Goal: Information Seeking & Learning: Learn about a topic

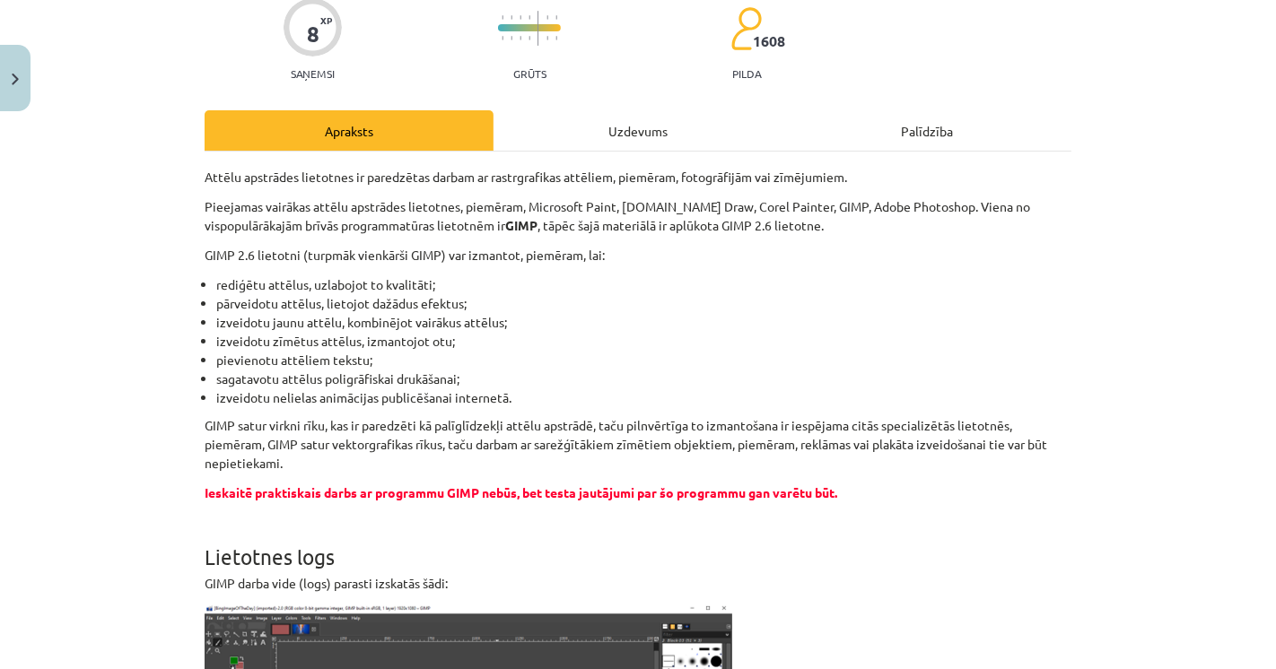
scroll to position [199, 0]
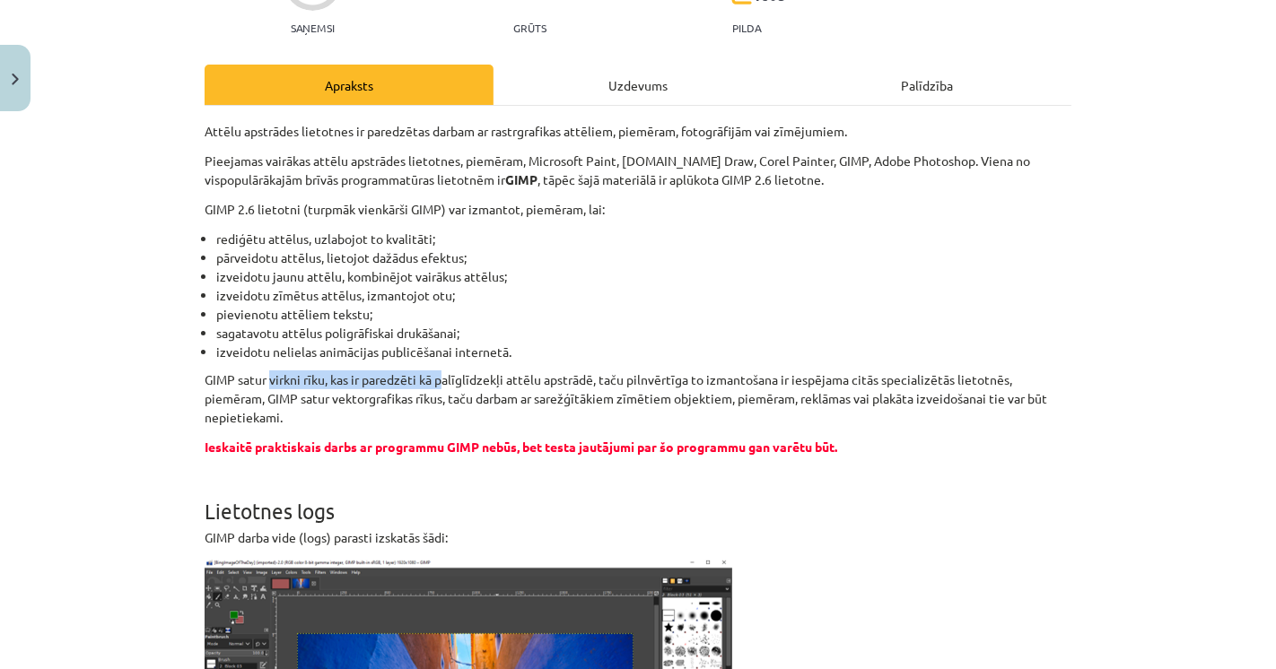
drag, startPoint x: 264, startPoint y: 382, endPoint x: 440, endPoint y: 386, distance: 175.9
click at [440, 386] on p "GIMP satur virkni rīku, kas ir paredzēti kā palīglīdzekļi attēlu apstrādē, taču…" at bounding box center [638, 399] width 867 height 57
drag, startPoint x: 607, startPoint y: 361, endPoint x: 710, endPoint y: 362, distance: 102.3
drag, startPoint x: 749, startPoint y: 366, endPoint x: 805, endPoint y: 366, distance: 55.6
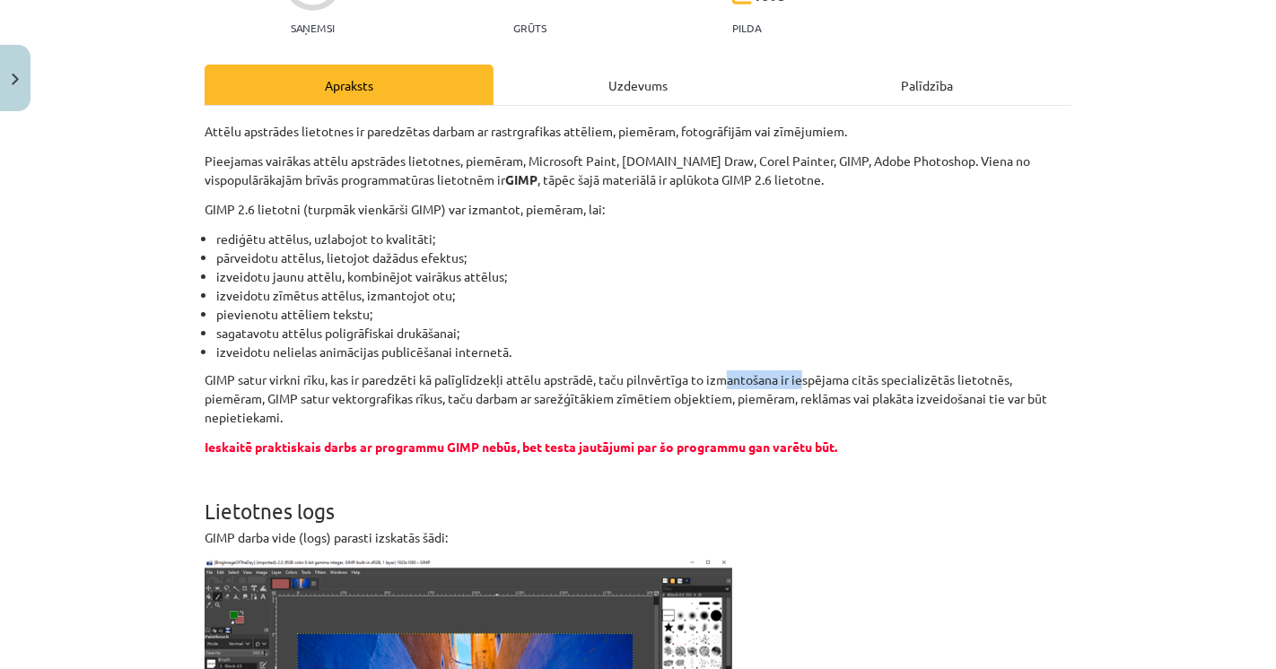
drag, startPoint x: 863, startPoint y: 365, endPoint x: 894, endPoint y: 364, distance: 30.5
drag, startPoint x: 922, startPoint y: 363, endPoint x: 961, endPoint y: 362, distance: 38.6
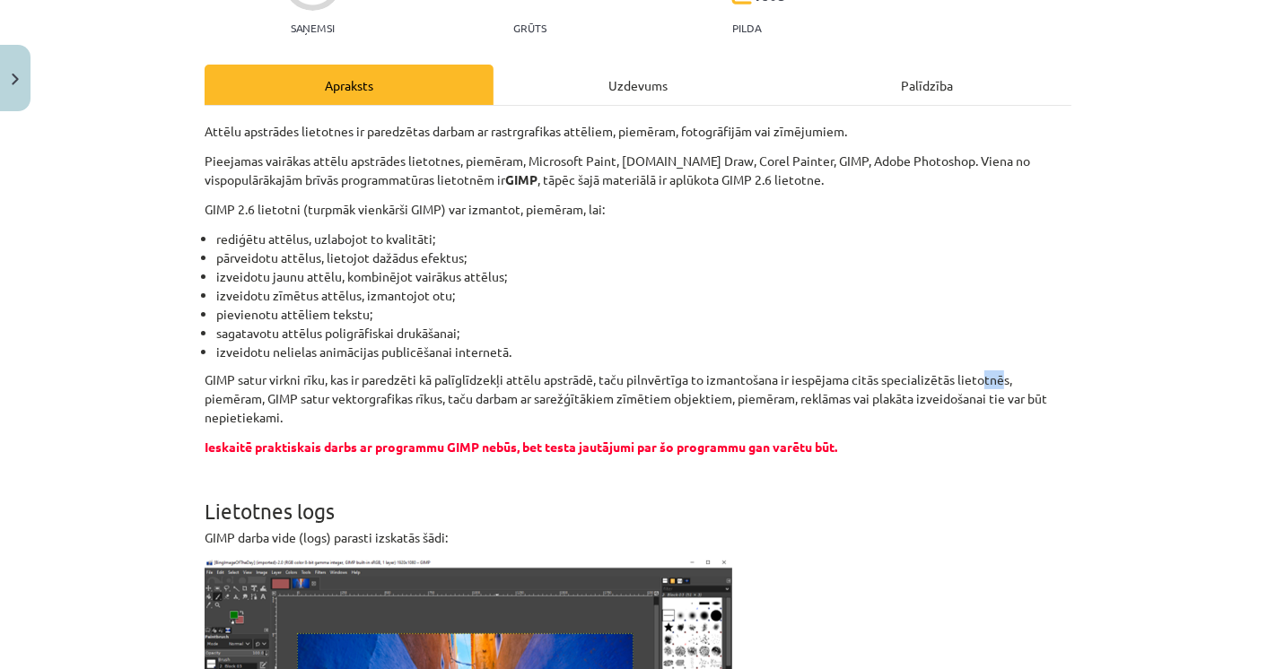
drag, startPoint x: 199, startPoint y: 401, endPoint x: 258, endPoint y: 402, distance: 59.2
click at [257, 402] on p "GIMP satur virkni rīku, kas ir paredzēti kā palīglīdzekļi attēlu apstrādē, taču…" at bounding box center [638, 399] width 867 height 57
drag, startPoint x: 303, startPoint y: 401, endPoint x: 315, endPoint y: 400, distance: 11.7
click at [312, 401] on p "GIMP satur virkni rīku, kas ir paredzēti kā palīglīdzekļi attēlu apstrādē, taču…" at bounding box center [638, 399] width 867 height 57
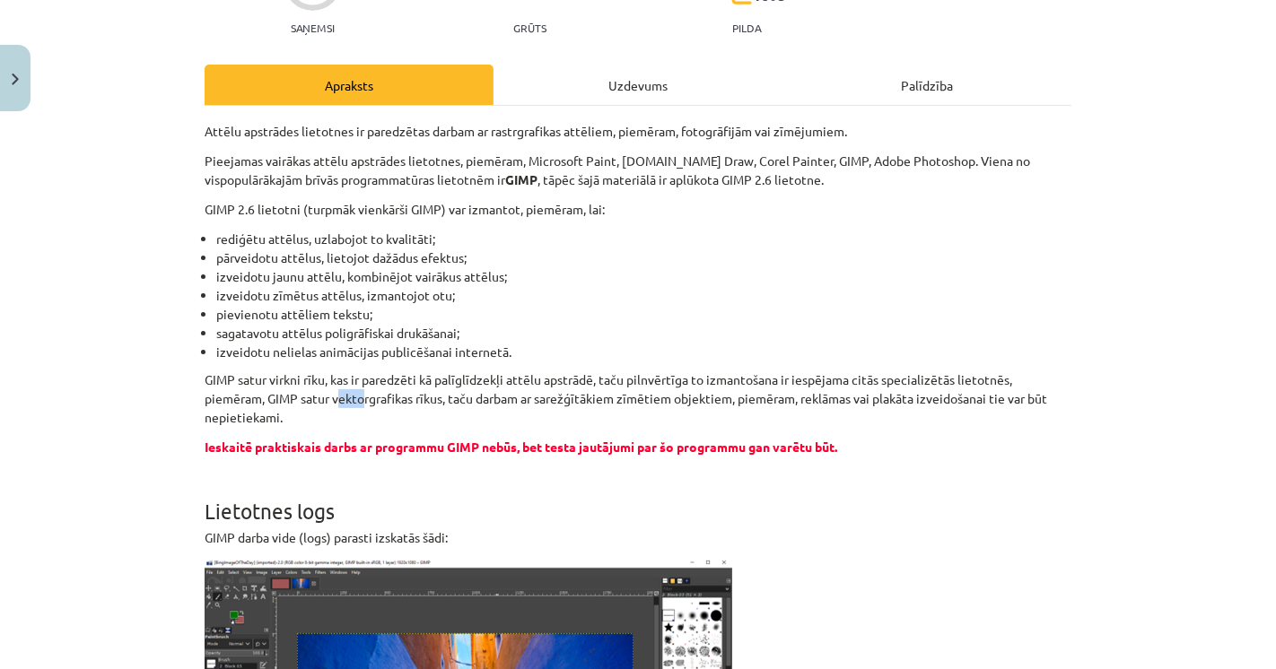
drag, startPoint x: 333, startPoint y: 399, endPoint x: 381, endPoint y: 397, distance: 48.5
click at [364, 399] on p "GIMP satur virkni rīku, kas ir paredzēti kā palīglīdzekļi attēlu apstrādē, taču…" at bounding box center [638, 399] width 867 height 57
drag, startPoint x: 385, startPoint y: 397, endPoint x: 425, endPoint y: 395, distance: 40.5
click at [404, 397] on p "GIMP satur virkni rīku, kas ir paredzēti kā palīglīdzekļi attēlu apstrādē, taču…" at bounding box center [638, 399] width 867 height 57
drag, startPoint x: 434, startPoint y: 395, endPoint x: 462, endPoint y: 393, distance: 27.9
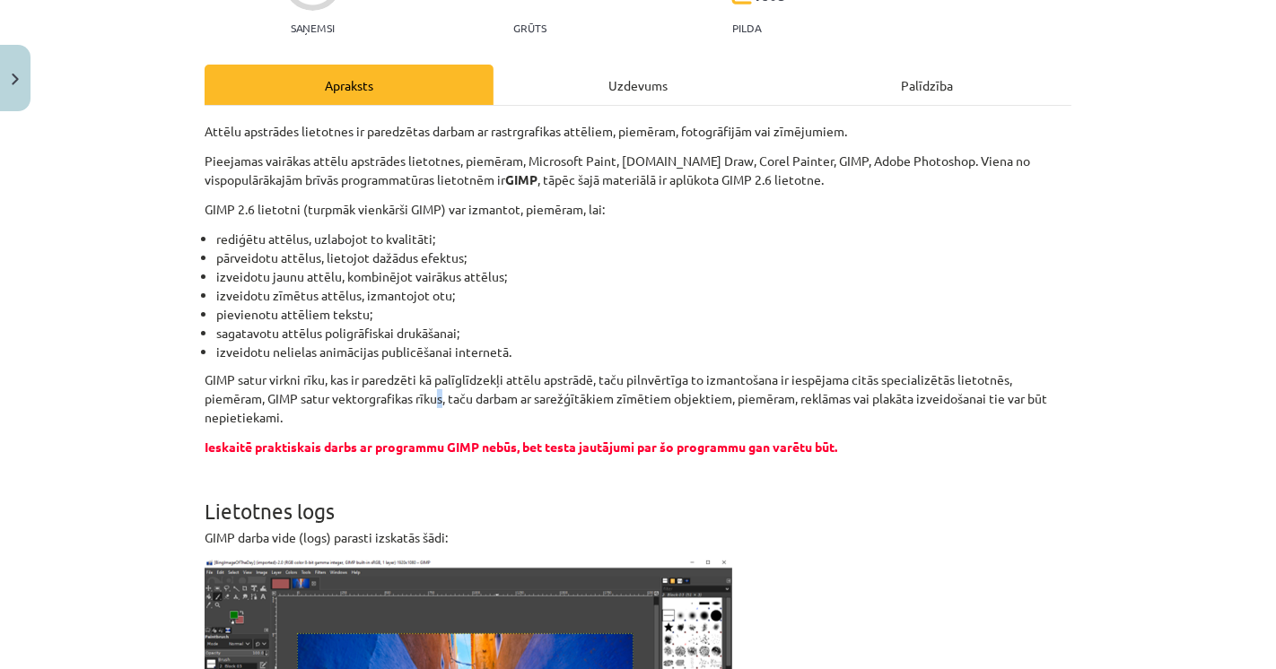
click at [450, 395] on p "GIMP satur virkni rīku, kas ir paredzēti kā palīglīdzekļi attēlu apstrādē, taču…" at bounding box center [638, 399] width 867 height 57
drag, startPoint x: 473, startPoint y: 393, endPoint x: 485, endPoint y: 393, distance: 11.7
click at [482, 393] on p "GIMP satur virkni rīku, kas ir paredzēti kā palīglīdzekļi attēlu apstrādē, taču…" at bounding box center [638, 399] width 867 height 57
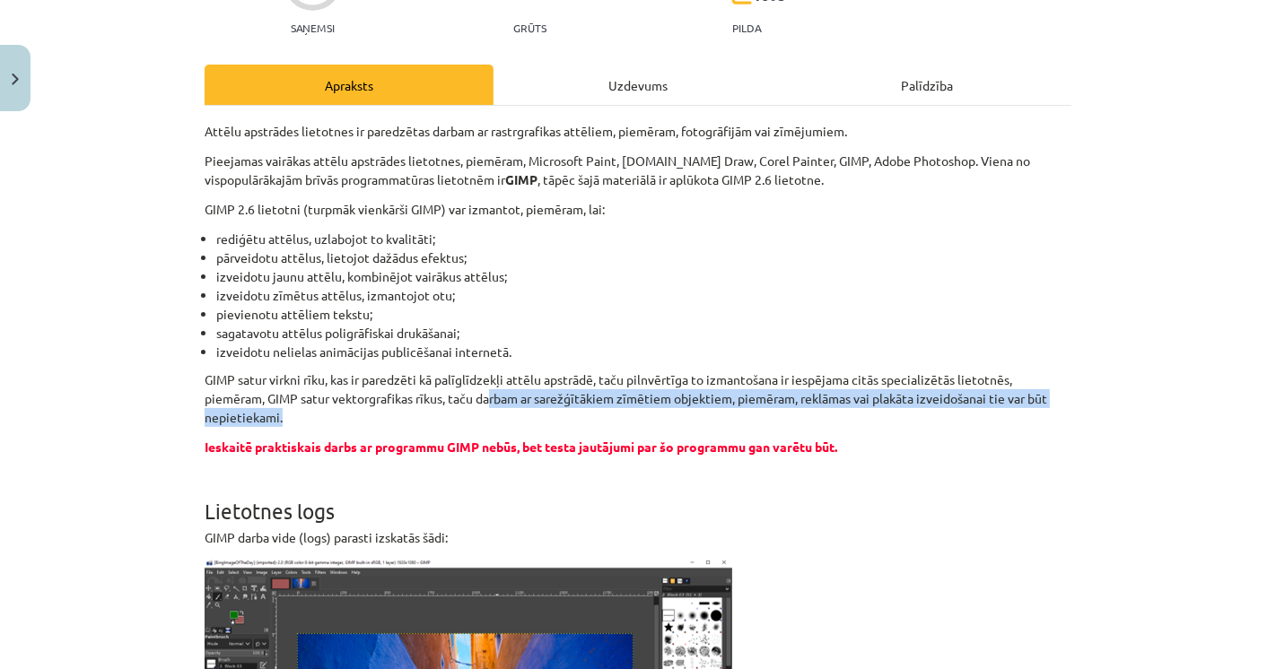
drag, startPoint x: 498, startPoint y: 395, endPoint x: 671, endPoint y: 410, distance: 173.8
click at [671, 410] on p "GIMP satur virkni rīku, kas ir paredzēti kā palīglīdzekļi attēlu apstrādē, taču…" at bounding box center [638, 399] width 867 height 57
click at [671, 411] on p "GIMP satur virkni rīku, kas ir paredzēti kā palīglīdzekļi attēlu apstrādē, taču…" at bounding box center [638, 399] width 867 height 57
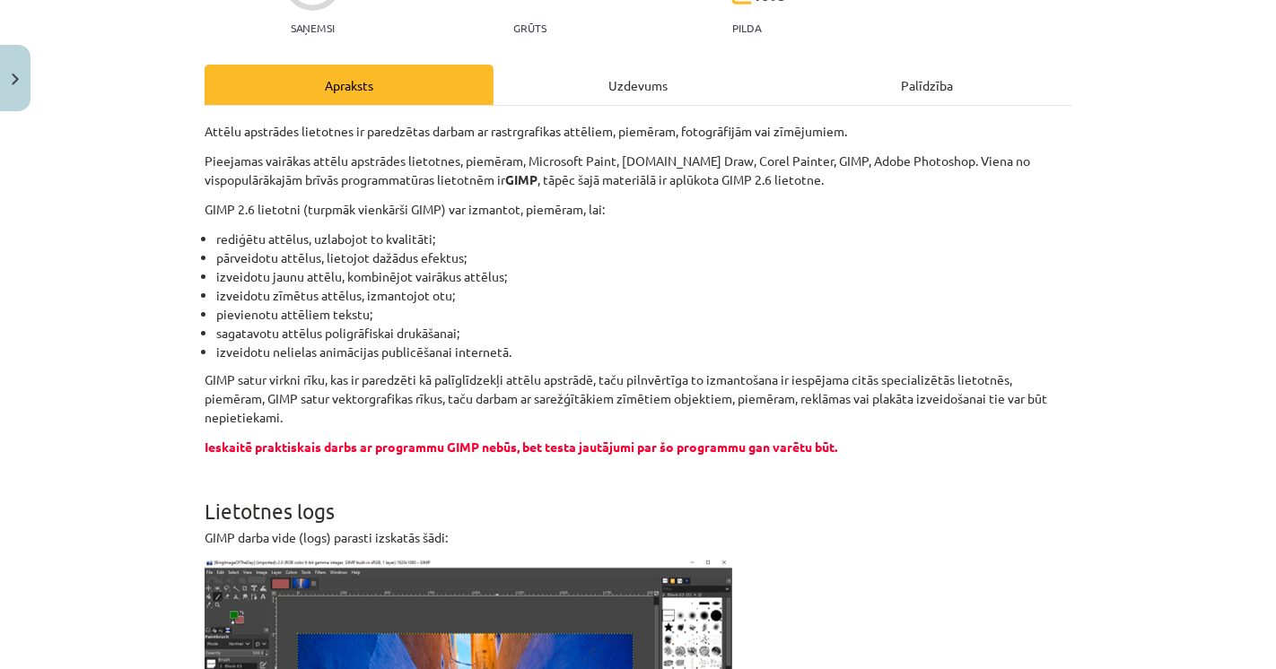
click at [256, 445] on span "Ieskaitē praktiskais darbs ar programmu GIMP nebūs, bet testa jautājumi par šo …" at bounding box center [521, 447] width 633 height 16
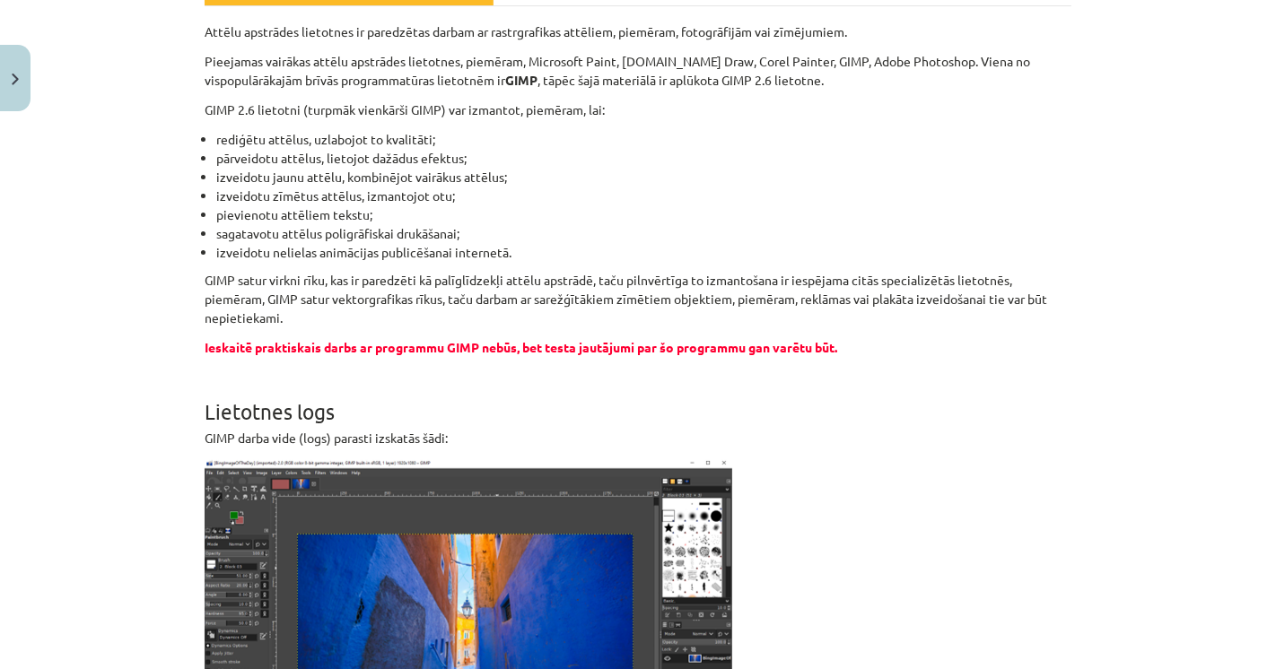
scroll to position [598, 0]
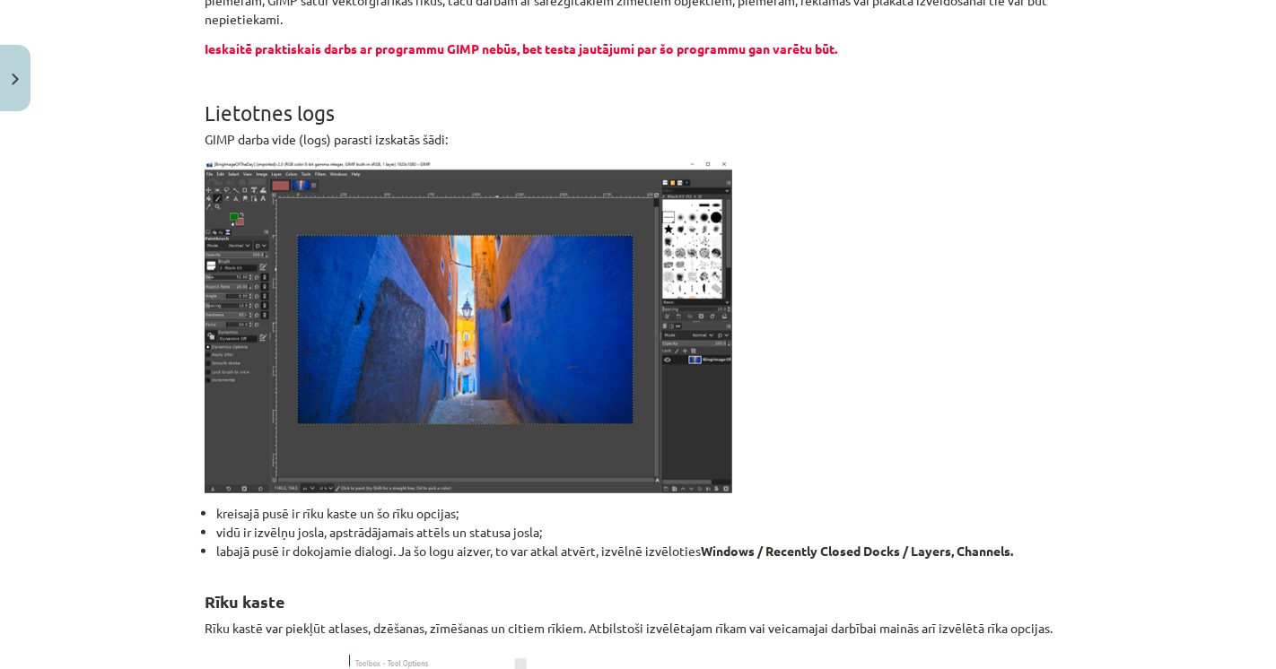
click at [947, 416] on p at bounding box center [638, 327] width 867 height 334
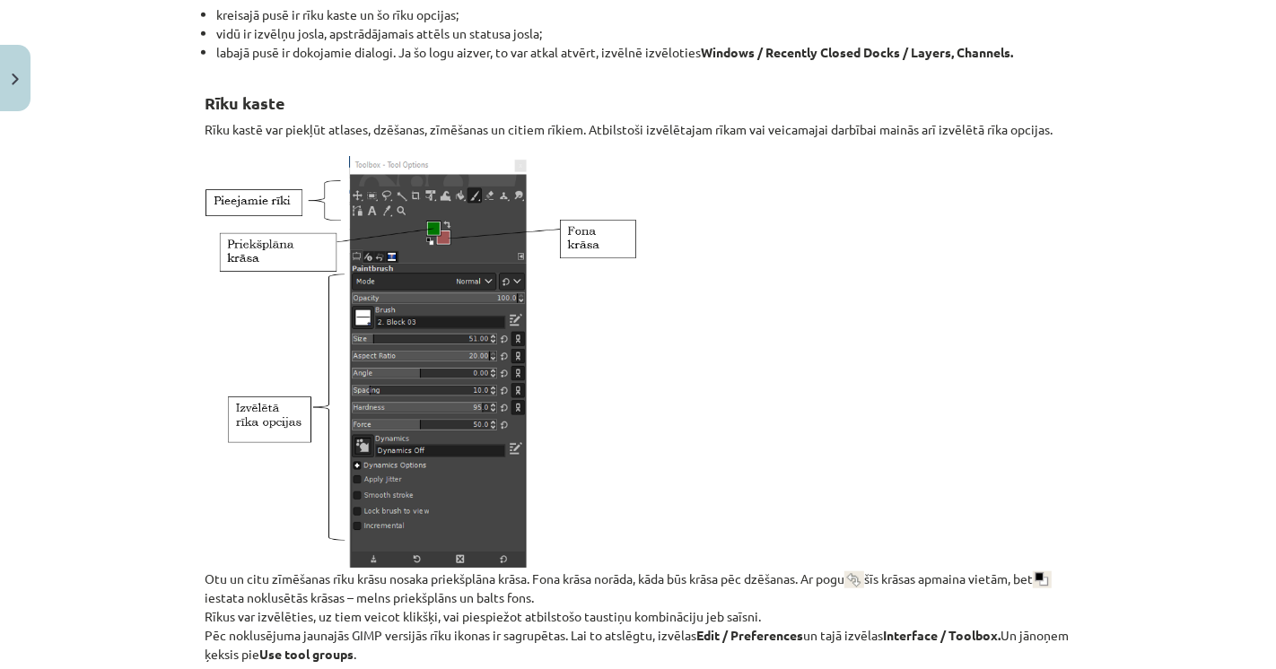
scroll to position [1196, 0]
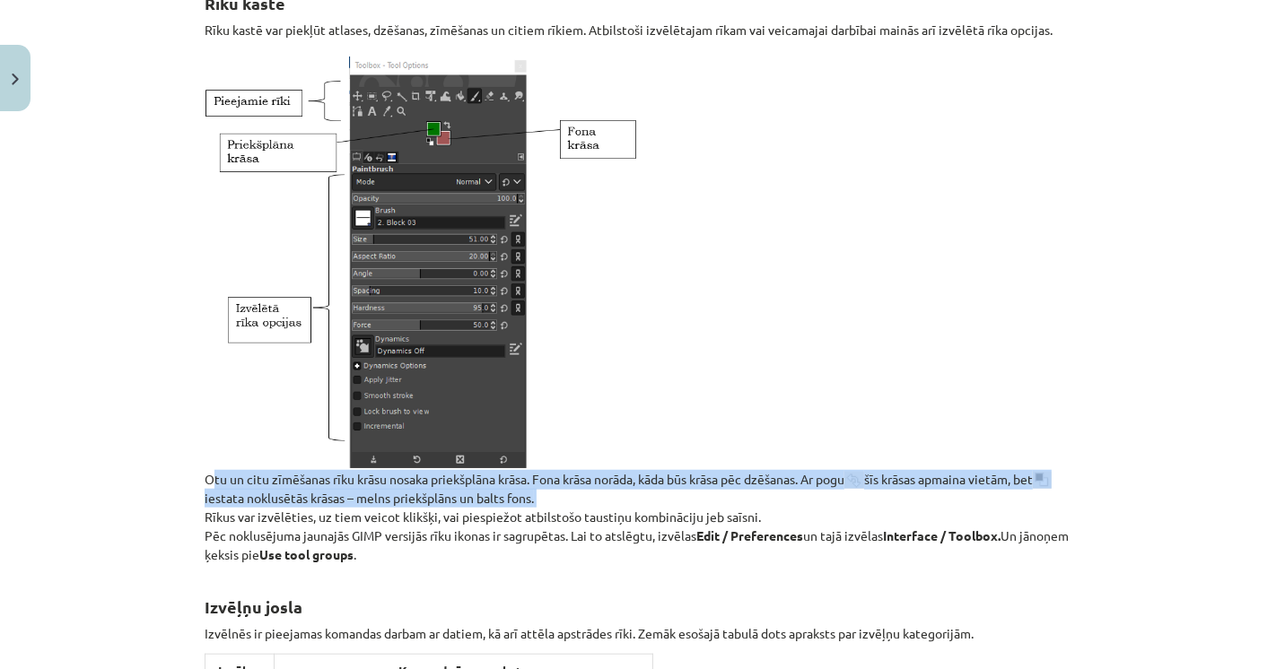
click at [567, 477] on p "Otu un citu zīmēšanas rīku krāsu nosaka priekšplāna krāsa. Fona krāsa norāda, k…" at bounding box center [638, 307] width 867 height 515
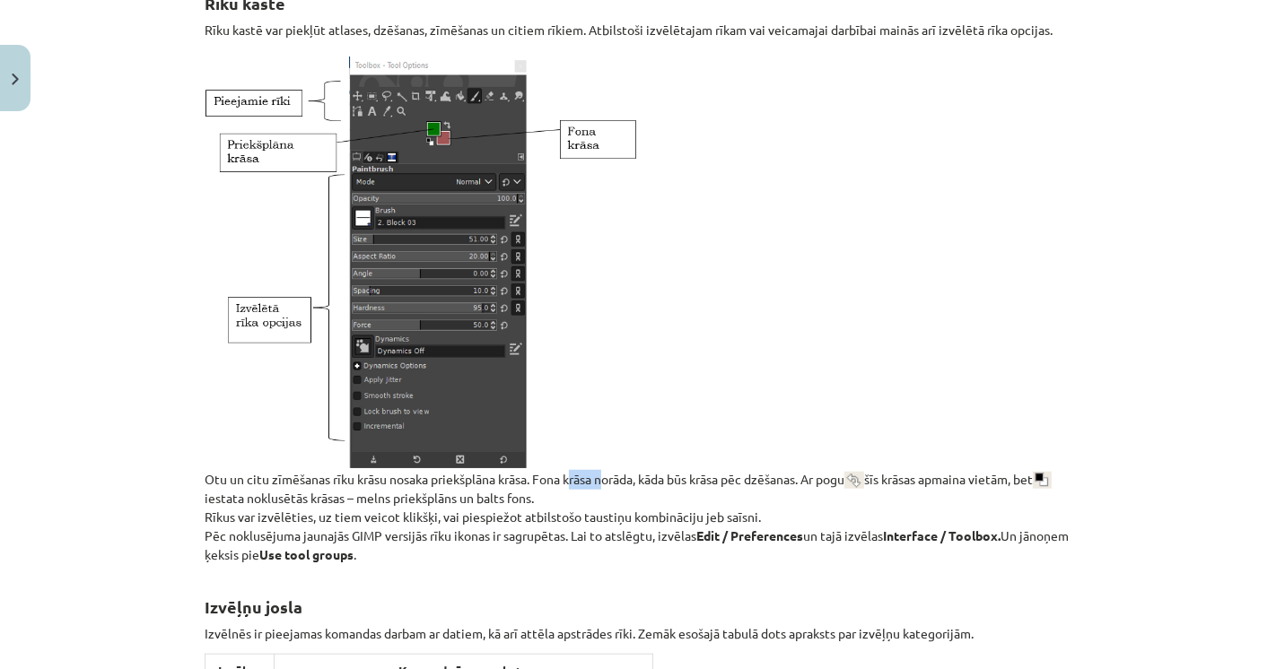
click at [567, 477] on p "Otu un citu zīmēšanas rīku krāsu nosaka priekšplāna krāsa. Fona krāsa norāda, k…" at bounding box center [638, 307] width 867 height 515
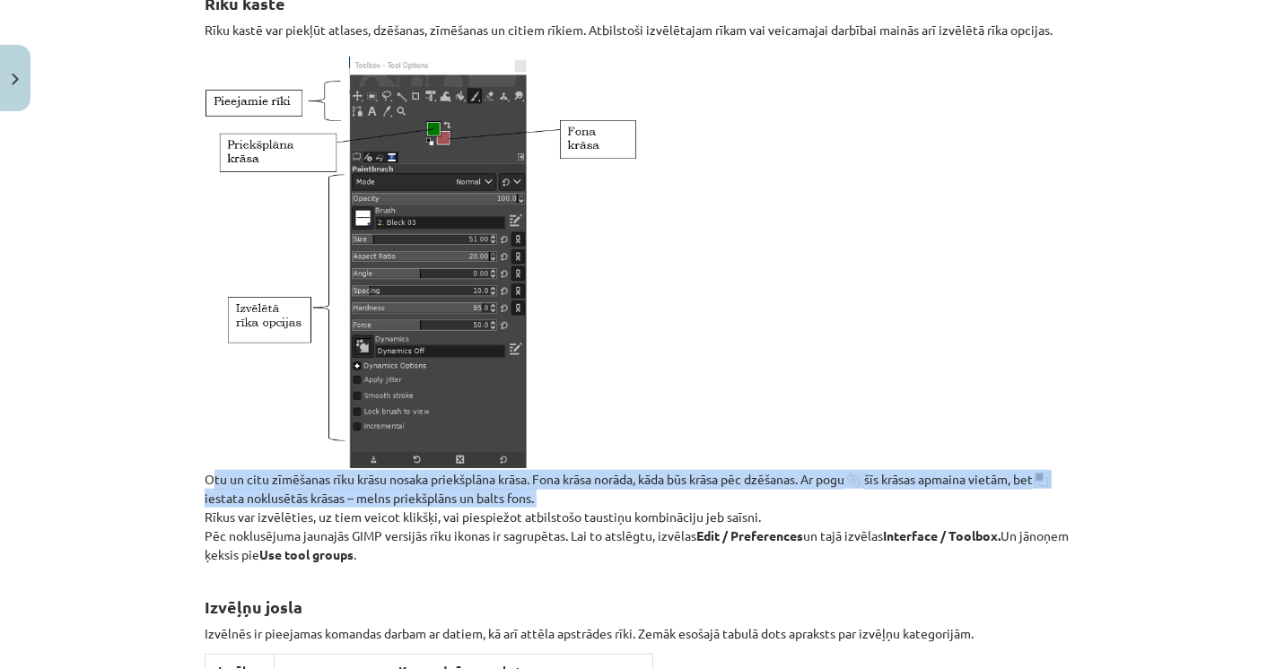
click at [567, 477] on p "Otu un citu zīmēšanas rīku krāsu nosaka priekšplāna krāsa. Fona krāsa norāda, k…" at bounding box center [638, 307] width 867 height 515
click at [386, 502] on p "Otu un citu zīmēšanas rīku krāsu nosaka priekšplāna krāsa. Fona krāsa norāda, k…" at bounding box center [638, 307] width 867 height 515
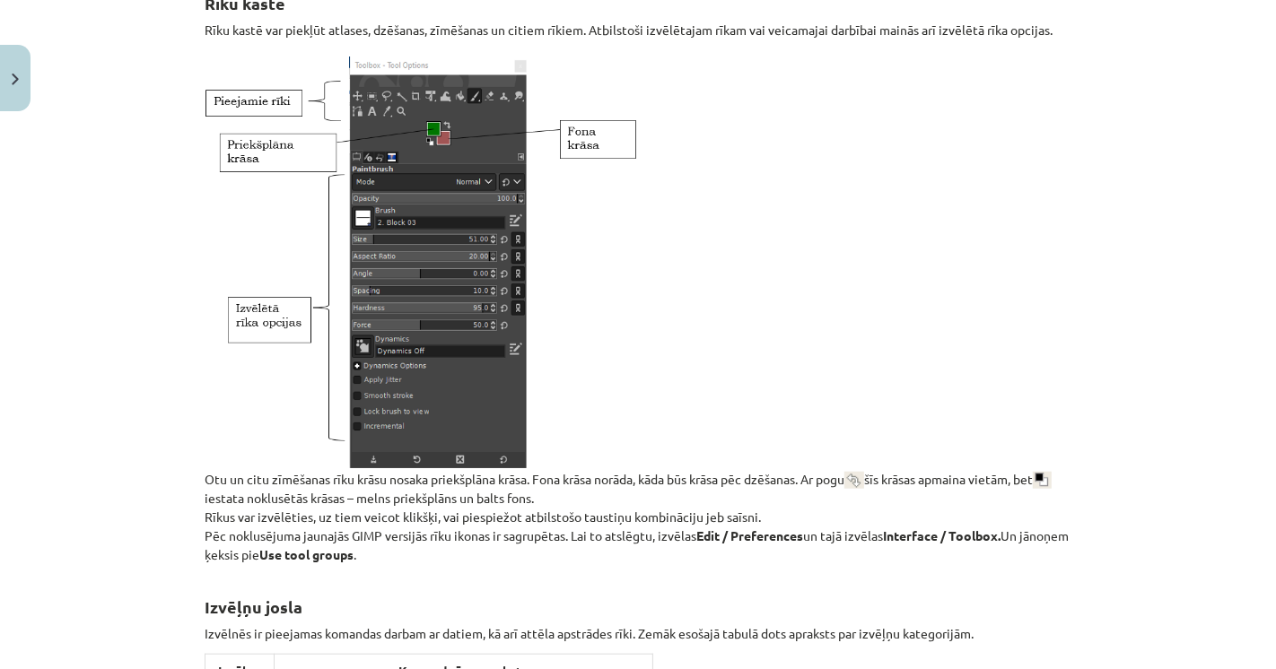
drag, startPoint x: 227, startPoint y: 496, endPoint x: 563, endPoint y: 503, distance: 335.6
click at [563, 503] on p "Otu un citu zīmēšanas rīku krāsu nosaka priekšplāna krāsa. Fona krāsa norāda, k…" at bounding box center [638, 307] width 867 height 515
drag, startPoint x: 235, startPoint y: 515, endPoint x: 510, endPoint y: 513, distance: 274.6
click at [510, 513] on p "Otu un citu zīmēšanas rīku krāsu nosaka priekšplāna krāsa. Fona krāsa norāda, k…" at bounding box center [638, 307] width 867 height 515
drag, startPoint x: 543, startPoint y: 511, endPoint x: 651, endPoint y: 514, distance: 107.7
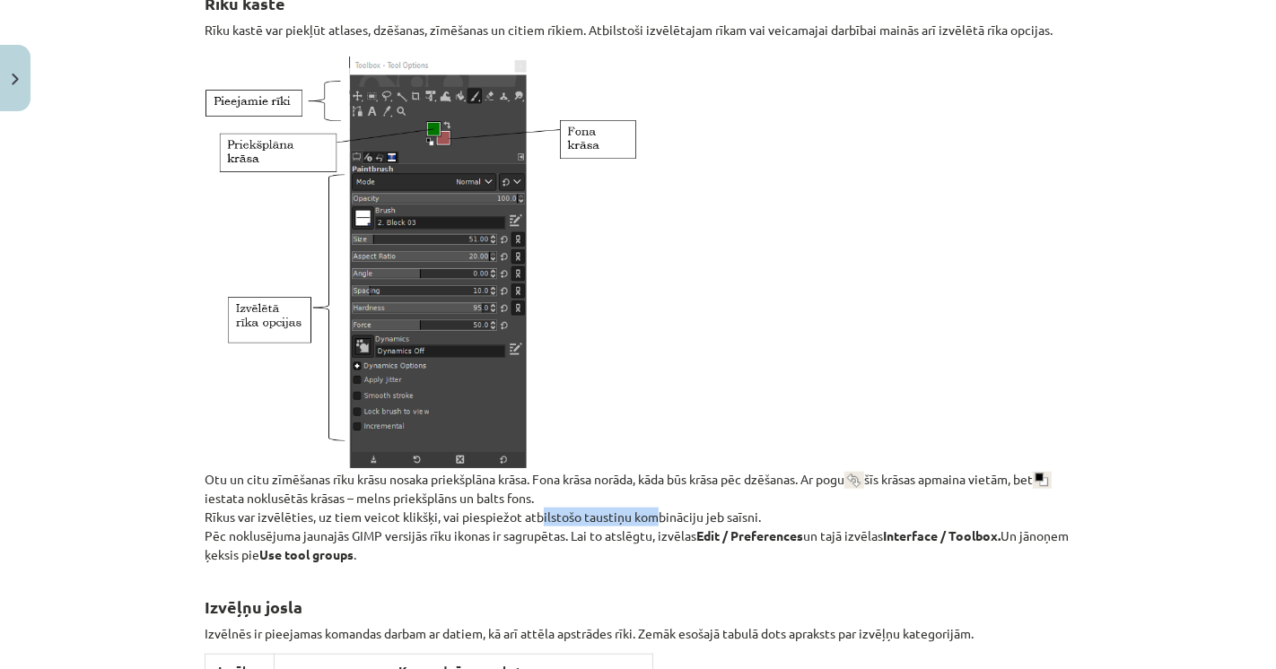
click at [648, 513] on p "Otu un citu zīmēšanas rīku krāsu nosaka priekšplāna krāsa. Fona krāsa norāda, k…" at bounding box center [638, 307] width 867 height 515
click at [686, 517] on p "Otu un citu zīmēšanas rīku krāsu nosaka priekšplāna krāsa. Fona krāsa norāda, k…" at bounding box center [638, 307] width 867 height 515
drag, startPoint x: 729, startPoint y: 515, endPoint x: 753, endPoint y: 515, distance: 23.3
click at [733, 515] on p "Otu un citu zīmēšanas rīku krāsu nosaka priekšplāna krāsa. Fona krāsa norāda, k…" at bounding box center [638, 307] width 867 height 515
drag, startPoint x: 753, startPoint y: 515, endPoint x: 766, endPoint y: 518, distance: 13.7
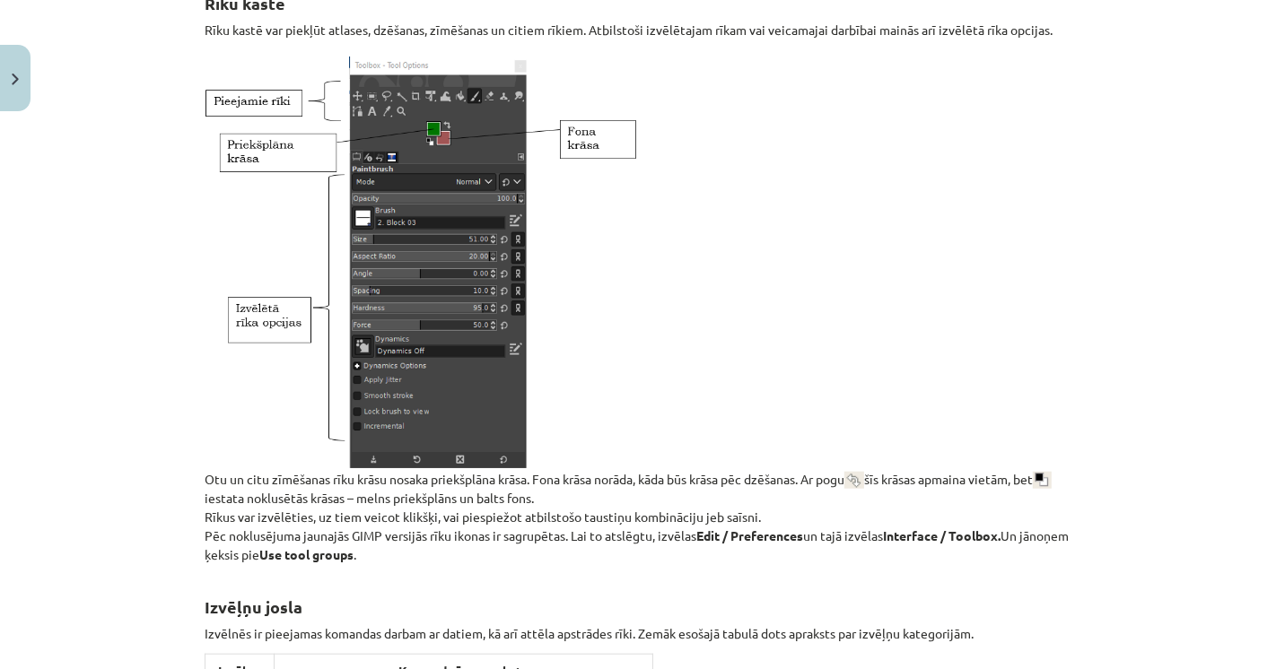
click at [766, 518] on p "Otu un citu zīmēšanas rīku krāsu nosaka priekšplāna krāsa. Fona krāsa norāda, k…" at bounding box center [638, 307] width 867 height 515
drag, startPoint x: 203, startPoint y: 534, endPoint x: 272, endPoint y: 532, distance: 69.1
click at [217, 534] on p "Otu un citu zīmēšanas rīku krāsu nosaka priekšplāna krāsa. Fona krāsa norāda, k…" at bounding box center [638, 307] width 867 height 515
click at [310, 533] on p "Otu un citu zīmēšanas rīku krāsu nosaka priekšplāna krāsa. Fona krāsa norāda, k…" at bounding box center [638, 307] width 867 height 515
drag, startPoint x: 368, startPoint y: 534, endPoint x: 406, endPoint y: 537, distance: 38.7
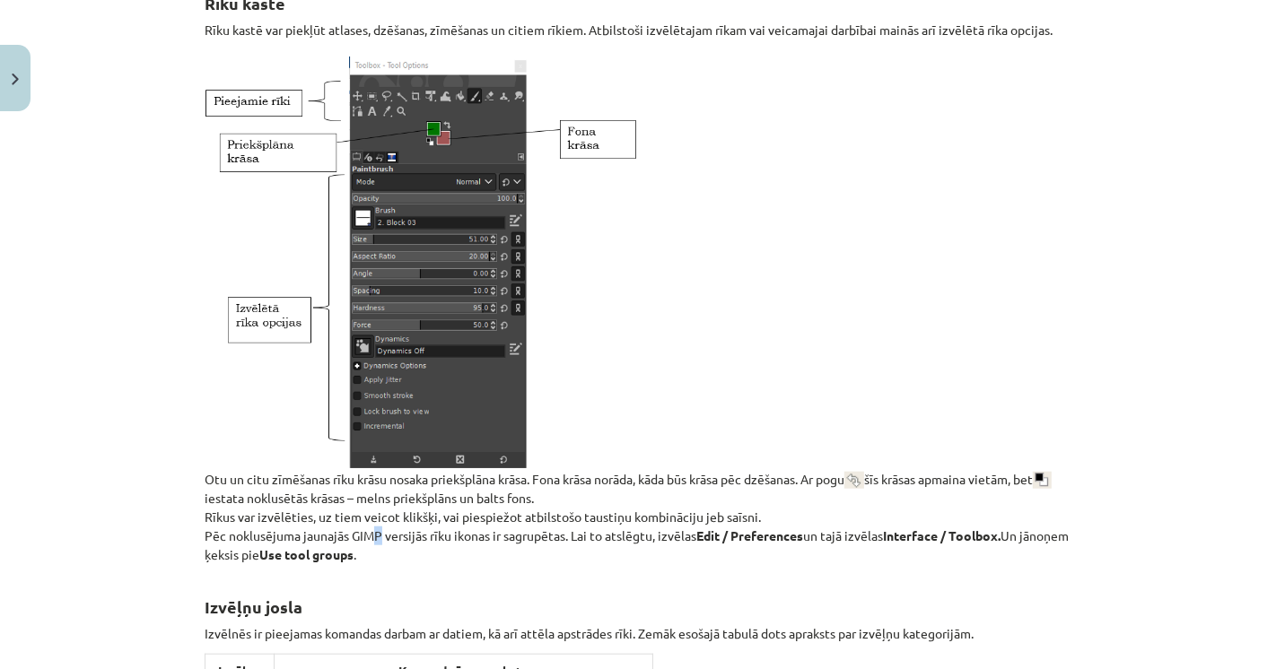
click at [377, 534] on p "Otu un citu zīmēšanas rīku krāsu nosaka priekšplāna krāsa. Fona krāsa norāda, k…" at bounding box center [638, 307] width 867 height 515
drag, startPoint x: 416, startPoint y: 537, endPoint x: 493, endPoint y: 539, distance: 77.2
click at [471, 539] on p "Otu un citu zīmēšanas rīku krāsu nosaka priekšplāna krāsa. Fona krāsa norāda, k…" at bounding box center [638, 307] width 867 height 515
click at [522, 538] on p "Otu un citu zīmēšanas rīku krāsu nosaka priekšplāna krāsa. Fona krāsa norāda, k…" at bounding box center [638, 307] width 867 height 515
drag, startPoint x: 574, startPoint y: 533, endPoint x: 617, endPoint y: 528, distance: 43.4
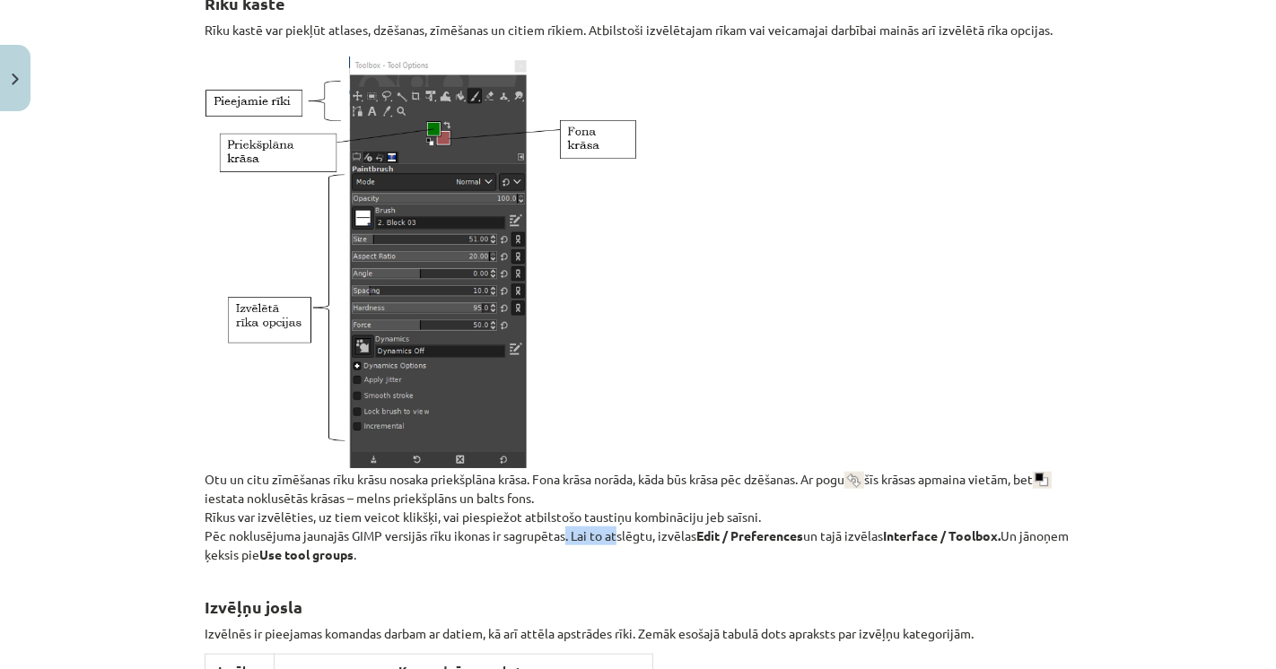
click at [615, 529] on p "Otu un citu zīmēšanas rīku krāsu nosaka priekšplāna krāsa. Fona krāsa norāda, k…" at bounding box center [638, 307] width 867 height 515
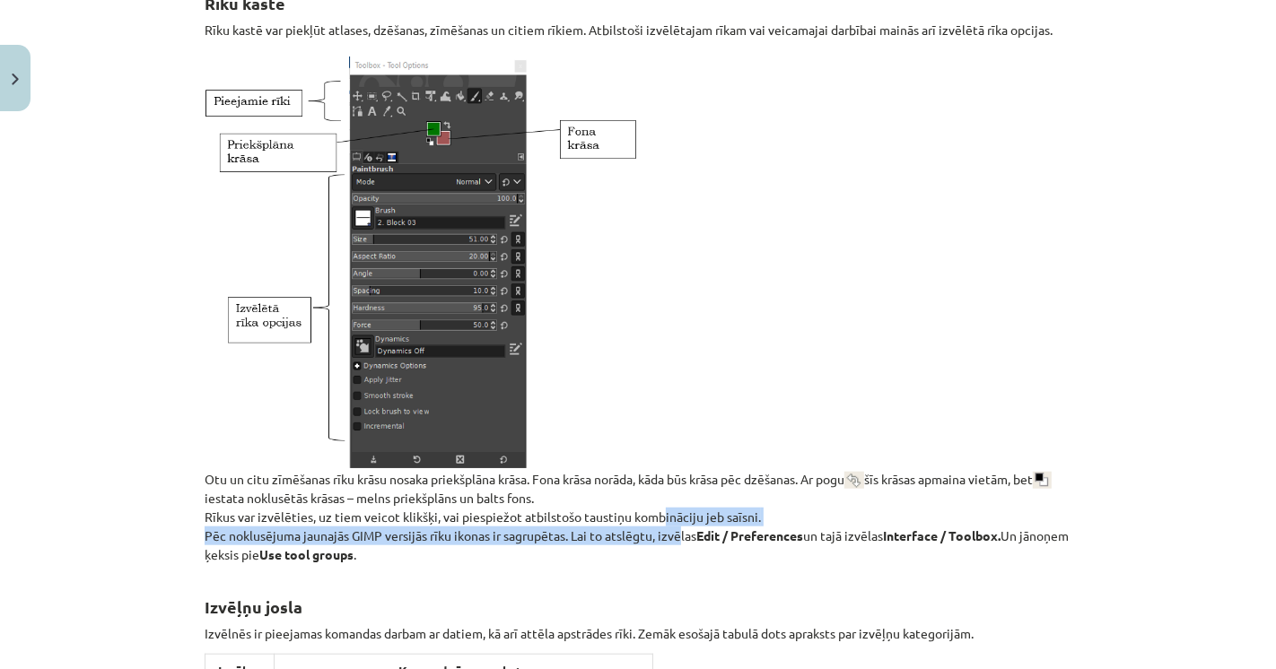
drag, startPoint x: 661, startPoint y: 527, endPoint x: 707, endPoint y: 533, distance: 46.2
click at [688, 530] on p "Otu un citu zīmēšanas rīku krāsu nosaka priekšplāna krāsa. Fona krāsa norāda, k…" at bounding box center [638, 307] width 867 height 515
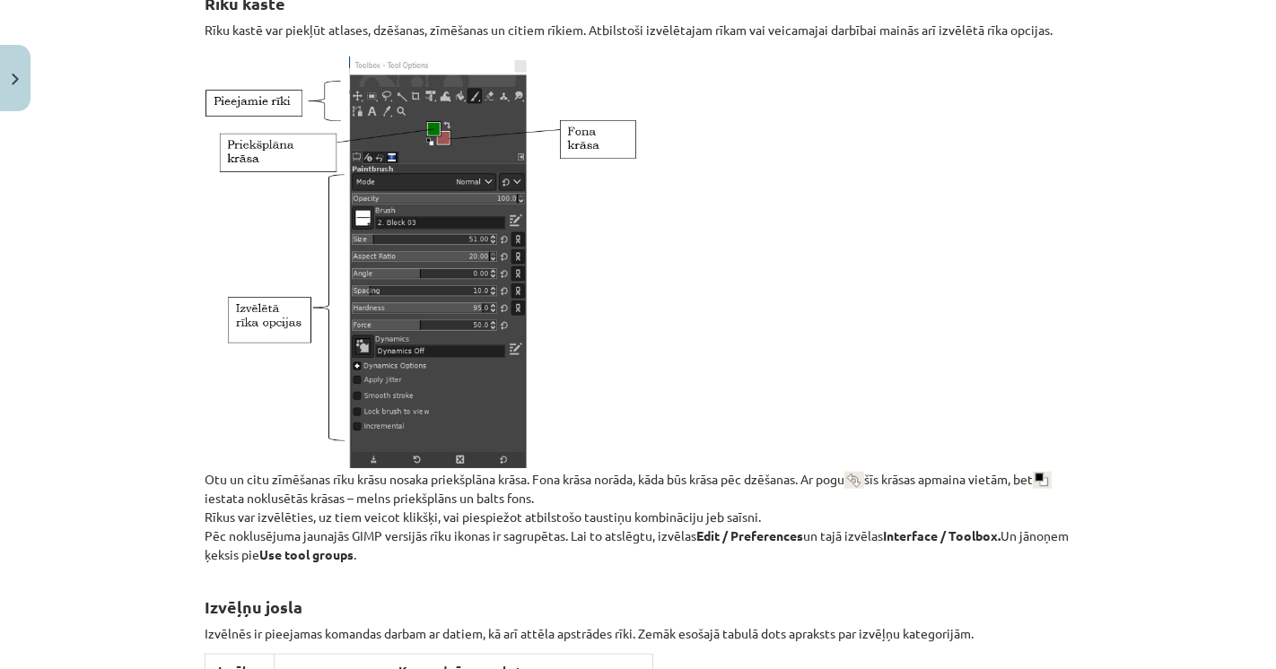
click at [717, 536] on strong "Edit / Preferences" at bounding box center [749, 536] width 107 height 16
drag, startPoint x: 767, startPoint y: 541, endPoint x: 787, endPoint y: 542, distance: 19.8
click at [774, 542] on strong "Edit / Preferences" at bounding box center [749, 536] width 107 height 16
drag, startPoint x: 823, startPoint y: 542, endPoint x: 835, endPoint y: 539, distance: 12.8
click at [833, 539] on p "Otu un citu zīmēšanas rīku krāsu nosaka priekšplāna krāsa. Fona krāsa norāda, k…" at bounding box center [638, 307] width 867 height 515
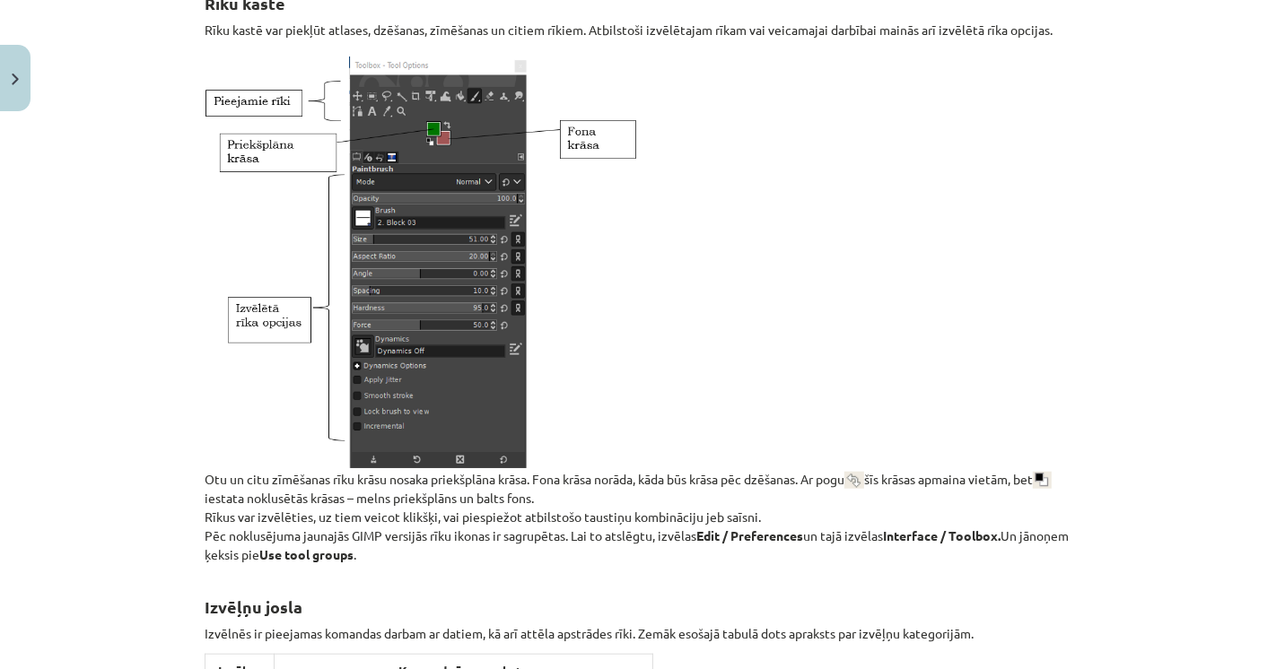
drag, startPoint x: 836, startPoint y: 539, endPoint x: 809, endPoint y: 540, distance: 26.9
click at [838, 538] on p "Otu un citu zīmēšanas rīku krāsu nosaka priekšplāna krāsa. Fona krāsa norāda, k…" at bounding box center [638, 307] width 867 height 515
drag, startPoint x: 493, startPoint y: 535, endPoint x: 431, endPoint y: 541, distance: 63.1
click at [493, 535] on p "Otu un citu zīmēšanas rīku krāsu nosaka priekšplāna krāsa. Fona krāsa norāda, k…" at bounding box center [638, 307] width 867 height 515
drag, startPoint x: 310, startPoint y: 547, endPoint x: 168, endPoint y: 550, distance: 141.8
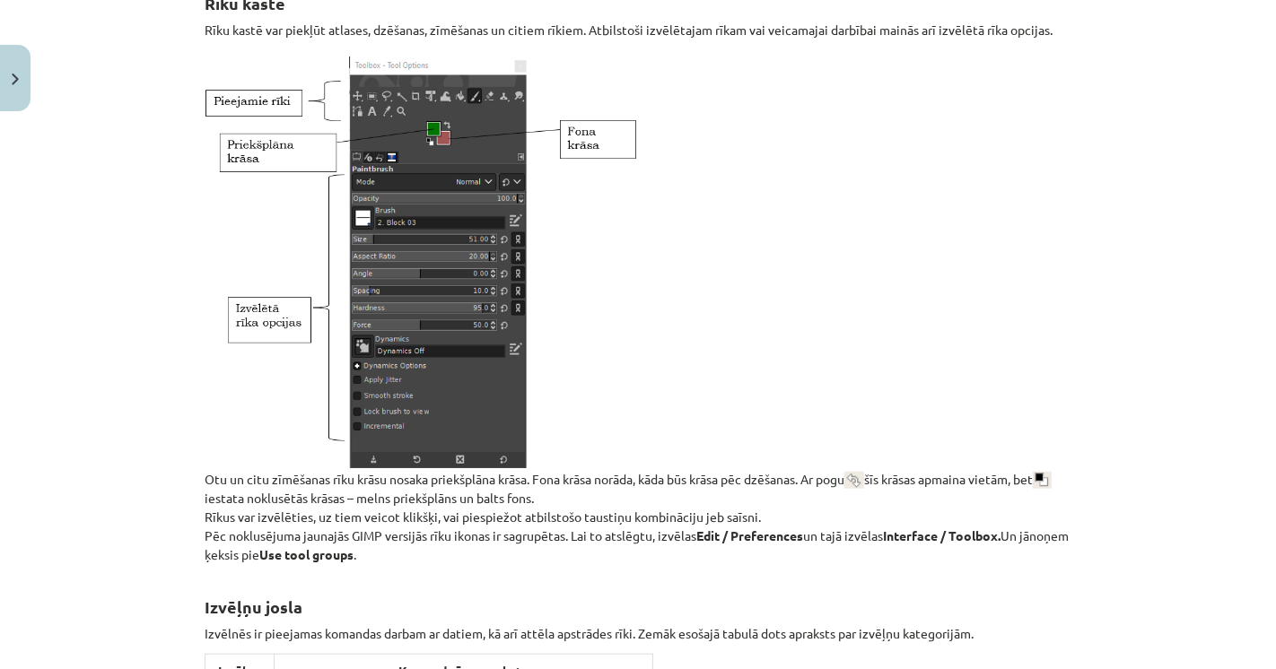
click at [307, 547] on strong "Use tool groups" at bounding box center [306, 554] width 94 height 16
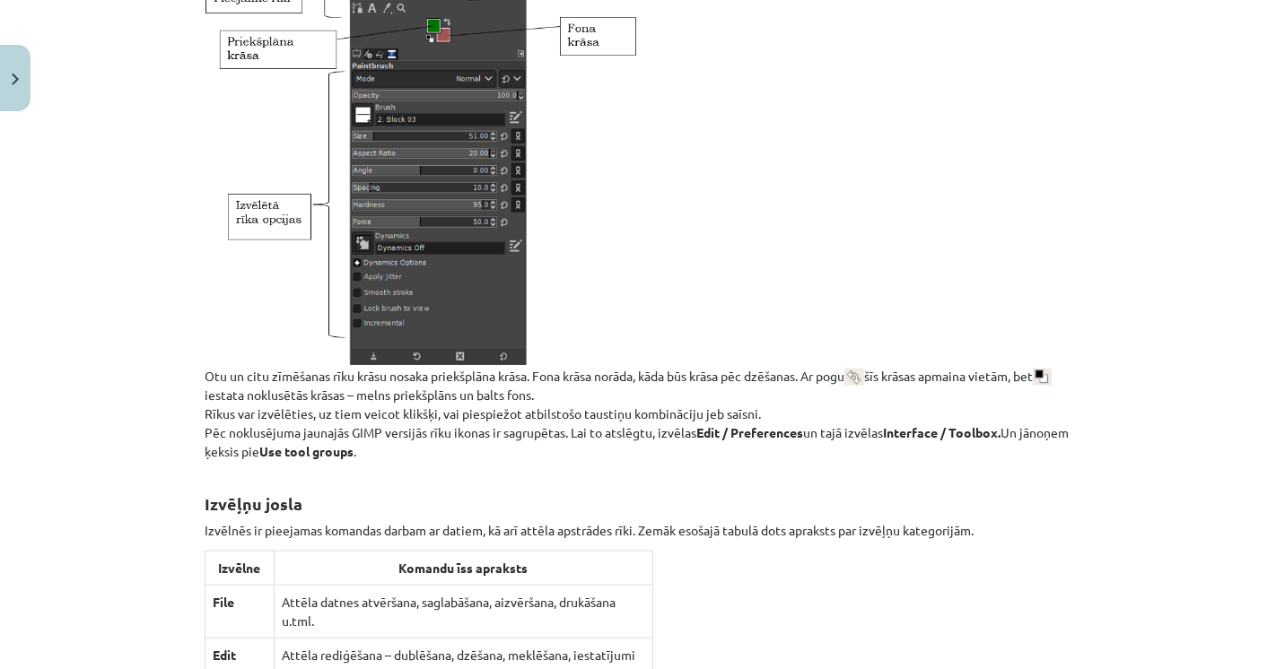
scroll to position [1395, 0]
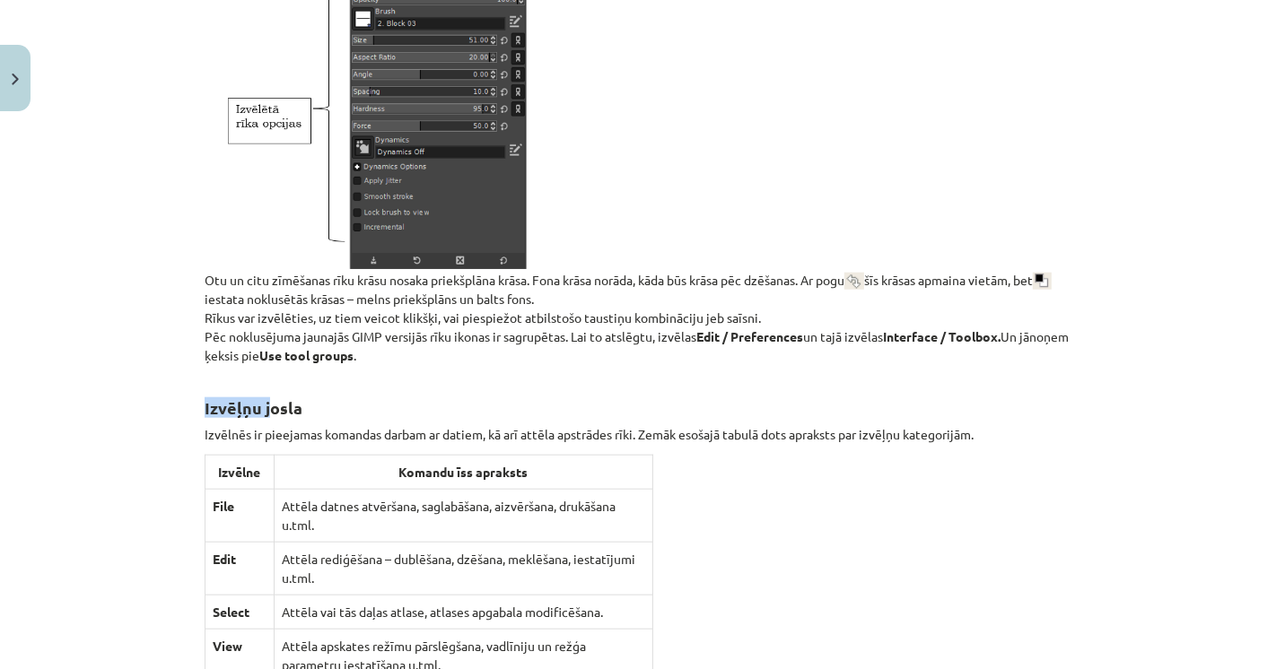
drag, startPoint x: 195, startPoint y: 406, endPoint x: 289, endPoint y: 411, distance: 94.3
click at [294, 411] on h2 "Izvēļņu josla" at bounding box center [638, 398] width 867 height 44
drag, startPoint x: 297, startPoint y: 417, endPoint x: 301, endPoint y: 427, distance: 10.8
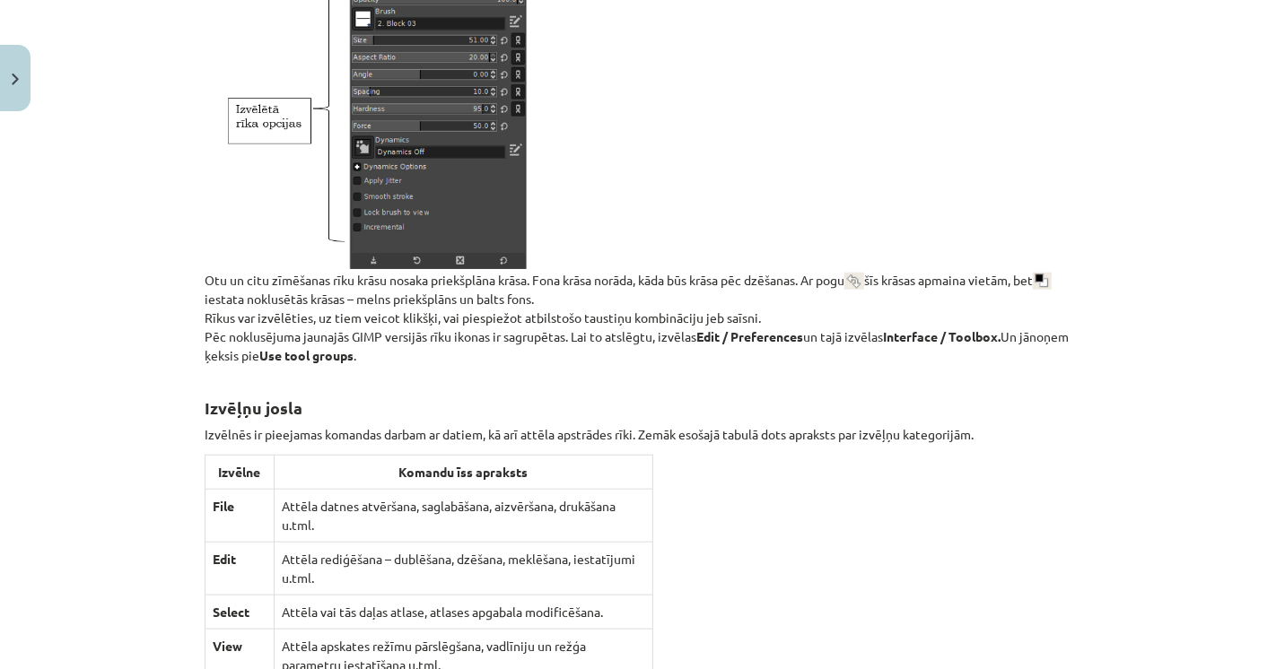
drag, startPoint x: 341, startPoint y: 445, endPoint x: 396, endPoint y: 447, distance: 54.8
drag, startPoint x: 418, startPoint y: 439, endPoint x: 464, endPoint y: 432, distance: 46.3
click at [432, 435] on p "Izvēlnēs ir pieejamas komandas darbam ar datiem, kā arī attēla apstrādes rīki. …" at bounding box center [638, 434] width 867 height 19
click at [494, 433] on p "Izvēlnēs ir pieejamas komandas darbam ar datiem, kā arī attēla apstrādes rīki. …" at bounding box center [638, 434] width 867 height 19
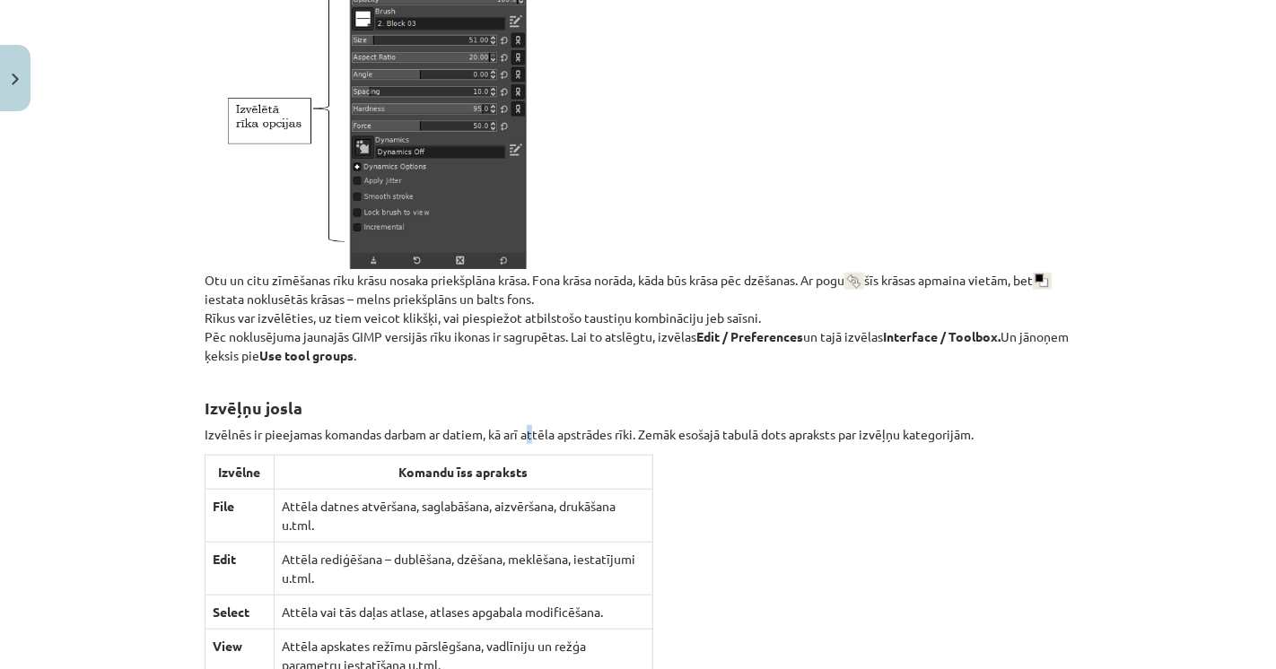
drag, startPoint x: 527, startPoint y: 436, endPoint x: 538, endPoint y: 436, distance: 11.7
click at [535, 436] on p "Izvēlnēs ir pieejamas komandas darbam ar datiem, kā arī attēla apstrādes rīki. …" at bounding box center [638, 434] width 867 height 19
drag, startPoint x: 569, startPoint y: 437, endPoint x: 578, endPoint y: 441, distance: 10.0
click at [571, 439] on p "Izvēlnēs ir pieejamas komandas darbam ar datiem, kā arī attēla apstrādes rīki. …" at bounding box center [638, 434] width 867 height 19
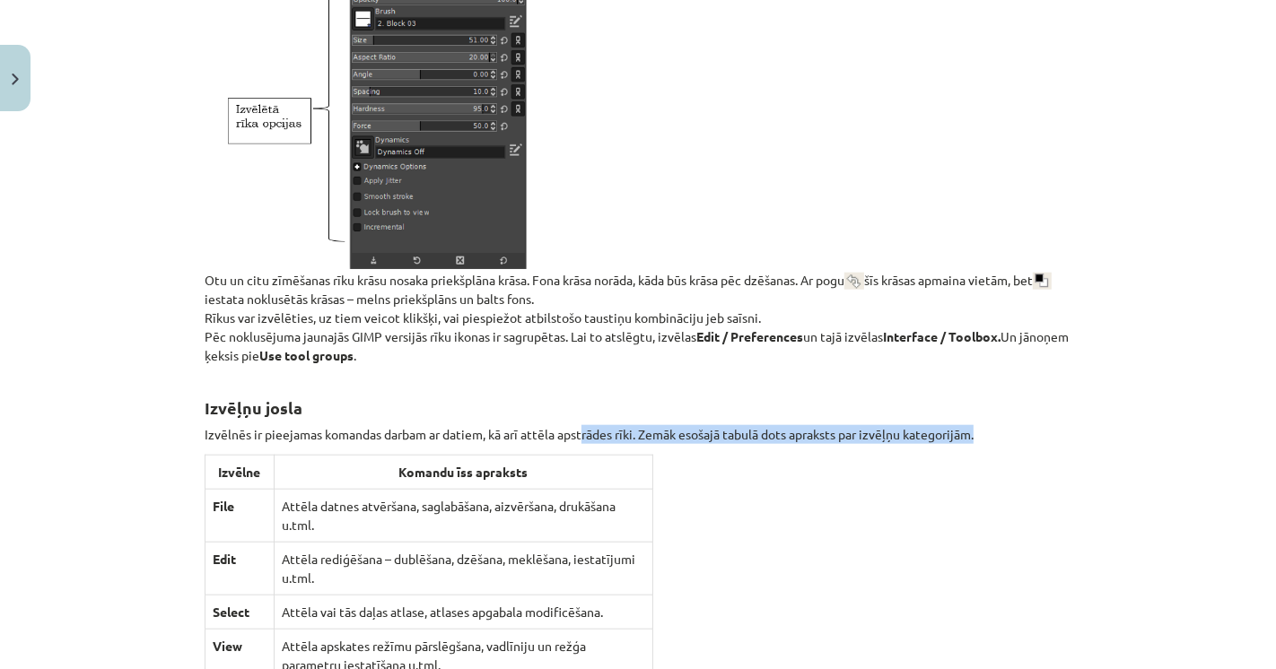
drag, startPoint x: 578, startPoint y: 441, endPoint x: 606, endPoint y: 447, distance: 28.3
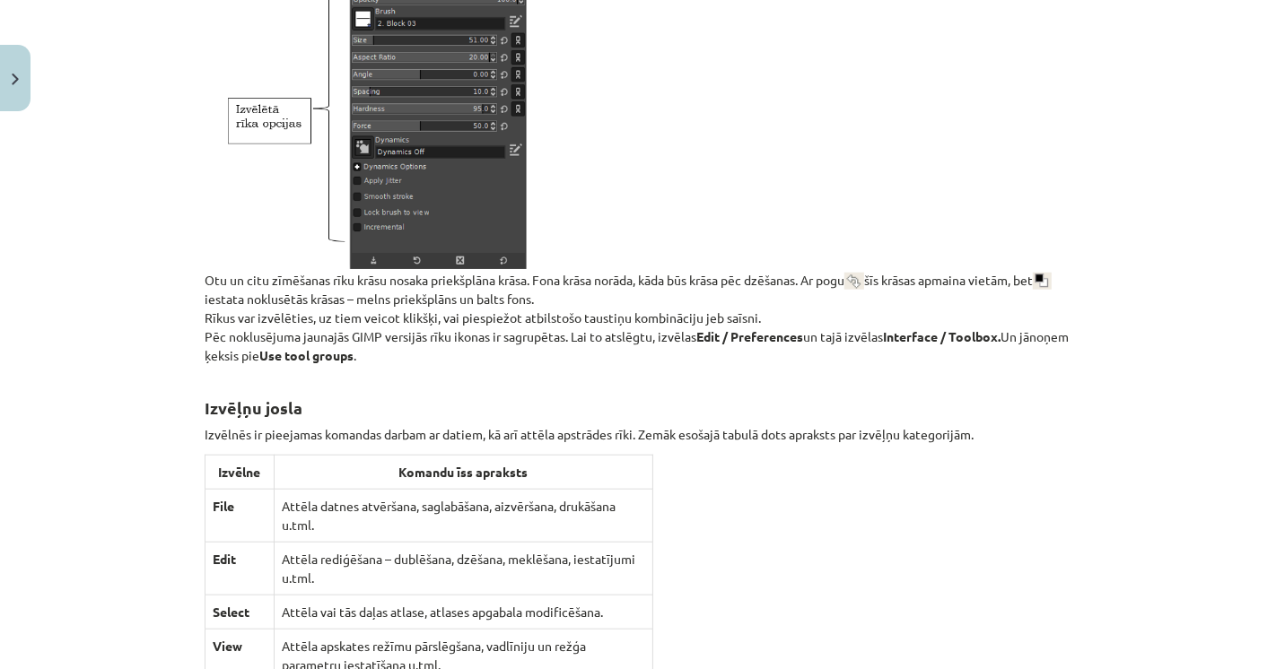
click at [512, 440] on p "Izvēlnēs ir pieejamas komandas darbam ar datiem, kā arī attēla apstrādes rīki. …" at bounding box center [638, 434] width 867 height 19
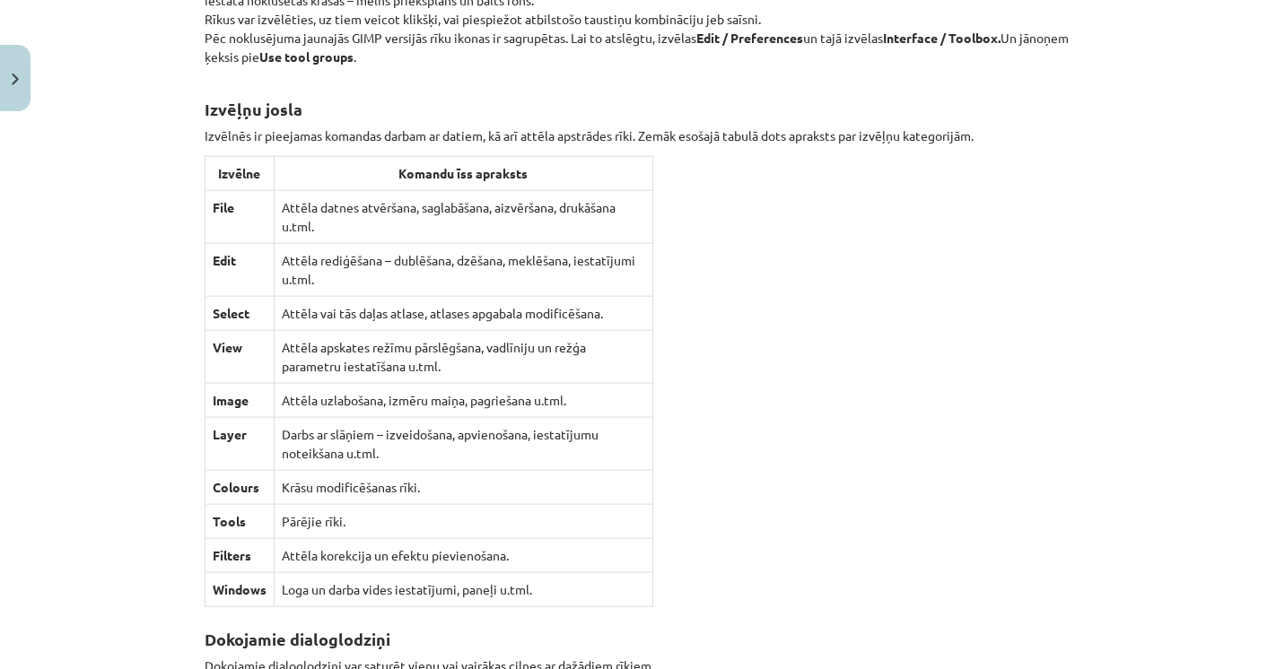
scroll to position [1795, 0]
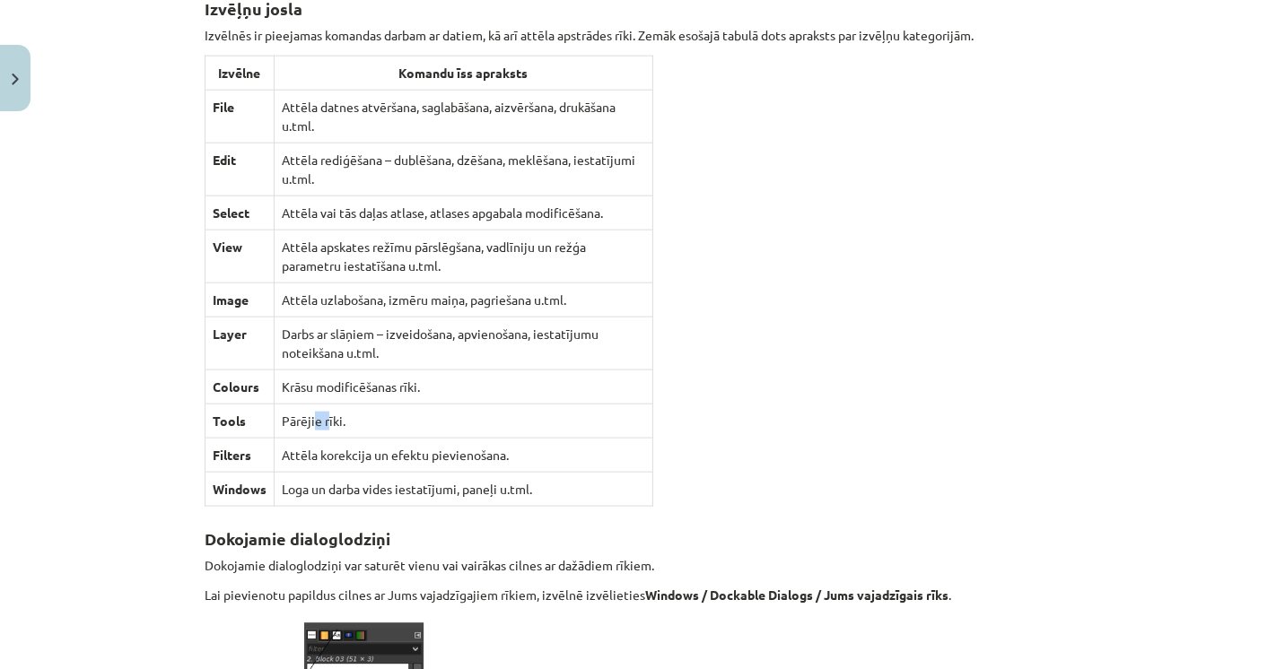
drag, startPoint x: 313, startPoint y: 415, endPoint x: 330, endPoint y: 416, distance: 17.1
click at [330, 416] on td "Pārējie rīki." at bounding box center [464, 422] width 379 height 34
drag, startPoint x: 343, startPoint y: 441, endPoint x: 356, endPoint y: 441, distance: 13.5
click at [356, 441] on td "Attēla korekcija un efektu pievienošana." at bounding box center [464, 456] width 379 height 34
click at [383, 447] on td "Attēla korekcija un efektu pievienošana." at bounding box center [464, 456] width 379 height 34
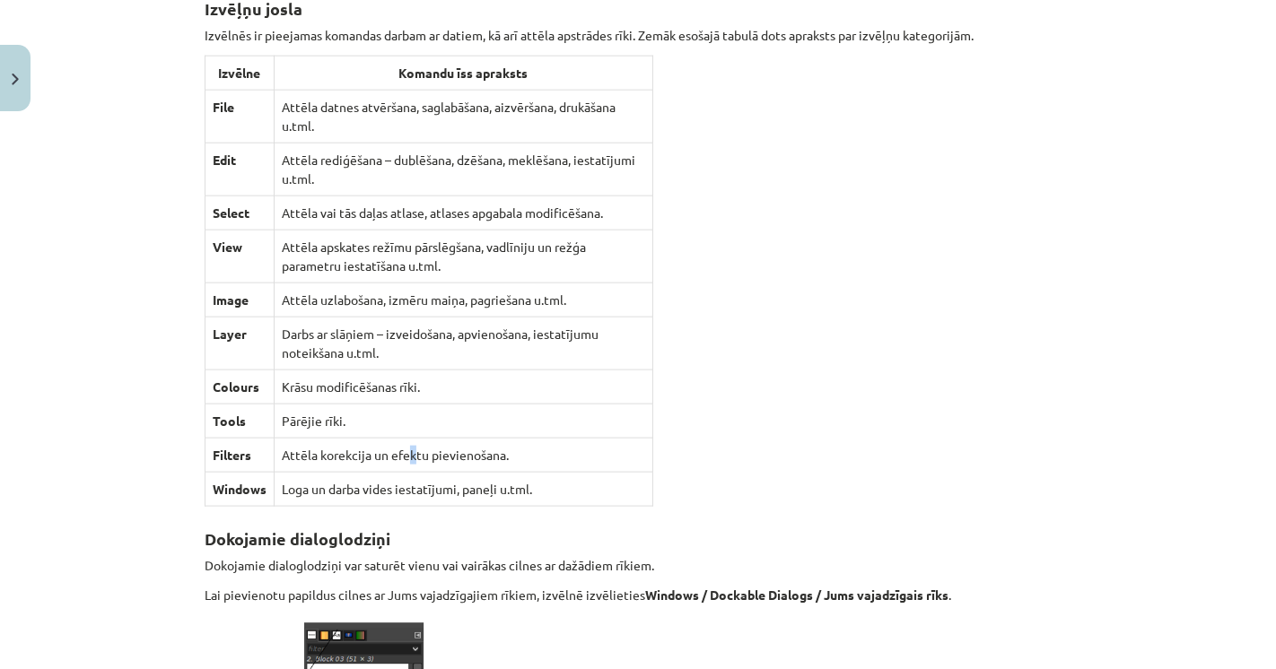
drag, startPoint x: 409, startPoint y: 450, endPoint x: 418, endPoint y: 450, distance: 9.0
click at [417, 450] on td "Attēla korekcija un efektu pievienošana." at bounding box center [464, 456] width 379 height 34
click at [340, 473] on td "Loga un darba vides iestatījumi, paneļi u.tml." at bounding box center [464, 490] width 379 height 34
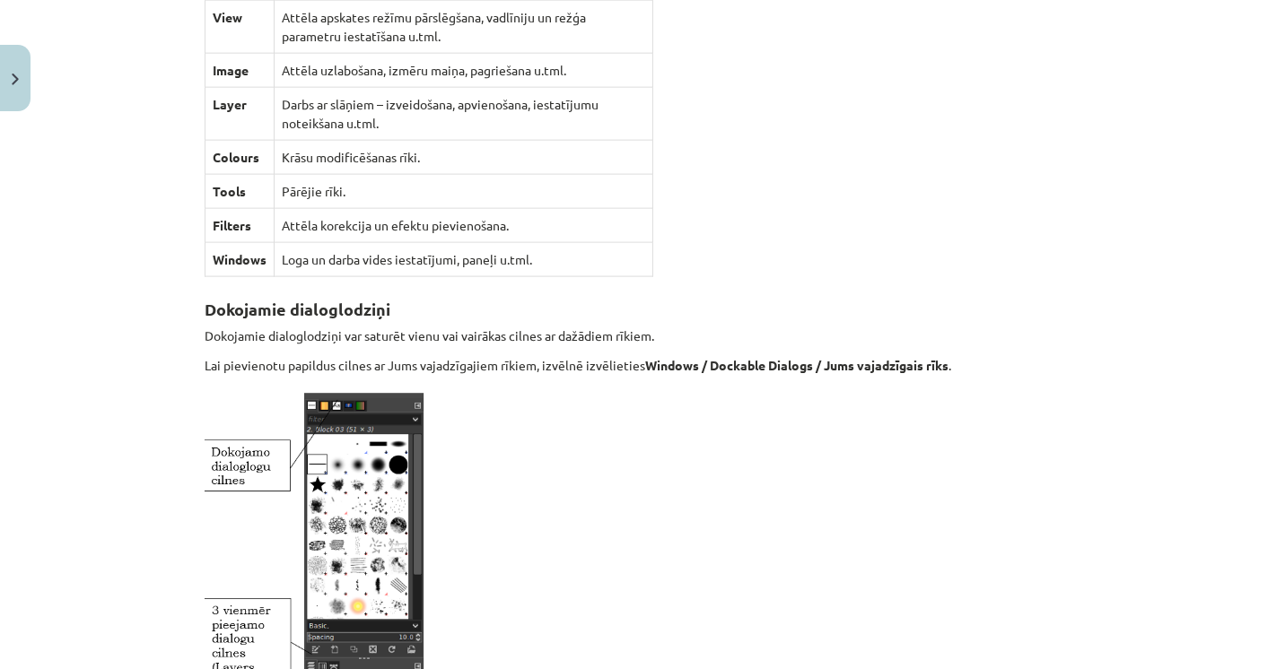
scroll to position [2093, 0]
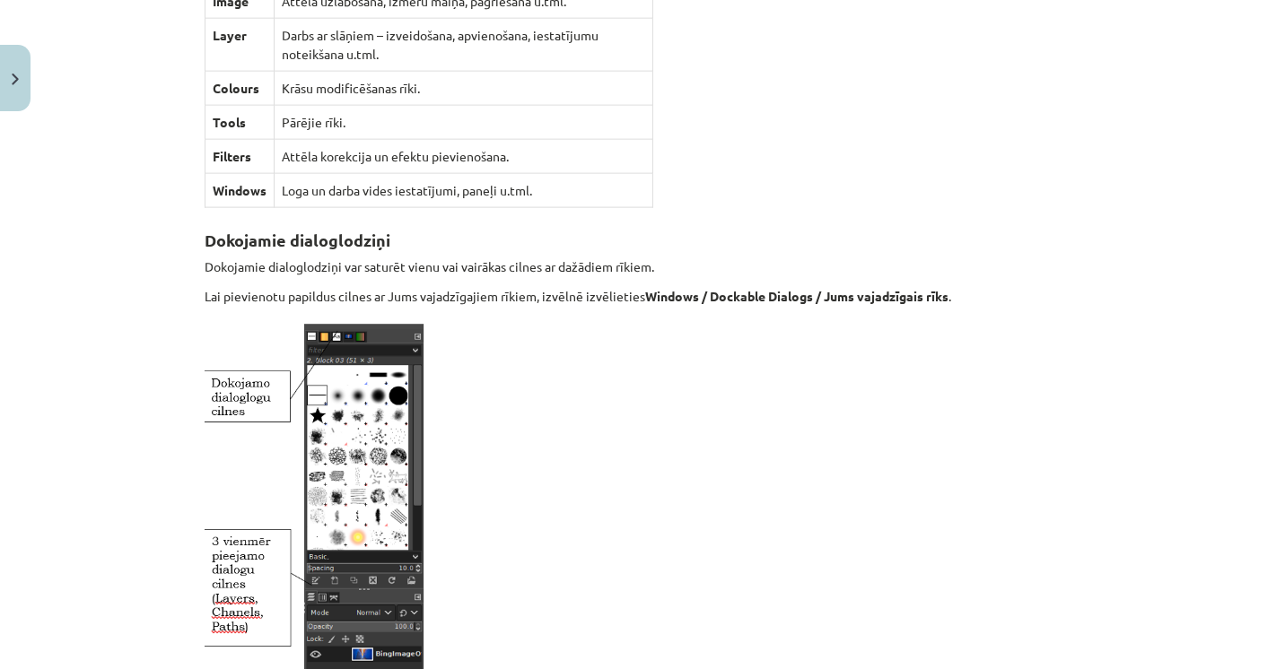
click at [233, 294] on p "Lai pievienotu papildus cilnes ar Jums vajadzīgajiem rīkiem, izvēlnē izvēlietie…" at bounding box center [638, 296] width 867 height 19
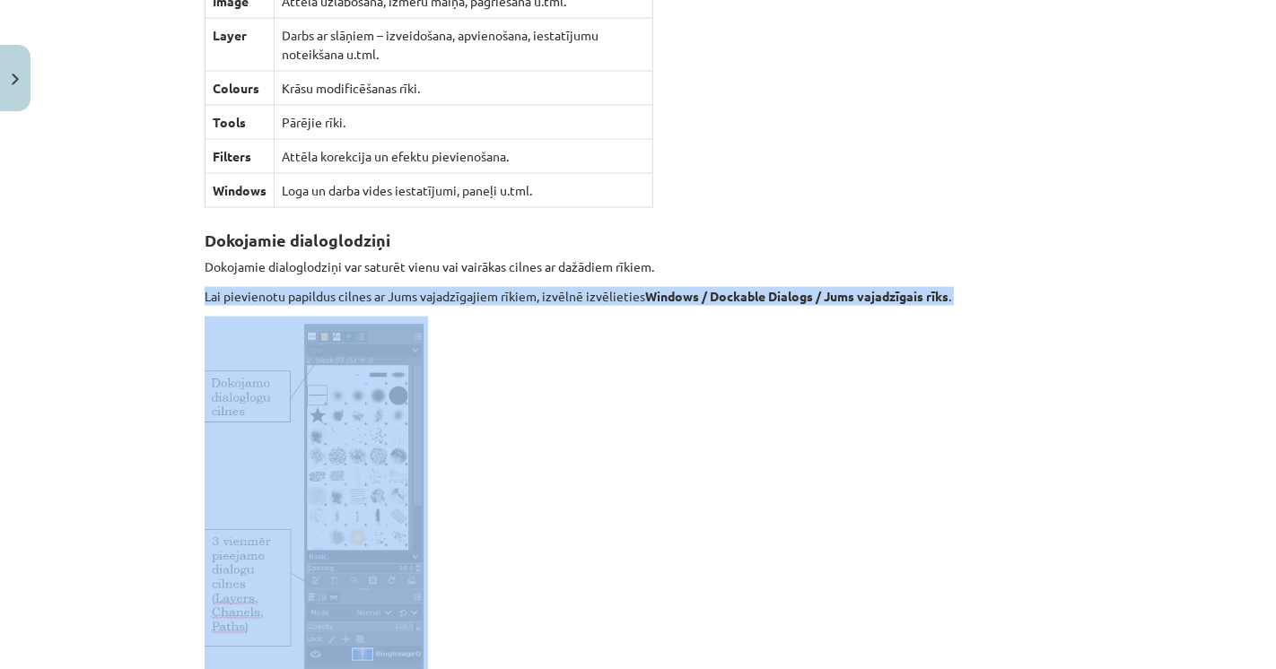
click at [233, 294] on p "Lai pievienotu papildus cilnes ar Jums vajadzīgajiem rīkiem, izvēlnē izvēlietie…" at bounding box center [638, 296] width 867 height 19
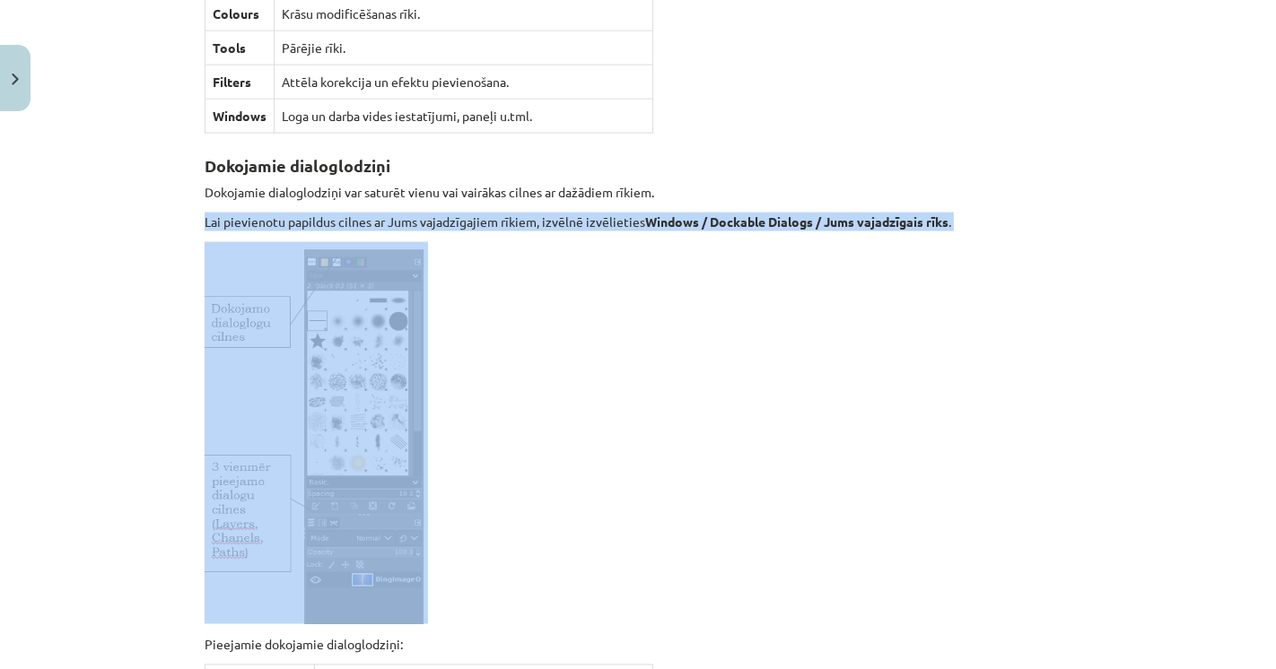
scroll to position [2193, 0]
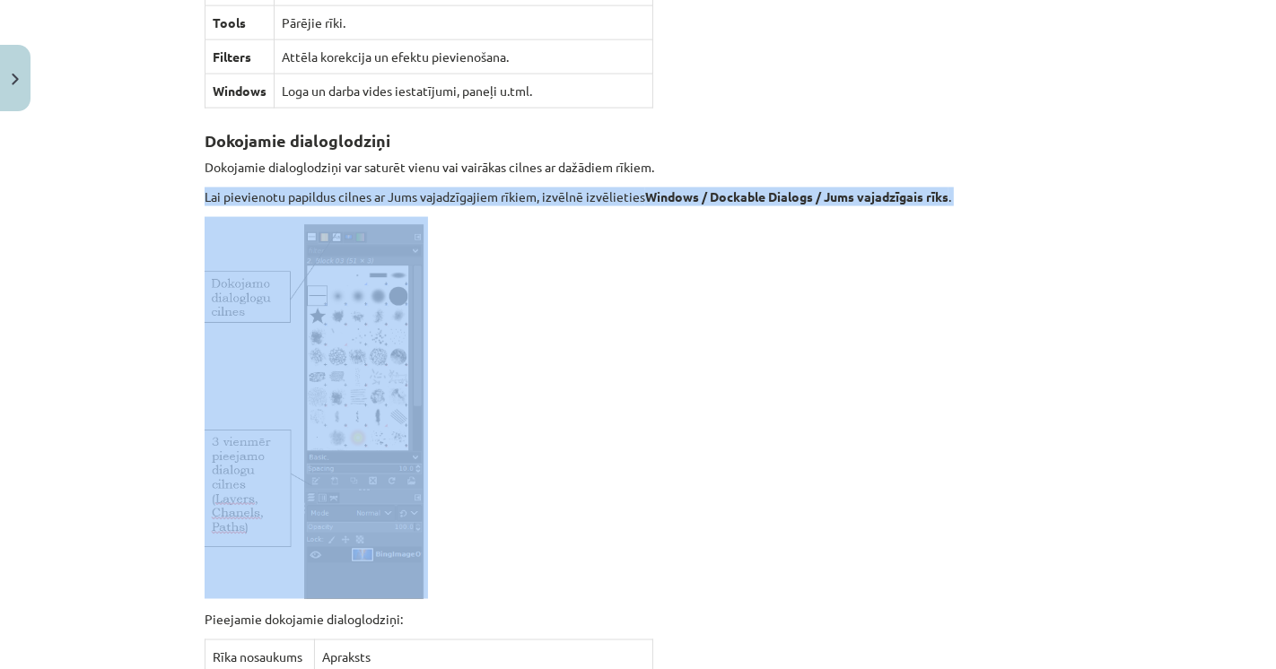
click at [158, 323] on div "Mācību tēma: Datorikas - 10. klases 3. ieskaites mācību materiāls #6 Gimp (1. d…" at bounding box center [638, 334] width 1276 height 669
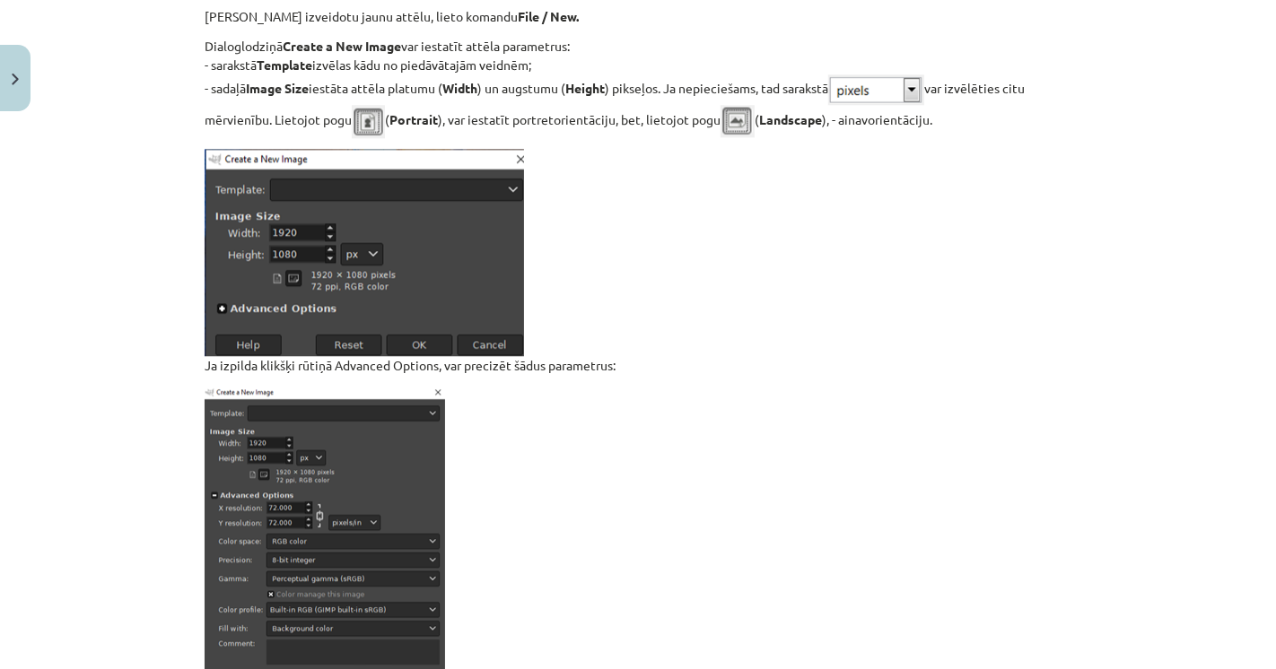
scroll to position [3788, 0]
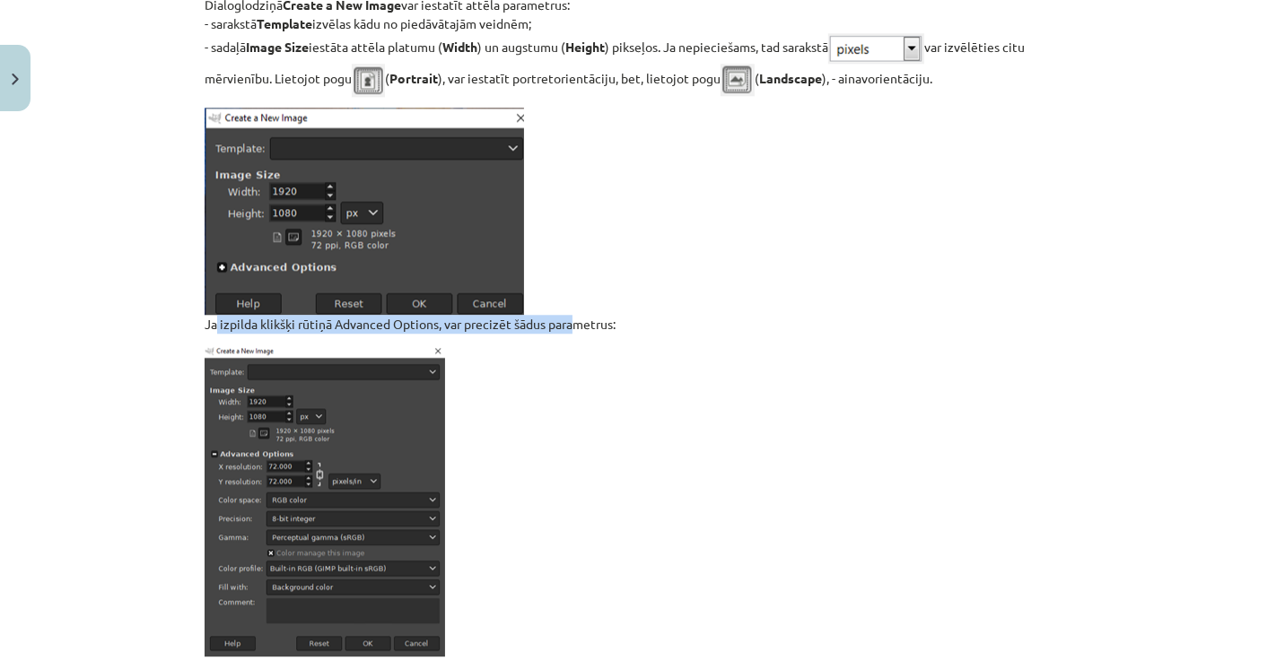
drag, startPoint x: 204, startPoint y: 316, endPoint x: 574, endPoint y: 307, distance: 370.7
click at [571, 307] on p "Ja izpilda klikšķi rūtiņā Advanced Options, var precizēt šādus parametrus:" at bounding box center [638, 221] width 867 height 226
click at [576, 307] on p "Ja izpilda klikšķi rūtiņā Advanced Options, var precizēt šādus parametrus:" at bounding box center [638, 221] width 867 height 226
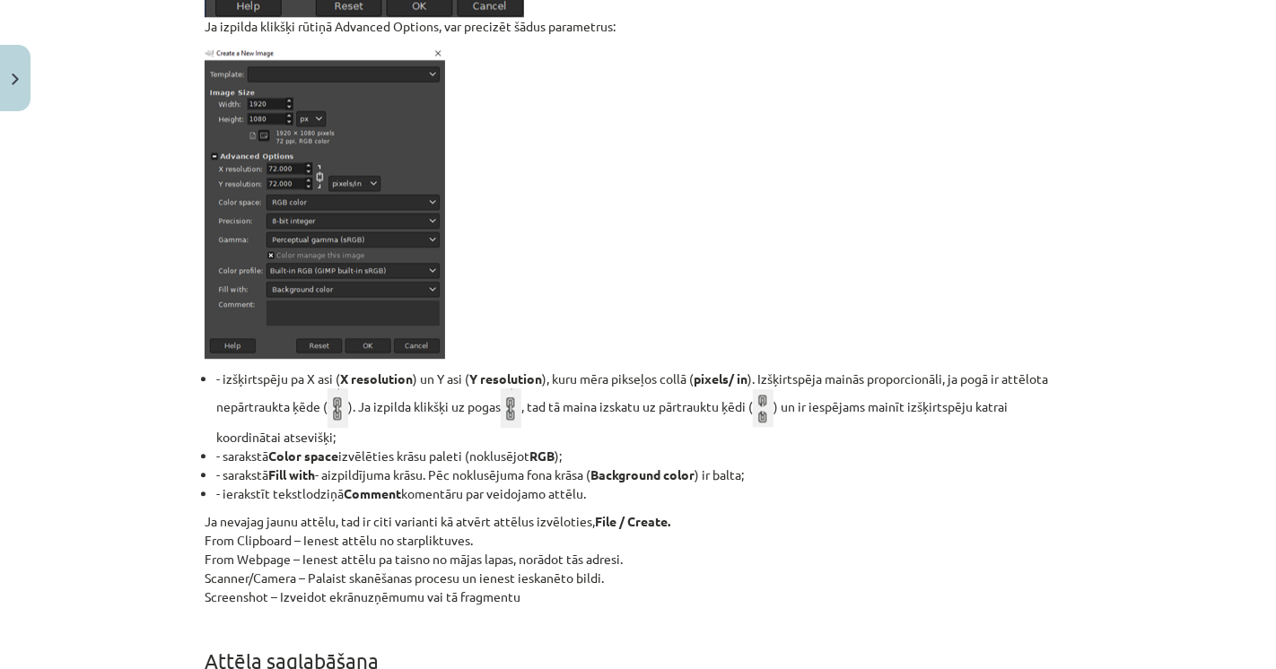
scroll to position [4087, 0]
drag, startPoint x: 215, startPoint y: 362, endPoint x: 164, endPoint y: 355, distance: 51.6
click at [164, 355] on div "Mācību tēma: Datorikas - 10. klases 3. ieskaites mācību materiāls #6 Gimp (1. d…" at bounding box center [638, 334] width 1276 height 669
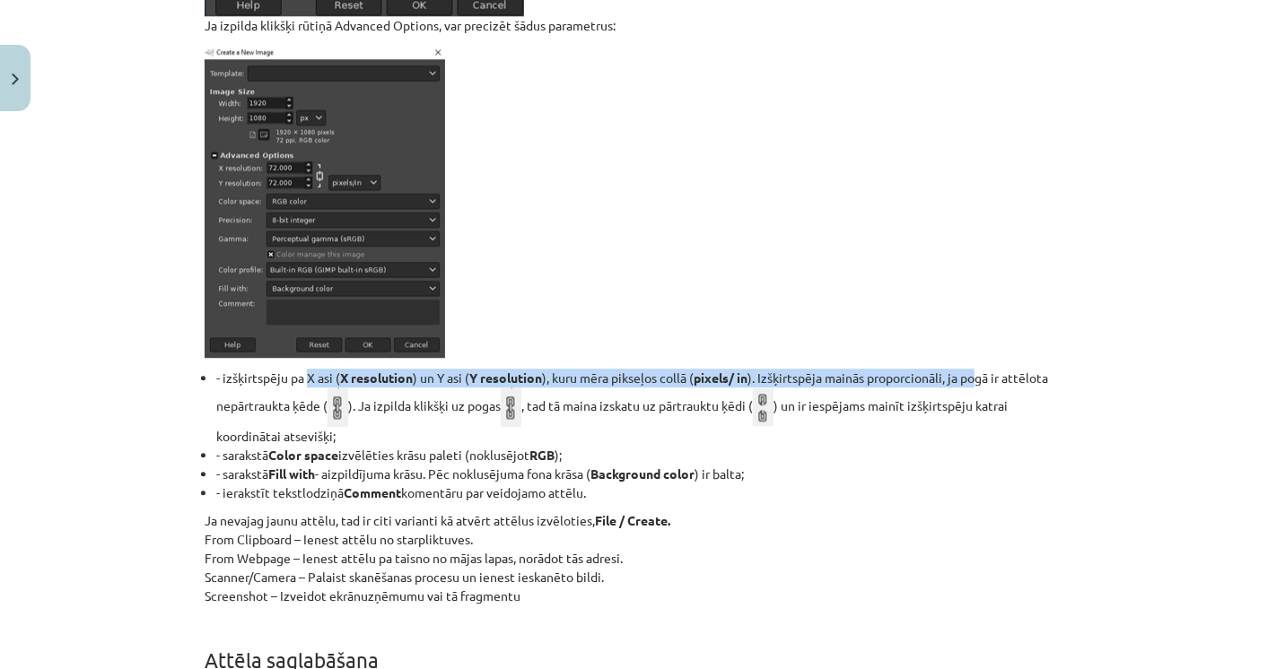
drag, startPoint x: 372, startPoint y: 365, endPoint x: 971, endPoint y: 354, distance: 598.6
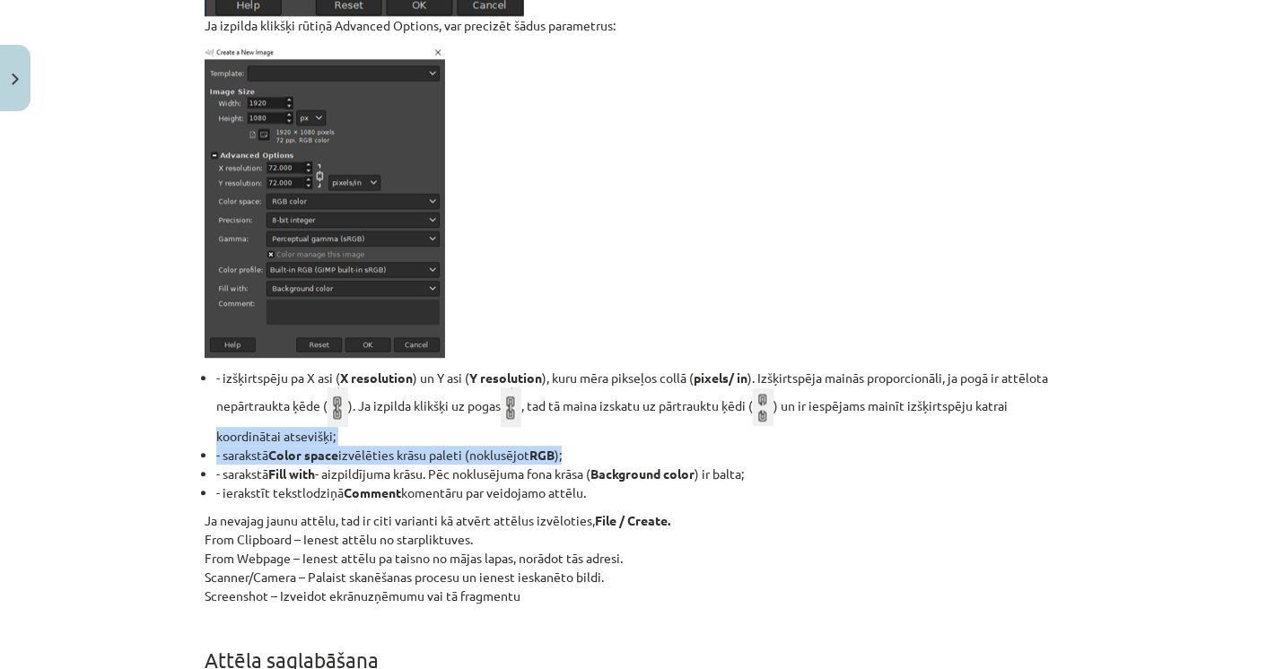
drag, startPoint x: 206, startPoint y: 424, endPoint x: 584, endPoint y: 450, distance: 378.6
click at [581, 447] on ul "- izšķirtspēju pa X asi ( X resolution ) un Y asi ( Y resolution ), kuru mēra p…" at bounding box center [638, 436] width 867 height 134
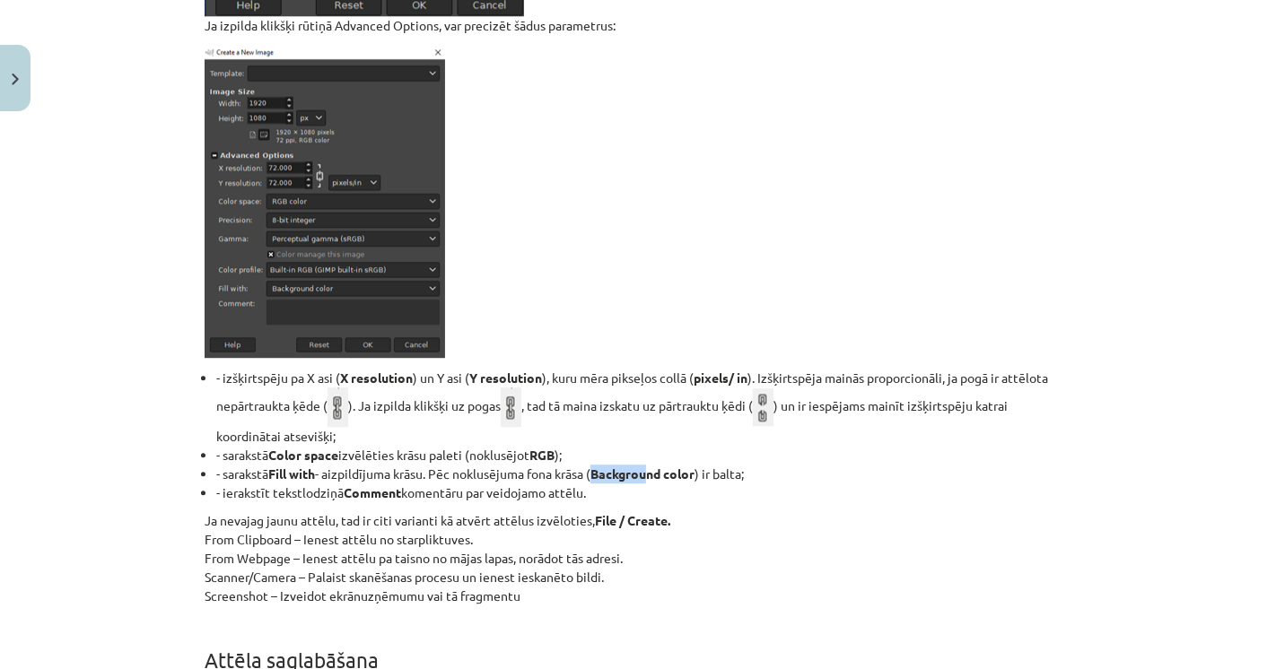
drag, startPoint x: 589, startPoint y: 455, endPoint x: 653, endPoint y: 465, distance: 64.5
click at [653, 465] on li "- sarakstā Fill with - aizpildījuma krāsu. Pēc noklusējuma fona krāsa ( Backgro…" at bounding box center [643, 474] width 855 height 19
click at [653, 466] on strong "Background color" at bounding box center [642, 474] width 104 height 16
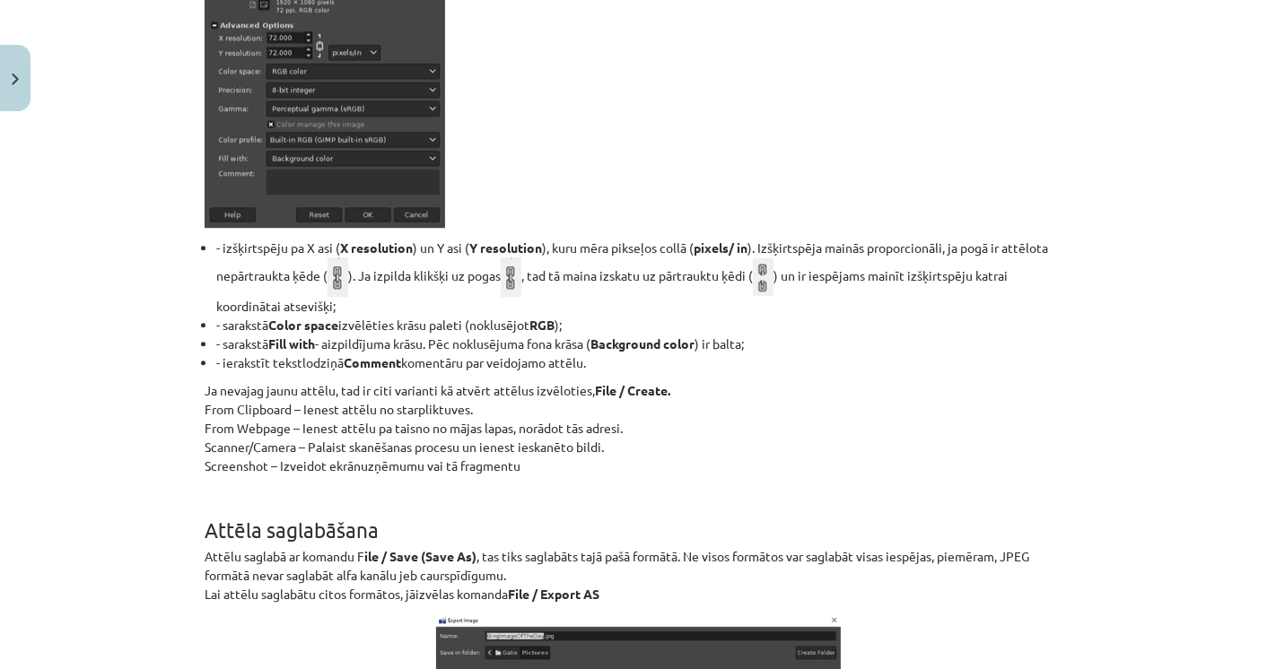
scroll to position [4286, 0]
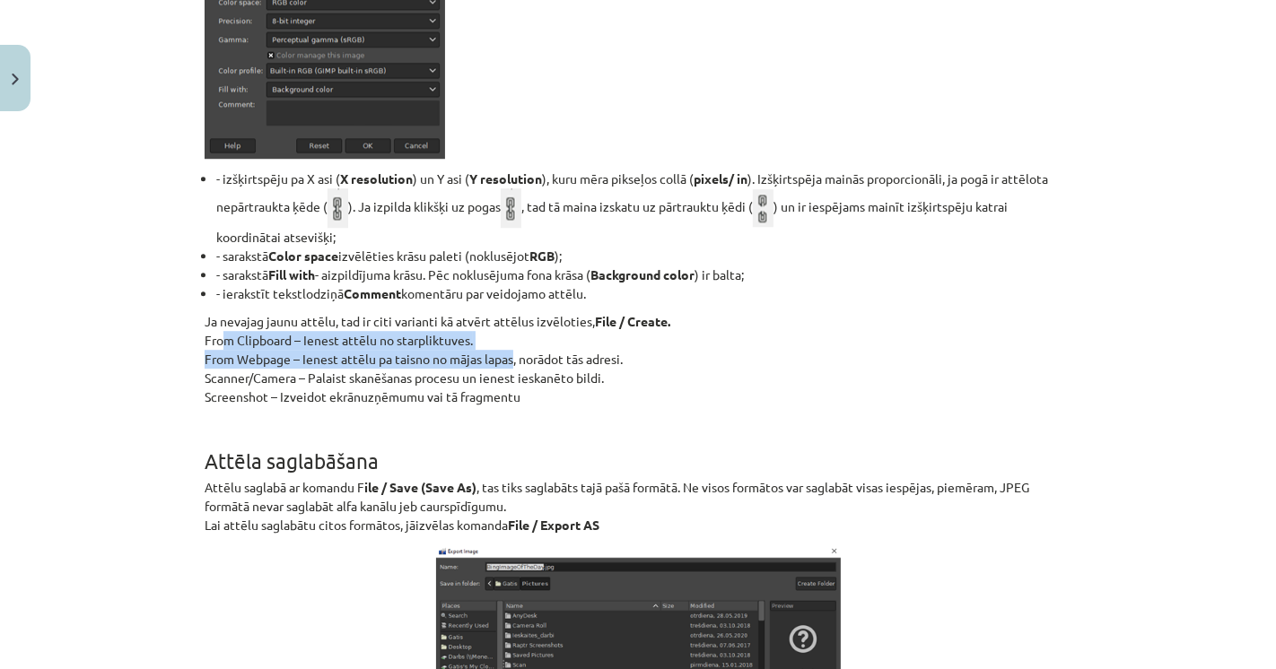
drag, startPoint x: 225, startPoint y: 319, endPoint x: 504, endPoint y: 345, distance: 280.3
click at [504, 345] on p "Ja nevajag jaunu attēlu, tad ir citi varianti kā atvērt attēlus izvēloties, Fil…" at bounding box center [638, 359] width 867 height 94
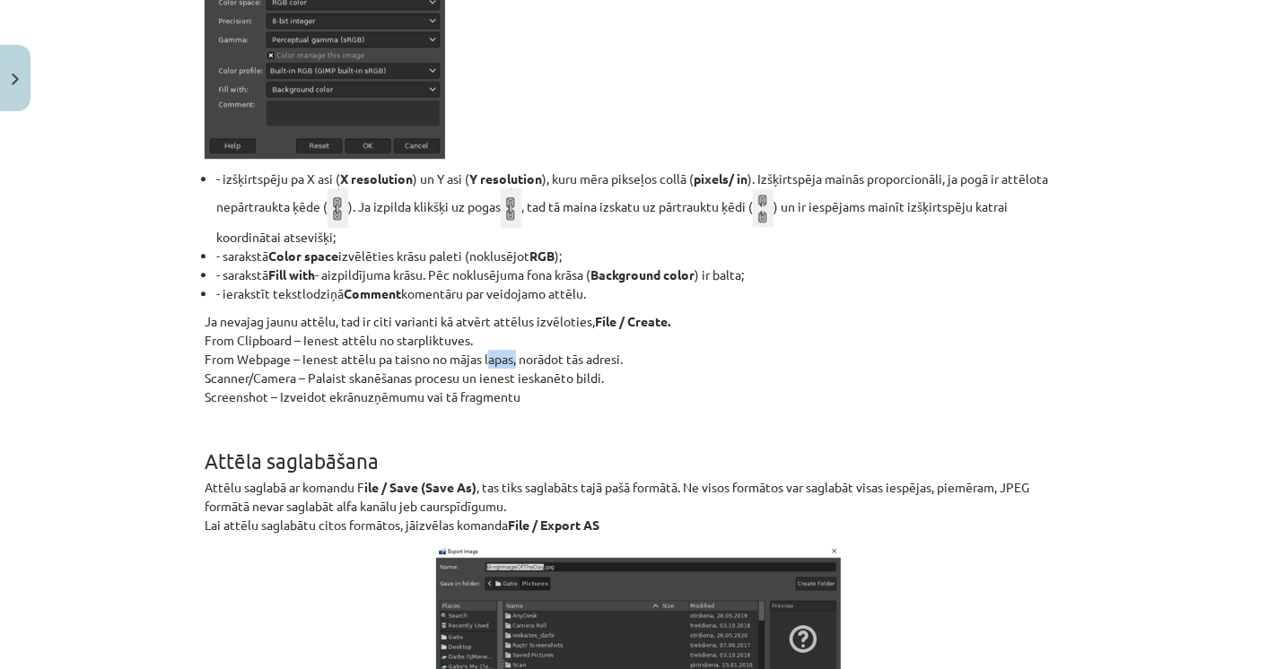
click at [504, 345] on p "Ja nevajag jaunu attēlu, tad ir citi varianti kā atvērt attēlus izvēloties, Fil…" at bounding box center [638, 359] width 867 height 94
click at [469, 375] on p "Ja nevajag jaunu attēlu, tad ir citi varianti kā atvērt attēlus izvēloties, Fil…" at bounding box center [638, 359] width 867 height 94
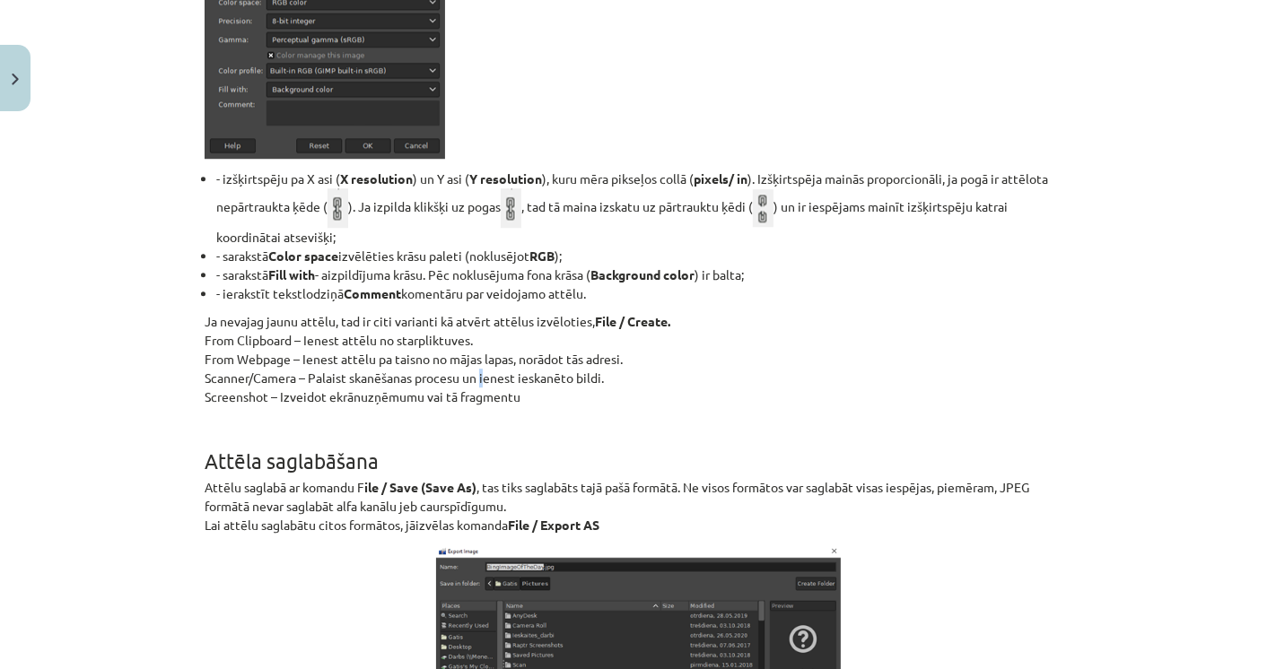
click at [469, 375] on p "Ja nevajag jaunu attēlu, tad ir citi varianti kā atvērt attēlus izvēloties, Fil…" at bounding box center [638, 359] width 867 height 94
click at [434, 382] on p "Ja nevajag jaunu attēlu, tad ir citi varianti kā atvērt attēlus izvēloties, Fil…" at bounding box center [638, 359] width 867 height 94
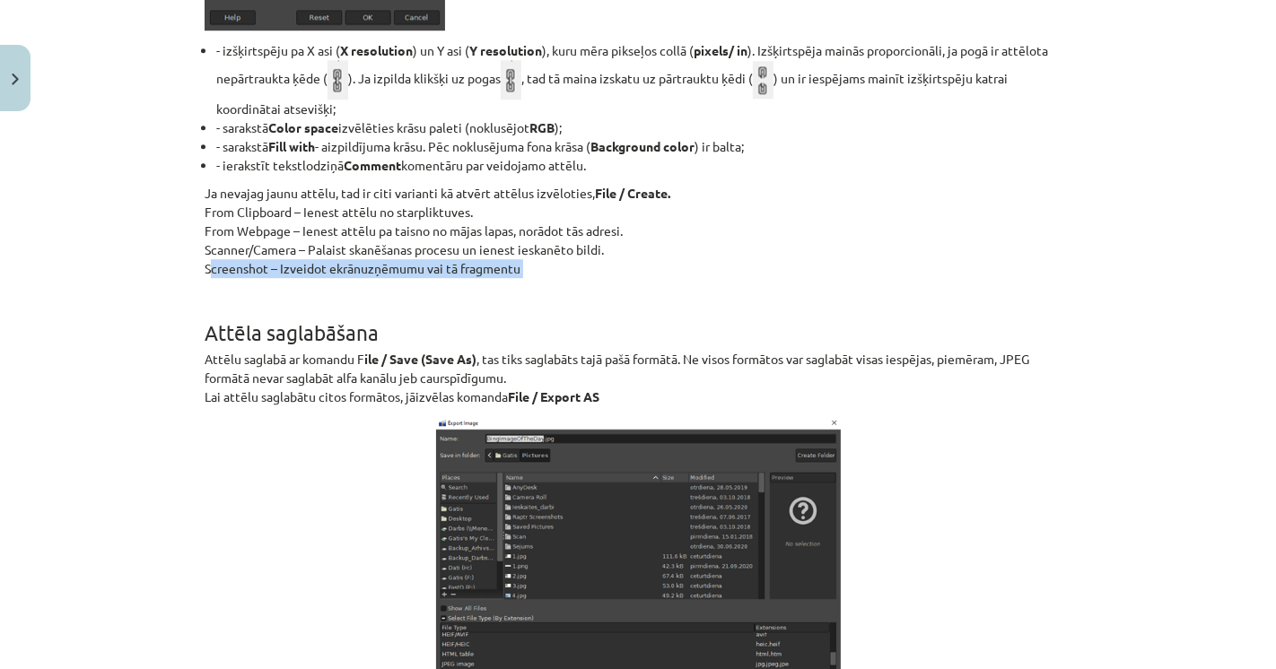
scroll to position [4486, 0]
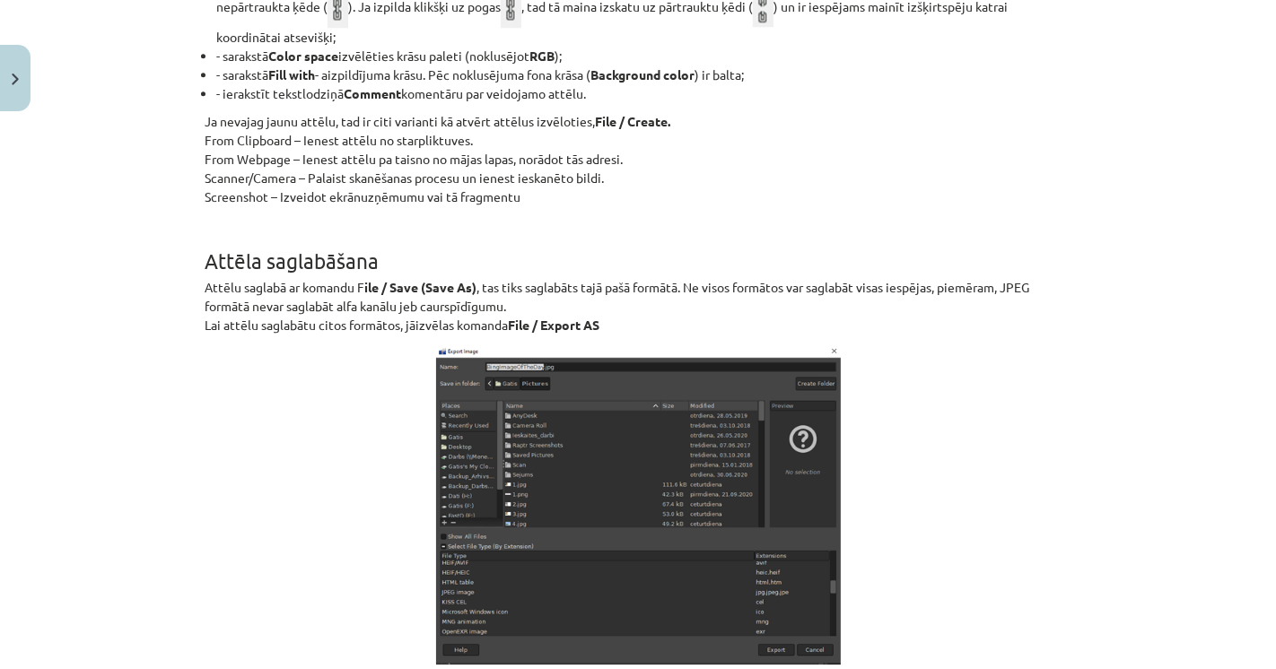
click at [381, 279] on strong "ile / Save (Save As)" at bounding box center [420, 287] width 112 height 16
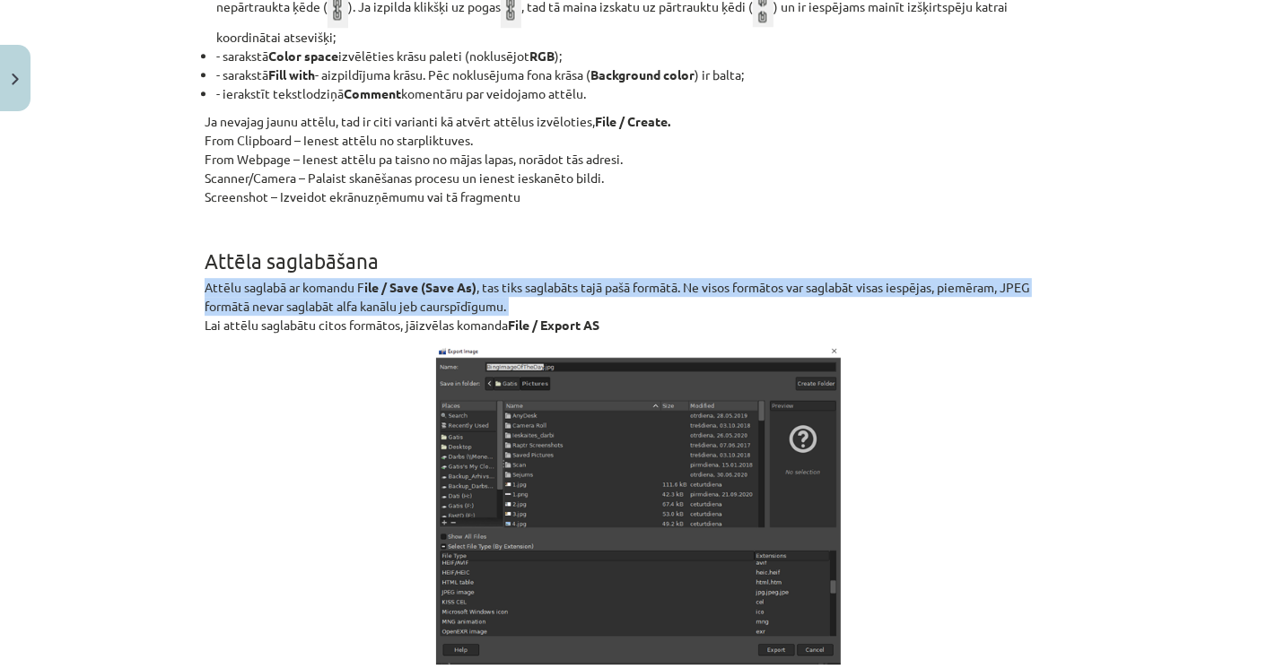
click at [381, 279] on strong "ile / Save (Save As)" at bounding box center [420, 287] width 112 height 16
click at [593, 280] on p "Attēlu saglabā ar komandu F ile / Save (Save As) , tas tiks saglabāts tajā pašā…" at bounding box center [638, 306] width 867 height 57
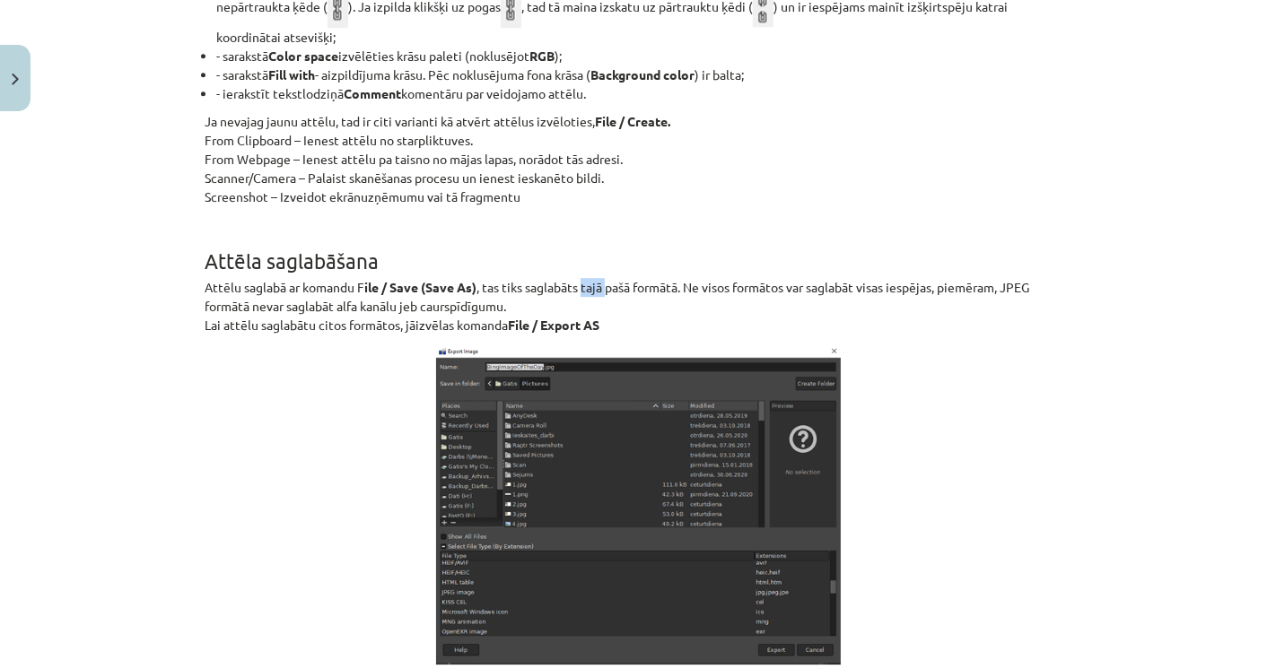
click at [593, 280] on p "Attēlu saglabā ar komandu F ile / Save (Save As) , tas tiks saglabāts tajā pašā…" at bounding box center [638, 306] width 867 height 57
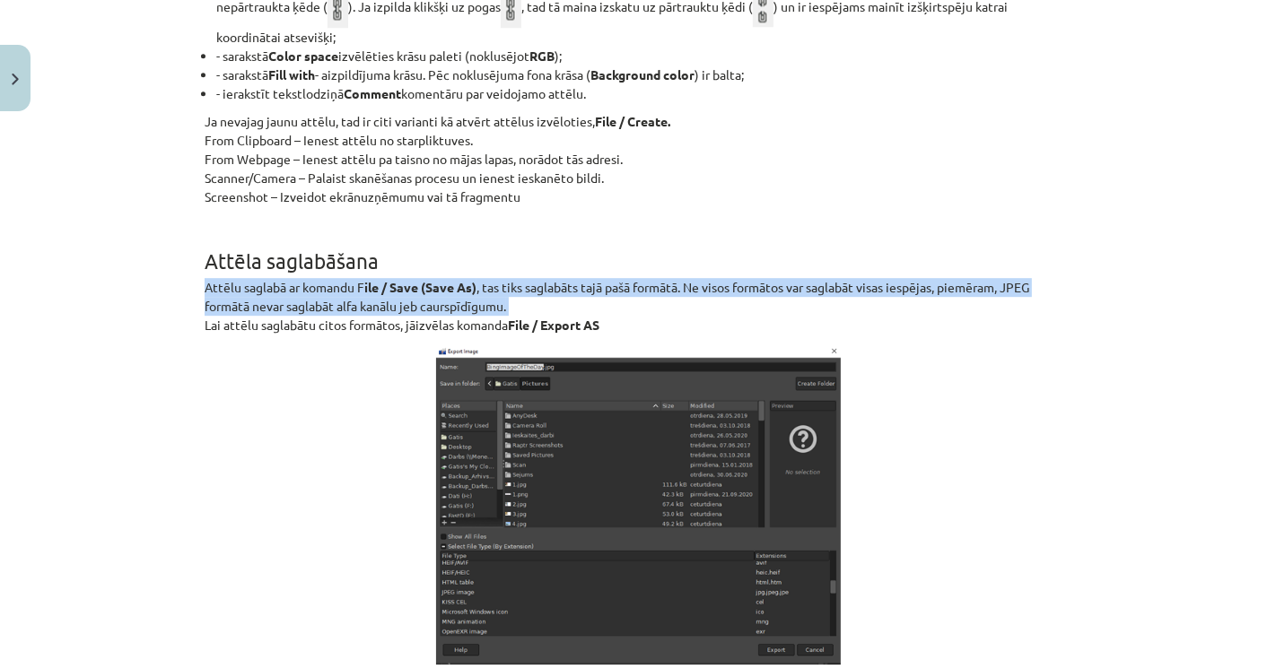
click at [593, 280] on p "Attēlu saglabā ar komandu F ile / Save (Save As) , tas tiks saglabāts tajā pašā…" at bounding box center [638, 306] width 867 height 57
click at [735, 278] on p "Attēlu saglabā ar komandu F ile / Save (Save As) , tas tiks saglabāts tajā pašā…" at bounding box center [638, 306] width 867 height 57
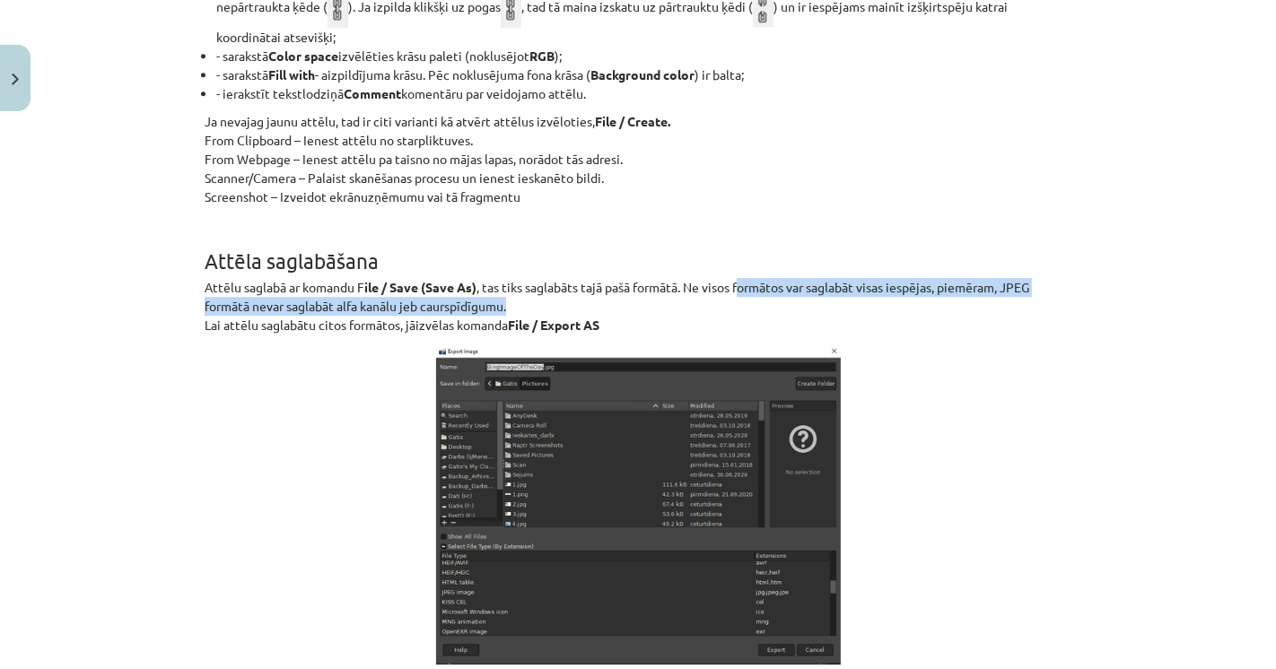
drag, startPoint x: 740, startPoint y: 275, endPoint x: 966, endPoint y: 300, distance: 227.5
click at [966, 300] on p "Attēlu saglabā ar komandu F ile / Save (Save As) , tas tiks saglabāts tajā pašā…" at bounding box center [638, 306] width 867 height 57
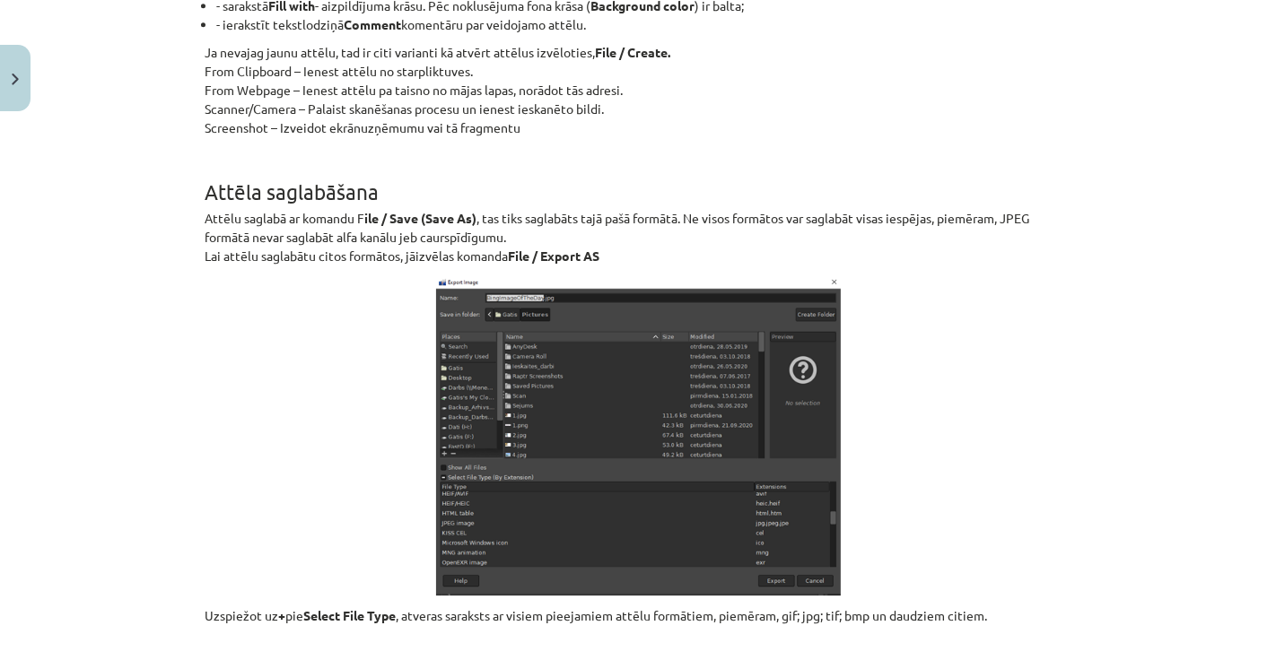
scroll to position [4586, 0]
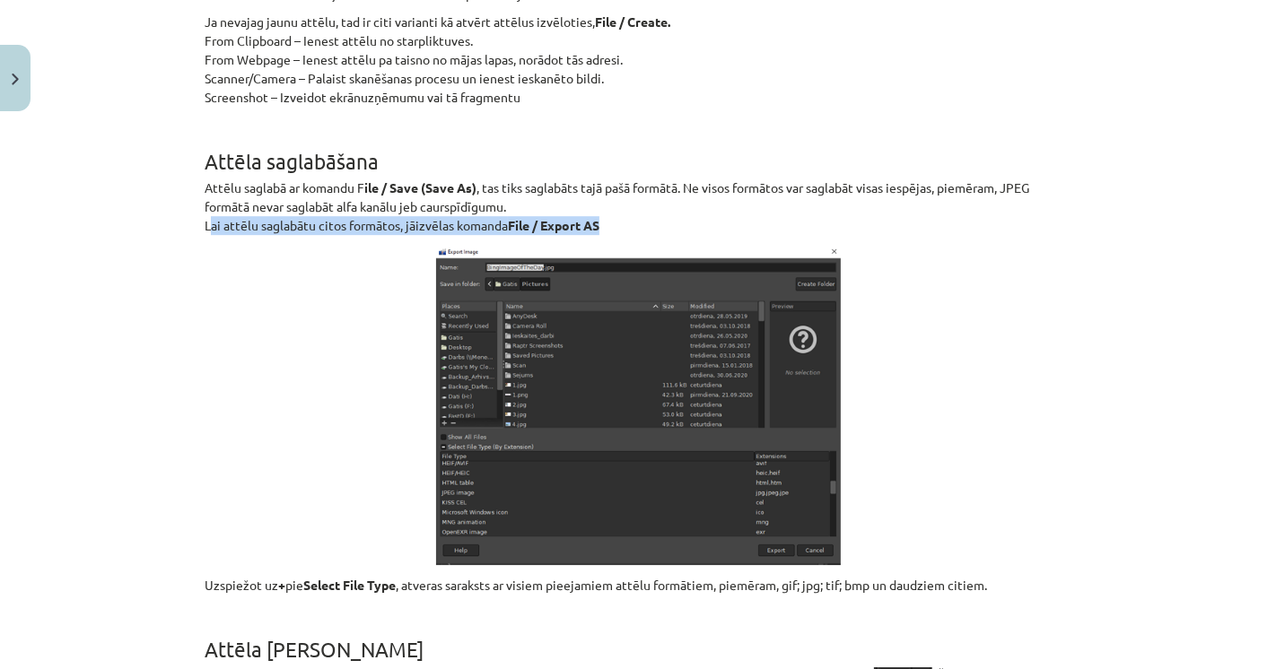
drag, startPoint x: 235, startPoint y: 217, endPoint x: 654, endPoint y: 219, distance: 419.0
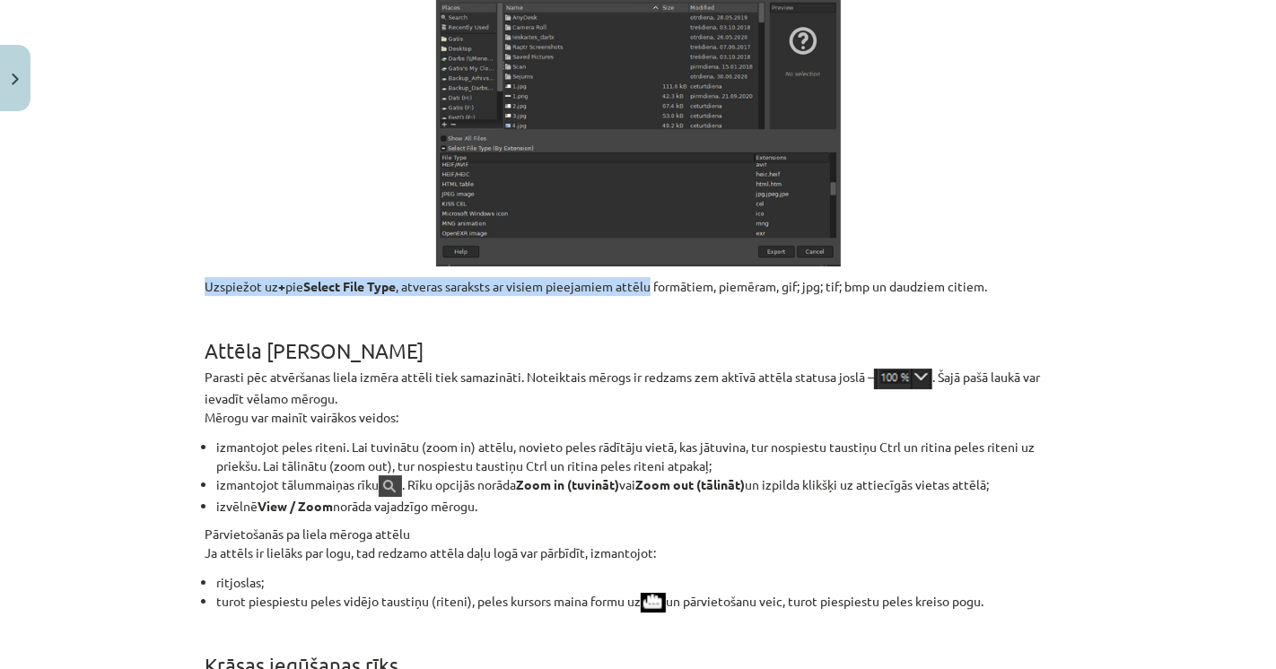
drag, startPoint x: 272, startPoint y: 274, endPoint x: 663, endPoint y: 275, distance: 391.2
click at [663, 277] on p "Uzspiežot uz + pie Select File Type , atveras saraksts ar visiem pieejamiem att…" at bounding box center [638, 286] width 867 height 19
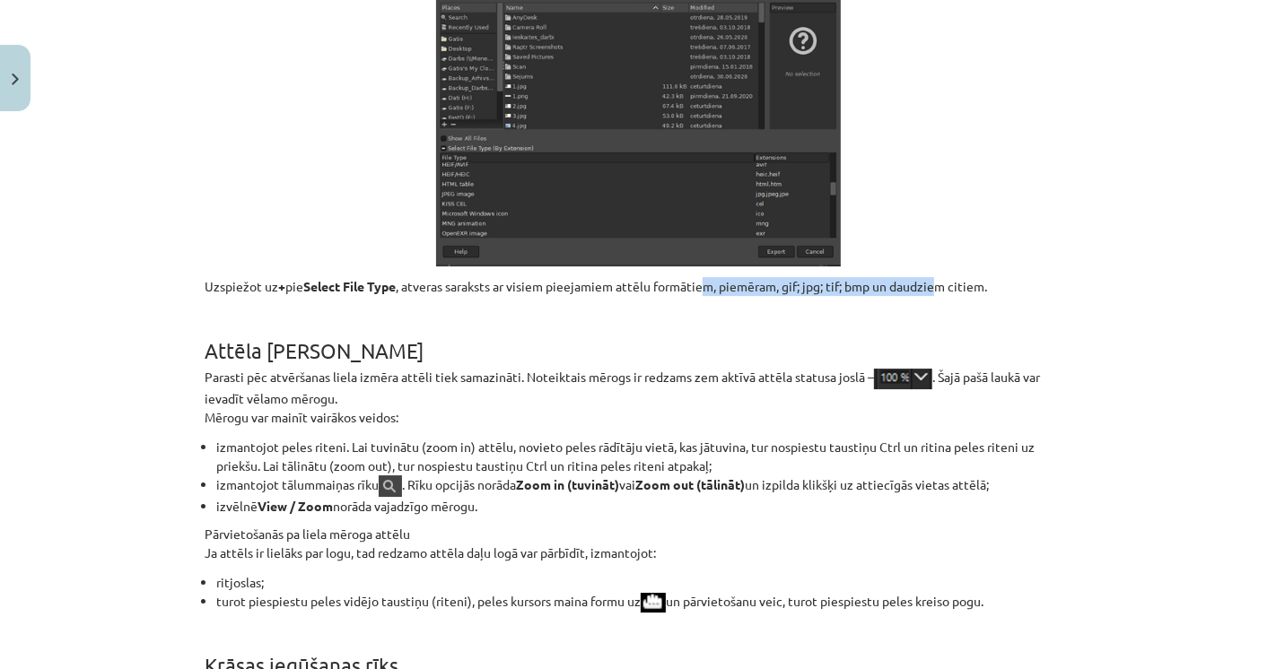
drag, startPoint x: 752, startPoint y: 273, endPoint x: 942, endPoint y: 267, distance: 190.3
click at [942, 277] on p "Uzspiežot uz + pie Select File Type , atveras saraksts ar visiem pieejamiem att…" at bounding box center [638, 286] width 867 height 19
click at [943, 277] on p "Uzspiežot uz + pie Select File Type , atveras saraksts ar visiem pieejamiem att…" at bounding box center [638, 286] width 867 height 19
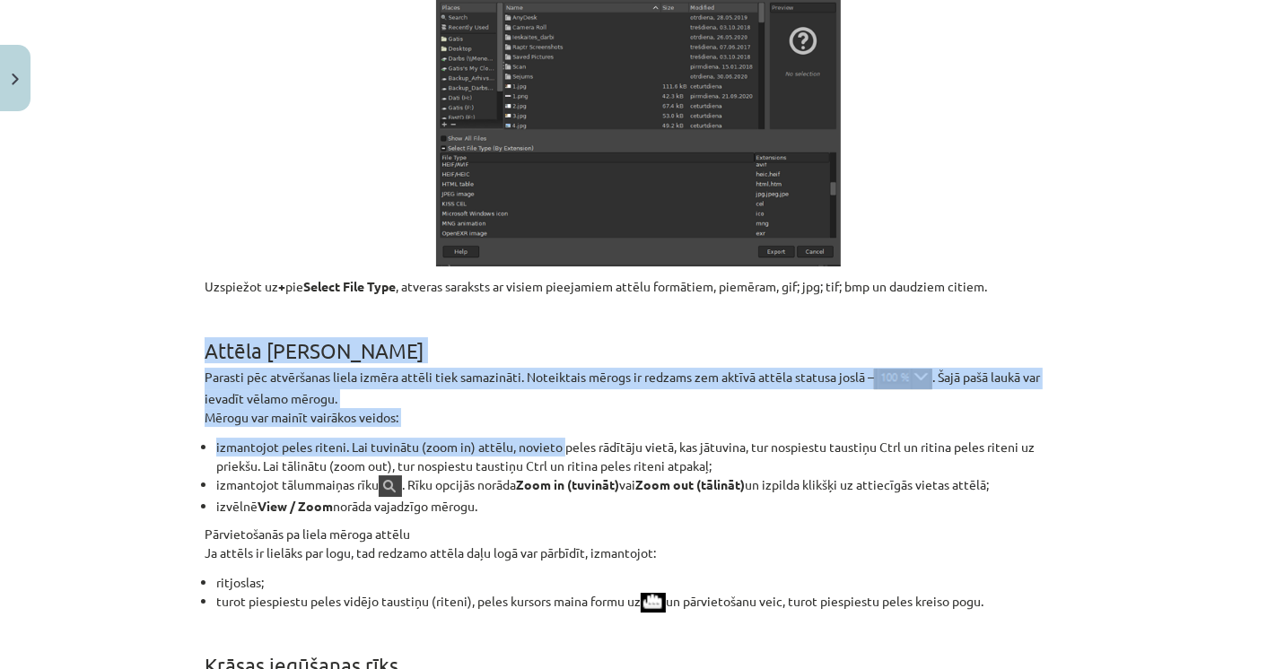
drag, startPoint x: 195, startPoint y: 345, endPoint x: 557, endPoint y: 433, distance: 373.2
click at [557, 438] on li "izmantojot peles riteni. Lai tuvinātu (zoom in) attēlu, novieto peles rādītāju …" at bounding box center [643, 457] width 855 height 38
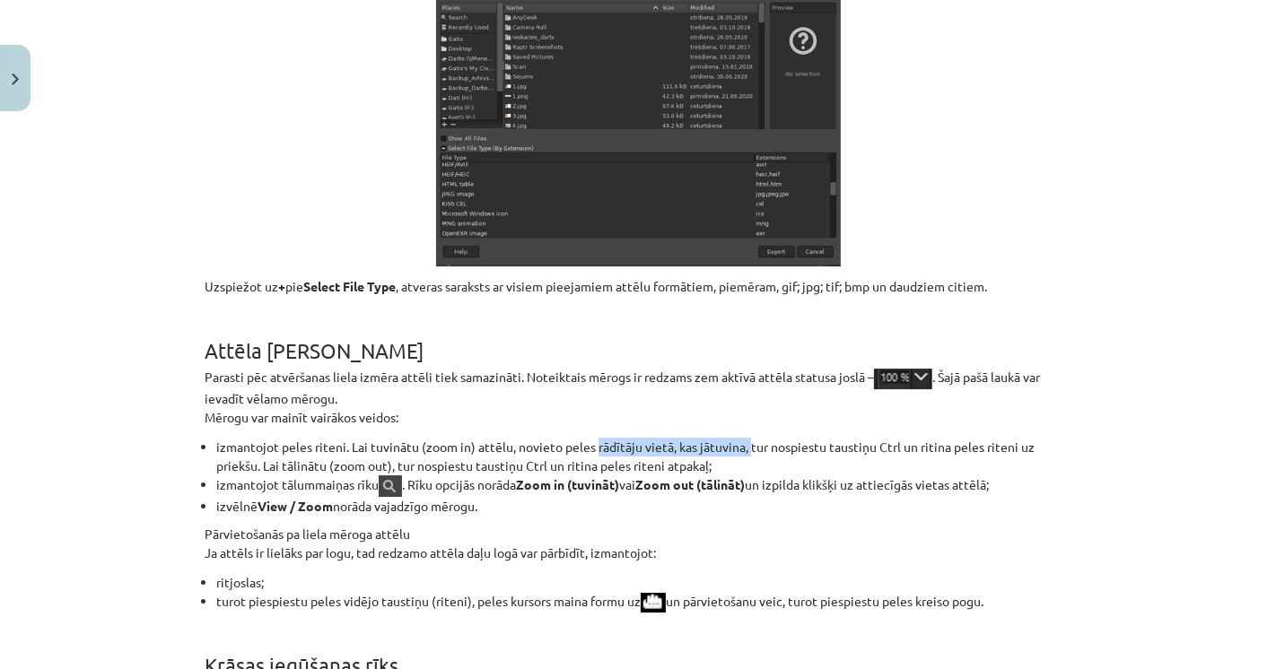
drag, startPoint x: 591, startPoint y: 433, endPoint x: 742, endPoint y: 432, distance: 150.7
click at [742, 438] on li "izmantojot peles riteni. Lai tuvinātu (zoom in) attēlu, novieto peles rādītāju …" at bounding box center [643, 457] width 855 height 38
click at [355, 454] on li "izmantojot peles riteni. Lai tuvinātu (zoom in) attēlu, novieto peles rādītāju …" at bounding box center [643, 457] width 855 height 38
click at [326, 464] on li "izmantojot peles riteni. Lai tuvinātu (zoom in) attēlu, novieto peles rādītāju …" at bounding box center [643, 457] width 855 height 38
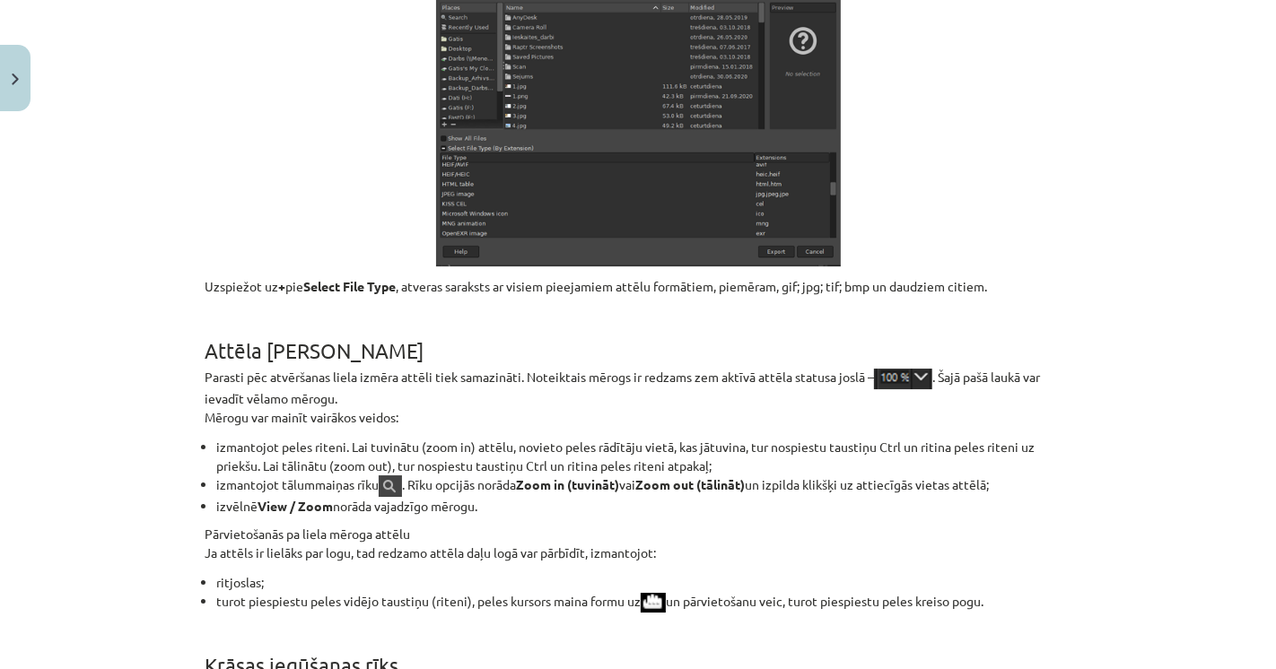
click at [326, 464] on li "izmantojot peles riteni. Lai tuvinātu (zoom in) attēlu, novieto peles rādītāju …" at bounding box center [643, 457] width 855 height 38
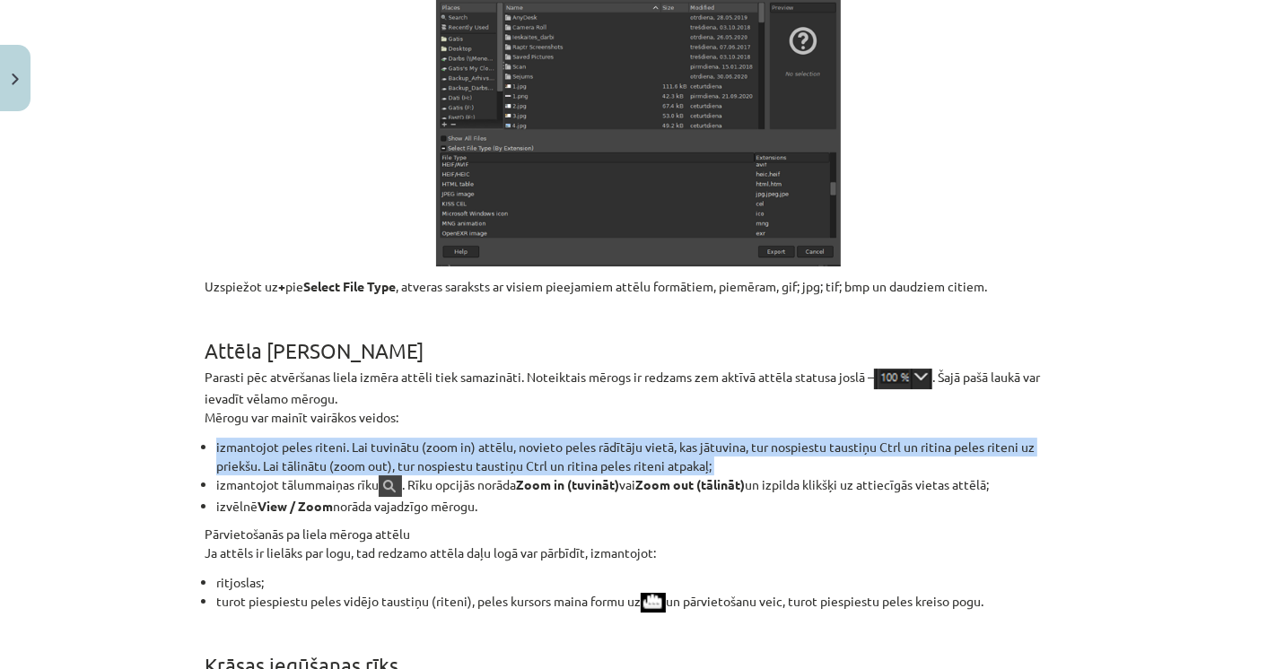
click at [326, 464] on li "izmantojot peles riteni. Lai tuvinātu (zoom in) attēlu, novieto peles rādītāju …" at bounding box center [643, 457] width 855 height 38
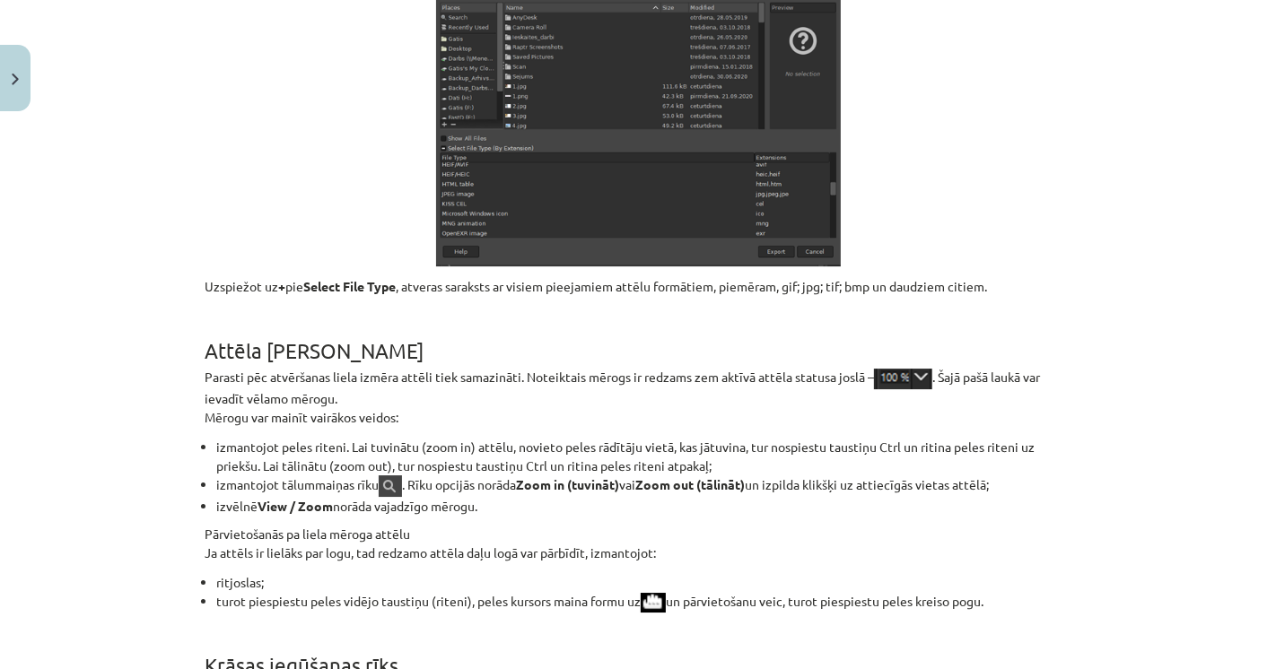
click at [327, 476] on li "izmantojot tālummaiņas rīku . Rīku opcijās norāda Zoom in (tuvināt) vai Zoom ou…" at bounding box center [643, 487] width 855 height 22
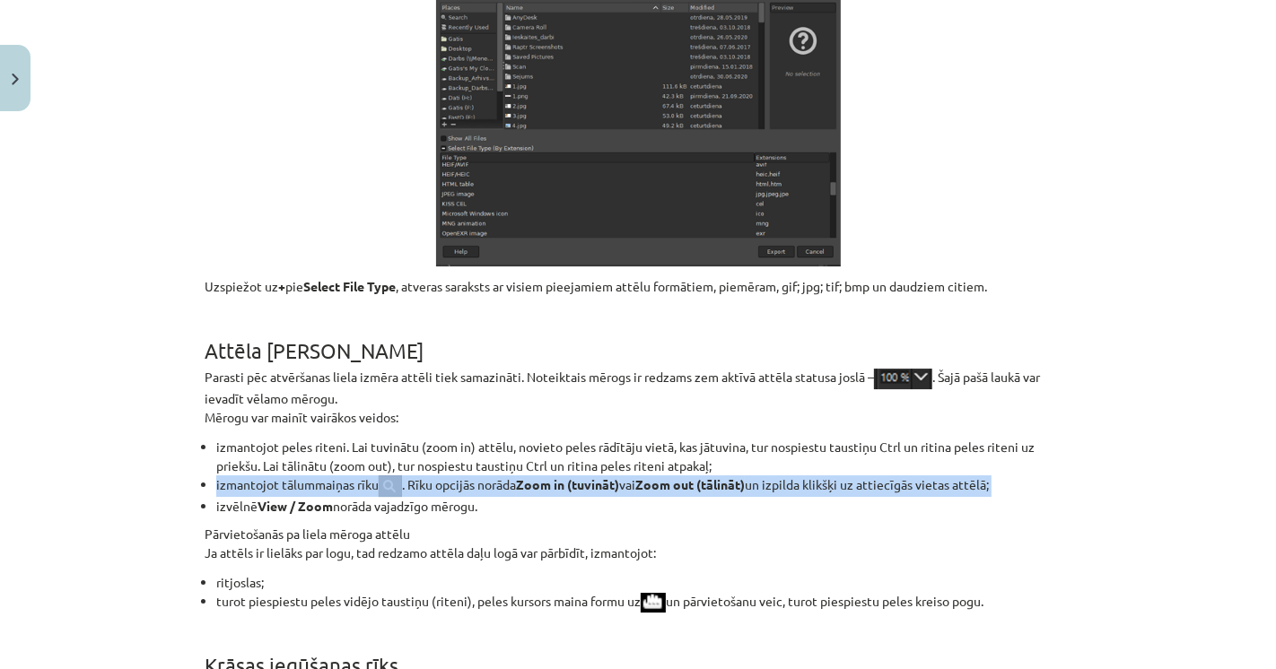
click at [327, 476] on li "izmantojot tālummaiņas rīku . Rīku opcijās norāda Zoom in (tuvināt) vai Zoom ou…" at bounding box center [643, 487] width 855 height 22
click at [327, 482] on li "izmantojot tālummaiņas rīku . Rīku opcijās norāda Zoom in (tuvināt) vai Zoom ou…" at bounding box center [643, 487] width 855 height 22
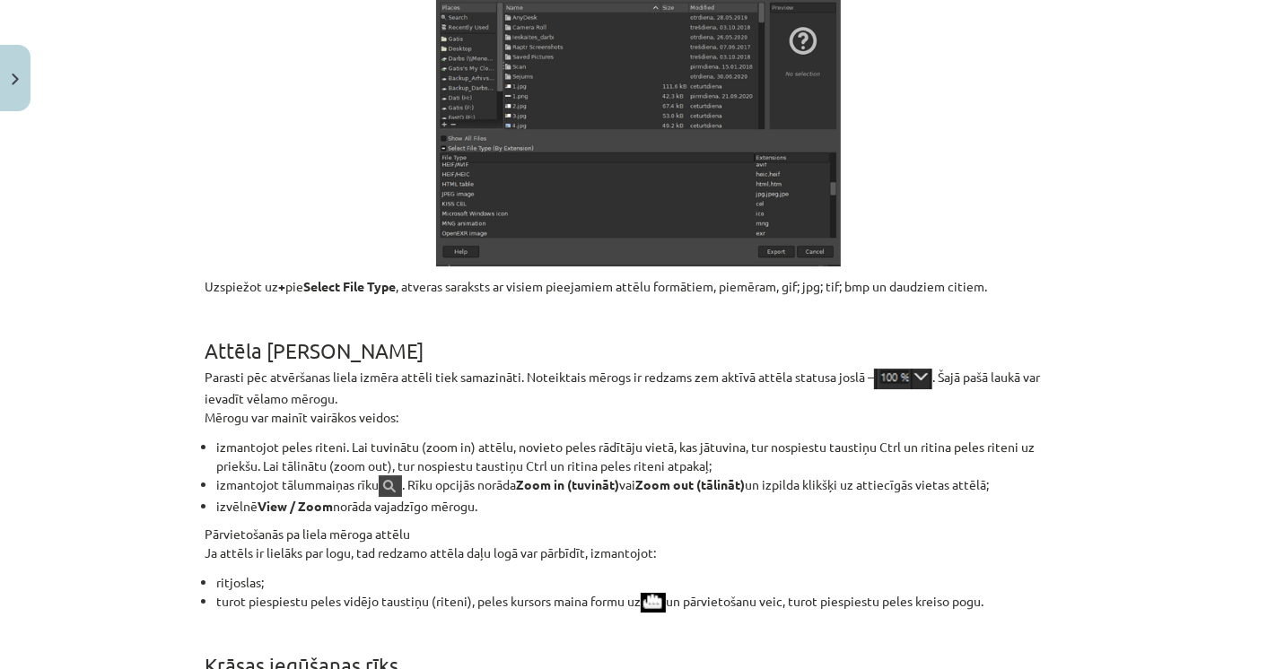
scroll to position [4984, 0]
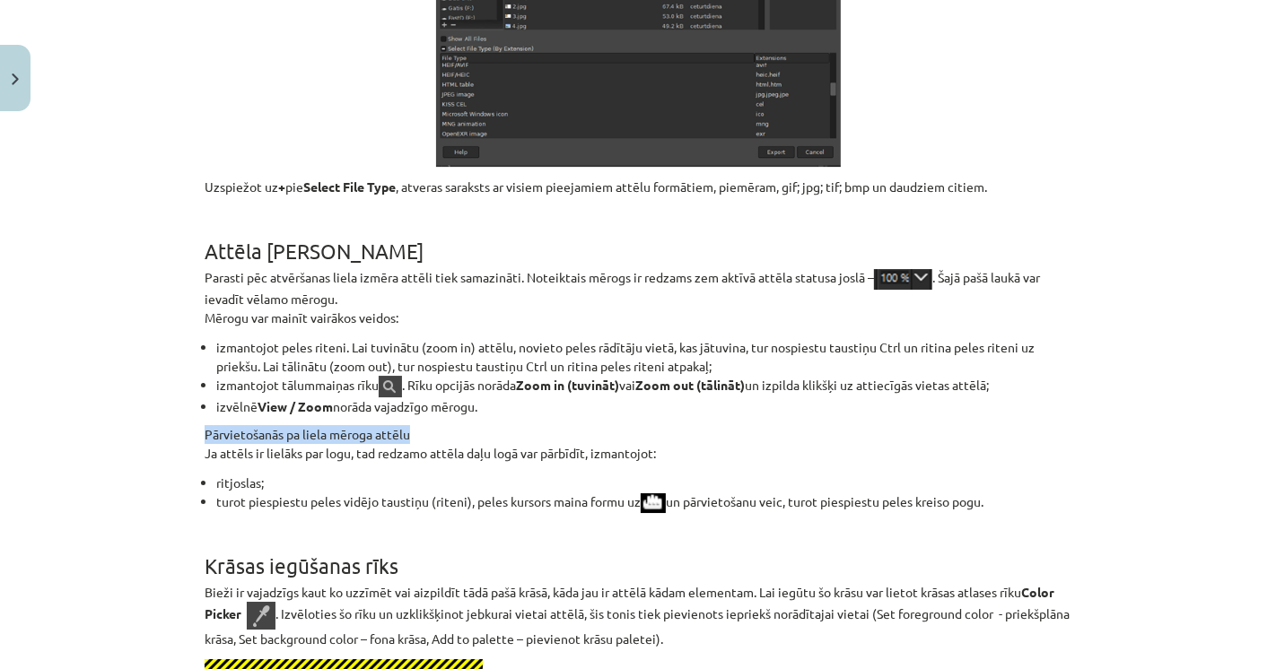
drag, startPoint x: 192, startPoint y: 424, endPoint x: 431, endPoint y: 419, distance: 238.7
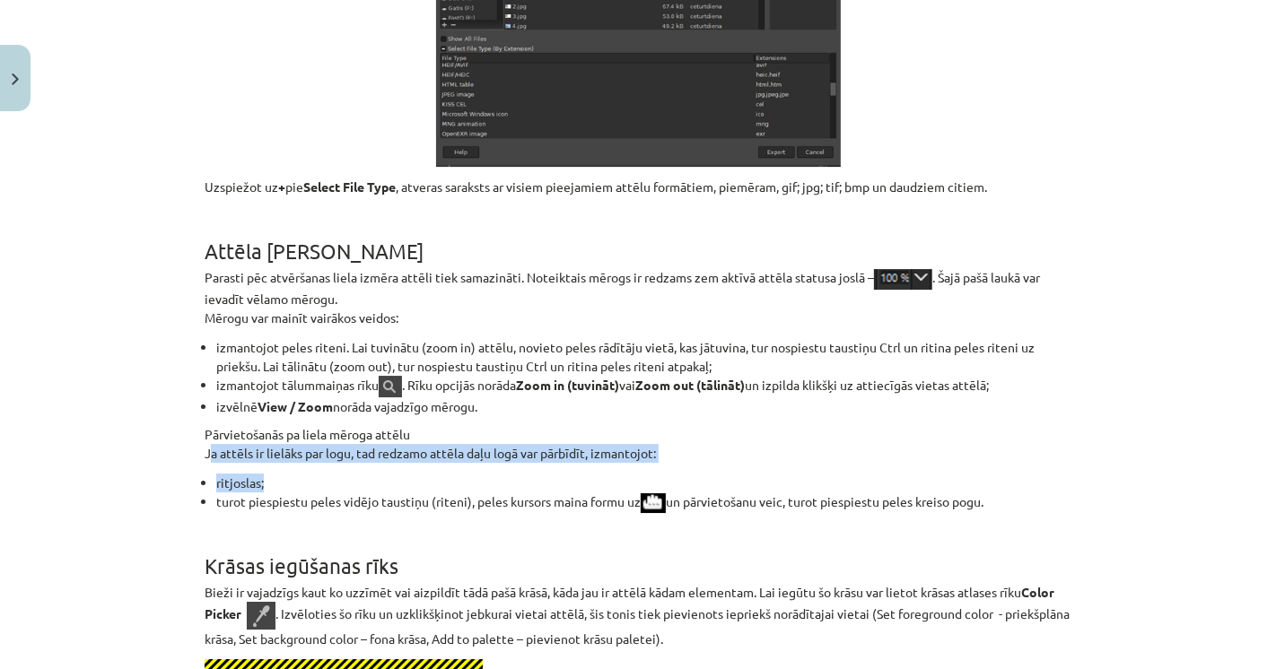
drag, startPoint x: 181, startPoint y: 448, endPoint x: 258, endPoint y: 464, distance: 78.8
click at [258, 464] on div "Mācību tēma: Datorikas - 10. klases 3. ieskaites mācību materiāls #6 Gimp (1. d…" at bounding box center [638, 334] width 1276 height 669
click at [258, 474] on li "ritjoslas;" at bounding box center [643, 483] width 855 height 19
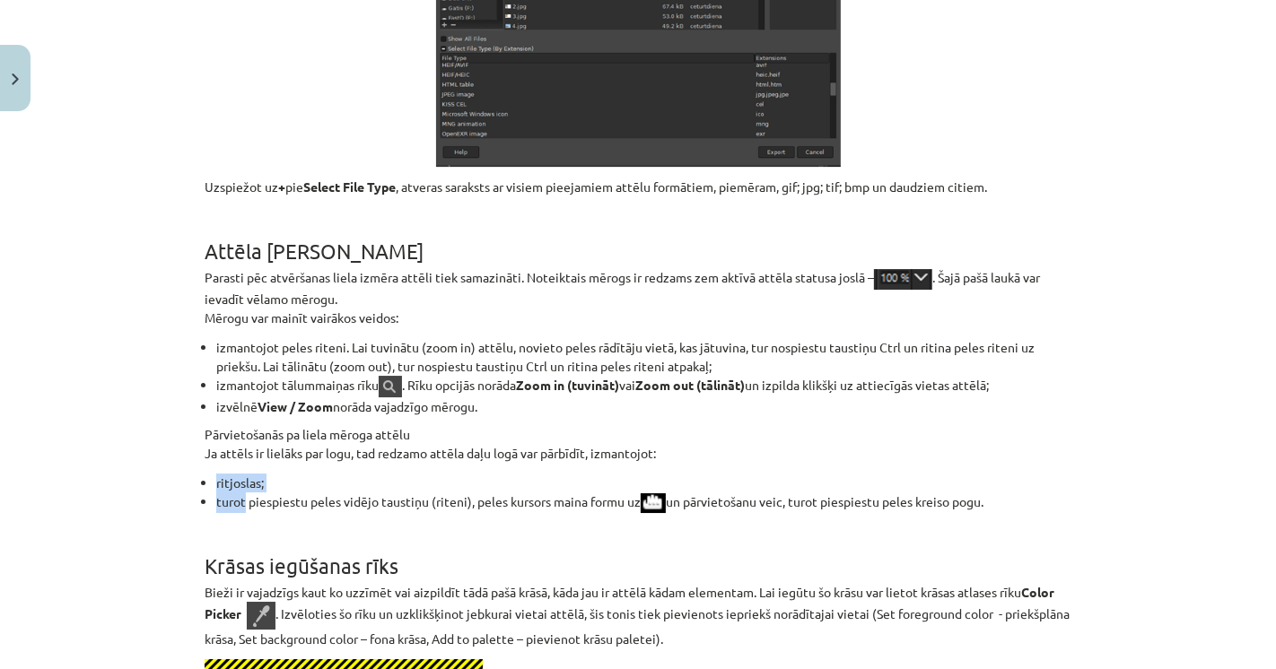
drag, startPoint x: 206, startPoint y: 493, endPoint x: 172, endPoint y: 475, distance: 39.0
click at [172, 475] on div "Mācību tēma: Datorikas - 10. klases 3. ieskaites mācību materiāls #6 Gimp (1. d…" at bounding box center [638, 334] width 1276 height 669
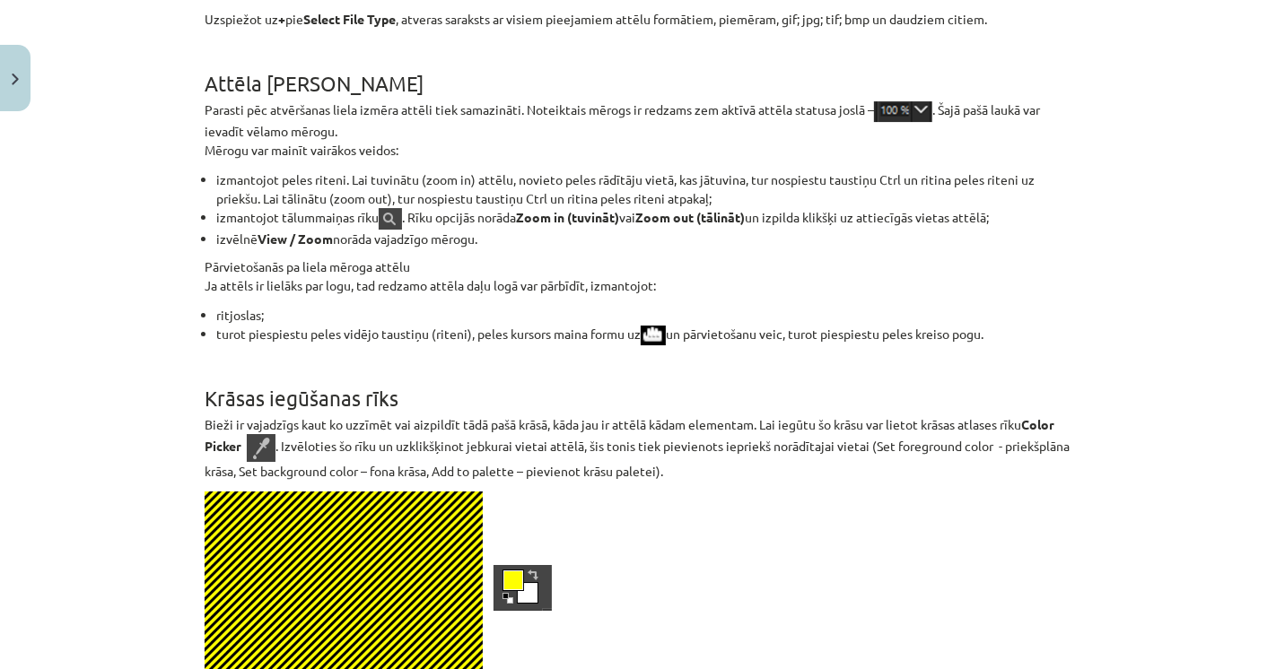
scroll to position [5183, 0]
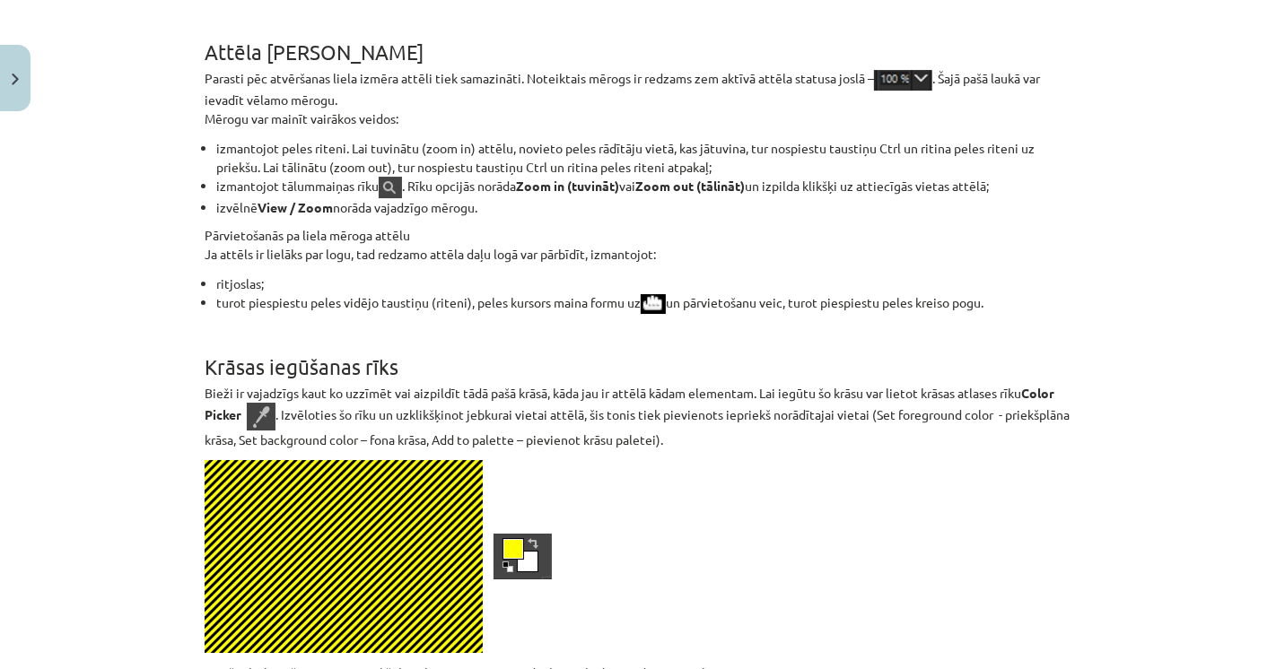
click at [634, 386] on p "Bieži ir vajadzīgs kaut ko uzzīmēt vai aizpildīt tādā pašā krāsā, kāda jau ir a…" at bounding box center [638, 416] width 867 height 65
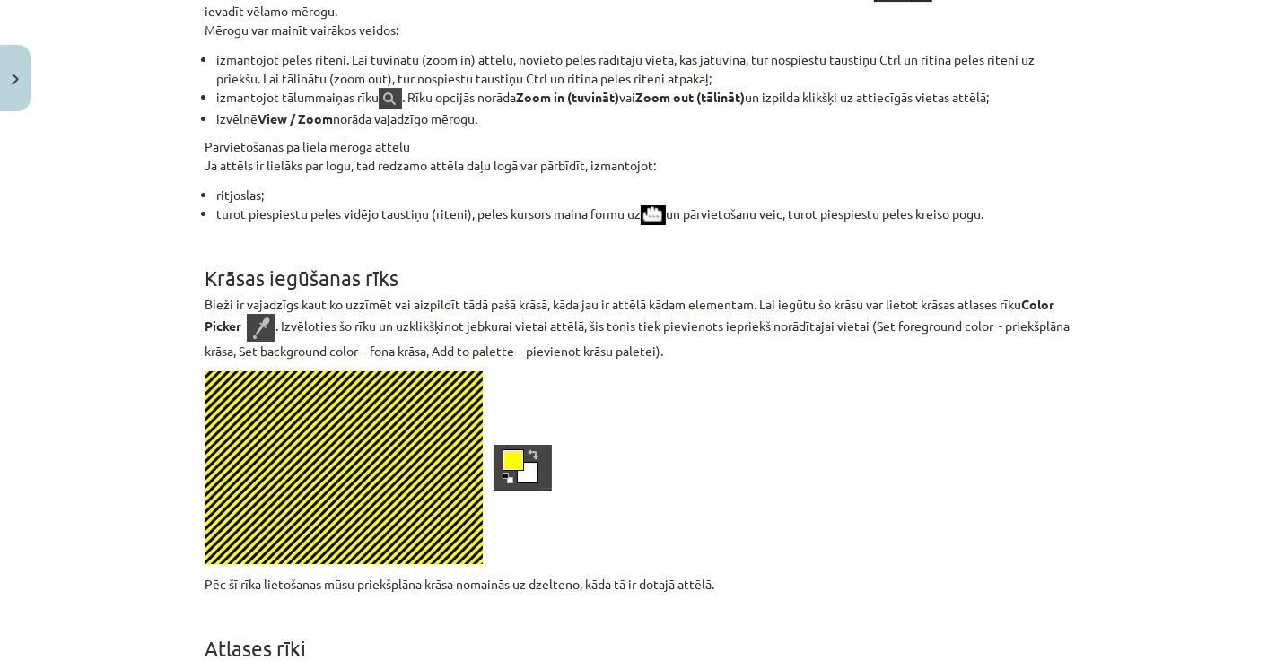
scroll to position [5384, 0]
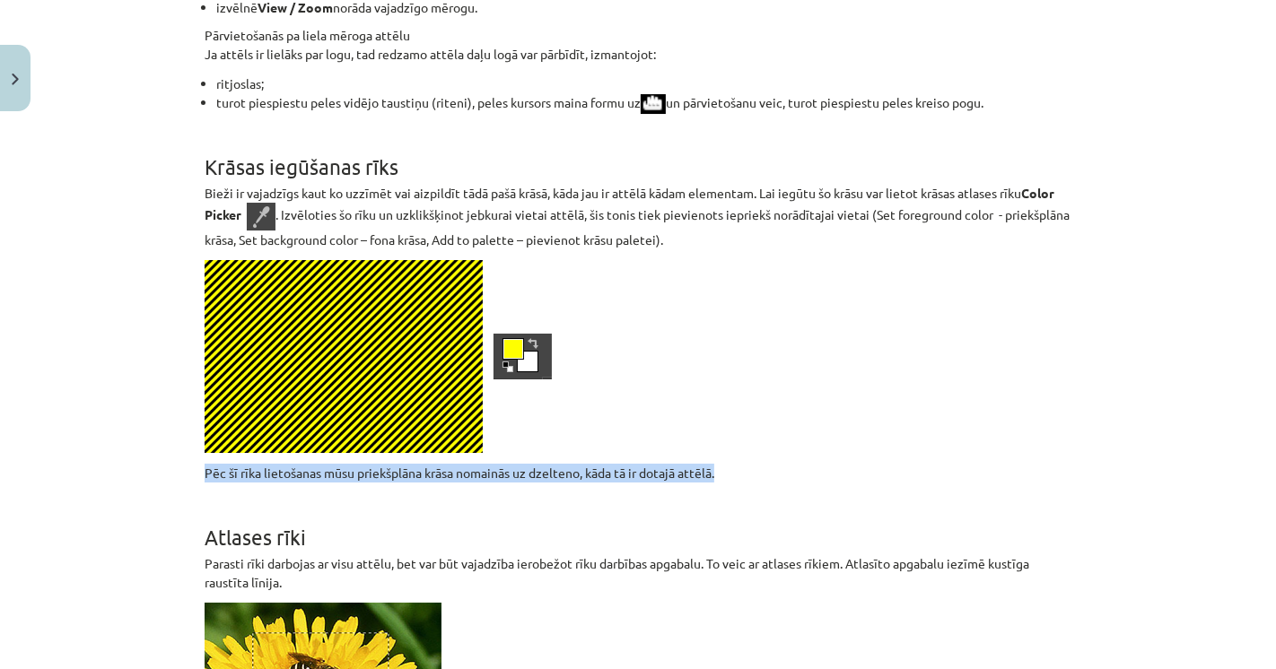
drag, startPoint x: 180, startPoint y: 458, endPoint x: 733, endPoint y: 450, distance: 552.8
click at [733, 450] on div "Mācību tēma: Datorikas - 10. klases 3. ieskaites mācību materiāls #6 Gimp (1. d…" at bounding box center [638, 334] width 1276 height 669
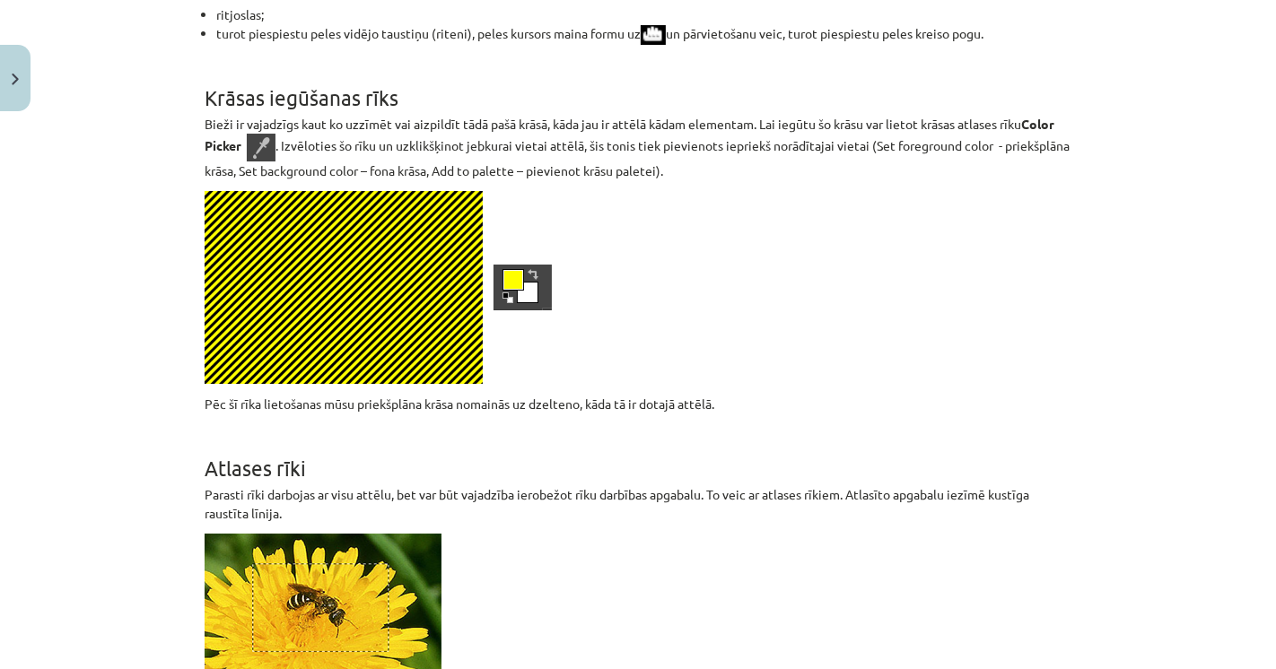
scroll to position [5483, 0]
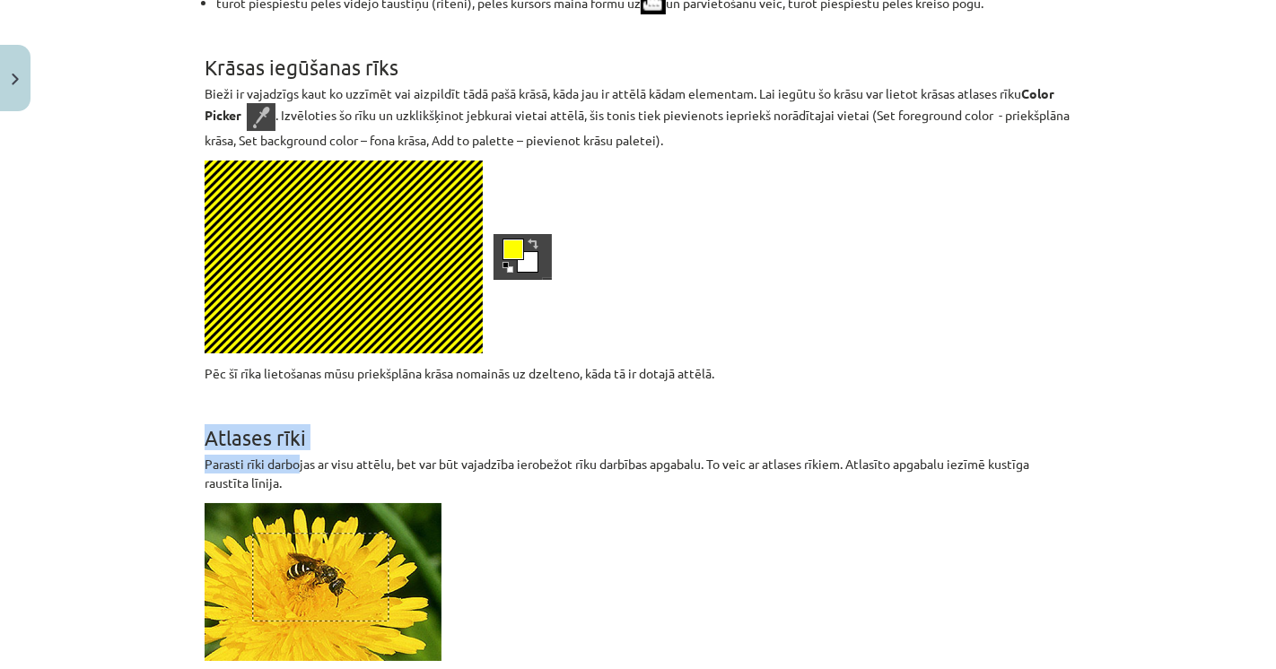
drag, startPoint x: 211, startPoint y: 430, endPoint x: 294, endPoint y: 451, distance: 86.2
click at [294, 455] on p "Parasti rīki darbojas ar visu attēlu, bet var būt vajadzība ierobežot rīku darb…" at bounding box center [638, 474] width 867 height 38
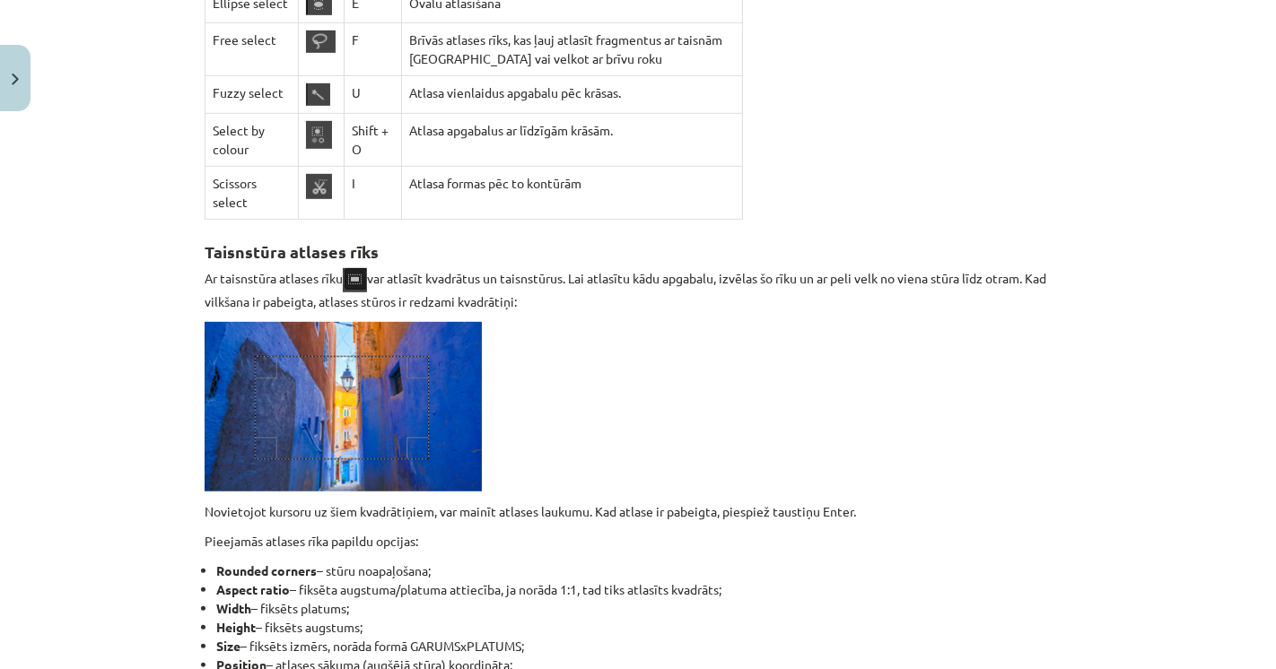
scroll to position [6679, 0]
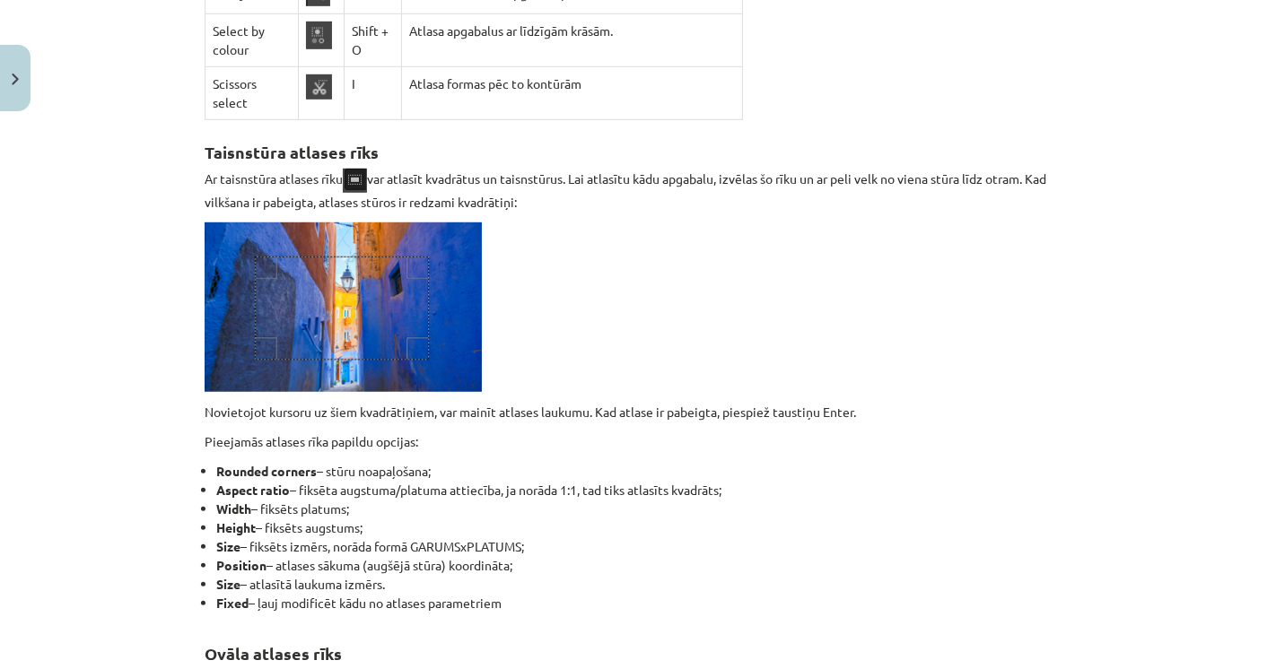
drag, startPoint x: 231, startPoint y: 441, endPoint x: 465, endPoint y: 443, distance: 234.2
click at [465, 462] on li "Rounded corners – stūru noapaļošana;" at bounding box center [643, 471] width 855 height 19
drag, startPoint x: 223, startPoint y: 460, endPoint x: 282, endPoint y: 462, distance: 59.2
click at [282, 482] on strong "Aspect ratio" at bounding box center [253, 490] width 74 height 16
click at [346, 481] on li "Aspect ratio – fiksēta augstuma/platuma attiecība, ja norāda 1:1, tad tiks atla…" at bounding box center [643, 490] width 855 height 19
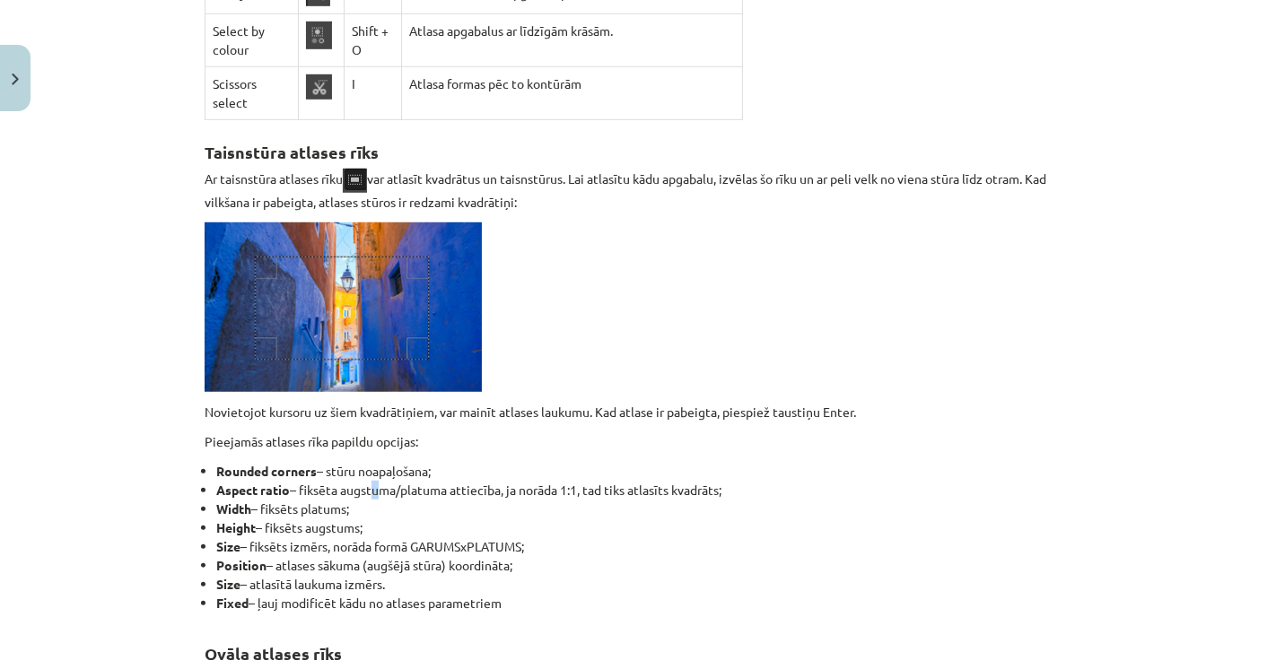
drag, startPoint x: 371, startPoint y: 462, endPoint x: 392, endPoint y: 462, distance: 21.5
click at [377, 481] on li "Aspect ratio – fiksēta augstuma/platuma attiecība, ja norāda 1:1, tad tiks atla…" at bounding box center [643, 490] width 855 height 19
click at [397, 481] on li "Aspect ratio – fiksēta augstuma/platuma attiecība, ja norāda 1:1, tad tiks atla…" at bounding box center [643, 490] width 855 height 19
drag, startPoint x: 209, startPoint y: 482, endPoint x: 317, endPoint y: 477, distance: 107.8
click at [293, 500] on li "Width – fiksēts platums;" at bounding box center [643, 509] width 855 height 19
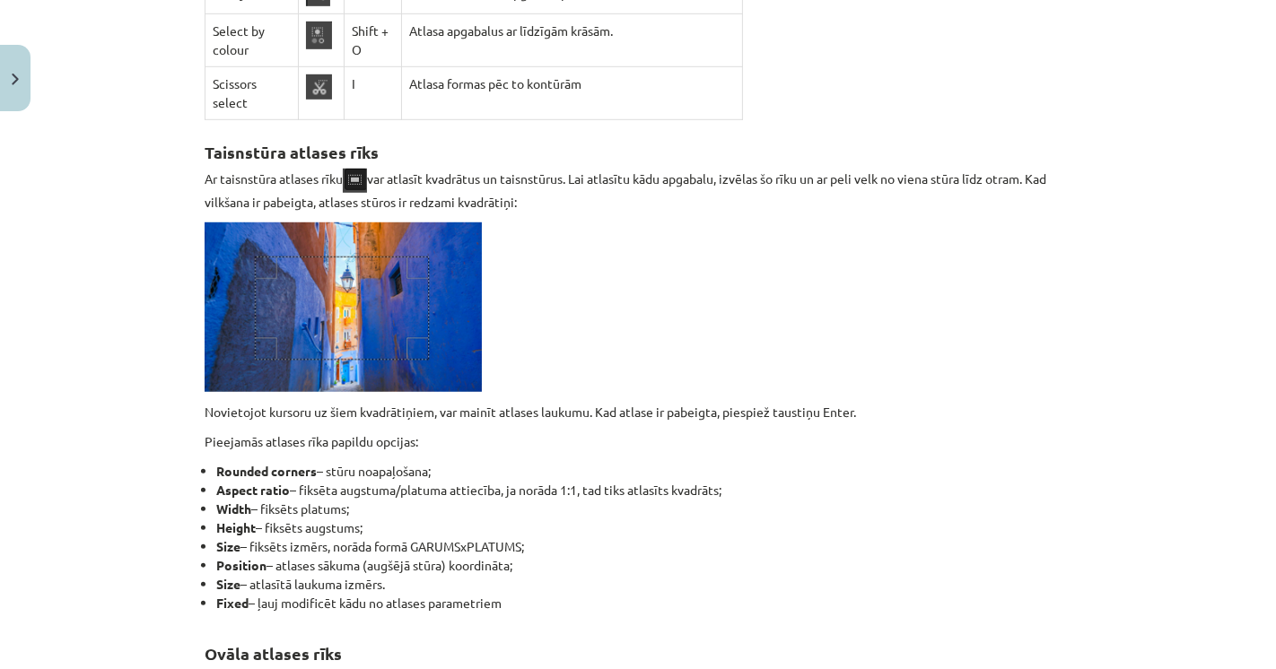
click at [322, 500] on li "Width – fiksēts platums;" at bounding box center [643, 509] width 855 height 19
drag, startPoint x: 228, startPoint y: 494, endPoint x: 292, endPoint y: 495, distance: 63.7
click at [292, 519] on li "Height – fiksēts augstums;" at bounding box center [643, 528] width 855 height 19
drag, startPoint x: 223, startPoint y: 517, endPoint x: 314, endPoint y: 511, distance: 90.8
click at [314, 511] on ul "Rounded corners – stūru noapaļošana; Aspect ratio – fiksēta augstuma/platuma at…" at bounding box center [638, 537] width 867 height 151
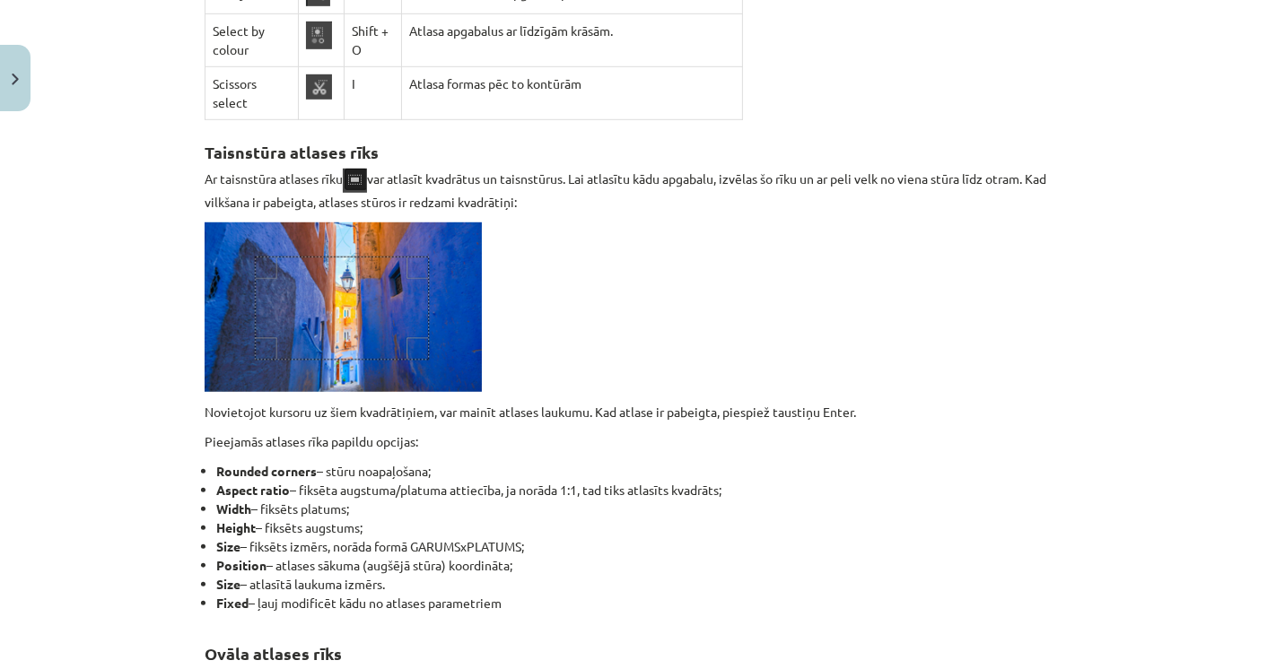
click at [384, 537] on li "Size – fiksēts izmērs, norāda formā GARUMSxPLATUMS;" at bounding box center [643, 546] width 855 height 19
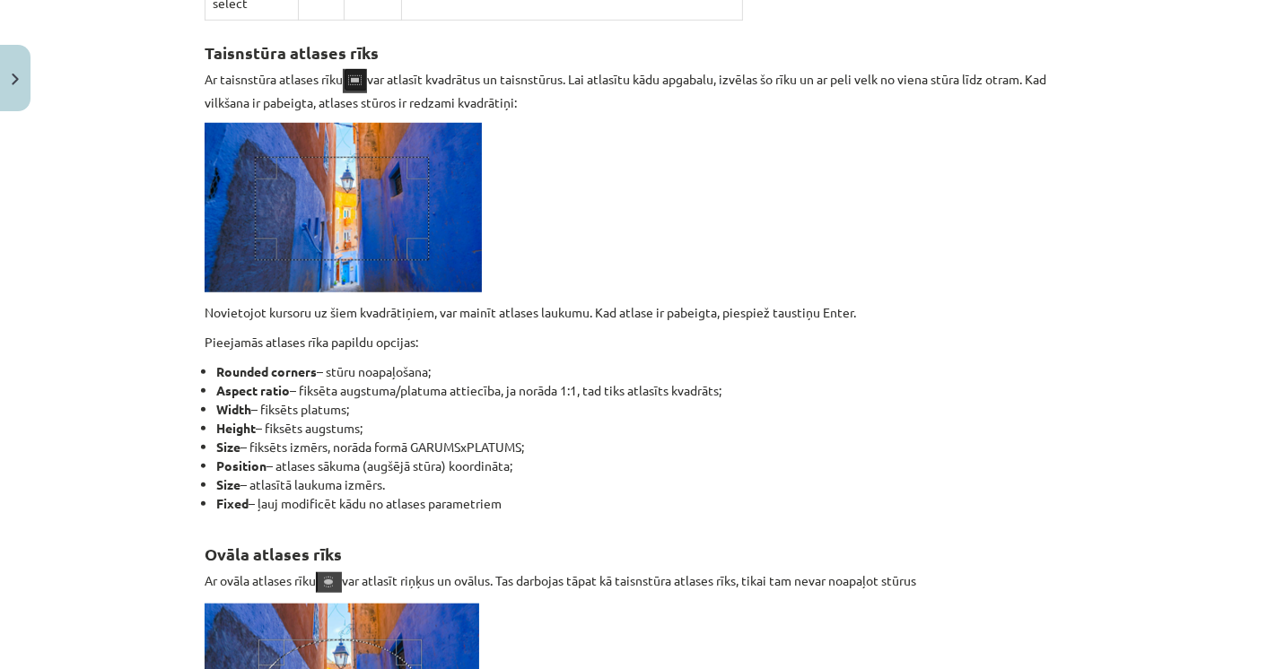
scroll to position [6878, 0]
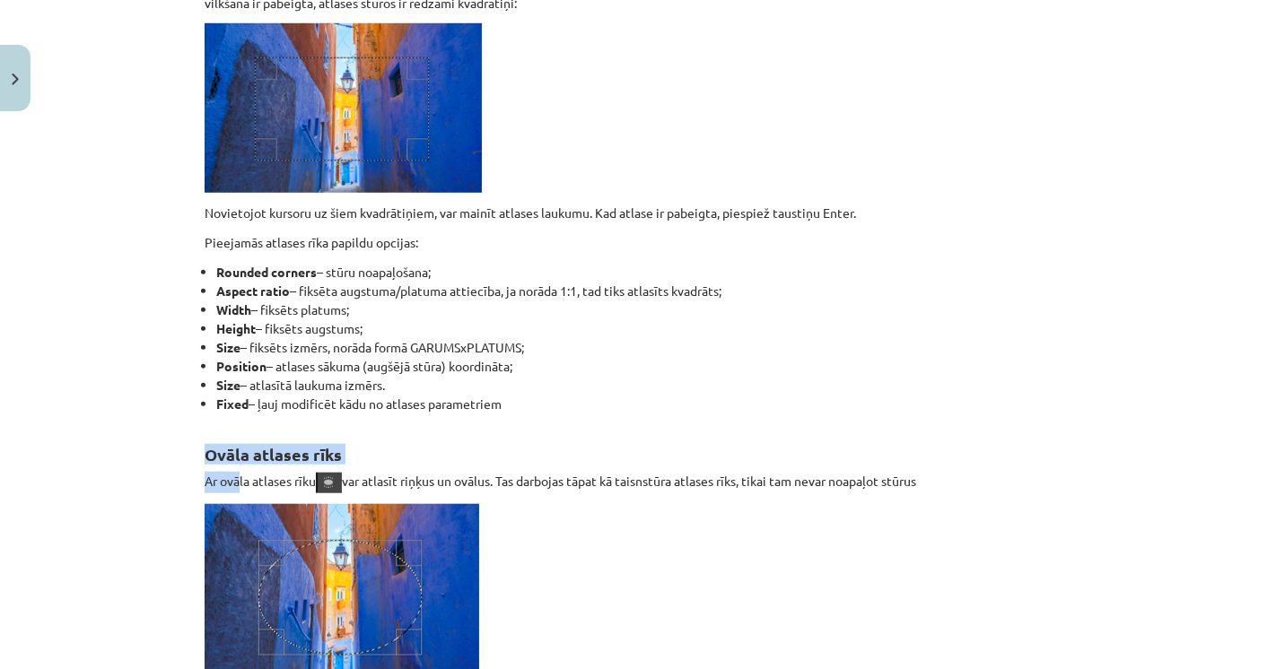
drag, startPoint x: 196, startPoint y: 426, endPoint x: 232, endPoint y: 461, distance: 50.8
click at [232, 472] on p "Ar ovāla atlases rīku var atlasīt riņķus un ovālus. Tas darbojas tāpat kā taisn…" at bounding box center [638, 483] width 867 height 22
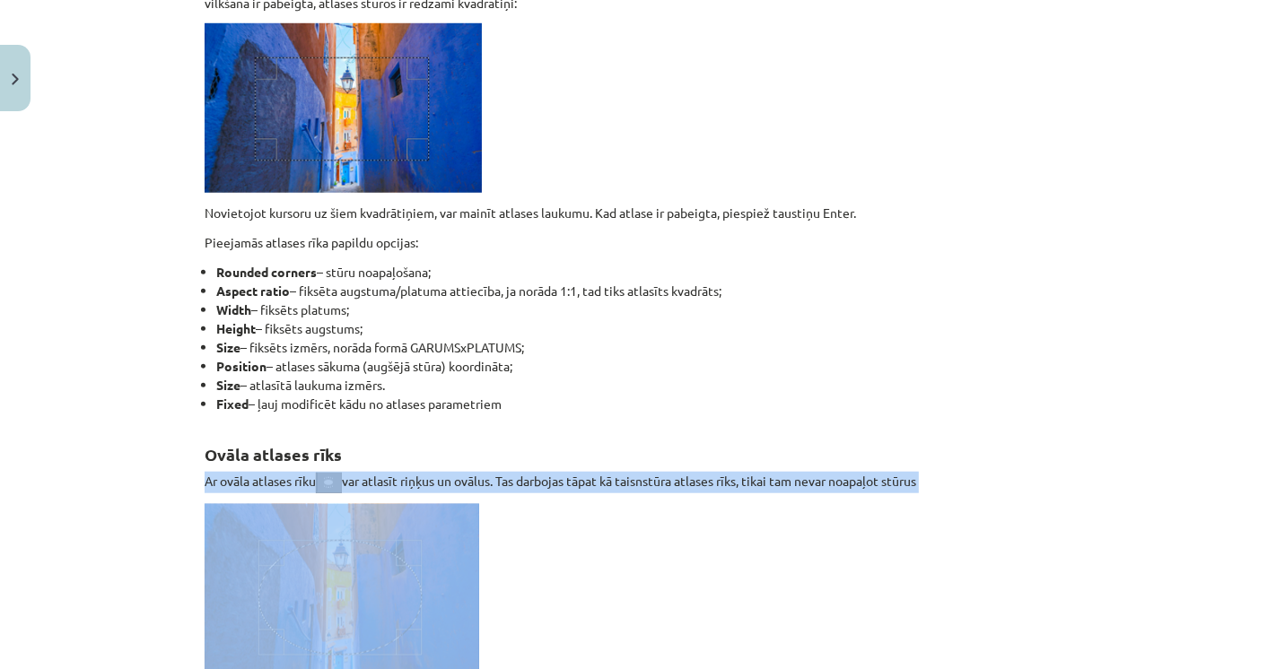
click at [233, 472] on p "Ar ovāla atlases rīku var atlasīt riņķus un ovālus. Tas darbojas tāpat kā taisn…" at bounding box center [638, 483] width 867 height 22
click at [176, 455] on div "Mācību tēma: Datorikas - 10. klases 3. ieskaites mācību materiāls #6 Gimp (1. d…" at bounding box center [638, 334] width 1276 height 669
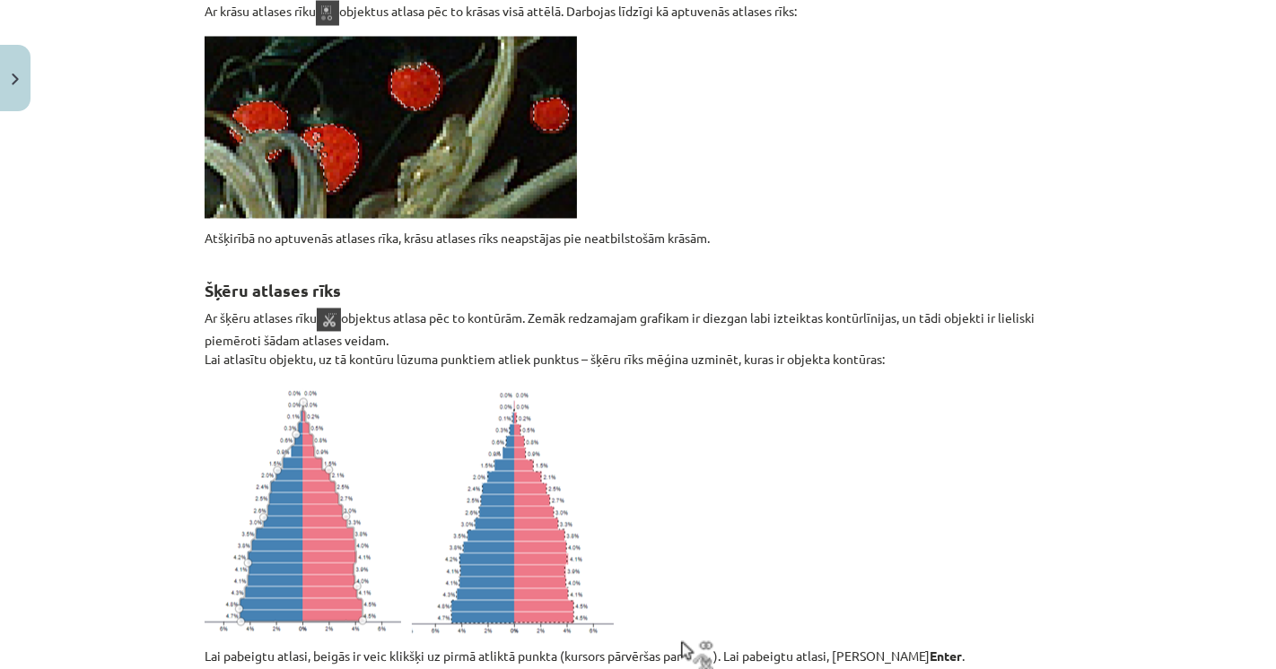
scroll to position [8673, 0]
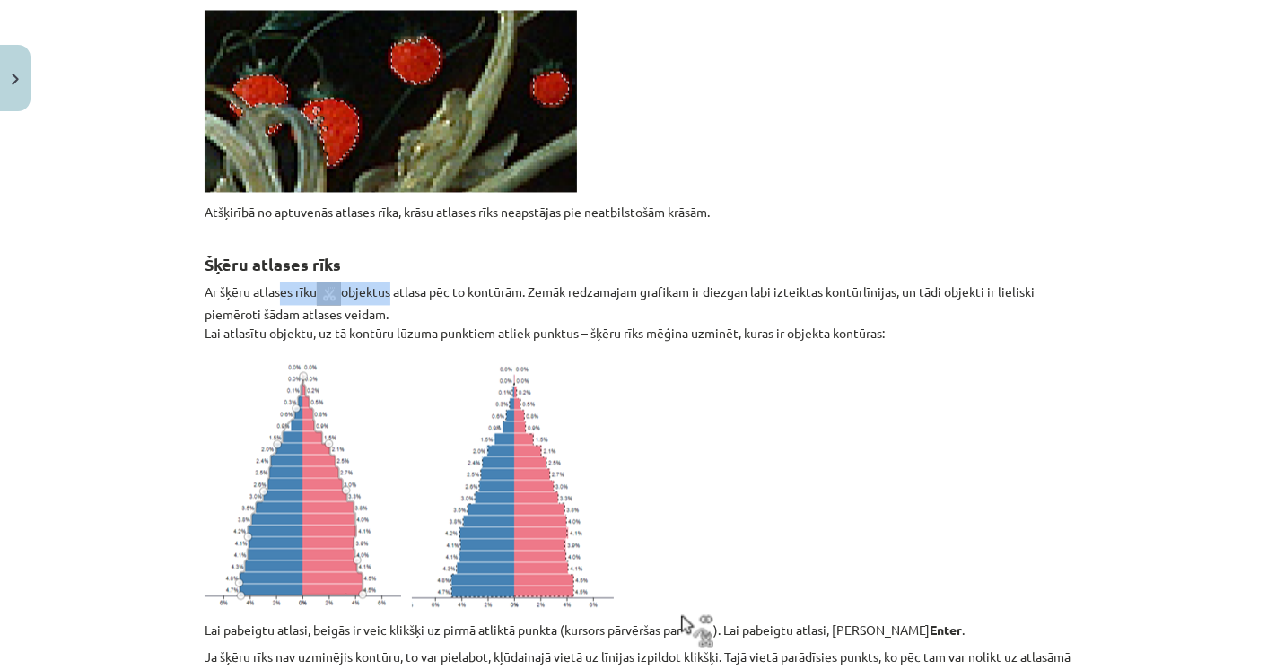
drag, startPoint x: 300, startPoint y: 285, endPoint x: 467, endPoint y: 307, distance: 168.3
click at [418, 301] on p "Ar šķēru atlases rīku objektus atlasa pēc to kontūrām. Zemāk redzamajam grafika…" at bounding box center [638, 312] width 867 height 61
click at [640, 300] on p "Ar šķēru atlases rīku objektus atlasa pēc to kontūrām. Zemāk redzamajam grafika…" at bounding box center [638, 312] width 867 height 61
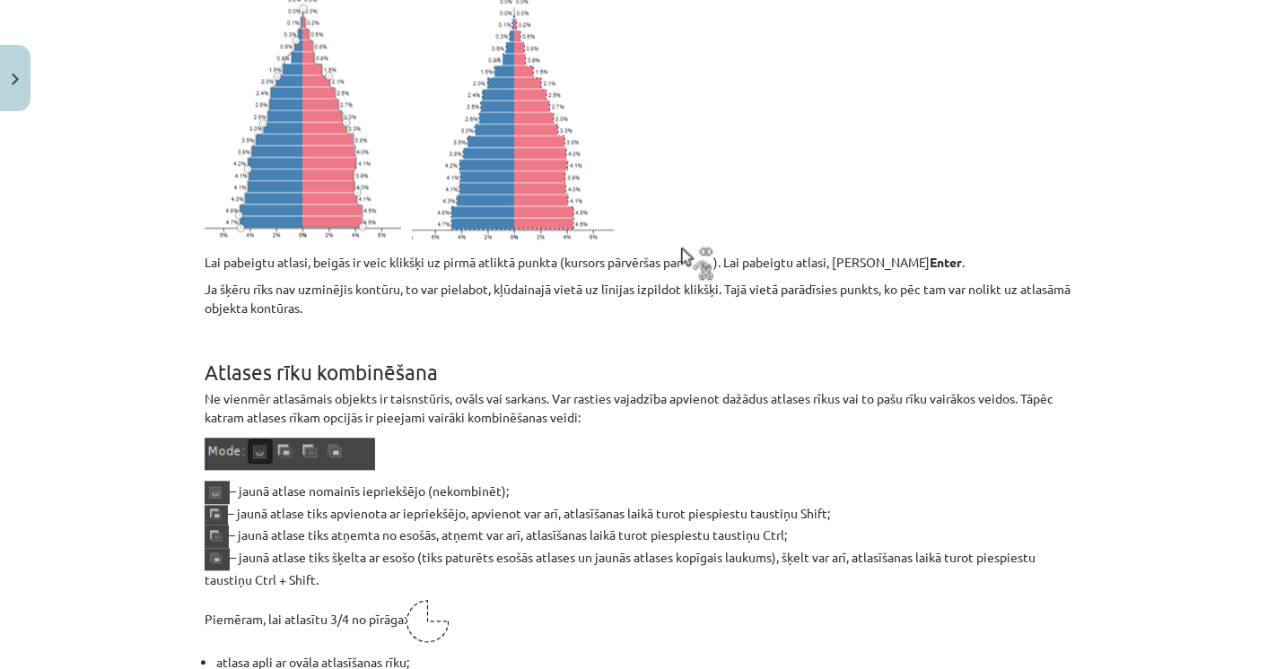
scroll to position [9072, 0]
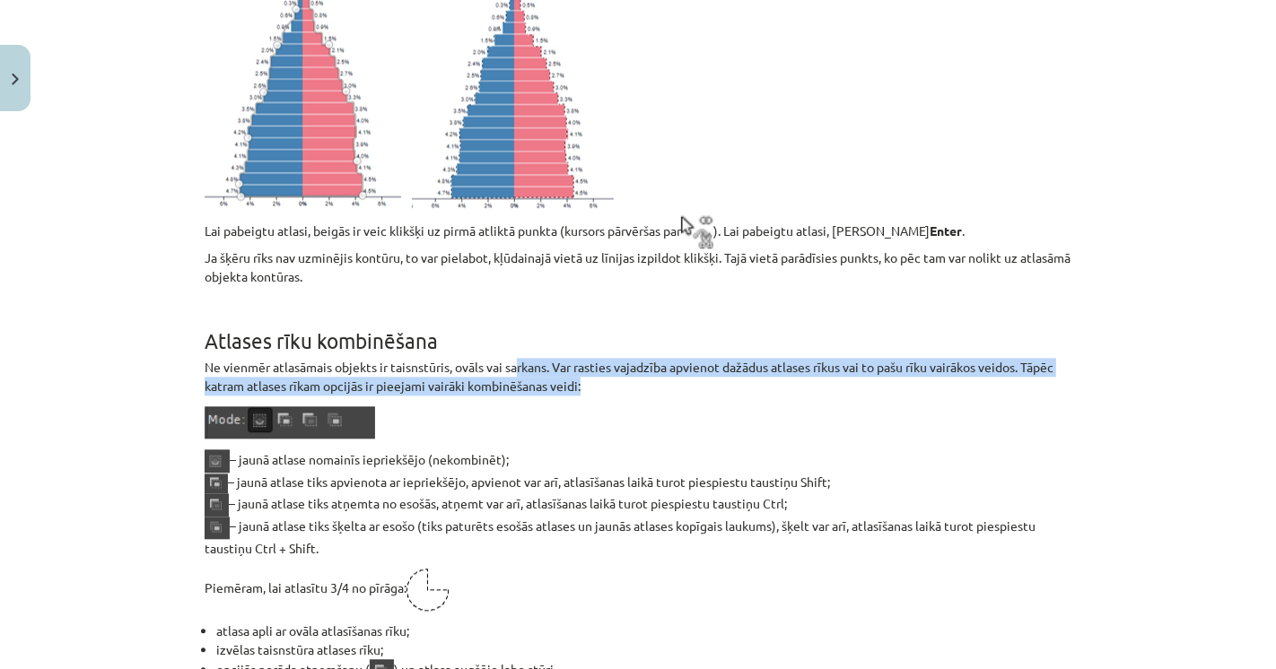
drag, startPoint x: 509, startPoint y: 354, endPoint x: 607, endPoint y: 371, distance: 100.0
click at [607, 371] on p "Ne vienmēr atlasāmais objekts ir taisnstūris, ovāls vai sarkans. Var rasties va…" at bounding box center [638, 377] width 867 height 38
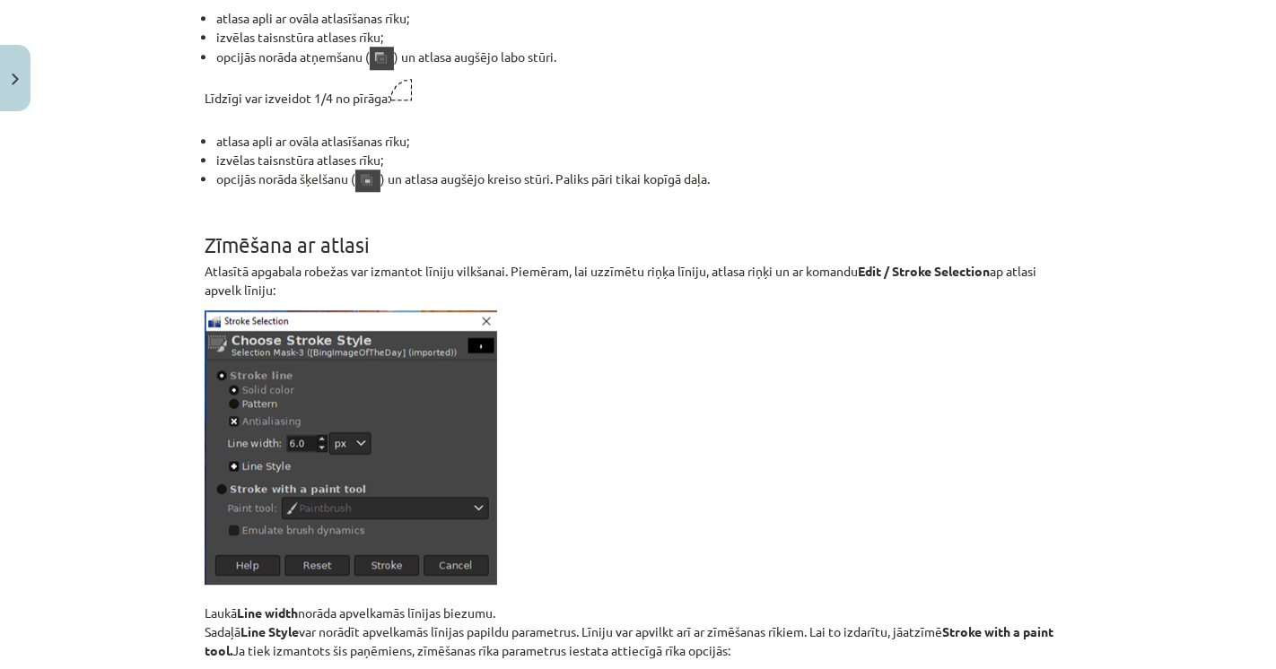
scroll to position [9746, 0]
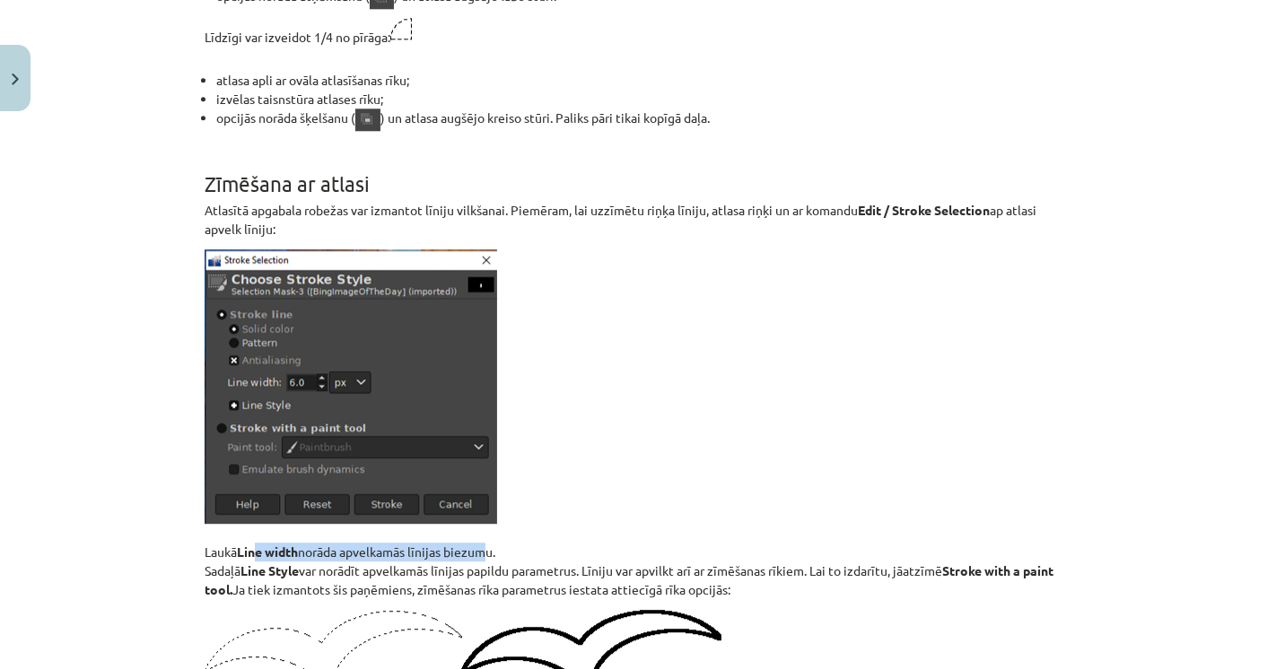
drag, startPoint x: 254, startPoint y: 541, endPoint x: 485, endPoint y: 539, distance: 230.6
click at [485, 539] on p "Laukā Line width norāda apvelkamās līnijas biezumu. Sadaļā Line Style var norād…" at bounding box center [638, 424] width 867 height 350
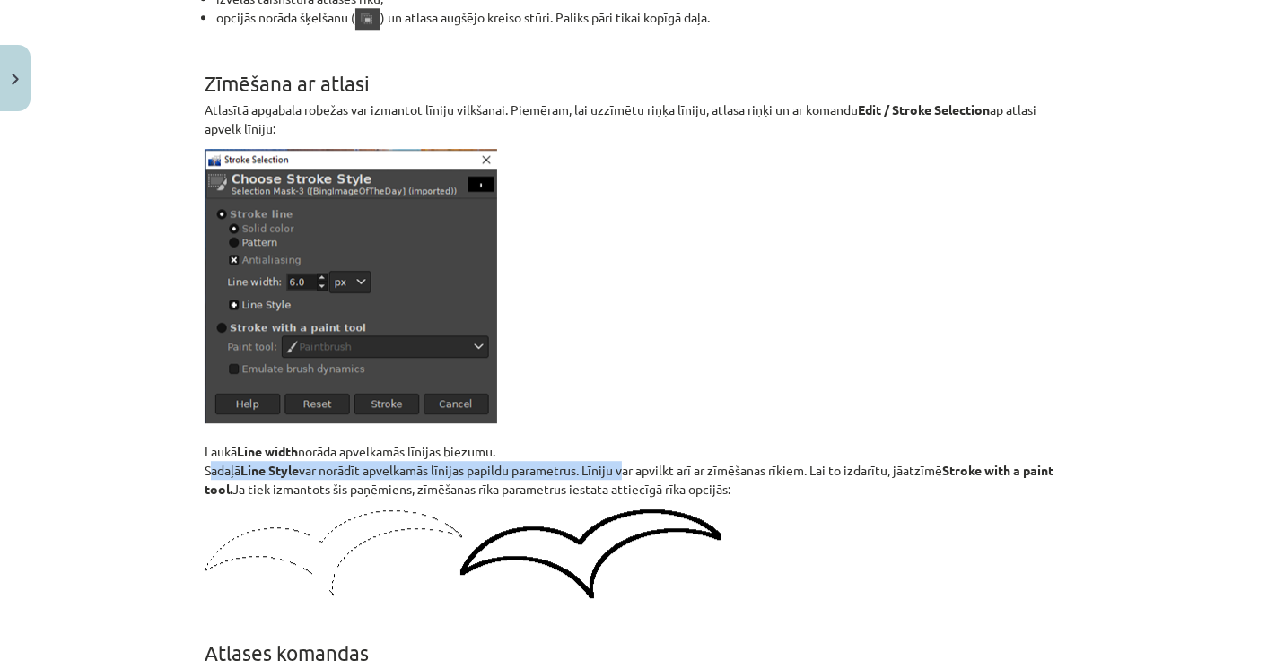
drag, startPoint x: 216, startPoint y: 459, endPoint x: 659, endPoint y: 459, distance: 443.2
drag, startPoint x: 689, startPoint y: 459, endPoint x: 705, endPoint y: 459, distance: 16.2
click at [704, 459] on p "Laukā Line width norāda apvelkamās līnijas biezumu. Sadaļā Line Style var norād…" at bounding box center [638, 324] width 867 height 350
drag, startPoint x: 615, startPoint y: 461, endPoint x: 628, endPoint y: 461, distance: 13.5
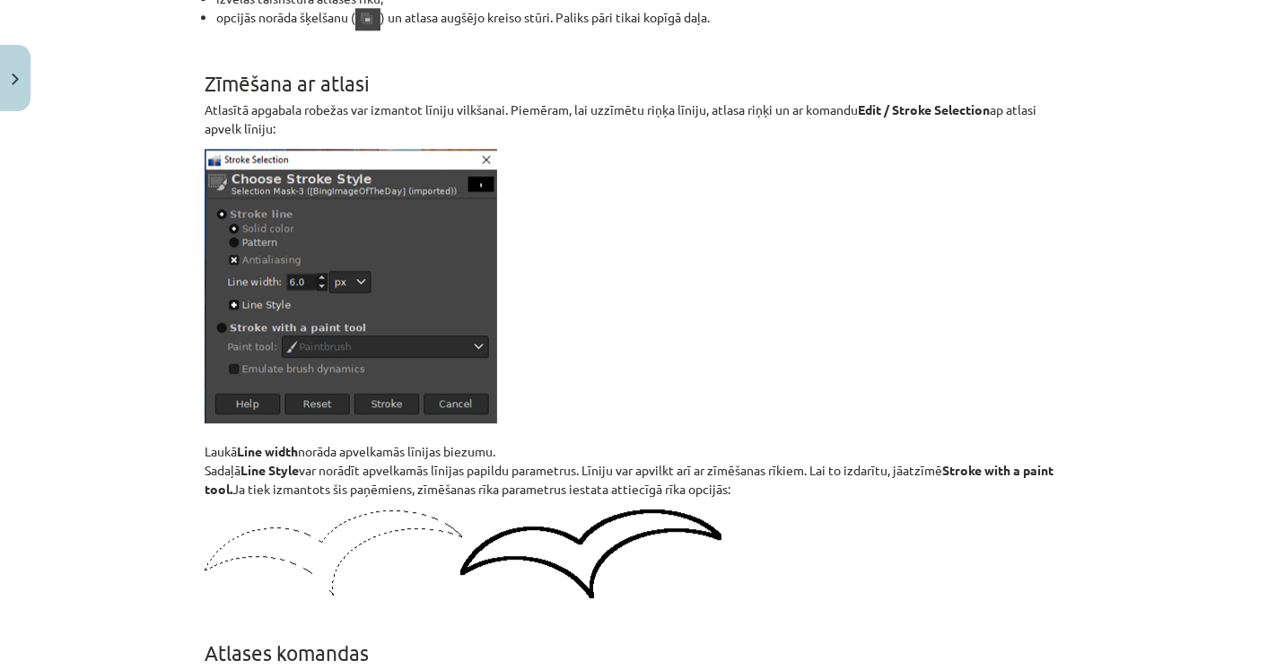
click at [624, 461] on p "Laukā Line width norāda apvelkamās līnijas biezumu. Sadaļā Line Style var norād…" at bounding box center [638, 324] width 867 height 350
drag, startPoint x: 674, startPoint y: 461, endPoint x: 729, endPoint y: 462, distance: 55.6
click at [692, 462] on p "Laukā Line width norāda apvelkamās līnijas biezumu. Sadaļā Line Style var norād…" at bounding box center [638, 324] width 867 height 350
drag, startPoint x: 755, startPoint y: 465, endPoint x: 827, endPoint y: 466, distance: 71.8
click at [800, 466] on p "Laukā Line width norāda apvelkamās līnijas biezumu. Sadaļā Line Style var norād…" at bounding box center [638, 324] width 867 height 350
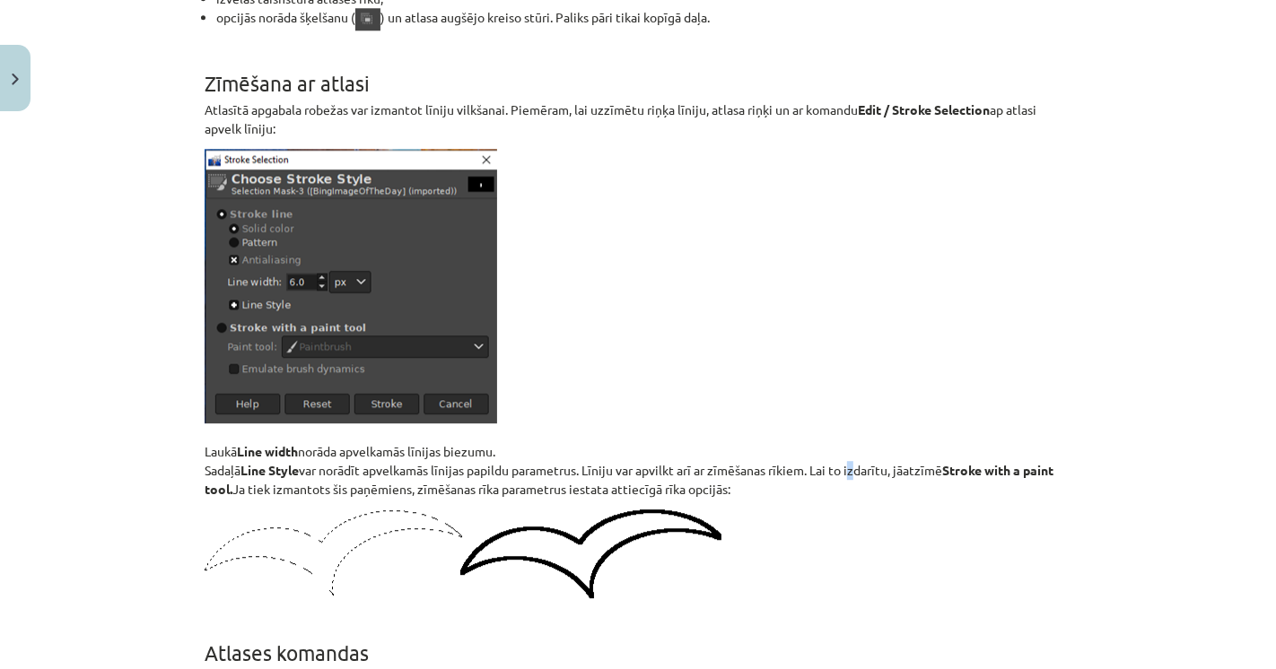
click at [863, 472] on p "Laukā Line width norāda apvelkamās līnijas biezumu. Sadaļā Line Style var norād…" at bounding box center [638, 324] width 867 height 350
click at [869, 478] on p "Laukā Line width norāda apvelkamās līnijas biezumu. Sadaļā Line Style var norād…" at bounding box center [638, 324] width 867 height 350
drag, startPoint x: 700, startPoint y: 486, endPoint x: 481, endPoint y: 479, distance: 219.0
click at [581, 479] on p "Laukā Line width norāda apvelkamās līnijas biezumu. Sadaļā Line Style var norād…" at bounding box center [638, 324] width 867 height 350
drag, startPoint x: 308, startPoint y: 476, endPoint x: 284, endPoint y: 476, distance: 23.3
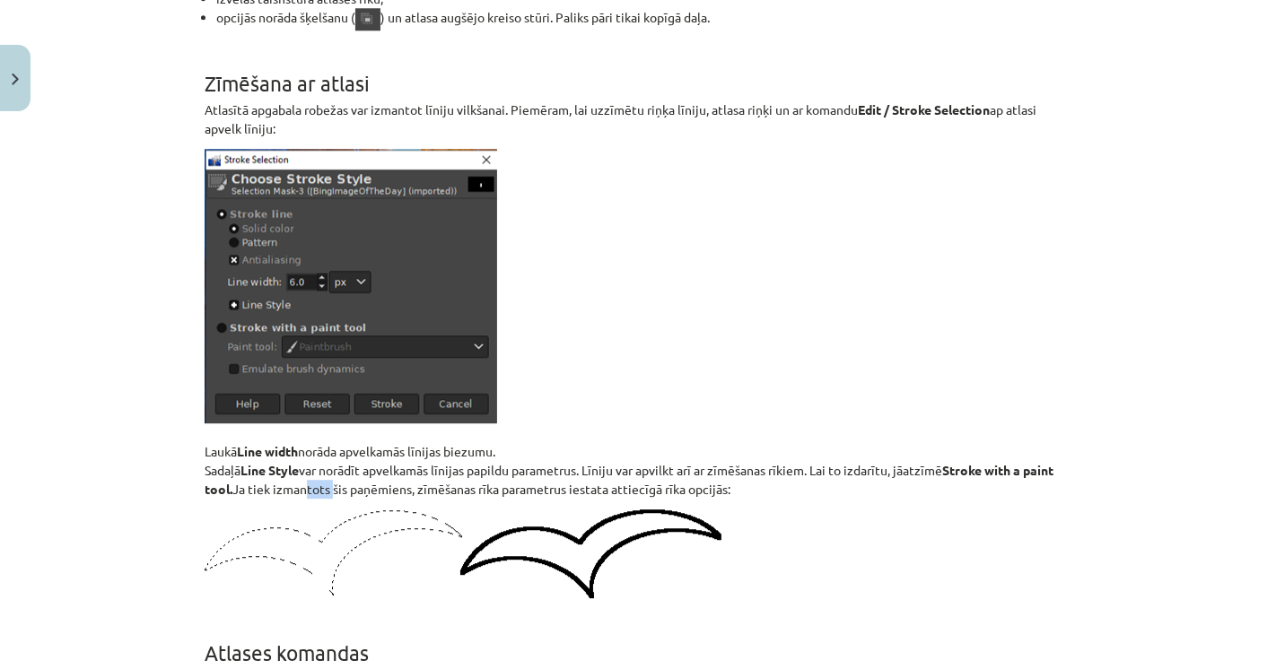
click at [290, 476] on p "Laukā Line width norāda apvelkamās līnijas biezumu. Sadaļā Line Style var norād…" at bounding box center [638, 324] width 867 height 350
click at [223, 476] on strong "Stroke with a paint tool." at bounding box center [629, 479] width 849 height 35
click at [182, 476] on div "Mācību tēma: Datorikas - 10. klases 3. ieskaites mācību materiāls #6 Gimp (1. d…" at bounding box center [638, 334] width 1276 height 669
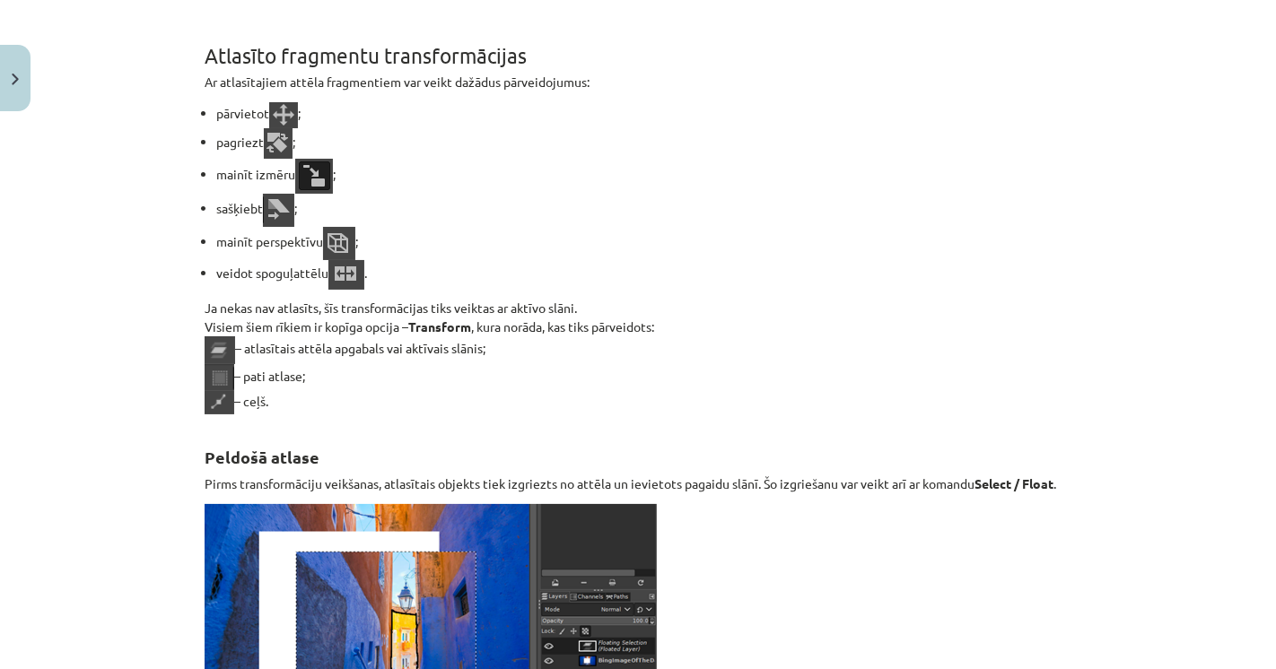
scroll to position [11540, 0]
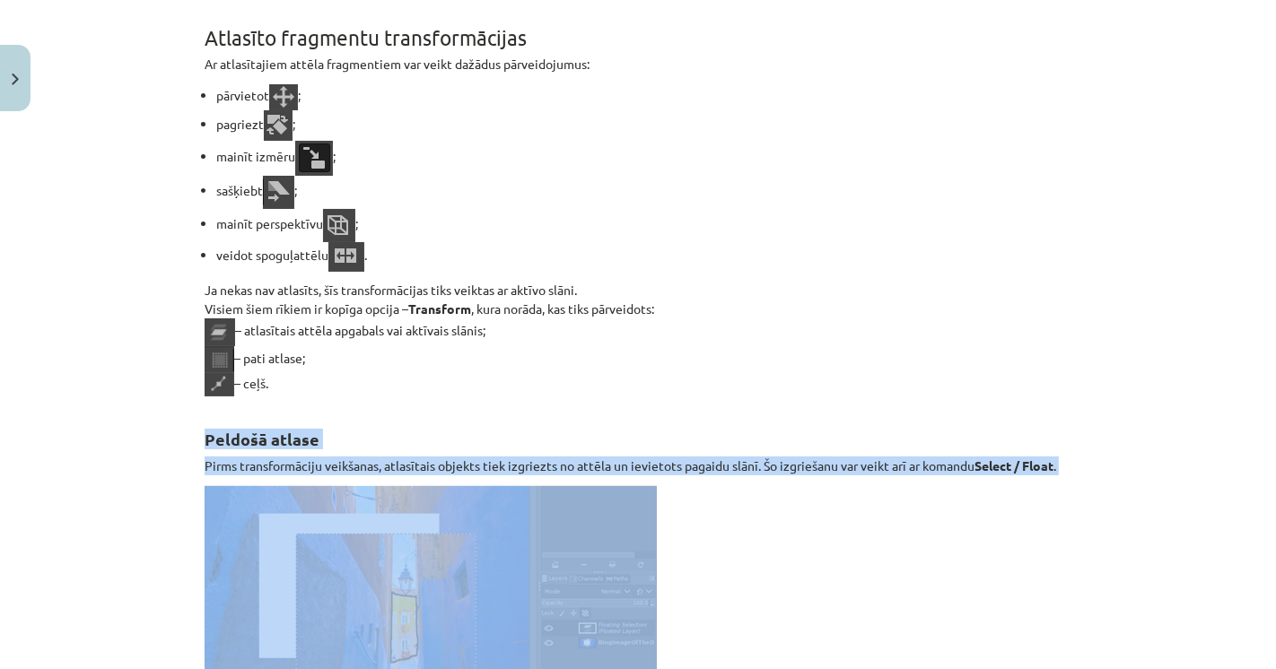
drag, startPoint x: 187, startPoint y: 426, endPoint x: 729, endPoint y: 470, distance: 544.6
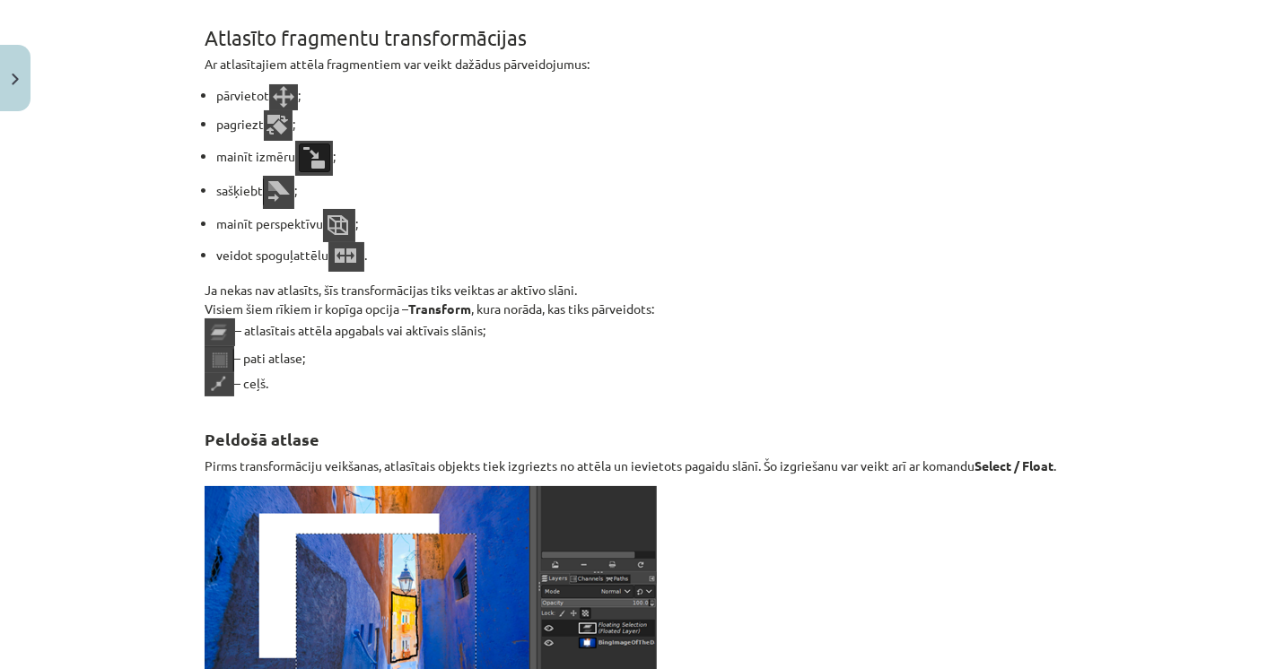
click at [729, 465] on p "Pirms transformāciju veikšanas, atlasītais objekts tiek izgriezts no attēla un …" at bounding box center [638, 466] width 867 height 19
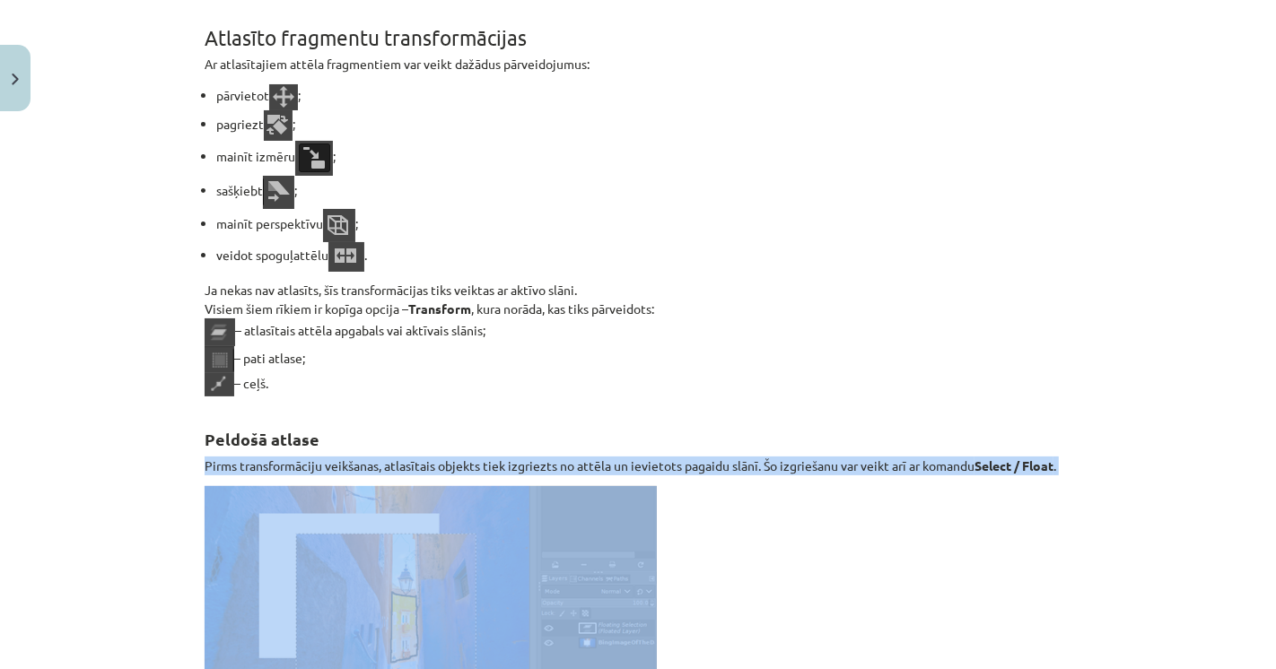
click at [729, 465] on p "Pirms transformāciju veikšanas, atlasītais objekts tiek izgriezts no attēla un …" at bounding box center [638, 466] width 867 height 19
click at [162, 459] on div "Mācību tēma: Datorikas - 10. klases 3. ieskaites mācību materiāls #6 Gimp (1. d…" at bounding box center [638, 334] width 1276 height 669
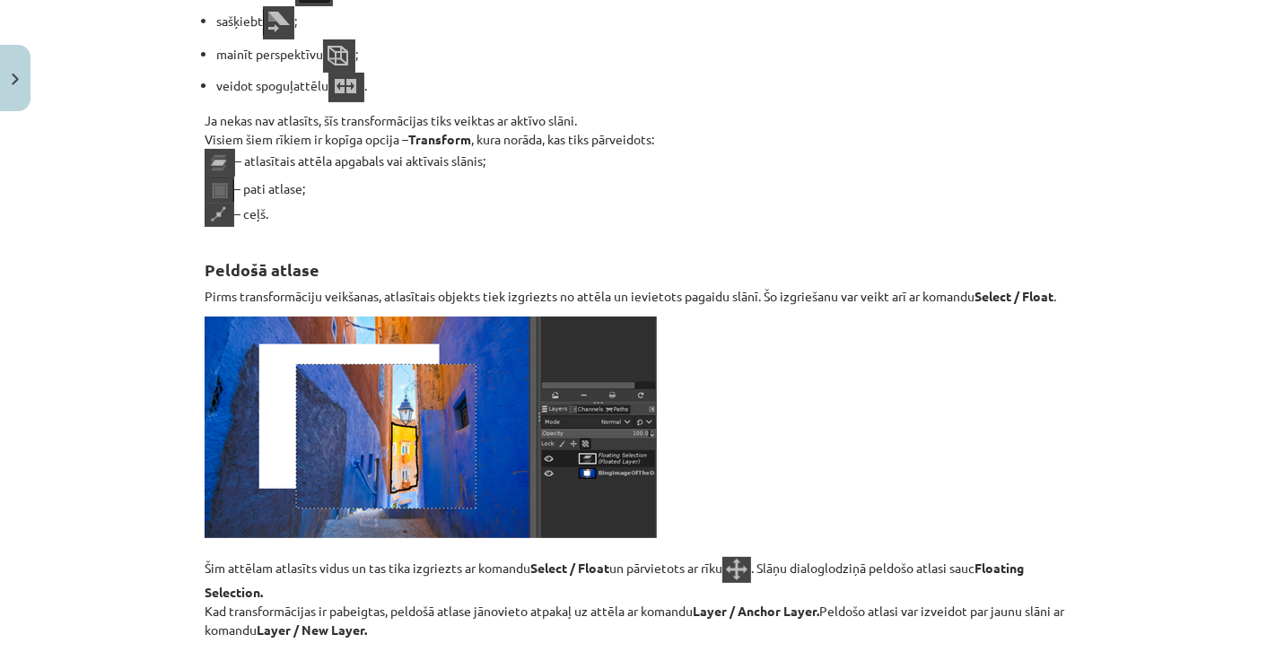
scroll to position [11840, 0]
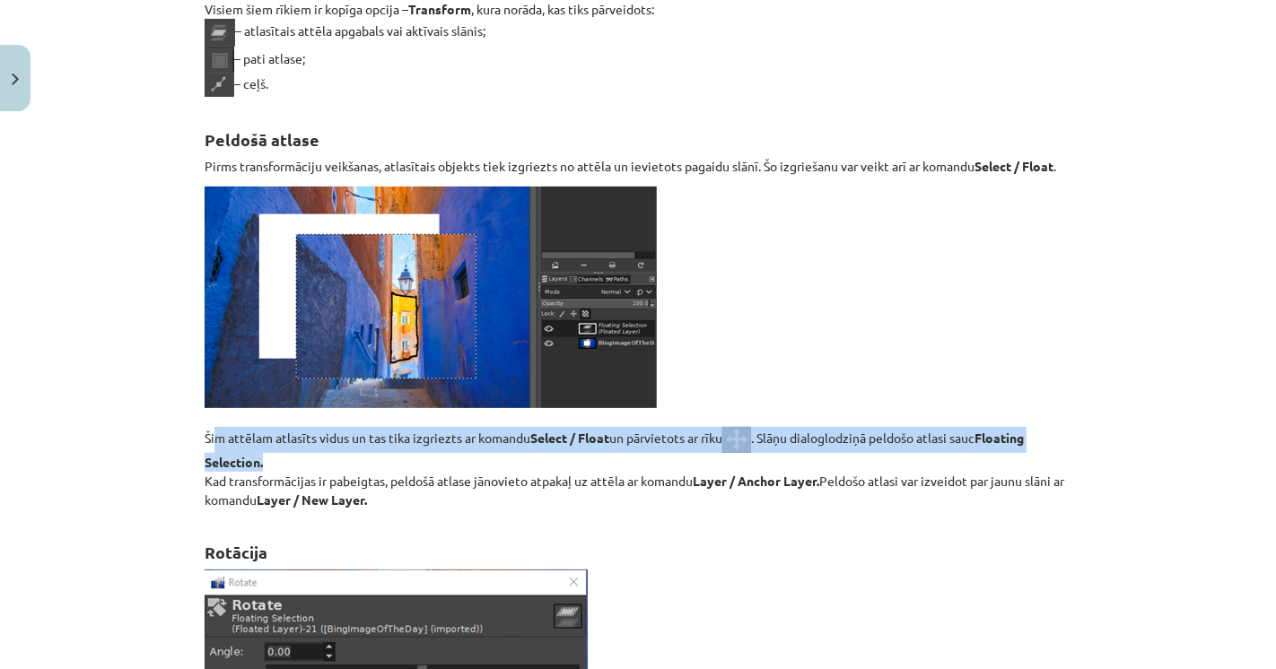
drag, startPoint x: 222, startPoint y: 420, endPoint x: 597, endPoint y: 462, distance: 377.4
click at [597, 462] on p "Šim attēlam atlasīts vidus un tas tika izgriezts ar komandu Select / Float un p…" at bounding box center [638, 348] width 867 height 323
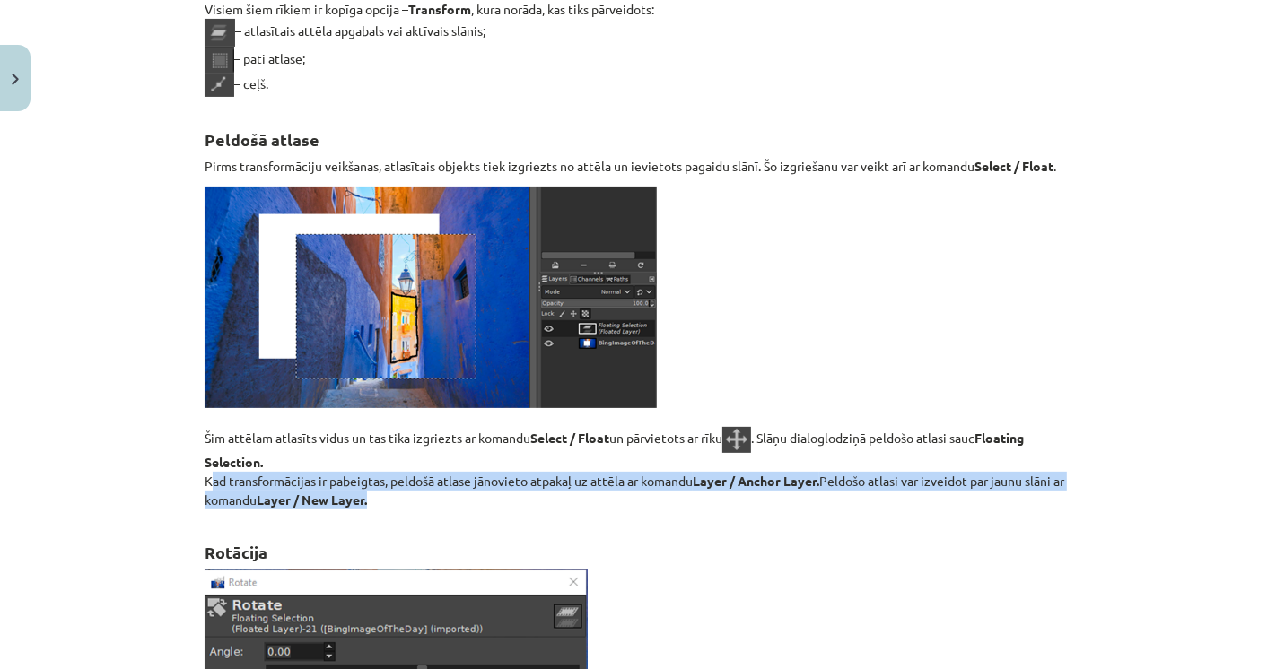
drag, startPoint x: 347, startPoint y: 495, endPoint x: 179, endPoint y: 476, distance: 168.9
click at [179, 476] on div "Mācību tēma: Datorikas - 10. klases 3. ieskaites mācību materiāls #6 Gimp (1. d…" at bounding box center [638, 334] width 1276 height 669
click at [153, 493] on div "Mācību tēma: Datorikas - 10. klases 3. ieskaites mācību materiāls #6 Gimp (1. d…" at bounding box center [638, 334] width 1276 height 669
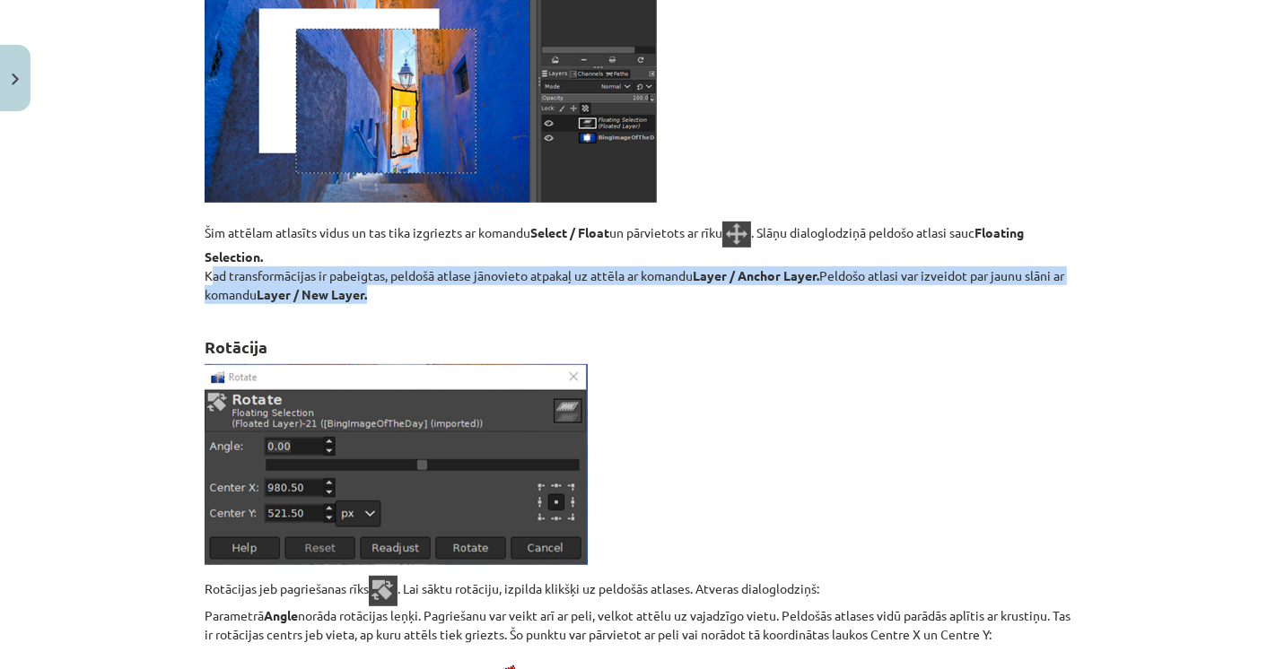
scroll to position [12139, 0]
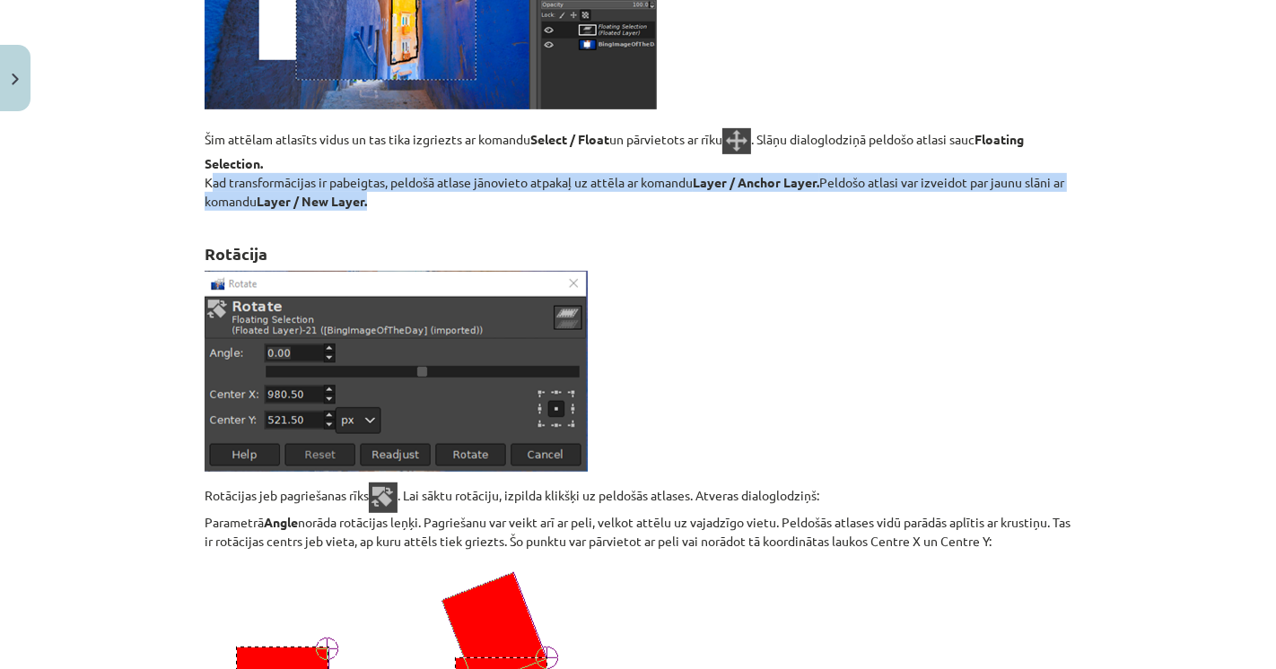
drag, startPoint x: 234, startPoint y: 485, endPoint x: 860, endPoint y: 486, distance: 626.3
click at [860, 486] on p "Rotācijas jeb pagriešanas rīks . Lai sāktu rotāciju, izpilda klikšķi uz peldošā…" at bounding box center [638, 517] width 867 height 68
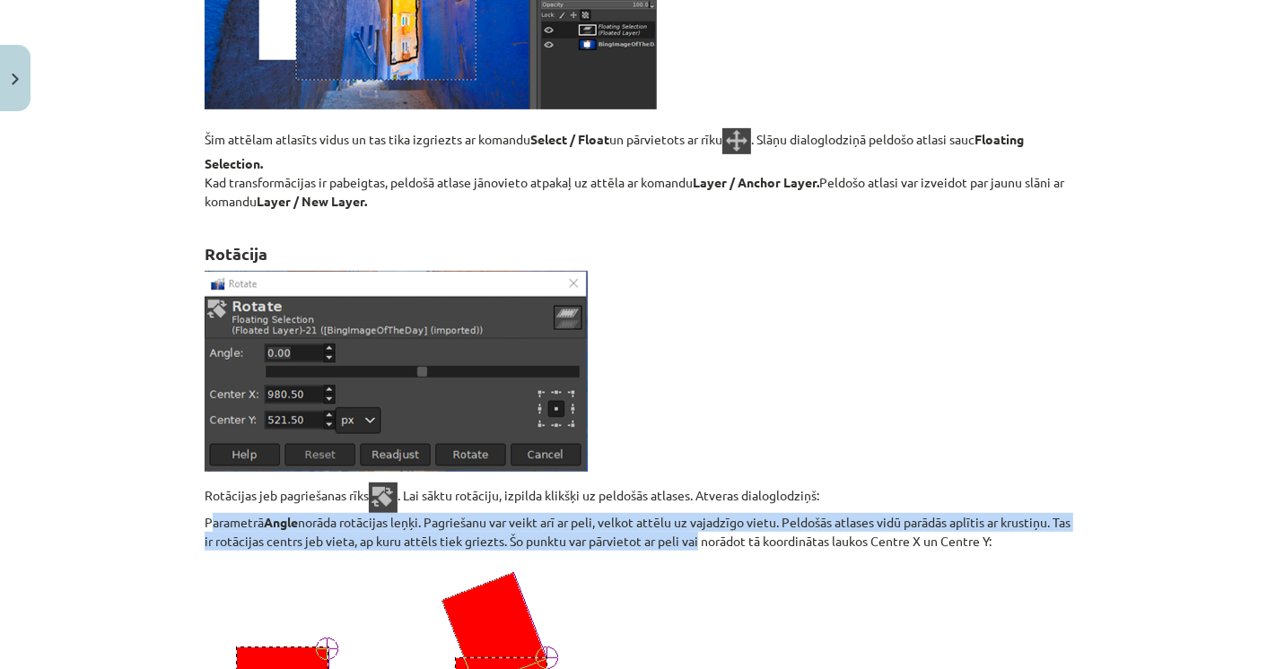
drag, startPoint x: 198, startPoint y: 512, endPoint x: 715, endPoint y: 525, distance: 517.0
click at [715, 525] on p "Rotācijas jeb pagriešanas rīks . Lai sāktu rotāciju, izpilda klikšķi uz peldošā…" at bounding box center [638, 517] width 867 height 68
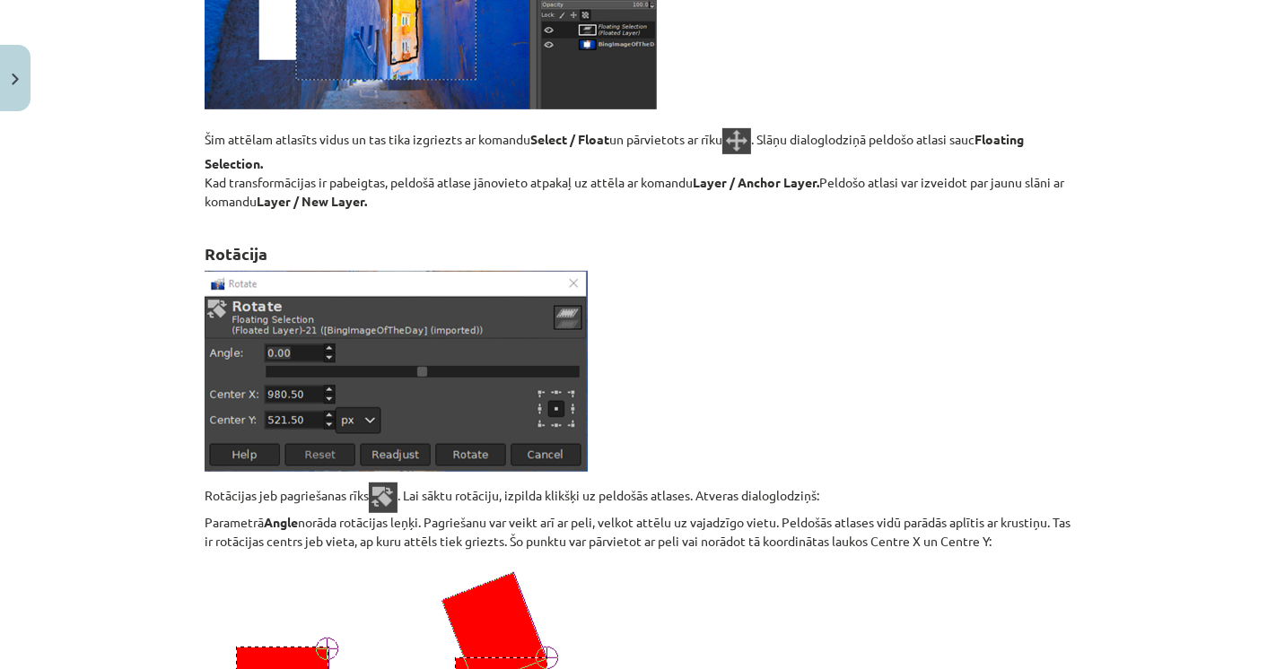
click at [774, 529] on p "Rotācijas jeb pagriešanas rīks . Lai sāktu rotāciju, izpilda klikšķi uz peldošā…" at bounding box center [638, 517] width 867 height 68
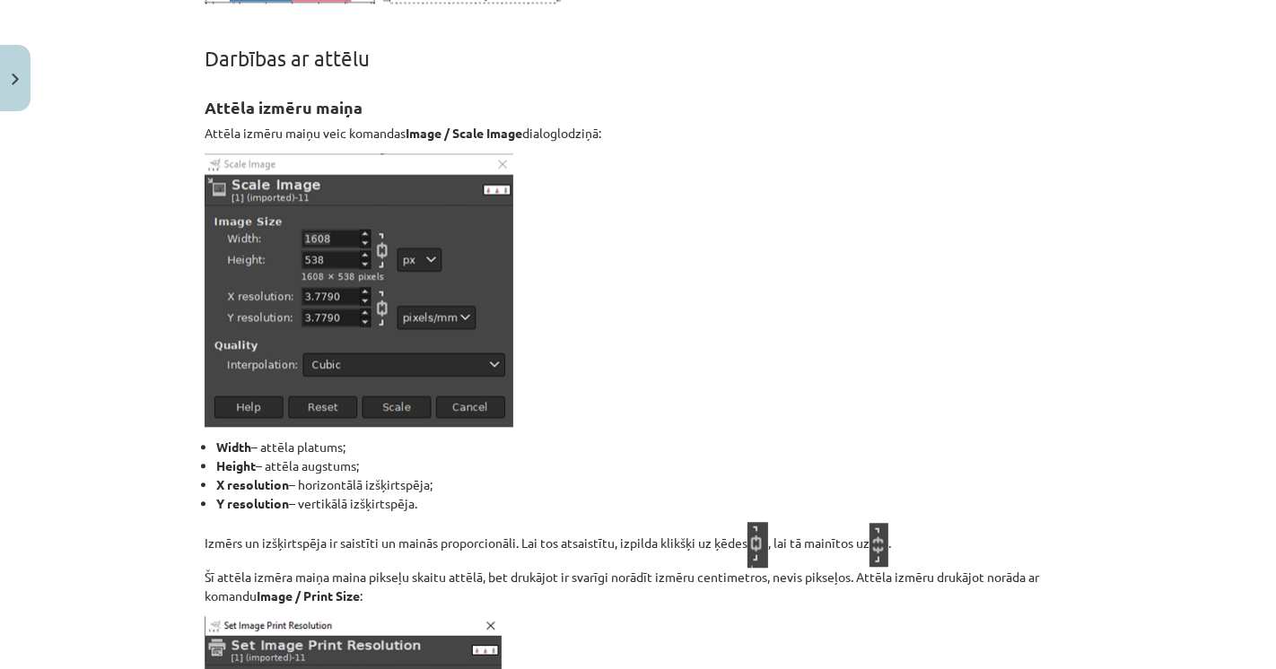
scroll to position [15230, 0]
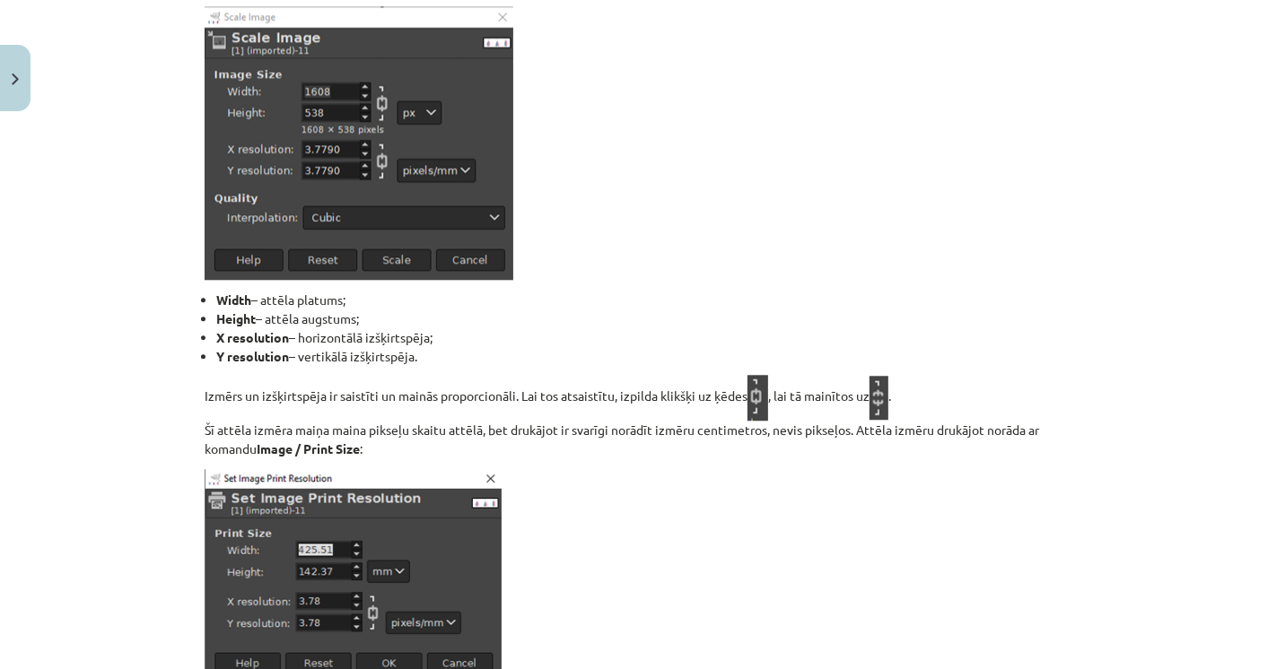
drag, startPoint x: 438, startPoint y: 324, endPoint x: 195, endPoint y: 290, distance: 245.5
click at [205, 291] on ul "Width – attēla platums; Height – attēla augstums; X resolution – horizontālā iz…" at bounding box center [638, 328] width 867 height 75
drag, startPoint x: 397, startPoint y: 352, endPoint x: 221, endPoint y: 354, distance: 176.8
click at [224, 354] on li "Y resolution – vertikālā izšķirtspēja." at bounding box center [643, 356] width 855 height 19
drag, startPoint x: 199, startPoint y: 383, endPoint x: 389, endPoint y: 390, distance: 190.4
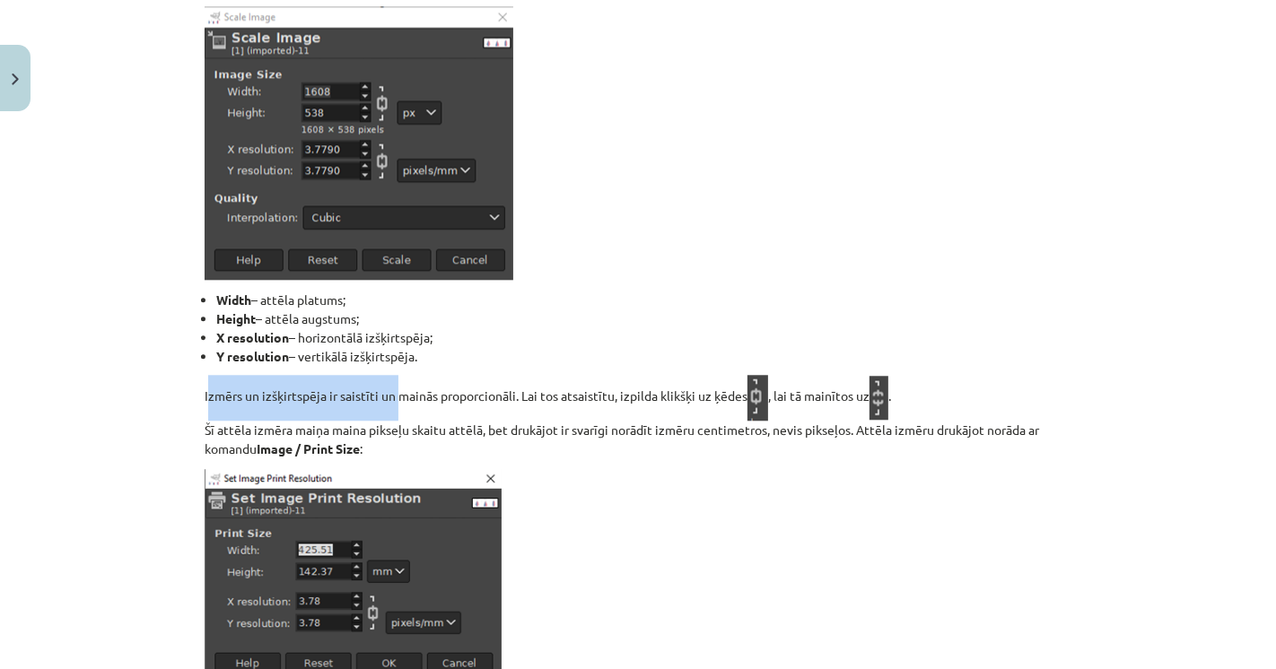
click at [389, 390] on p "Izmērs un izšķirtspēja ir saistīti un mainās proporcionāli. Lai tos atsaistītu,…" at bounding box center [638, 416] width 867 height 83
drag, startPoint x: 290, startPoint y: 425, endPoint x: 374, endPoint y: 426, distance: 84.3
click at [364, 426] on p "Izmērs un izšķirtspēja ir saistīti un mainās proporcionāli. Lai tos atsaistītu,…" at bounding box center [638, 416] width 867 height 83
drag, startPoint x: 410, startPoint y: 429, endPoint x: 424, endPoint y: 430, distance: 14.4
click at [422, 430] on p "Izmērs un izšķirtspēja ir saistīti un mainās proporcionāli. Lai tos atsaistītu,…" at bounding box center [638, 416] width 867 height 83
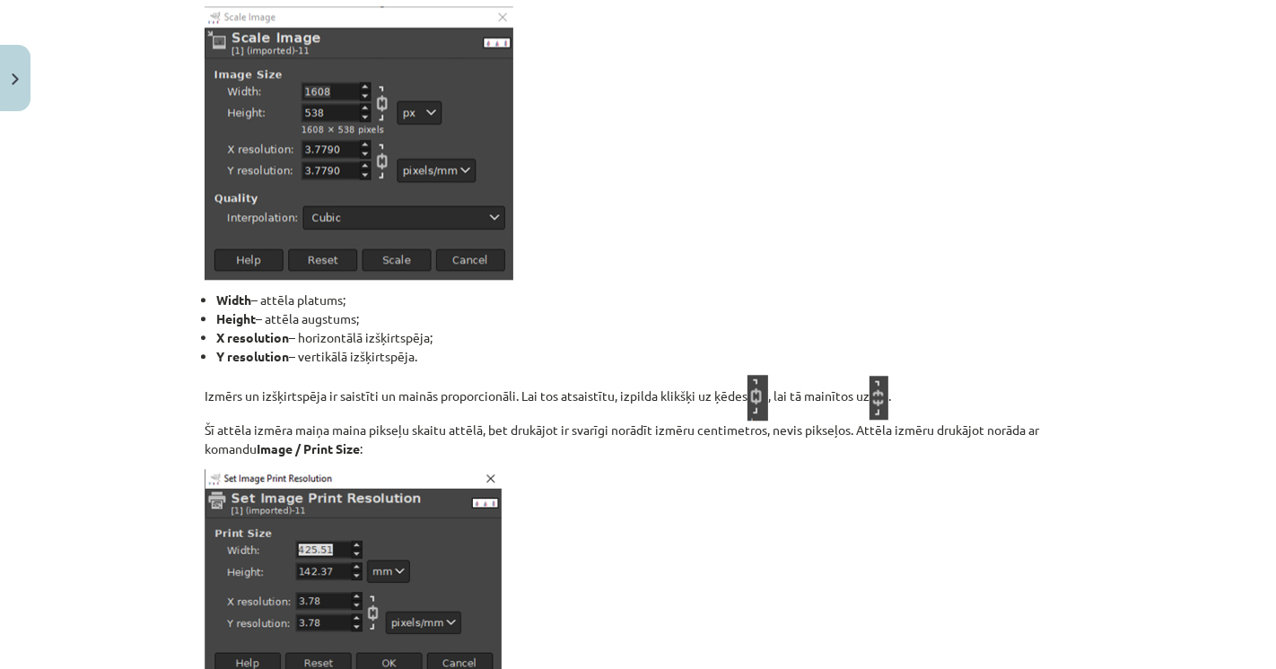
click at [466, 430] on p "Izmērs un izšķirtspēja ir saistīti un mainās proporcionāli. Lai tos atsaistītu,…" at bounding box center [638, 416] width 867 height 83
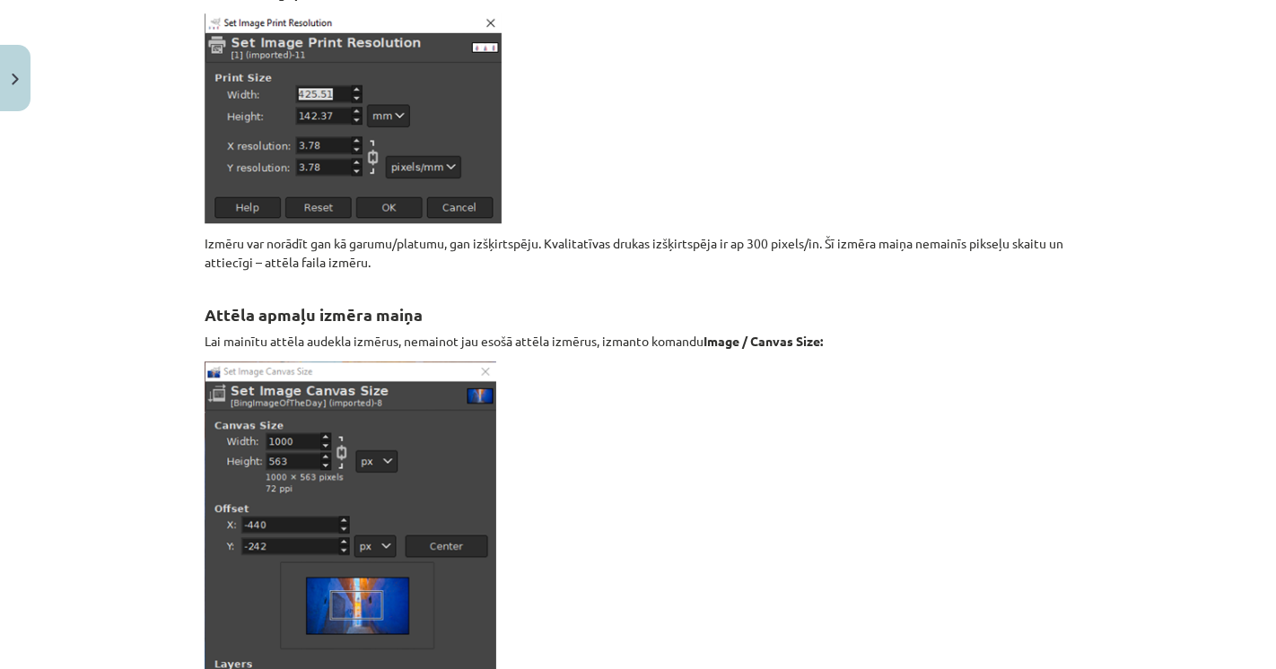
scroll to position [15728, 0]
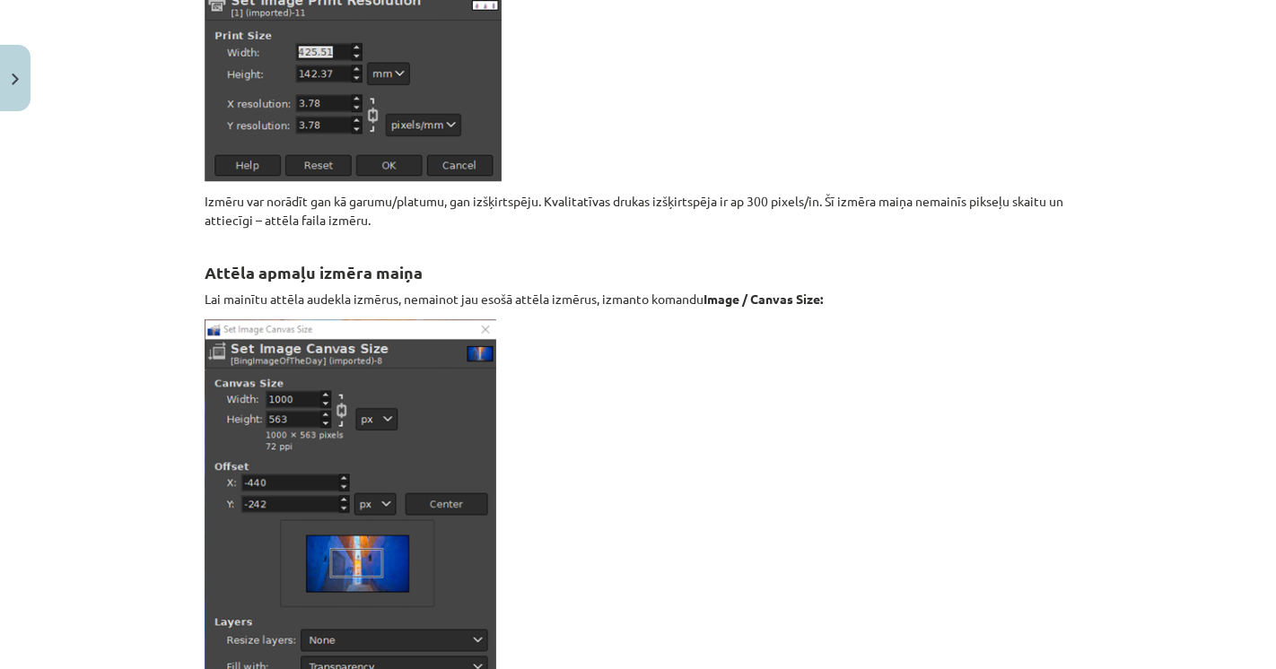
click at [97, 413] on div "Mācību tēma: Datorikas - 10. klases 3. ieskaites mācību materiāls #6 Gimp (1. d…" at bounding box center [638, 334] width 1276 height 669
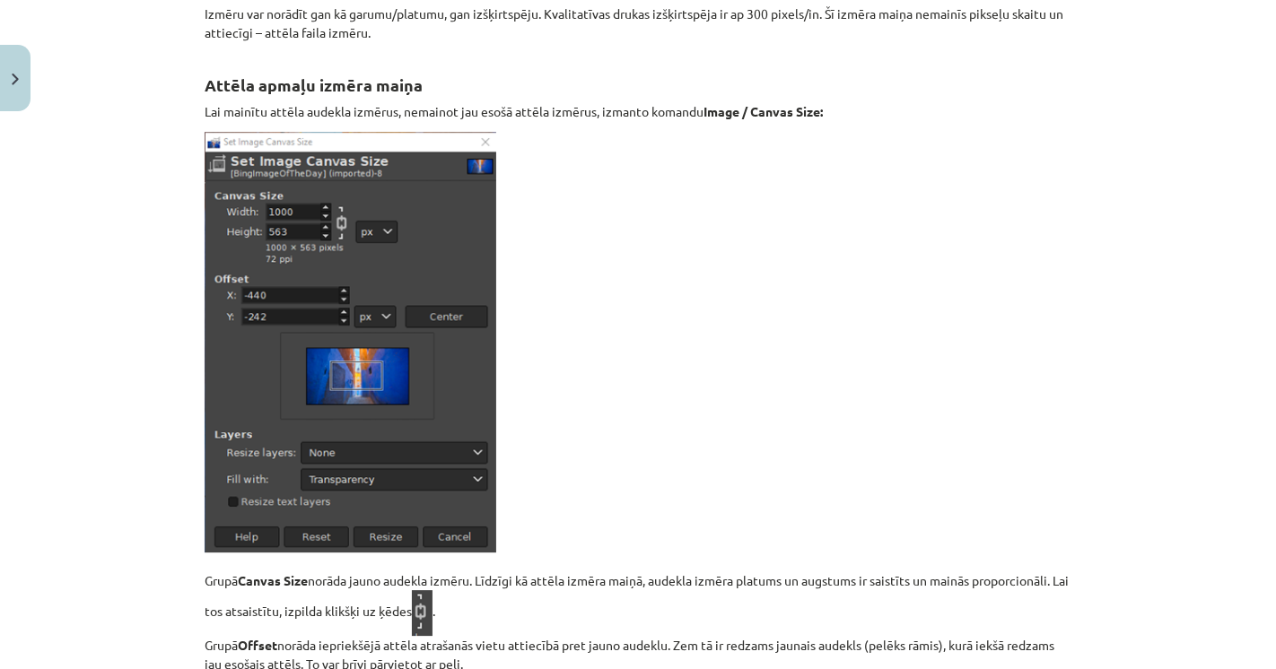
scroll to position [16027, 0]
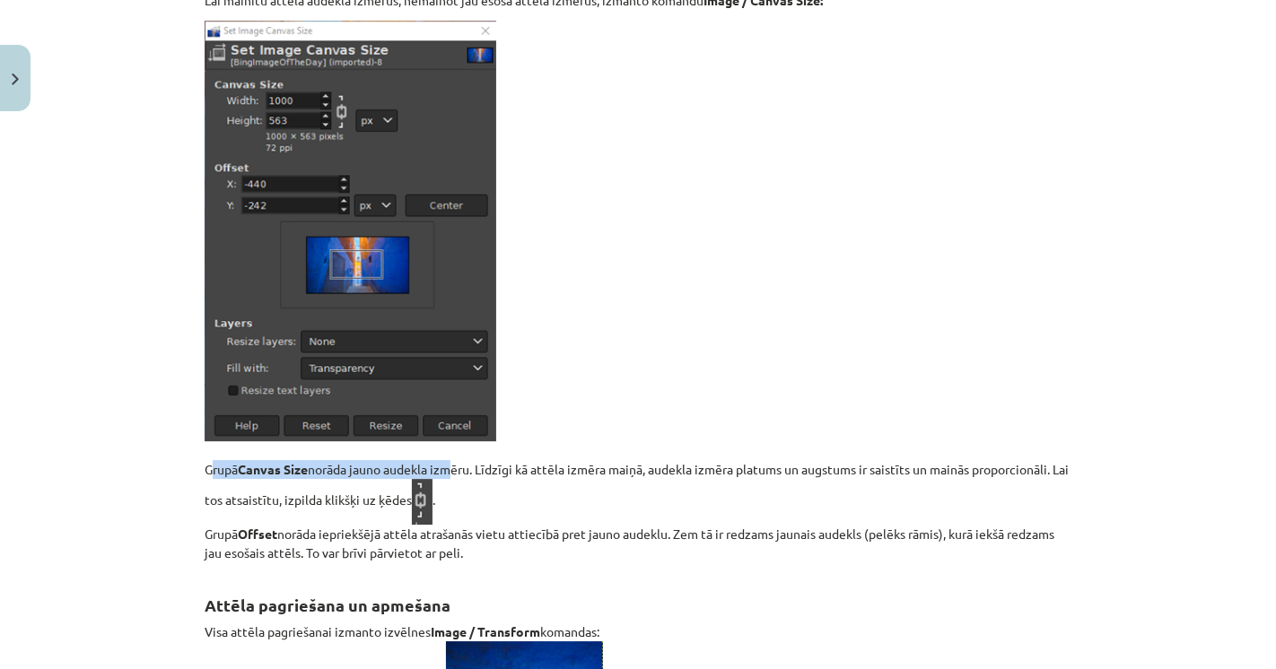
drag, startPoint x: 197, startPoint y: 461, endPoint x: 459, endPoint y: 462, distance: 262.0
click at [456, 464] on p "Grupā Canvas Size norāda jauno audekla izmēru. Līdzīgi kā attēla izmēra maiņā, …" at bounding box center [638, 292] width 867 height 542
drag, startPoint x: 610, startPoint y: 450, endPoint x: 762, endPoint y: 441, distance: 152.0
click at [734, 440] on p "Grupā Canvas Size norāda jauno audekla izmēru. Līdzīgi kā attēla izmēra maiņā, …" at bounding box center [638, 292] width 867 height 542
click at [777, 441] on p "Grupā Canvas Size norāda jauno audekla izmēru. Līdzīgi kā attēla izmēra maiņā, …" at bounding box center [638, 292] width 867 height 542
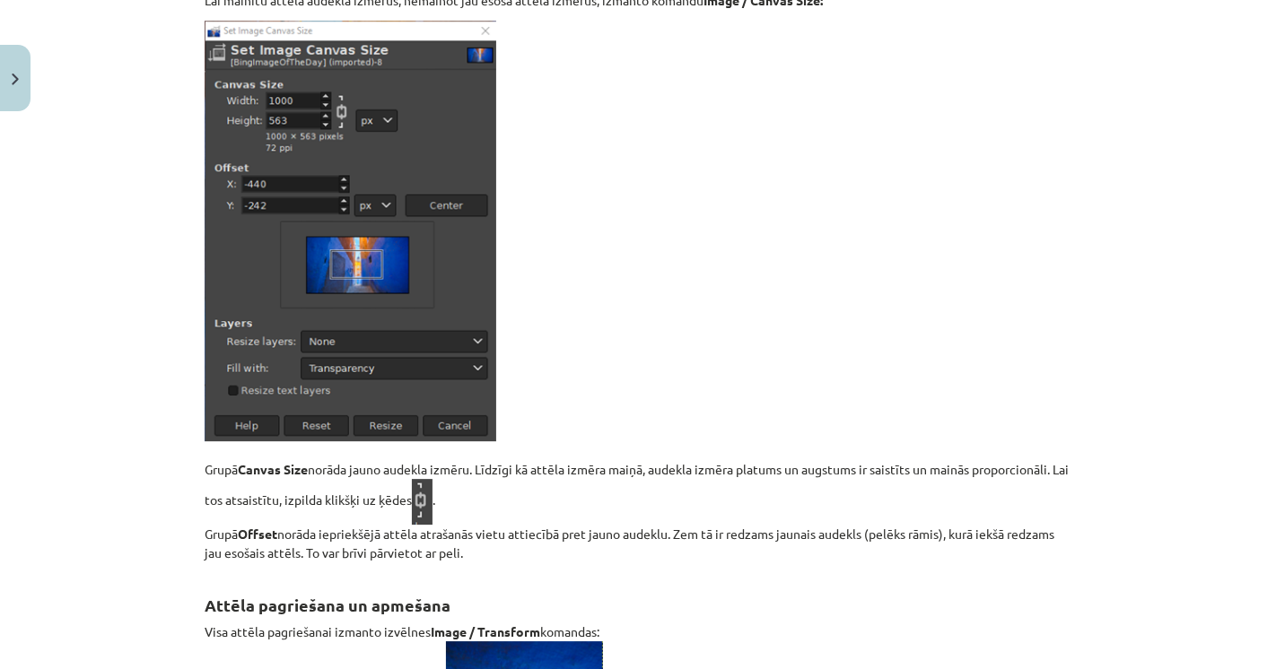
click at [283, 528] on p "Grupā Canvas Size norāda jauno audekla izmēru. Līdzīgi kā attēla izmēra maiņā, …" at bounding box center [638, 292] width 867 height 542
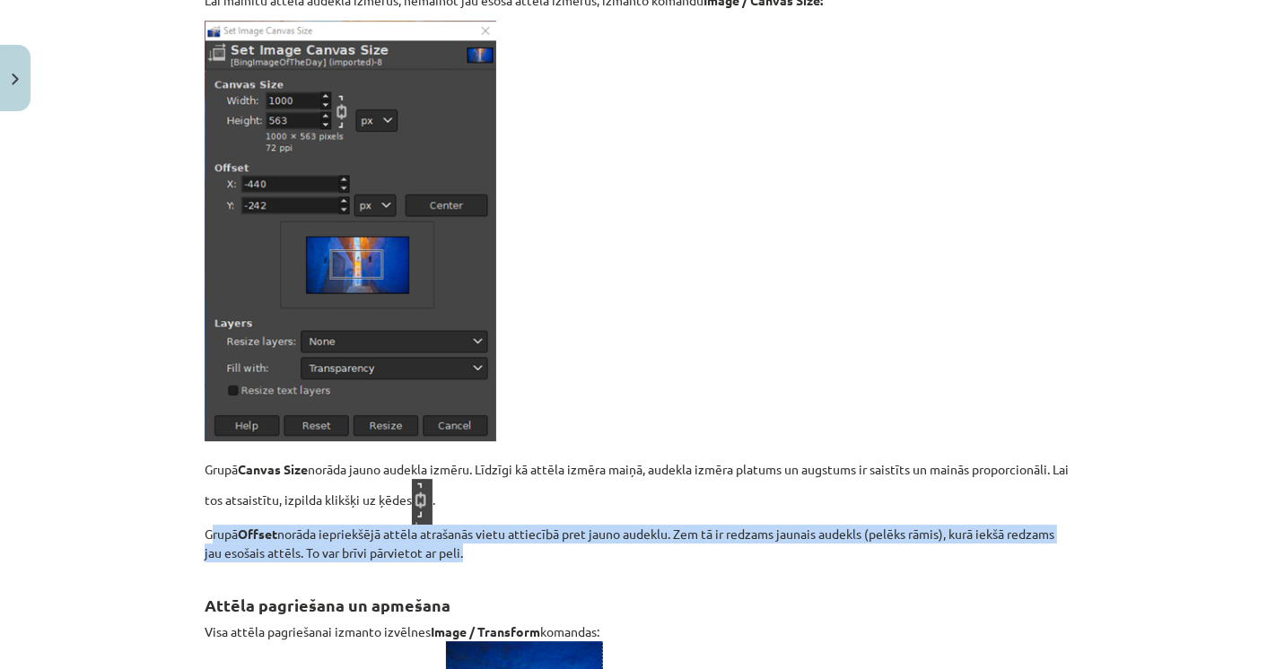
click at [283, 528] on p "Grupā Canvas Size norāda jauno audekla izmēru. Līdzīgi kā attēla izmēra maiņā, …" at bounding box center [638, 292] width 867 height 542
click at [288, 539] on p "Grupā Canvas Size norāda jauno audekla izmēru. Līdzīgi kā attēla izmēra maiņā, …" at bounding box center [638, 292] width 867 height 542
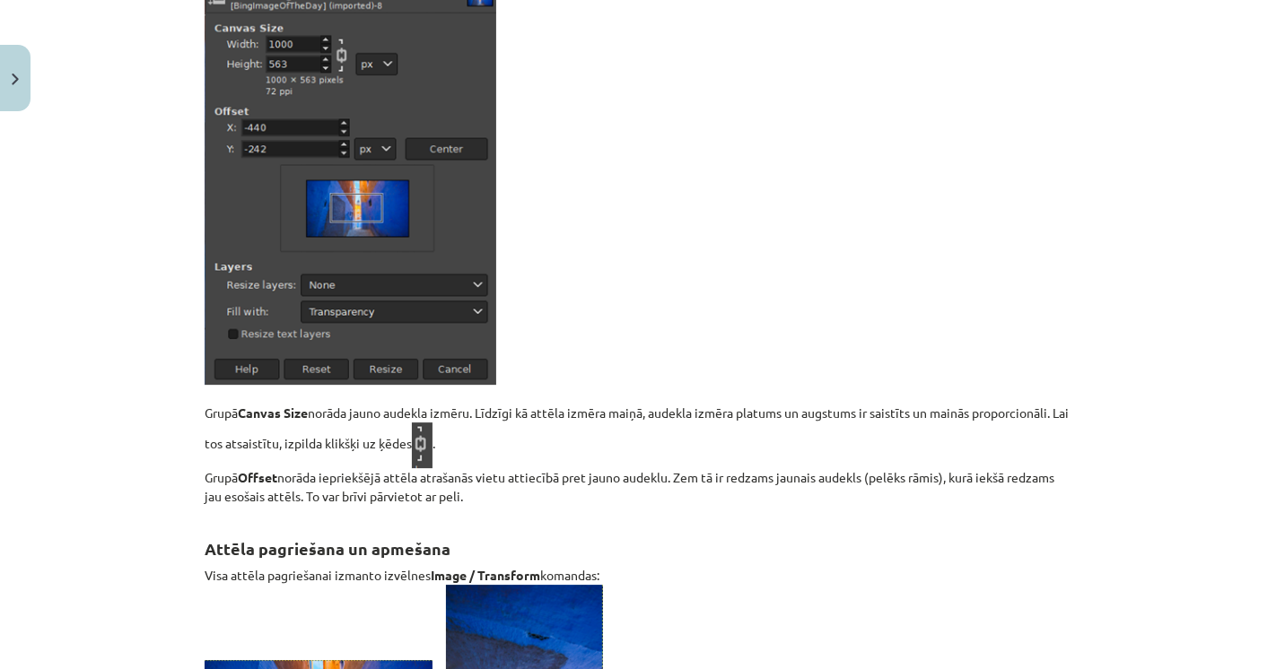
scroll to position [16127, 0]
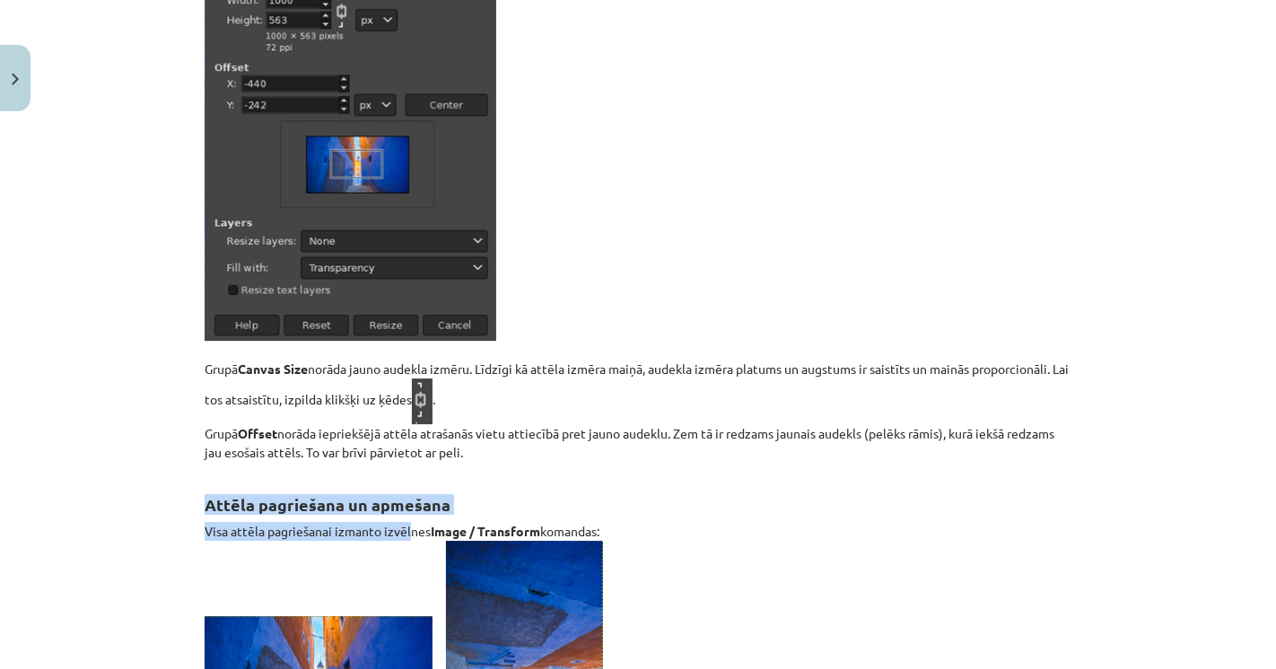
drag, startPoint x: 184, startPoint y: 488, endPoint x: 402, endPoint y: 518, distance: 220.0
click at [402, 518] on div "Mācību tēma: Datorikas - 10. klases 3. ieskaites mācību materiāls #6 Gimp (1. d…" at bounding box center [638, 334] width 1276 height 669
click at [402, 522] on p "Visa attēla pagriešanai izmanto izvēlnes Image / Transform komandas:" at bounding box center [638, 671] width 867 height 298
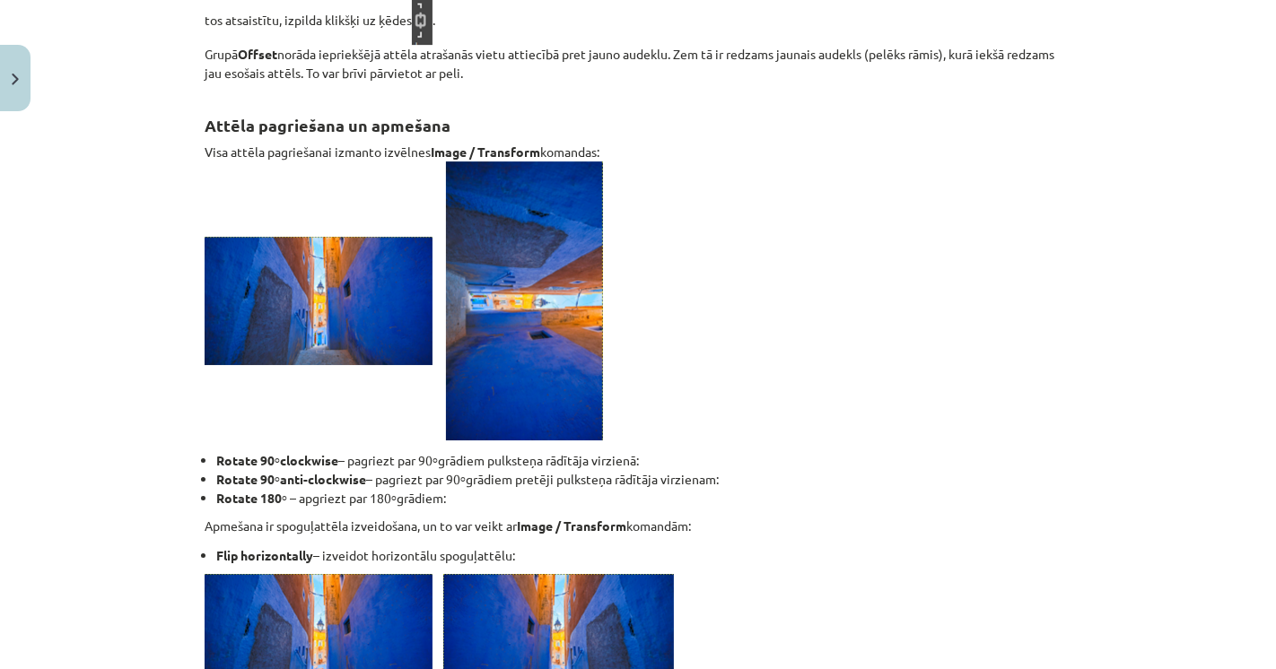
scroll to position [16526, 0]
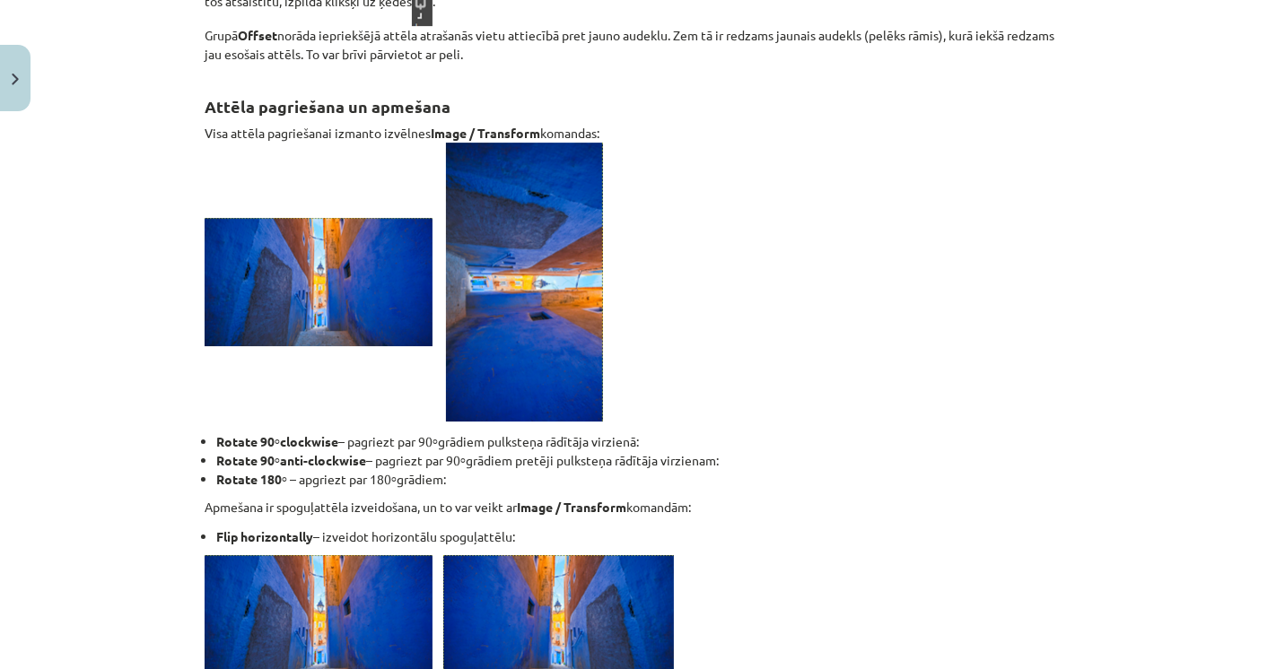
drag, startPoint x: 245, startPoint y: 426, endPoint x: 648, endPoint y: 437, distance: 403.0
click at [648, 437] on li "Rotate 90 o clockwise – pagriezt par 90 o grādiem pulksteņa rādītāja virzienā:" at bounding box center [643, 441] width 855 height 19
click at [677, 451] on li "Rotate 90 o anti-clockwise – pagriezt par 90 o grādiem pretēji pulksteņa rādītā…" at bounding box center [643, 460] width 855 height 19
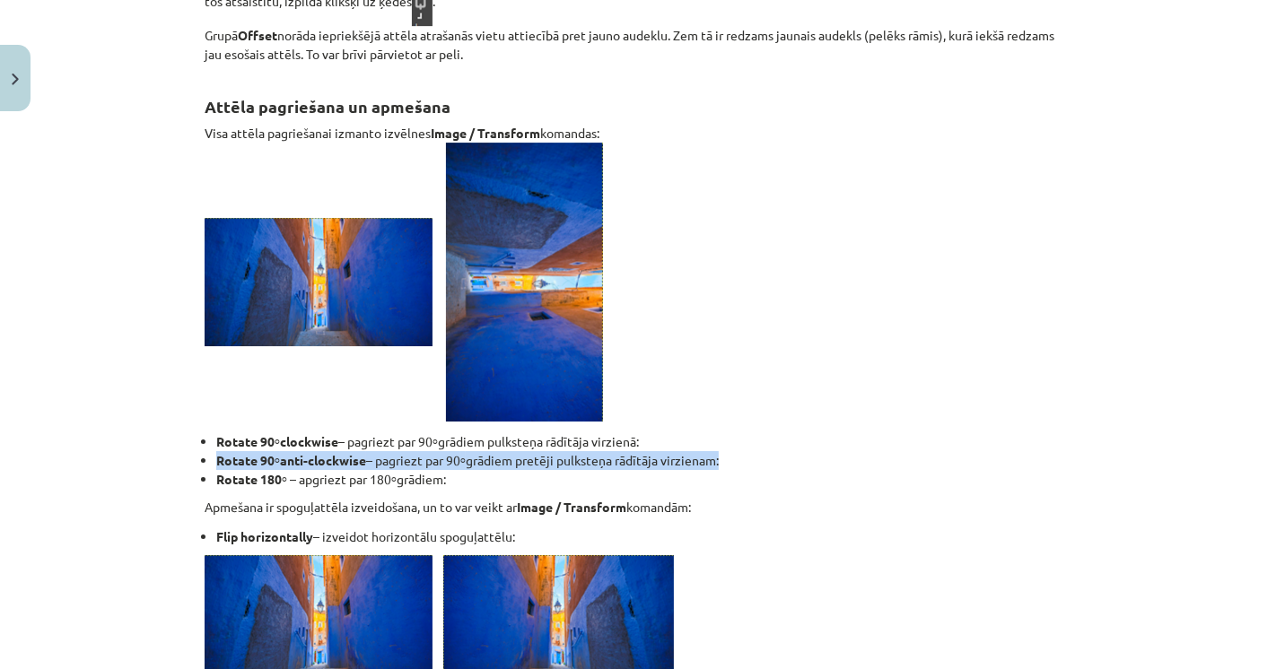
click at [677, 451] on li "Rotate 90 o anti-clockwise – pagriezt par 90 o grādiem pretēji pulksteņa rādītā…" at bounding box center [643, 460] width 855 height 19
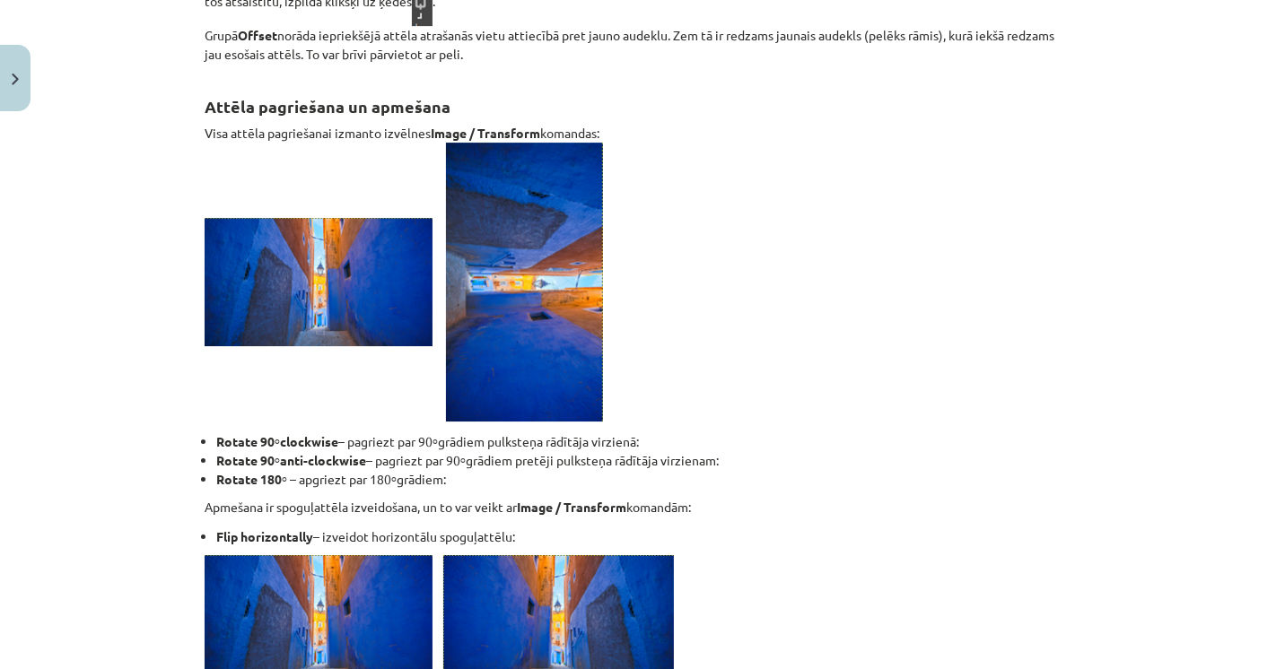
click at [345, 470] on li "Rotate 180 o – apgriezt par 180 o grādiem:" at bounding box center [643, 479] width 855 height 19
click at [293, 470] on li "Rotate 180 o – apgriezt par 180 o grādiem:" at bounding box center [643, 479] width 855 height 19
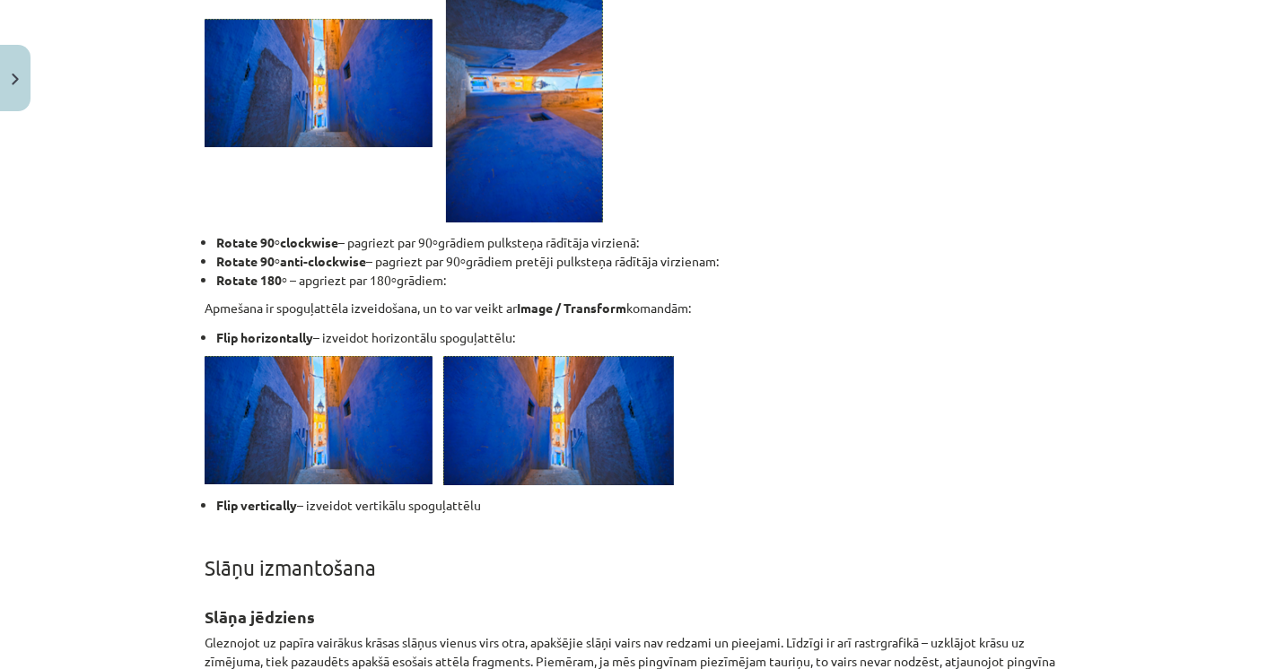
scroll to position [16924, 0]
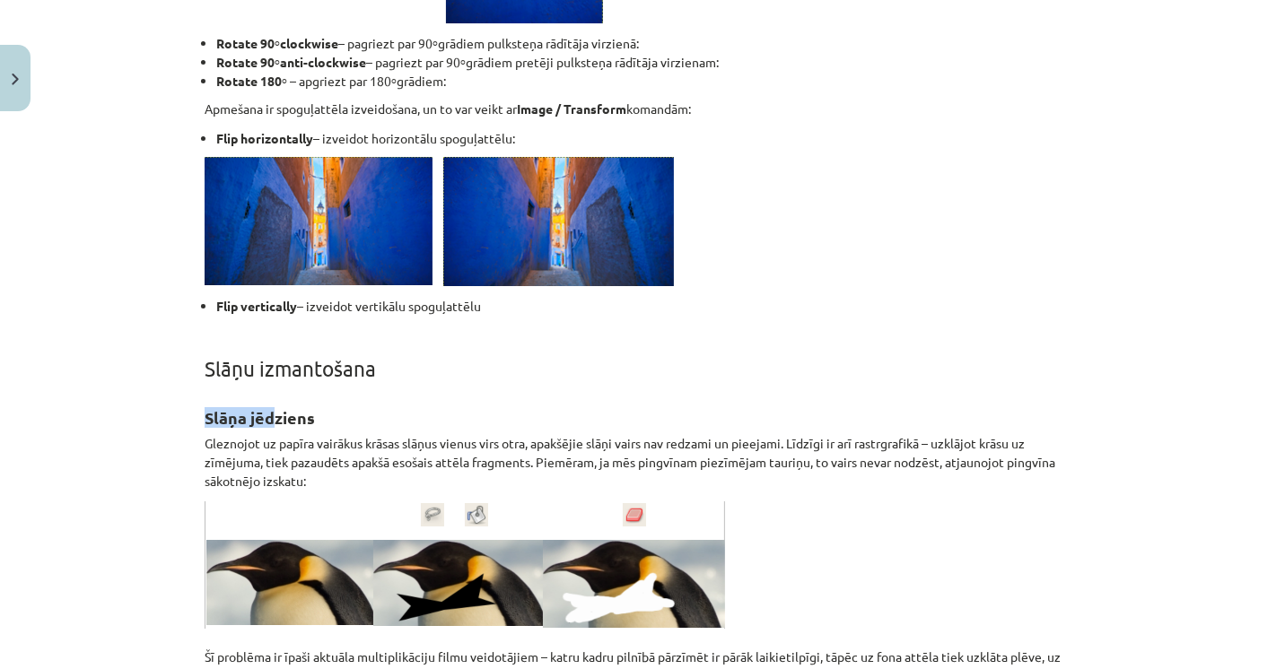
drag, startPoint x: 195, startPoint y: 403, endPoint x: 261, endPoint y: 410, distance: 66.8
drag, startPoint x: 190, startPoint y: 432, endPoint x: 271, endPoint y: 437, distance: 80.9
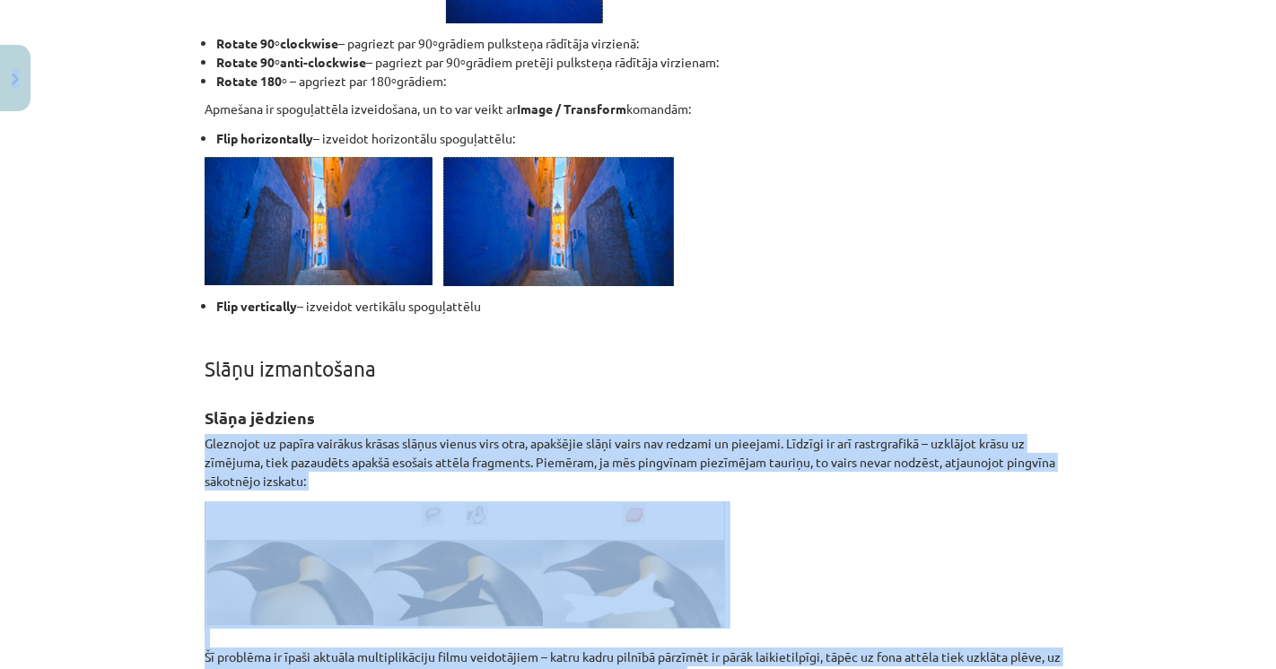
click at [526, 437] on p "Gleznojot uz papīra vairākus krāsas slāņus vienus virs otra, apakšējie slāņi va…" at bounding box center [638, 462] width 867 height 57
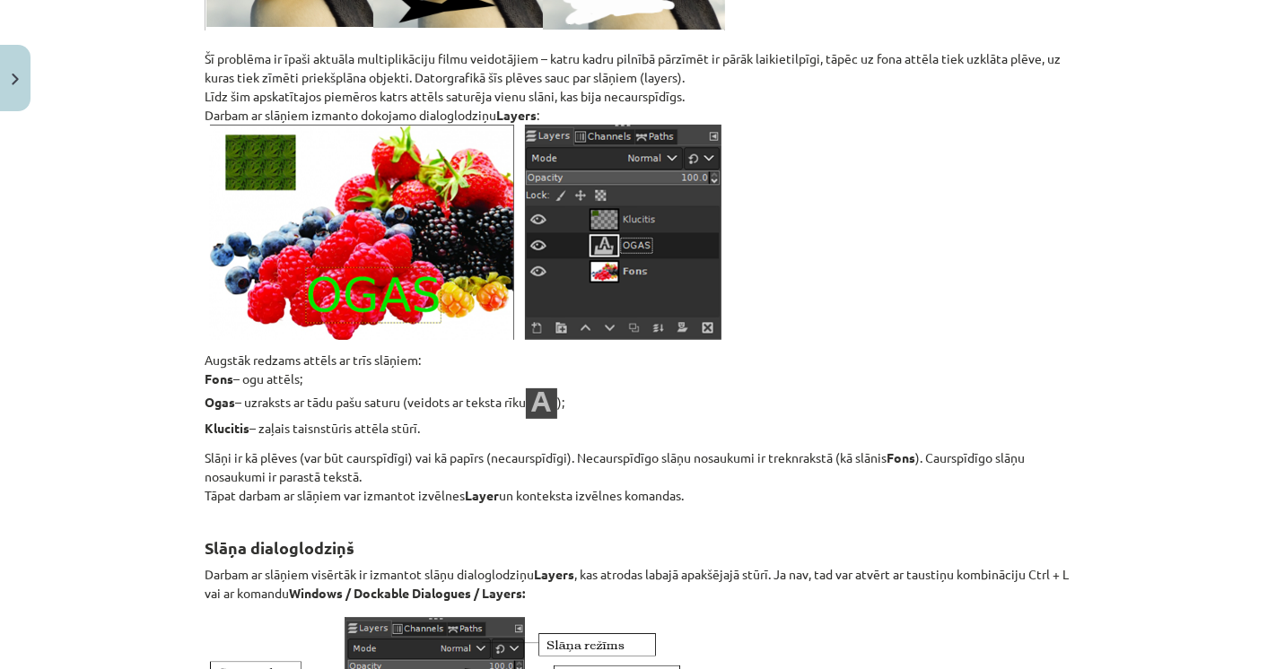
scroll to position [17622, 0]
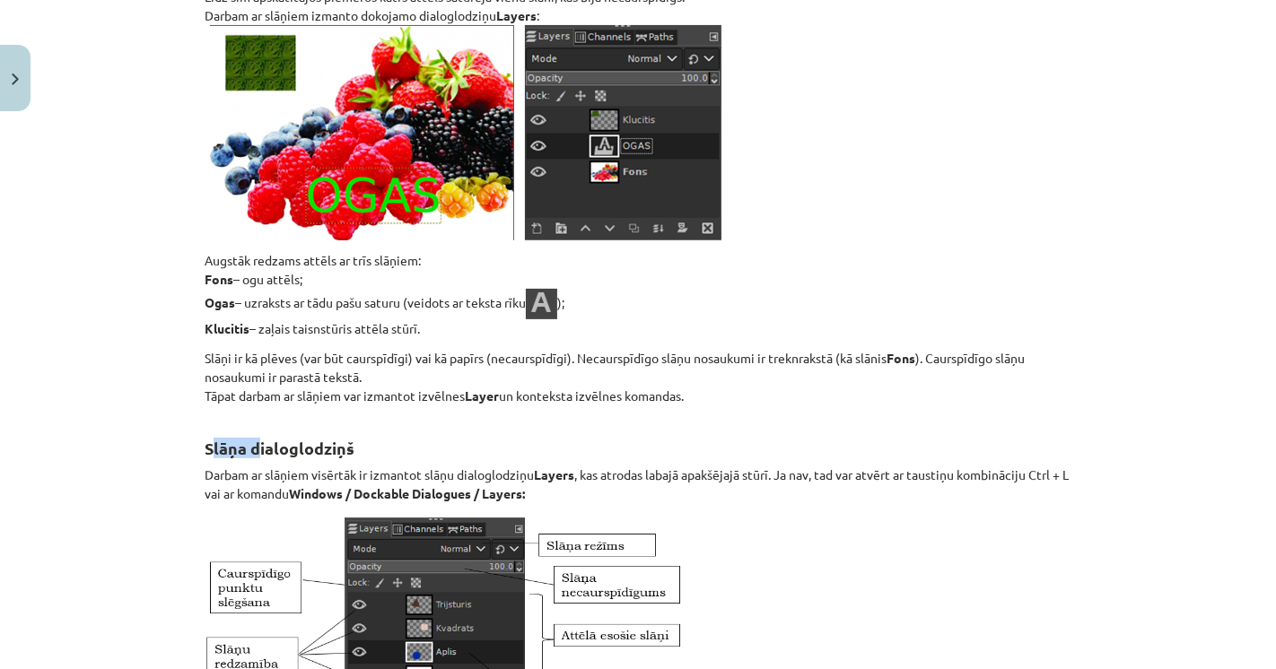
drag, startPoint x: 205, startPoint y: 432, endPoint x: 250, endPoint y: 446, distance: 48.0
click at [249, 445] on strong "Slāņa dialoglodziņš" at bounding box center [280, 448] width 150 height 21
click at [239, 440] on strong "Slāņa dialoglodziņš" at bounding box center [280, 448] width 150 height 21
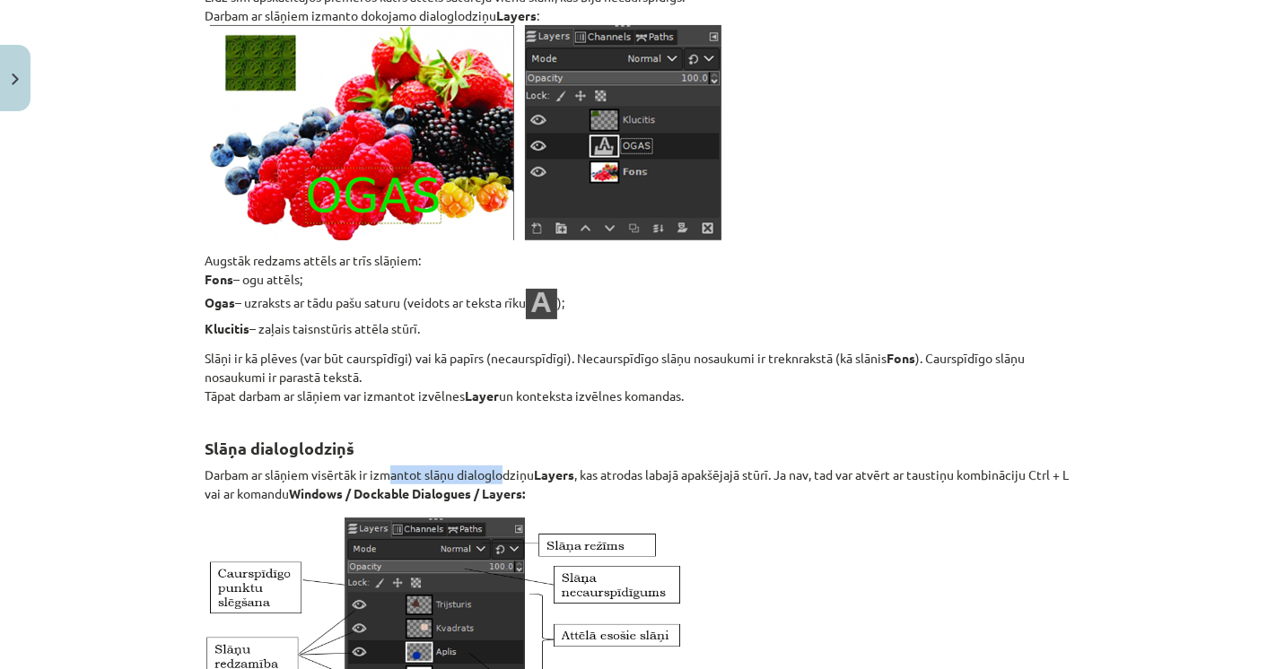
drag, startPoint x: 394, startPoint y: 470, endPoint x: 515, endPoint y: 470, distance: 121.1
click at [504, 470] on p "Darbam ar slāņiem visērtāk ir izmantot slāņu dialoglodziņu Layers , kas atrodas…" at bounding box center [638, 485] width 867 height 38
drag, startPoint x: 576, startPoint y: 467, endPoint x: 643, endPoint y: 467, distance: 67.3
click at [641, 467] on p "Darbam ar slāņiem visērtāk ir izmantot slāņu dialoglodziņu Layers , kas atrodas…" at bounding box center [638, 485] width 867 height 38
drag, startPoint x: 689, startPoint y: 470, endPoint x: 720, endPoint y: 468, distance: 30.6
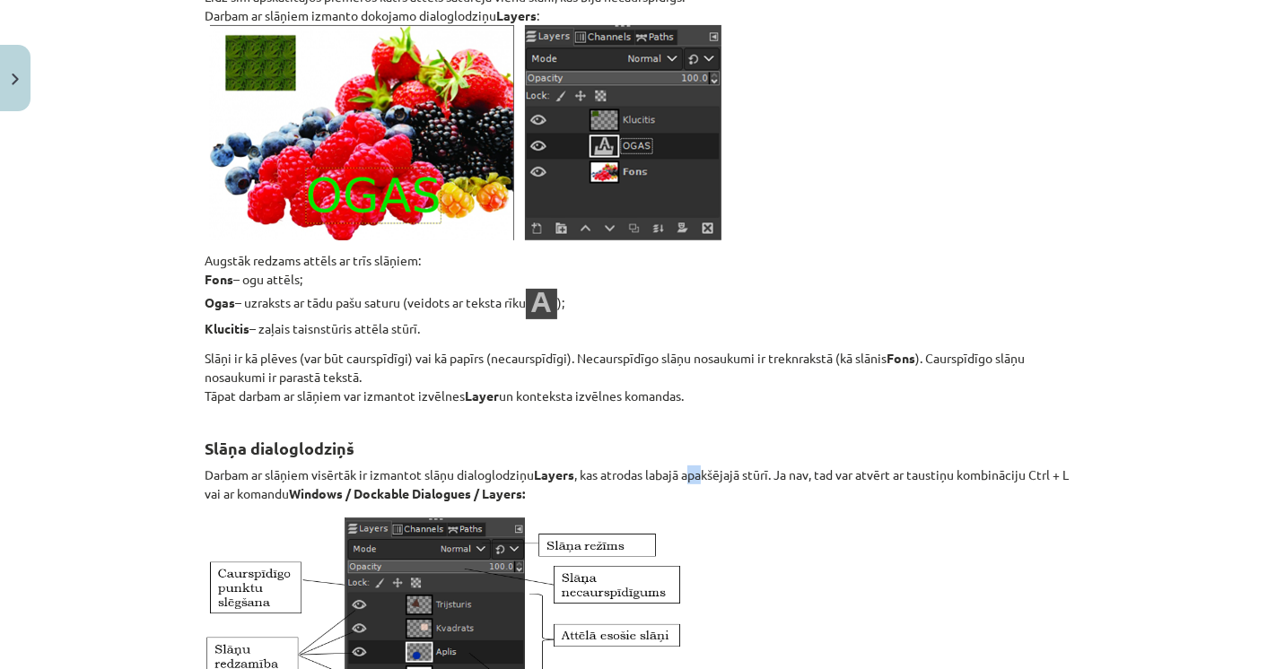
click at [715, 469] on p "Darbam ar slāņiem visērtāk ir izmantot slāņu dialoglodziņu Layers , kas atrodas…" at bounding box center [638, 485] width 867 height 38
drag, startPoint x: 736, startPoint y: 467, endPoint x: 787, endPoint y: 467, distance: 51.2
click at [758, 467] on p "Darbam ar slāņiem visērtāk ir izmantot slāņu dialoglodziņu Layers , kas atrodas…" at bounding box center [638, 485] width 867 height 38
drag, startPoint x: 793, startPoint y: 467, endPoint x: 815, endPoint y: 467, distance: 21.6
click at [805, 467] on p "Darbam ar slāņiem visērtāk ir izmantot slāņu dialoglodziņu Layers , kas atrodas…" at bounding box center [638, 485] width 867 height 38
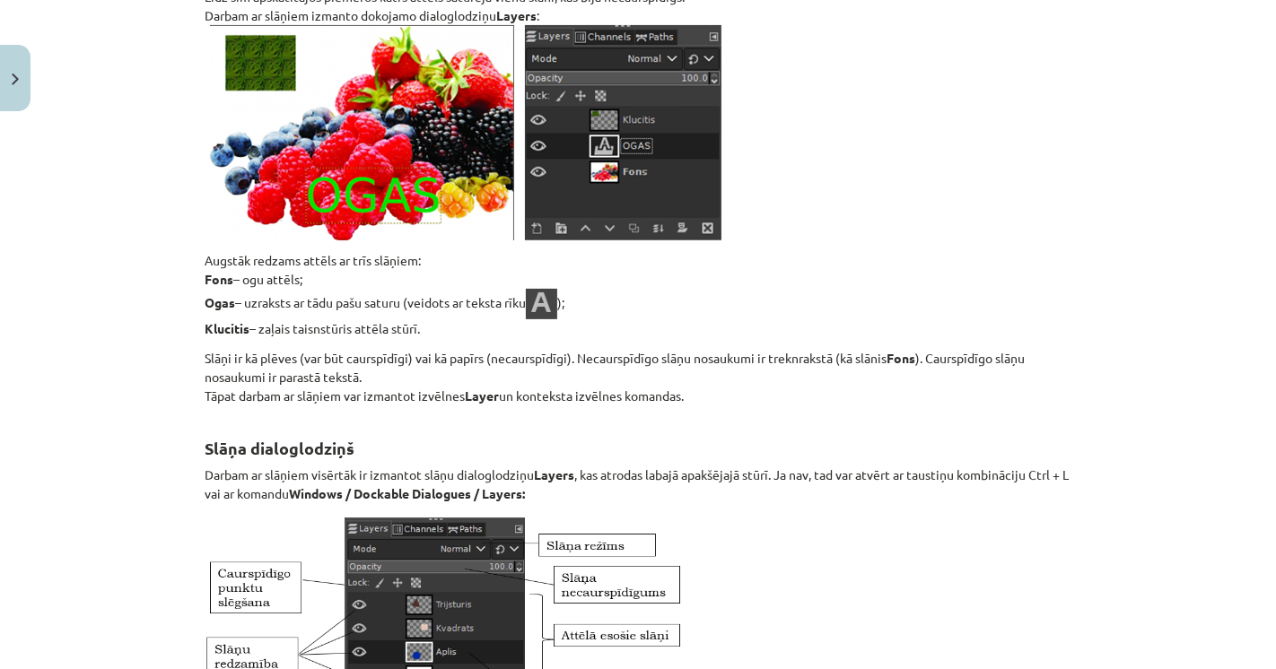
drag, startPoint x: 826, startPoint y: 466, endPoint x: 837, endPoint y: 466, distance: 10.8
click at [833, 466] on p "Darbam ar slāņiem visērtāk ir izmantot slāņu dialoglodziņu Layers , kas atrodas…" at bounding box center [638, 485] width 867 height 38
drag, startPoint x: 860, startPoint y: 466, endPoint x: 879, endPoint y: 466, distance: 18.8
click at [872, 466] on p "Darbam ar slāņiem visērtāk ir izmantot slāņu dialoglodziņu Layers , kas atrodas…" at bounding box center [638, 485] width 867 height 38
click at [879, 466] on p "Darbam ar slāņiem visērtāk ir izmantot slāņu dialoglodziņu Layers , kas atrodas…" at bounding box center [638, 485] width 867 height 38
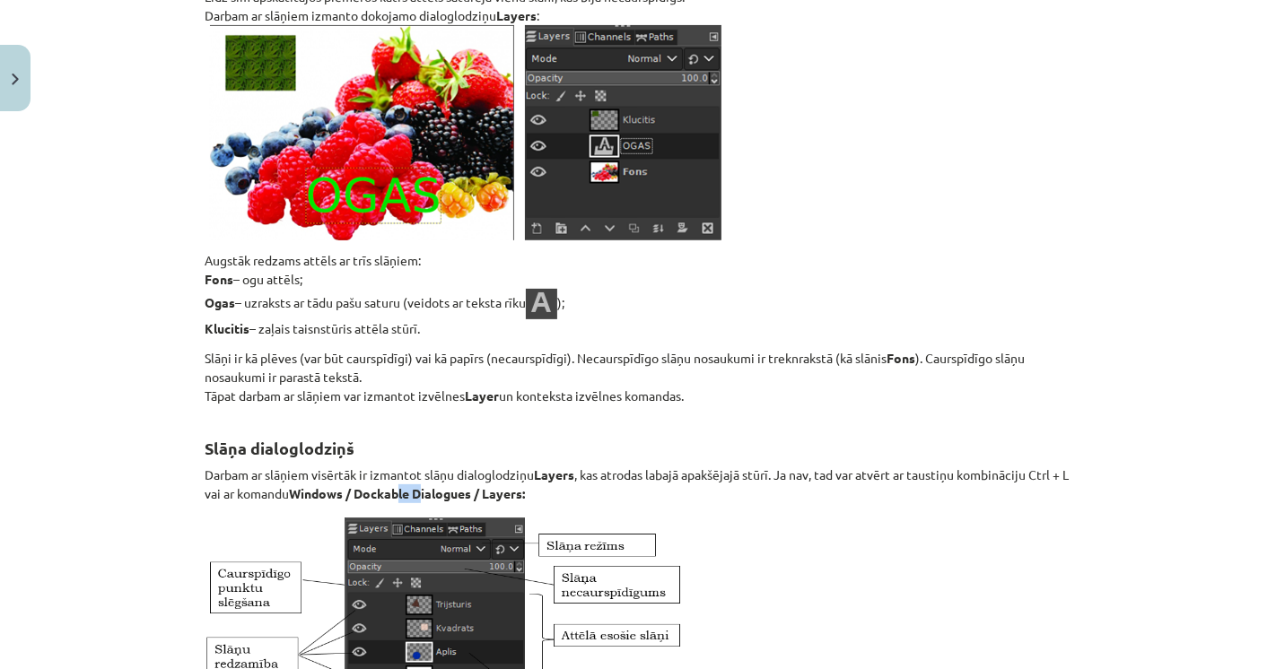
drag, startPoint x: 423, startPoint y: 486, endPoint x: 387, endPoint y: 484, distance: 36.0
click at [398, 485] on strong "Windows / Dockable Dialogues / Layers:" at bounding box center [407, 493] width 236 height 16
drag, startPoint x: 354, startPoint y: 483, endPoint x: 337, endPoint y: 483, distance: 17.0
click at [342, 485] on strong "Windows / Dockable Dialogues / Layers:" at bounding box center [407, 493] width 236 height 16
drag, startPoint x: 272, startPoint y: 484, endPoint x: 259, endPoint y: 484, distance: 12.6
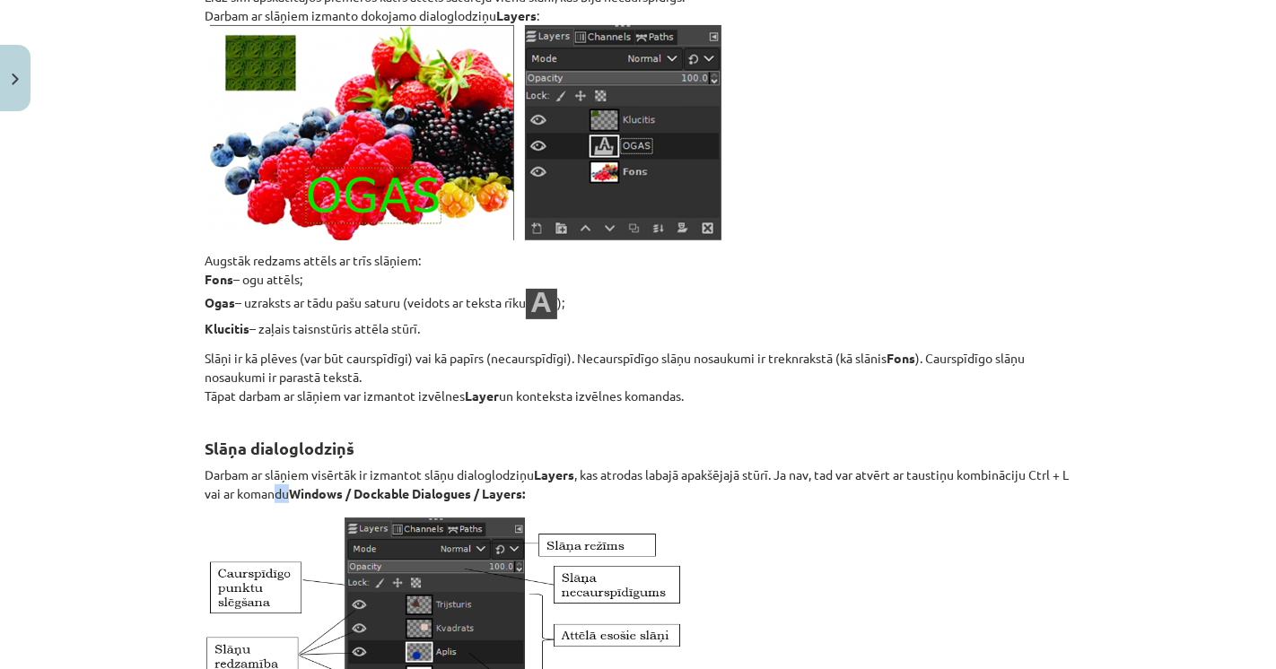
click at [264, 484] on p "Darbam ar slāņiem visērtāk ir izmantot slāņu dialoglodziņu Layers , kas atrodas…" at bounding box center [638, 485] width 867 height 38
click at [235, 484] on p "Darbam ar slāņiem visērtāk ir izmantot slāņu dialoglodziņu Layers , kas atrodas…" at bounding box center [638, 485] width 867 height 38
click at [184, 489] on div "Mācību tēma: Datorikas - 10. klases 3. ieskaites mācību materiāls #6 Gimp (1. d…" at bounding box center [638, 334] width 1276 height 669
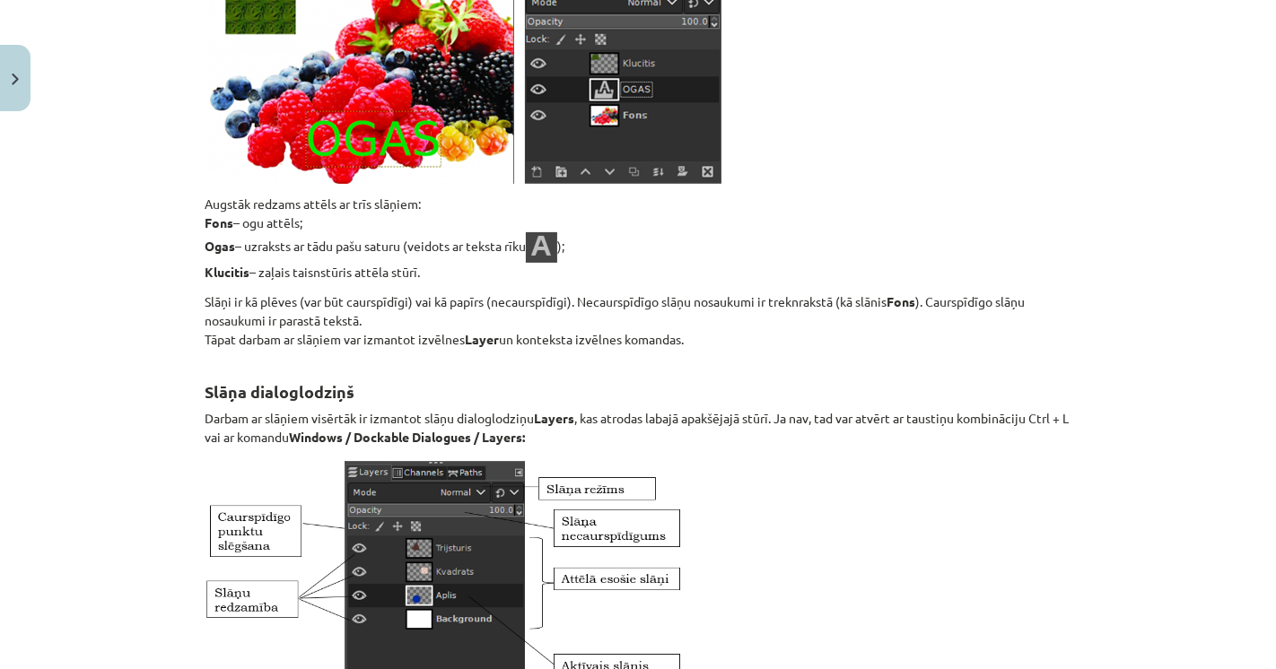
scroll to position [17722, 0]
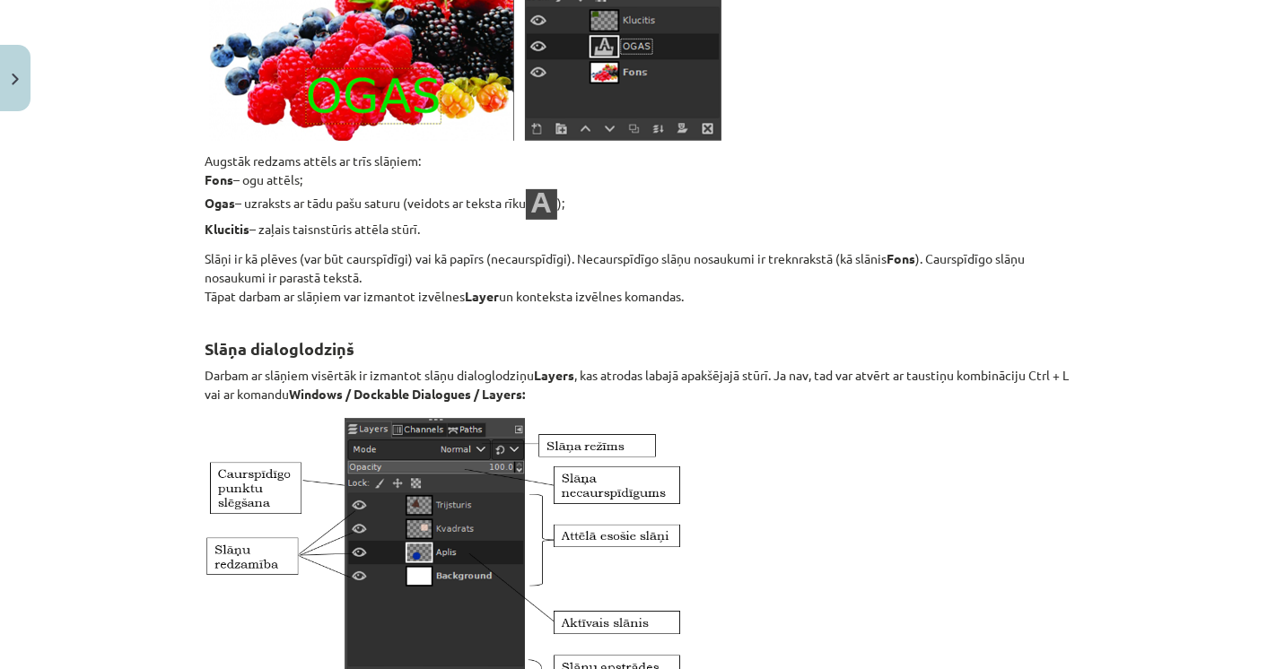
click at [135, 469] on div "Mācību tēma: Datorikas - 10. klases 3. ieskaites mācību materiāls #6 Gimp (1. d…" at bounding box center [638, 334] width 1276 height 669
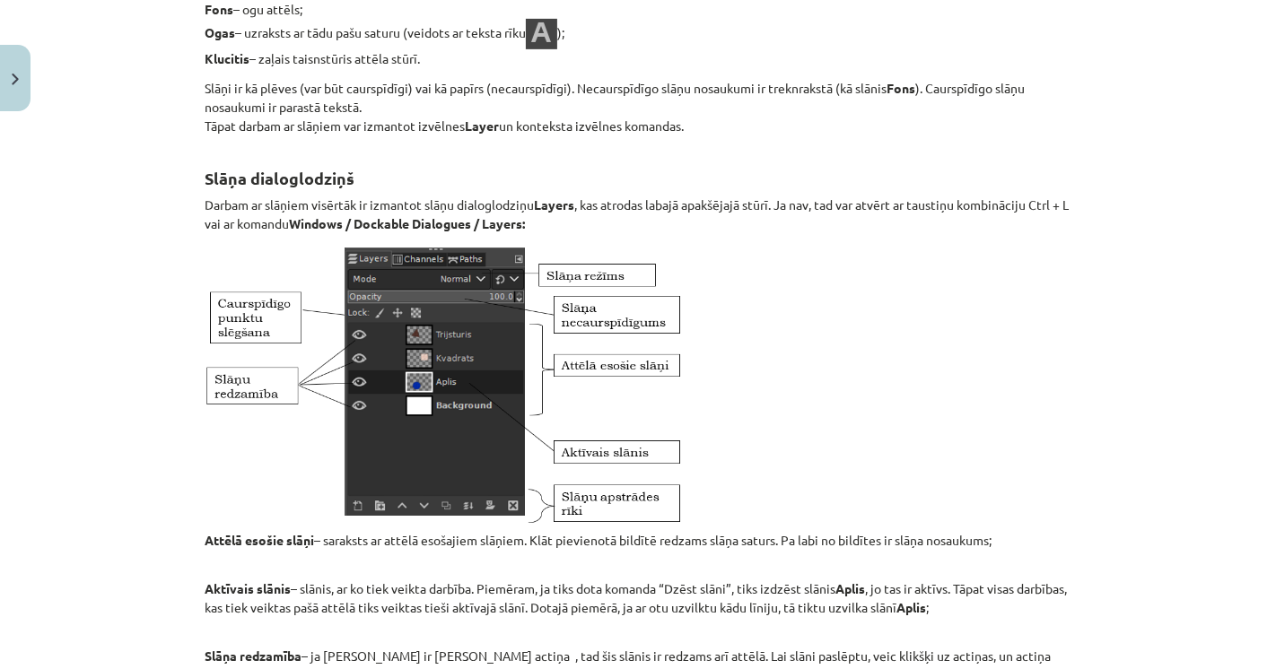
scroll to position [17922, 0]
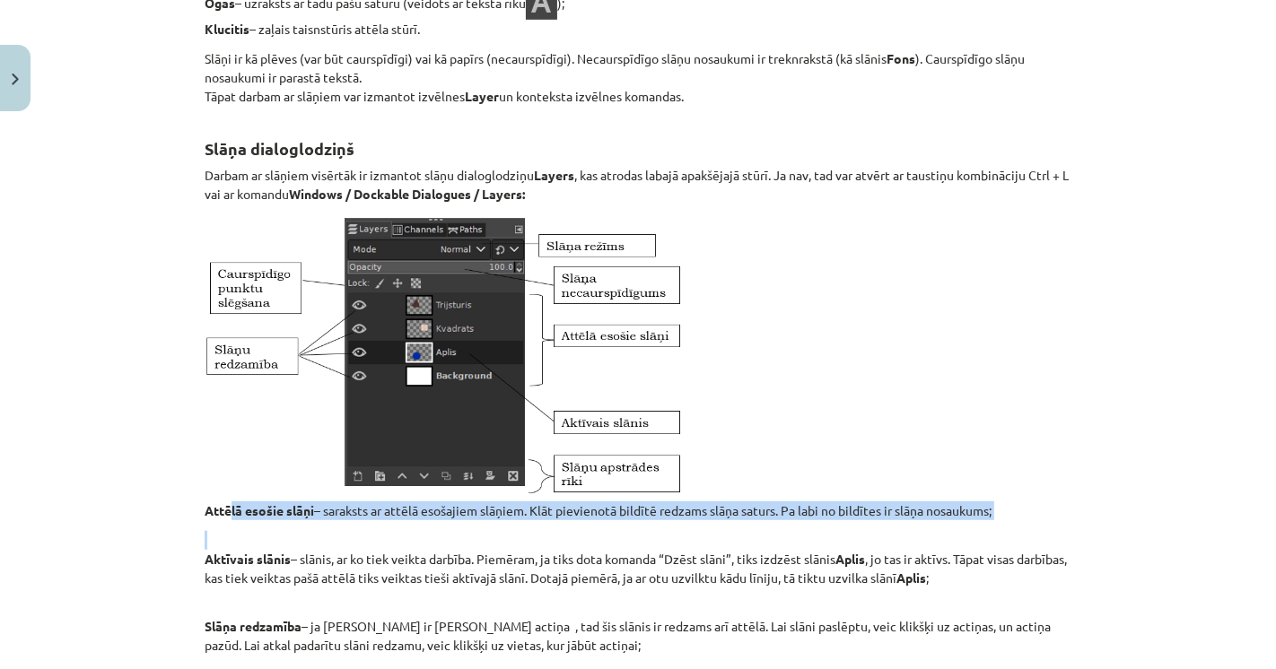
drag, startPoint x: 284, startPoint y: 501, endPoint x: 454, endPoint y: 519, distance: 170.5
click at [802, 499] on p "Attēlā esošie slāņi – saraksts ar attēlā esošajiem slāņiem. Klāt pievienotā bil…" at bounding box center [638, 367] width 867 height 306
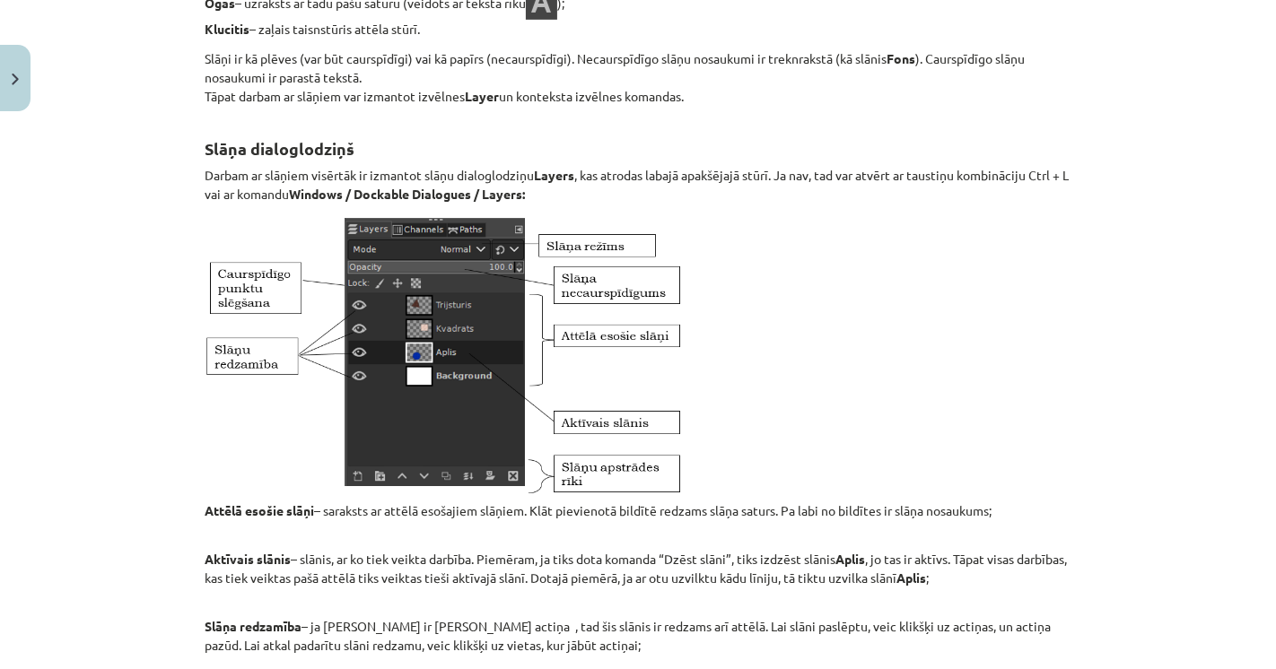
click at [808, 498] on p "Attēlā esošie slāņi – saraksts ar attēlā esošajiem slāņiem. Klāt pievienotā bil…" at bounding box center [638, 367] width 867 height 306
click at [416, 555] on p "Aktīvais slānis – slānis, ar ko tiek veikta darbība. Piemēram, ja tiks dota kom…" at bounding box center [638, 559] width 867 height 57
drag, startPoint x: 486, startPoint y: 554, endPoint x: 509, endPoint y: 555, distance: 22.4
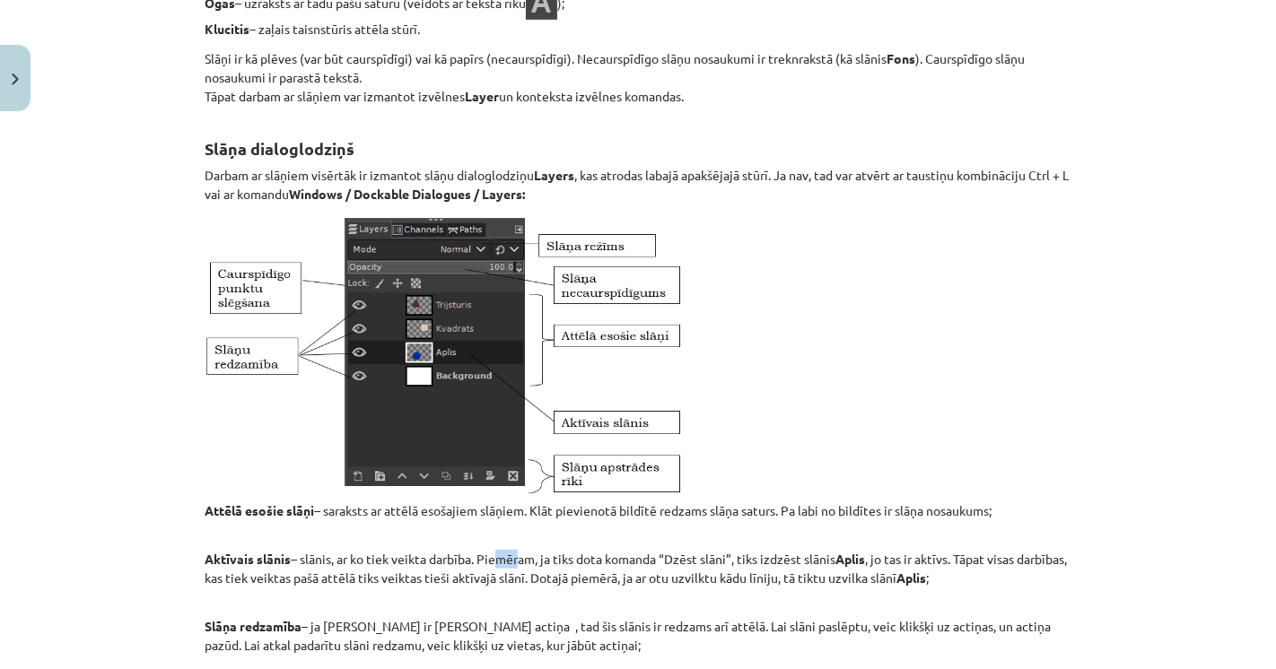
click at [509, 555] on p "Aktīvais slānis – slānis, ar ko tiek veikta darbība. Piemēram, ja tiks dota kom…" at bounding box center [638, 559] width 867 height 57
drag, startPoint x: 548, startPoint y: 558, endPoint x: 568, endPoint y: 557, distance: 19.8
click at [568, 557] on p "Aktīvais slānis – slānis, ar ko tiek veikta darbība. Piemēram, ja tiks dota kom…" at bounding box center [638, 559] width 867 height 57
drag, startPoint x: 624, startPoint y: 563, endPoint x: 664, endPoint y: 563, distance: 40.4
click at [641, 565] on p "Aktīvais slānis – slānis, ar ko tiek veikta darbība. Piemēram, ja tiks dota kom…" at bounding box center [638, 559] width 867 height 57
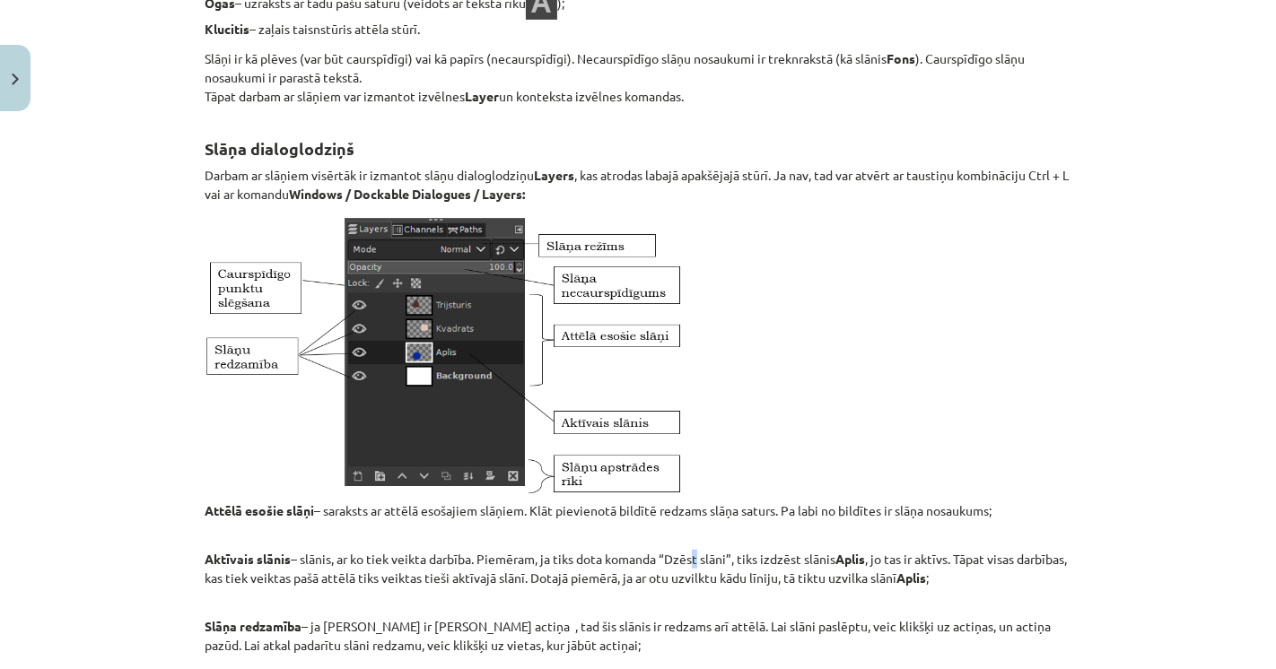
drag, startPoint x: 689, startPoint y: 559, endPoint x: 744, endPoint y: 559, distance: 54.7
click at [711, 560] on p "Aktīvais slānis – slānis, ar ko tiek veikta darbība. Piemēram, ja tiks dota kom…" at bounding box center [638, 559] width 867 height 57
drag, startPoint x: 763, startPoint y: 557, endPoint x: 779, endPoint y: 560, distance: 16.4
click at [773, 558] on p "Aktīvais slānis – slānis, ar ko tiek veikta darbība. Piemēram, ja tiks dota kom…" at bounding box center [638, 559] width 867 height 57
click at [797, 573] on p "Aktīvais slānis – slānis, ar ko tiek veikta darbība. Piemēram, ja tiks dota kom…" at bounding box center [638, 559] width 867 height 57
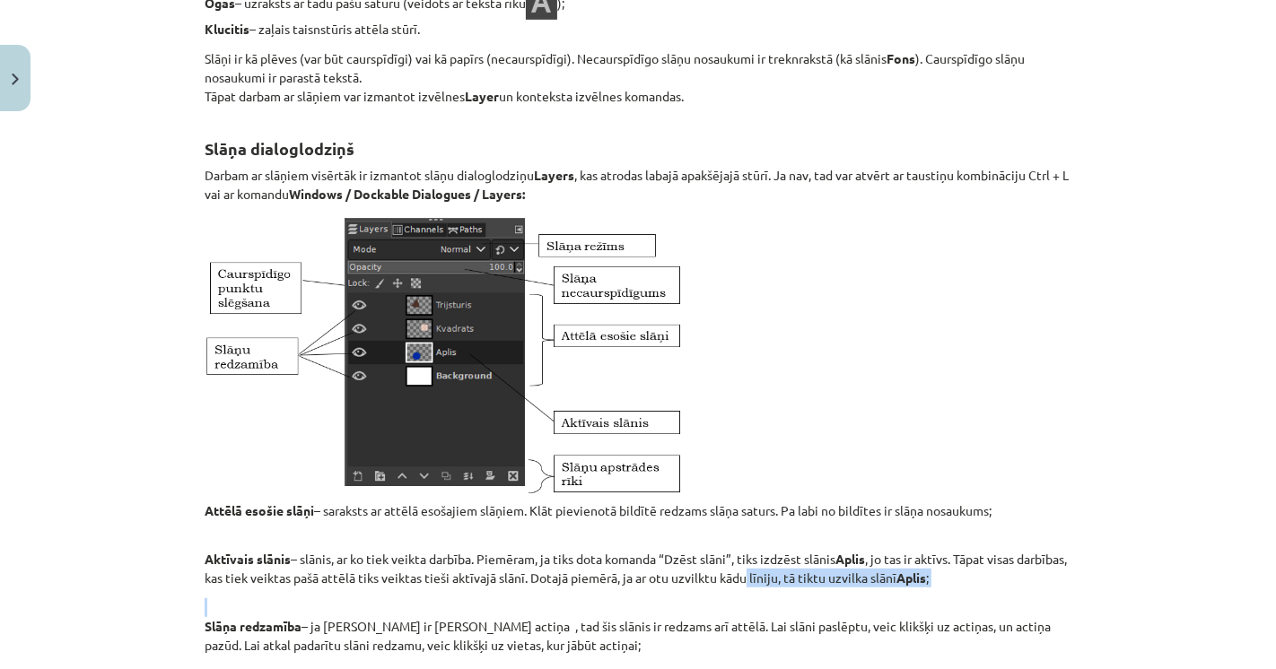
drag, startPoint x: 797, startPoint y: 579, endPoint x: 698, endPoint y: 589, distance: 99.3
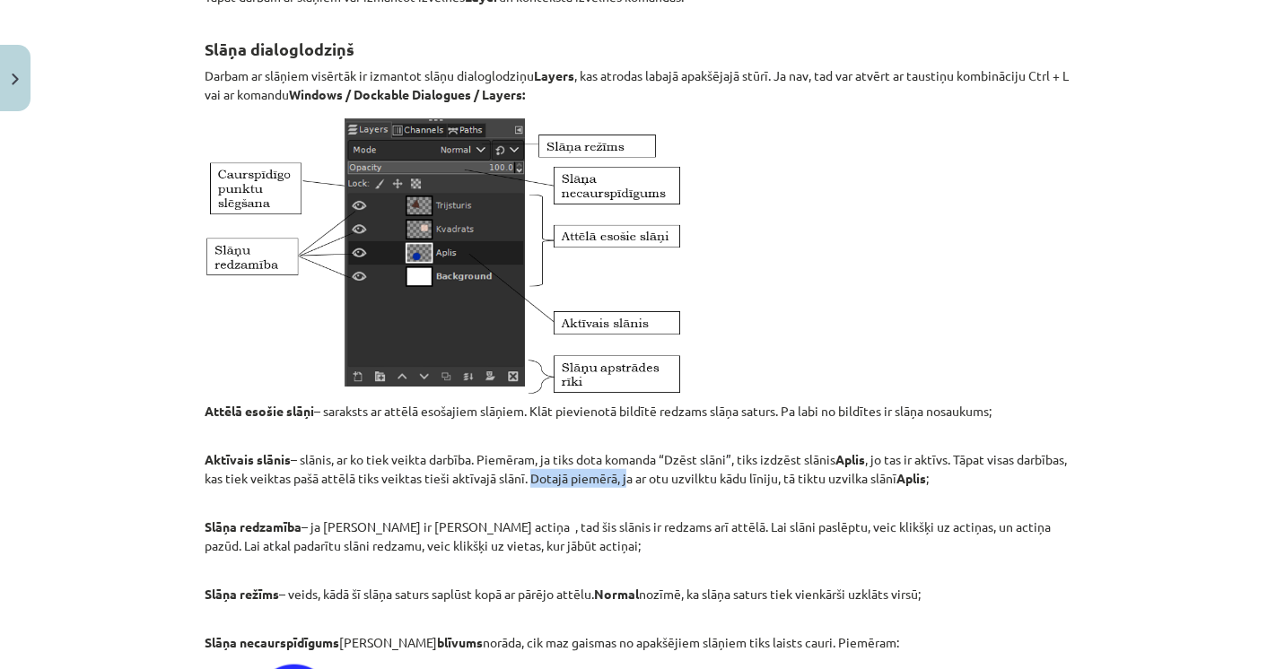
drag, startPoint x: 579, startPoint y: 470, endPoint x: 677, endPoint y: 476, distance: 97.9
click at [677, 476] on p "Aktīvais slānis – slānis, ar ko tiek veikta darbība. Piemēram, ja tiks dota kom…" at bounding box center [638, 460] width 867 height 57
click at [697, 472] on p "Aktīvais slānis – slānis, ar ko tiek veikta darbība. Piemēram, ja tiks dota kom…" at bounding box center [638, 460] width 867 height 57
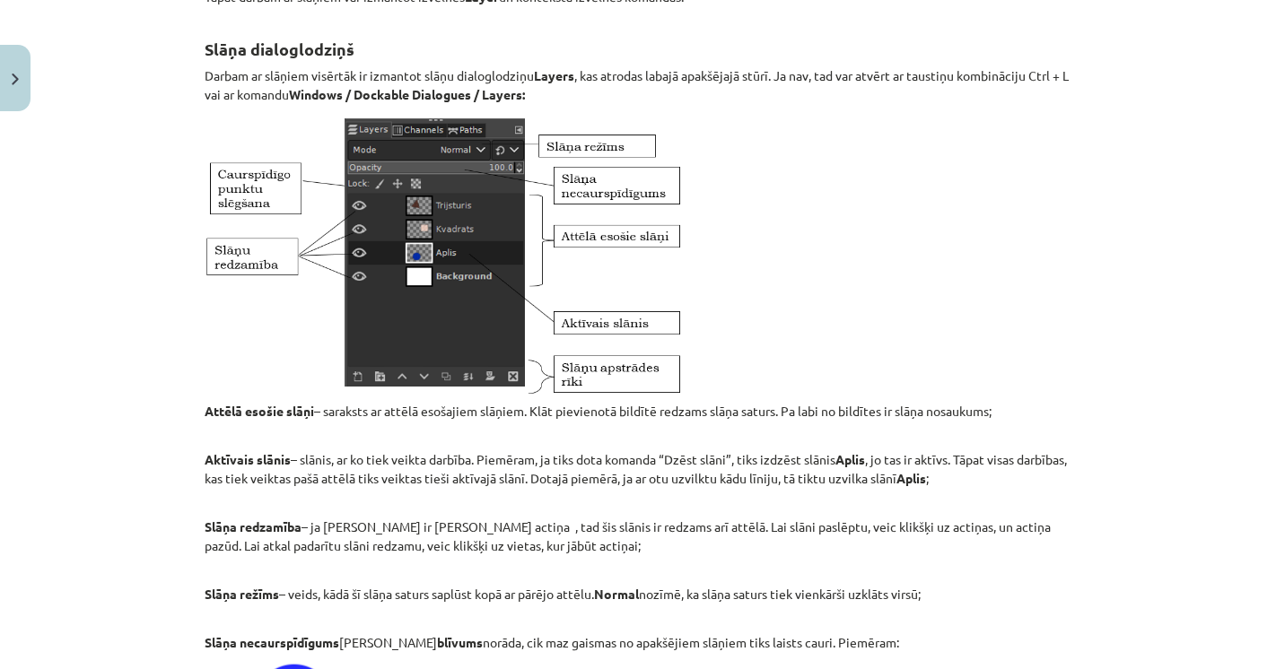
click at [697, 472] on p "Aktīvais slānis – slānis, ar ko tiek veikta darbība. Piemēram, ja tiks dota kom…" at bounding box center [638, 460] width 867 height 57
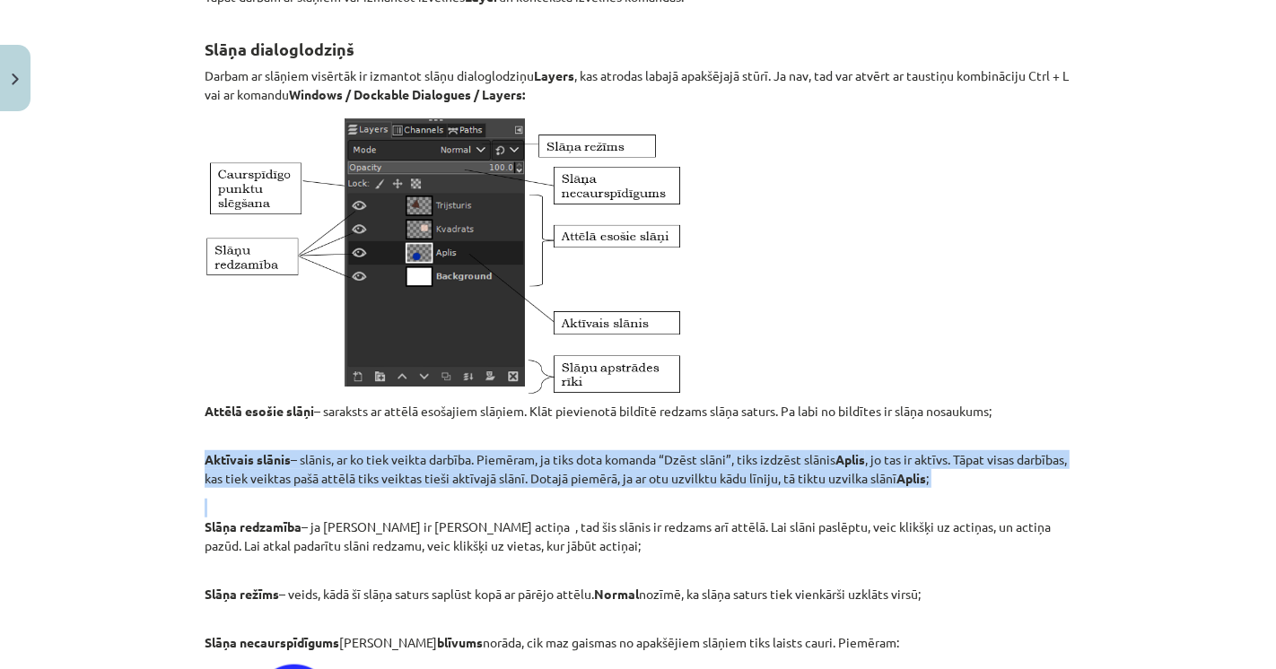
click at [697, 472] on p "Aktīvais slānis – slānis, ar ko tiek veikta darbība. Piemēram, ja tiks dota kom…" at bounding box center [638, 460] width 867 height 57
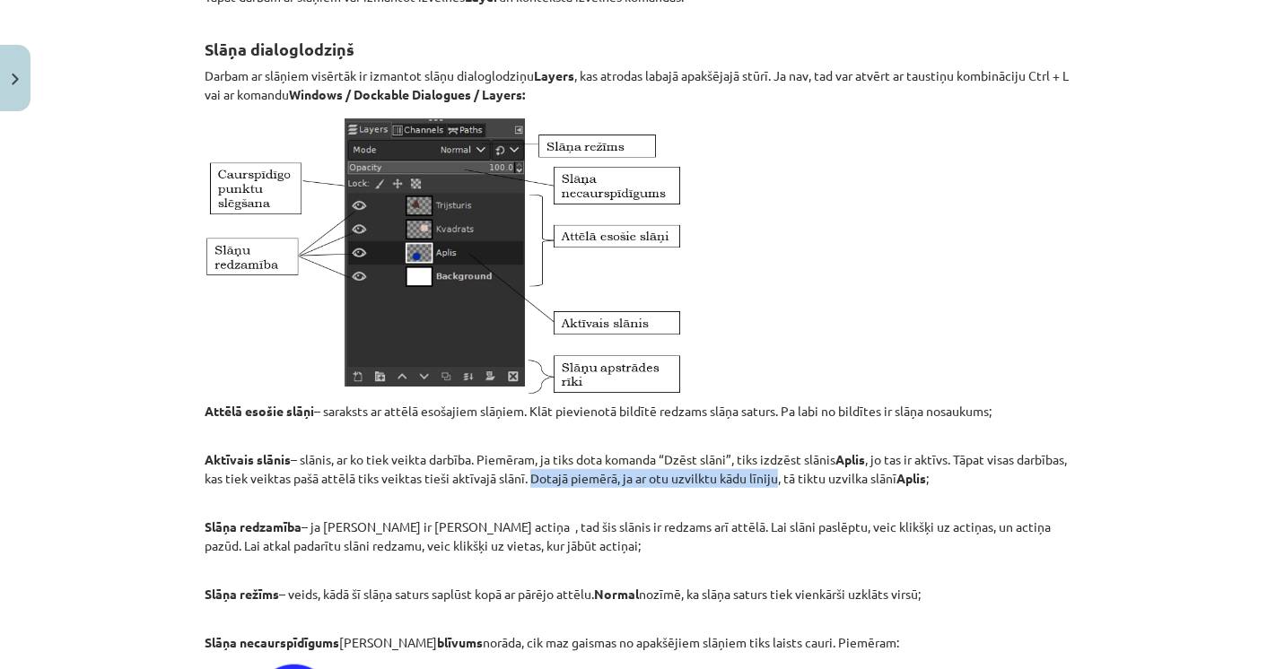
drag, startPoint x: 579, startPoint y: 470, endPoint x: 825, endPoint y: 478, distance: 246.9
click at [825, 478] on p "Aktīvais slānis – slānis, ar ko tiek veikta darbība. Piemēram, ja tiks dota kom…" at bounding box center [638, 460] width 867 height 57
click at [441, 533] on p "Slāņa redzamība – ja pie slāņa ir redzama actiņa , tad šis slānis ir redzams ar…" at bounding box center [638, 527] width 867 height 57
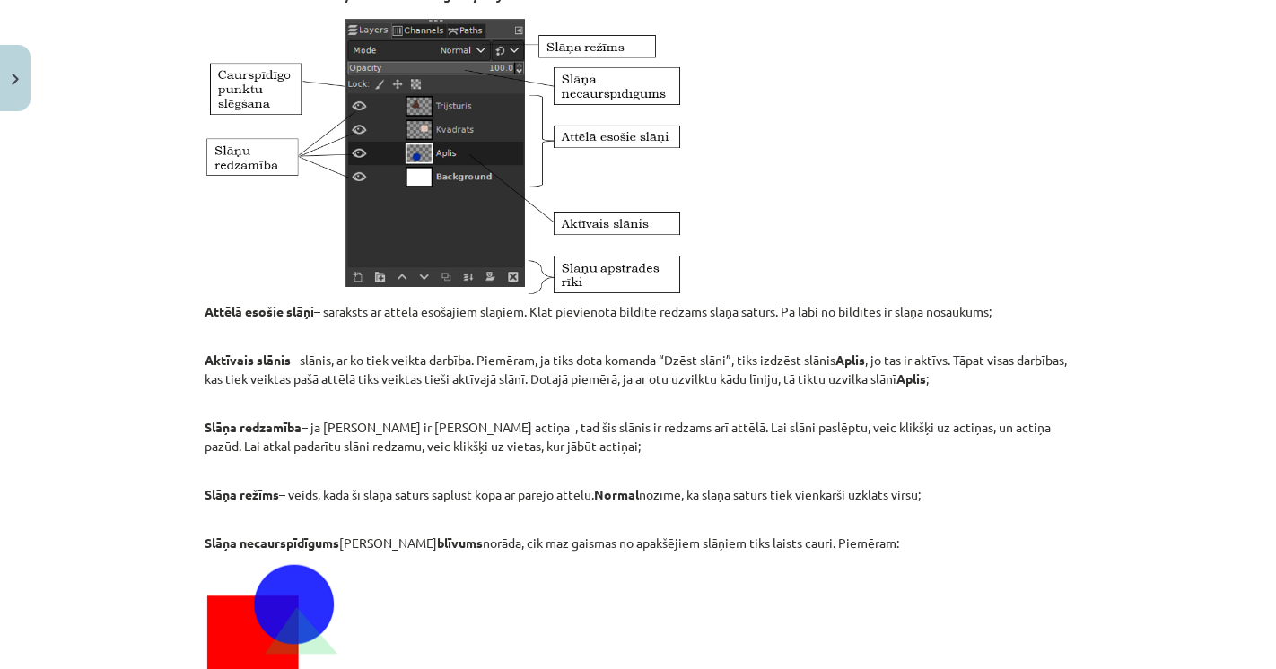
scroll to position [18220, 0]
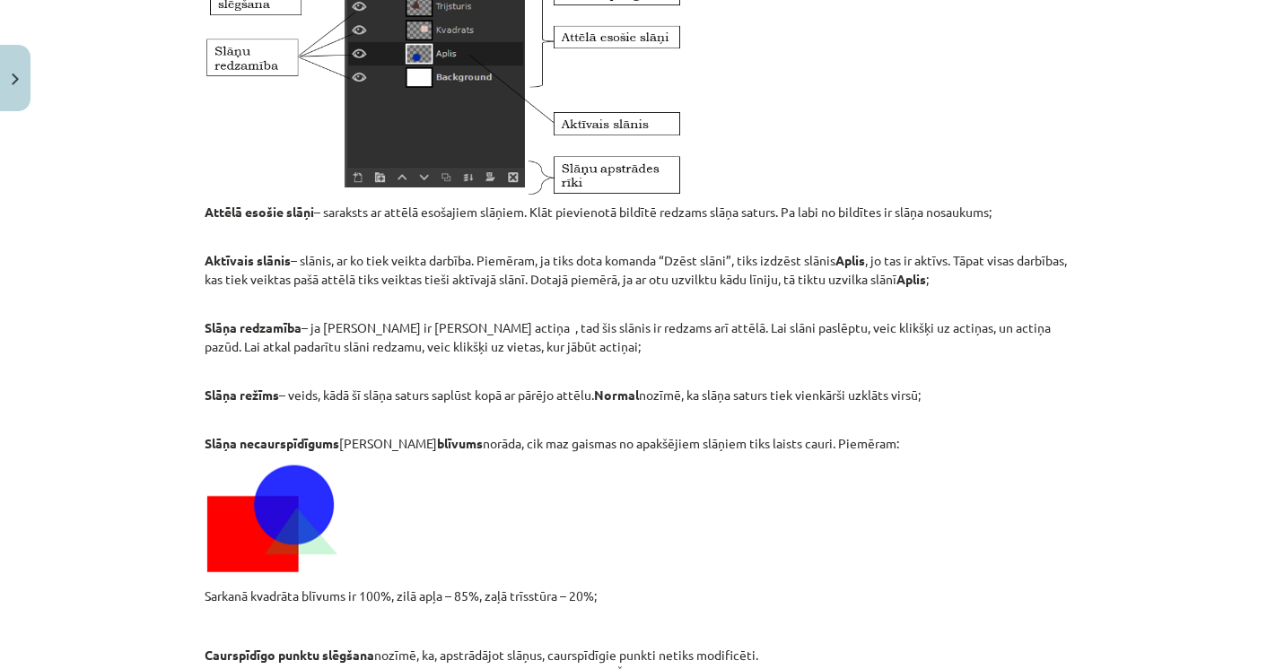
click at [212, 441] on strong "Slāņa necaurspīdīgums" at bounding box center [272, 443] width 135 height 16
click at [125, 513] on div "Mācību tēma: Datorikas - 10. klases 3. ieskaites mācību materiāls #6 Gimp (1. d…" at bounding box center [638, 334] width 1276 height 669
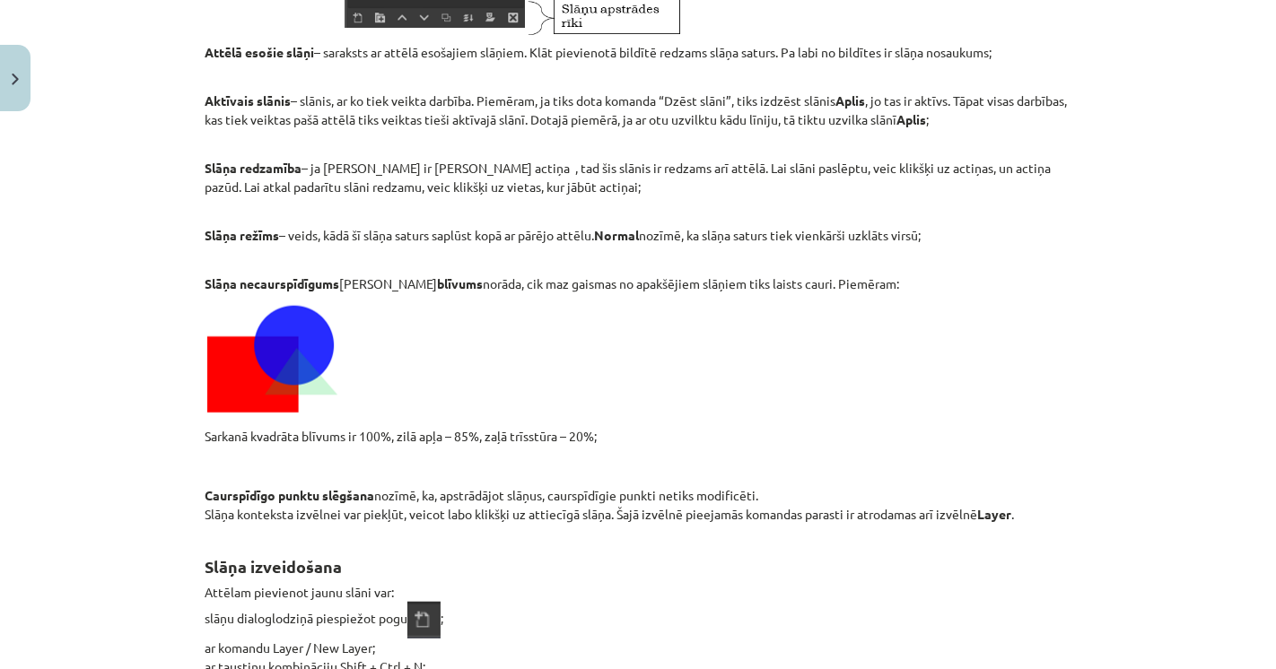
scroll to position [18420, 0]
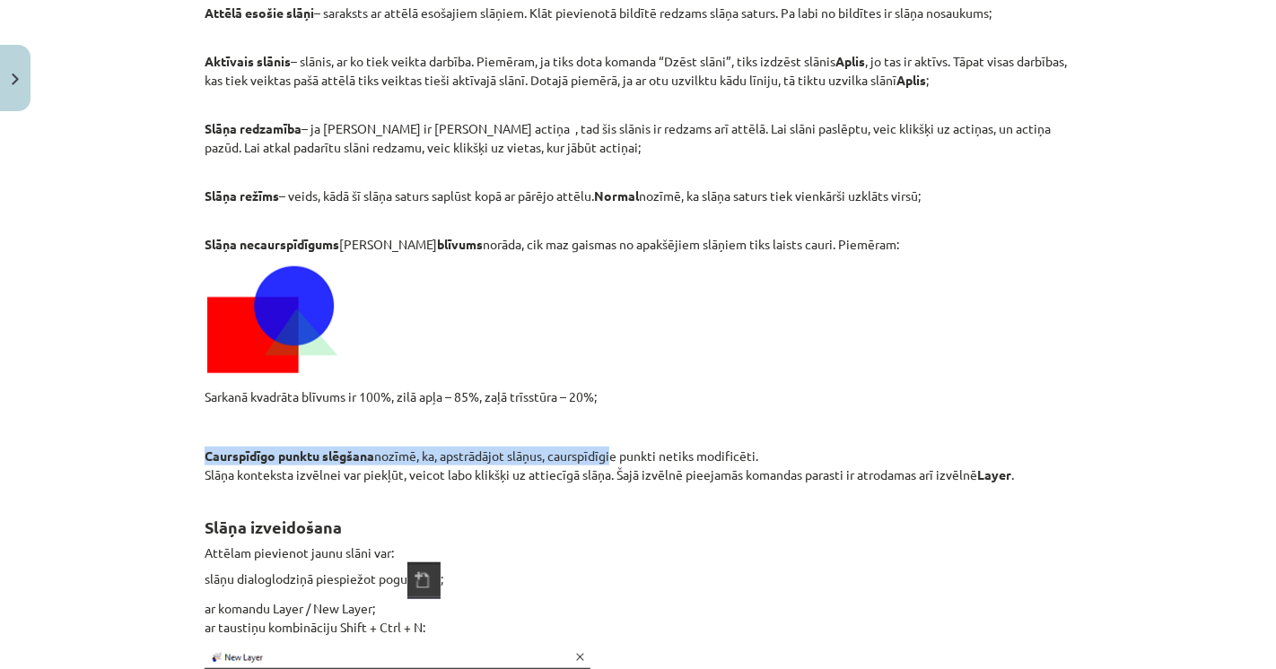
drag, startPoint x: 196, startPoint y: 456, endPoint x: 611, endPoint y: 455, distance: 415.4
click at [635, 447] on p "Caurspīdīgo punktu slēgšana nozīmē, ka, apstrādājot slāņus, caurspīdīgie punkti…" at bounding box center [638, 466] width 867 height 38
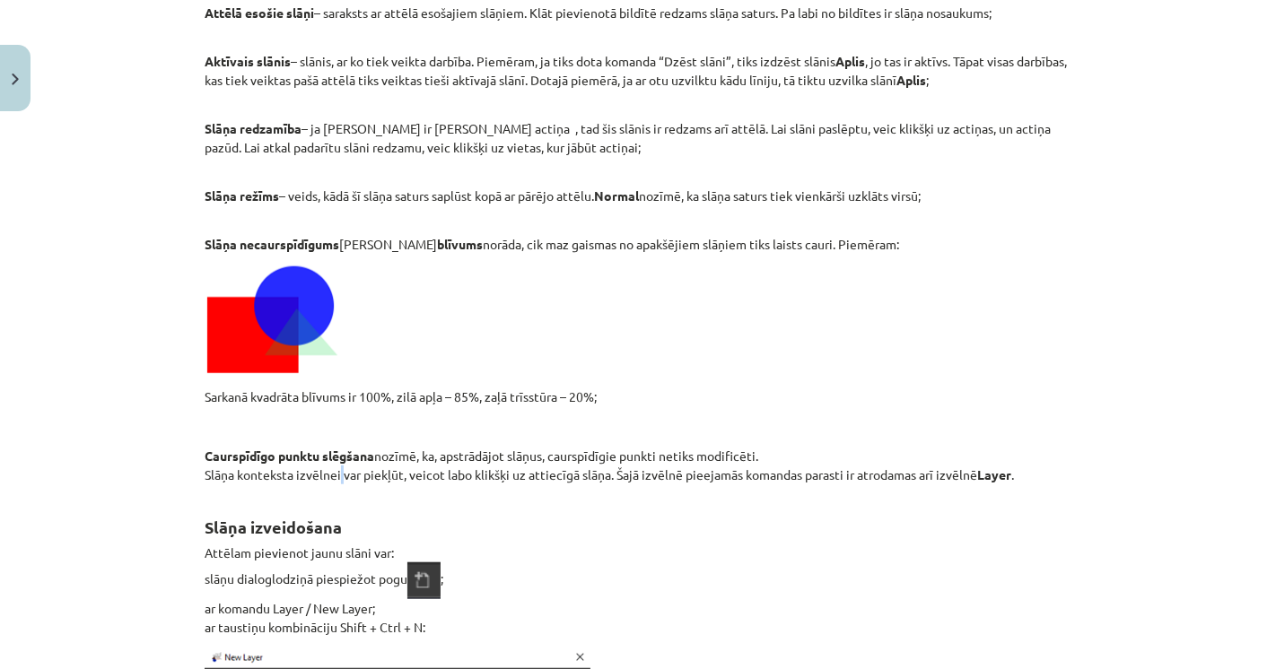
click at [330, 467] on p "Caurspīdīgo punktu slēgšana nozīmē, ka, apstrādājot slāņus, caurspīdīgie punkti…" at bounding box center [638, 466] width 867 height 38
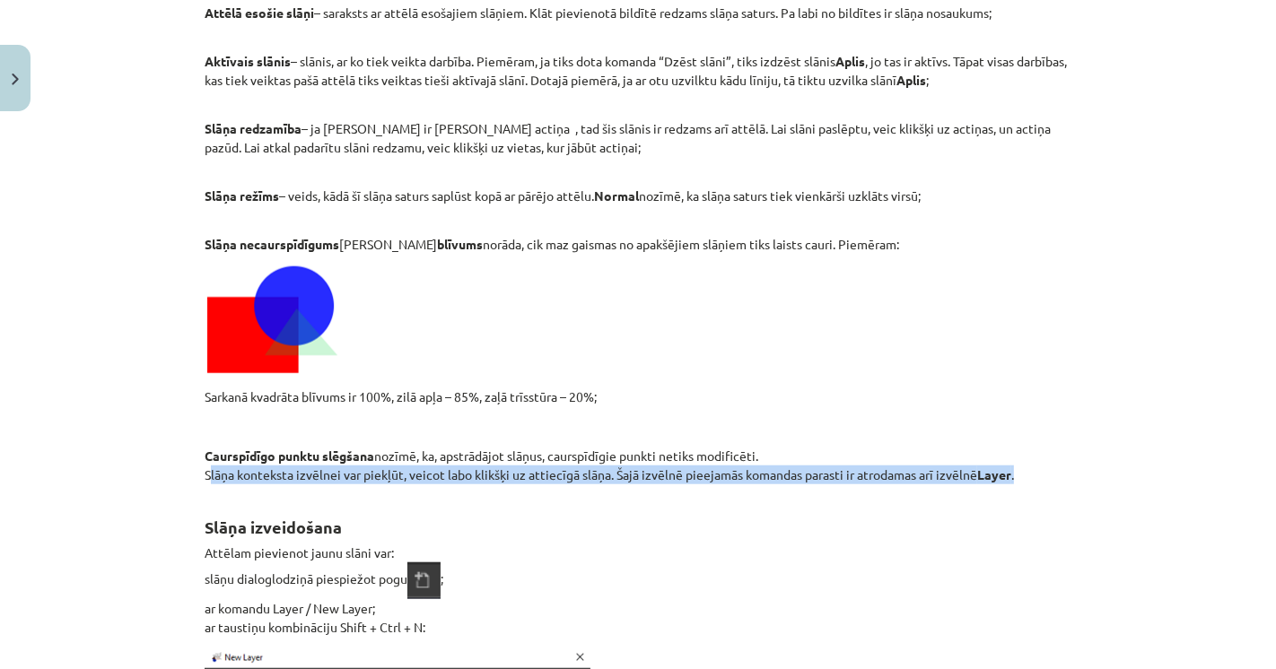
click at [330, 467] on p "Caurspīdīgo punktu slēgšana nozīmē, ka, apstrādājot slāņus, caurspīdīgie punkti…" at bounding box center [638, 466] width 867 height 38
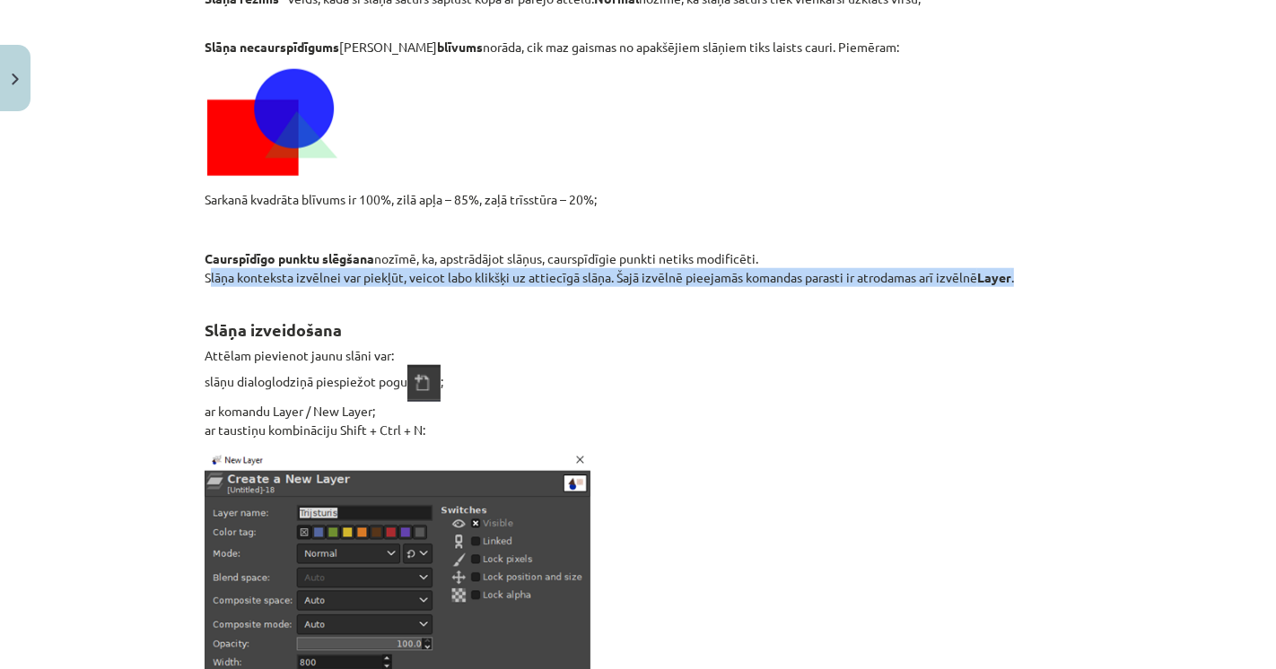
scroll to position [18619, 0]
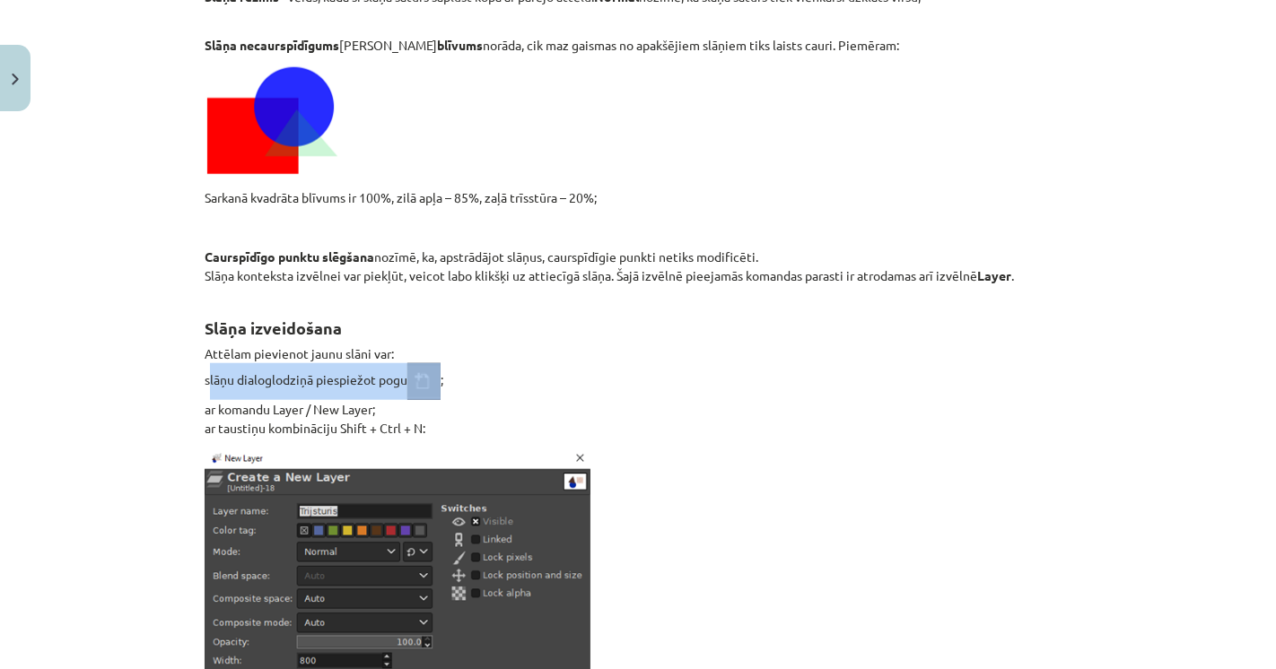
drag, startPoint x: 181, startPoint y: 378, endPoint x: 432, endPoint y: 373, distance: 250.4
click at [432, 373] on div "Mācību tēma: Datorikas - 10. klases 3. ieskaites mācību materiāls #6 Gimp (1. d…" at bounding box center [638, 334] width 1276 height 669
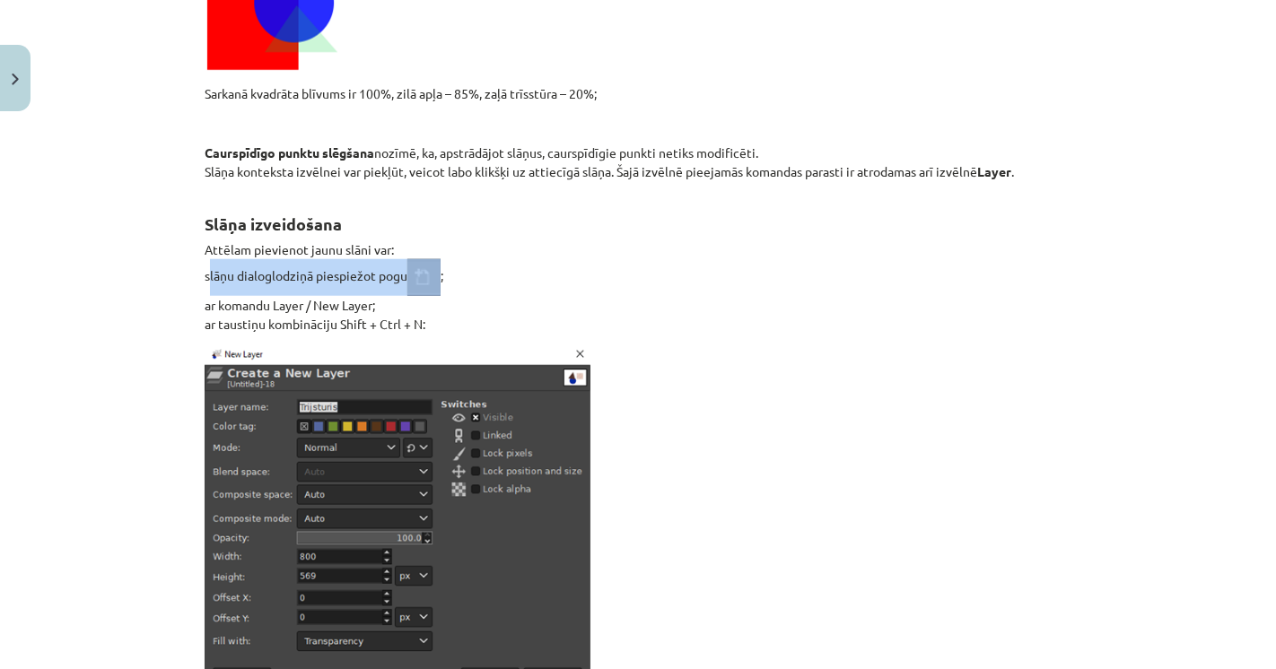
scroll to position [18819, 0]
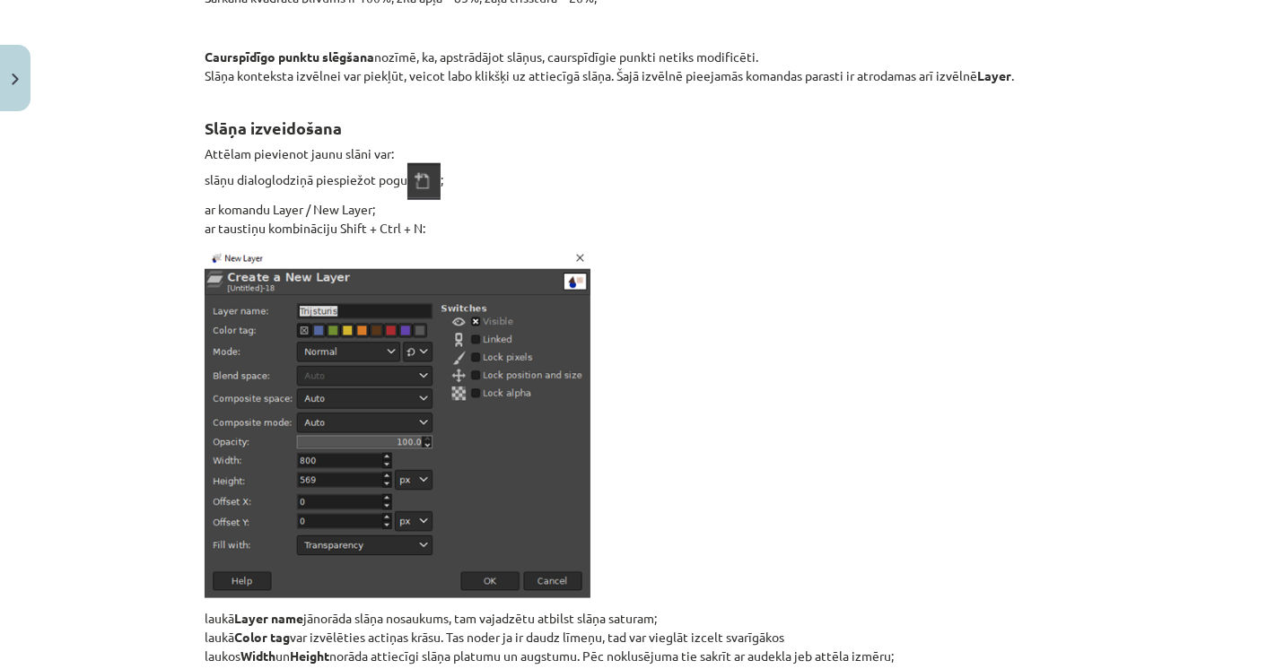
click at [98, 418] on div "Mācību tēma: Datorikas - 10. klases 3. ieskaites mācību materiāls #6 Gimp (1. d…" at bounding box center [638, 334] width 1276 height 669
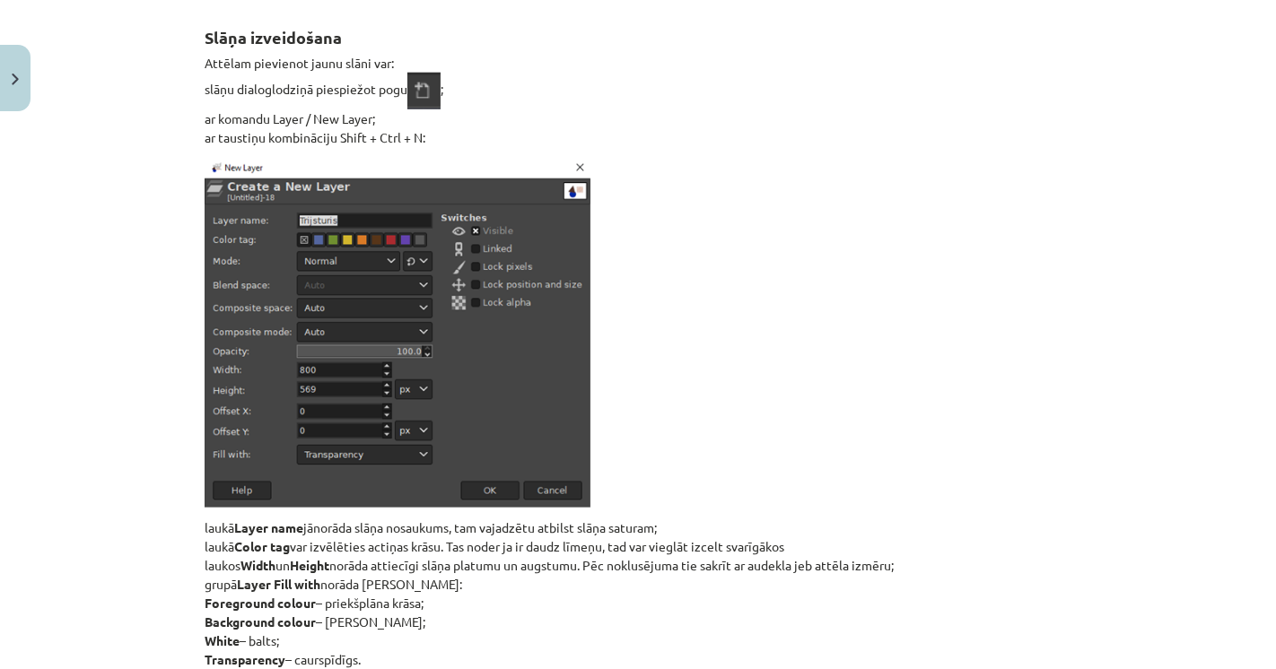
scroll to position [19018, 0]
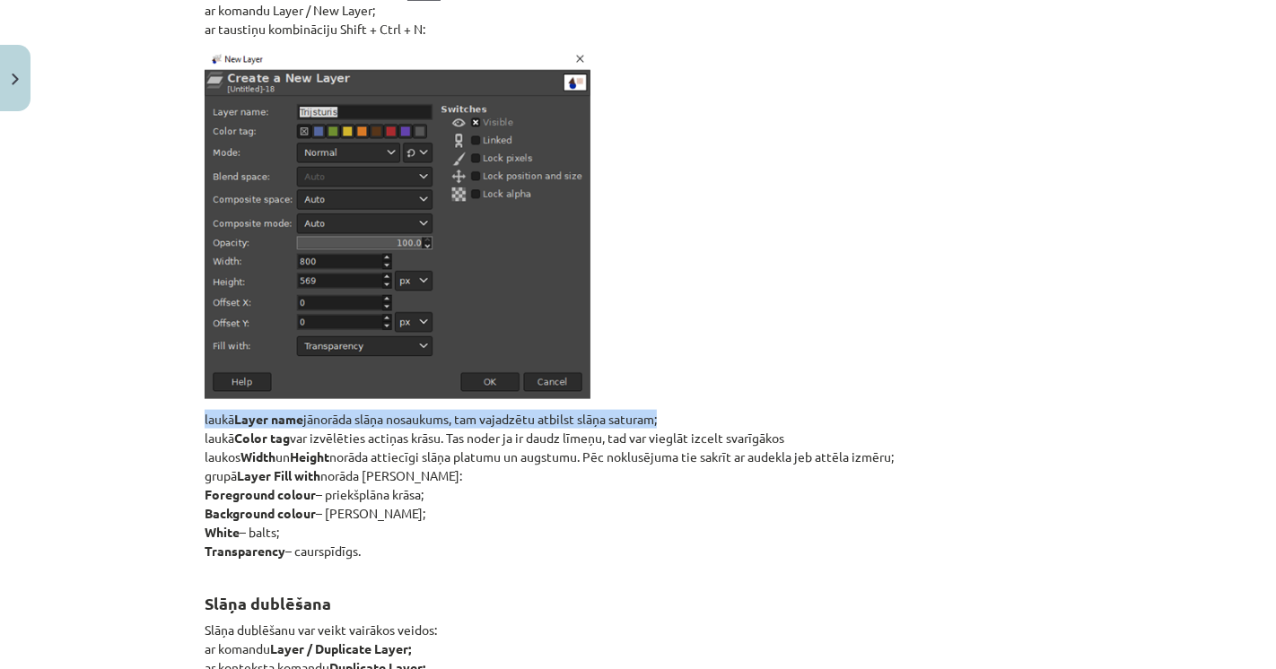
drag, startPoint x: 187, startPoint y: 407, endPoint x: 684, endPoint y: 406, distance: 497.1
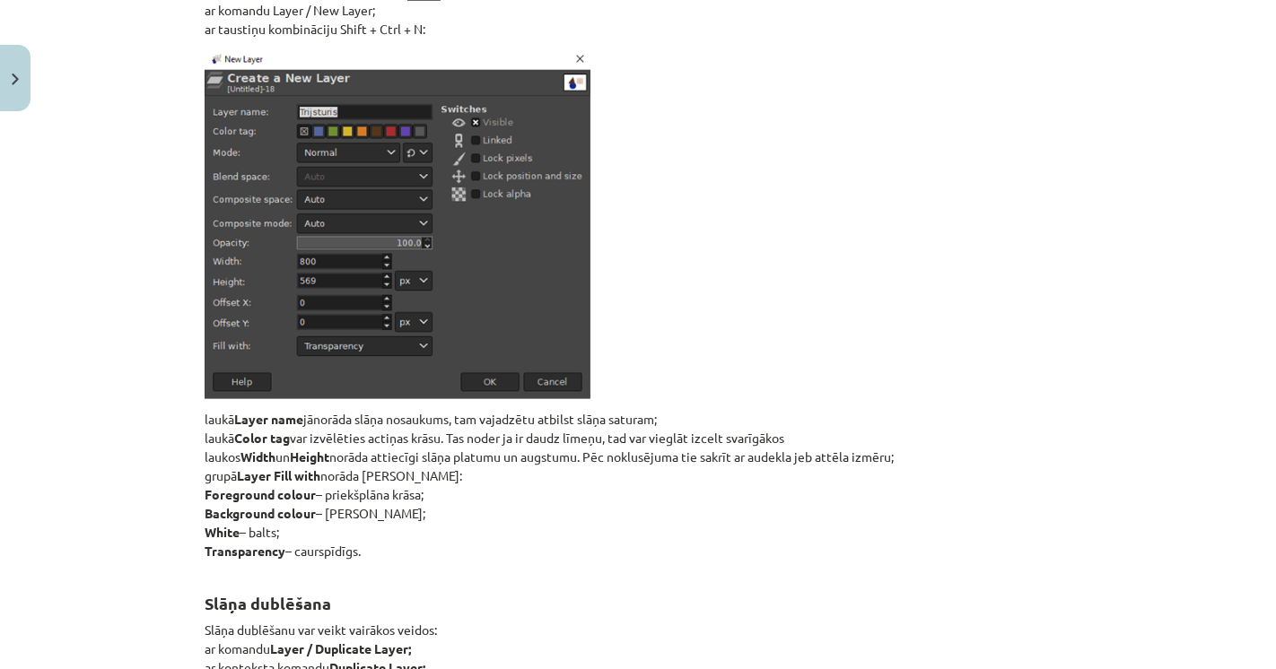
click at [756, 426] on p "laukā Layer name jānorāda slāņa nosaukums, tam vajadzētu atbilst slāņa saturam;…" at bounding box center [638, 485] width 867 height 151
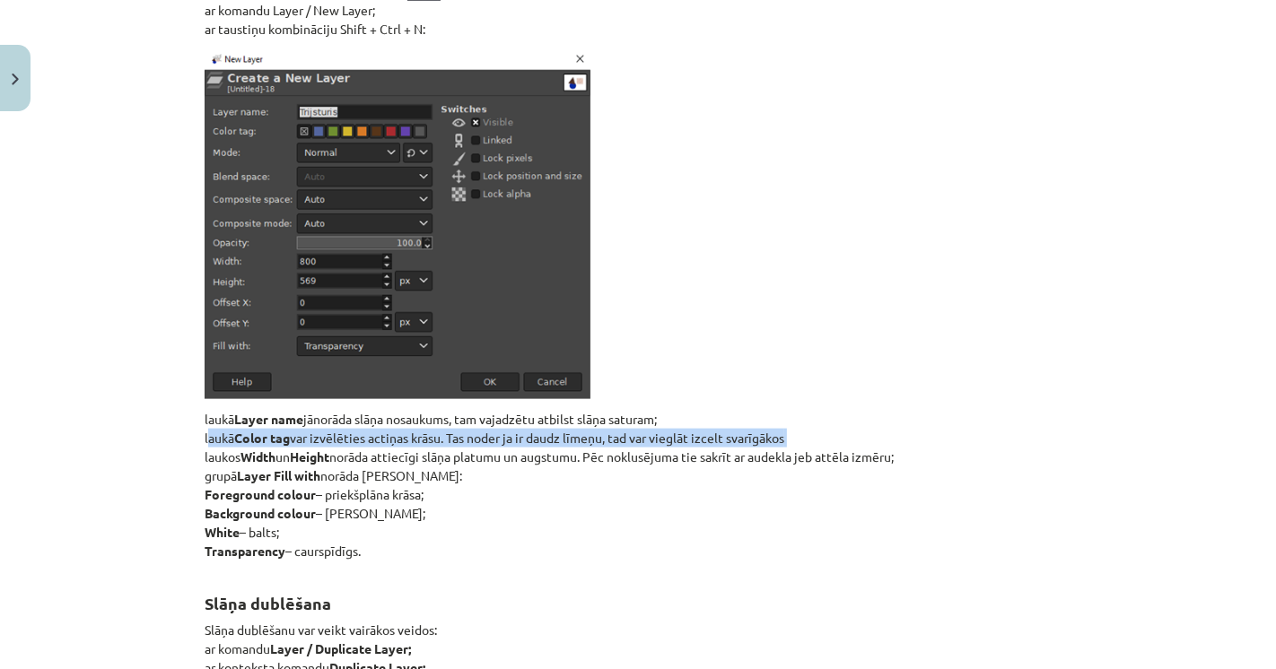
click at [756, 426] on p "laukā Layer name jānorāda slāņa nosaukums, tam vajadzētu atbilst slāņa saturam;…" at bounding box center [638, 485] width 867 height 151
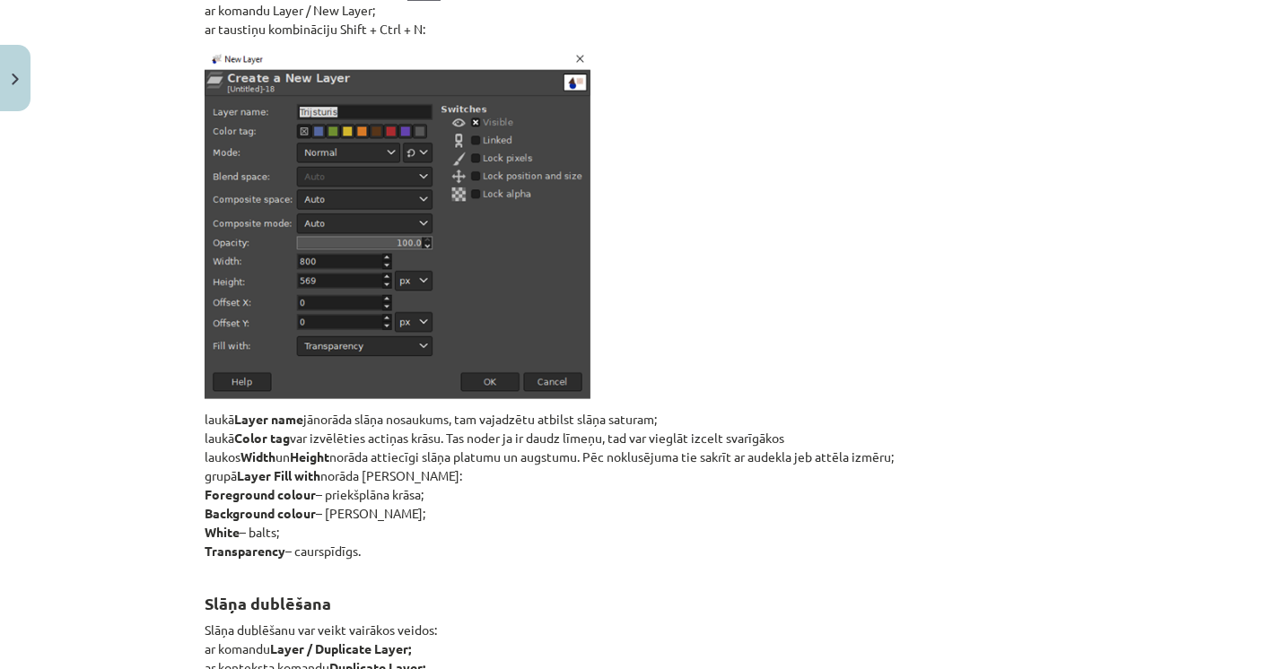
click at [291, 441] on p "laukā Layer name jānorāda slāņa nosaukums, tam vajadzētu atbilst slāņa saturam;…" at bounding box center [638, 485] width 867 height 151
click at [291, 440] on p "laukā Layer name jānorāda slāņa nosaukums, tam vajadzētu atbilst slāņa saturam;…" at bounding box center [638, 485] width 867 height 151
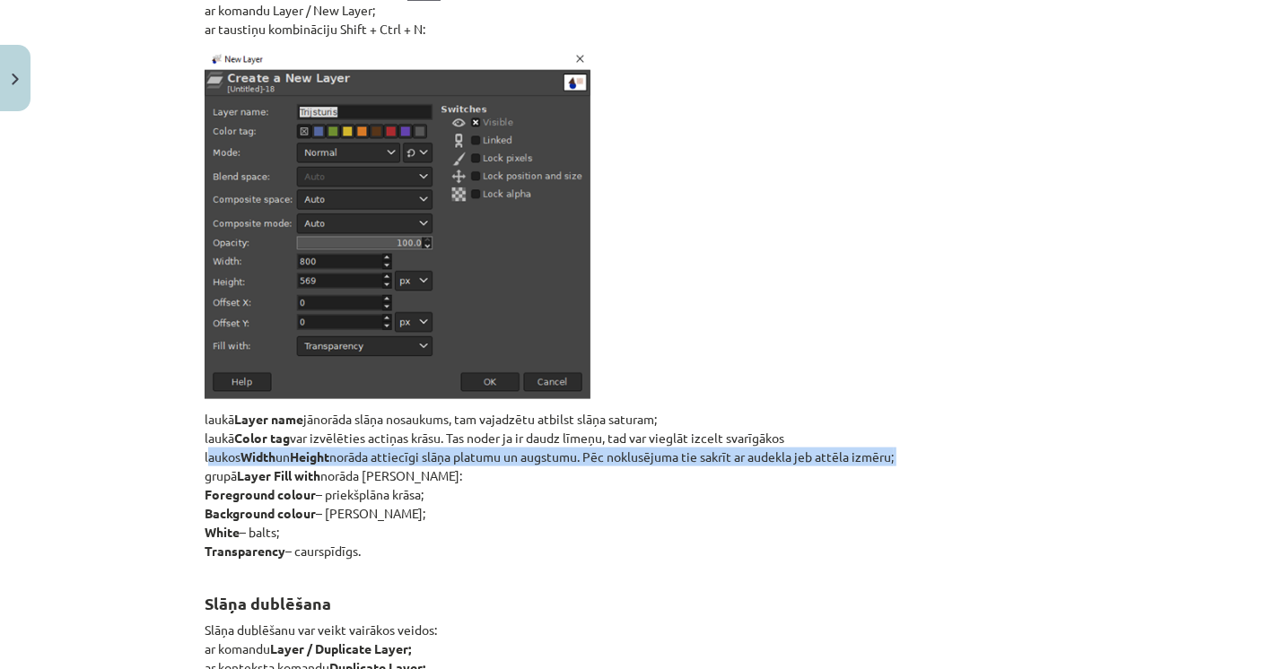
click at [291, 440] on p "laukā Layer name jānorāda slāņa nosaukums, tam vajadzētu atbilst slāņa saturam;…" at bounding box center [638, 485] width 867 height 151
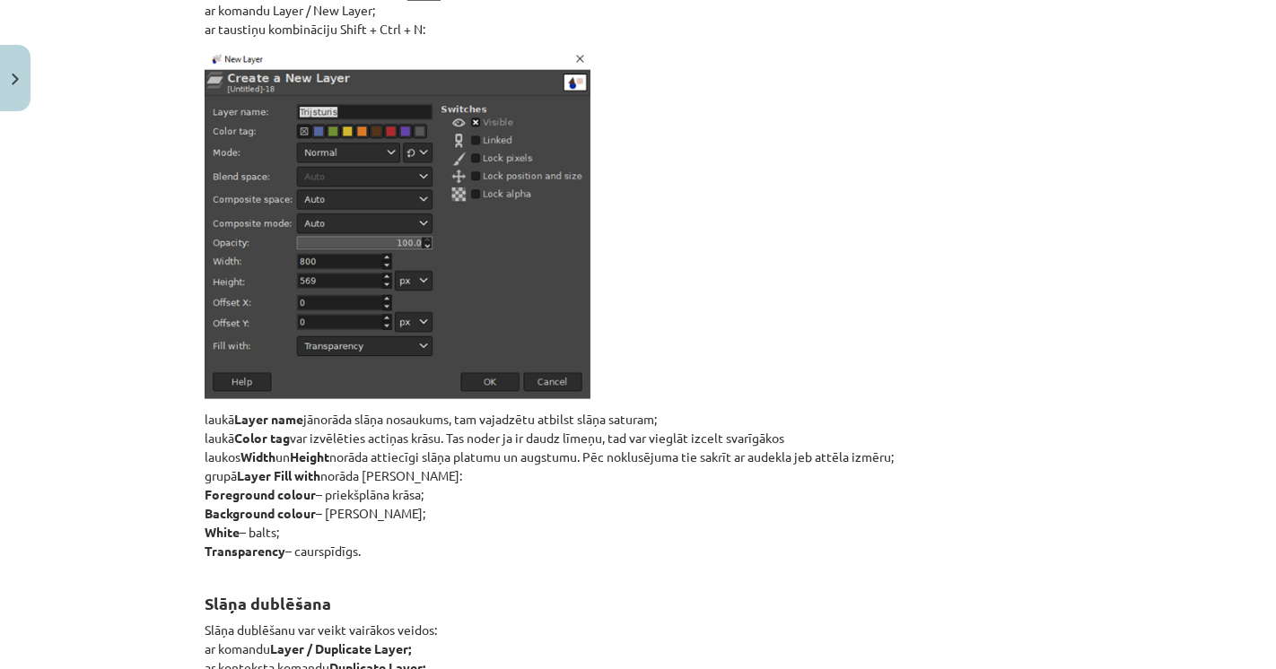
click at [389, 468] on p "laukā Layer name jānorāda slāņa nosaukums, tam vajadzētu atbilst slāņa saturam;…" at bounding box center [638, 485] width 867 height 151
drag, startPoint x: 389, startPoint y: 468, endPoint x: 196, endPoint y: 482, distance: 193.4
click at [333, 482] on p "laukā Layer name jānorāda slāņa nosaukums, tam vajadzētu atbilst slāņa saturam;…" at bounding box center [638, 485] width 867 height 151
click at [335, 482] on p "laukā Layer name jānorāda slāņa nosaukums, tam vajadzētu atbilst slāņa saturam;…" at bounding box center [638, 485] width 867 height 151
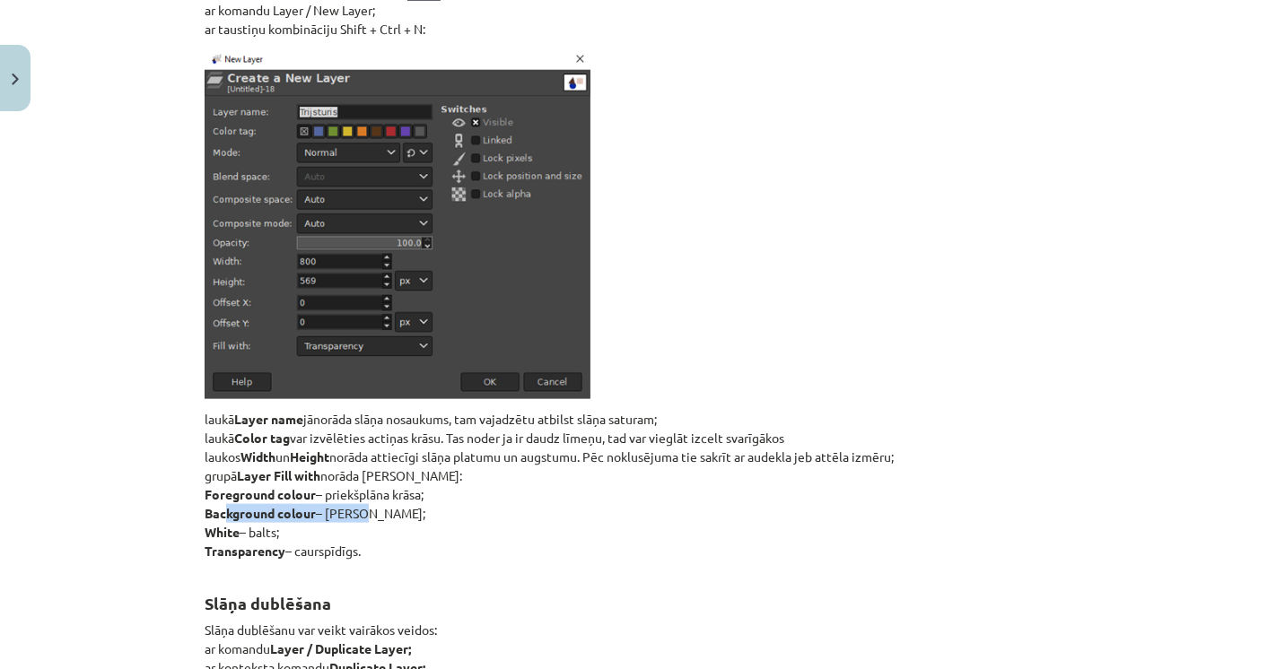
drag, startPoint x: 216, startPoint y: 498, endPoint x: 351, endPoint y: 498, distance: 134.6
click at [351, 498] on p "laukā Layer name jānorāda slāņa nosaukums, tam vajadzētu atbilst slāņa saturam;…" at bounding box center [638, 485] width 867 height 151
drag, startPoint x: 215, startPoint y: 521, endPoint x: 257, endPoint y: 525, distance: 41.4
click at [257, 524] on p "laukā Layer name jānorāda slāņa nosaukums, tam vajadzētu atbilst slāņa saturam;…" at bounding box center [638, 485] width 867 height 151
drag, startPoint x: 217, startPoint y: 537, endPoint x: 302, endPoint y: 539, distance: 85.3
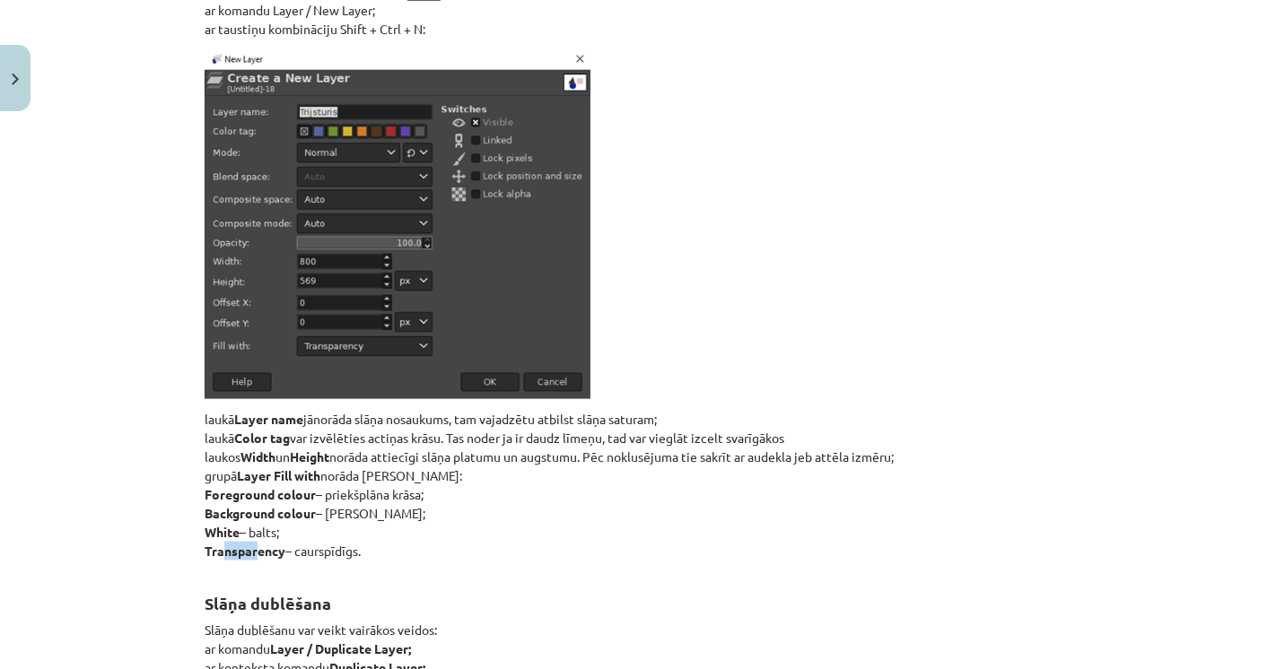
click at [276, 539] on p "laukā Layer name jānorāda slāņa nosaukums, tam vajadzētu atbilst slāņa saturam;…" at bounding box center [638, 485] width 867 height 151
click at [307, 540] on p "laukā Layer name jānorāda slāņa nosaukums, tam vajadzētu atbilst slāņa saturam;…" at bounding box center [638, 485] width 867 height 151
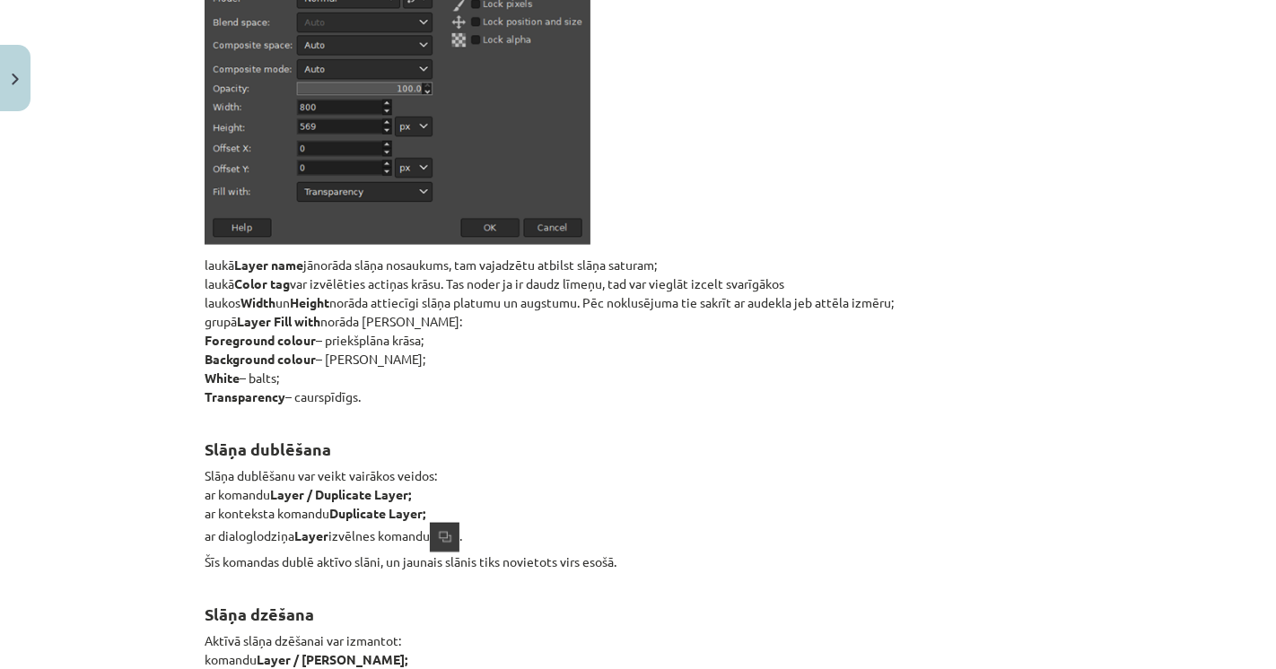
scroll to position [19317, 0]
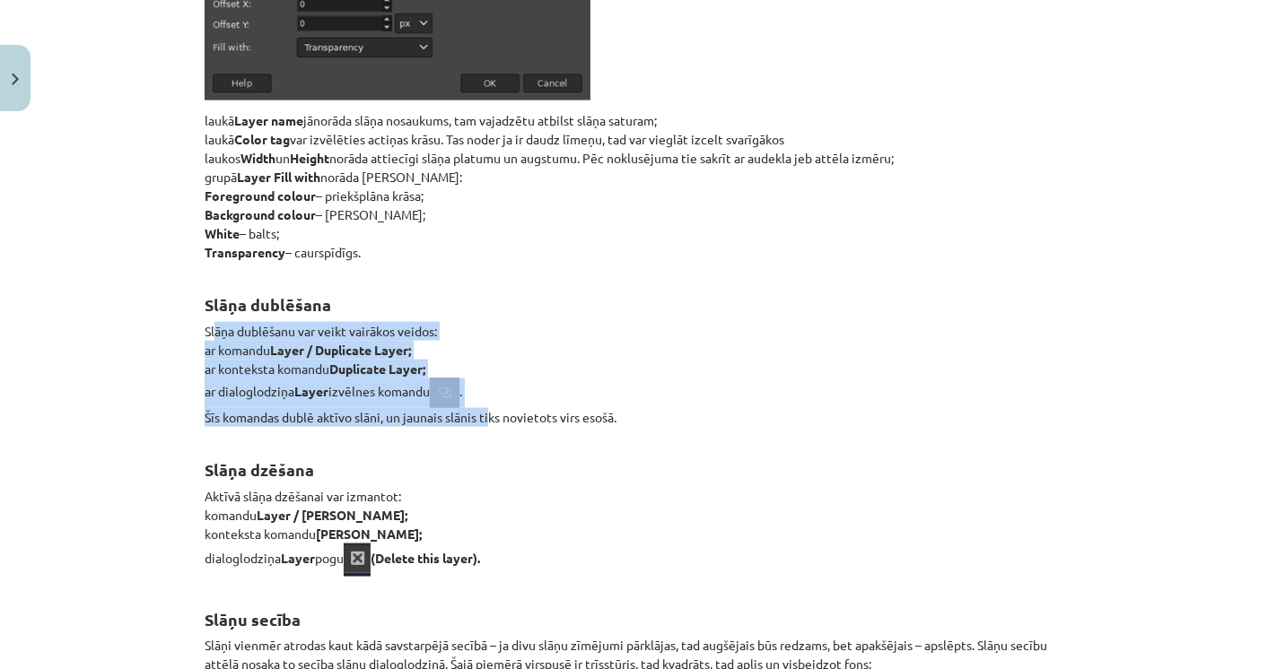
drag, startPoint x: 206, startPoint y: 314, endPoint x: 479, endPoint y: 414, distance: 290.4
click at [479, 414] on p "Slāņa dublēšanu var veikt vairākos veidos: ar komandu Layer / Duplicate Layer; …" at bounding box center [638, 374] width 867 height 105
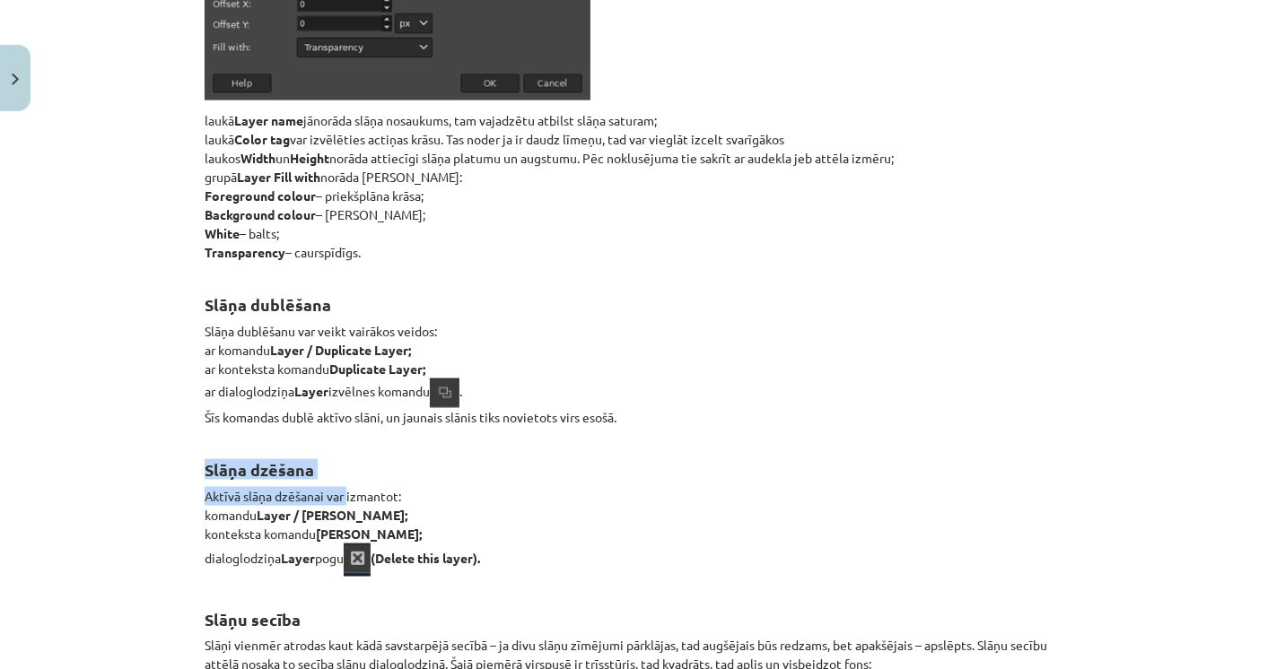
drag, startPoint x: 188, startPoint y: 466, endPoint x: 362, endPoint y: 495, distance: 176.6
click at [368, 496] on p "Aktīvā slāņa dzēšanai var izmantot: komandu Layer / Delete Layer; konteksta kom…" at bounding box center [638, 532] width 867 height 90
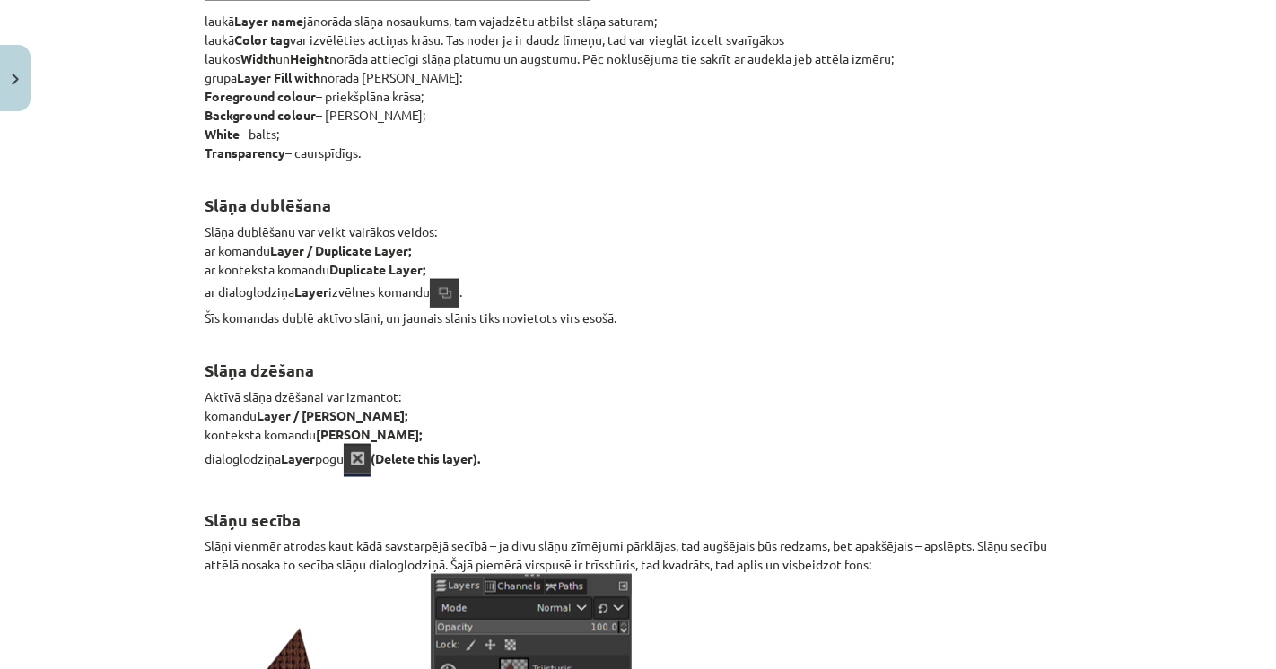
drag, startPoint x: 213, startPoint y: 502, endPoint x: 770, endPoint y: 518, distance: 557.4
click at [746, 519] on h2 "Slāņu secība" at bounding box center [638, 510] width 867 height 44
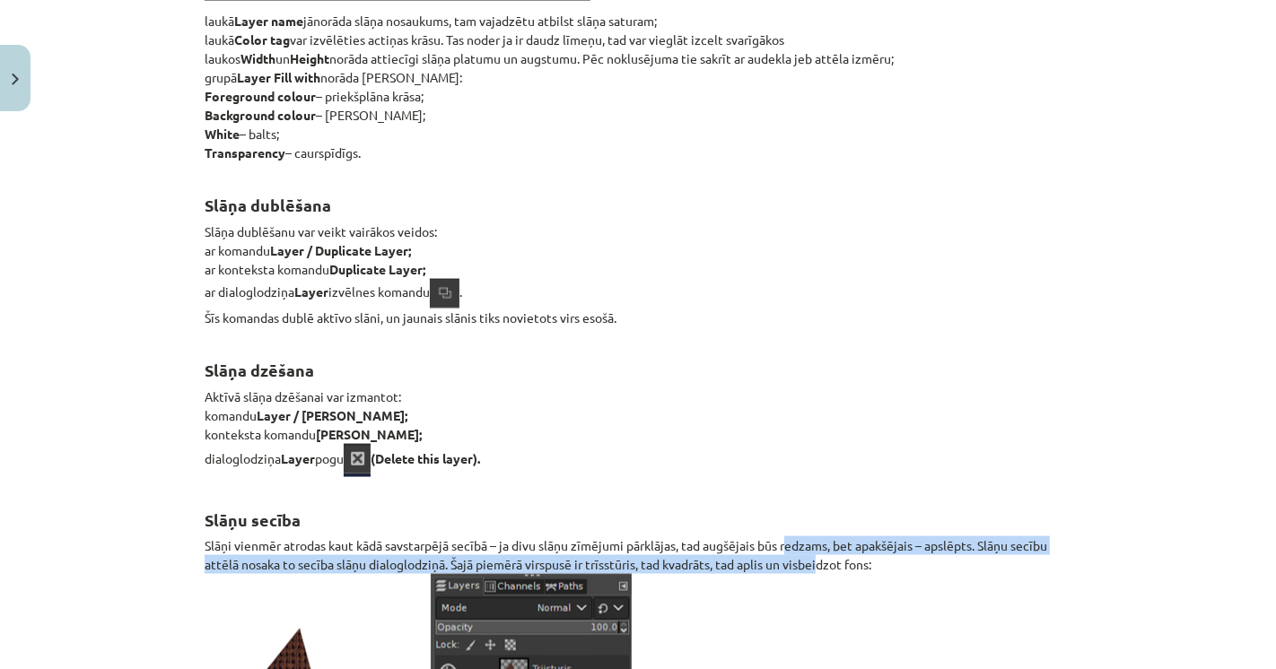
drag, startPoint x: 784, startPoint y: 542, endPoint x: 814, endPoint y: 565, distance: 37.7
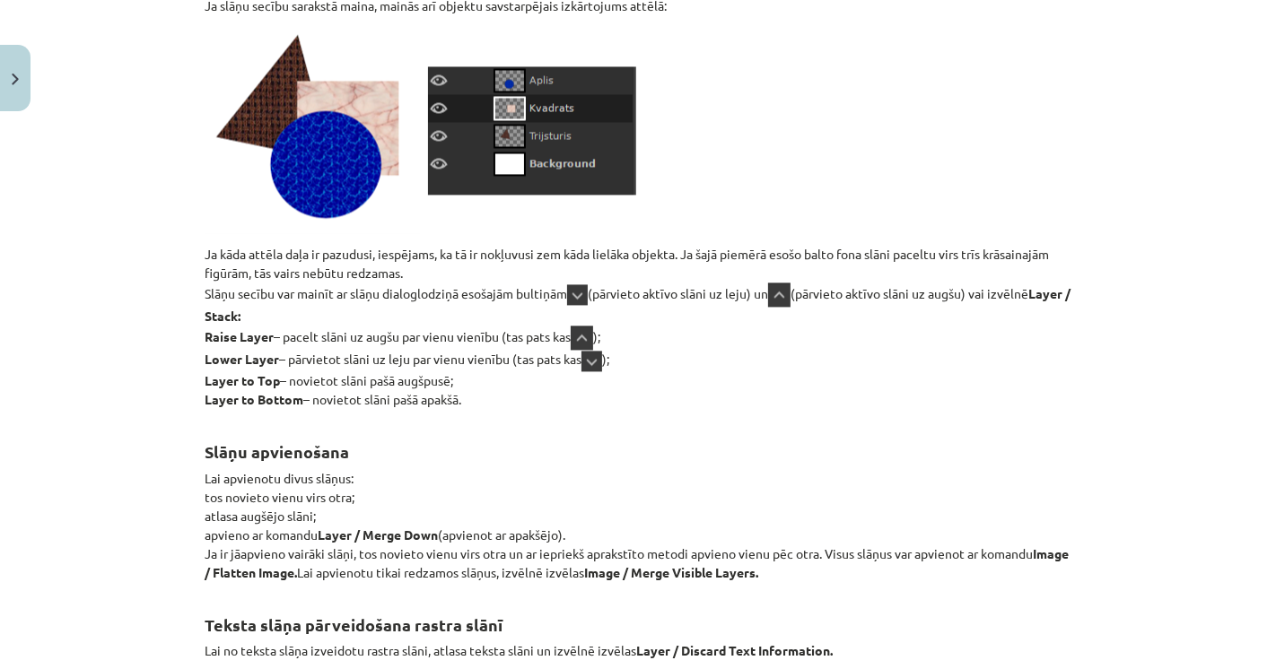
scroll to position [20413, 0]
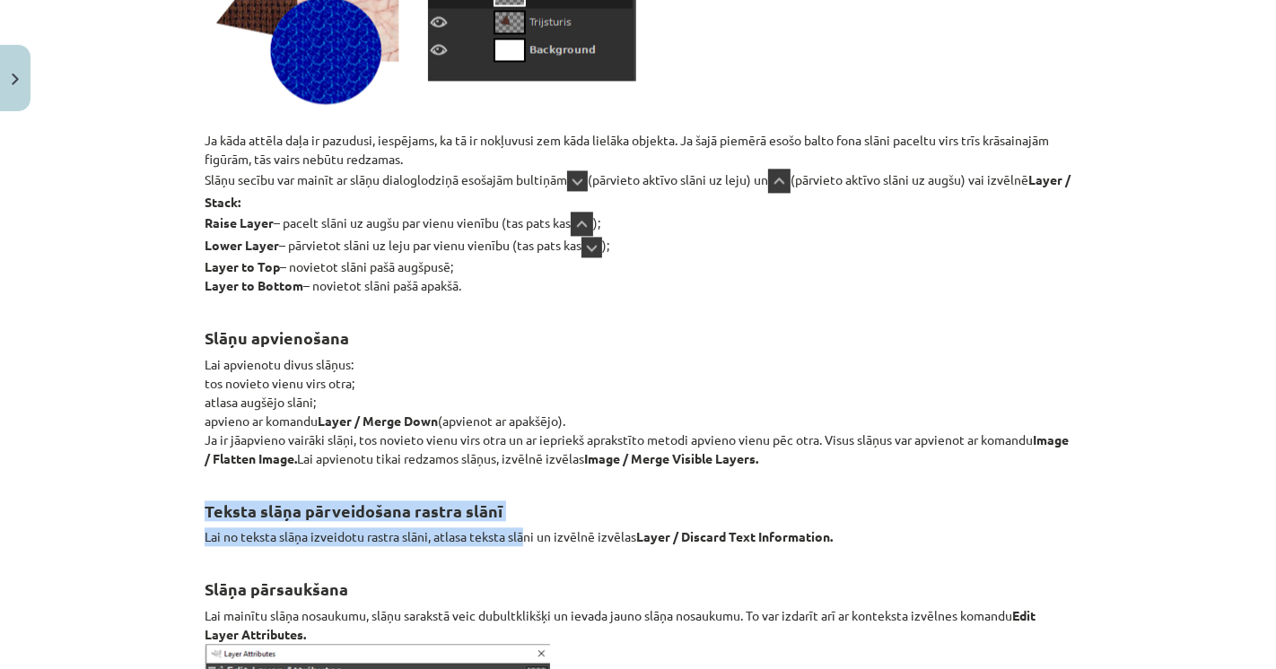
drag, startPoint x: 199, startPoint y: 497, endPoint x: 522, endPoint y: 519, distance: 323.7
click at [476, 505] on strong "Teksta slāņa pārveidošana rastra slānī" at bounding box center [354, 511] width 298 height 21
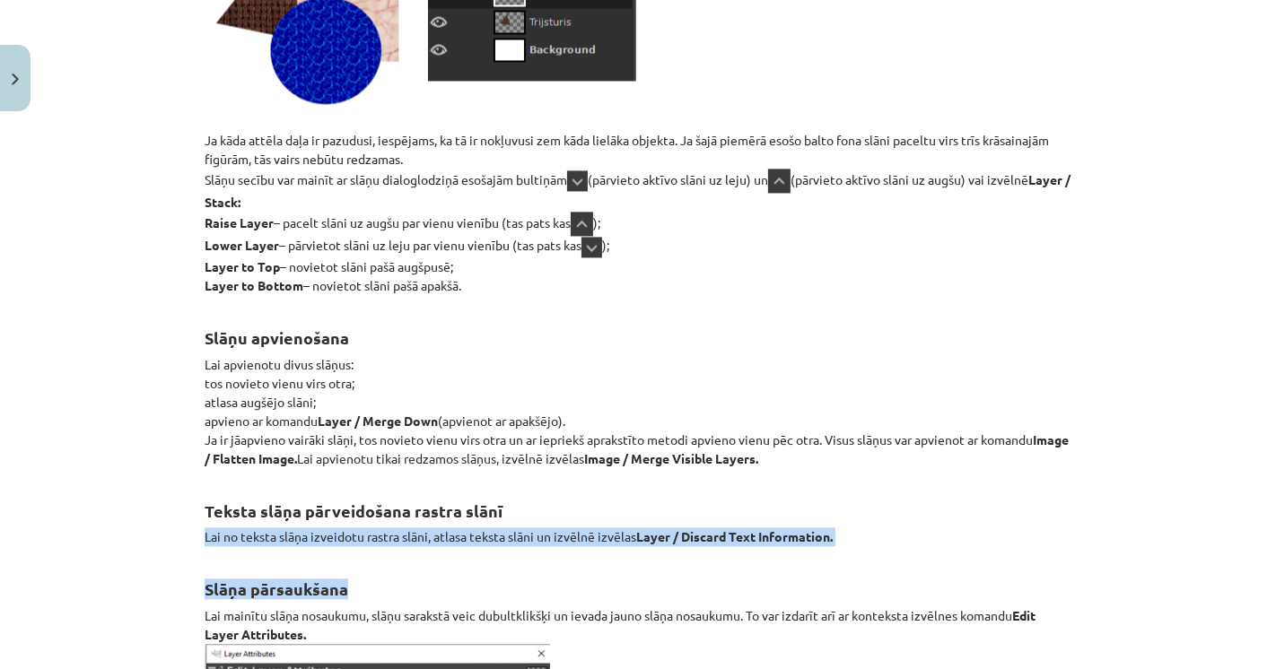
drag, startPoint x: 195, startPoint y: 528, endPoint x: 552, endPoint y: 543, distance: 357.4
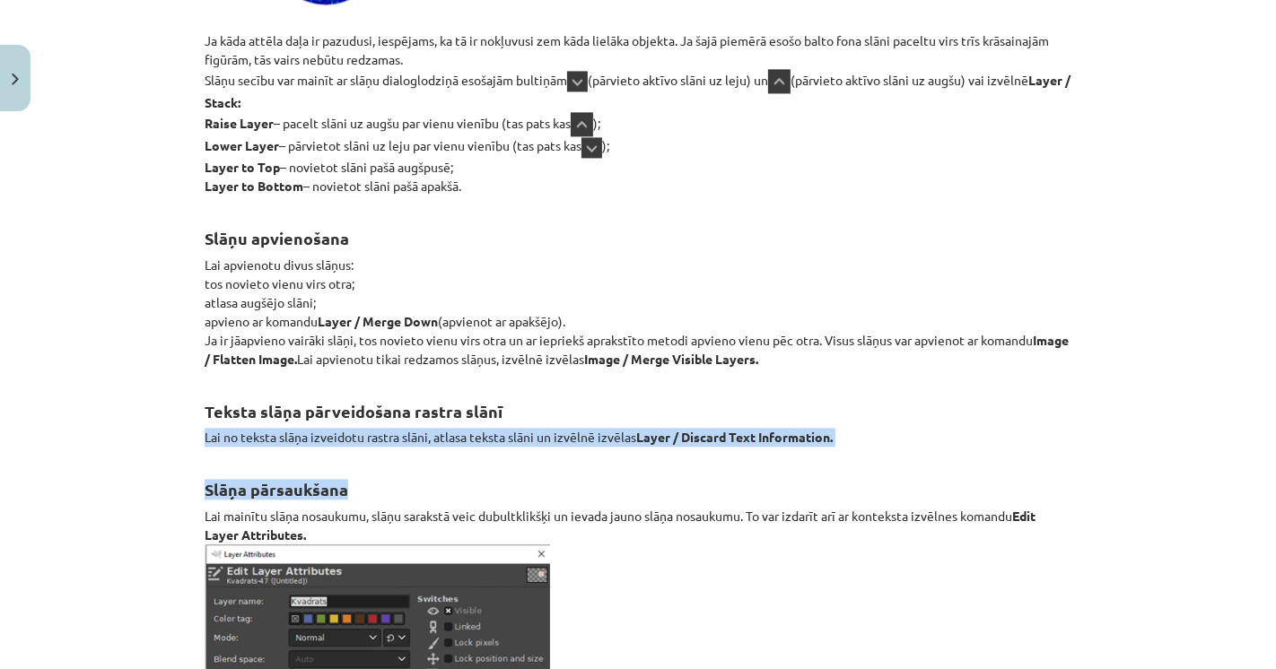
scroll to position [20613, 0]
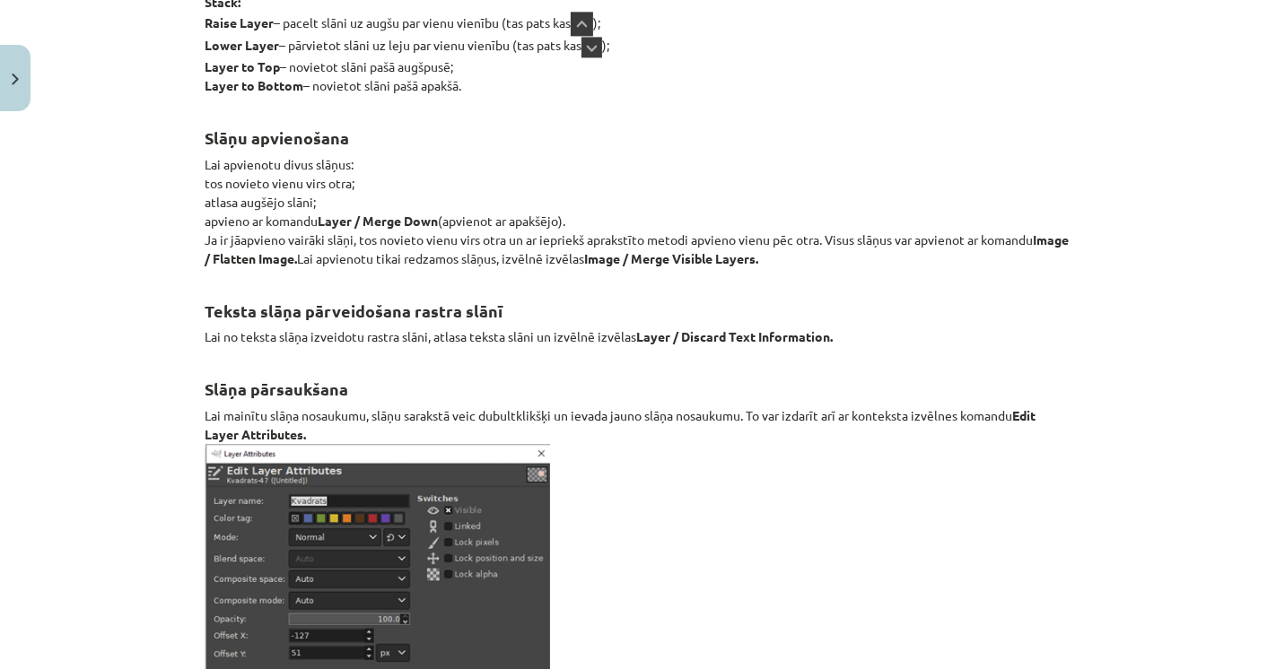
drag, startPoint x: 337, startPoint y: 401, endPoint x: 534, endPoint y: 414, distance: 196.9
click at [531, 414] on p "Lai mainītu slāņa nosaukumu, slāņu sarakstā veic dubultklikšķi un ievada jauno …" at bounding box center [638, 575] width 867 height 338
click at [643, 406] on p "Lai mainītu slāņa nosaukumu, slāņu sarakstā veic dubultklikšķi un ievada jauno …" at bounding box center [638, 575] width 867 height 338
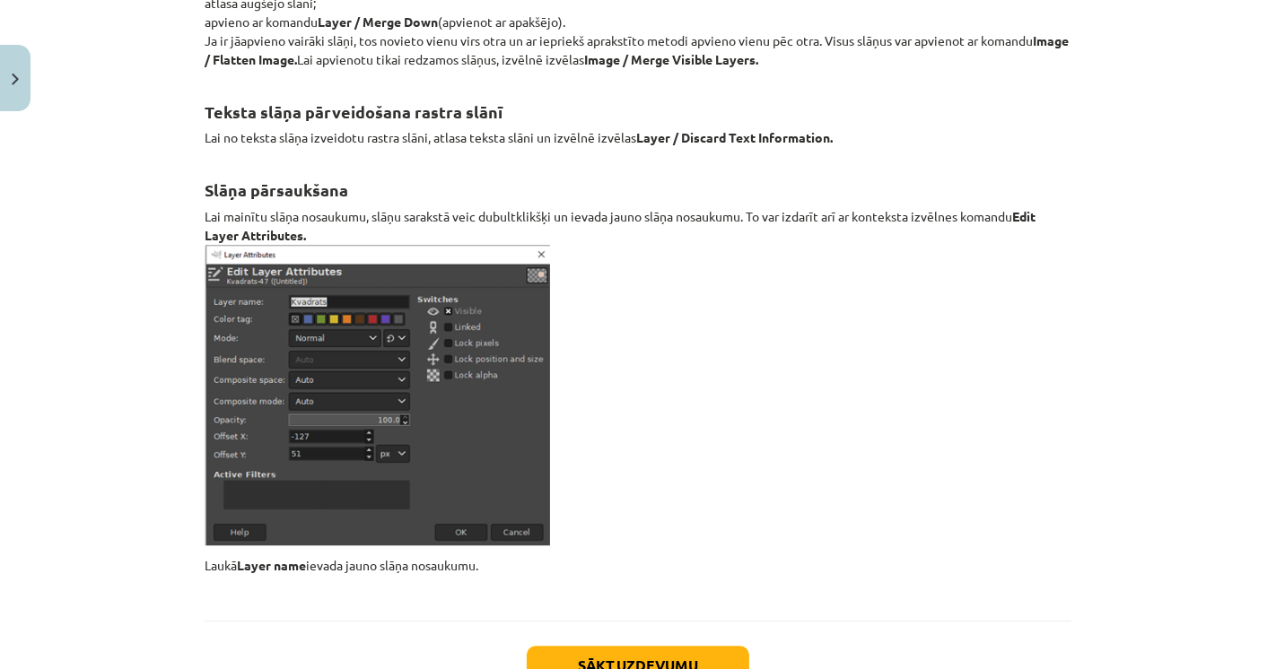
scroll to position [20912, 0]
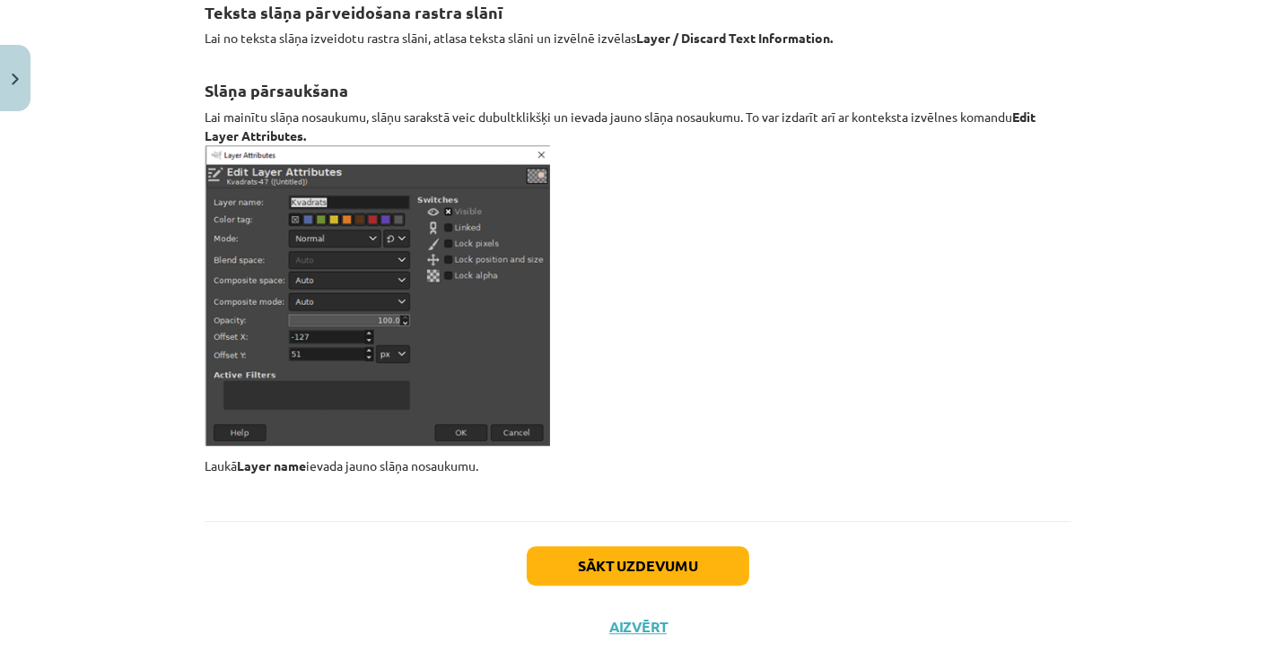
click at [557, 556] on button "Sākt uzdevumu" at bounding box center [638, 565] width 223 height 39
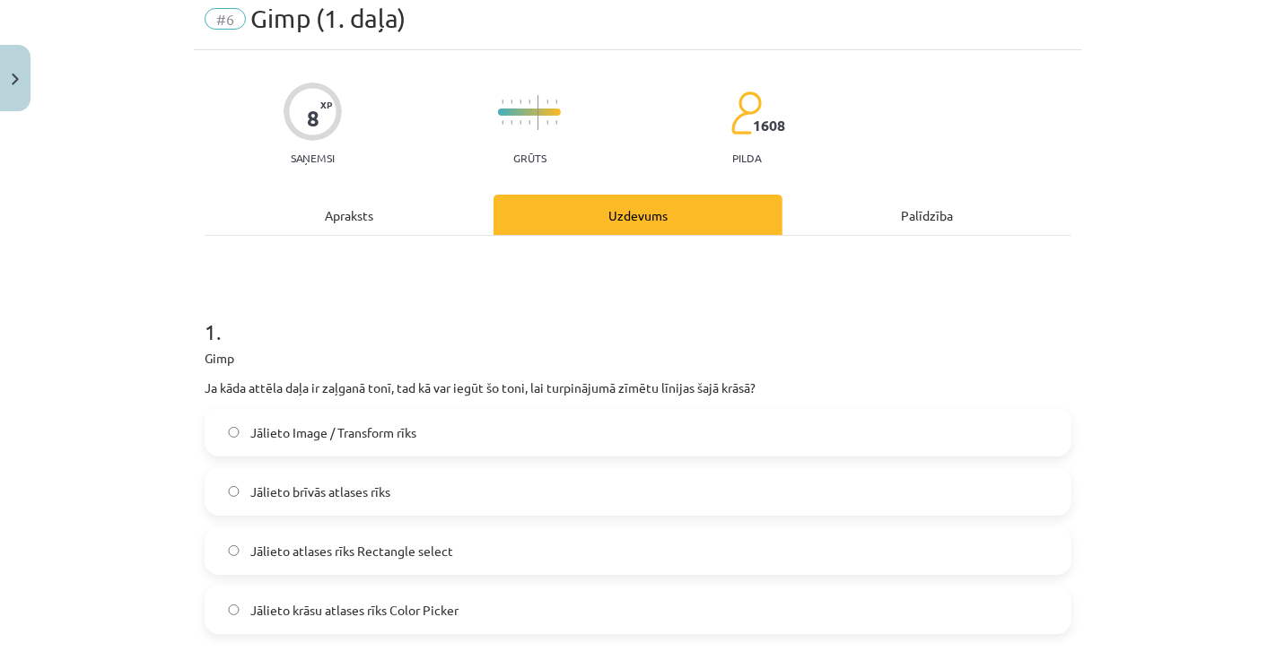
scroll to position [100, 0]
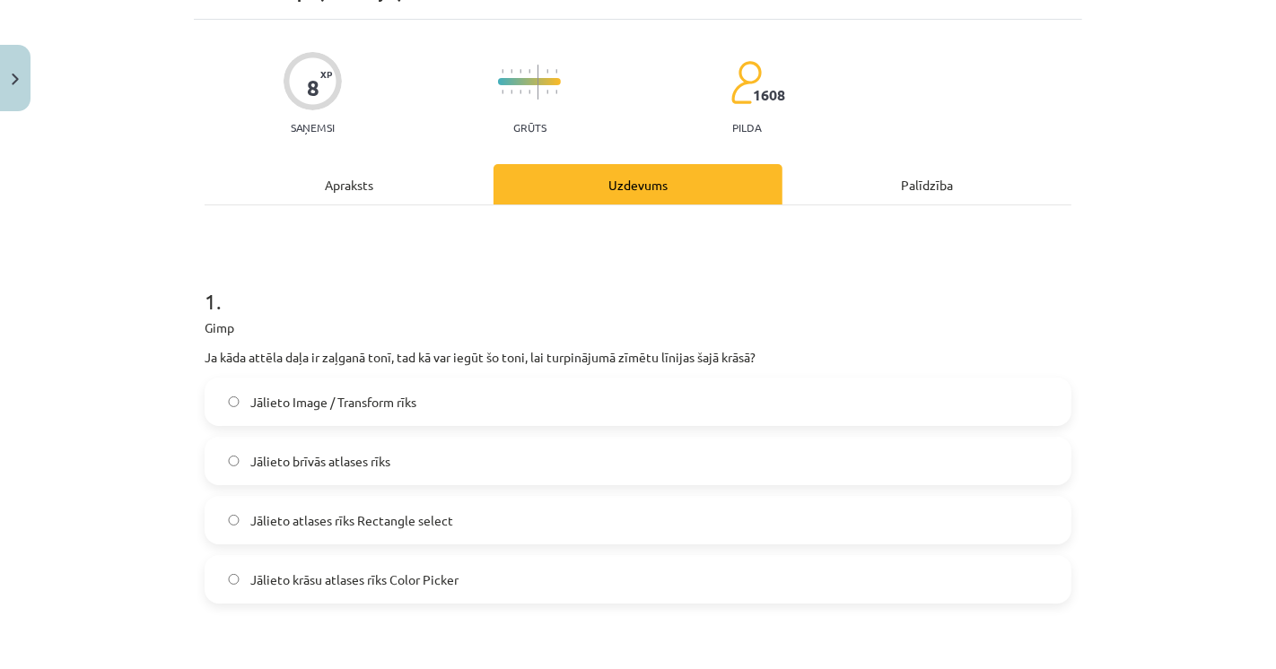
click at [425, 581] on span "Jālieto krāsu atlases rīks Color Picker" at bounding box center [354, 580] width 208 height 19
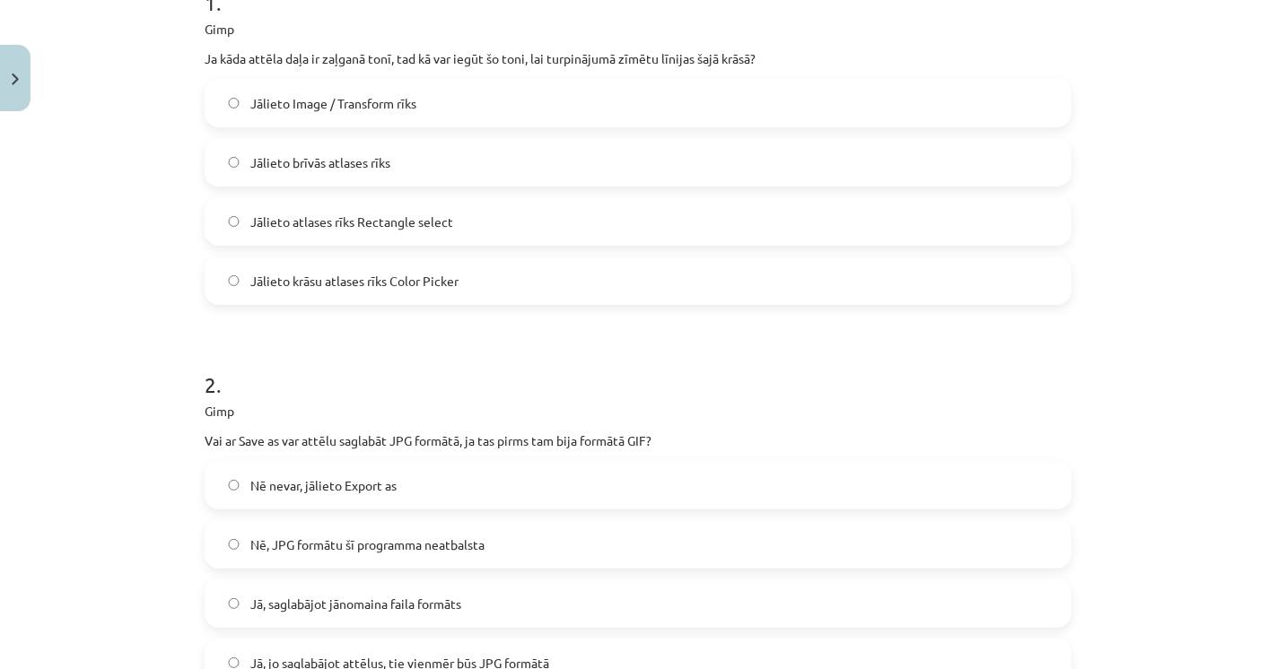
scroll to position [498, 0]
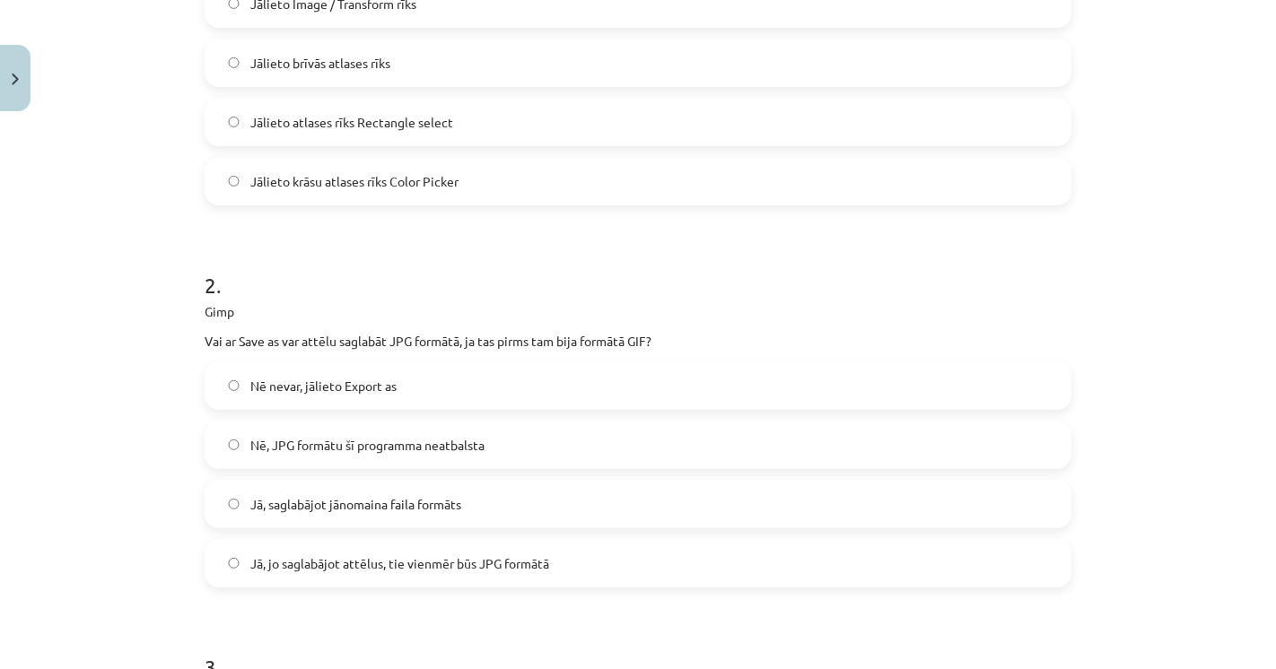
click at [257, 495] on span "Jā, saglabājot jānomaina faila formāts" at bounding box center [355, 504] width 211 height 19
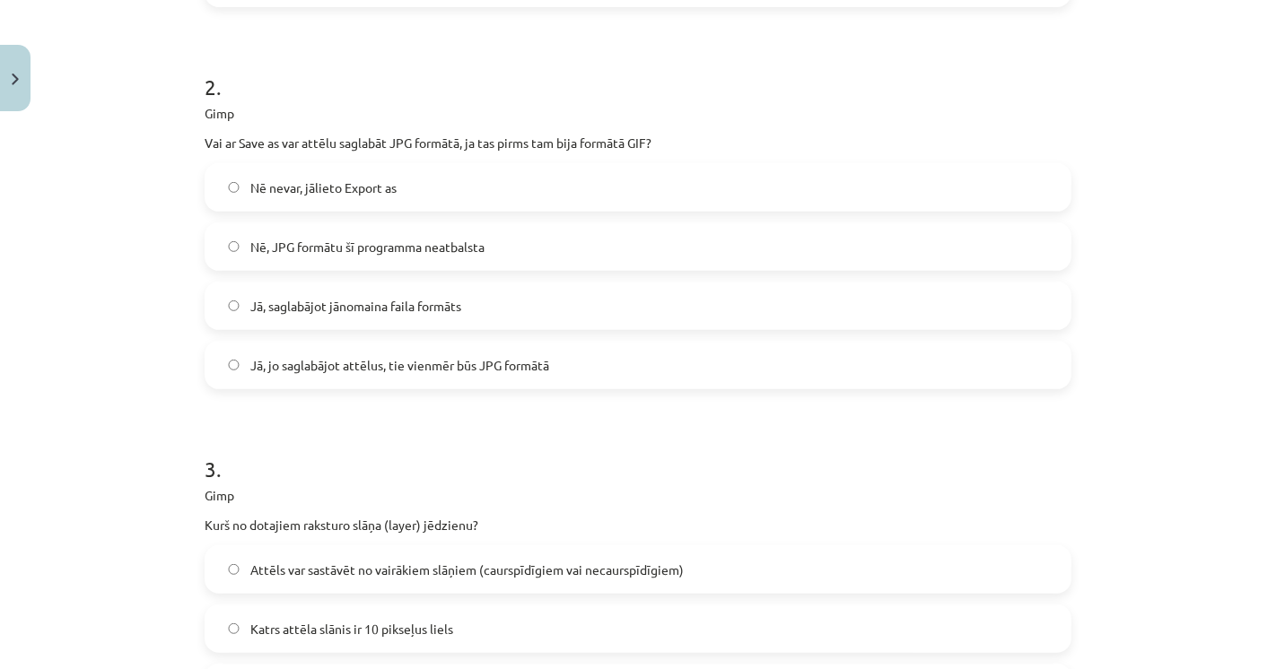
scroll to position [697, 0]
click at [109, 477] on div "Mācību tēma: Datorikas - 10. klases 3. ieskaites mācību materiāls #6 Gimp (1. d…" at bounding box center [638, 334] width 1276 height 669
click at [249, 372] on label "Jā, jo saglabājot attēlus, tie vienmēr būs JPG formātā" at bounding box center [637, 364] width 863 height 45
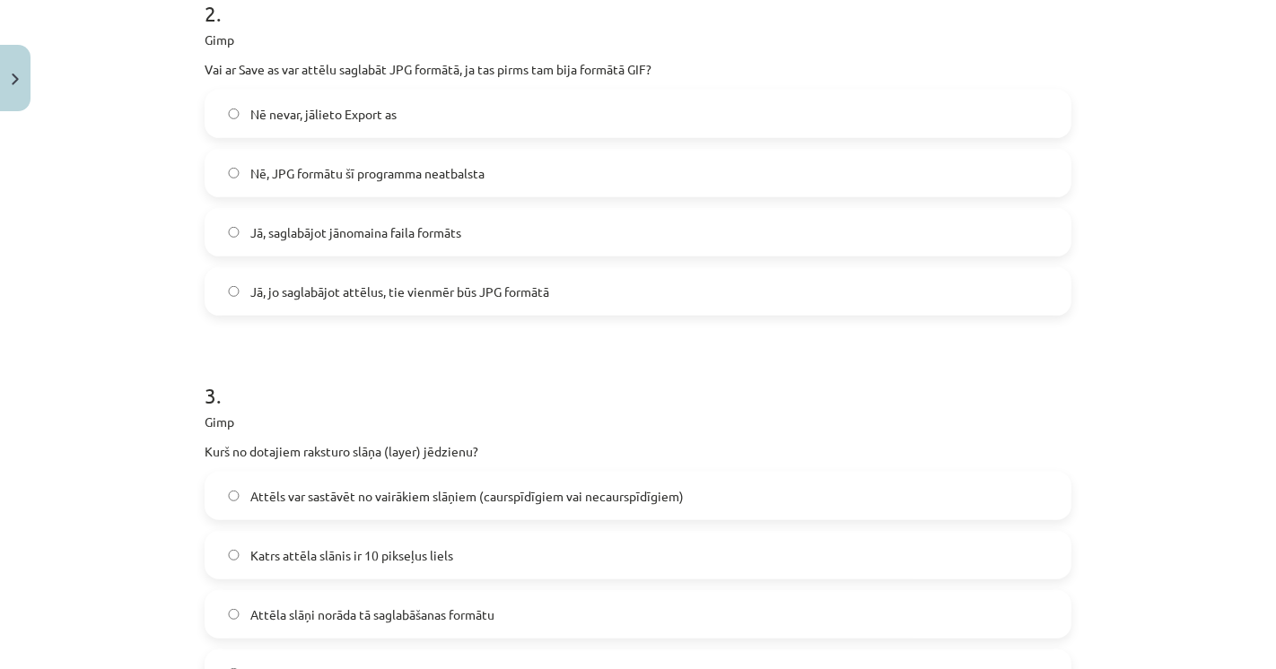
scroll to position [797, 0]
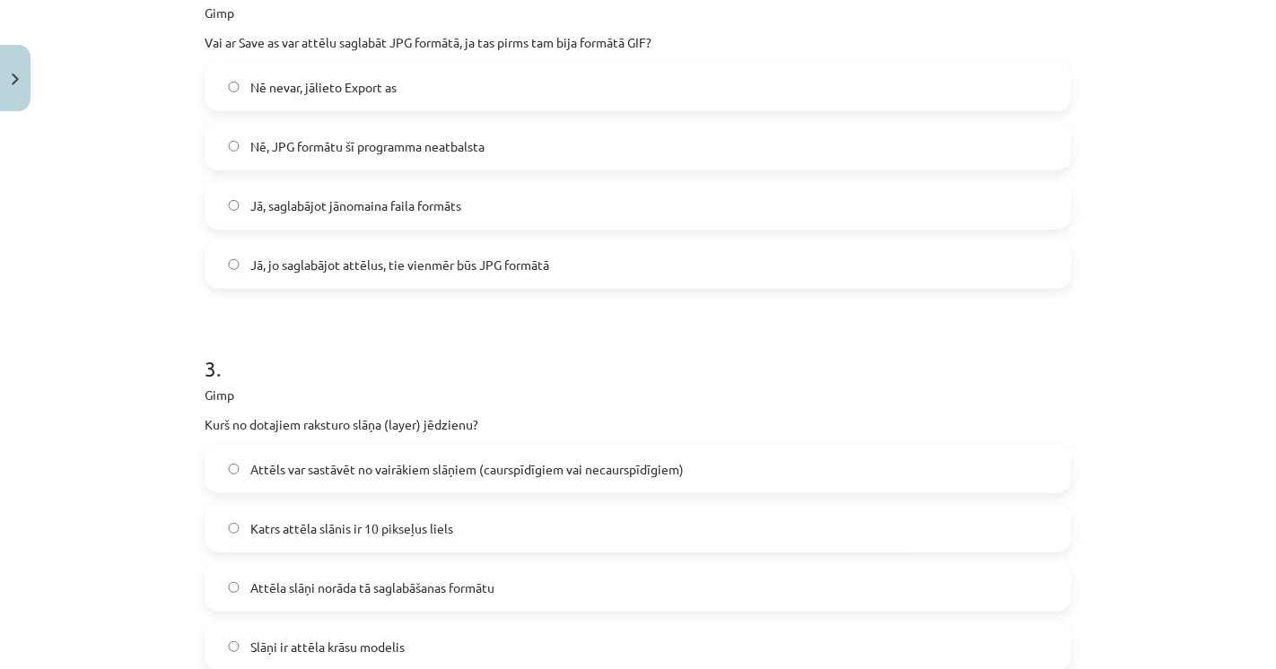
click at [243, 450] on label "Attēls var sastāvēt no vairākiem slāņiem (caurspīdīgiem vai necaurspīdīgiem)" at bounding box center [637, 469] width 863 height 45
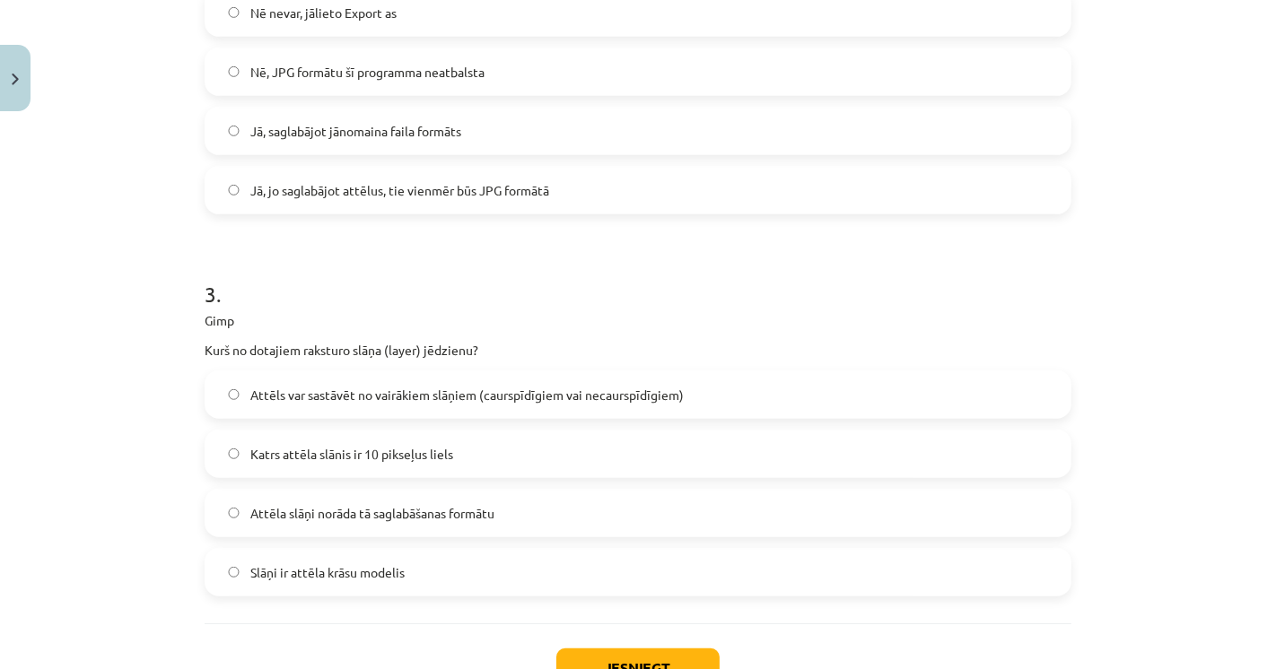
scroll to position [897, 0]
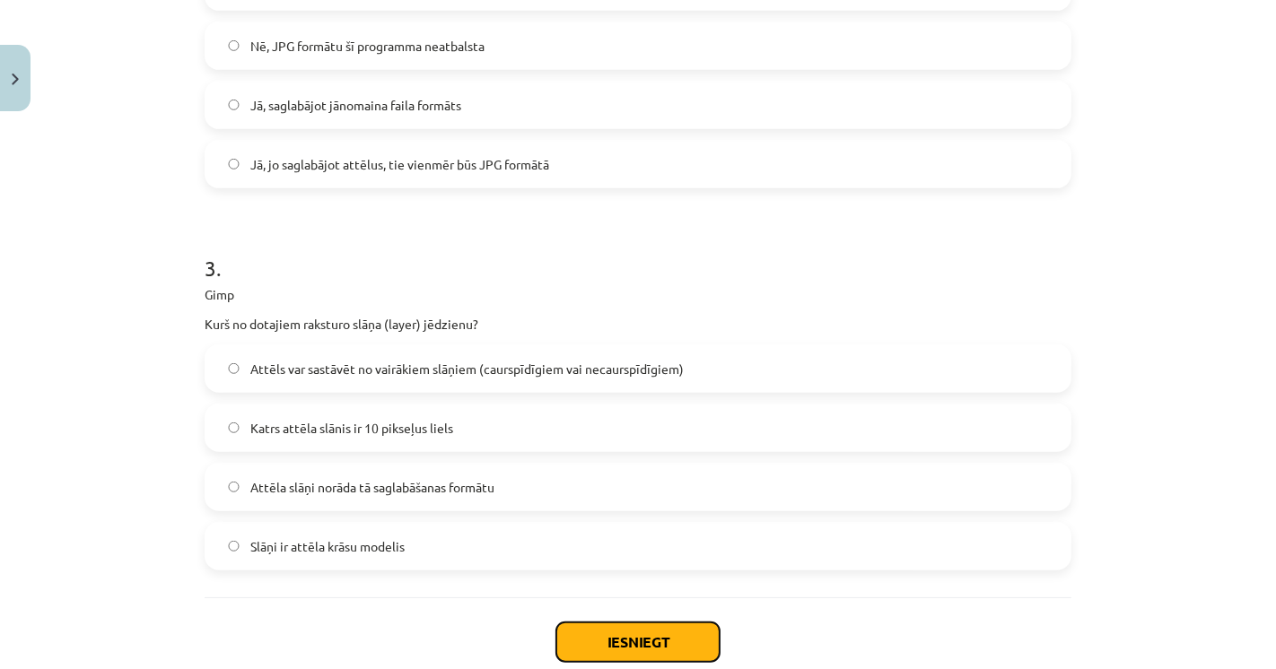
click at [621, 633] on button "Iesniegt" at bounding box center [637, 642] width 163 height 39
click at [463, 636] on div "Iesniegt Aizvērt" at bounding box center [638, 661] width 867 height 126
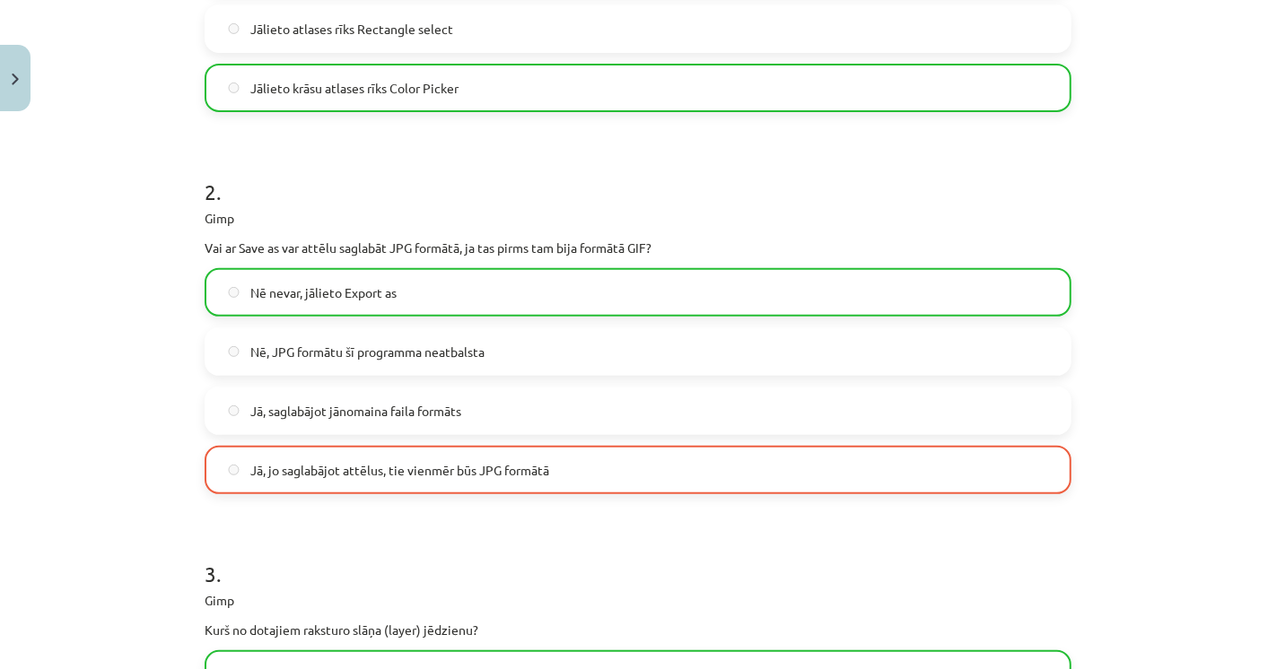
scroll to position [598, 0]
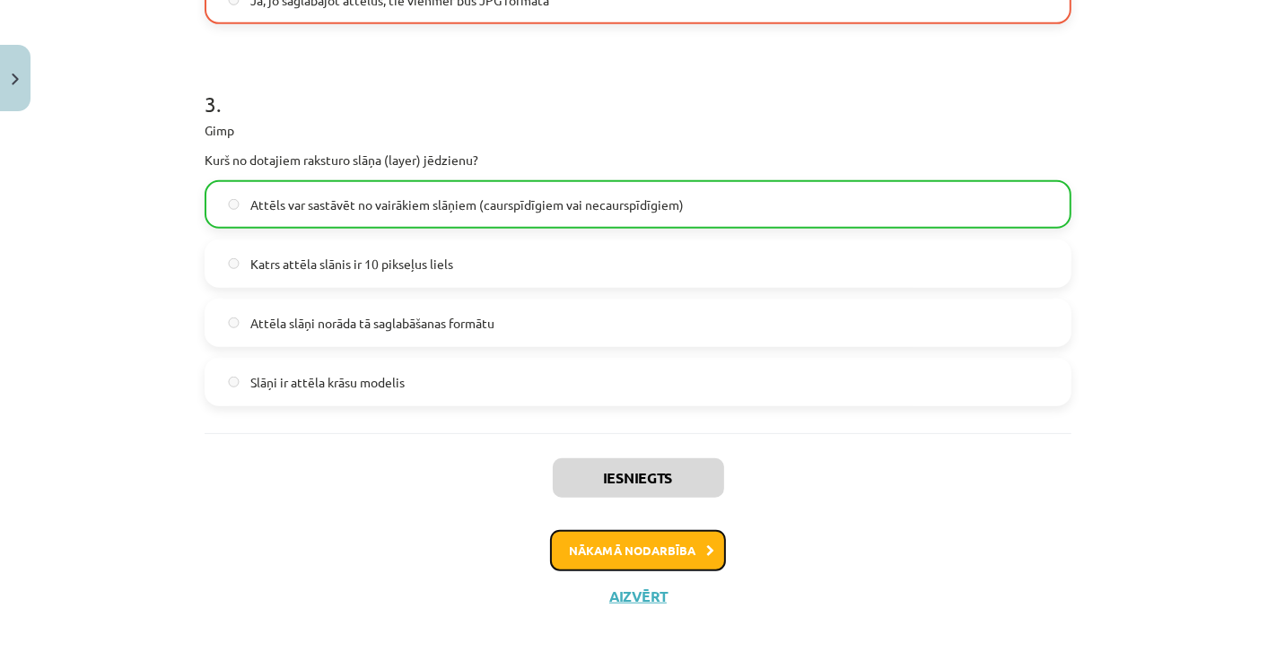
click at [664, 547] on button "Nākamā nodarbība" at bounding box center [638, 550] width 176 height 41
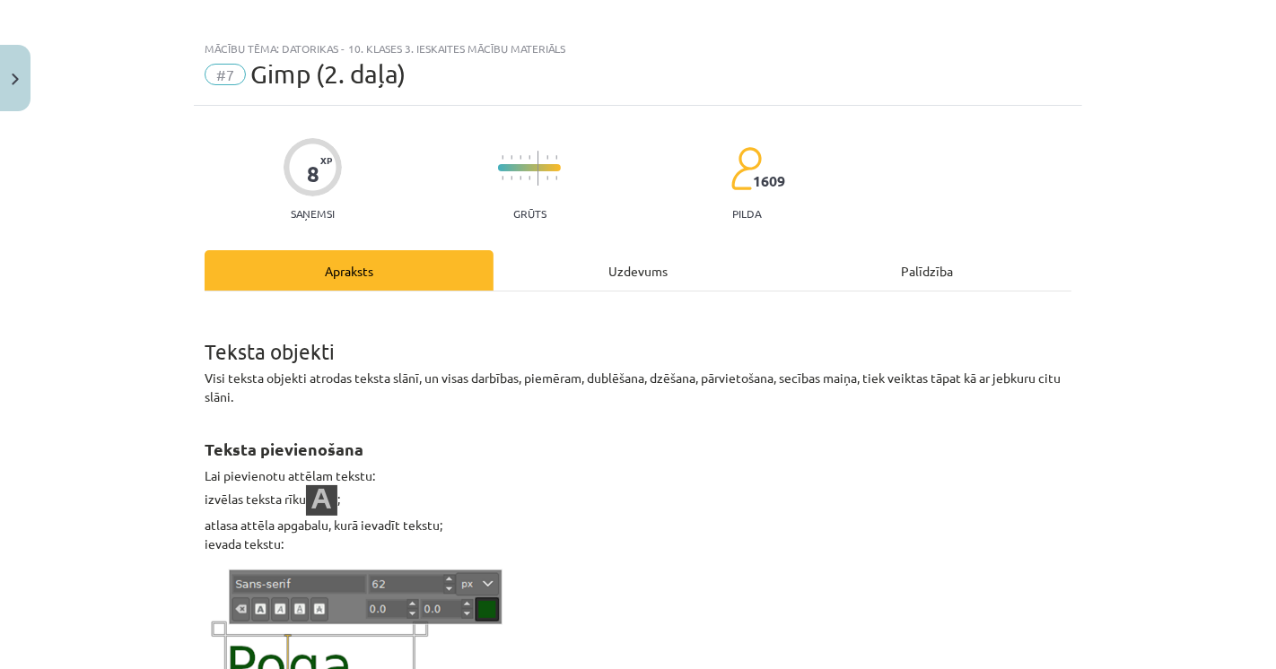
scroll to position [0, 0]
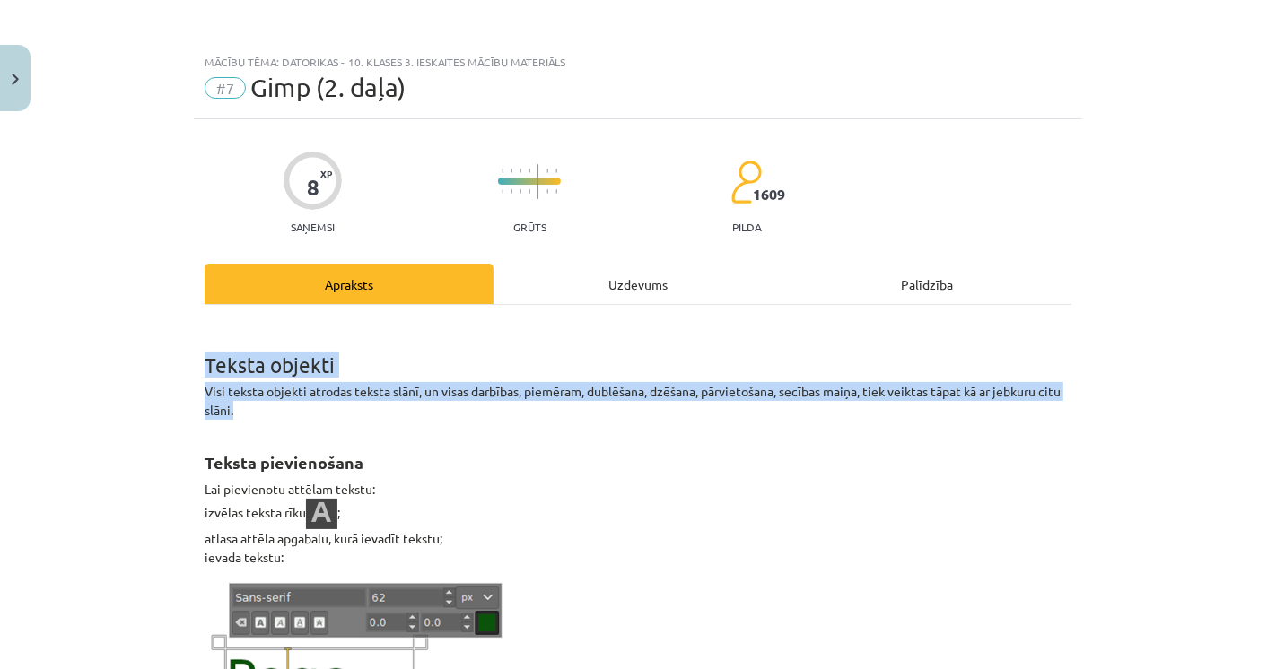
drag, startPoint x: 213, startPoint y: 361, endPoint x: 253, endPoint y: 406, distance: 60.4
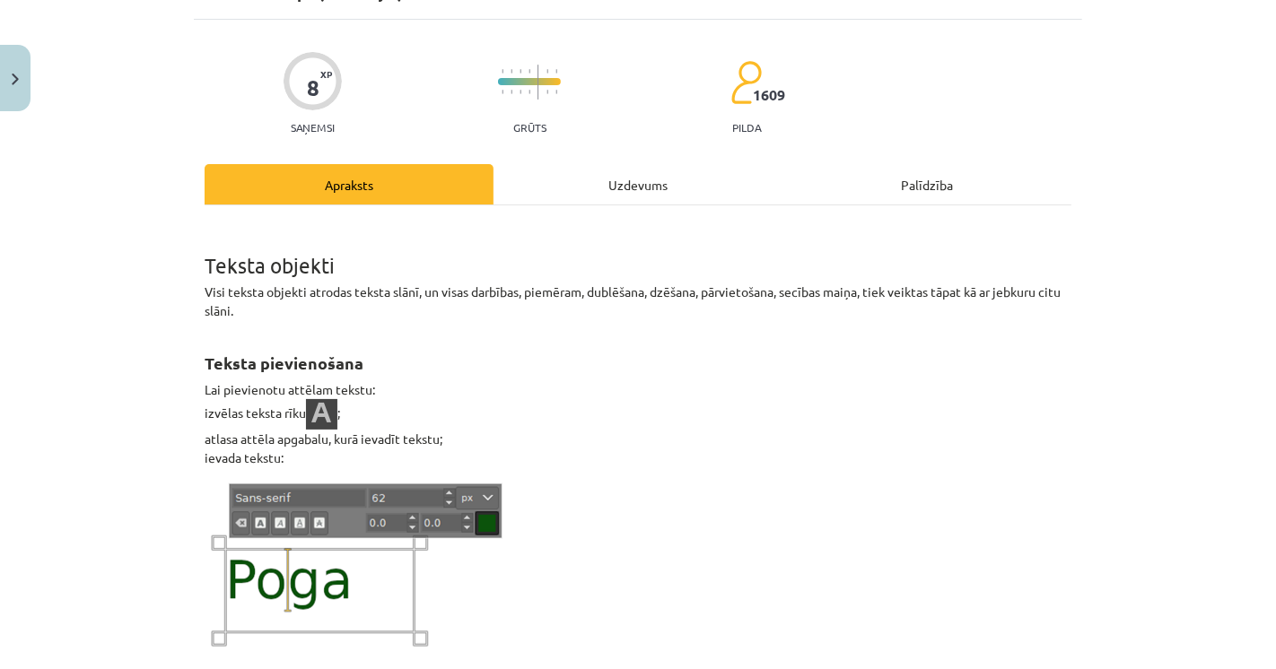
click at [574, 410] on p "Lai pievienotu attēlam tekstu: izvēlas teksta rīku ; atlasa attēla apgabalu, ku…" at bounding box center [638, 423] width 867 height 87
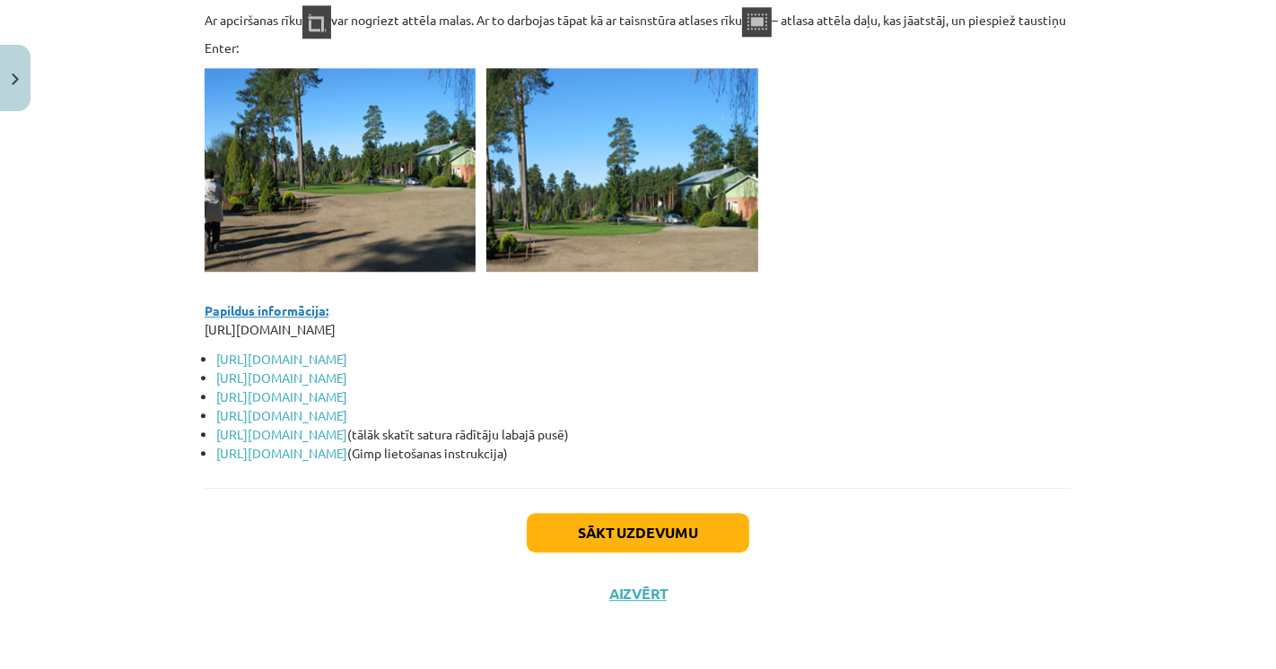
scroll to position [0, 0]
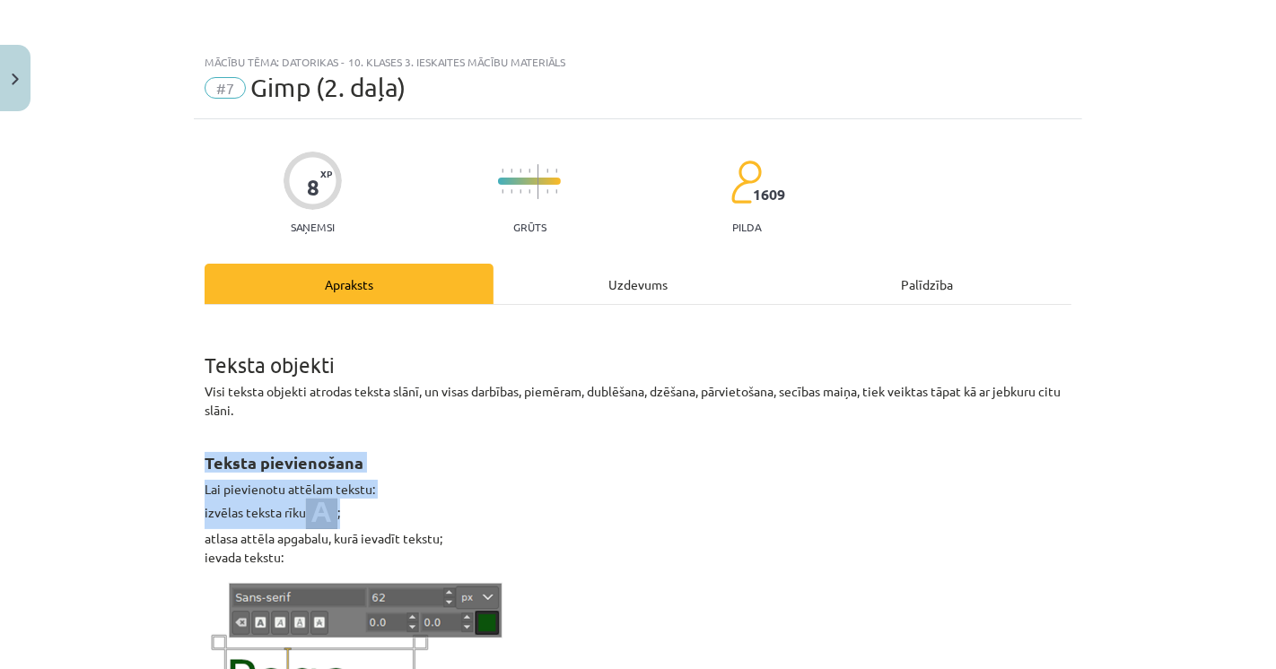
drag, startPoint x: 251, startPoint y: 466, endPoint x: 358, endPoint y: 509, distance: 115.1
click at [320, 509] on img at bounding box center [321, 514] width 31 height 31
click at [321, 509] on img at bounding box center [321, 514] width 31 height 31
click at [271, 513] on p "Lai pievienotu attēlam tekstu: izvēlas teksta rīku ; atlasa attēla apgabalu, ku…" at bounding box center [638, 523] width 867 height 87
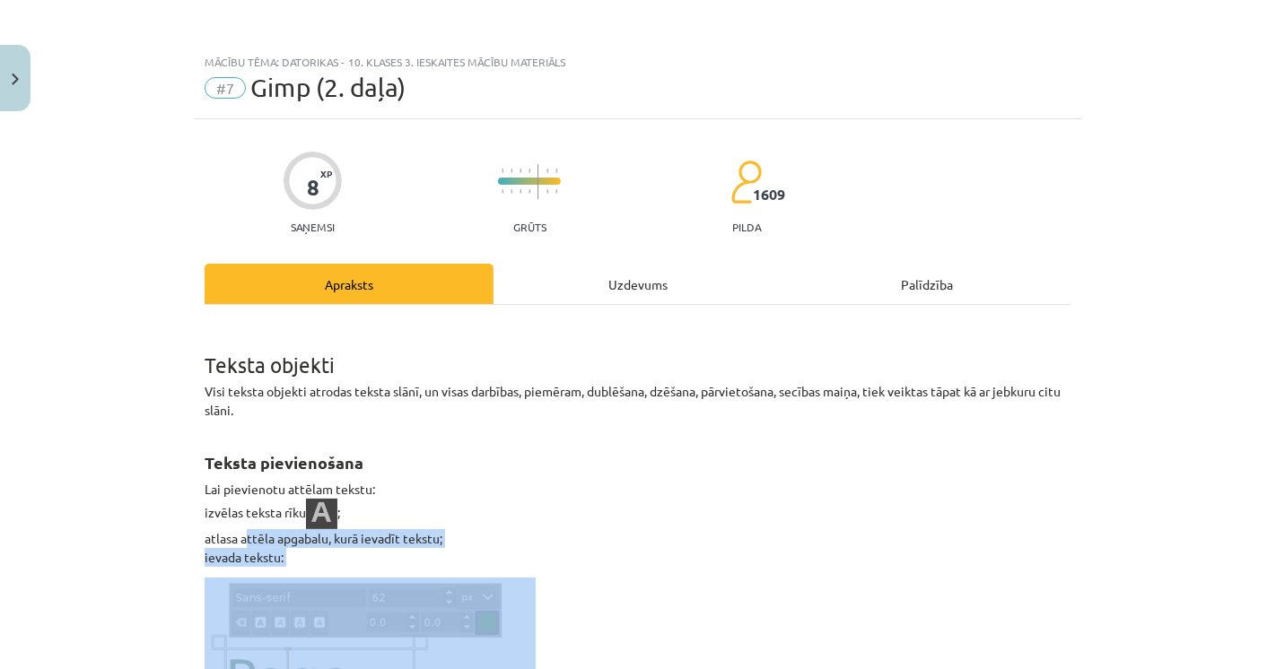
drag, startPoint x: 236, startPoint y: 540, endPoint x: 284, endPoint y: 576, distance: 60.3
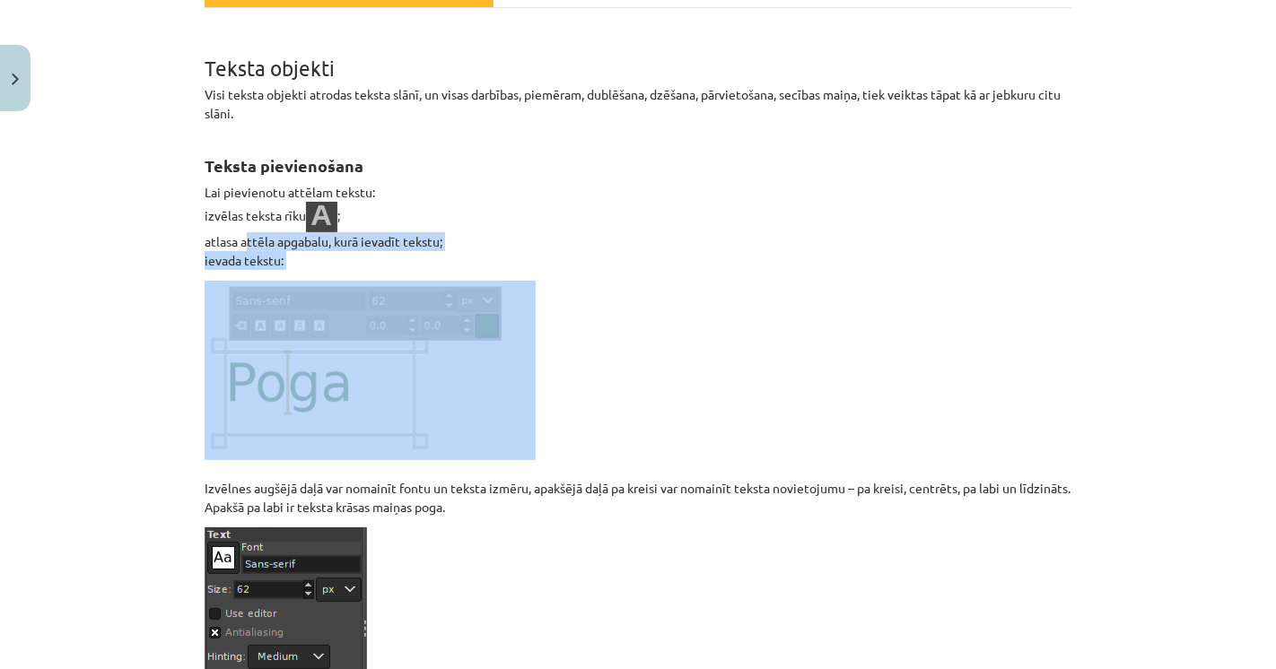
scroll to position [299, 0]
click at [125, 391] on div "Mācību tēma: Datorikas - 10. klases 3. ieskaites mācību materiāls #7 Gimp (2. d…" at bounding box center [638, 334] width 1276 height 669
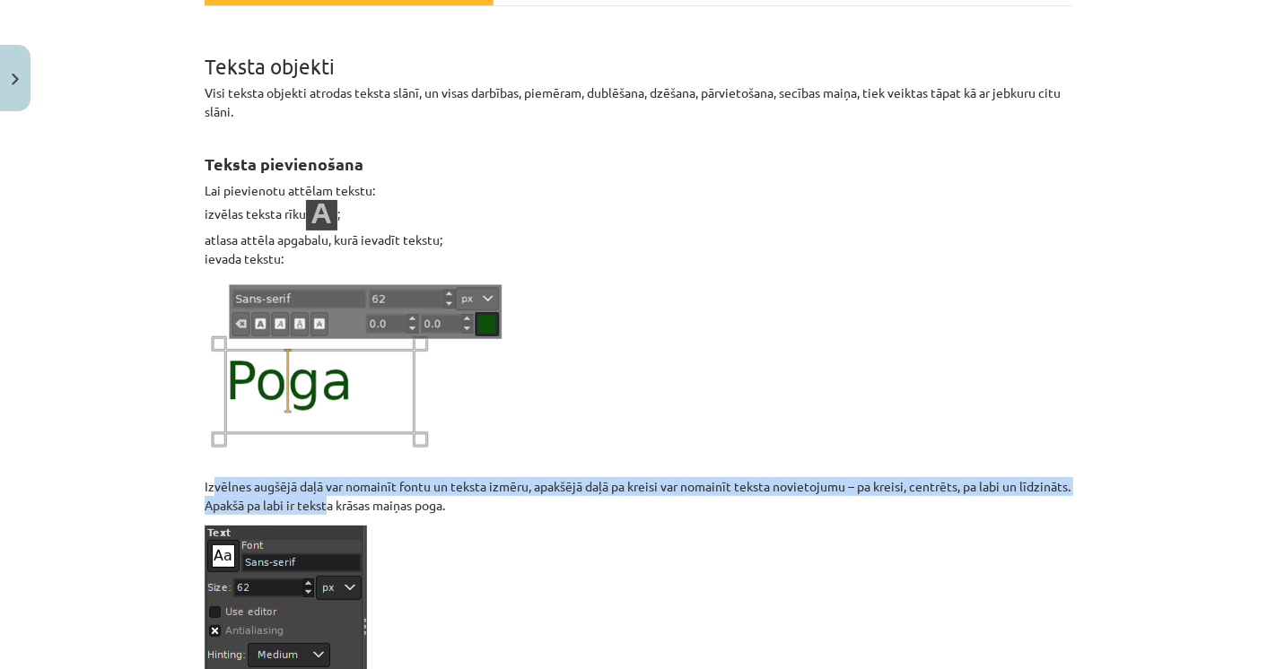
drag, startPoint x: 279, startPoint y: 494, endPoint x: 370, endPoint y: 495, distance: 90.6
click at [370, 495] on p "Izvēlnes augšējā daļā var nomainīt fontu un teksta izmēru, apakšējā daļā pa kre…" at bounding box center [638, 397] width 867 height 236
click at [382, 487] on p "Izvēlnes augšējā daļā var nomainīt fontu un teksta izmēru, apakšējā daļā pa kre…" at bounding box center [638, 397] width 867 height 236
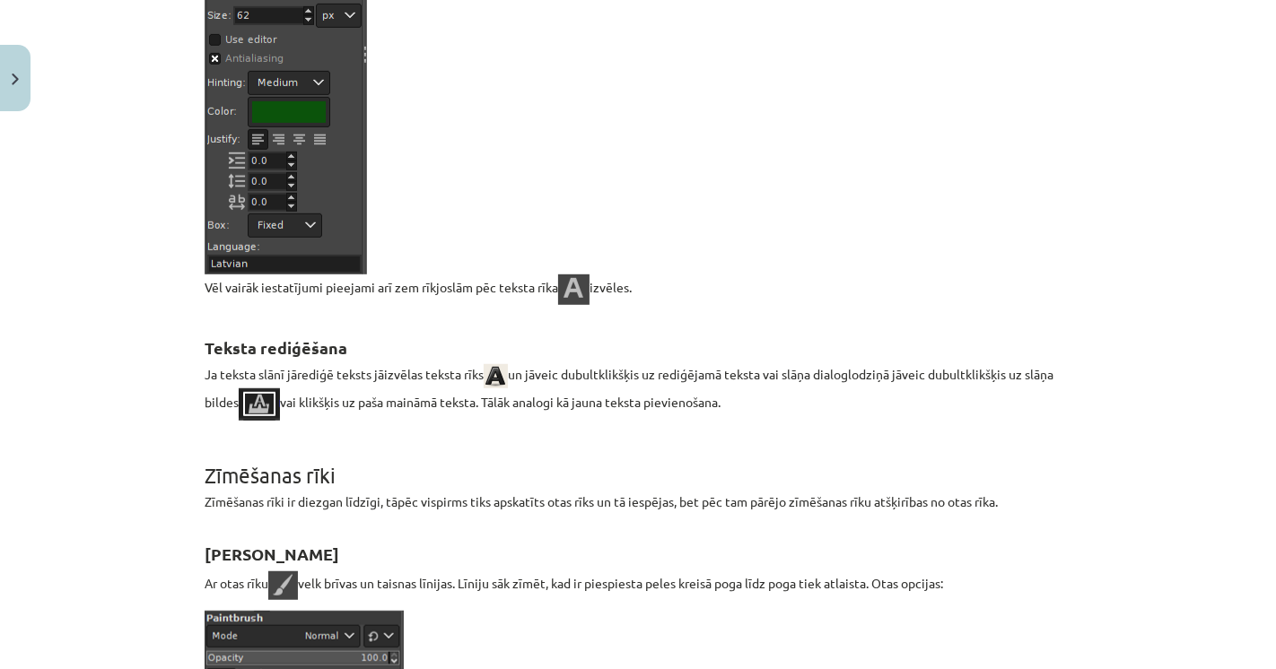
scroll to position [897, 0]
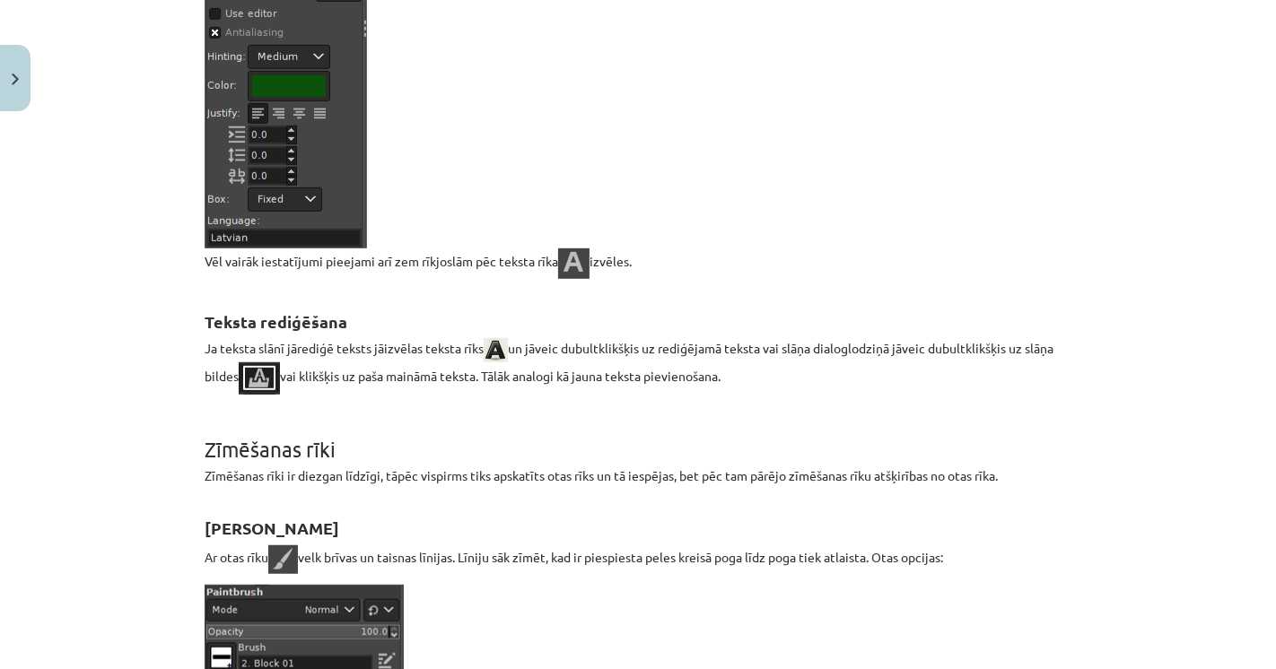
drag, startPoint x: 213, startPoint y: 342, endPoint x: 729, endPoint y: 376, distance: 517.0
click at [729, 376] on p "Ja teksta slānī jārediģē teksts jāizvēlas teksta rīks un jāveic dubultklikšķis …" at bounding box center [638, 366] width 867 height 57
click at [730, 380] on p "Ja teksta slānī jārediģē teksts jāizvēlas teksta rīks un jāveic dubultklikšķis …" at bounding box center [638, 366] width 867 height 57
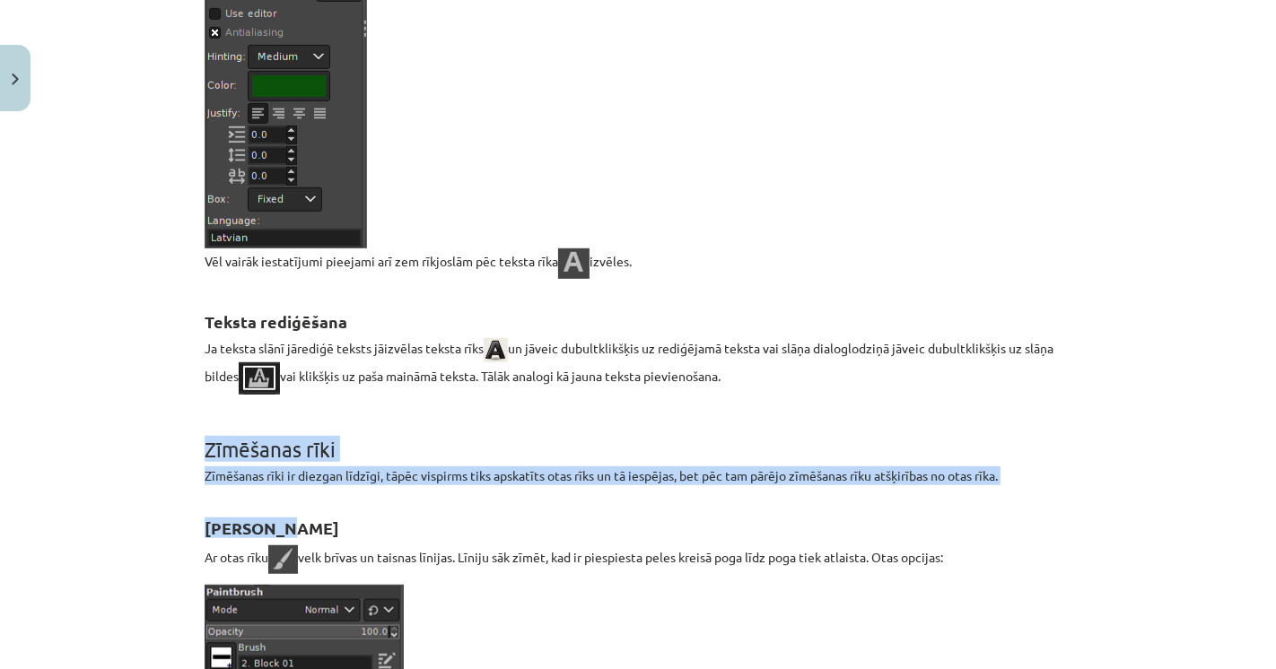
drag, startPoint x: 202, startPoint y: 440, endPoint x: 429, endPoint y: 488, distance: 232.1
click at [446, 474] on p "Zīmēšanas rīki ir diezgan līdzīgi, tāpēc vispirms tiks apskatīts otas rīks un t…" at bounding box center [638, 476] width 867 height 19
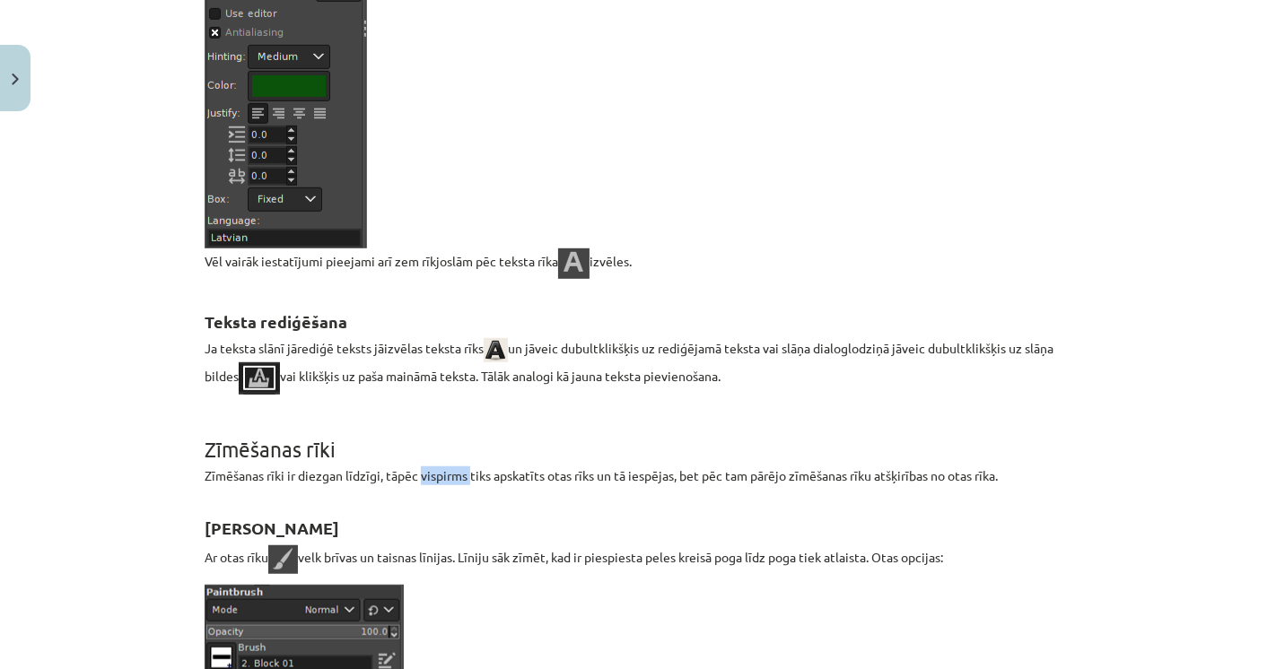
click at [446, 474] on p "Zīmēšanas rīki ir diezgan līdzīgi, tāpēc vispirms tiks apskatīts otas rīks un t…" at bounding box center [638, 476] width 867 height 19
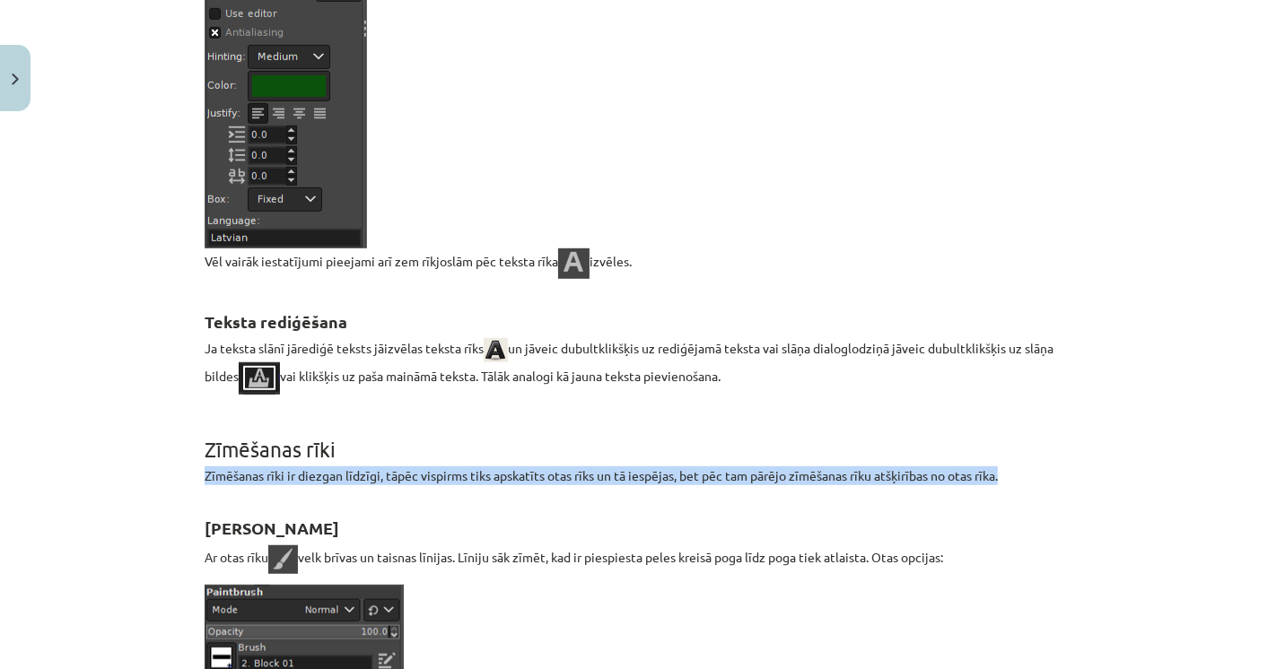
click at [446, 474] on p "Zīmēšanas rīki ir diezgan līdzīgi, tāpēc vispirms tiks apskatīts otas rīks un t…" at bounding box center [638, 476] width 867 height 19
click at [608, 467] on p "Zīmēšanas rīki ir diezgan līdzīgi, tāpēc vispirms tiks apskatīts otas rīks un t…" at bounding box center [638, 476] width 867 height 19
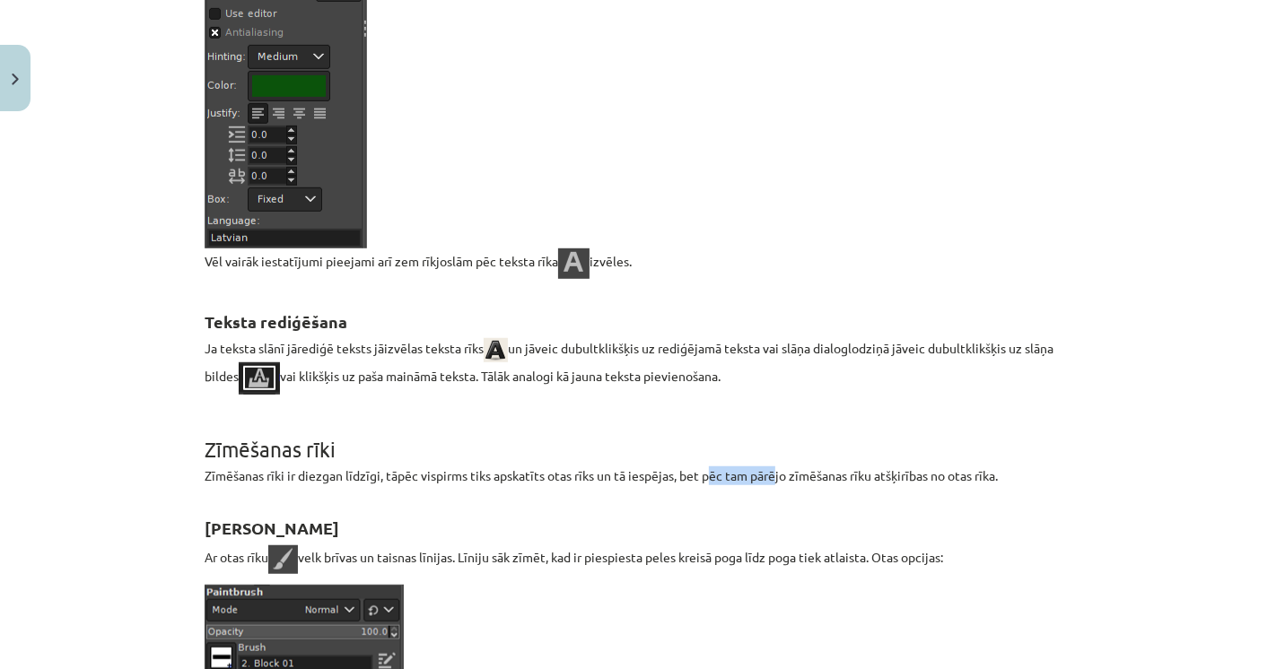
drag, startPoint x: 732, startPoint y: 469, endPoint x: 815, endPoint y: 477, distance: 82.9
click at [774, 476] on p "Zīmēšanas rīki ir diezgan līdzīgi, tāpēc vispirms tiks apskatīts otas rīks un t…" at bounding box center [638, 476] width 867 height 19
drag, startPoint x: 889, startPoint y: 475, endPoint x: 908, endPoint y: 467, distance: 20.2
click at [893, 473] on p "Zīmēšanas rīki ir diezgan līdzīgi, tāpēc vispirms tiks apskatīts otas rīks un t…" at bounding box center [638, 476] width 867 height 19
drag, startPoint x: 923, startPoint y: 467, endPoint x: 963, endPoint y: 476, distance: 40.3
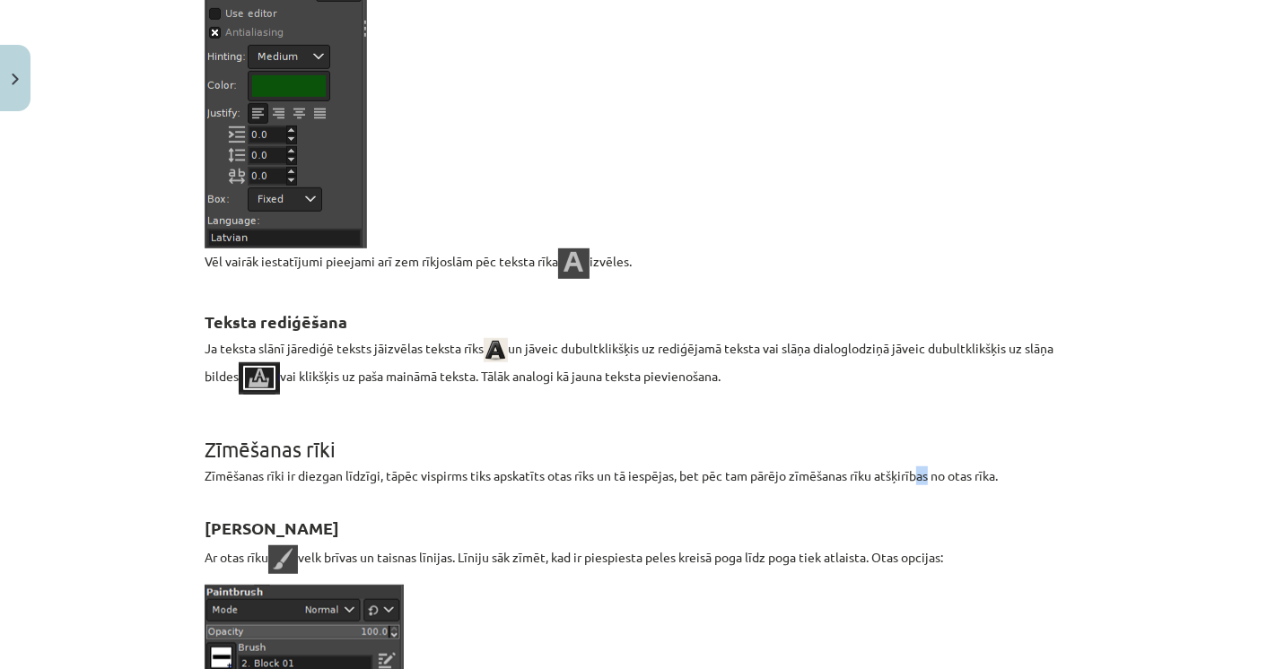
click at [939, 469] on p "Zīmēšanas rīki ir diezgan līdzīgi, tāpēc vispirms tiks apskatīts otas rīks un t…" at bounding box center [638, 476] width 867 height 19
click at [684, 526] on h2 "Otas rīks" at bounding box center [638, 518] width 867 height 44
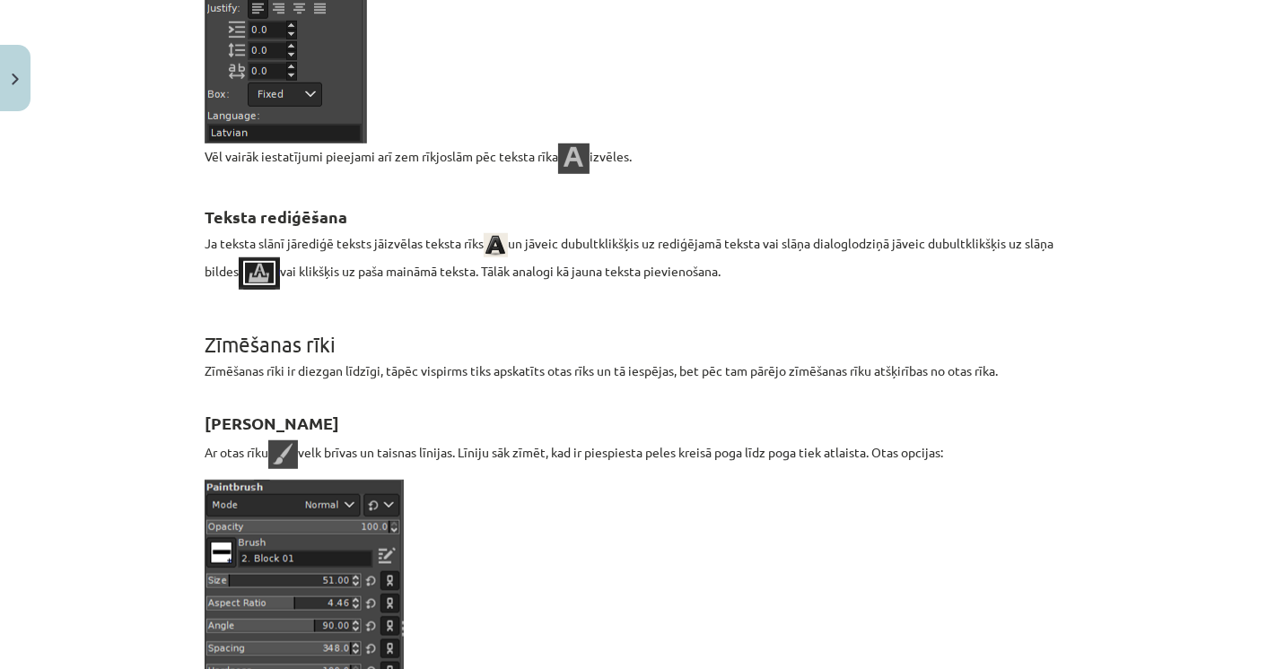
scroll to position [1096, 0]
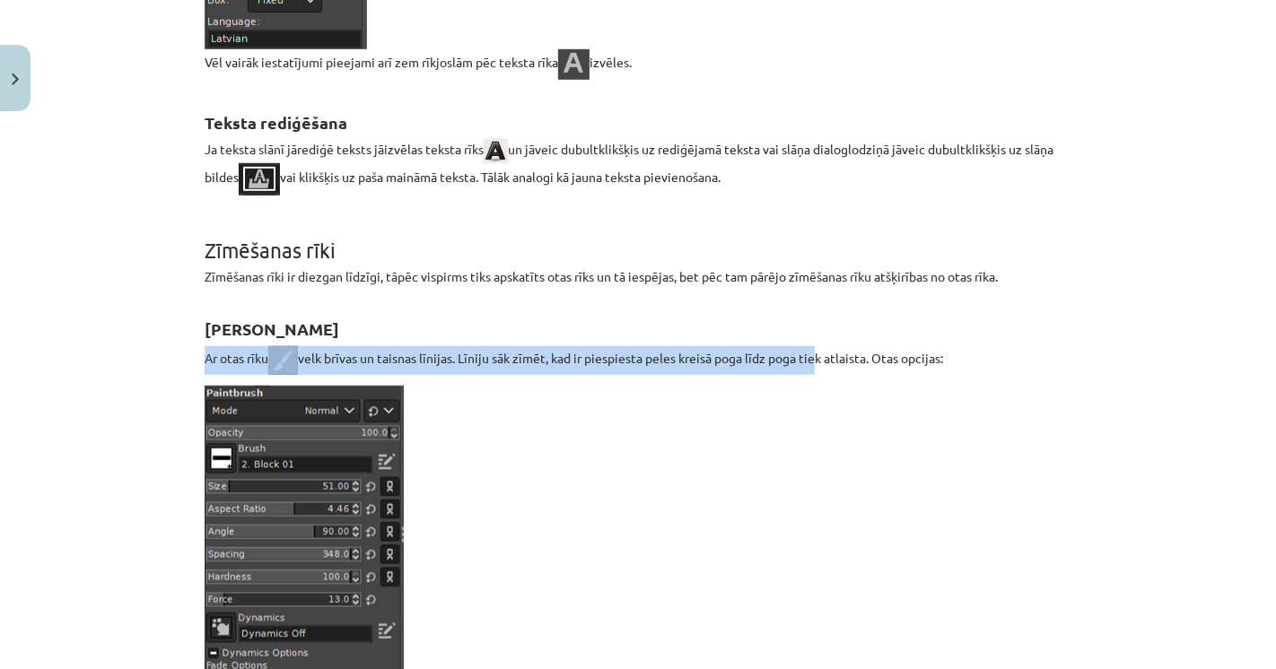
drag, startPoint x: 186, startPoint y: 368, endPoint x: 796, endPoint y: 362, distance: 610.2
click at [796, 362] on p "Ar otas rīku velk brīvas un taisnas līnijas. Līniju sāk zīmēt, kad ir piespiest…" at bounding box center [638, 360] width 867 height 29
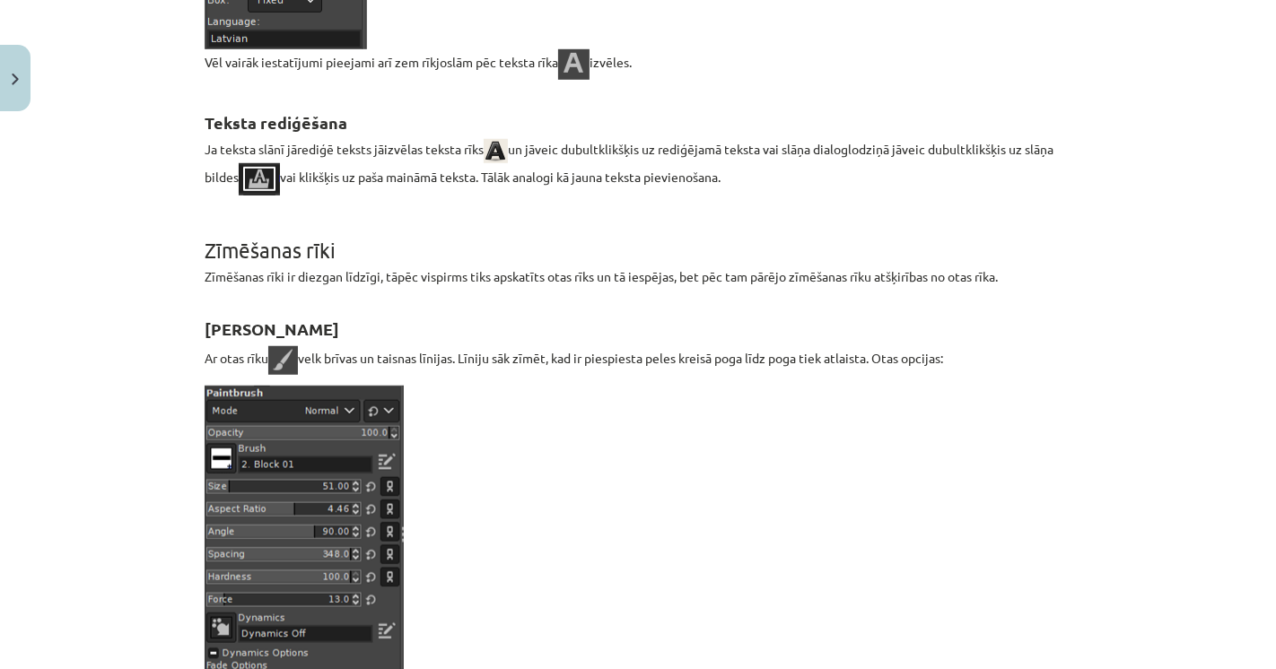
drag, startPoint x: 664, startPoint y: 360, endPoint x: 1001, endPoint y: 357, distance: 337.4
click at [1001, 357] on p "Ar otas rīku velk brīvas un taisnas līnijas. Līniju sāk zīmēt, kad ir piespiest…" at bounding box center [638, 360] width 867 height 29
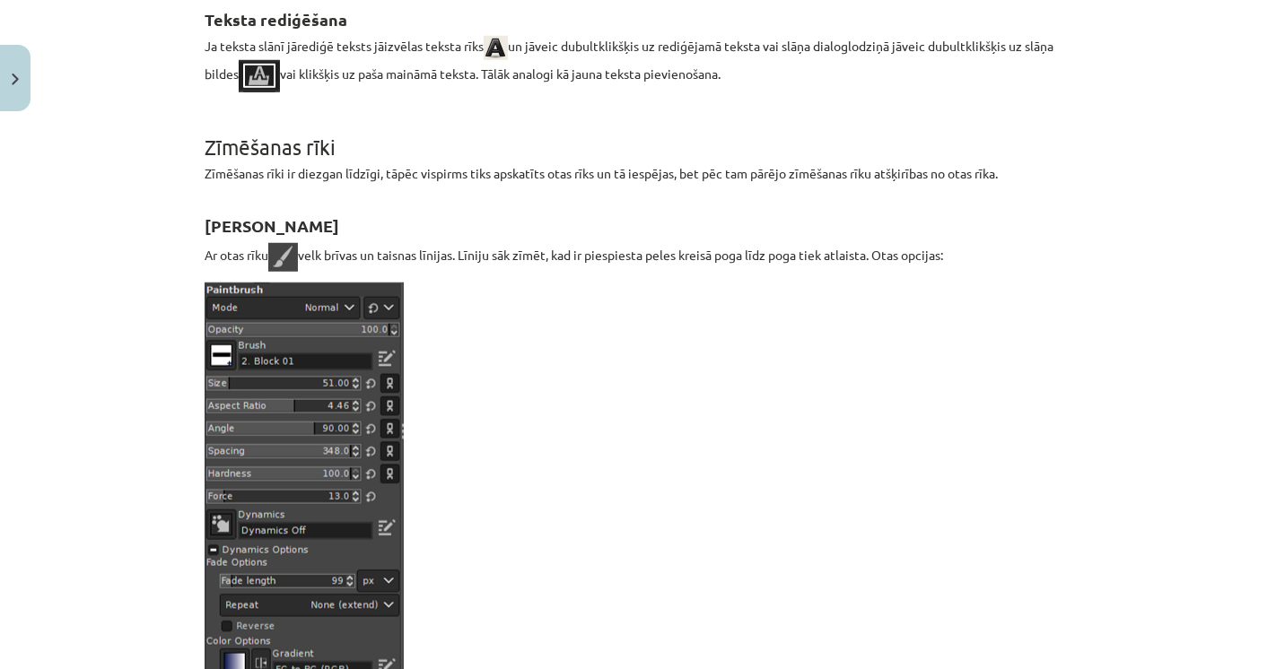
scroll to position [1296, 0]
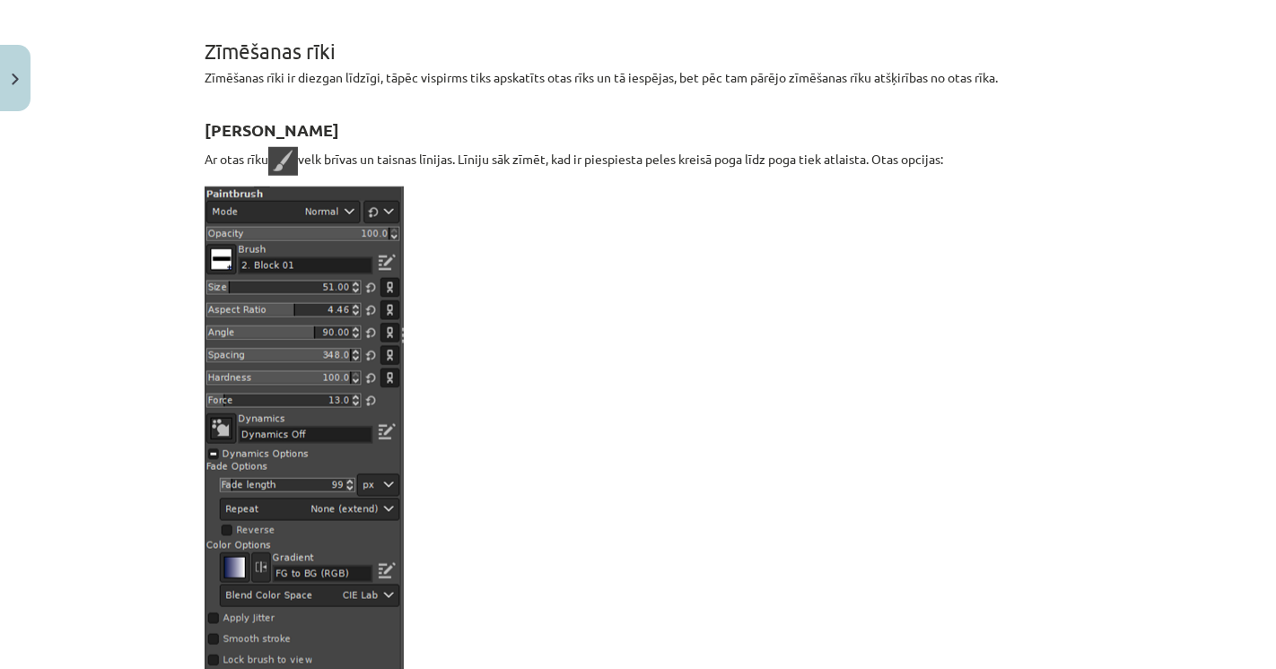
click at [129, 306] on div "Mācību tēma: Datorikas - 10. klases 3. ieskaites mācību materiāls #7 Gimp (2. d…" at bounding box center [638, 334] width 1276 height 669
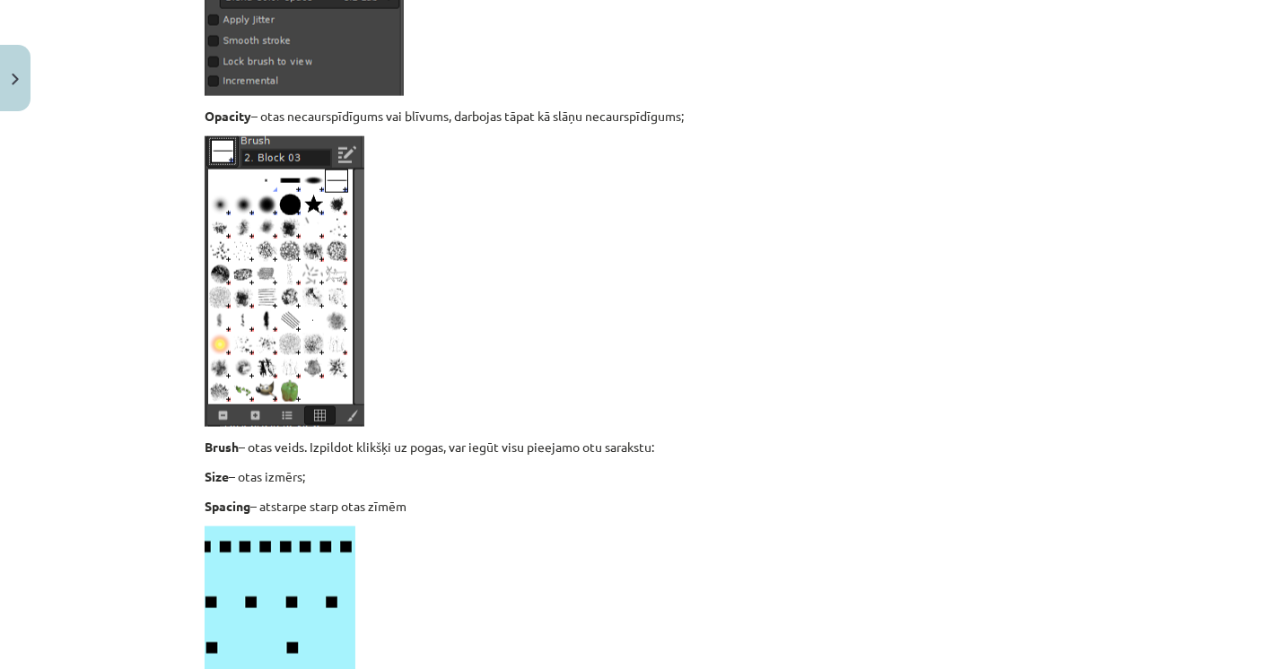
scroll to position [1994, 0]
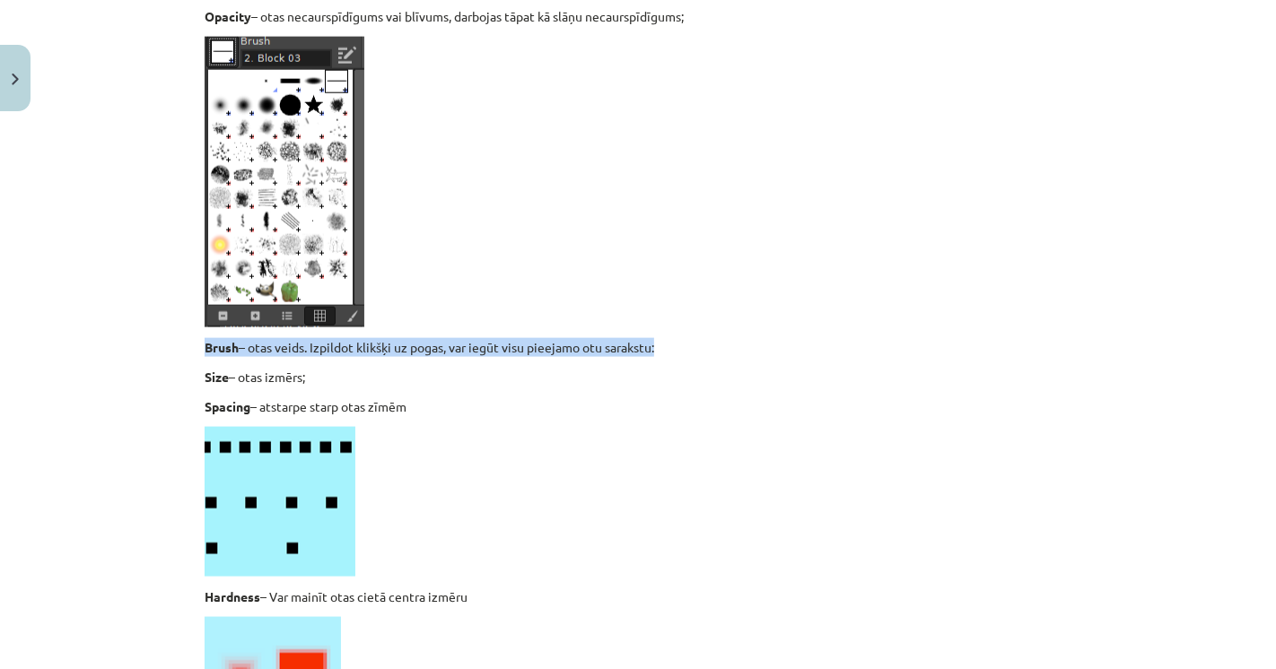
drag, startPoint x: 183, startPoint y: 342, endPoint x: 740, endPoint y: 354, distance: 557.3
click at [740, 354] on div "Mācību tēma: Datorikas - 10. klases 3. ieskaites mācību materiāls #7 Gimp (2. d…" at bounding box center [638, 334] width 1276 height 669
drag, startPoint x: 331, startPoint y: 377, endPoint x: 159, endPoint y: 388, distance: 172.6
click at [159, 388] on div "Mācību tēma: Datorikas - 10. klases 3. ieskaites mācību materiāls #7 Gimp (2. d…" at bounding box center [638, 334] width 1276 height 669
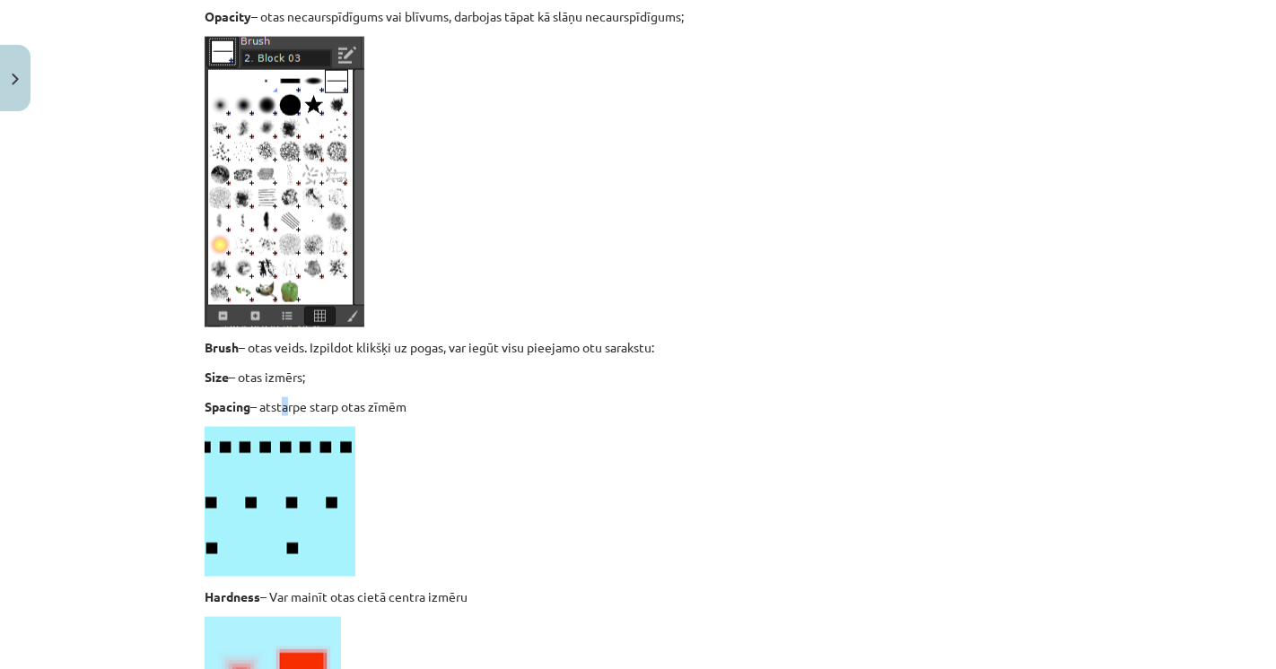
drag, startPoint x: 279, startPoint y: 401, endPoint x: 485, endPoint y: 406, distance: 205.5
click at [368, 405] on p "Spacing – atstarpe starp otas zīmēm" at bounding box center [638, 406] width 867 height 19
click at [494, 407] on p "Spacing – atstarpe starp otas zīmēm" at bounding box center [638, 406] width 867 height 19
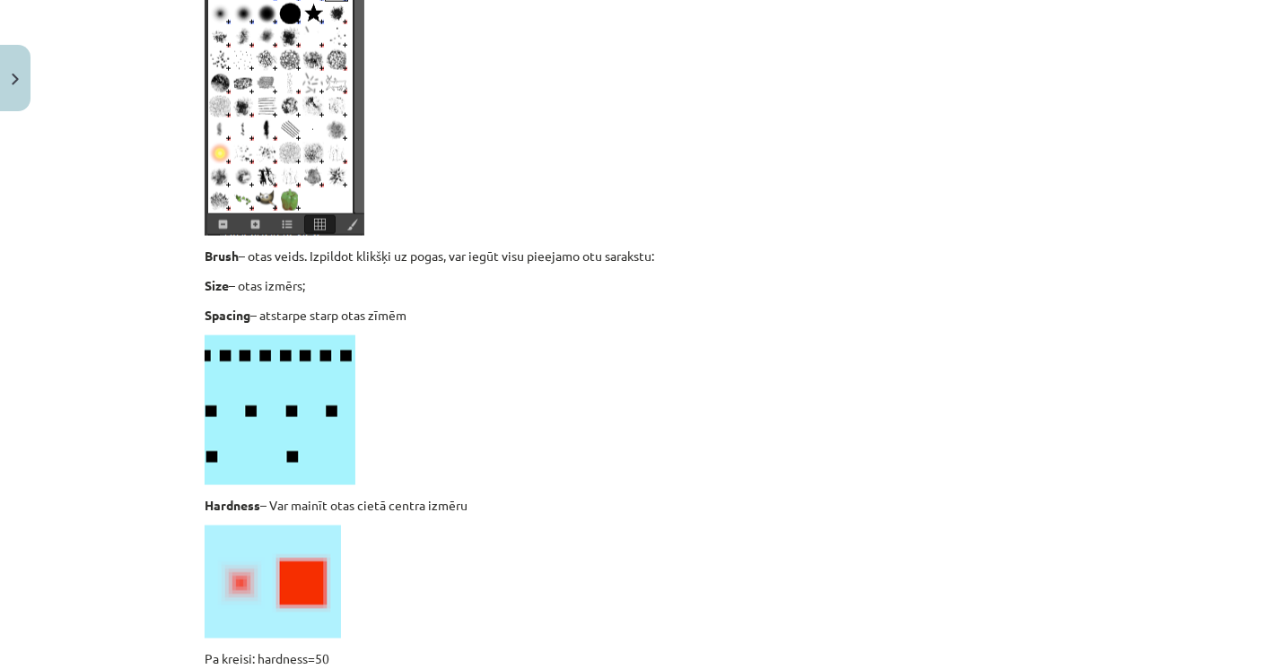
scroll to position [2193, 0]
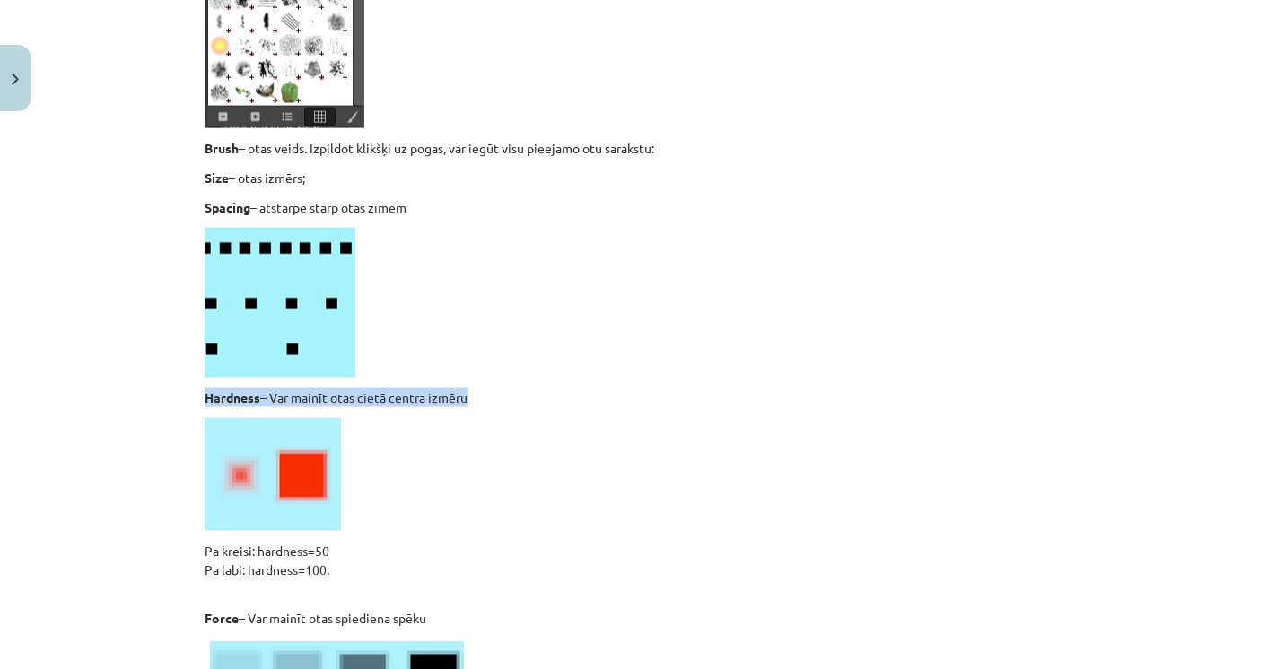
drag, startPoint x: 185, startPoint y: 403, endPoint x: 482, endPoint y: 403, distance: 297.0
click at [482, 403] on div "Mācību tēma: Datorikas - 10. klases 3. ieskaites mācību materiāls #7 Gimp (2. d…" at bounding box center [638, 334] width 1276 height 669
click at [482, 403] on p "Hardness – Var mainīt otas cietā centra izmēru" at bounding box center [638, 398] width 867 height 19
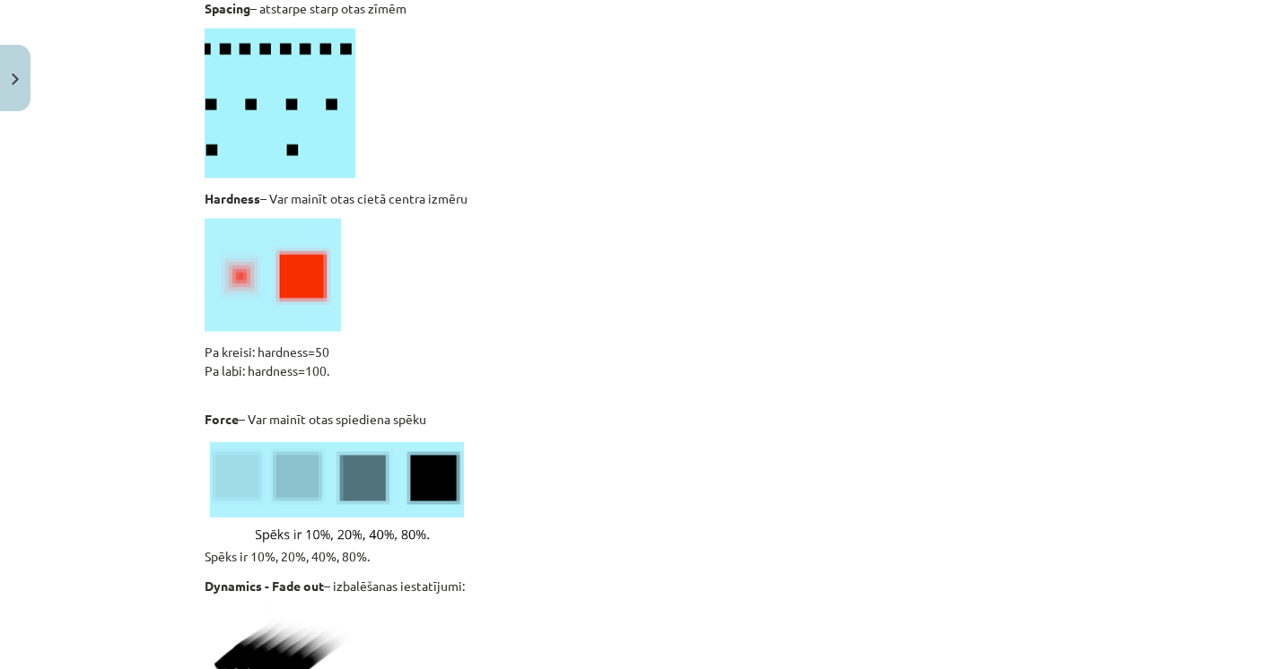
drag, startPoint x: 268, startPoint y: 404, endPoint x: 381, endPoint y: 404, distance: 113.1
click at [379, 404] on p "Force – Var mainīt otas spiediena spēku" at bounding box center [638, 410] width 867 height 38
drag, startPoint x: 304, startPoint y: 419, endPoint x: 179, endPoint y: 422, distance: 124.7
click at [175, 422] on div "Mācību tēma: Datorikas - 10. klases 3. ieskaites mācību materiāls #7 Gimp (2. d…" at bounding box center [638, 334] width 1276 height 669
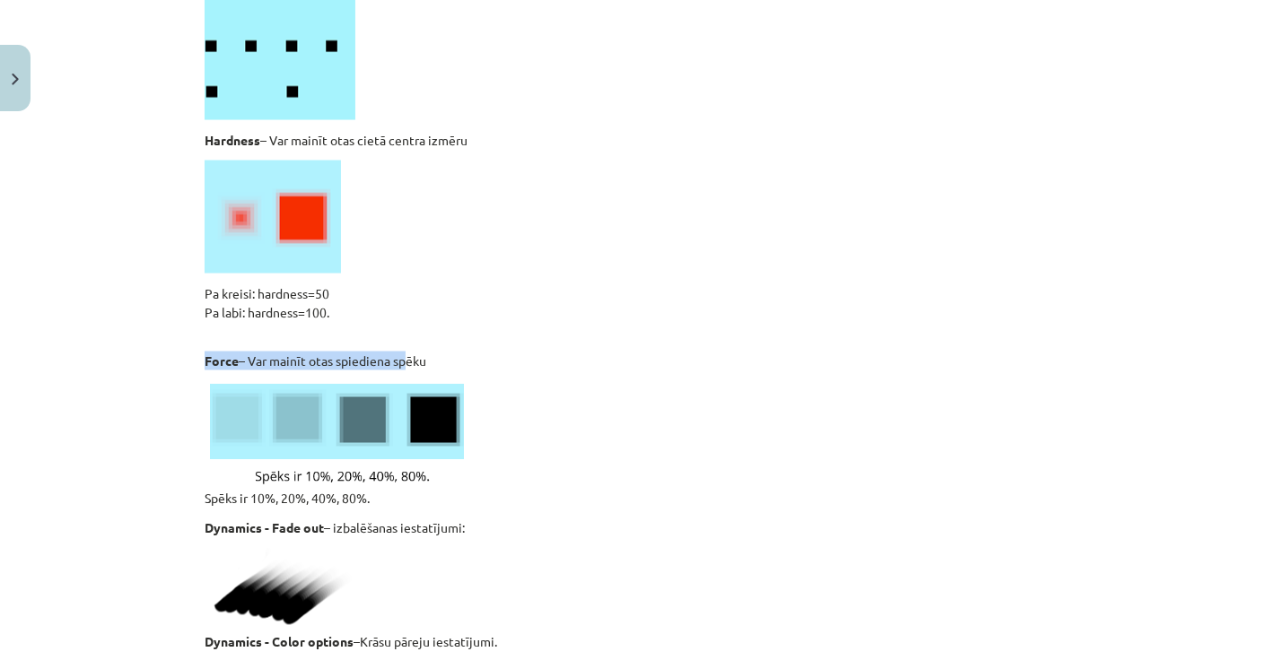
scroll to position [2492, 0]
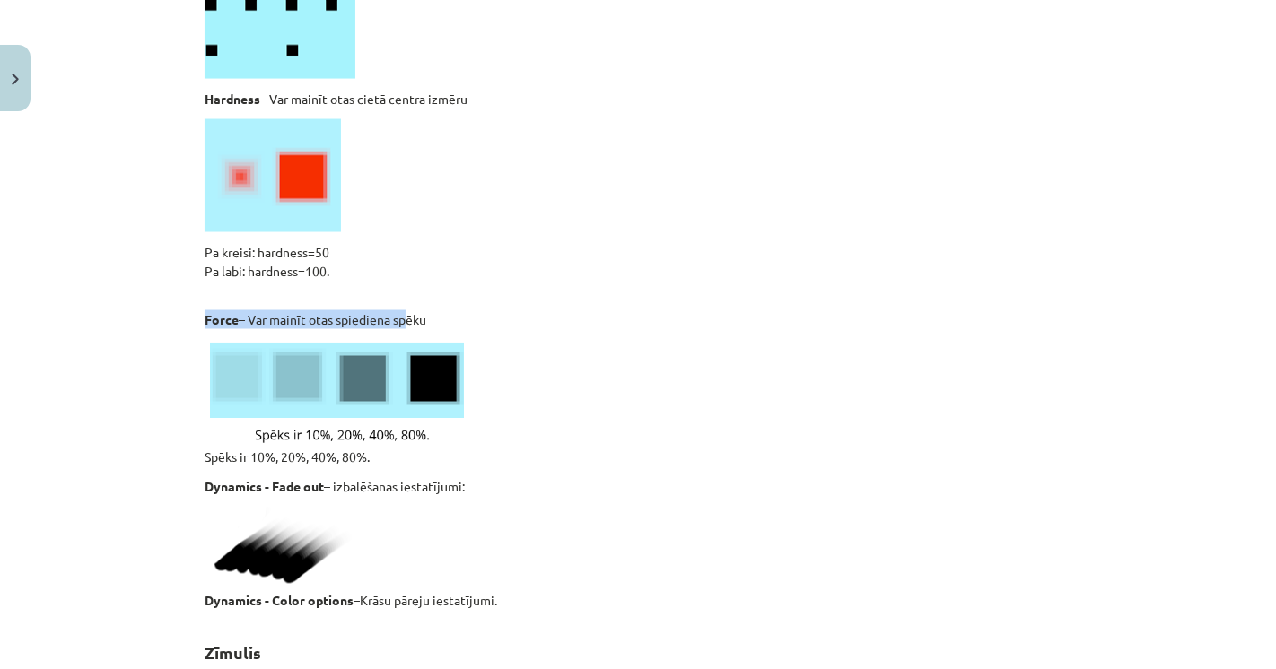
click at [278, 441] on img at bounding box center [336, 394] width 263 height 109
click at [231, 458] on p "Spēks ir 10%, 20%, 40%, 80%." at bounding box center [638, 403] width 867 height 127
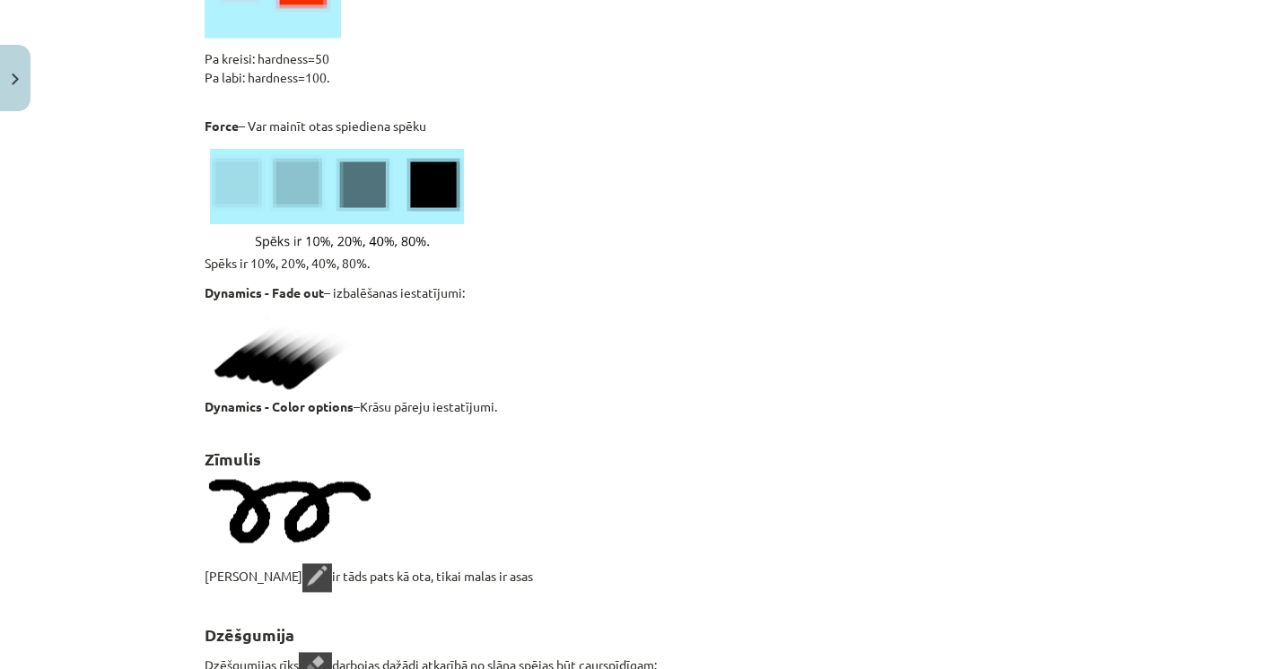
scroll to position [2692, 0]
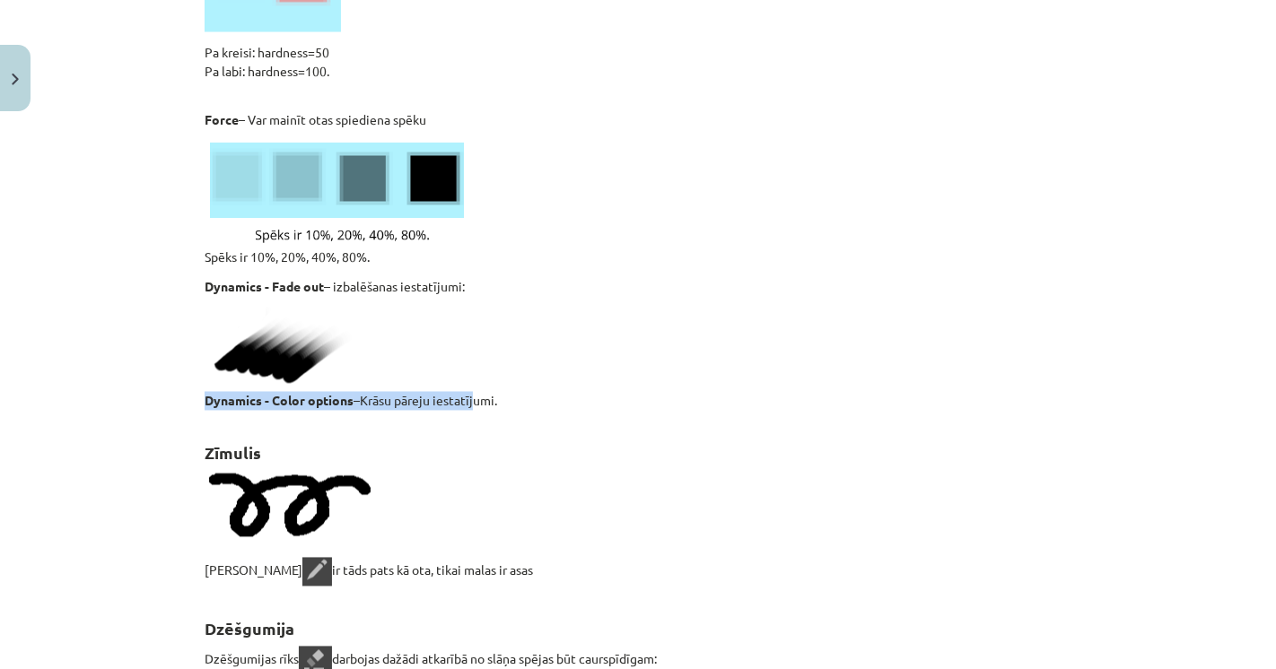
drag, startPoint x: 410, startPoint y: 404, endPoint x: 543, endPoint y: 405, distance: 132.8
click at [543, 405] on p "Dynamics - Color options –Krāsu pāreju iestatījumi." at bounding box center [638, 359] width 867 height 103
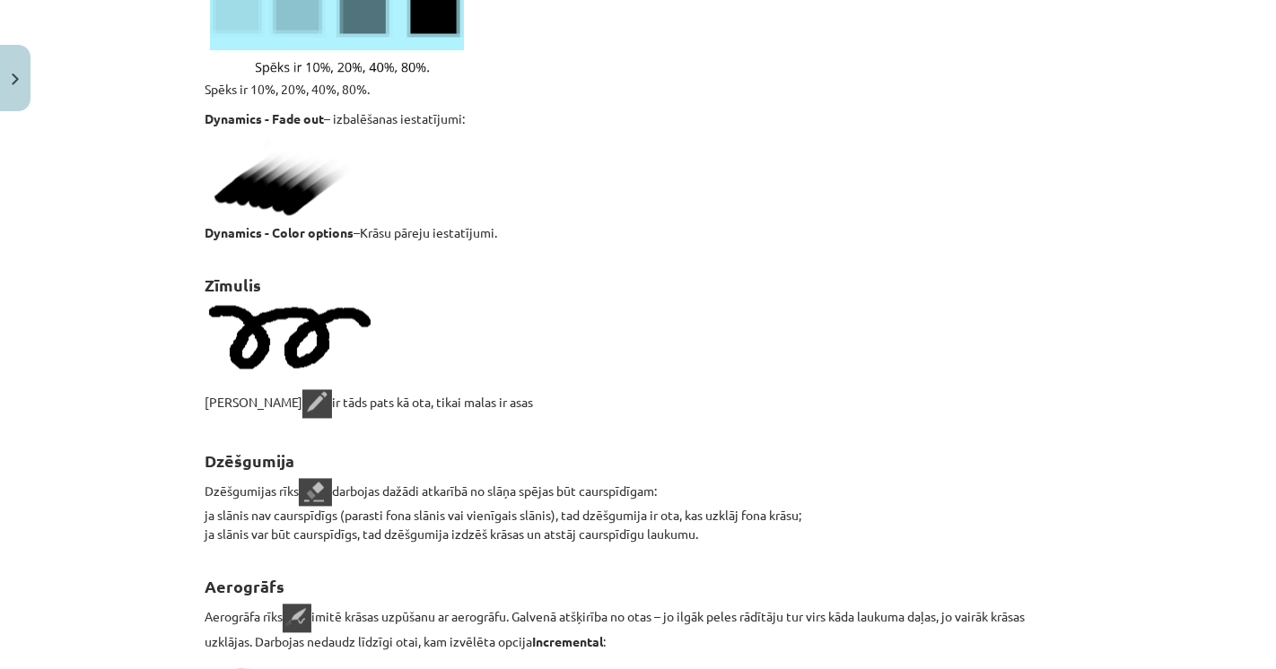
scroll to position [2891, 0]
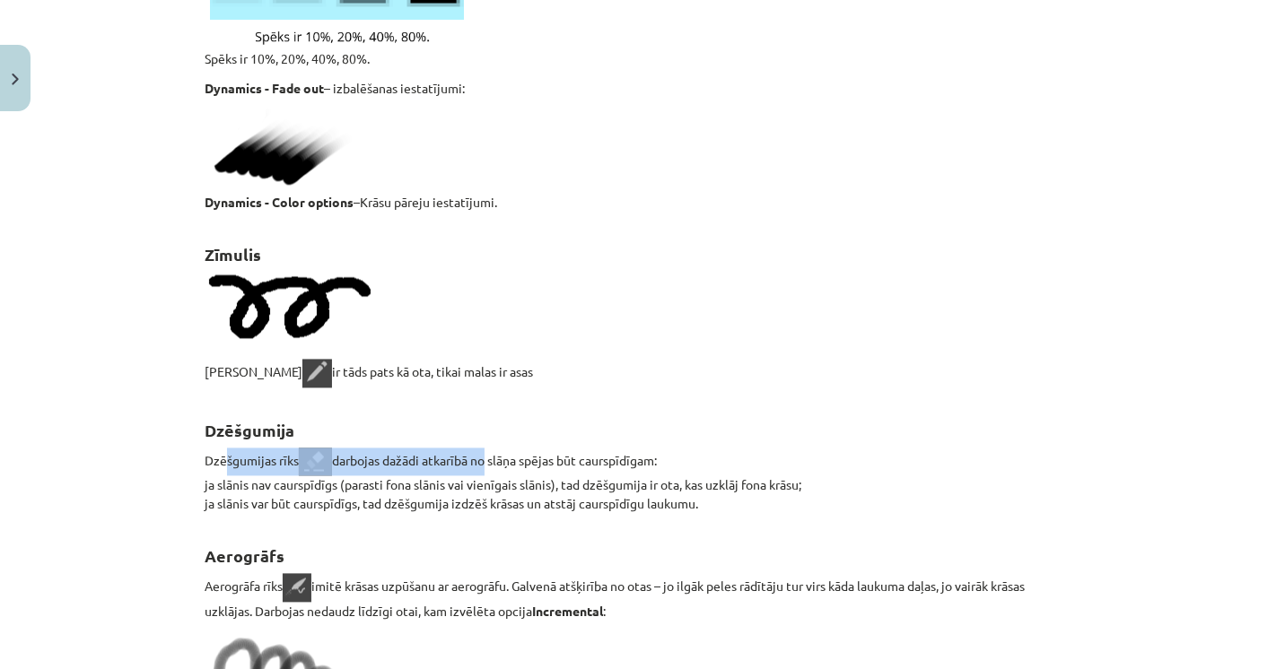
drag, startPoint x: 220, startPoint y: 460, endPoint x: 476, endPoint y: 445, distance: 256.2
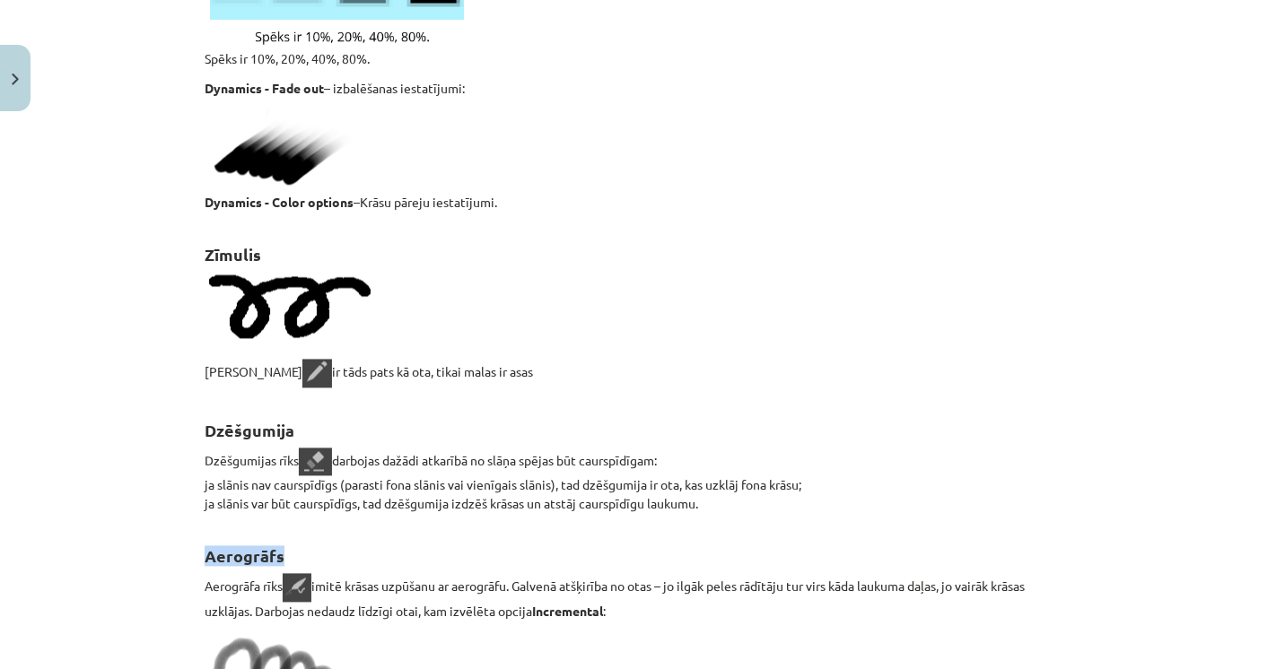
drag, startPoint x: 413, startPoint y: 581, endPoint x: 500, endPoint y: 582, distance: 87.0
click at [497, 582] on p "Aerogrāfa rīks imitē krāsas uzpūšanu ar aerogrāfu. Galvenā atšķirība no otas – …" at bounding box center [638, 597] width 867 height 48
click at [607, 581] on p "Aerogrāfa rīks imitē krāsas uzpūšanu ar aerogrāfu. Galvenā atšķirība no otas – …" at bounding box center [638, 597] width 867 height 48
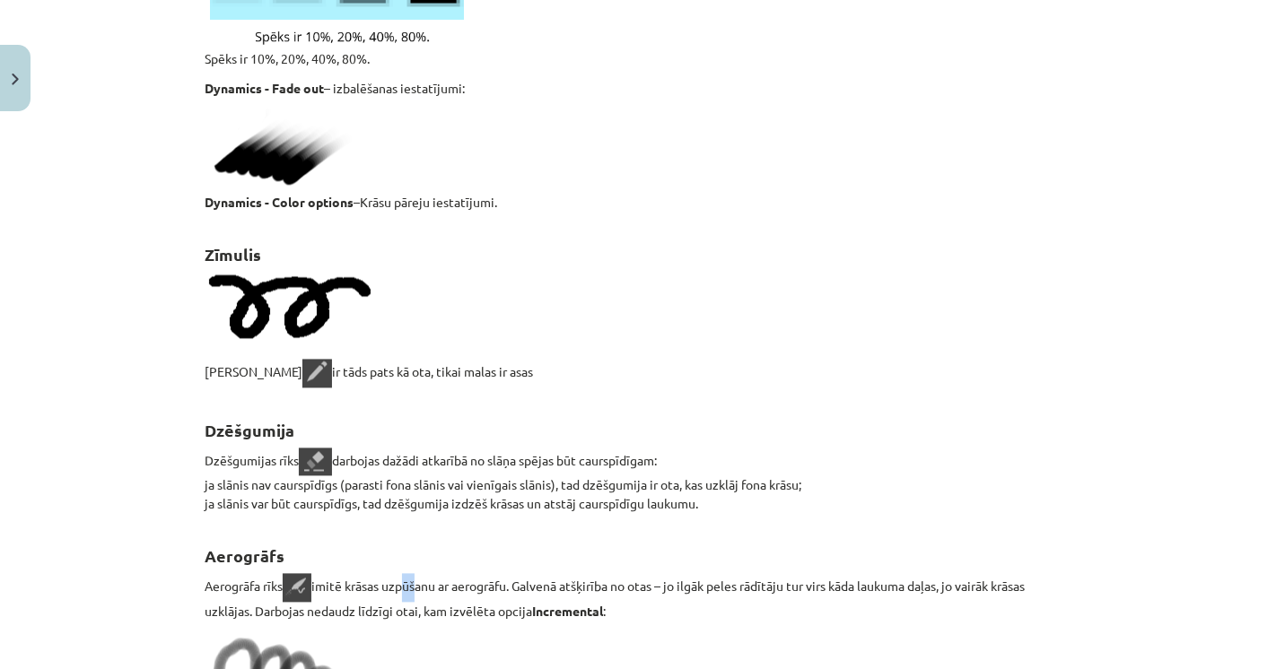
drag, startPoint x: 397, startPoint y: 593, endPoint x: 556, endPoint y: 578, distance: 159.5
click at [455, 588] on p "Aerogrāfa rīks imitē krāsas uzpūšanu ar aerogrāfu. Galvenā atšķirība no otas – …" at bounding box center [638, 597] width 867 height 48
drag, startPoint x: 584, startPoint y: 578, endPoint x: 624, endPoint y: 574, distance: 39.6
click at [615, 575] on p "Aerogrāfa rīks imitē krāsas uzpūšanu ar aerogrāfu. Galvenā atšķirība no otas – …" at bounding box center [638, 597] width 867 height 48
drag, startPoint x: 624, startPoint y: 574, endPoint x: 651, endPoint y: 574, distance: 26.9
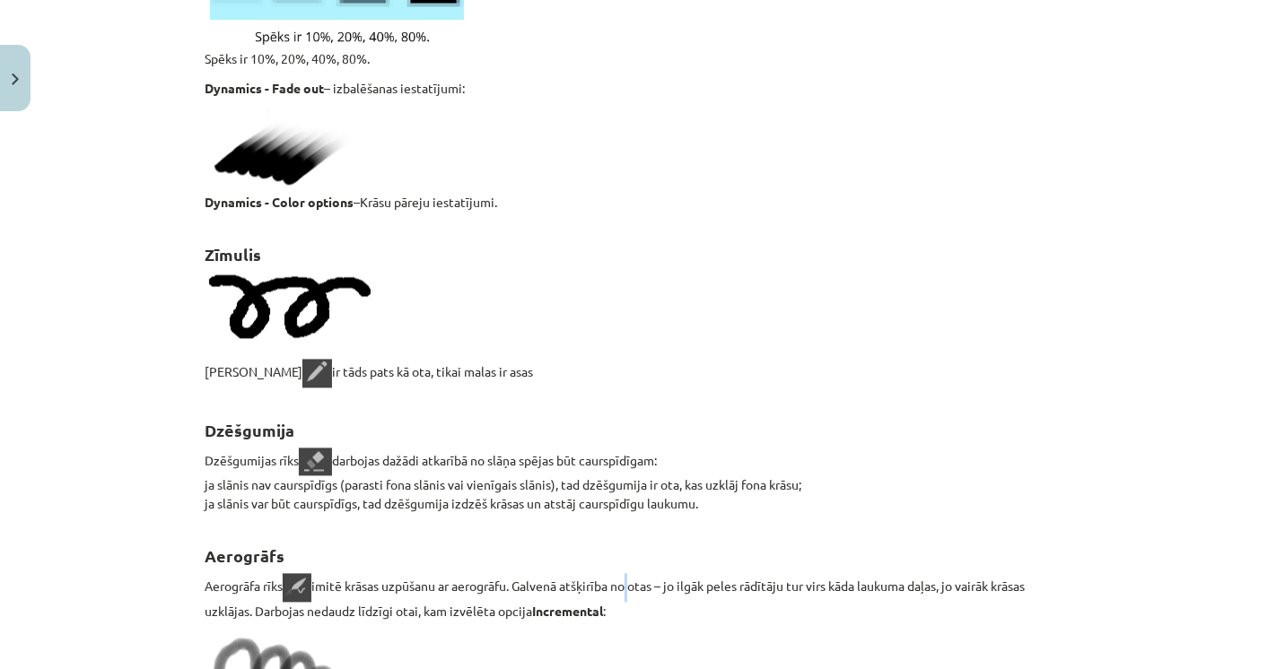
click at [646, 574] on p "Aerogrāfa rīks imitē krāsas uzpūšanu ar aerogrāfu. Galvenā atšķirība no otas – …" at bounding box center [638, 597] width 867 height 48
drag, startPoint x: 674, startPoint y: 574, endPoint x: 722, endPoint y: 574, distance: 48.5
click at [692, 574] on p "Aerogrāfa rīks imitē krāsas uzpūšanu ar aerogrāfu. Galvenā atšķirība no otas – …" at bounding box center [638, 597] width 867 height 48
click at [754, 575] on p "Aerogrāfa rīks imitē krāsas uzpūšanu ar aerogrāfu. Galvenā atšķirība no otas – …" at bounding box center [638, 597] width 867 height 48
click at [815, 578] on p "Aerogrāfa rīks imitē krāsas uzpūšanu ar aerogrāfu. Galvenā atšķirība no otas – …" at bounding box center [638, 597] width 867 height 48
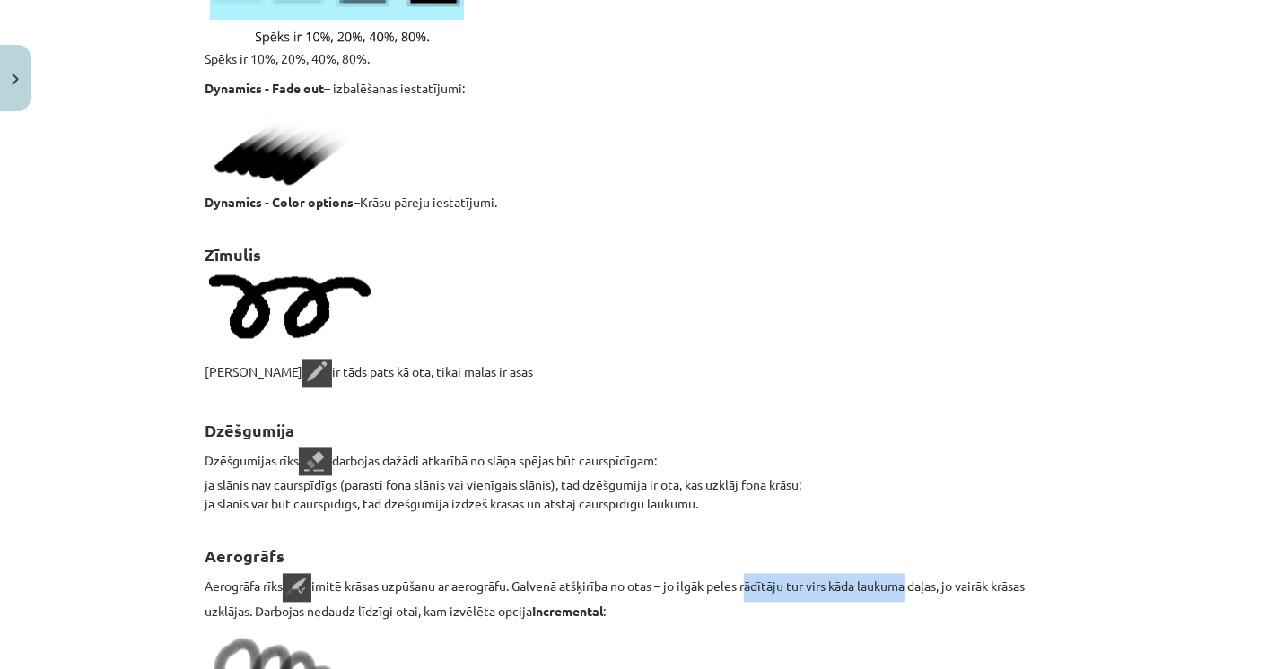
drag, startPoint x: 909, startPoint y: 580, endPoint x: 697, endPoint y: 598, distance: 212.6
click at [741, 597] on p "Aerogrāfa rīks imitē krāsas uzpūšanu ar aerogrāfu. Galvenā atšķirība no otas – …" at bounding box center [638, 597] width 867 height 48
drag, startPoint x: 922, startPoint y: 584, endPoint x: 937, endPoint y: 584, distance: 14.4
click at [927, 584] on p "Aerogrāfa rīks imitē krāsas uzpūšanu ar aerogrāfu. Galvenā atšķirība no otas – …" at bounding box center [638, 597] width 867 height 48
click at [937, 584] on p "Aerogrāfa rīks imitē krāsas uzpūšanu ar aerogrāfu. Galvenā atšķirība no otas – …" at bounding box center [638, 597] width 867 height 48
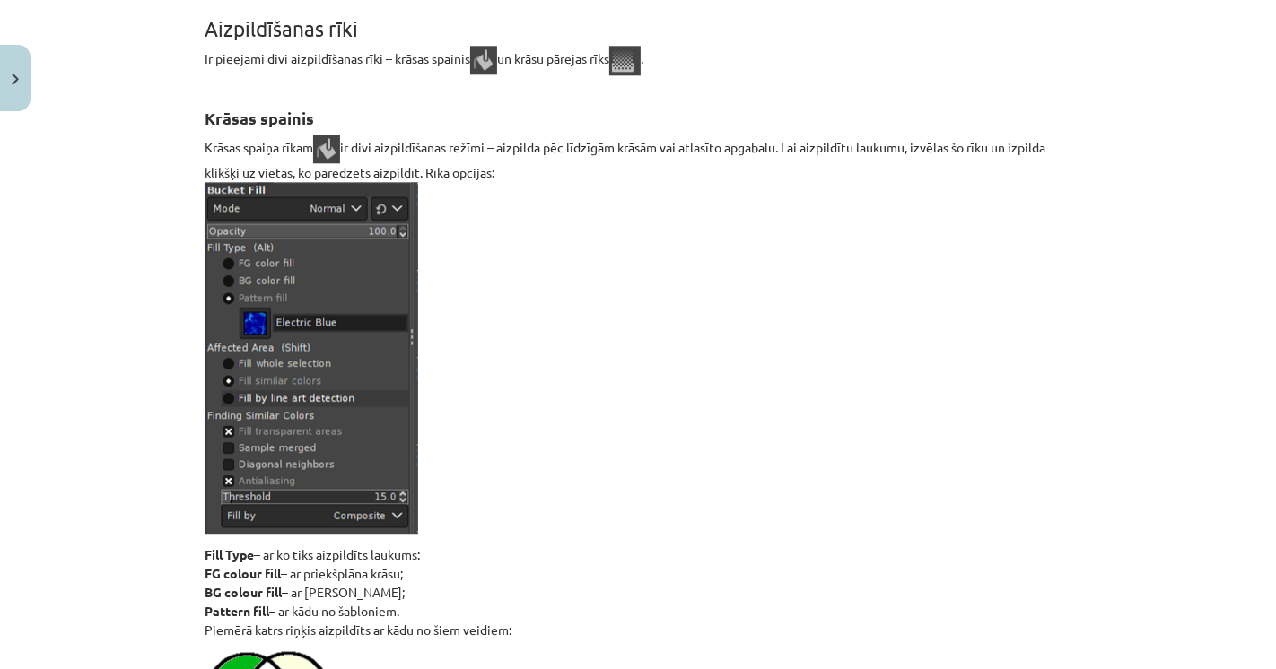
scroll to position [4087, 0]
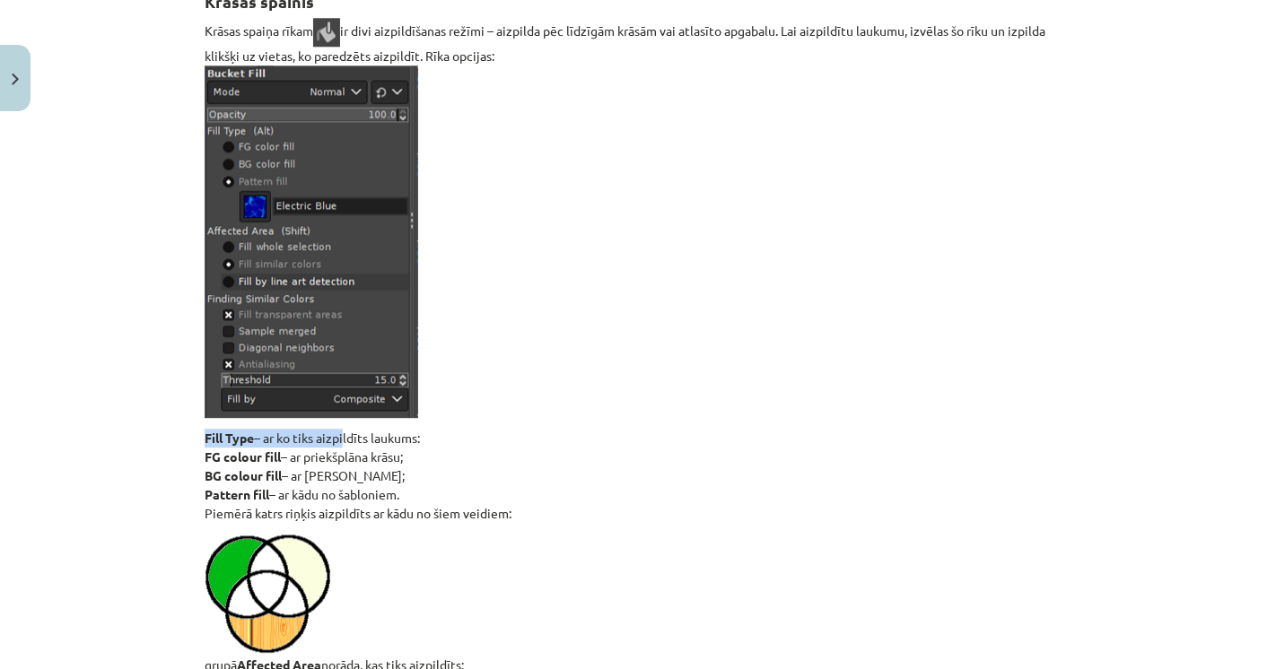
drag, startPoint x: 213, startPoint y: 426, endPoint x: 341, endPoint y: 432, distance: 128.4
click at [374, 456] on p "Fill Type – ar ko tiks aizpildīts laukums: FG colour fill – ar priekšplāna krās…" at bounding box center [638, 476] width 867 height 94
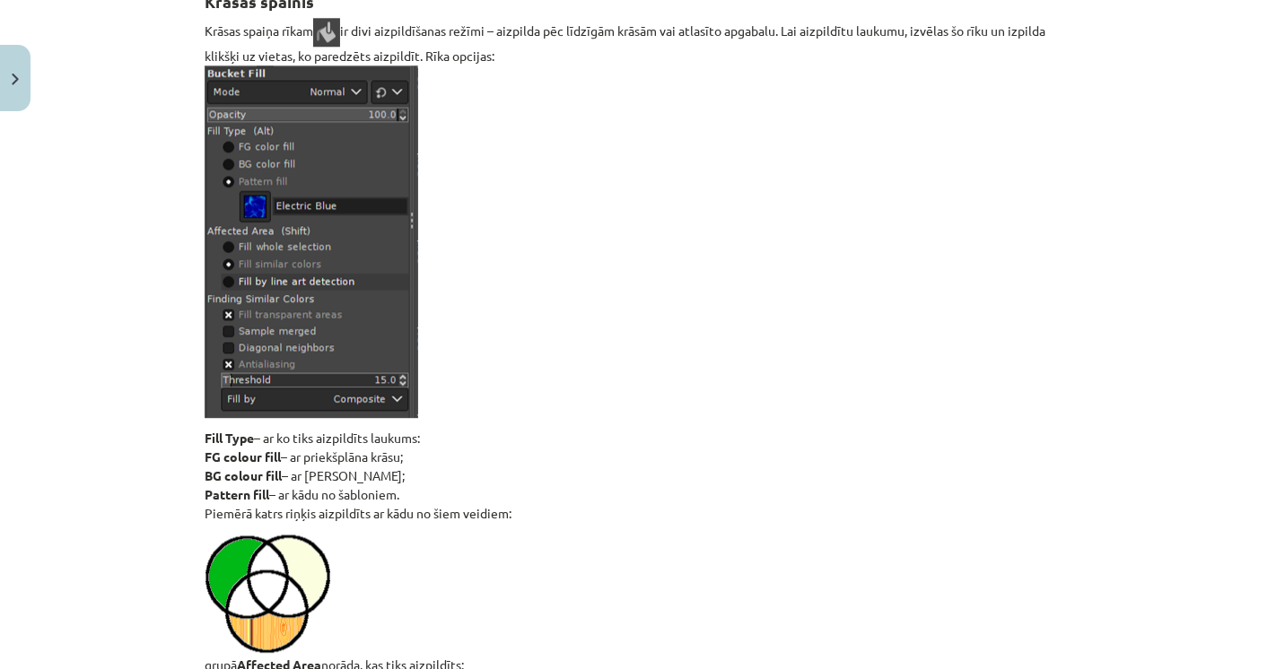
click at [325, 473] on p "Fill Type – ar ko tiks aizpildīts laukums: FG colour fill – ar priekšplāna krās…" at bounding box center [638, 476] width 867 height 94
click at [282, 493] on p "Fill Type – ar ko tiks aizpildīts laukums: FG colour fill – ar priekšplāna krās…" at bounding box center [638, 476] width 867 height 94
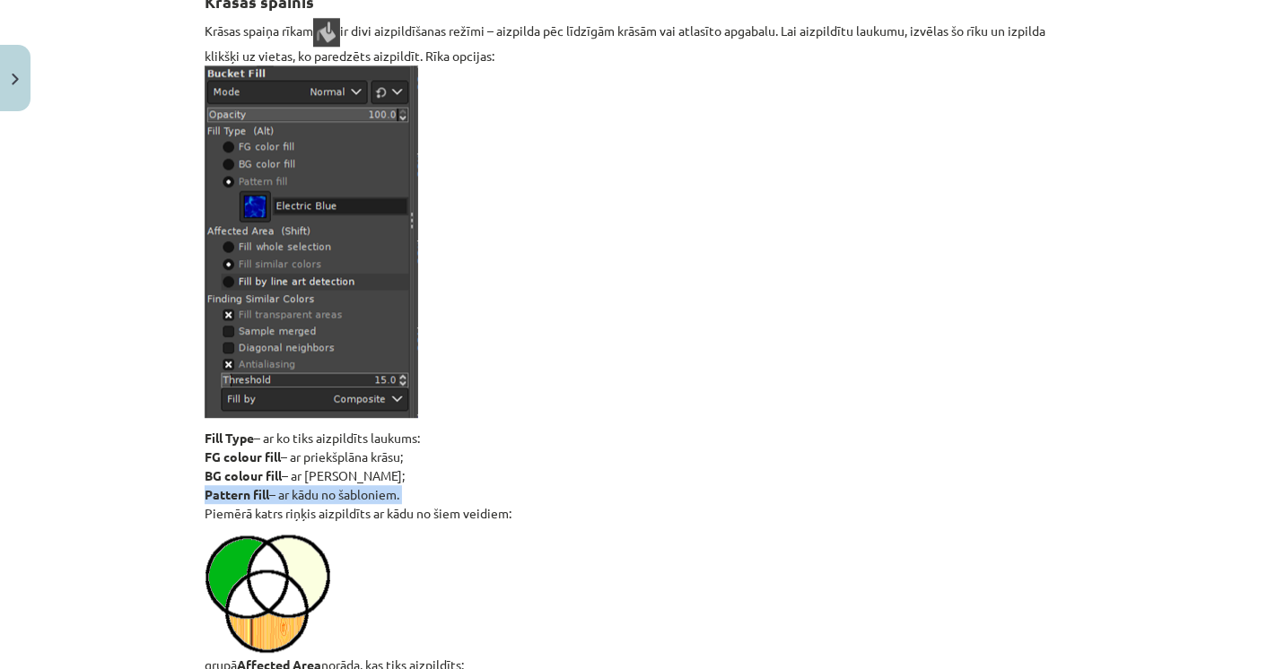
click at [283, 493] on p "Fill Type – ar ko tiks aizpildīts laukums: FG colour fill – ar priekšplāna krās…" at bounding box center [638, 476] width 867 height 94
click at [283, 513] on p "Fill Type – ar ko tiks aizpildīts laukums: FG colour fill – ar priekšplāna krās…" at bounding box center [638, 476] width 867 height 94
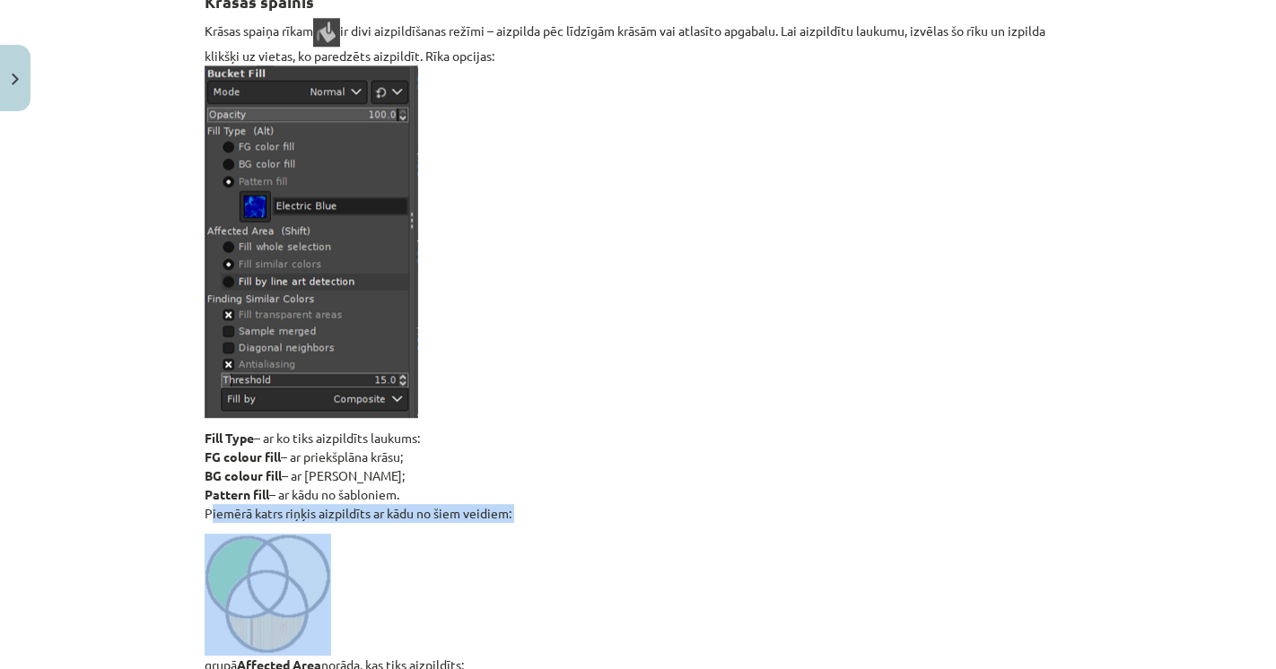
click at [284, 513] on p "Fill Type – ar ko tiks aizpildīts laukums: FG colour fill – ar priekšplāna krās…" at bounding box center [638, 476] width 867 height 94
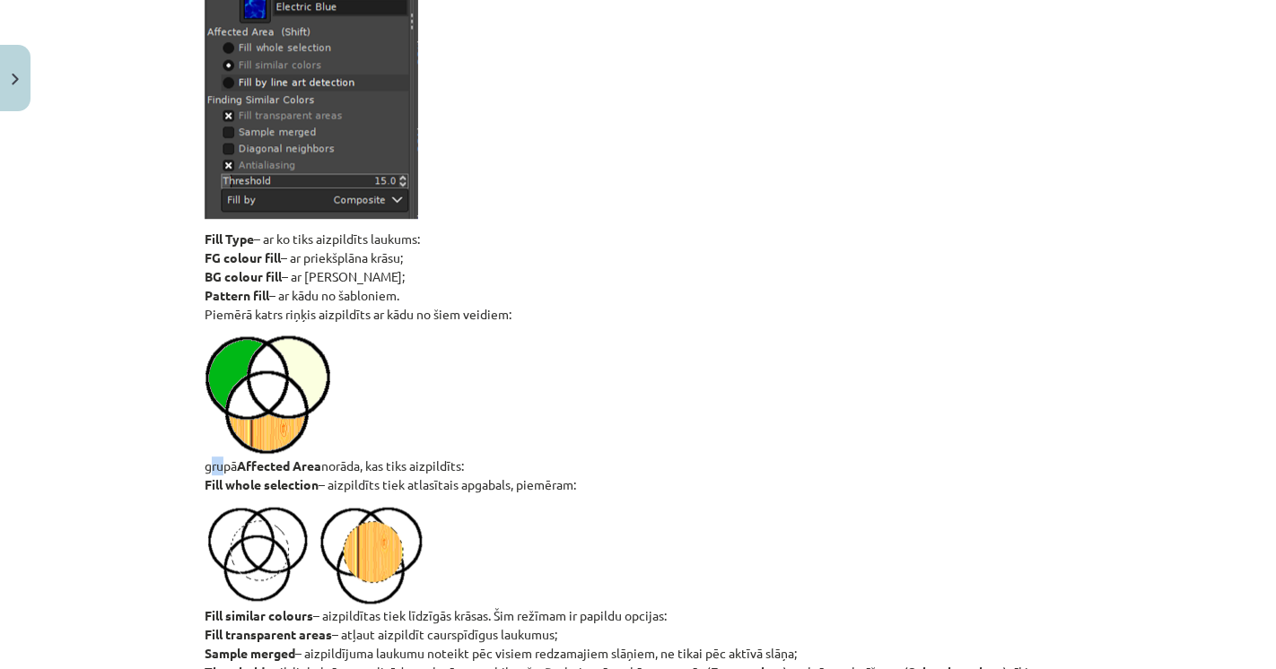
drag, startPoint x: 249, startPoint y: 462, endPoint x: 275, endPoint y: 462, distance: 26.0
click at [258, 462] on strong "Affected Area" at bounding box center [279, 466] width 84 height 16
drag, startPoint x: 305, startPoint y: 462, endPoint x: 345, endPoint y: 459, distance: 40.5
click at [319, 462] on p "grupā Affected Area norāda, kas tiks aizpildīts: Fill whole selection – aizpild…" at bounding box center [638, 415] width 867 height 160
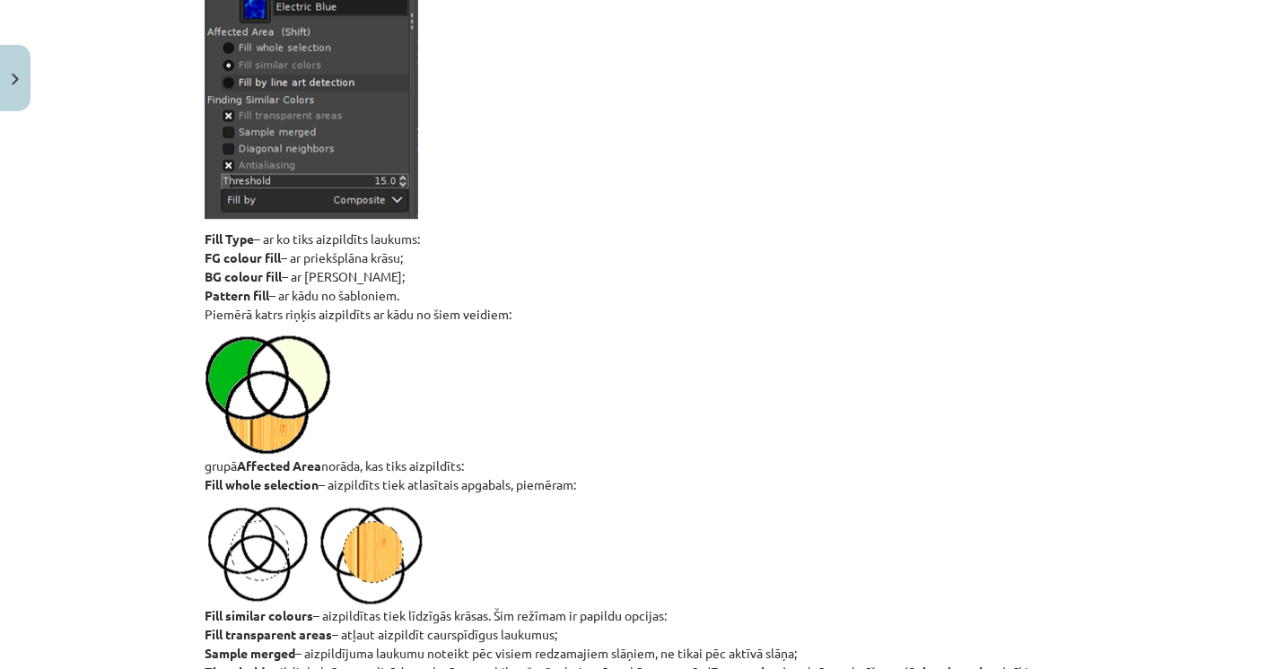
click at [354, 459] on p "grupā Affected Area norāda, kas tiks aizpildīts: Fill whole selection – aizpild…" at bounding box center [638, 415] width 867 height 160
click at [384, 462] on p "grupā Affected Area norāda, kas tiks aizpildīts: Fill whole selection – aizpild…" at bounding box center [638, 415] width 867 height 160
click at [413, 467] on p "grupā Affected Area norāda, kas tiks aizpildīts: Fill whole selection – aizpild…" at bounding box center [638, 415] width 867 height 160
click at [447, 469] on p "grupā Affected Area norāda, kas tiks aizpildīts: Fill whole selection – aizpild…" at bounding box center [638, 415] width 867 height 160
click at [476, 478] on p "grupā Affected Area norāda, kas tiks aizpildīts: Fill whole selection – aizpild…" at bounding box center [638, 415] width 867 height 160
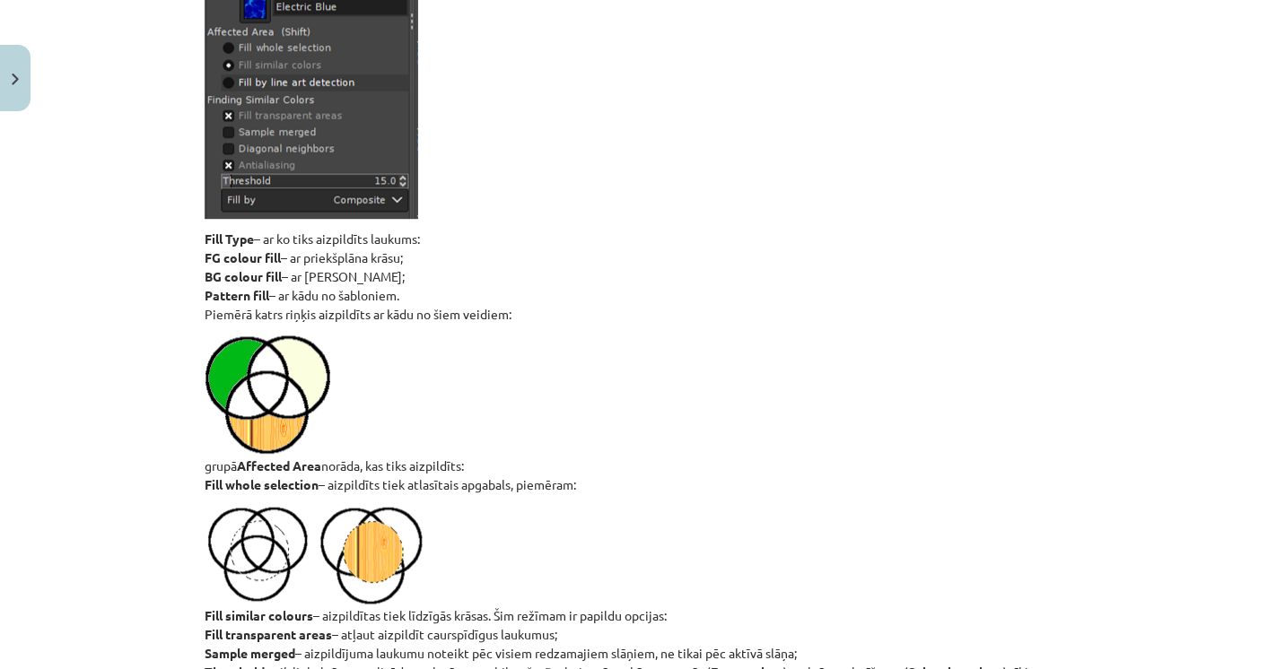
click at [489, 478] on p "grupā Affected Area norāda, kas tiks aizpildīts: Fill whole selection – aizpild…" at bounding box center [638, 415] width 867 height 160
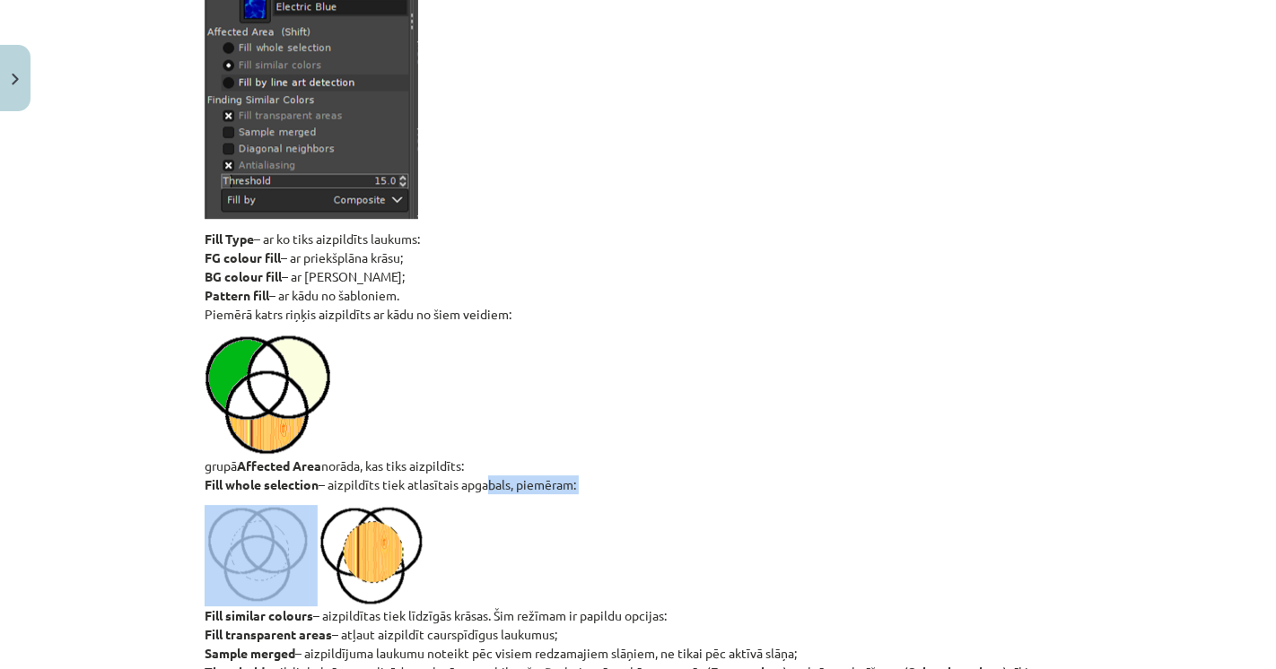
drag, startPoint x: 451, startPoint y: 489, endPoint x: 310, endPoint y: 495, distance: 141.0
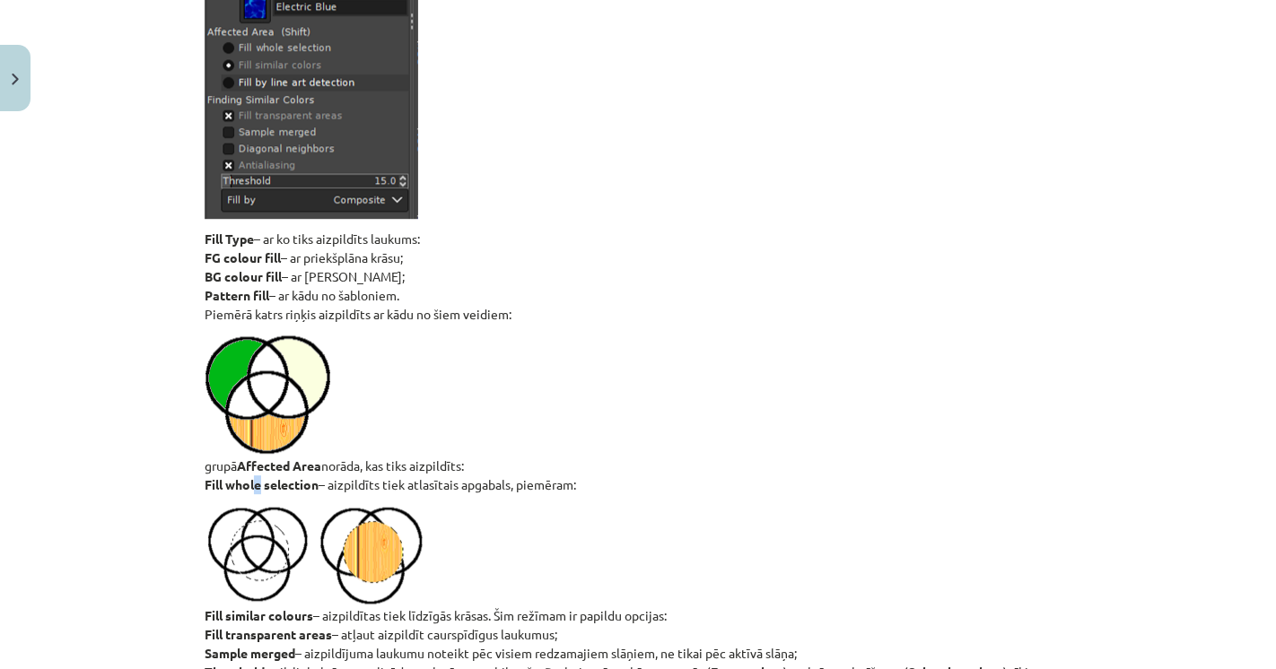
drag, startPoint x: 251, startPoint y: 486, endPoint x: 236, endPoint y: 486, distance: 15.3
click at [238, 486] on strong "Fill whole selection" at bounding box center [262, 484] width 114 height 16
drag, startPoint x: 228, startPoint y: 485, endPoint x: 216, endPoint y: 485, distance: 11.7
click at [217, 485] on strong "Fill whole selection" at bounding box center [262, 484] width 114 height 16
click at [205, 485] on strong "Fill whole selection" at bounding box center [262, 484] width 114 height 16
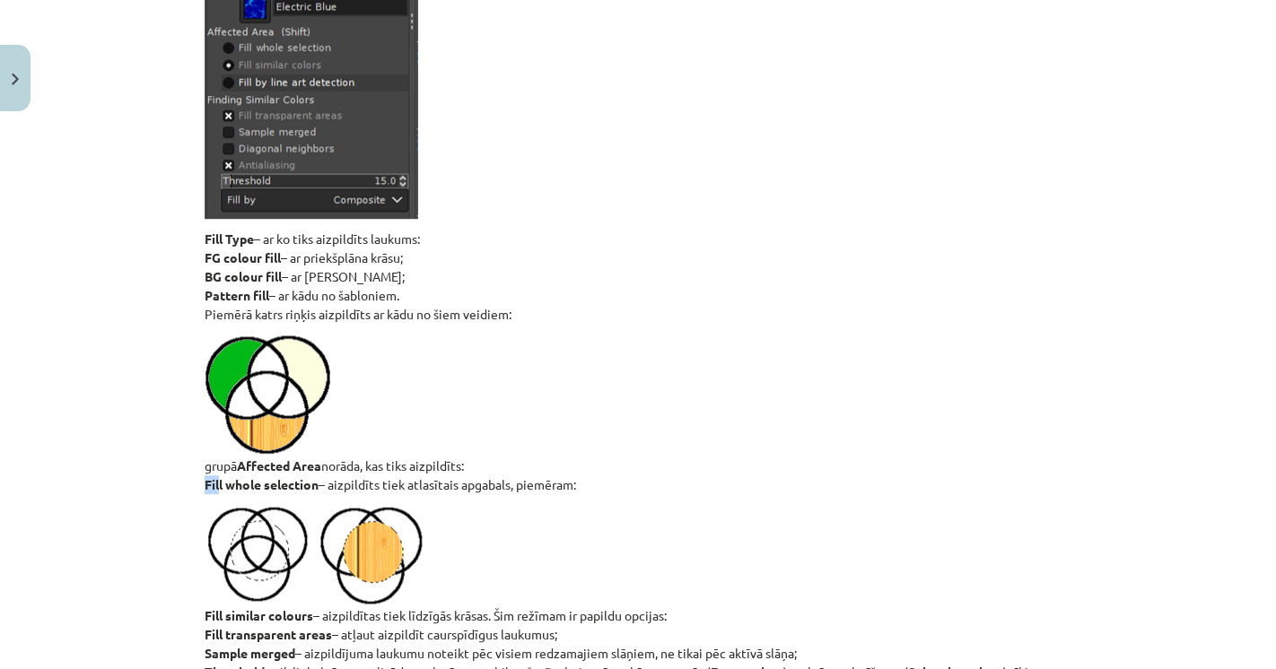
drag, startPoint x: 220, startPoint y: 485, endPoint x: 284, endPoint y: 485, distance: 64.6
click at [269, 485] on strong "Fill whole selection" at bounding box center [262, 484] width 114 height 16
drag, startPoint x: 468, startPoint y: 486, endPoint x: 589, endPoint y: 487, distance: 120.2
click at [589, 487] on p "grupā Affected Area norāda, kas tiks aizpildīts: Fill whole selection – aizpild…" at bounding box center [638, 415] width 867 height 160
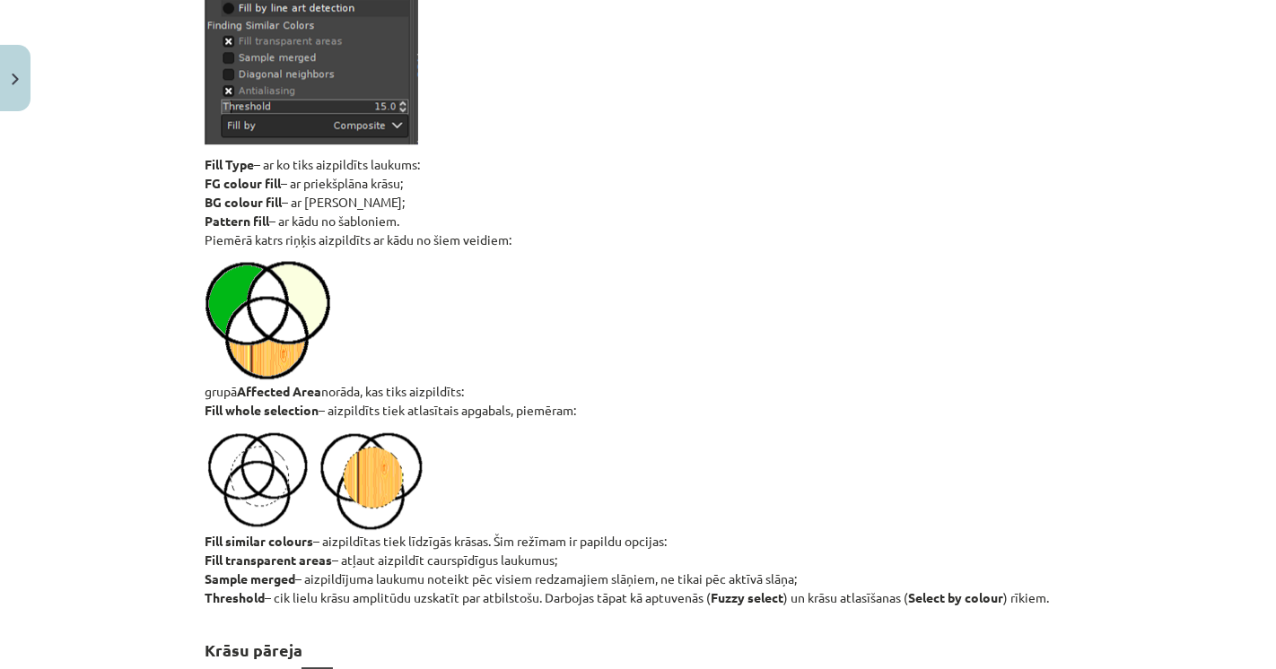
scroll to position [4386, 0]
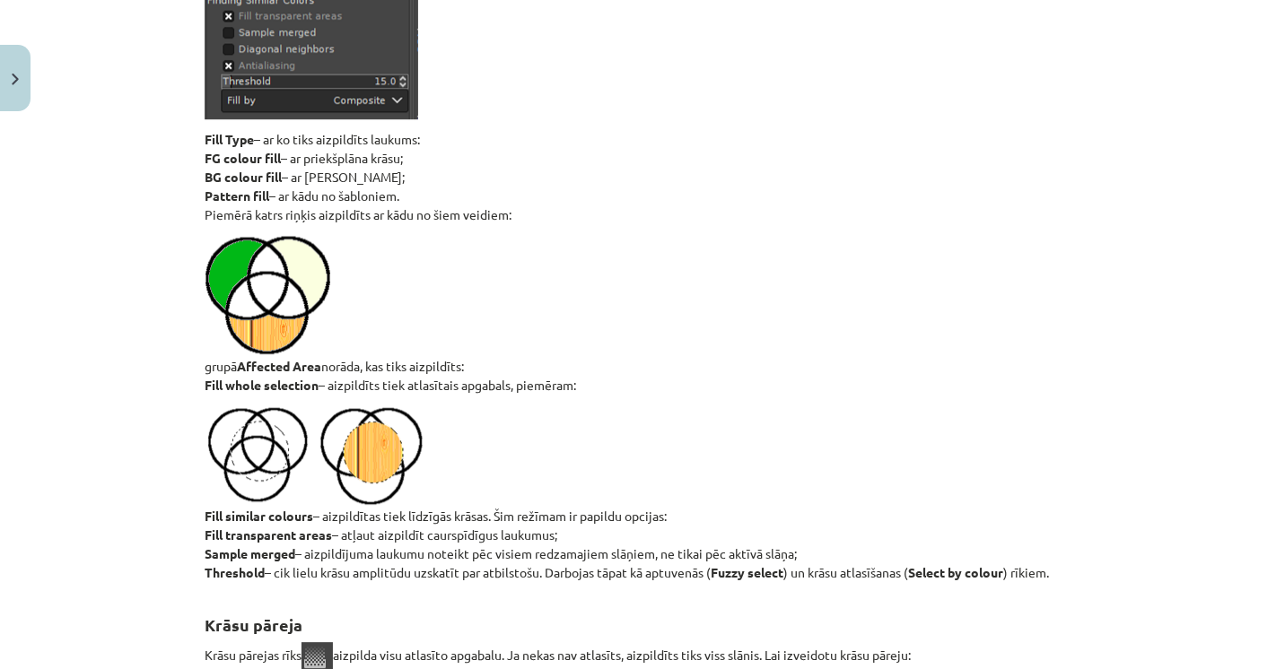
drag, startPoint x: 192, startPoint y: 520, endPoint x: 664, endPoint y: 535, distance: 472.2
drag, startPoint x: 283, startPoint y: 565, endPoint x: 269, endPoint y: 565, distance: 13.5
click at [271, 565] on p "Fill similar colours – aizpildītas tiek līdzīgās krāsas. Šim režīmam ir papildu…" at bounding box center [638, 494] width 867 height 177
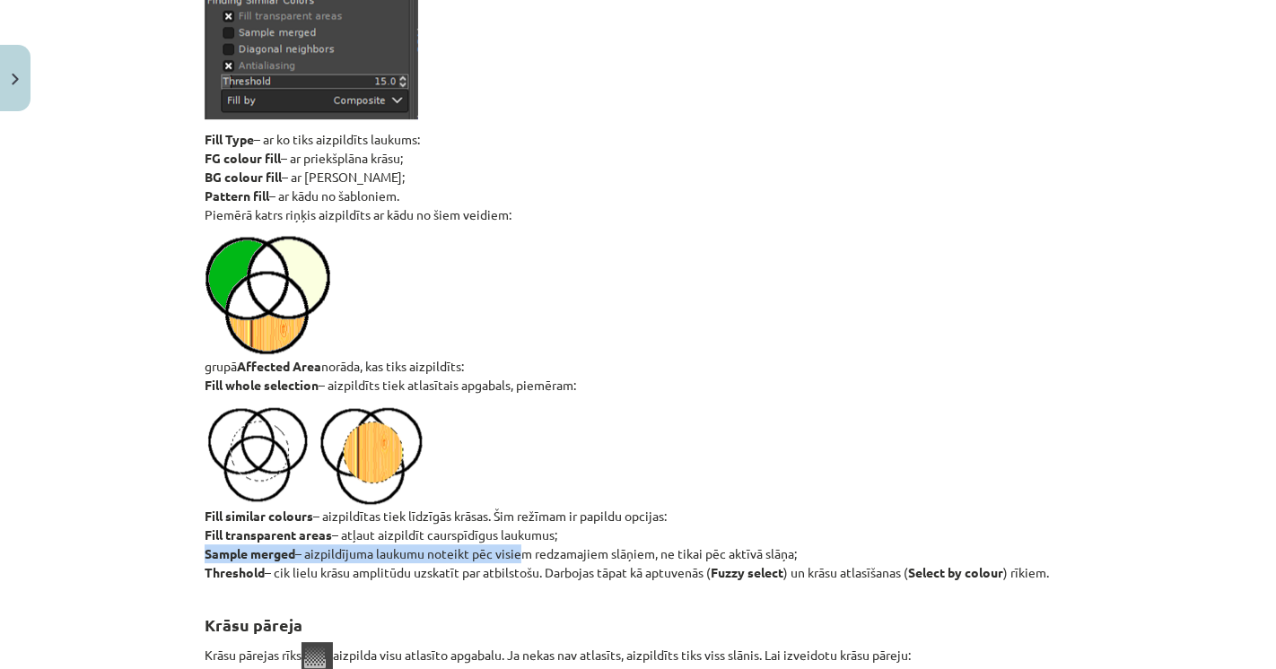
drag, startPoint x: 199, startPoint y: 550, endPoint x: 515, endPoint y: 549, distance: 315.8
click at [515, 549] on p "Fill similar colours – aizpildītas tiek līdzīgās krāsas. Šim režīmam ir papildu…" at bounding box center [638, 494] width 867 height 177
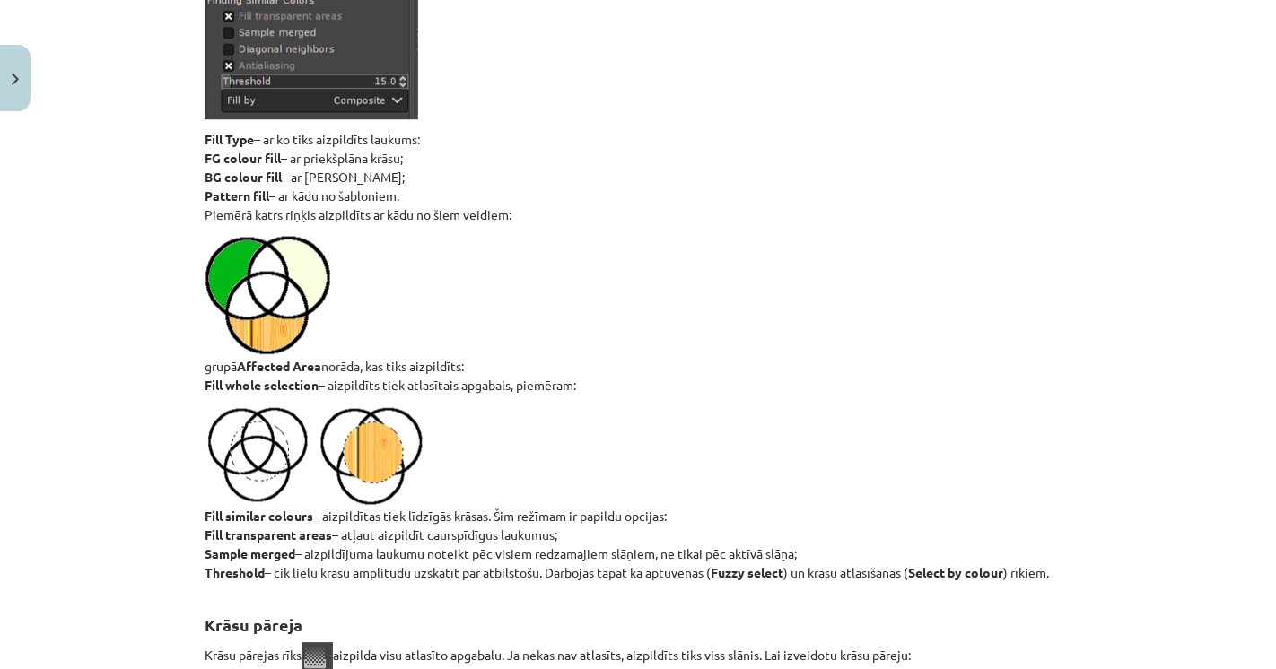
click at [341, 570] on p "Fill similar colours – aizpildītas tiek līdzīgās krāsas. Šim režīmam ir papildu…" at bounding box center [638, 494] width 867 height 177
drag, startPoint x: 384, startPoint y: 573, endPoint x: 425, endPoint y: 573, distance: 41.3
click at [416, 573] on p "Fill similar colours – aizpildītas tiek līdzīgās krāsas. Šim režīmam ir papildu…" at bounding box center [638, 494] width 867 height 177
drag, startPoint x: 492, startPoint y: 572, endPoint x: 502, endPoint y: 572, distance: 10.8
click at [502, 572] on p "Fill similar colours – aizpildītas tiek līdzīgās krāsas. Šim režīmam ir papildu…" at bounding box center [638, 494] width 867 height 177
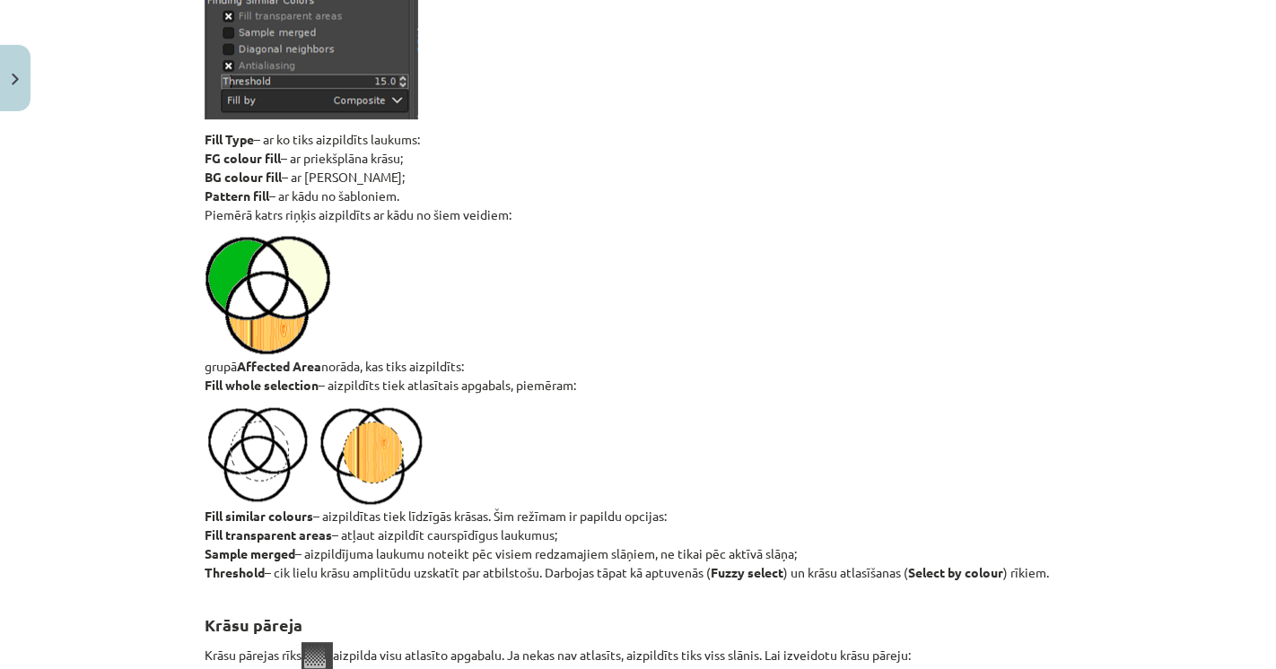
click at [164, 521] on div "Mācību tēma: Datorikas - 10. klases 3. ieskaites mācību materiāls #7 Gimp (2. d…" at bounding box center [638, 334] width 1276 height 669
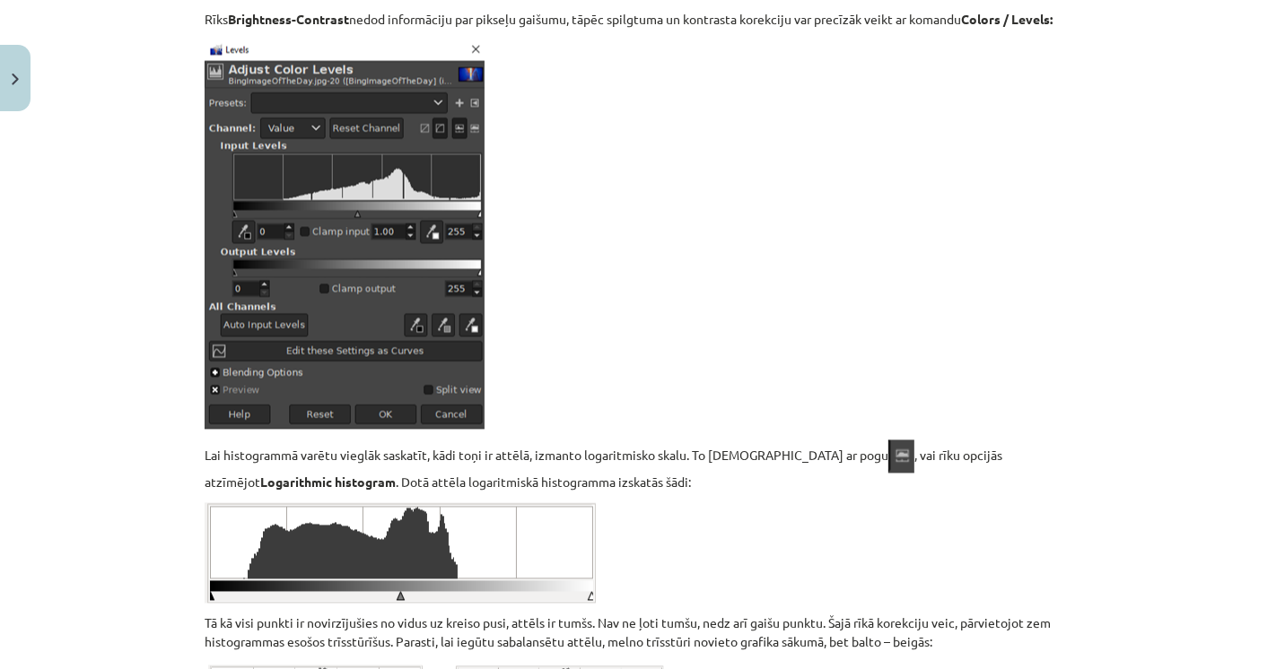
scroll to position [8573, 0]
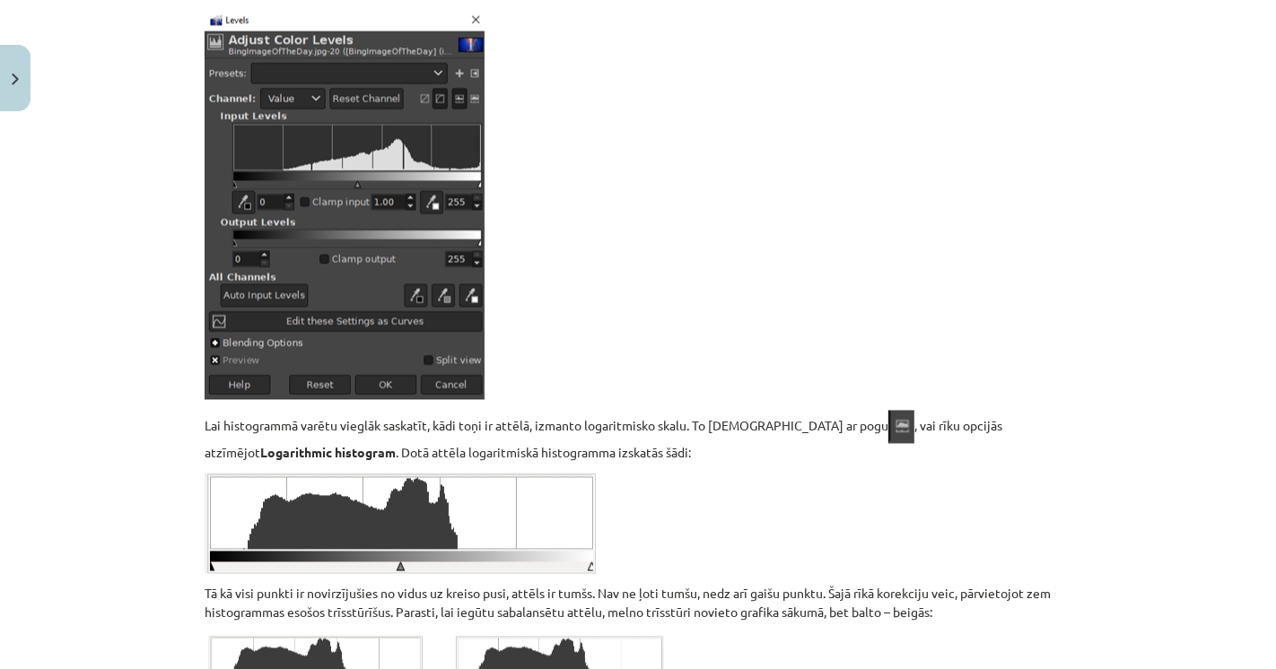
click at [209, 459] on p "Lai histogrammā varētu vieglāk saskatīt, kādi toņi ir attēlā, izmanto logaritmi…" at bounding box center [638, 437] width 867 height 52
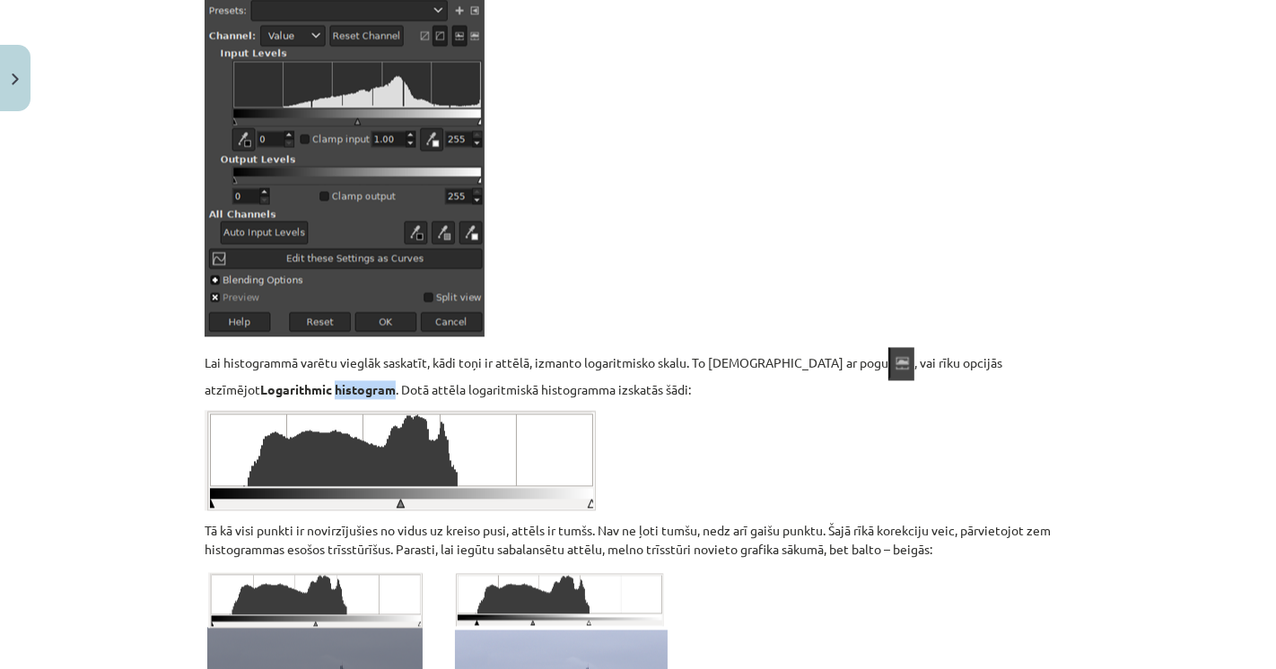
scroll to position [8772, 0]
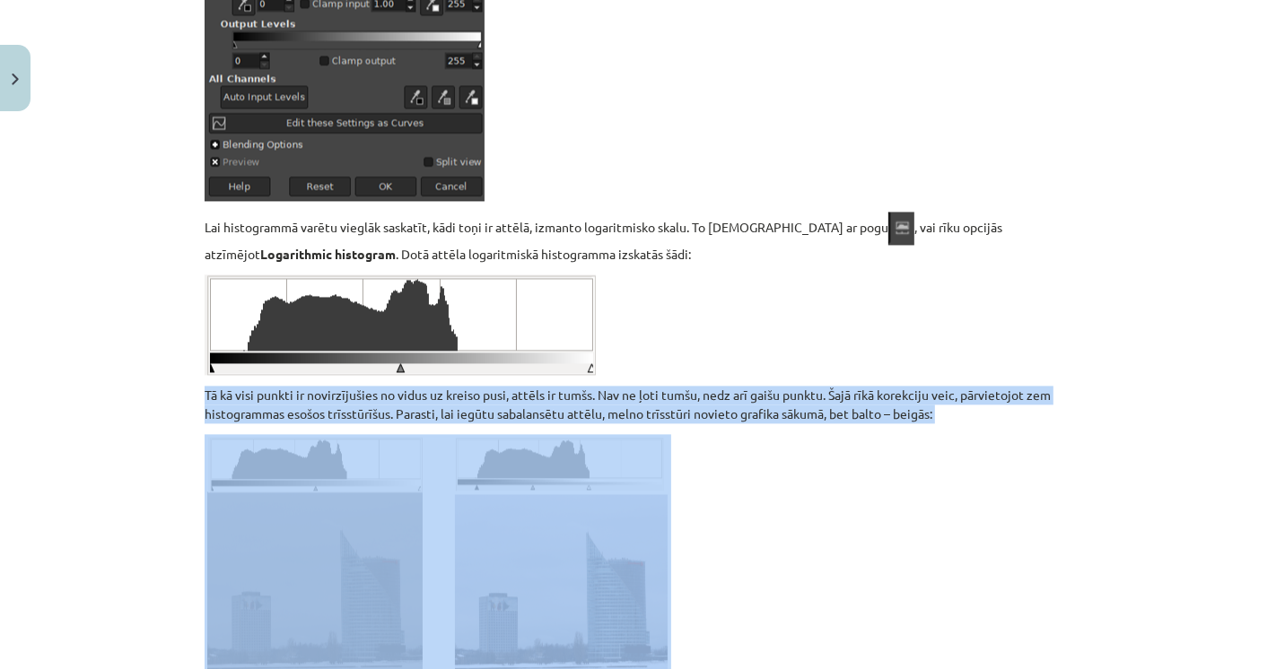
click at [151, 413] on div "Mācību tēma: Datorikas - 10. klases 3. ieskaites mācību materiāls #7 Gimp (2. d…" at bounding box center [638, 334] width 1276 height 669
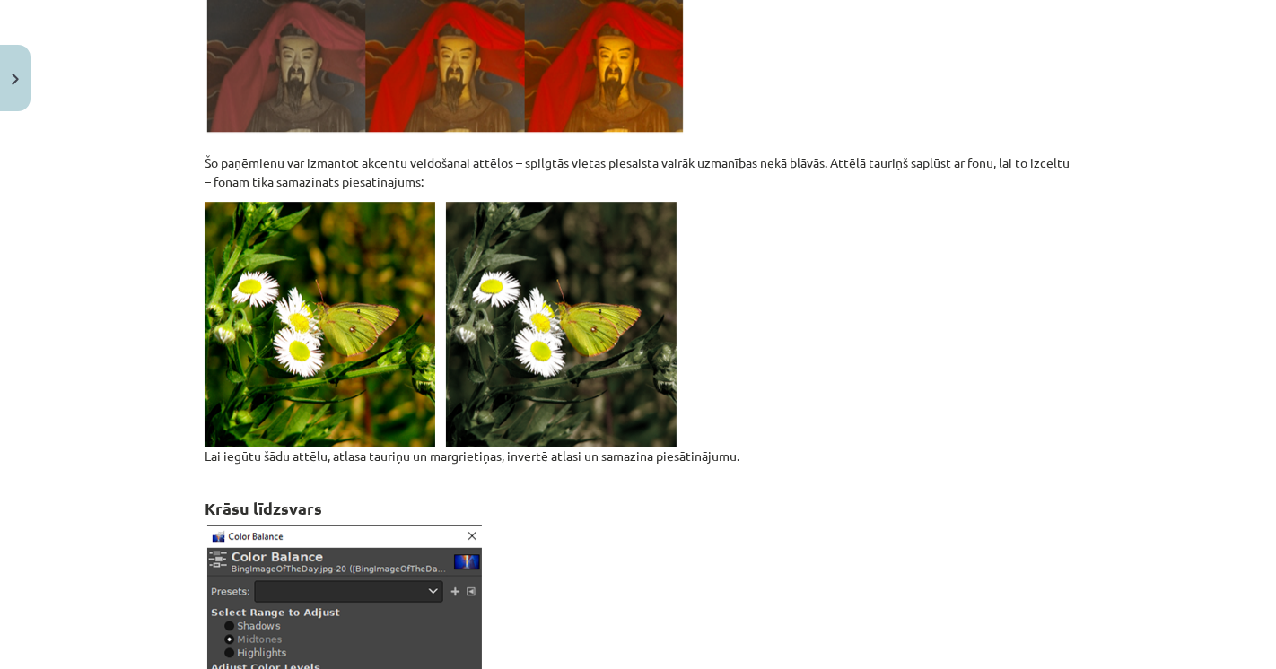
scroll to position [10667, 0]
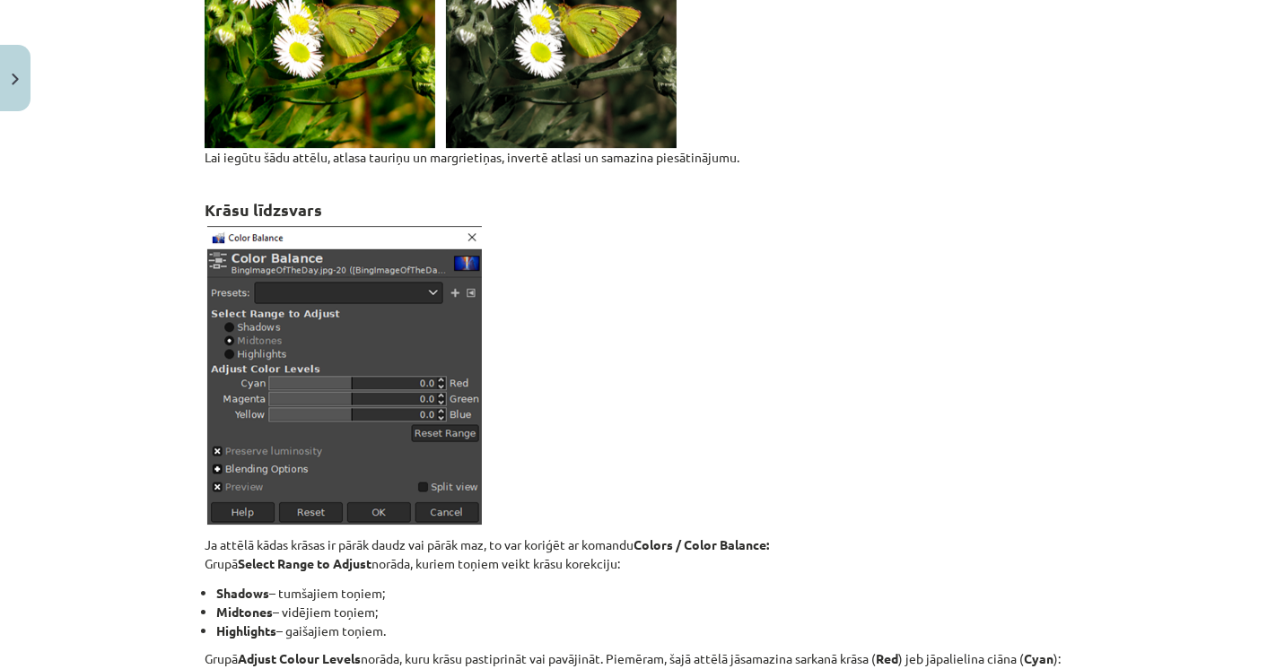
click at [235, 538] on p "Ja attēlā kādas krāsas ir pārāk daudz vai pārāk maz, to var koriģēt ar komandu …" at bounding box center [638, 555] width 867 height 38
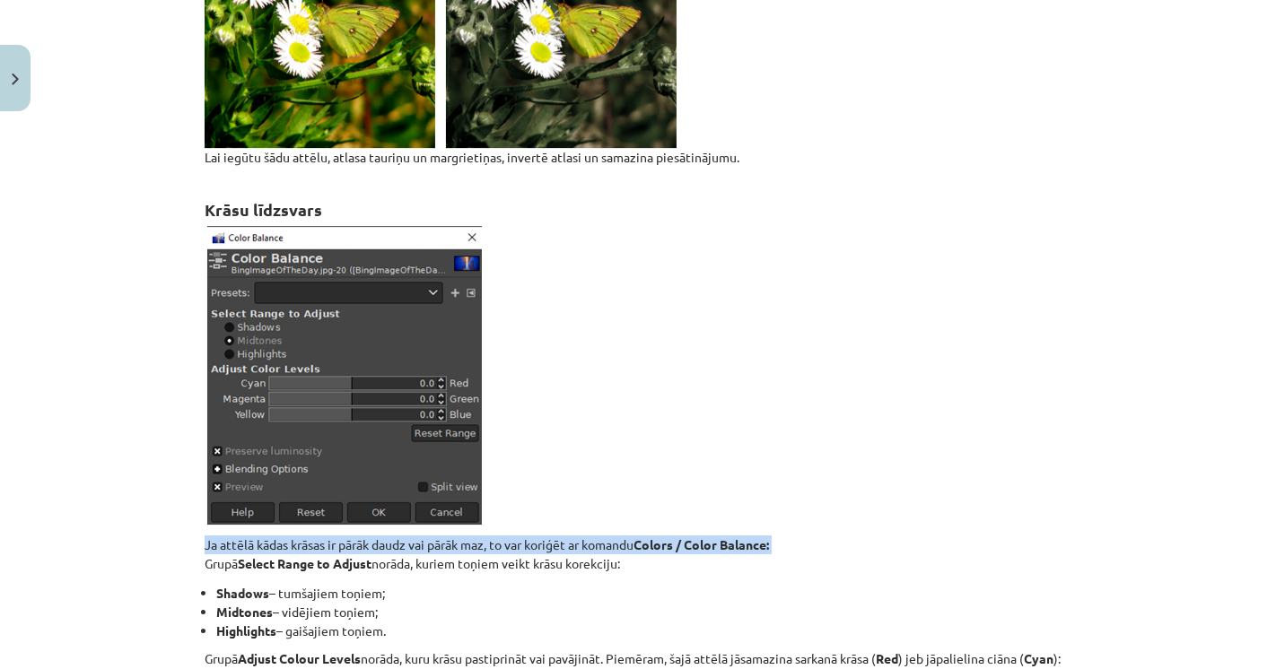
click at [235, 538] on p "Ja attēlā kādas krāsas ir pārāk daudz vai pārāk maz, to var koriģēt ar komandu …" at bounding box center [638, 555] width 867 height 38
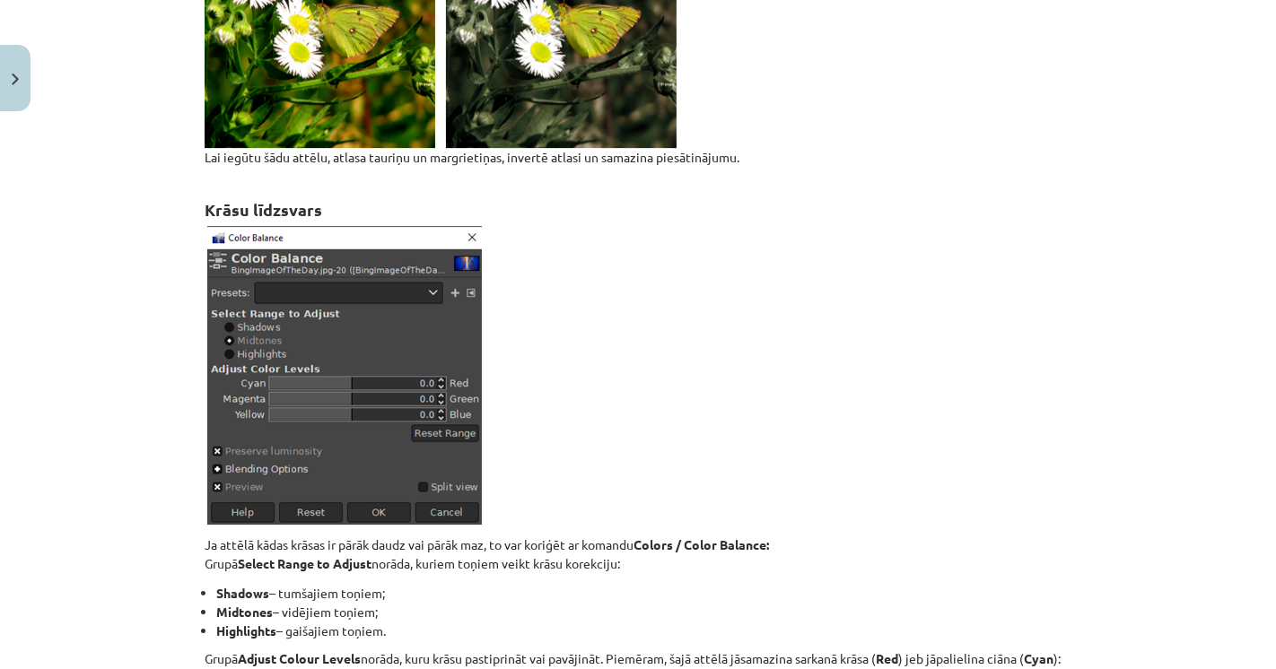
drag, startPoint x: 384, startPoint y: 563, endPoint x: 440, endPoint y: 562, distance: 55.7
click at [395, 563] on p "Ja attēlā kādas krāsas ir pārāk daudz vai pārāk maz, to var koriģēt ar komandu …" at bounding box center [638, 555] width 867 height 38
drag, startPoint x: 450, startPoint y: 562, endPoint x: 465, endPoint y: 565, distance: 14.8
click at [463, 564] on p "Ja attēlā kādas krāsas ir pārāk daudz vai pārāk maz, to var koriģēt ar komandu …" at bounding box center [638, 555] width 867 height 38
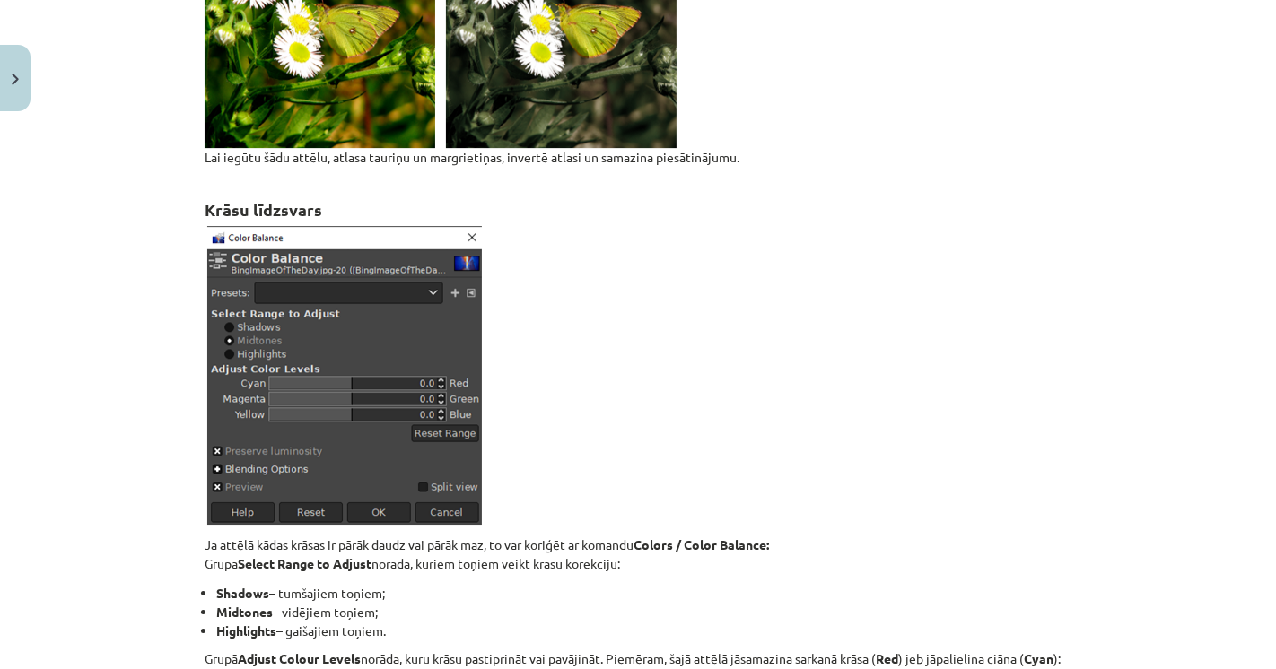
click at [518, 570] on p "Ja attēlā kādas krāsas ir pārāk daudz vai pārāk maz, to var koriģēt ar komandu …" at bounding box center [638, 555] width 867 height 38
drag, startPoint x: 225, startPoint y: 598, endPoint x: 368, endPoint y: 602, distance: 142.7
click at [369, 593] on li "Shadows – tumšajiem toņiem;" at bounding box center [643, 593] width 855 height 19
drag, startPoint x: 345, startPoint y: 612, endPoint x: 405, endPoint y: 618, distance: 59.6
click at [374, 614] on li "Midtones – vidējiem toņiem;" at bounding box center [643, 612] width 855 height 19
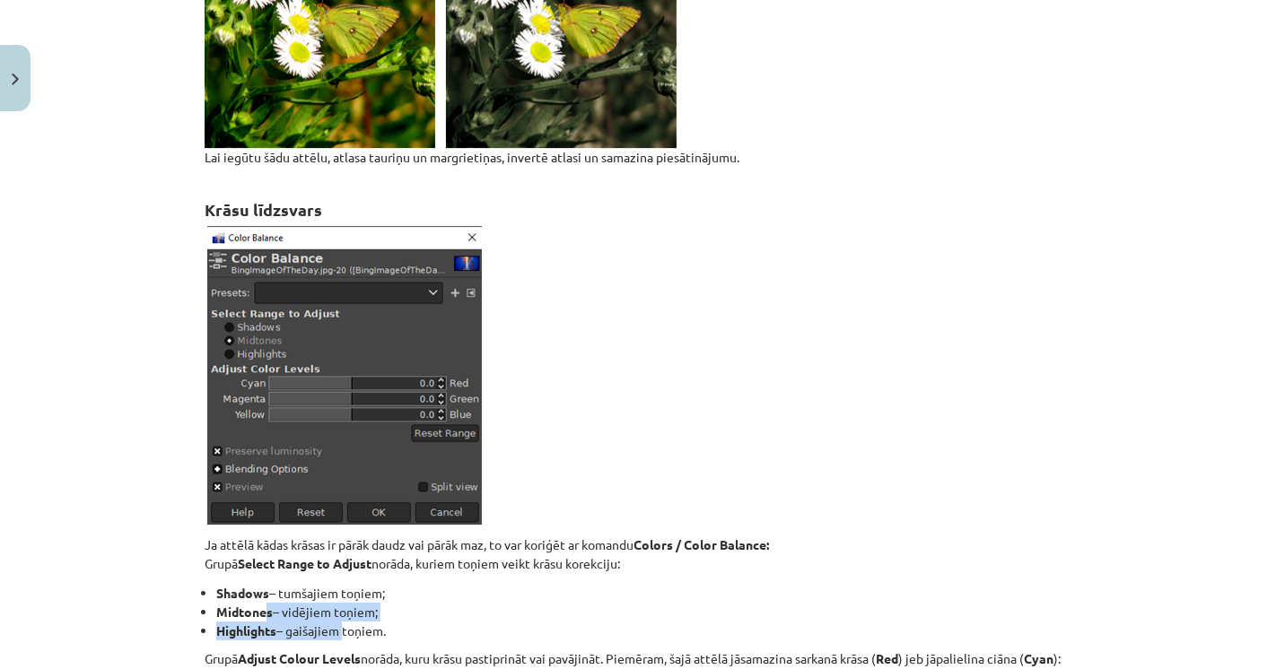
drag, startPoint x: 258, startPoint y: 618, endPoint x: 356, endPoint y: 621, distance: 98.7
click at [356, 621] on ul "Shadows – tumšajiem toņiem; Midtones – vidējiem toņiem; Highlights – gaišajiem …" at bounding box center [638, 612] width 867 height 57
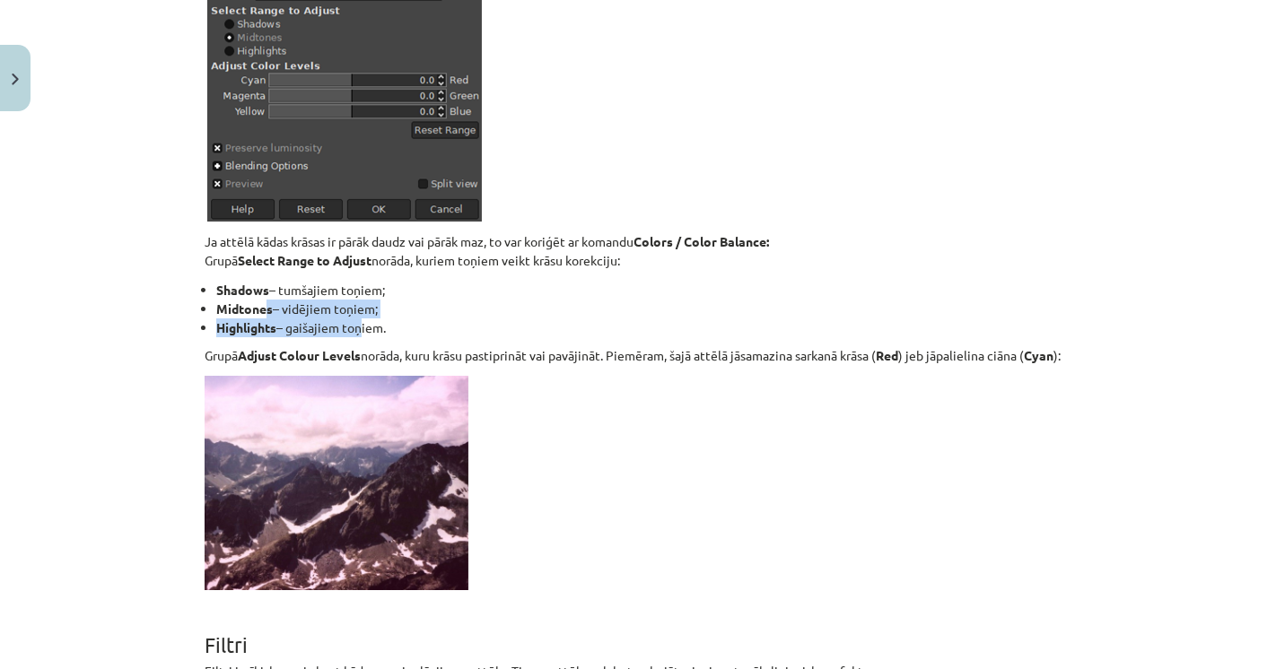
scroll to position [11066, 0]
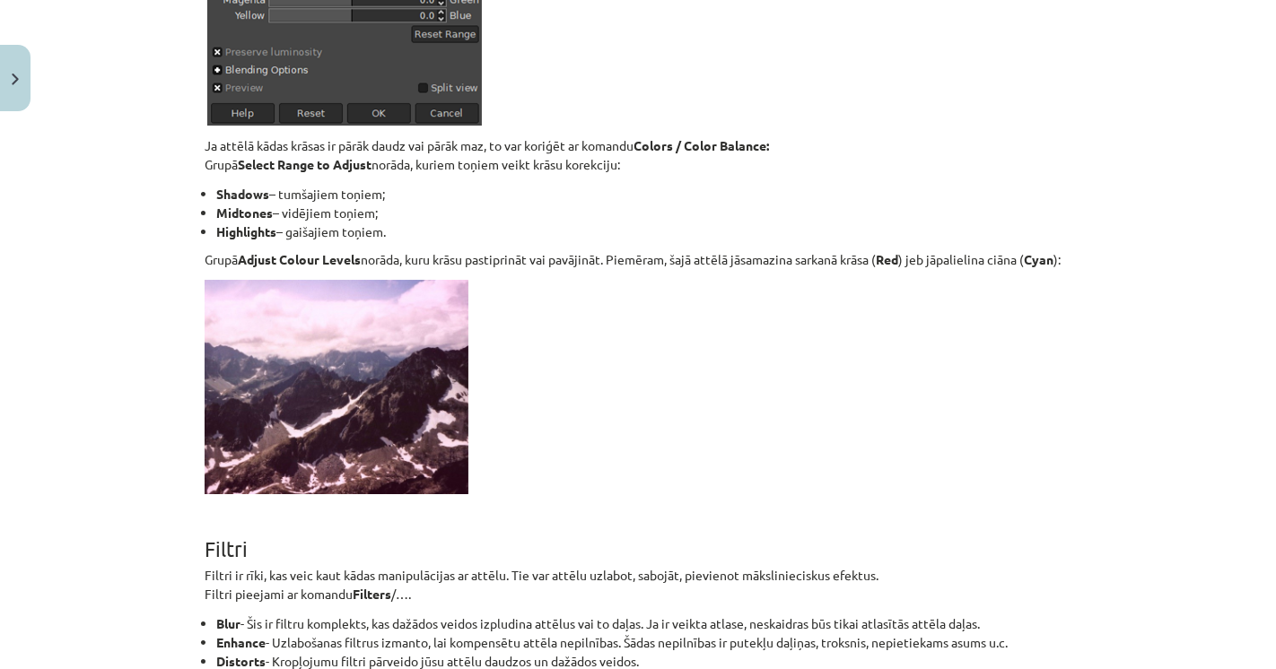
click at [90, 431] on div "Mācību tēma: Datorikas - 10. klases 3. ieskaites mācību materiāls #7 Gimp (2. d…" at bounding box center [638, 334] width 1276 height 669
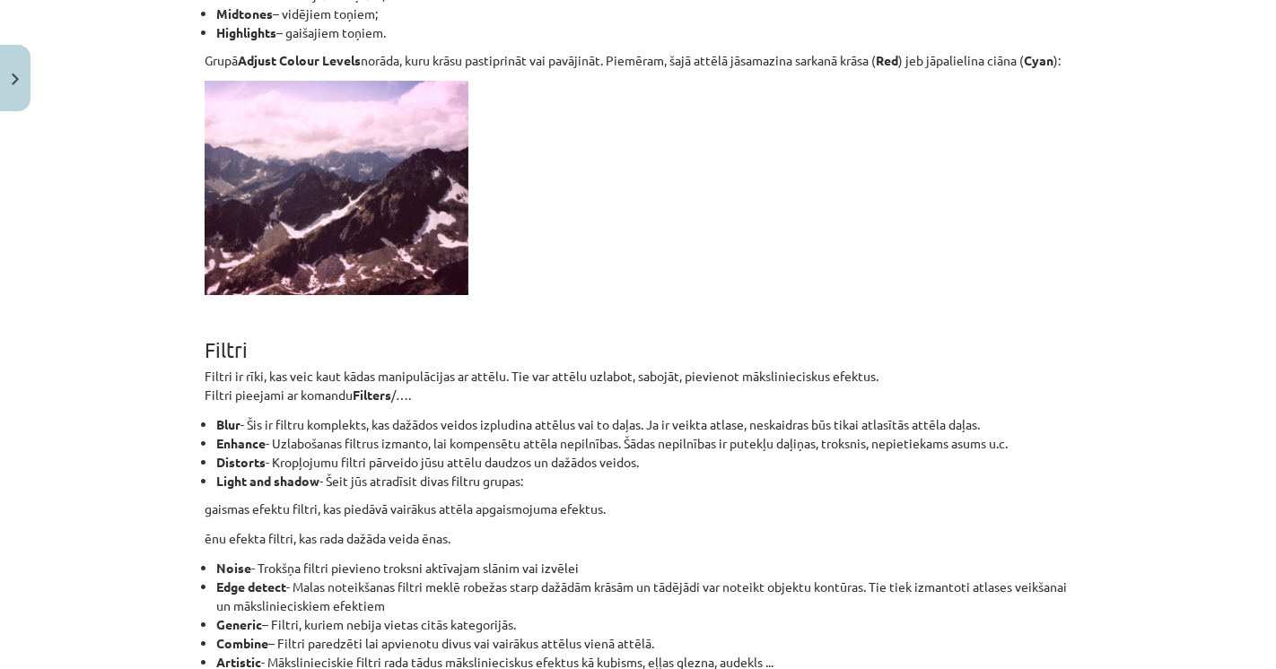
scroll to position [11365, 0]
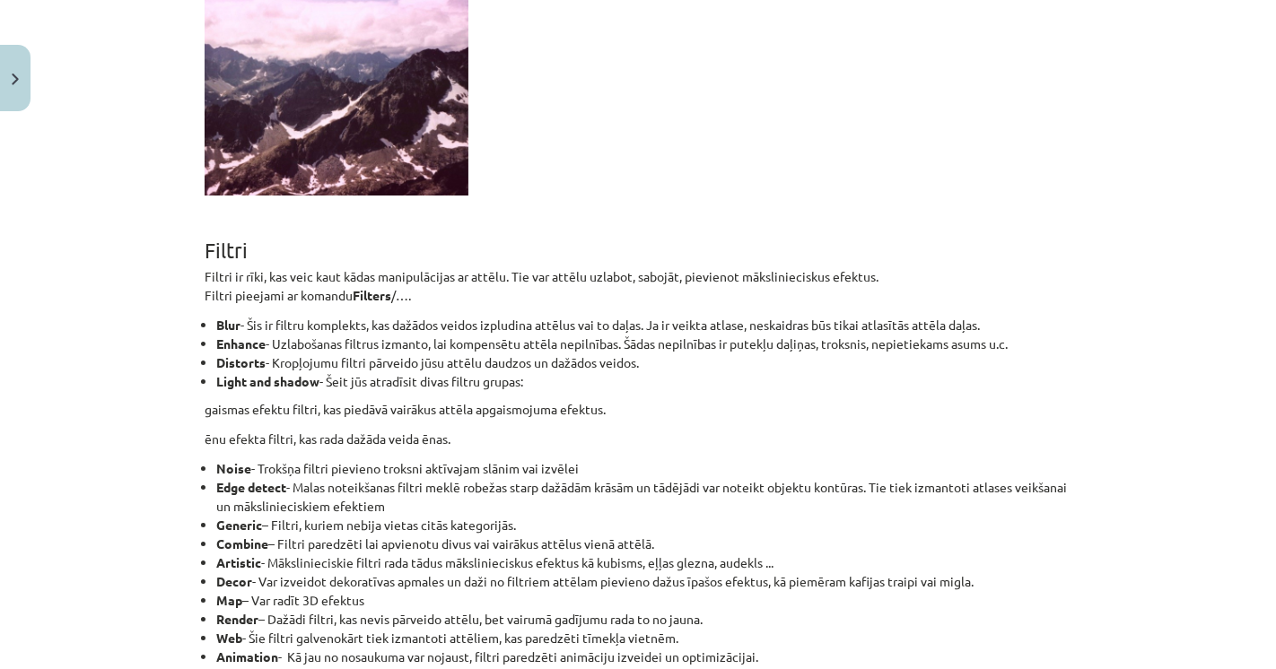
click at [329, 476] on li "Noise - Trokšņa filtri pievieno troksni aktīvajam slānim vai izvēlei" at bounding box center [643, 468] width 855 height 19
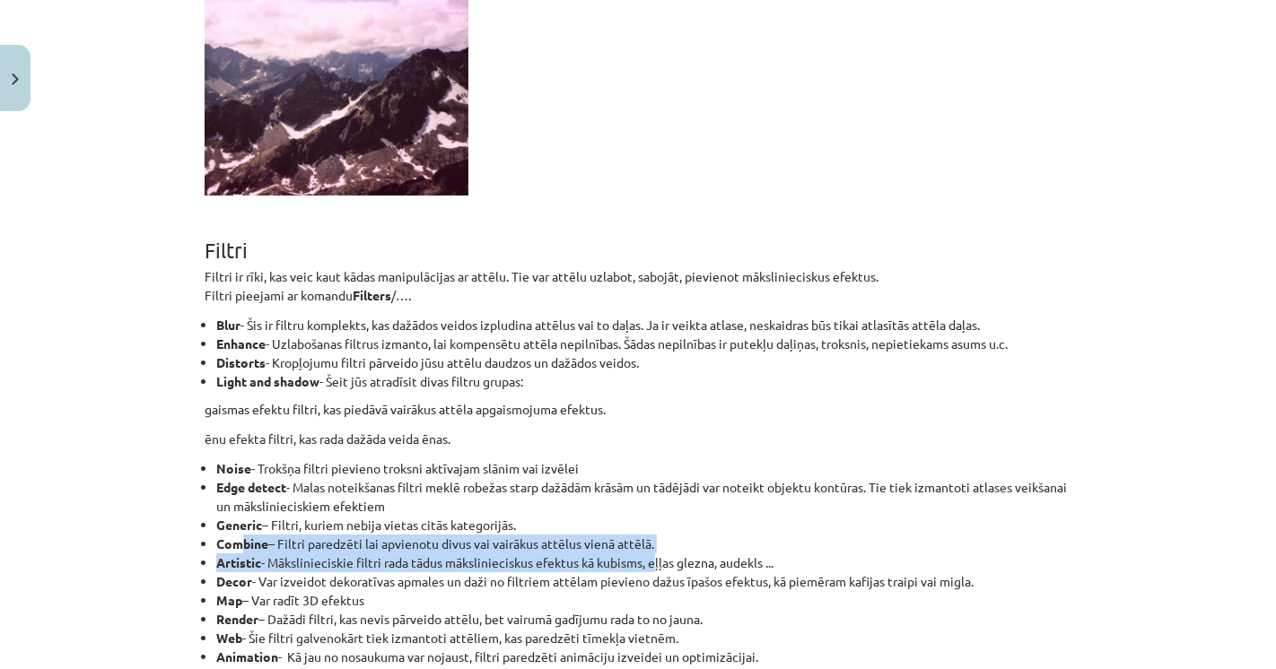
drag, startPoint x: 235, startPoint y: 555, endPoint x: 651, endPoint y: 574, distance: 416.8
click at [651, 574] on ul "Noise - Trokšņa filtri pievieno troksni aktīvajam slānim vai izvēlei Edge detec…" at bounding box center [638, 562] width 867 height 207
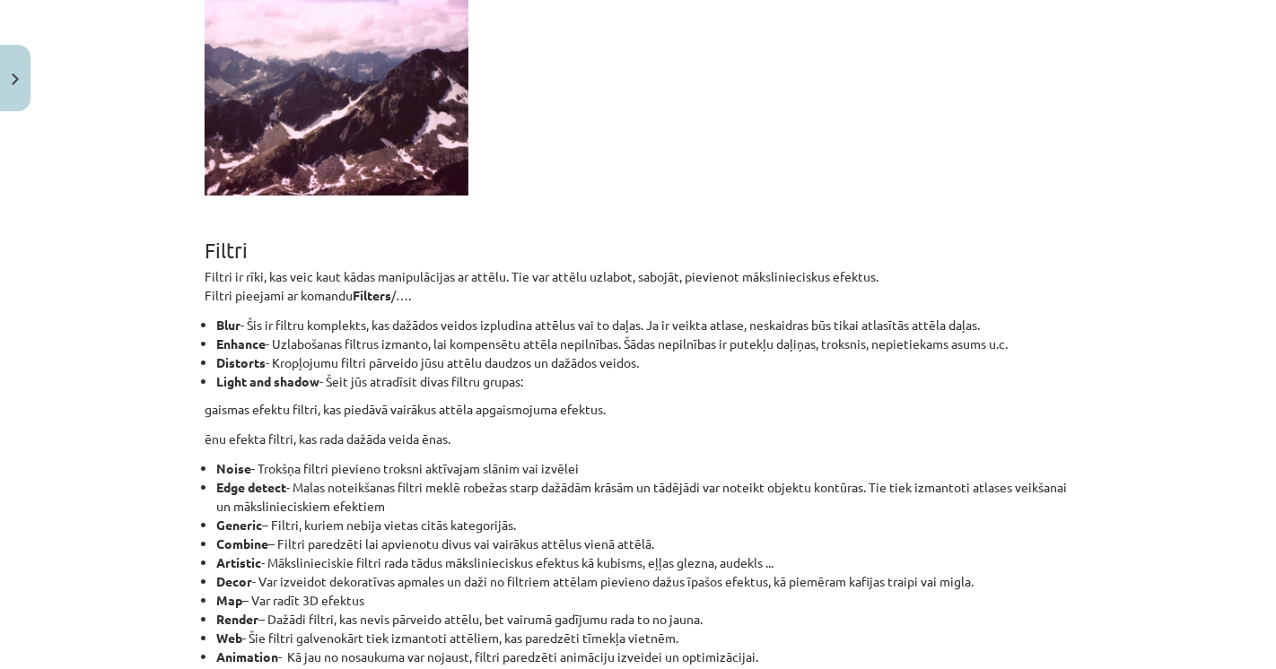
drag, startPoint x: 65, startPoint y: 484, endPoint x: 79, endPoint y: 491, distance: 16.1
click at [79, 491] on div "Mācību tēma: Datorikas - 10. klases 3. ieskaites mācību materiāls #7 Gimp (2. d…" at bounding box center [638, 334] width 1276 height 669
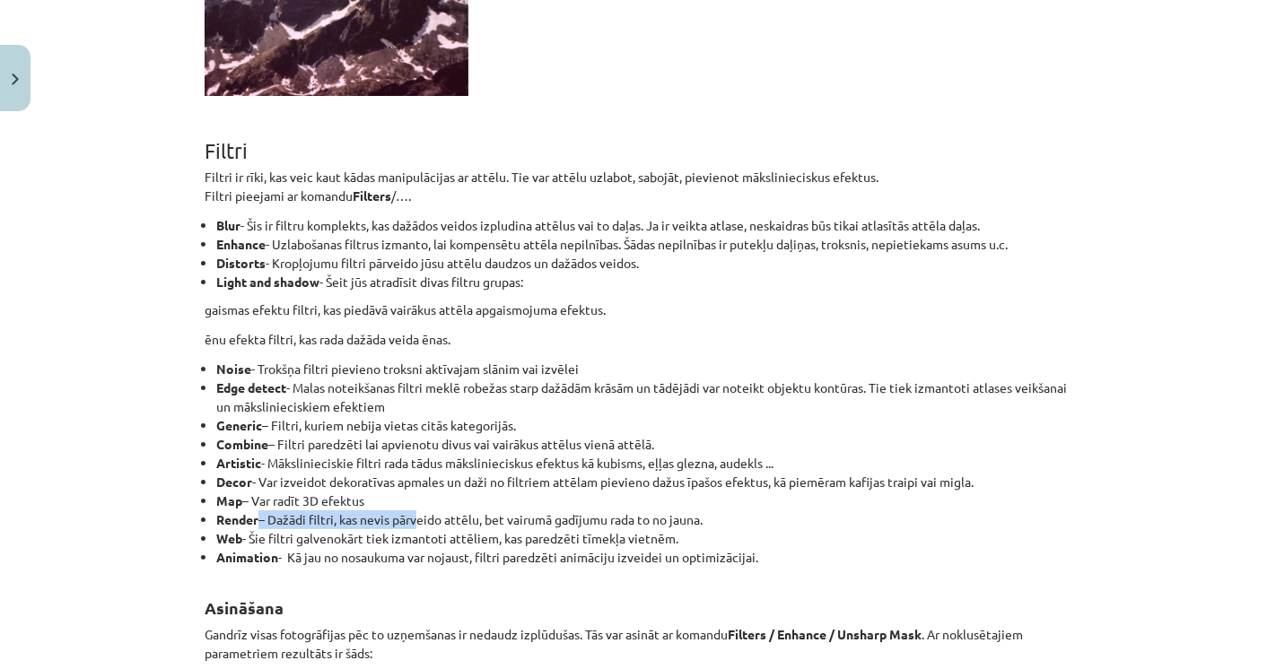
drag, startPoint x: 251, startPoint y: 531, endPoint x: 416, endPoint y: 536, distance: 165.2
click at [416, 529] on li "Render – Dažādi filtri, kas nevis pārveido attēlu, bet vairumā gadījumu rada to…" at bounding box center [643, 520] width 855 height 19
drag, startPoint x: 269, startPoint y: 555, endPoint x: 375, endPoint y: 555, distance: 105.9
click at [375, 548] on li "Web - Šie filtri galvenokārt tiek izmantoti attēliem, kas paredzēti tīmekļa vie…" at bounding box center [643, 538] width 855 height 19
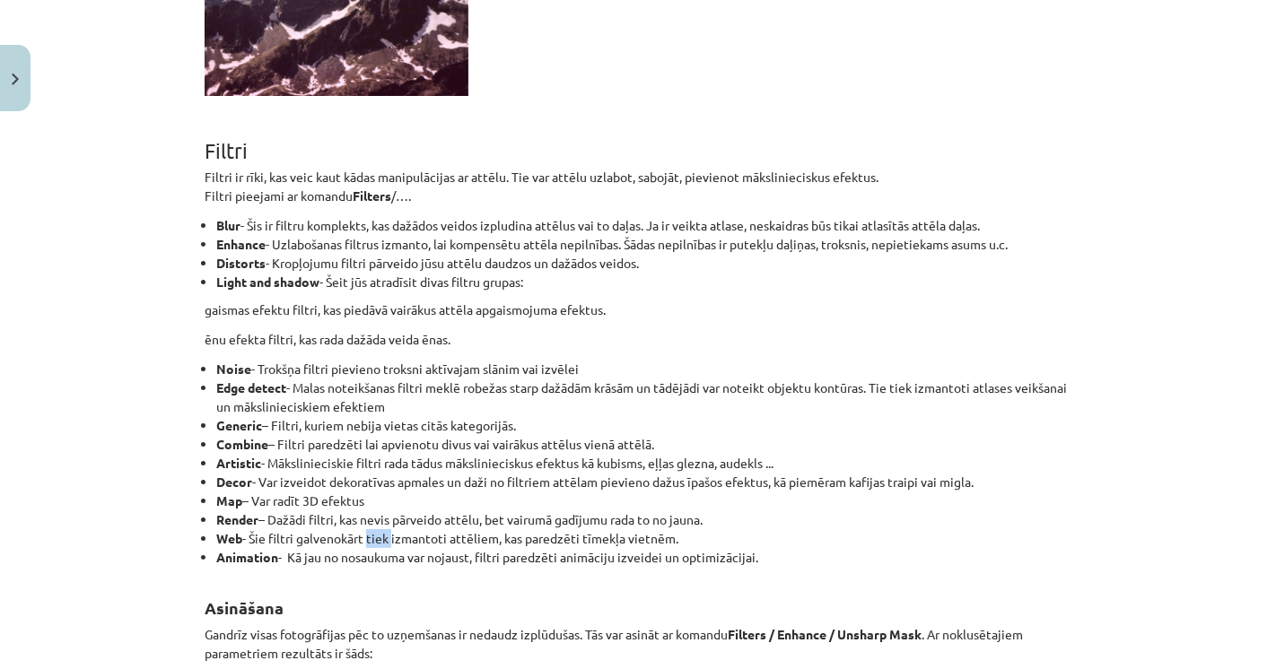
click at [375, 548] on li "Web - Šie filtri galvenokārt tiek izmantoti attēliem, kas paredzēti tīmekļa vie…" at bounding box center [643, 538] width 855 height 19
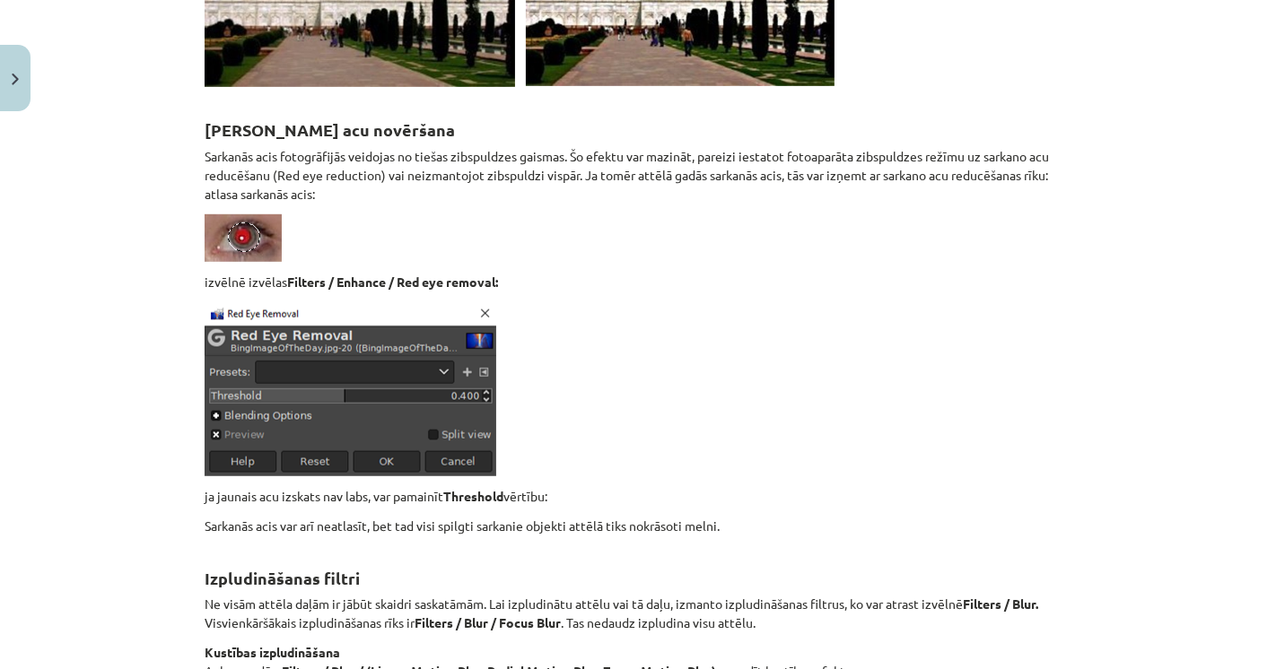
scroll to position [12461, 0]
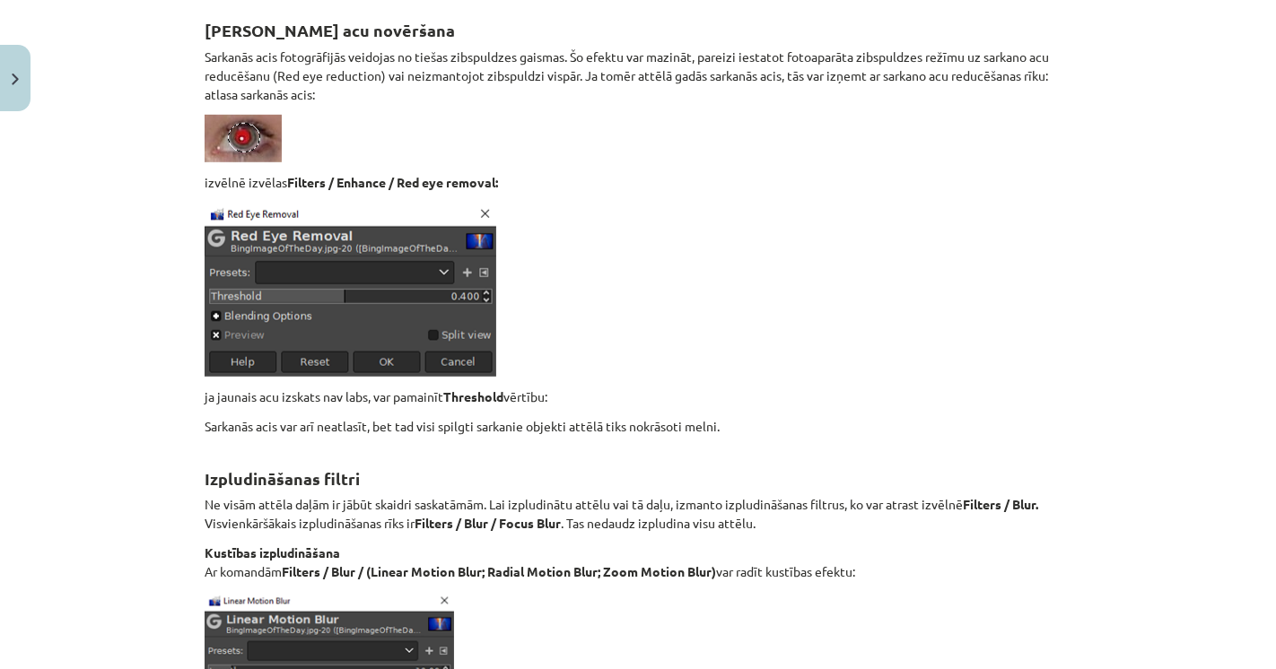
click at [205, 489] on strong "Izpludināšanas filtri" at bounding box center [282, 478] width 155 height 21
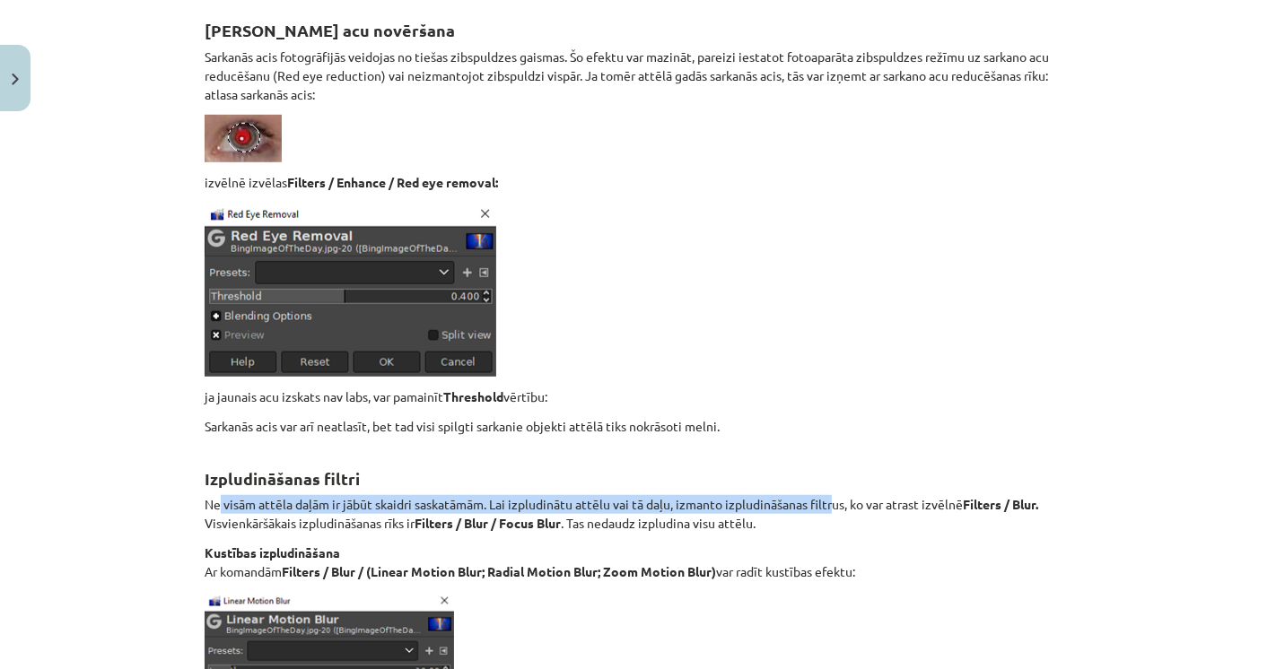
drag, startPoint x: 220, startPoint y: 520, endPoint x: 826, endPoint y: 509, distance: 606.6
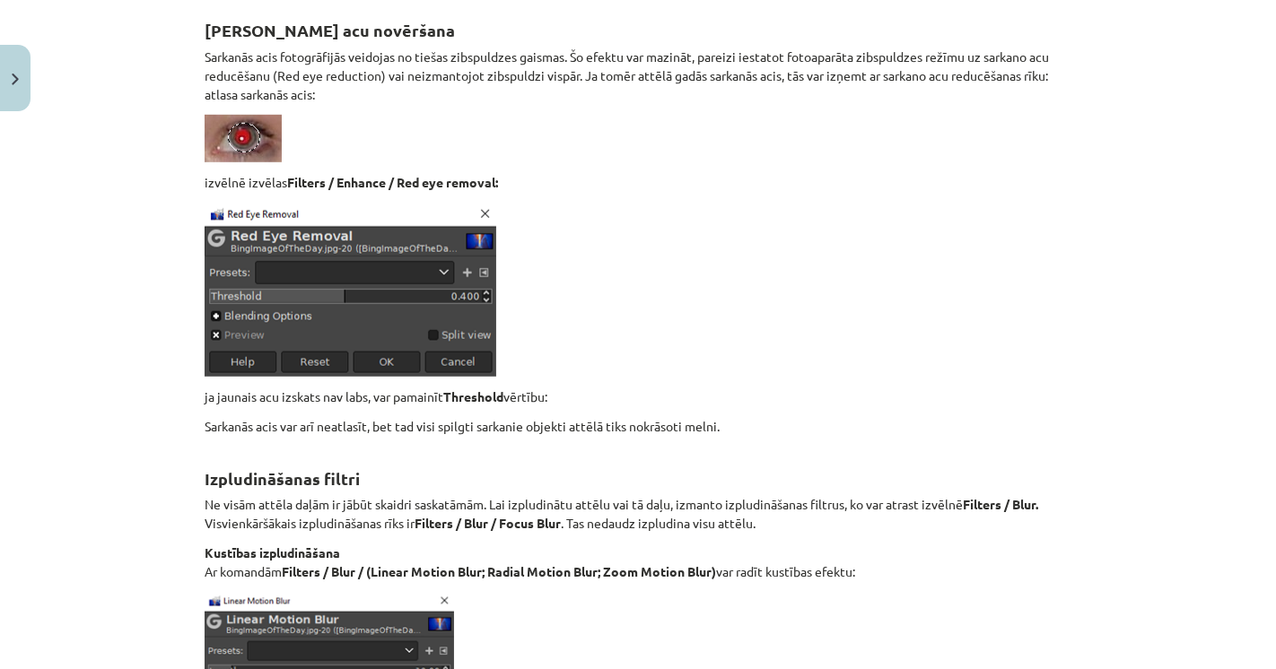
click at [281, 533] on p "Ne visām attēla daļām ir jābūt skaidri saskatāmām. Lai izpludinātu attēlu vai t…" at bounding box center [638, 514] width 867 height 38
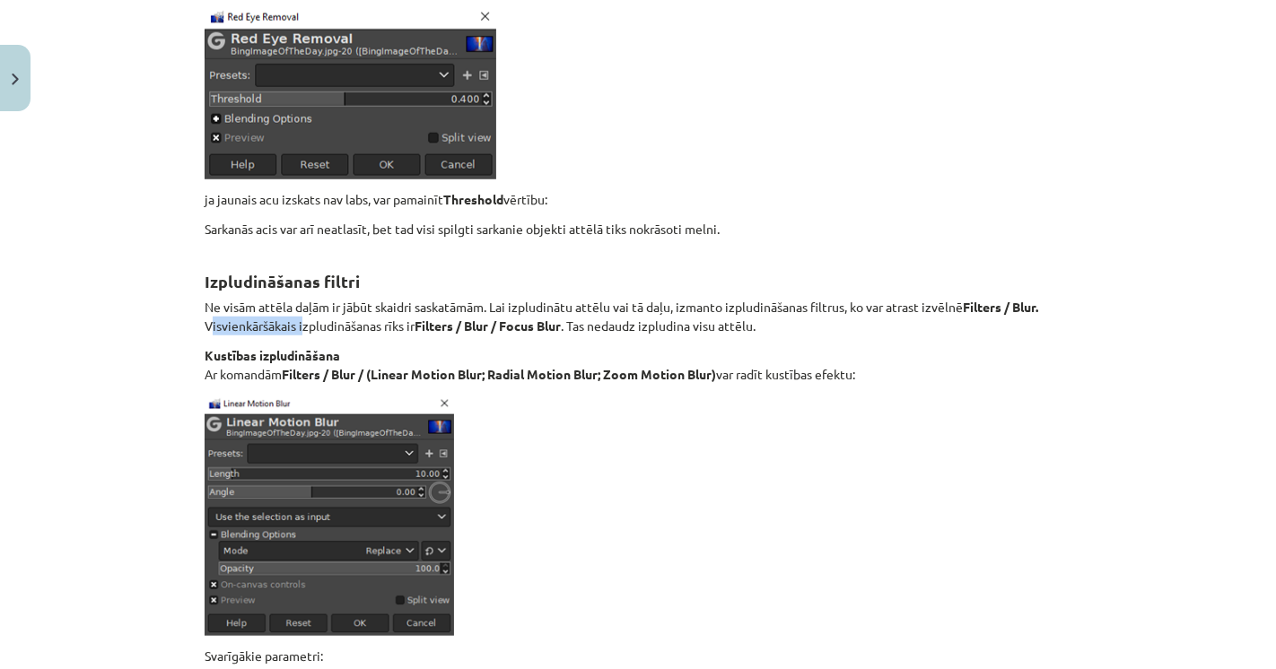
scroll to position [12661, 0]
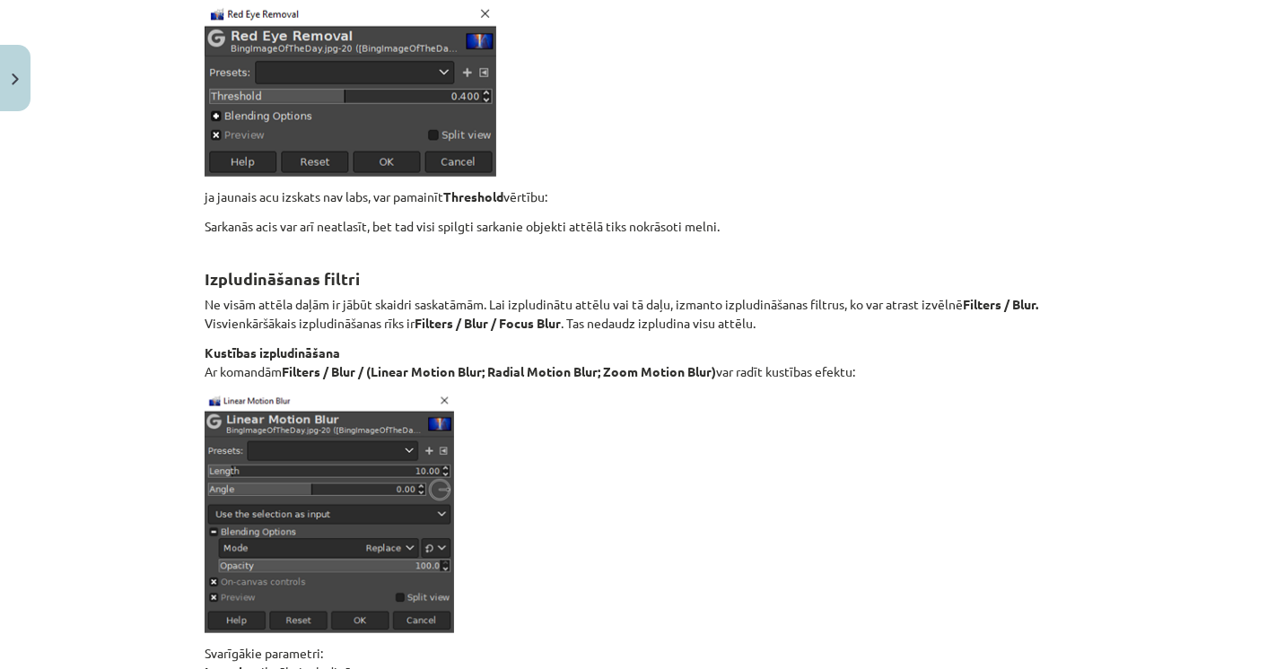
click at [262, 361] on strong "Kustības izpludināšana" at bounding box center [272, 353] width 135 height 16
drag, startPoint x: 242, startPoint y: 382, endPoint x: 420, endPoint y: 380, distance: 177.7
click at [420, 380] on p "Kustības izpludināšana Ar komandām Filters / Blur / (Linear Motion Blur; Radial…" at bounding box center [638, 363] width 867 height 38
drag, startPoint x: 504, startPoint y: 378, endPoint x: 654, endPoint y: 376, distance: 149.9
click at [648, 376] on p "Kustības izpludināšana Ar komandām Filters / Blur / (Linear Motion Blur; Radial…" at bounding box center [638, 363] width 867 height 38
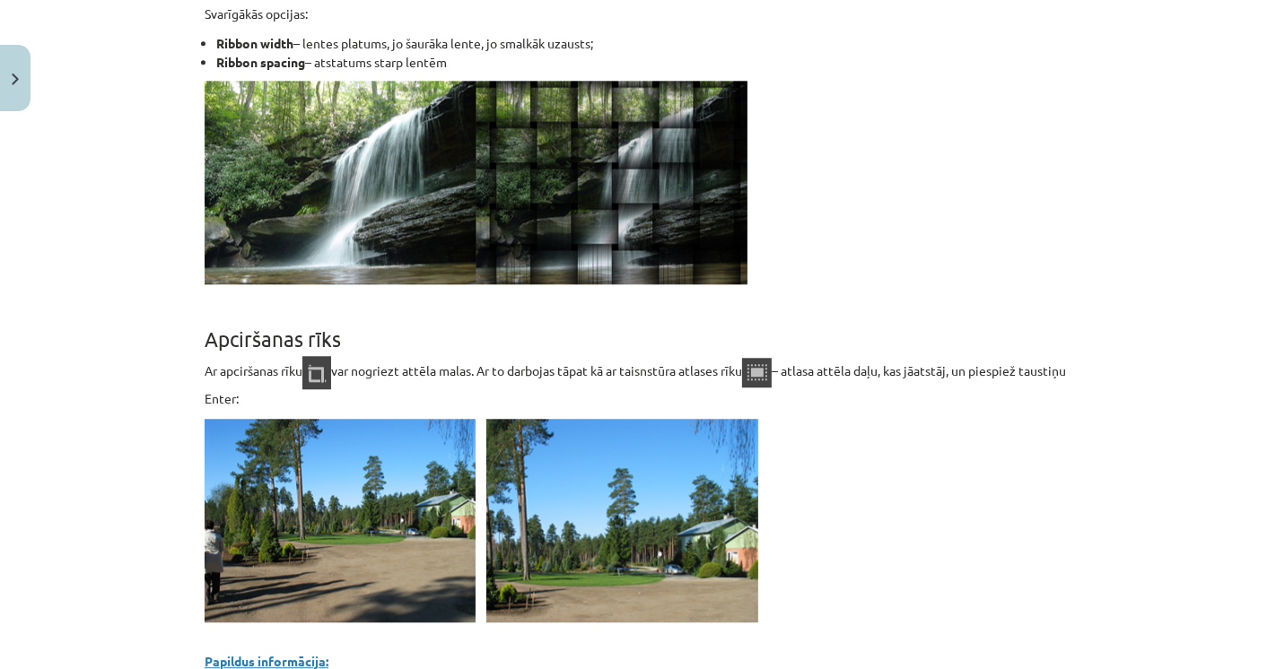
scroll to position [15353, 0]
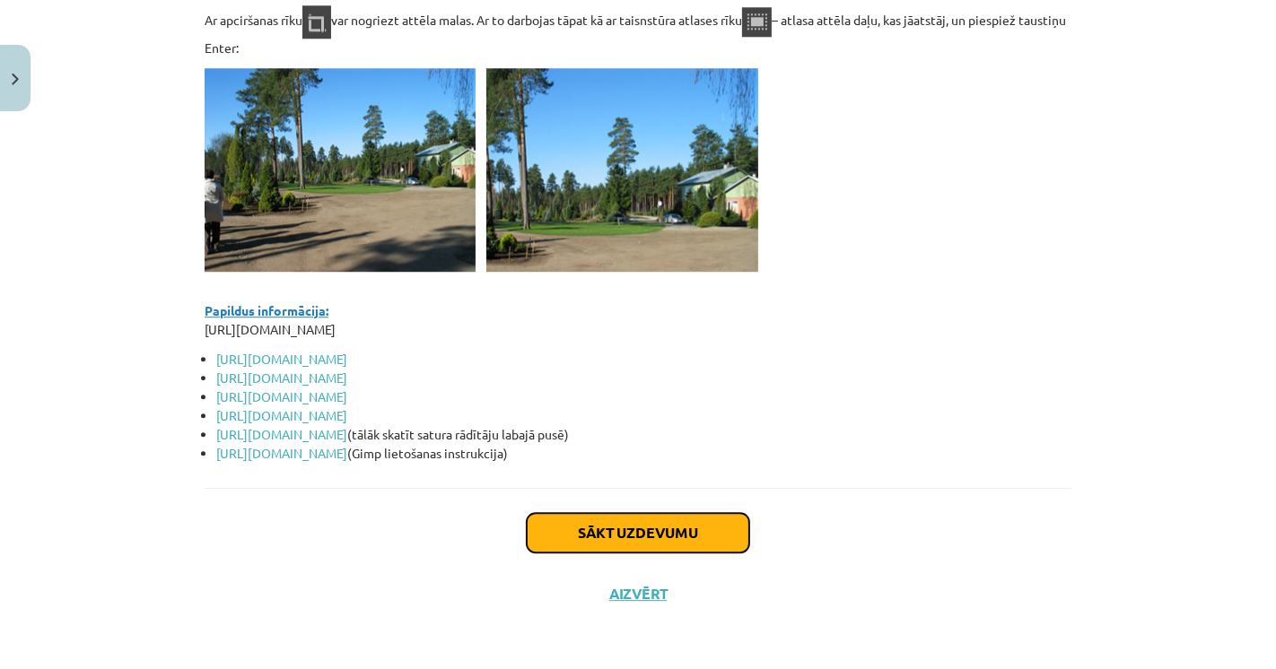
click at [610, 531] on button "Sākt uzdevumu" at bounding box center [638, 532] width 223 height 39
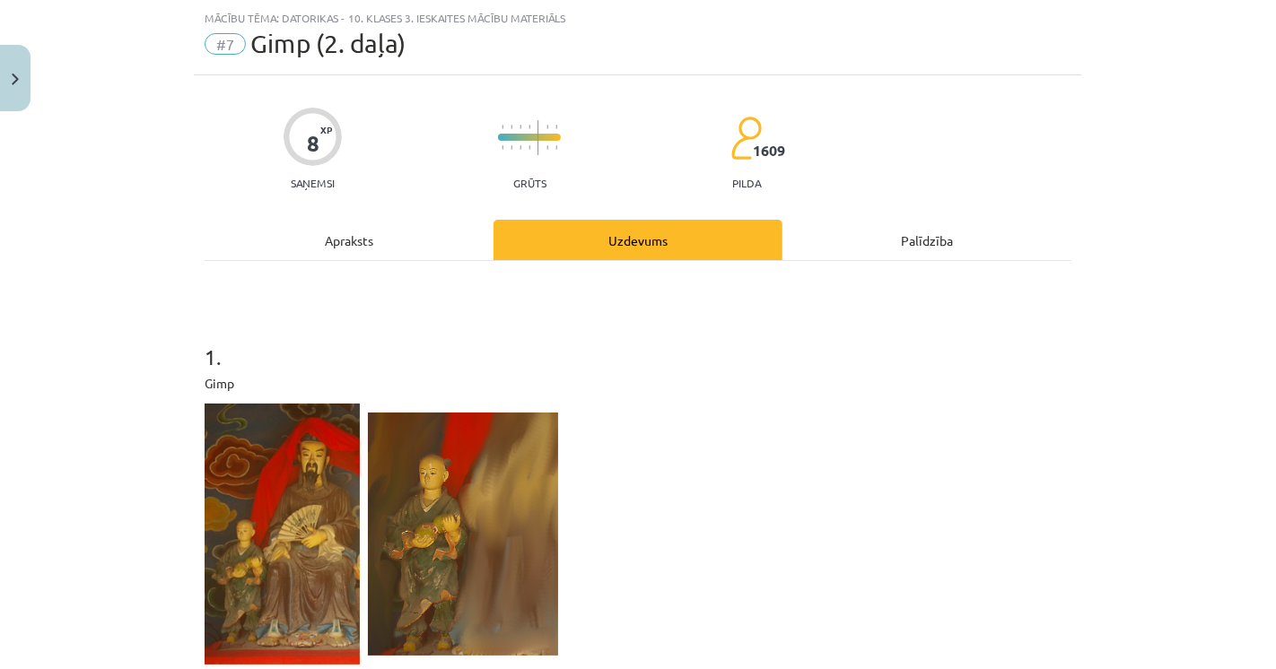
click at [68, 368] on div "Mācību tēma: Datorikas - 10. klases 3. ieskaites mācību materiāls #7 Gimp (2. d…" at bounding box center [638, 334] width 1276 height 669
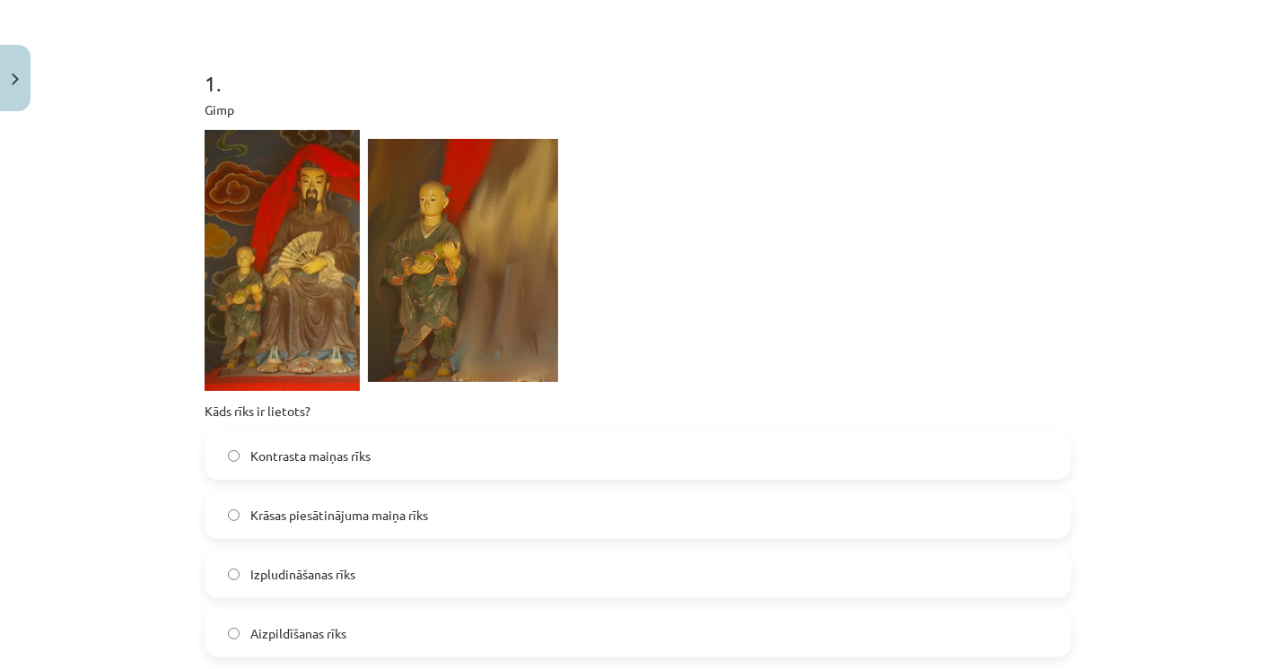
scroll to position [343, 0]
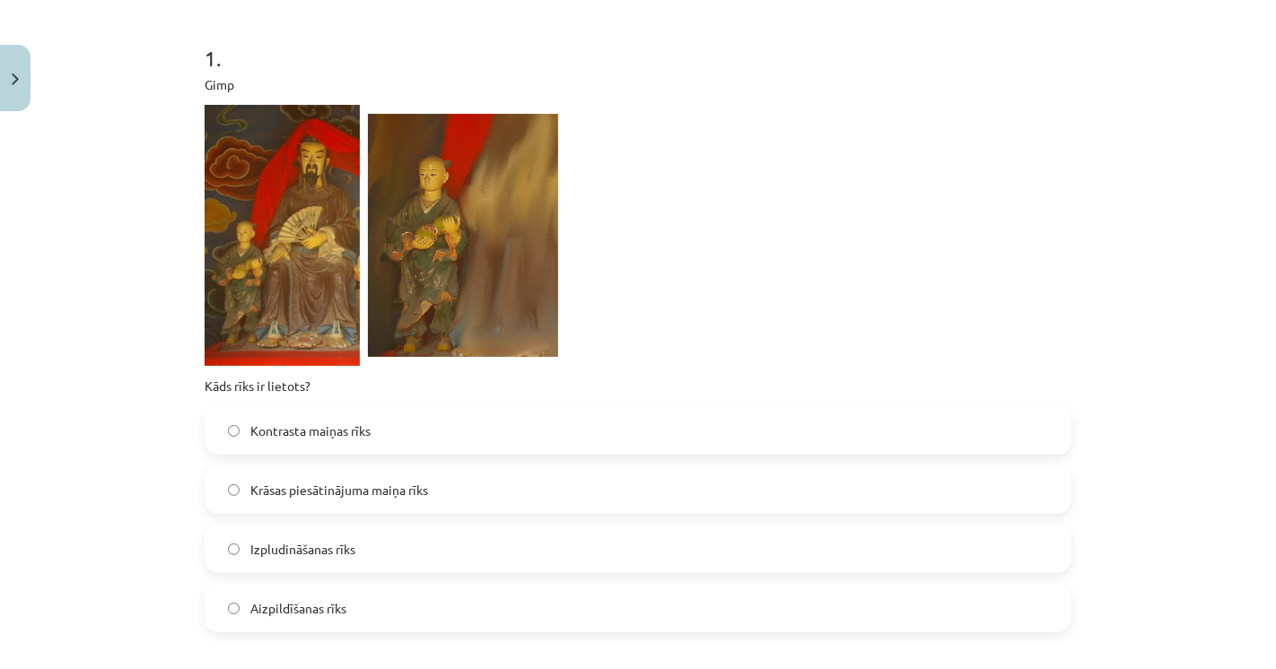
click at [237, 531] on label "Izpludināšanas rīks" at bounding box center [637, 549] width 863 height 45
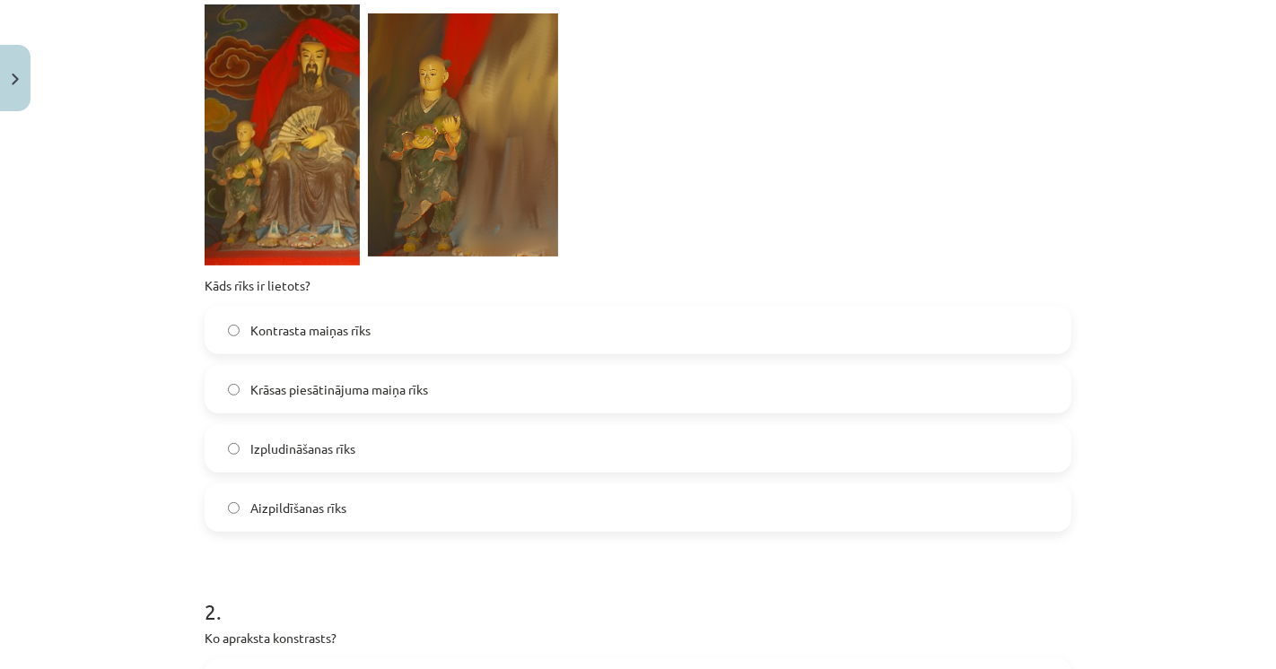
click at [82, 488] on div "Mācību tēma: Datorikas - 10. klases 3. ieskaites mācību materiāls #7 Gimp (2. d…" at bounding box center [638, 334] width 1276 height 669
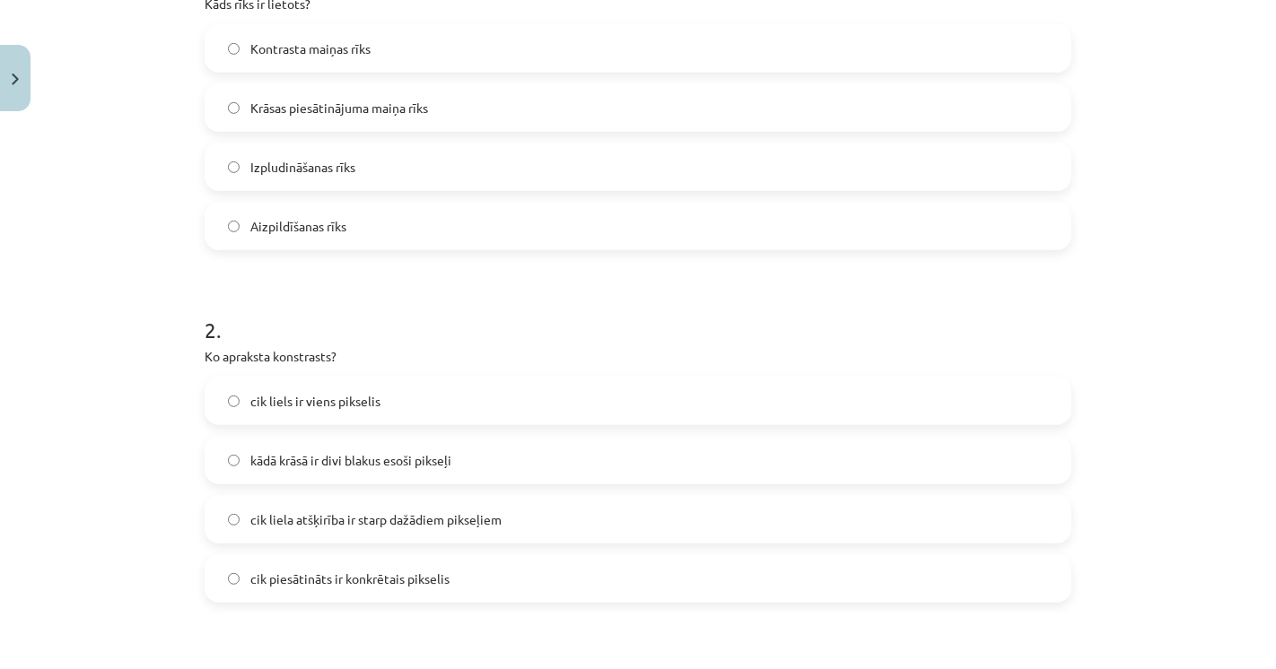
scroll to position [842, 0]
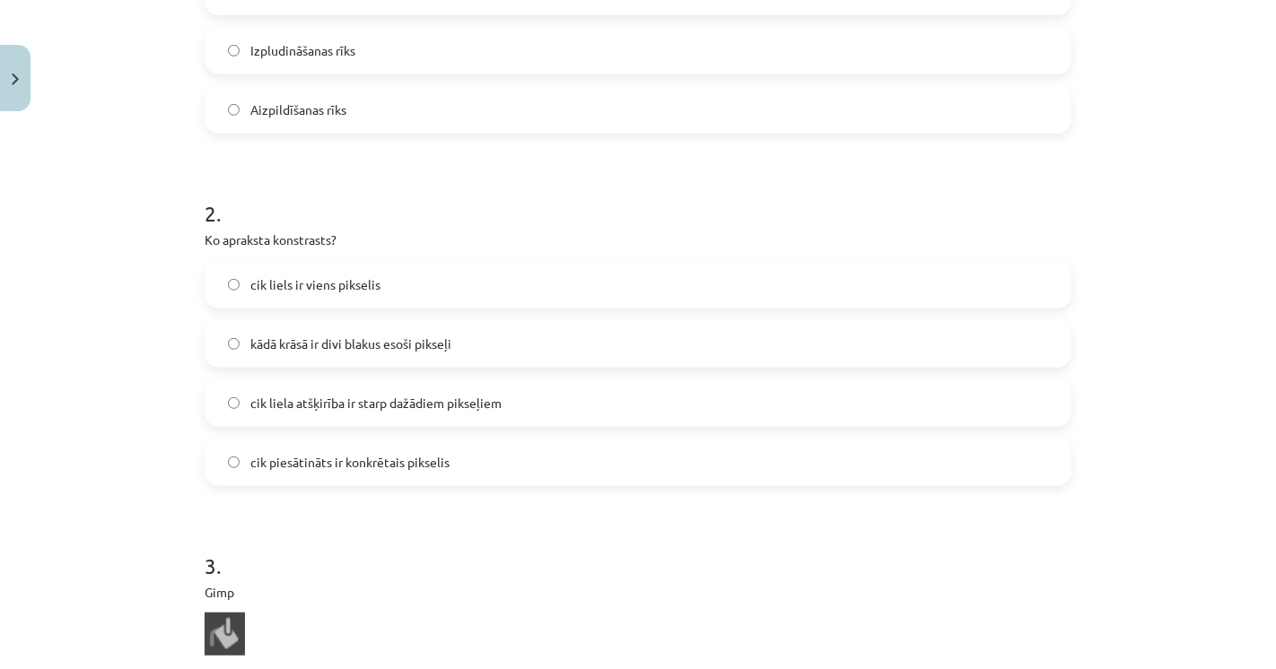
click at [273, 406] on span "cik liela atšķirība ir starp dažādiem pikseļiem" at bounding box center [375, 403] width 251 height 19
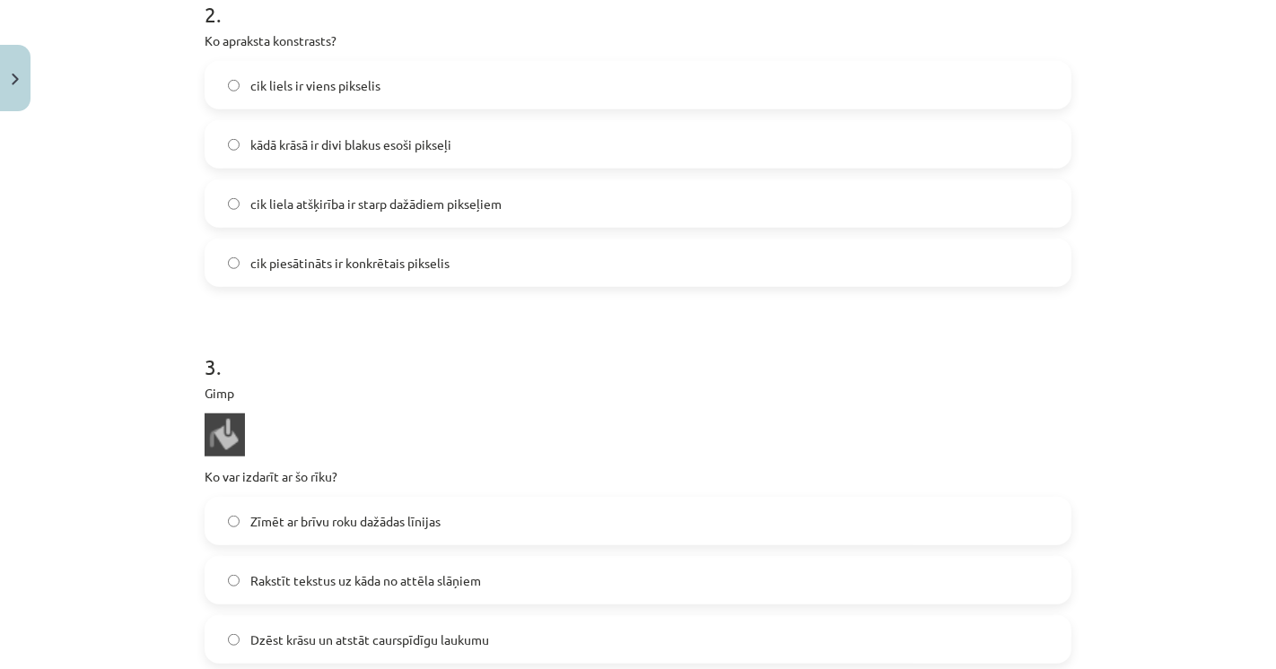
scroll to position [1140, 0]
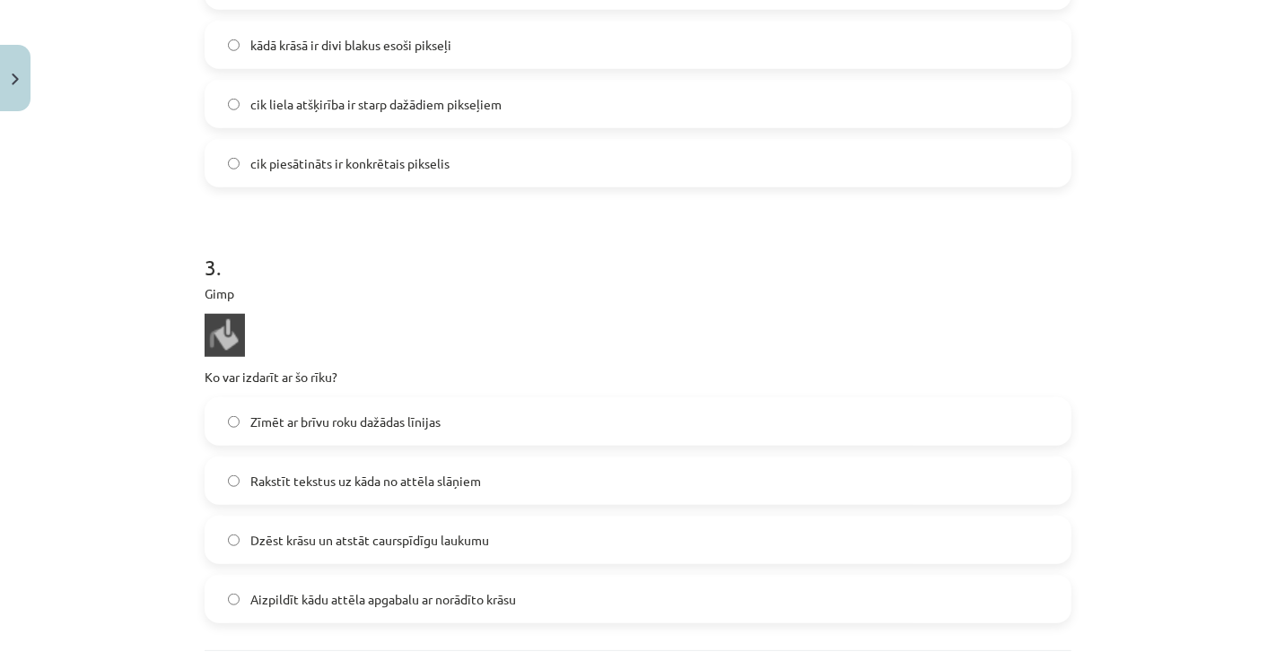
click at [302, 598] on span "Aizpildīt kādu attēla apgabalu ar norādīto krāsu" at bounding box center [383, 599] width 266 height 19
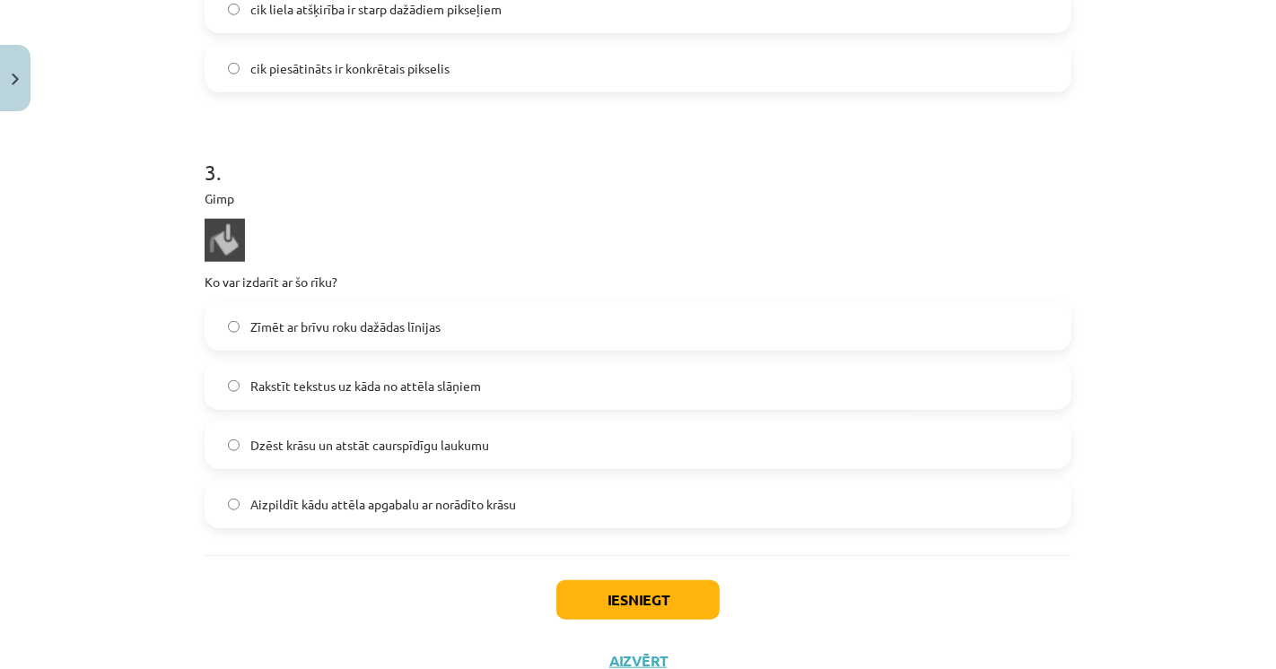
scroll to position [1302, 0]
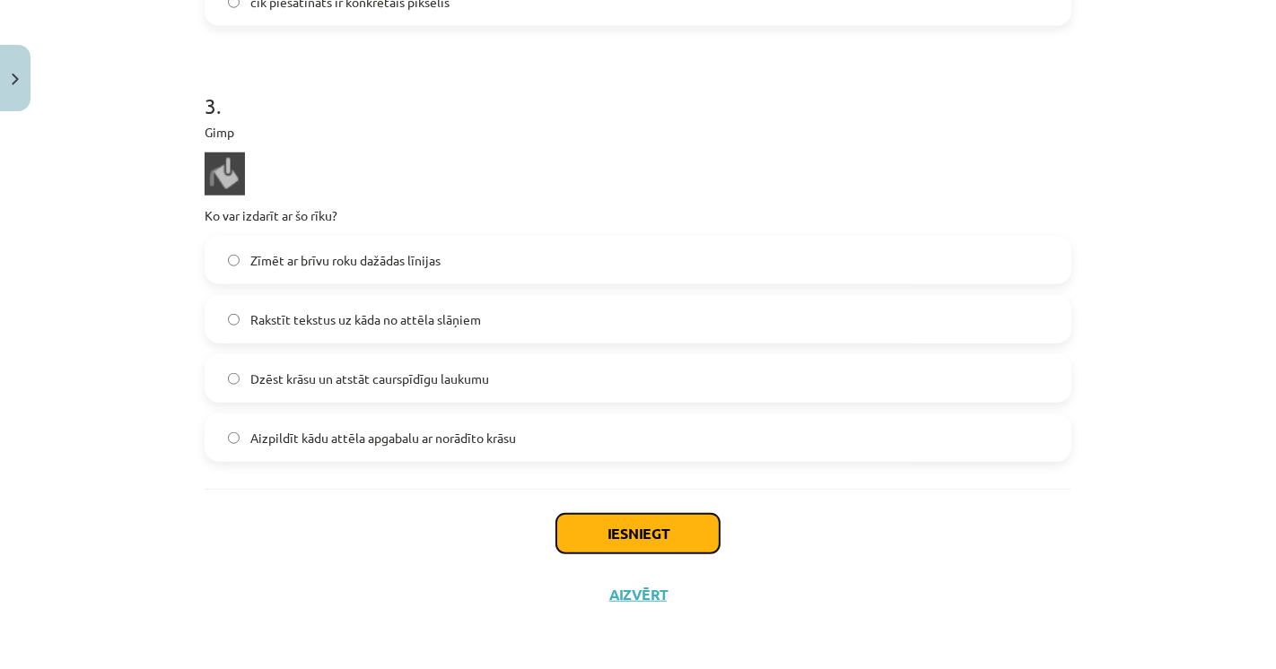
click at [691, 543] on button "Iesniegt" at bounding box center [637, 533] width 163 height 39
click at [476, 546] on div "Iesniegt Aizvērt" at bounding box center [638, 552] width 867 height 126
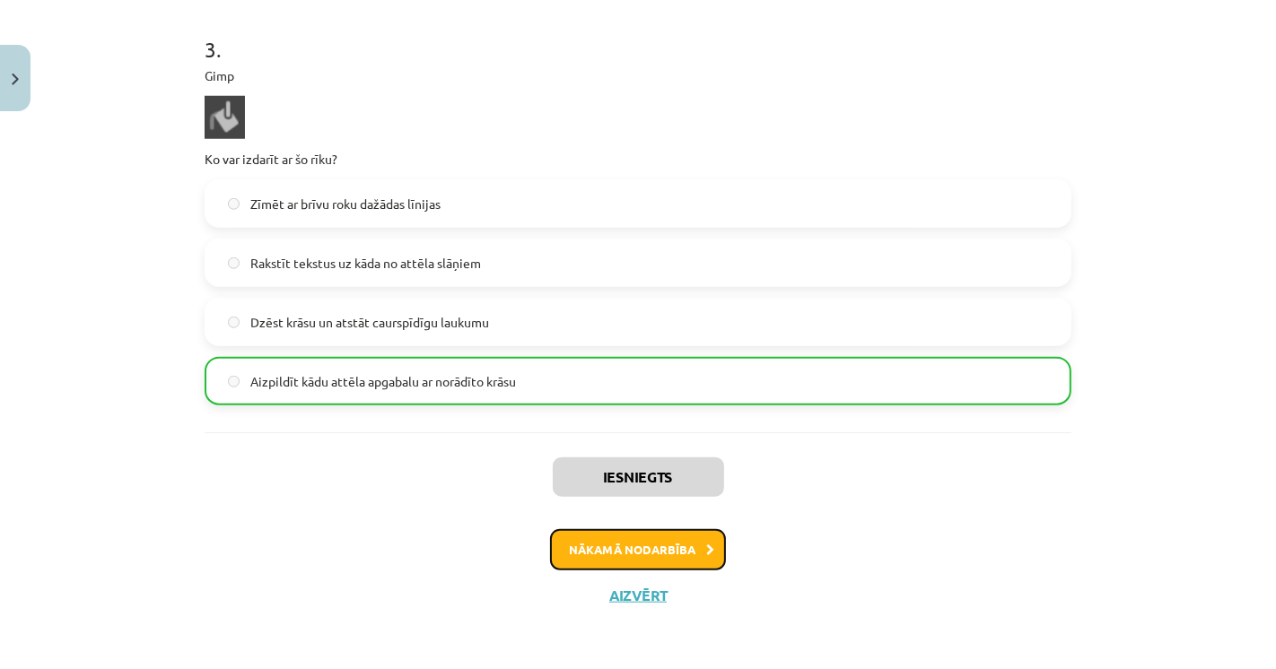
click at [666, 553] on button "Nākamā nodarbība" at bounding box center [638, 549] width 176 height 41
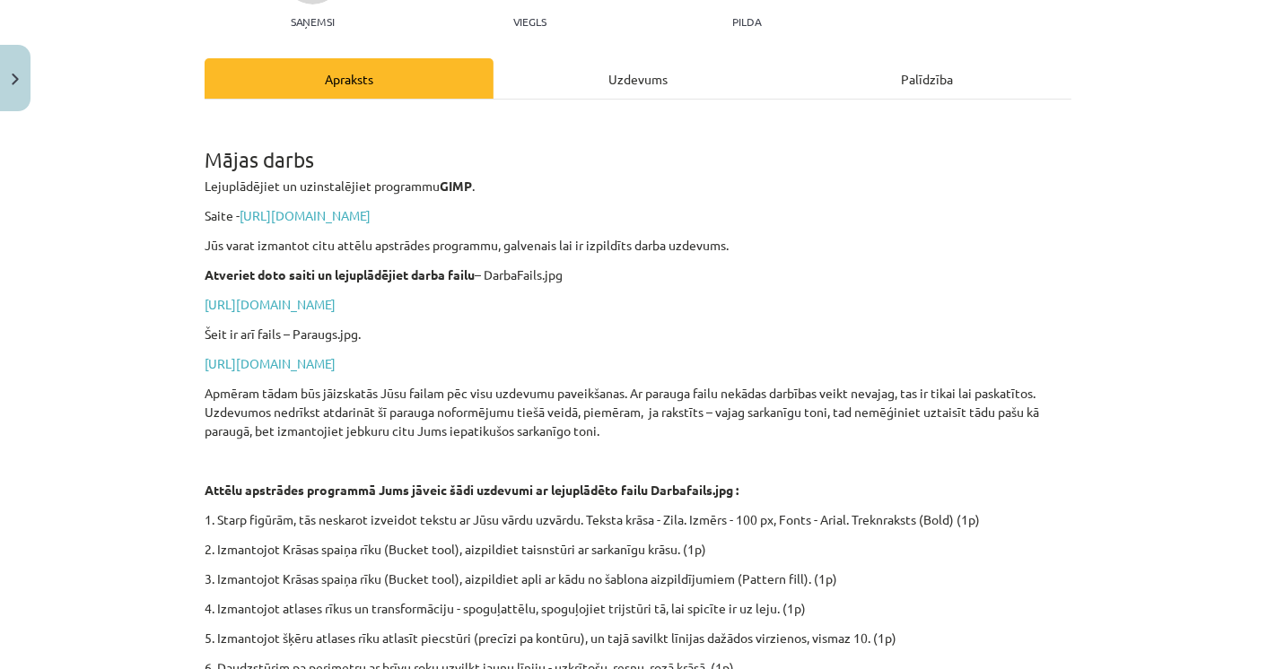
scroll to position [44, 0]
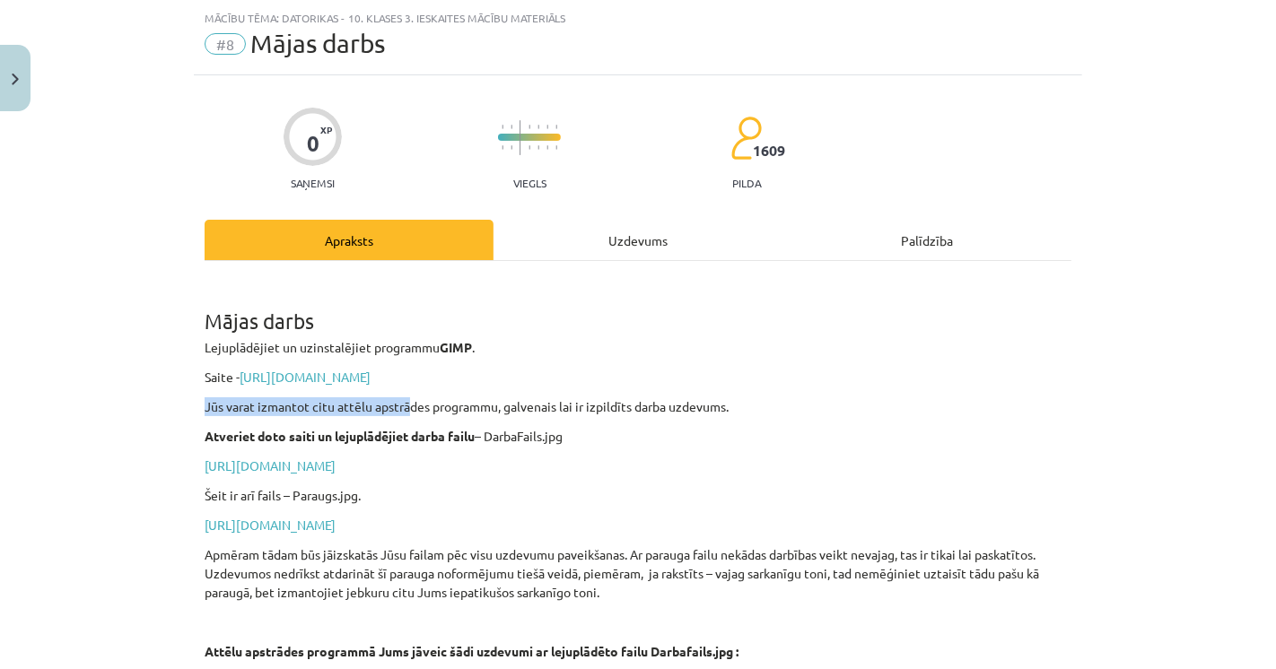
drag, startPoint x: 184, startPoint y: 401, endPoint x: 461, endPoint y: 411, distance: 277.4
click at [420, 409] on div "Mācību tēma: Datorikas - 10. klases 3. ieskaites mācību materiāls #8 Mājas darb…" at bounding box center [638, 334] width 1276 height 669
drag, startPoint x: 482, startPoint y: 411, endPoint x: 539, endPoint y: 411, distance: 57.4
click at [530, 411] on p "Jūs varat izmantot citu attēlu apstrādes programmu, galvenais lai ir izpildīts …" at bounding box center [638, 406] width 867 height 19
drag, startPoint x: 608, startPoint y: 410, endPoint x: 627, endPoint y: 411, distance: 18.9
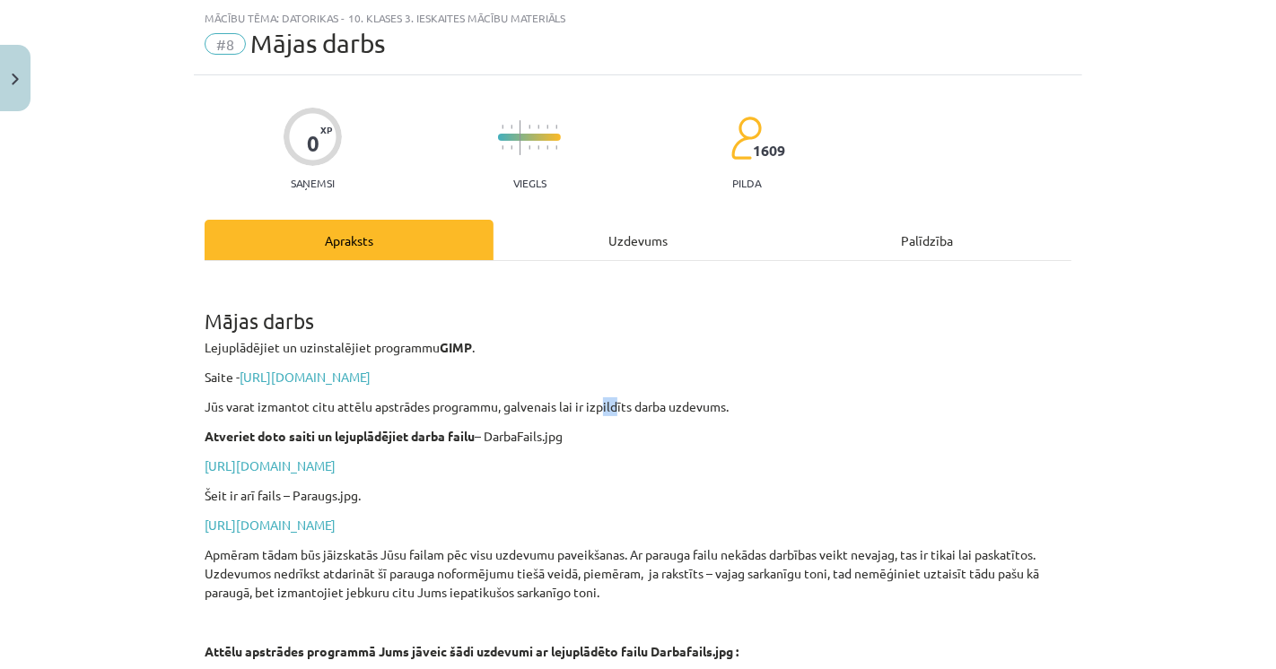
click at [616, 411] on p "Jūs varat izmantot citu attēlu apstrādes programmu, galvenais lai ir izpildīts …" at bounding box center [638, 406] width 867 height 19
click at [674, 414] on p "Jūs varat izmantot citu attēlu apstrādes programmu, galvenais lai ir izpildīts …" at bounding box center [638, 406] width 867 height 19
click at [255, 421] on div "Mājas darbs Lejuplādējiet un uzinstalējiet programmu GIMP . Saite - https://www…" at bounding box center [638, 626] width 867 height 699
drag, startPoint x: 257, startPoint y: 462, endPoint x: 157, endPoint y: 458, distance: 99.7
click at [157, 458] on div "Mācību tēma: Datorikas - 10. klases 3. ieskaites mācību materiāls #8 Mājas darb…" at bounding box center [638, 334] width 1276 height 669
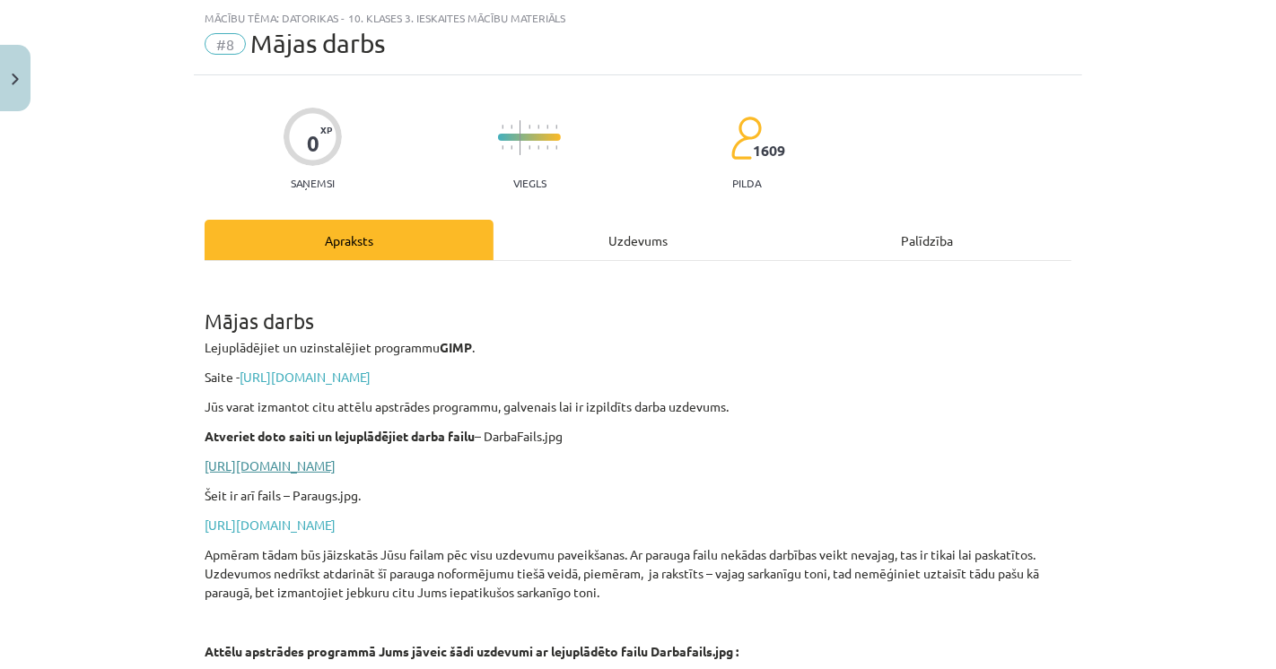
click at [303, 464] on link "https://drive.google.com/file/d/1-e3ZFwtKsam9WeRTFRWzJXElMnO8tnfS/view?usp=shar…" at bounding box center [270, 466] width 131 height 16
click at [467, 594] on p "Apmēram tādam būs jāizskatās Jūsu failam pēc visu uzdevumu paveikšanas. Ar para…" at bounding box center [638, 574] width 867 height 57
click at [59, 538] on div "Mācību tēma: Datorikas - 10. klases 3. ieskaites mācību materiāls #8 Mājas darb…" at bounding box center [638, 334] width 1276 height 669
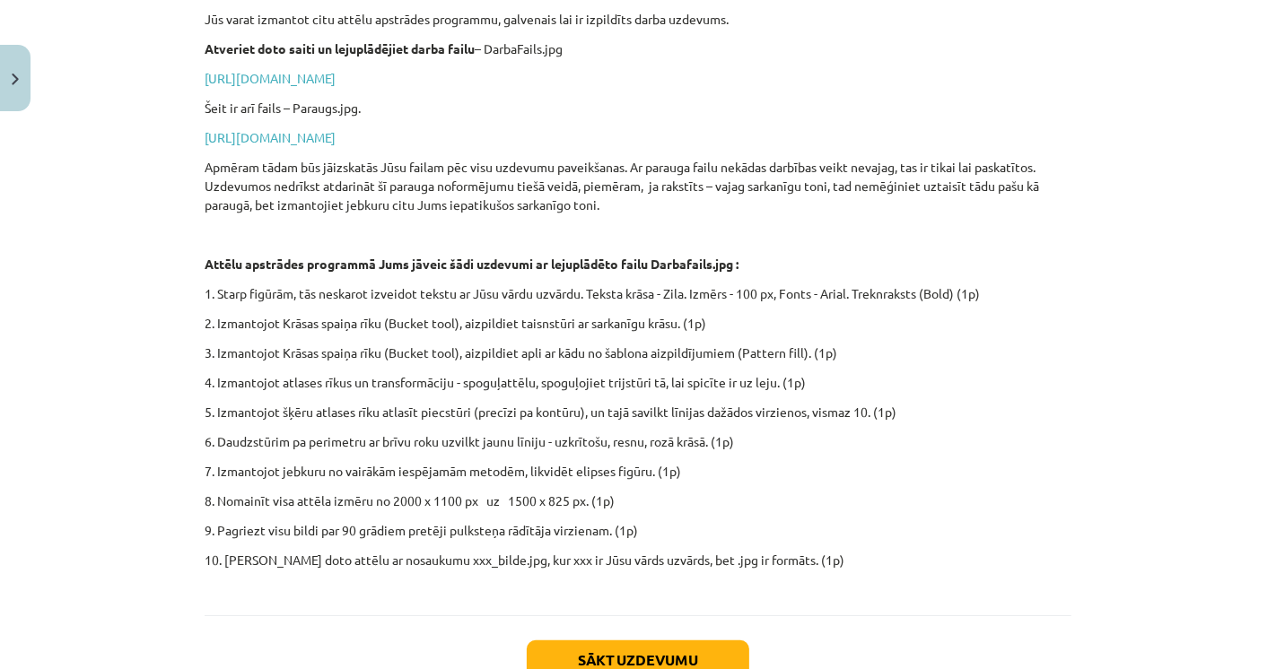
scroll to position [359, 0]
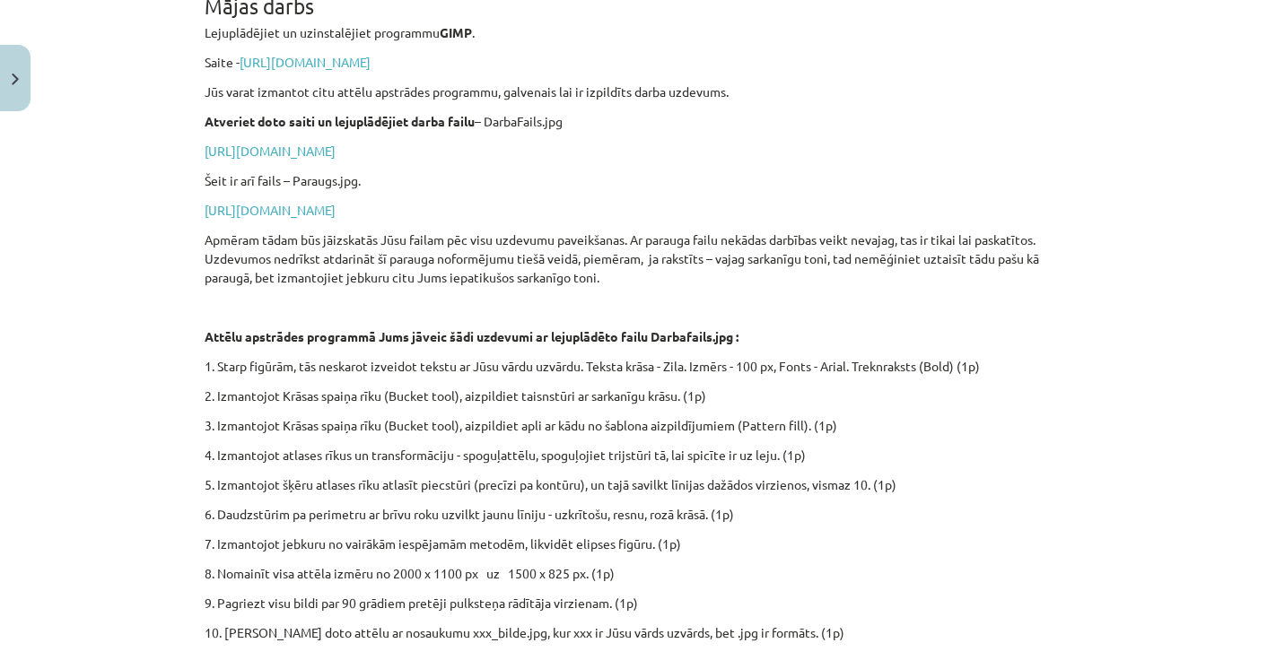
drag, startPoint x: 943, startPoint y: 589, endPoint x: 843, endPoint y: 544, distance: 110.4
click at [943, 589] on div "Mājas darbs Lejuplādējiet un uzinstalējiet programmu GIMP . Saite - https://www…" at bounding box center [638, 311] width 867 height 699
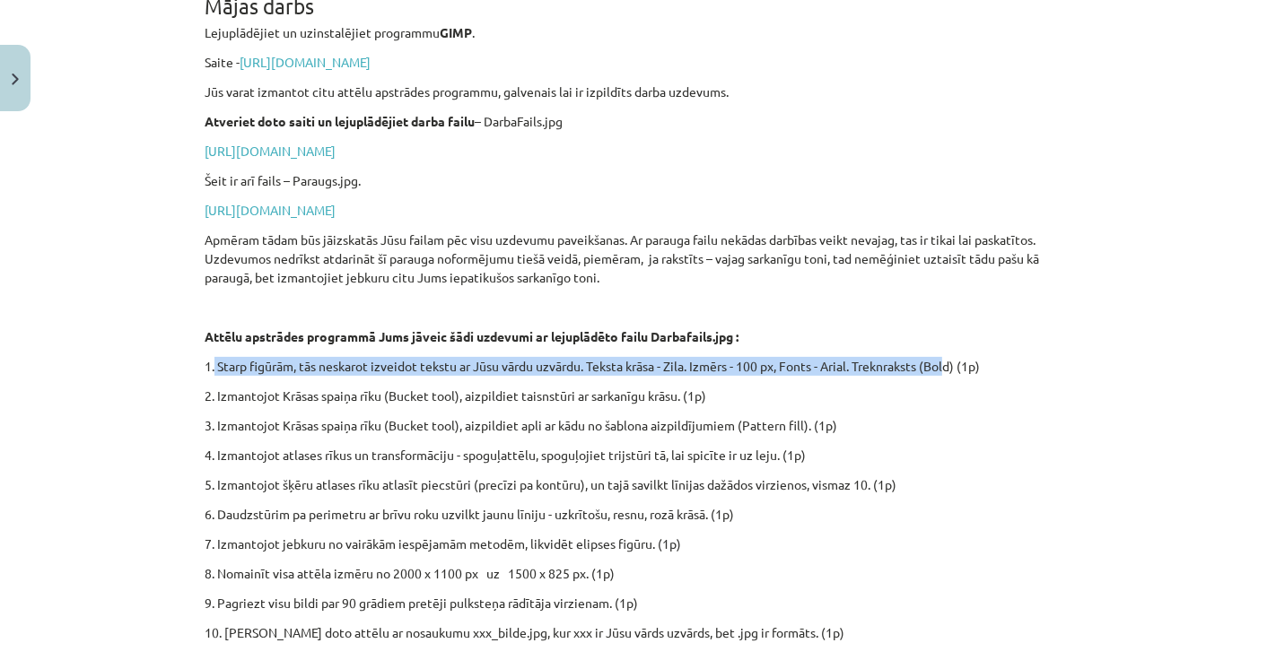
drag, startPoint x: 207, startPoint y: 367, endPoint x: 951, endPoint y: 354, distance: 743.9
click at [951, 354] on div "Mājas darbs Lejuplādējiet un uzinstalējiet programmu GIMP . Saite - https://www…" at bounding box center [638, 311] width 867 height 699
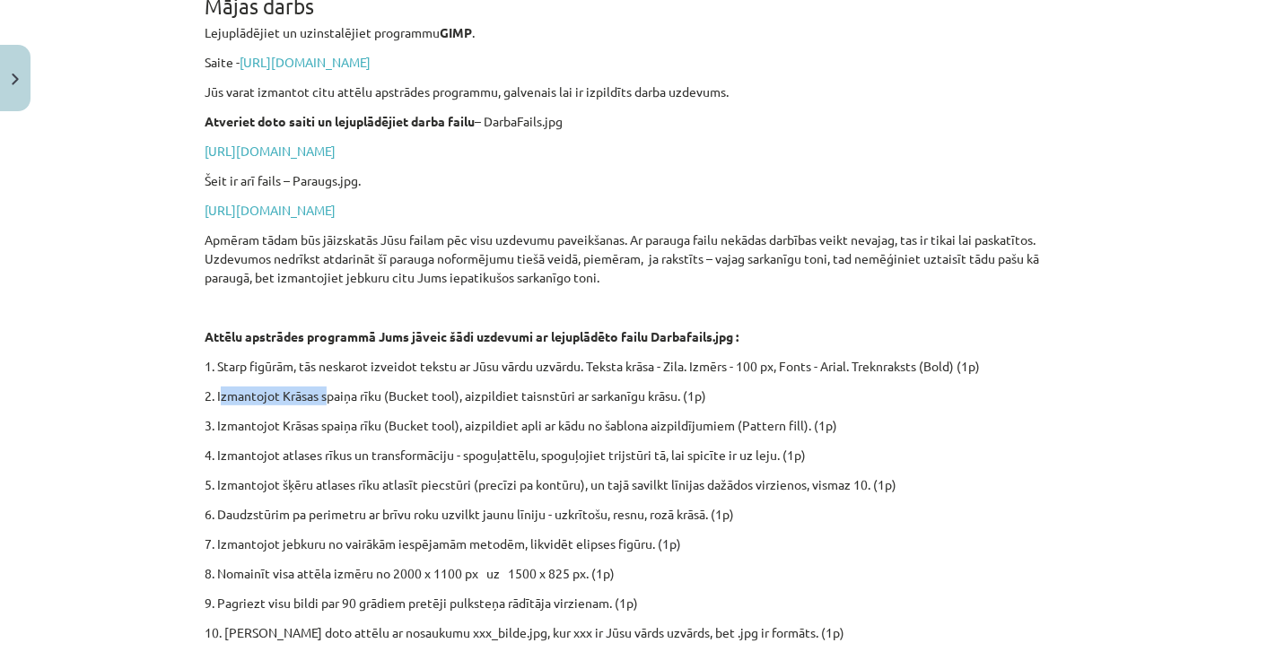
drag, startPoint x: 214, startPoint y: 393, endPoint x: 320, endPoint y: 389, distance: 106.8
click at [320, 389] on p "2. Izmantojot Krāsas spaiņa rīku (Bucket tool), aizpildiet taisnstūri ar sarkan…" at bounding box center [638, 396] width 867 height 19
click at [182, 398] on div "Mācību tēma: Datorikas - 10. klases 3. ieskaites mācību materiāls #8 Mājas darb…" at bounding box center [638, 334] width 1276 height 669
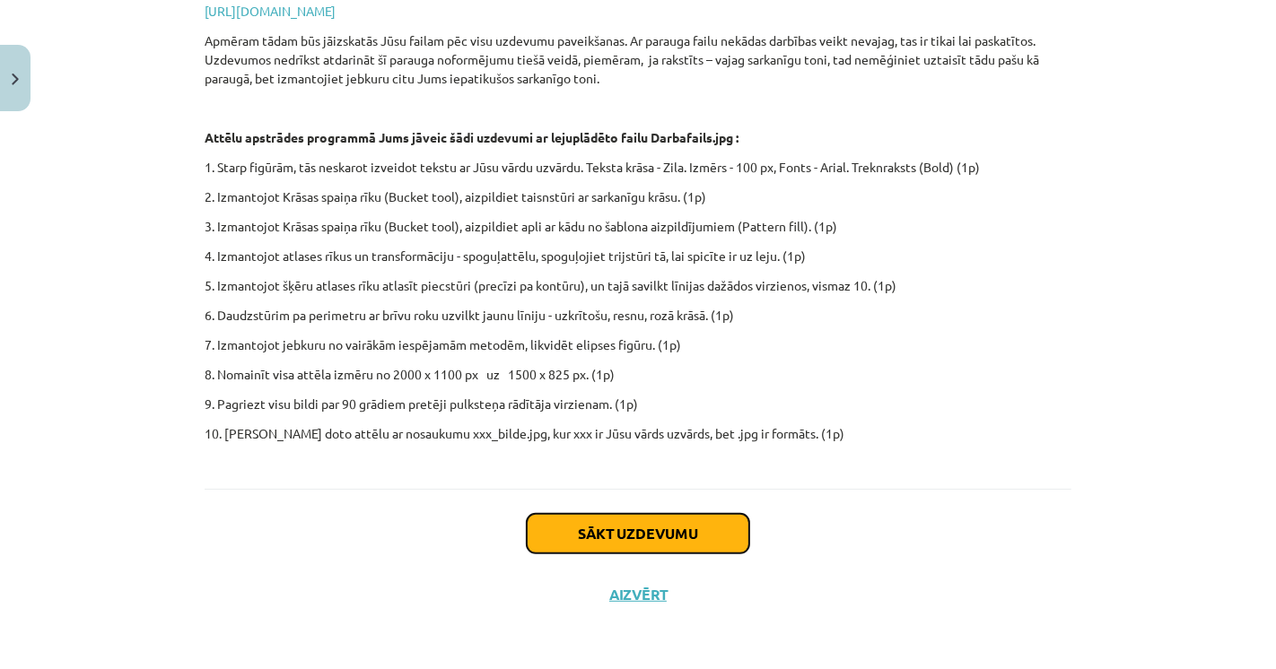
click at [626, 521] on button "Sākt uzdevumu" at bounding box center [638, 533] width 223 height 39
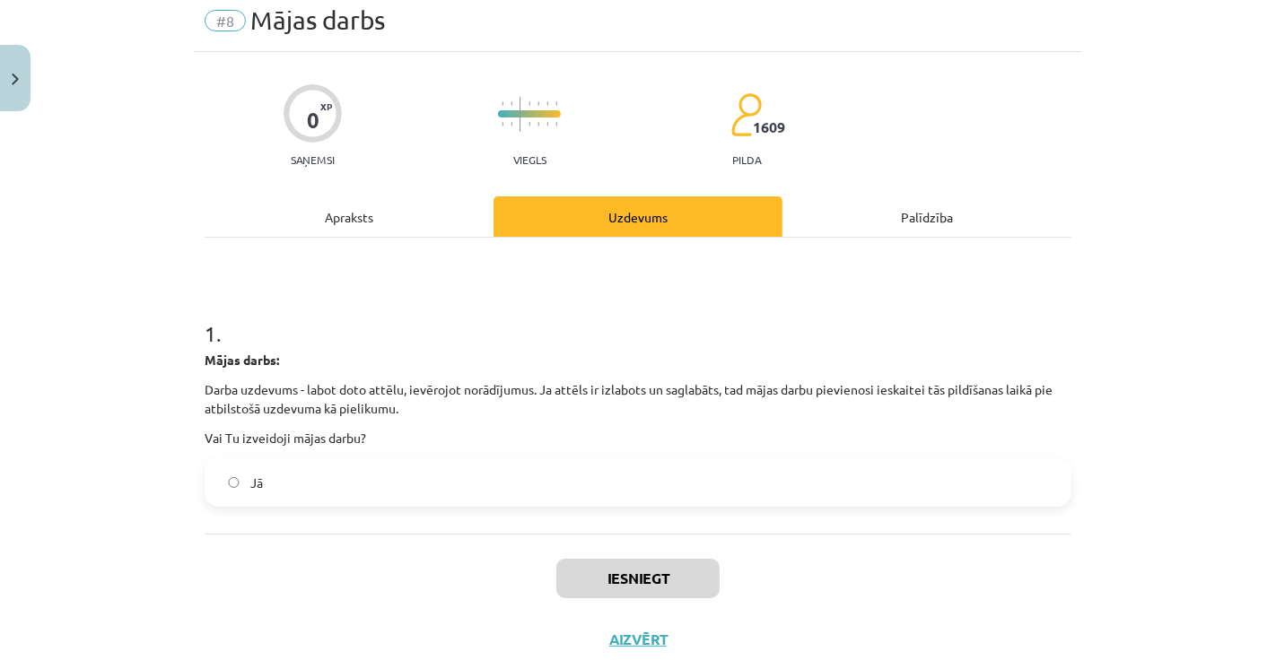
scroll to position [44, 0]
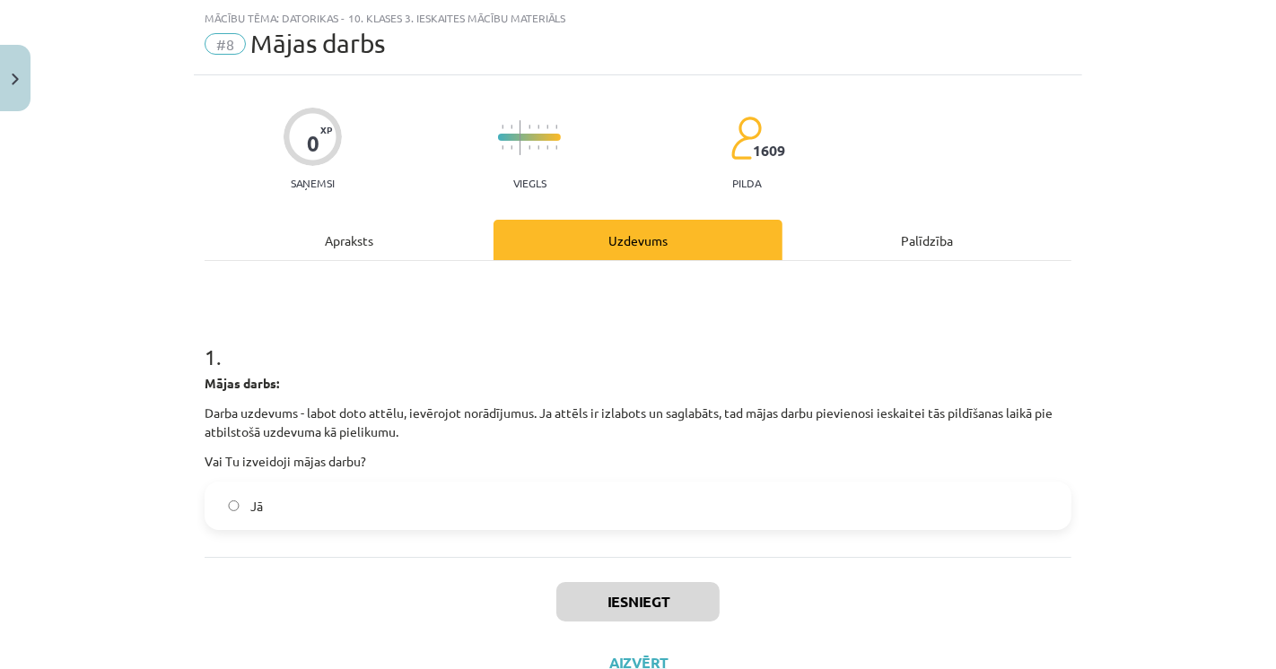
click at [339, 485] on label "Jā" at bounding box center [637, 506] width 863 height 45
drag, startPoint x: 397, startPoint y: 552, endPoint x: 450, endPoint y: 565, distance: 55.5
click at [397, 555] on div "1 . Mājas darbs: Darba uzdevums - labot doto attēlu, ievērojot norādījumus. Ja …" at bounding box center [638, 409] width 867 height 296
click at [625, 607] on button "Iesniegt" at bounding box center [637, 601] width 163 height 39
click at [528, 604] on div "Iesniegt Aizvērt" at bounding box center [638, 620] width 867 height 126
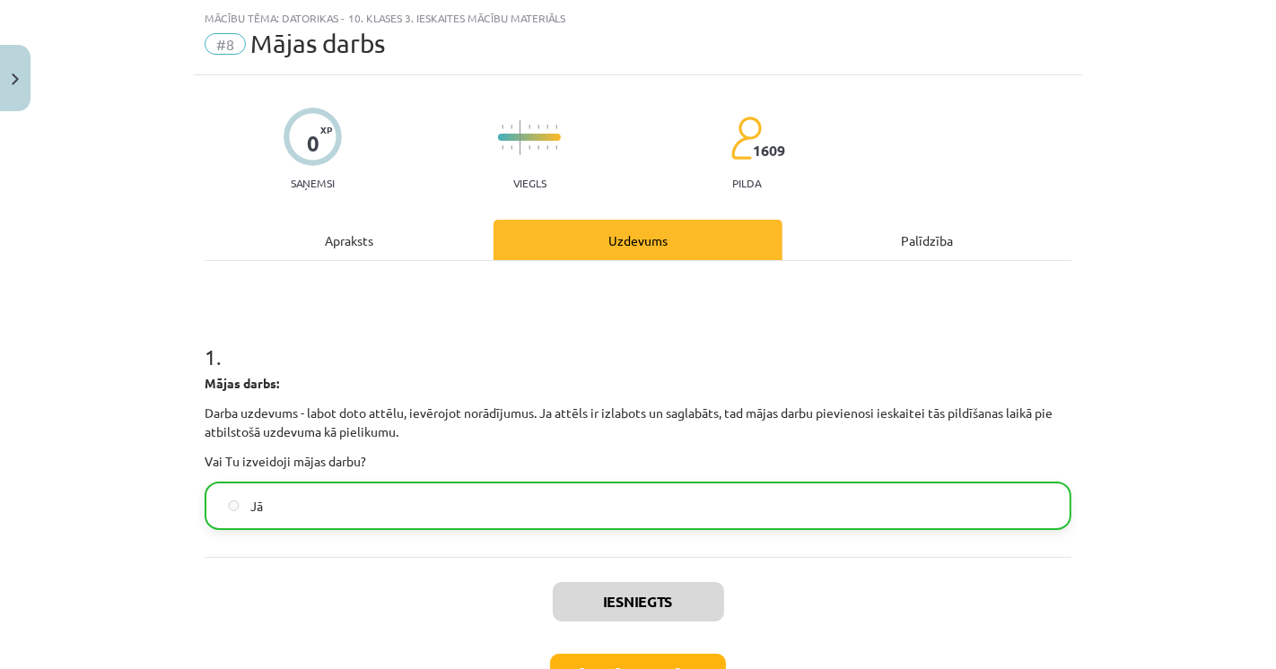
scroll to position [144, 0]
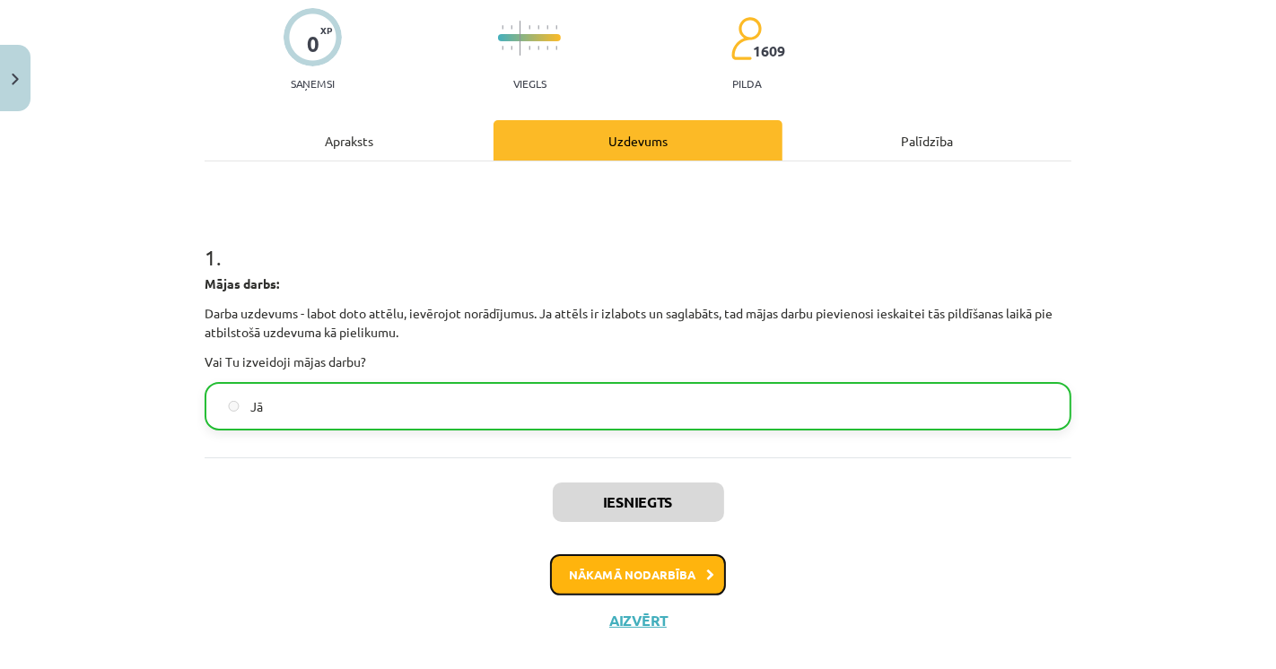
click at [619, 581] on button "Nākamā nodarbība" at bounding box center [638, 575] width 176 height 41
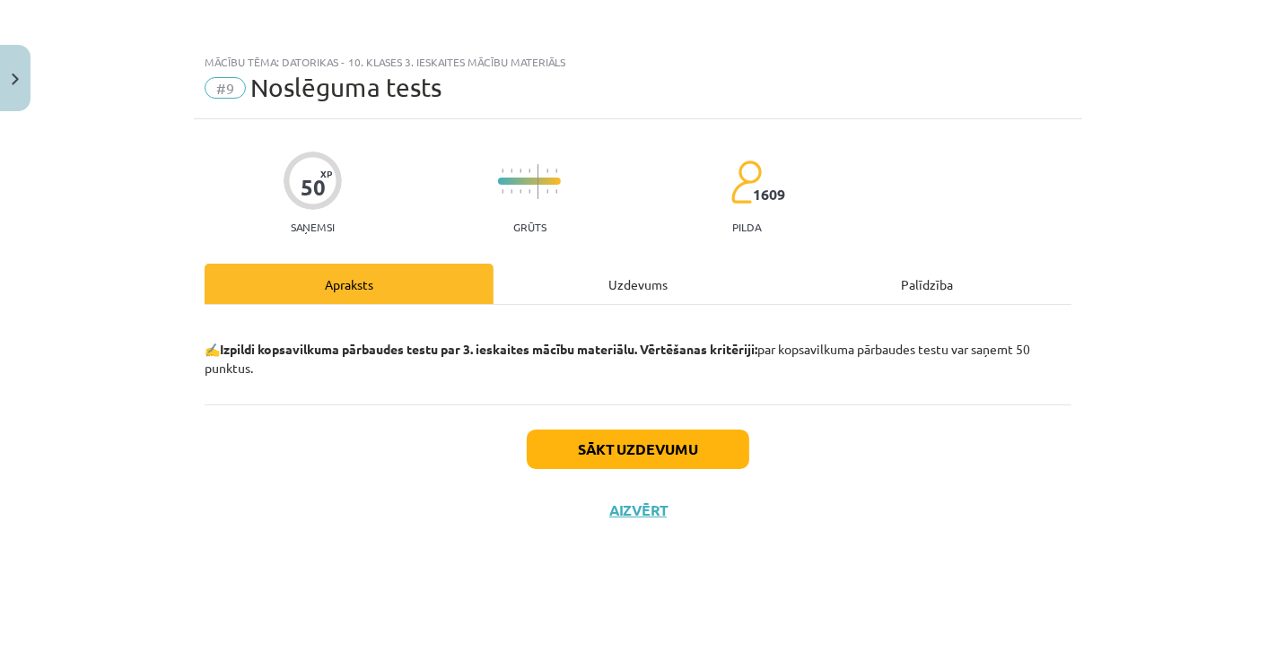
scroll to position [0, 0]
click at [579, 455] on button "Sākt uzdevumu" at bounding box center [638, 449] width 223 height 39
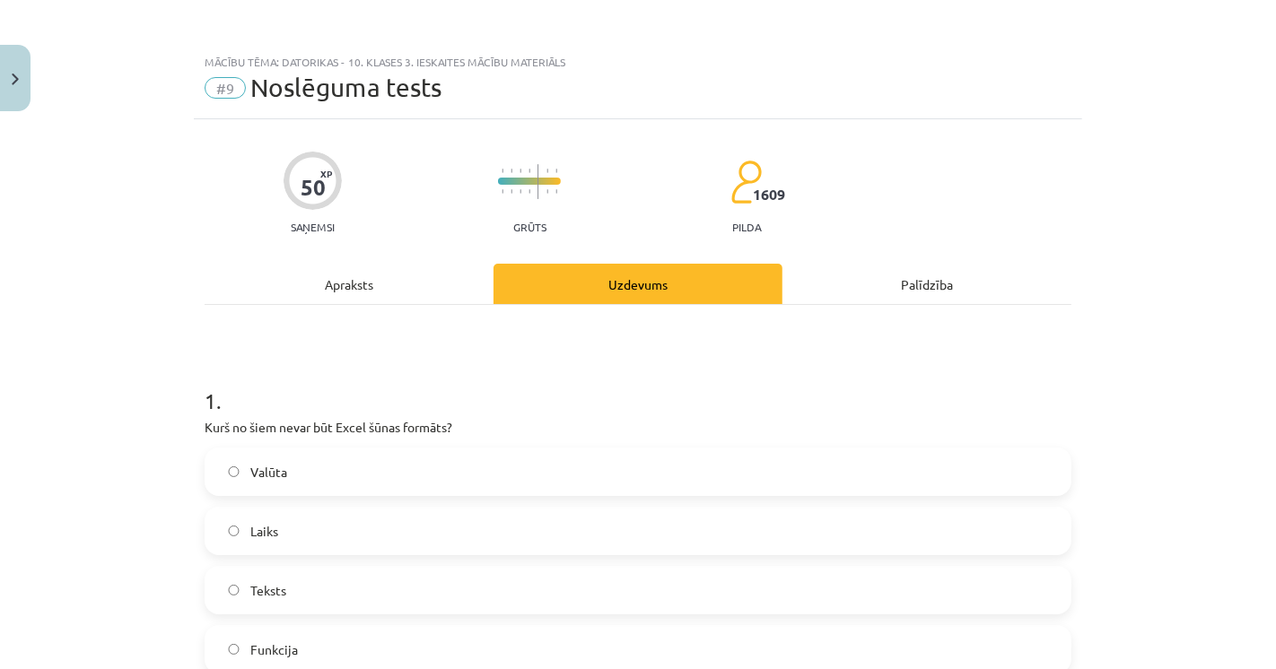
click at [147, 525] on div "Mācību tēma: Datorikas - 10. klases 3. ieskaites mācību materiāls #9 Noslēguma …" at bounding box center [638, 334] width 1276 height 669
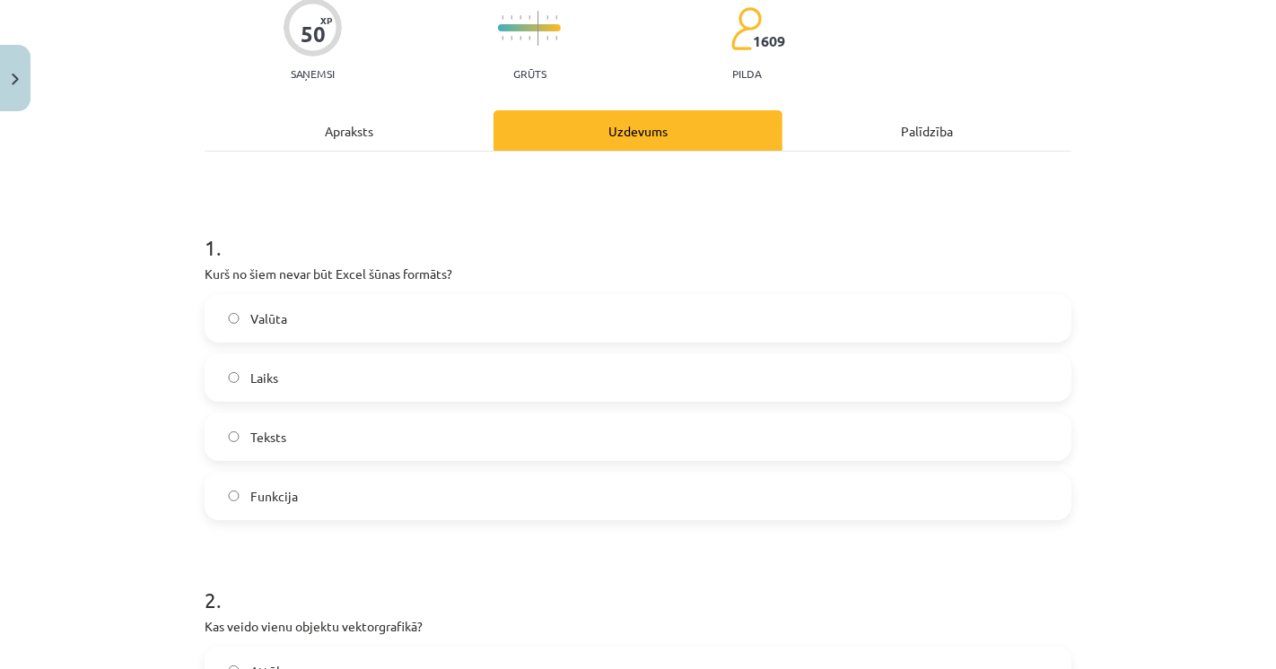
scroll to position [199, 0]
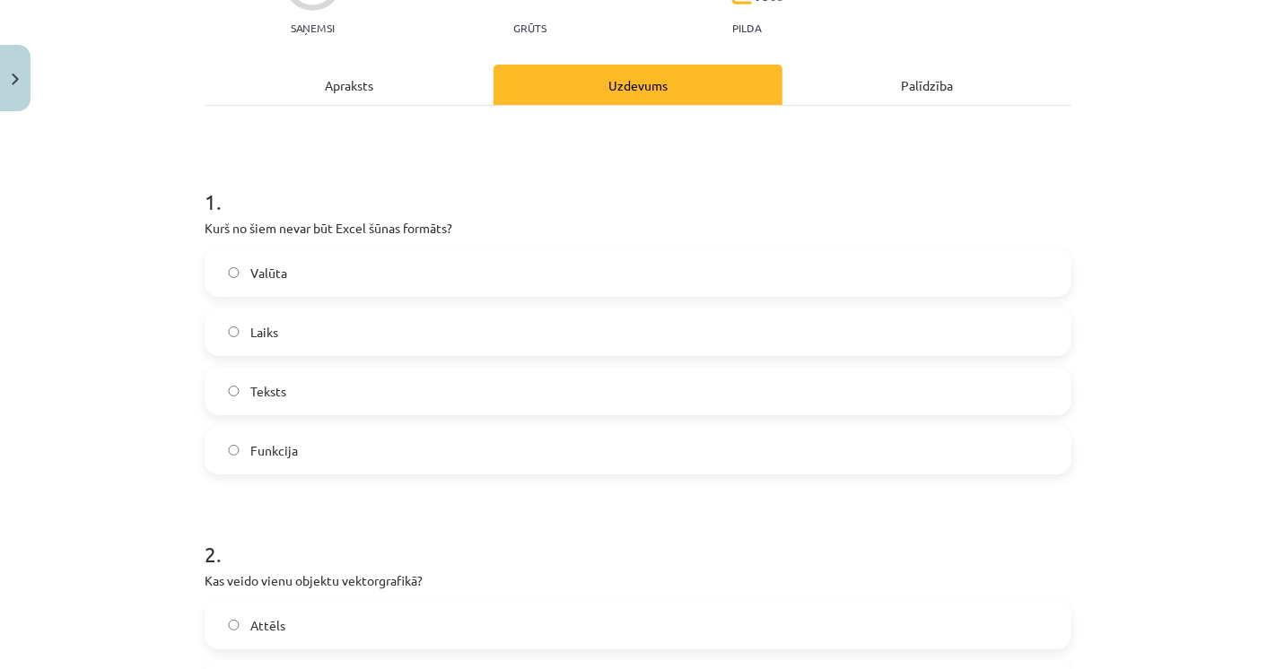
click at [310, 440] on label "Funkcija" at bounding box center [637, 450] width 863 height 45
click at [250, 335] on span "Laiks" at bounding box center [264, 332] width 28 height 19
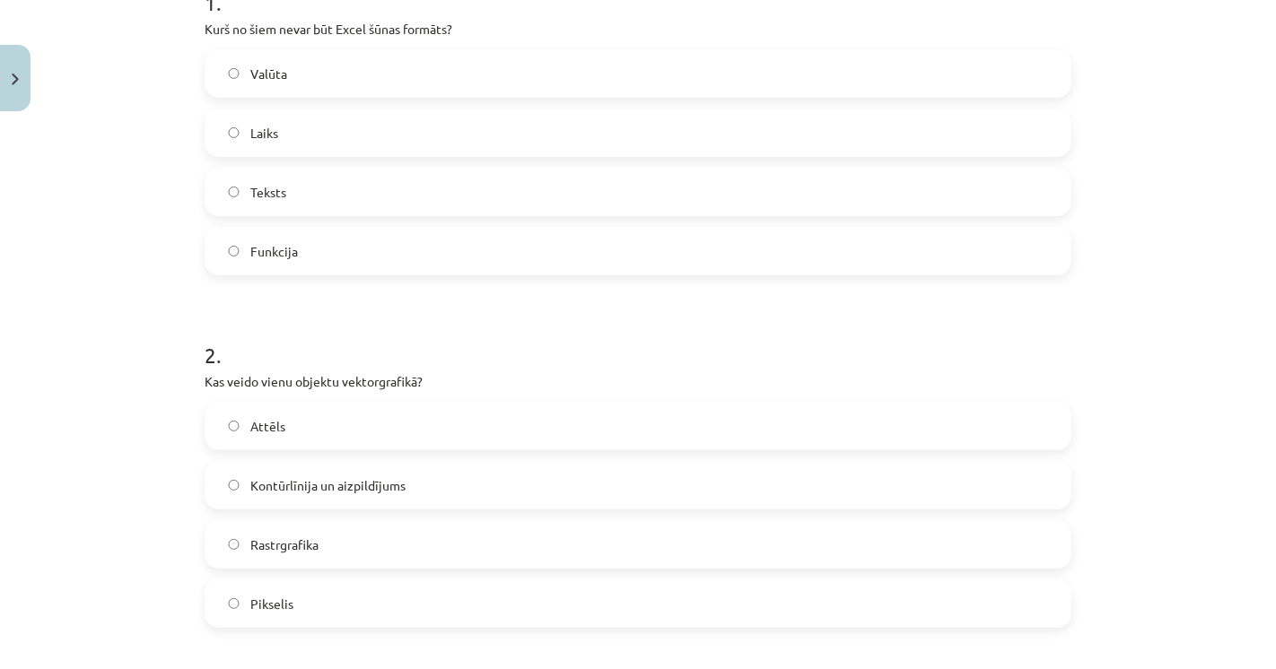
scroll to position [498, 0]
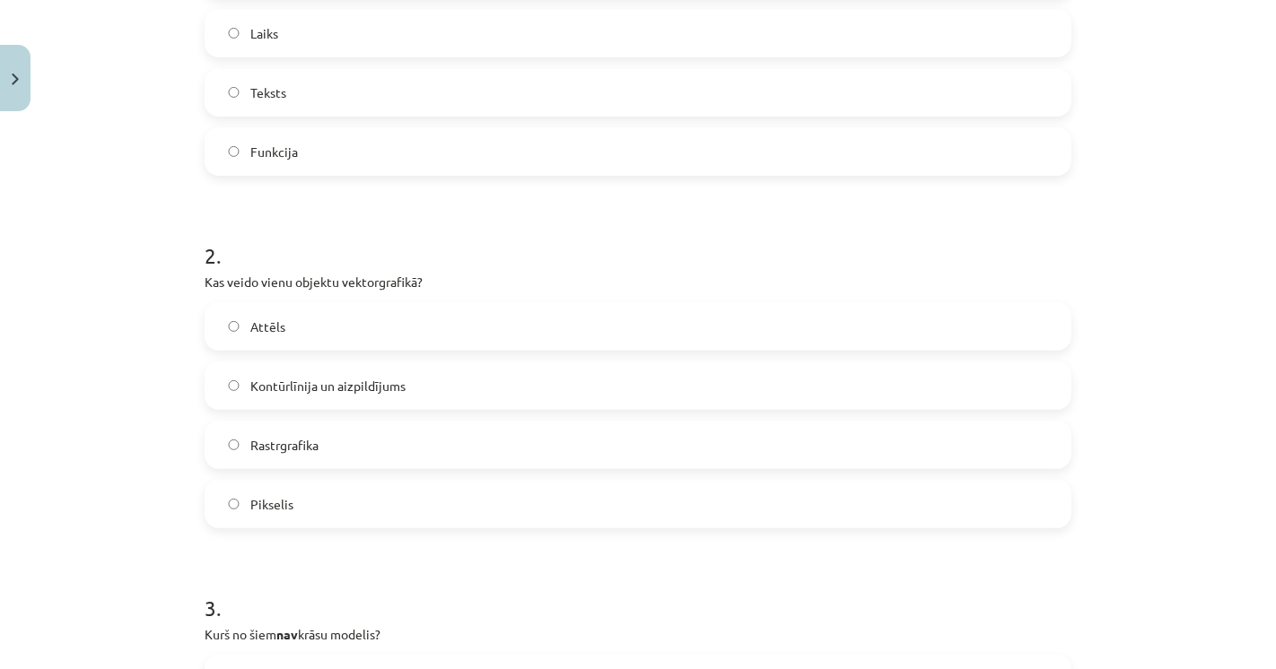
click at [214, 383] on label "Kontūrlīnija un aizpildījums" at bounding box center [637, 385] width 863 height 45
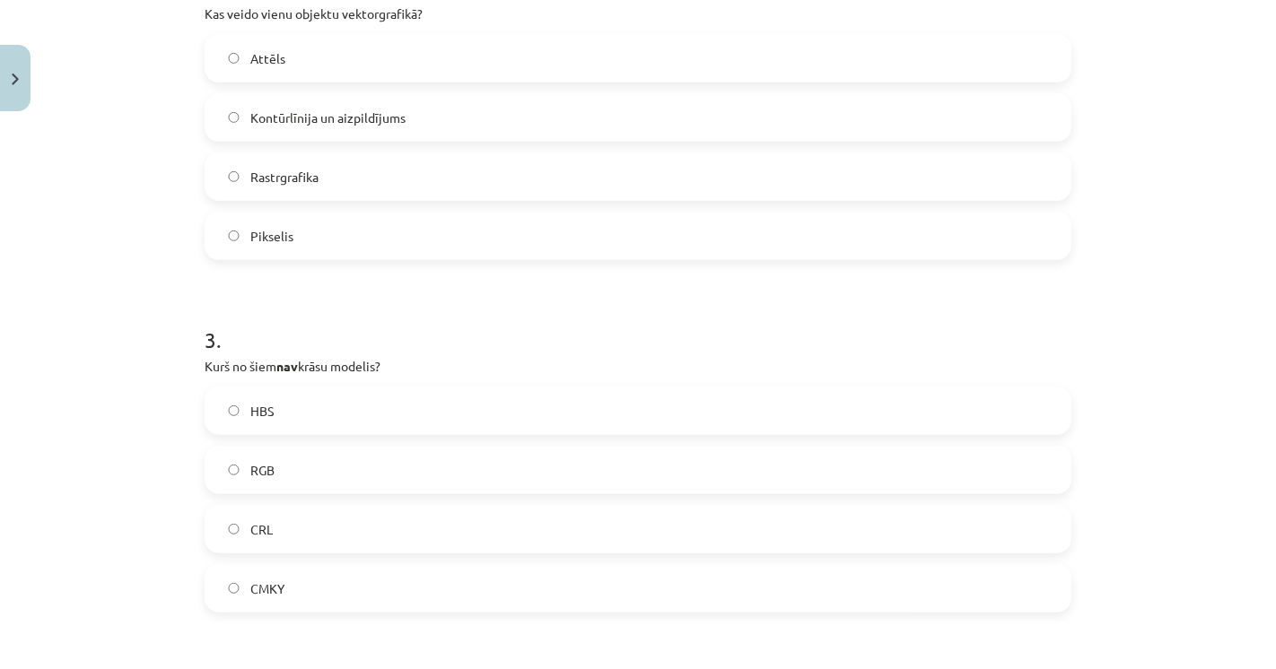
scroll to position [797, 0]
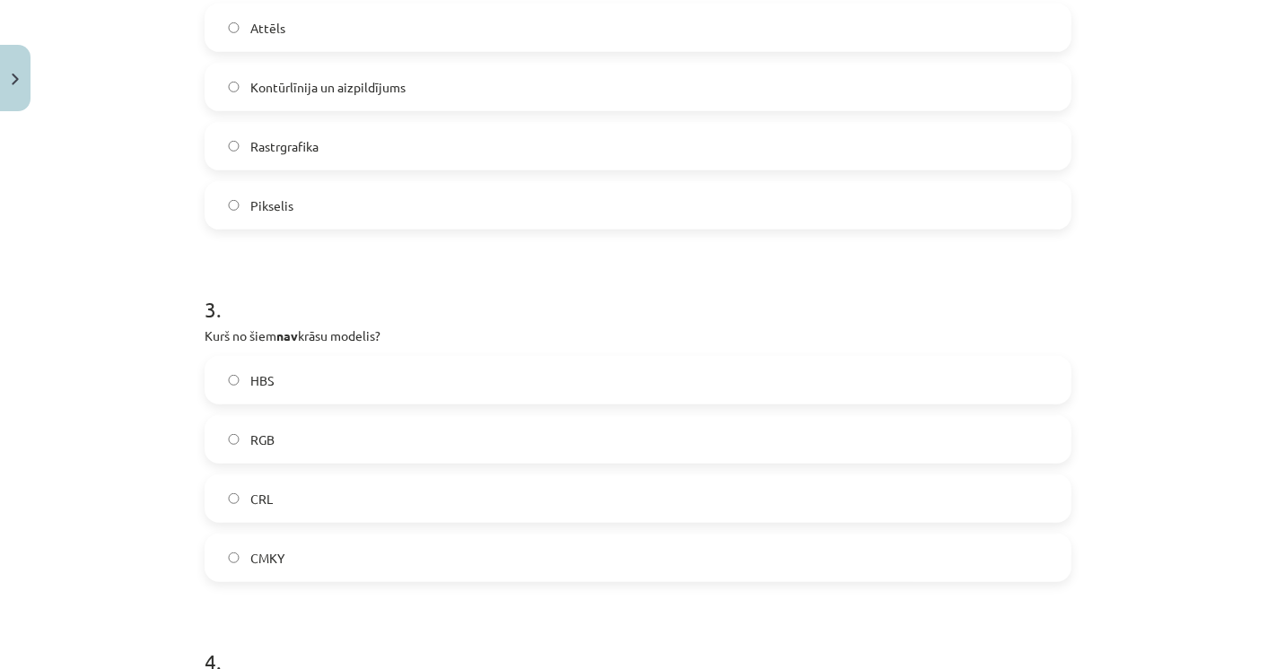
click at [292, 386] on label "HBS" at bounding box center [637, 380] width 863 height 45
click at [133, 429] on div "Mācību tēma: Datorikas - 10. klases 3. ieskaites mācību materiāls #9 Noslēguma …" at bounding box center [638, 334] width 1276 height 669
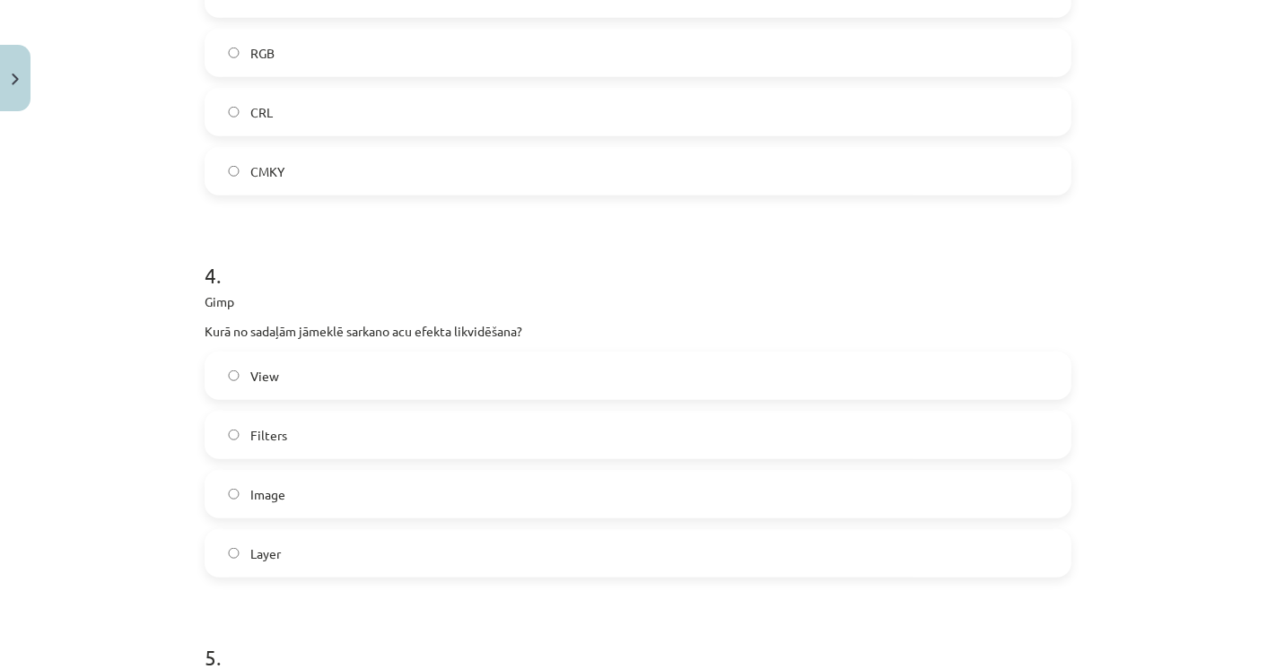
scroll to position [1196, 0]
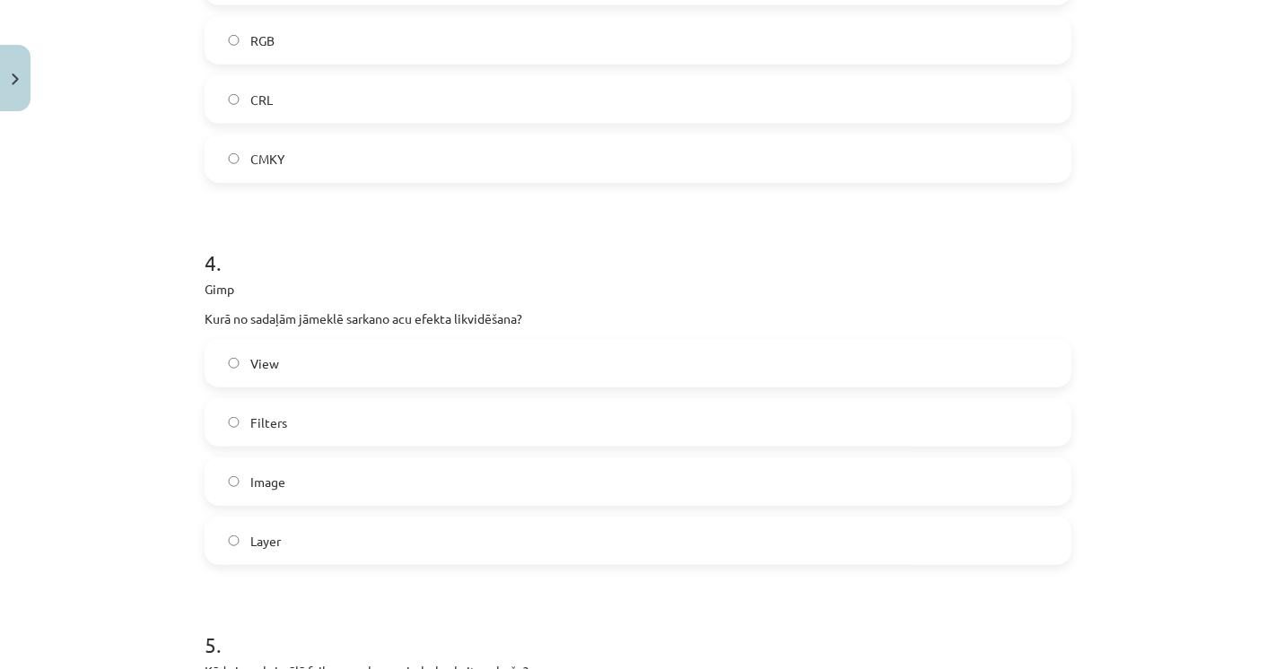
click at [342, 426] on label "Filters" at bounding box center [637, 422] width 863 height 45
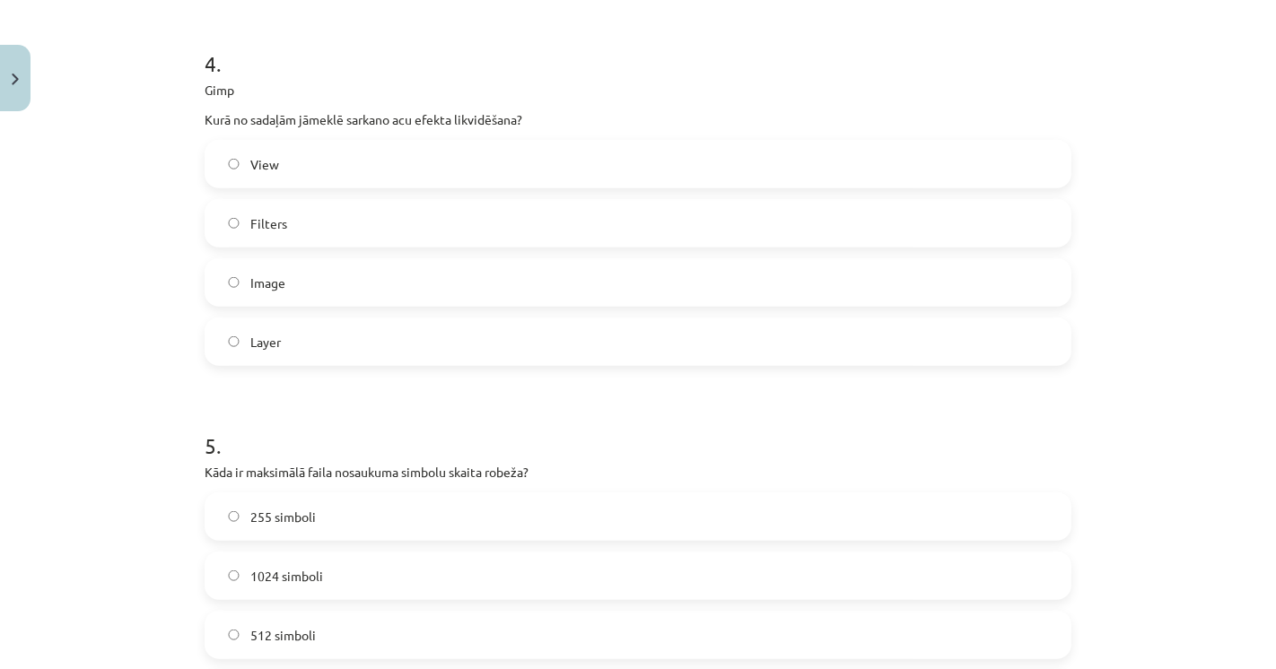
scroll to position [1495, 0]
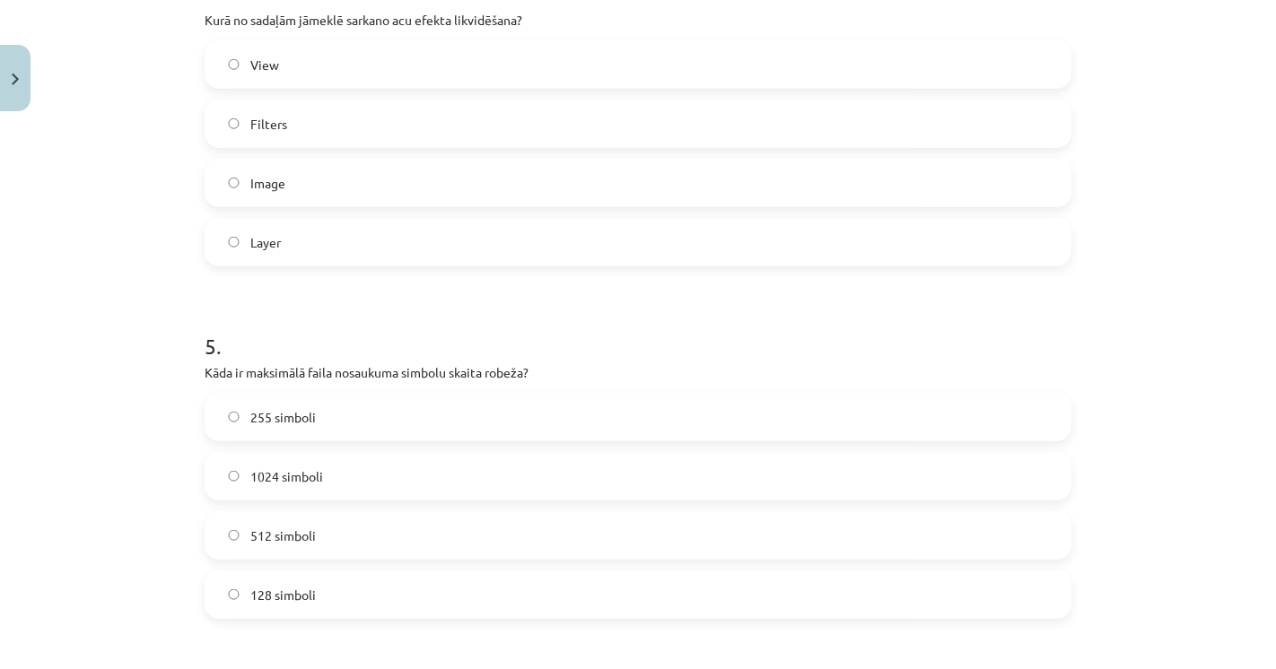
click at [254, 420] on span "255 simboli" at bounding box center [282, 417] width 65 height 19
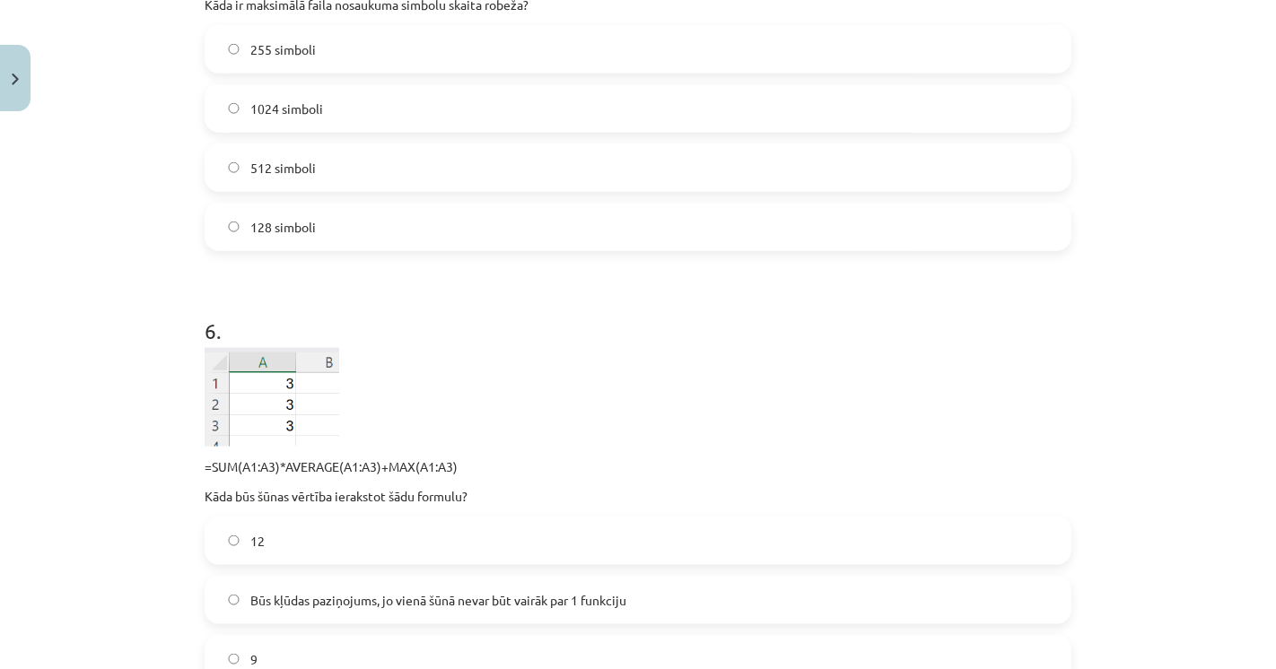
scroll to position [1894, 0]
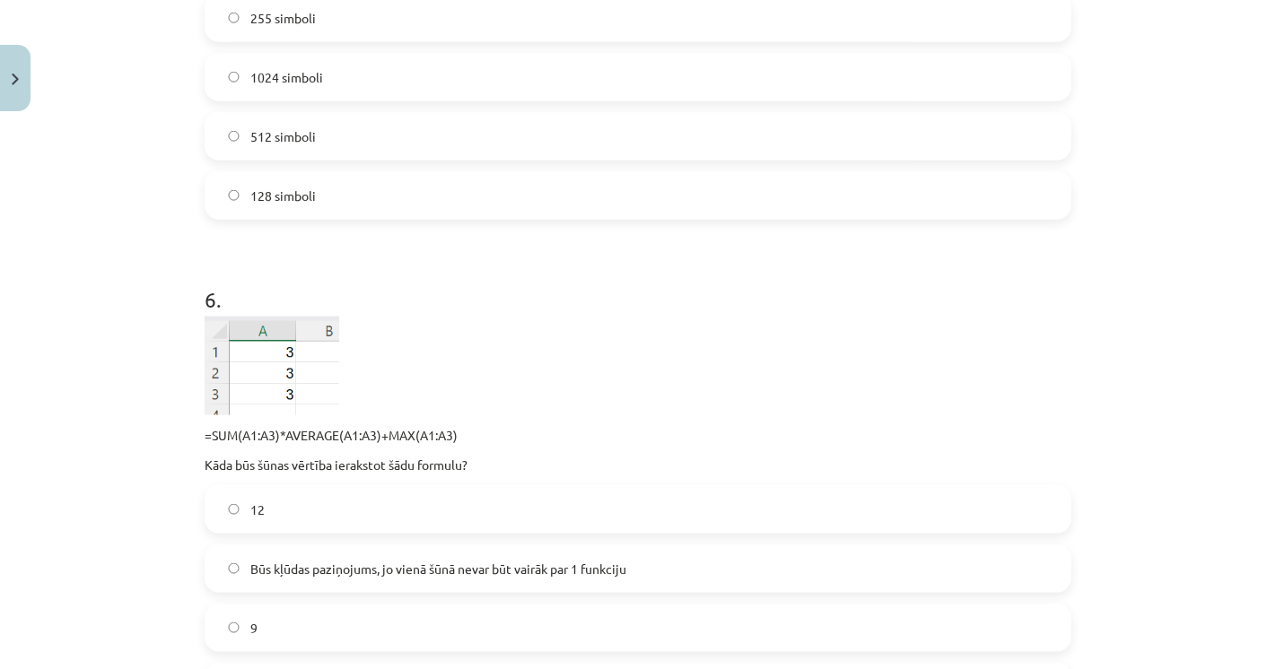
click at [259, 515] on label "12" at bounding box center [637, 509] width 863 height 45
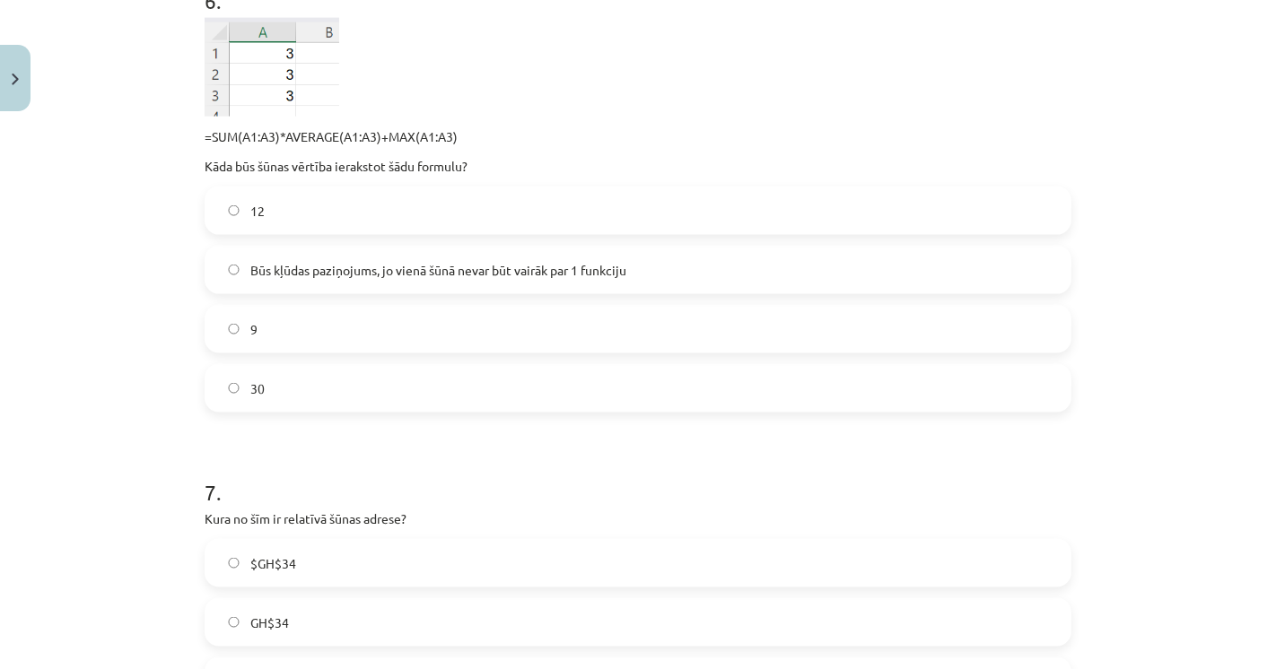
scroll to position [2292, 0]
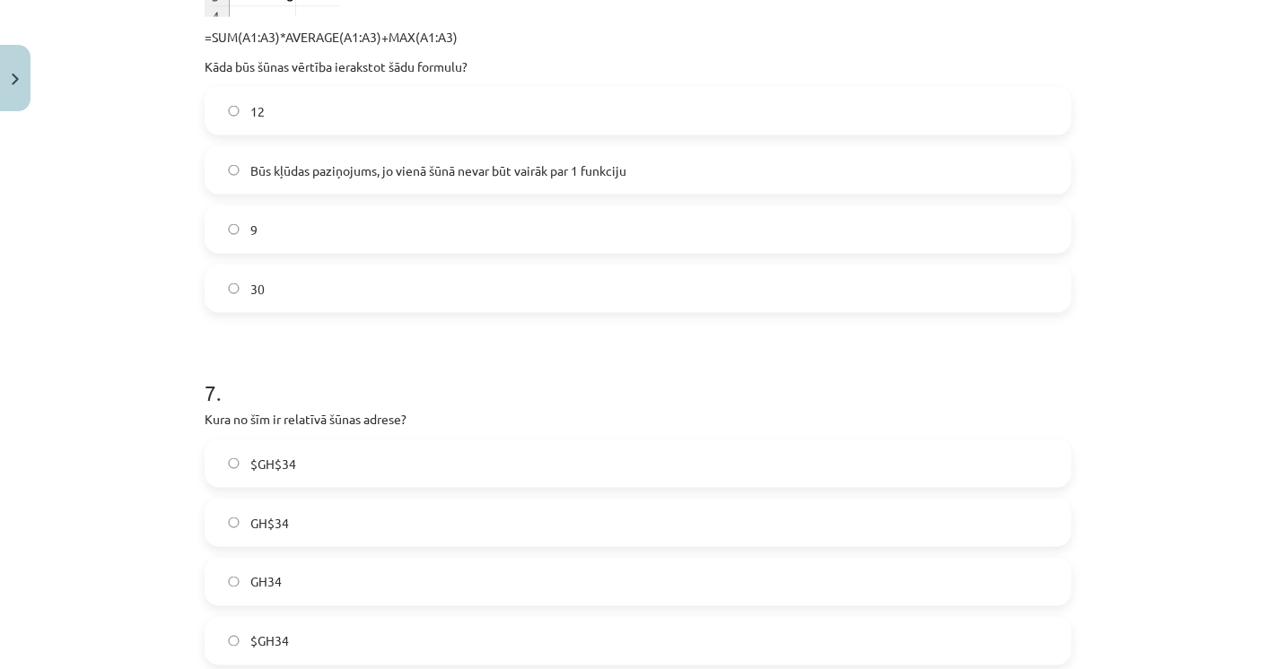
click at [265, 588] on span "GH34" at bounding box center [265, 582] width 31 height 19
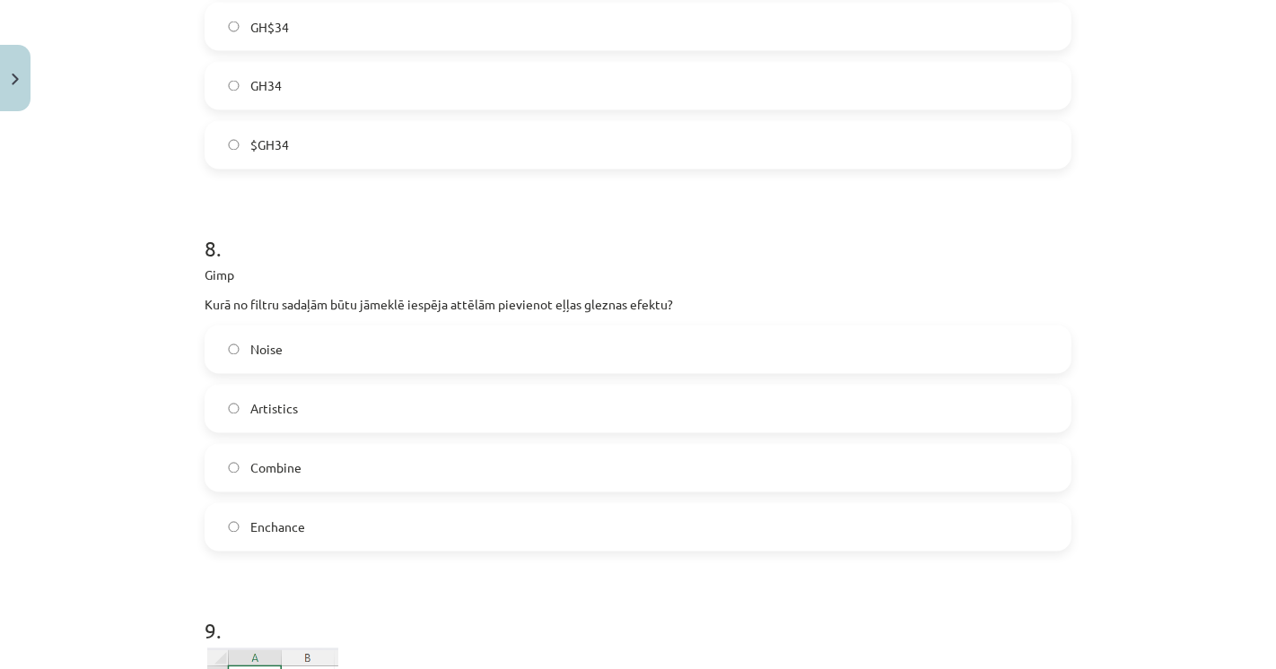
scroll to position [2891, 0]
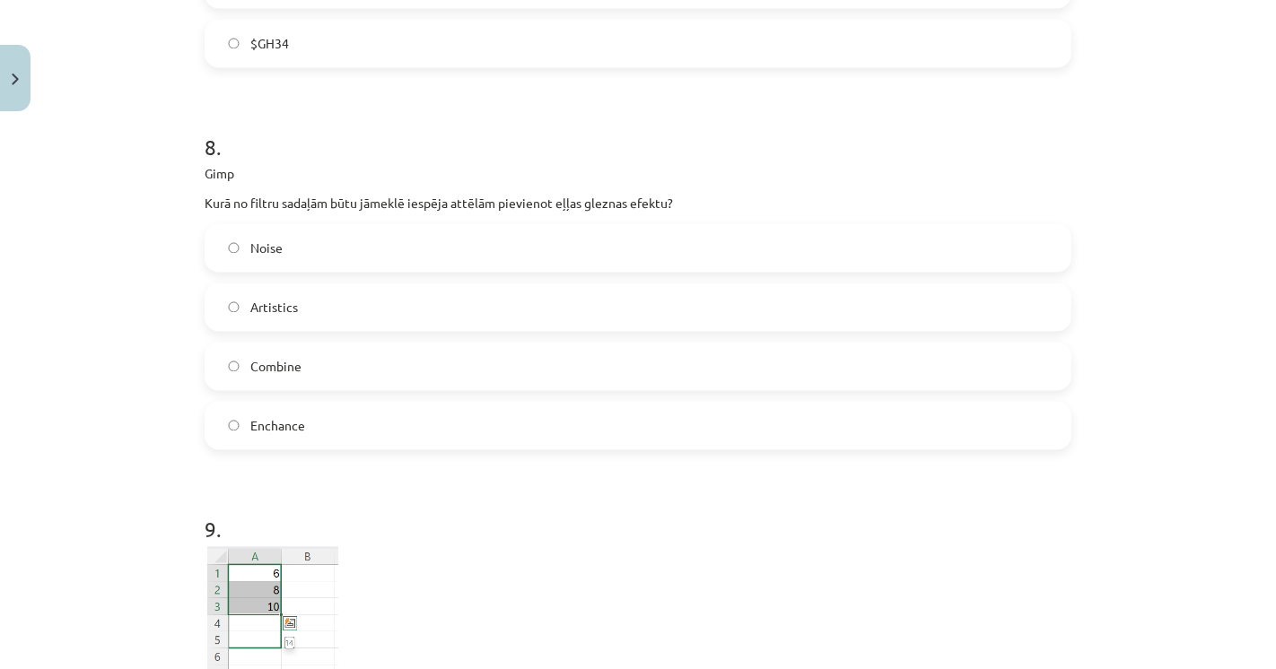
drag, startPoint x: 253, startPoint y: 310, endPoint x: 243, endPoint y: 296, distance: 17.4
click at [253, 310] on span "Artistics" at bounding box center [274, 307] width 48 height 19
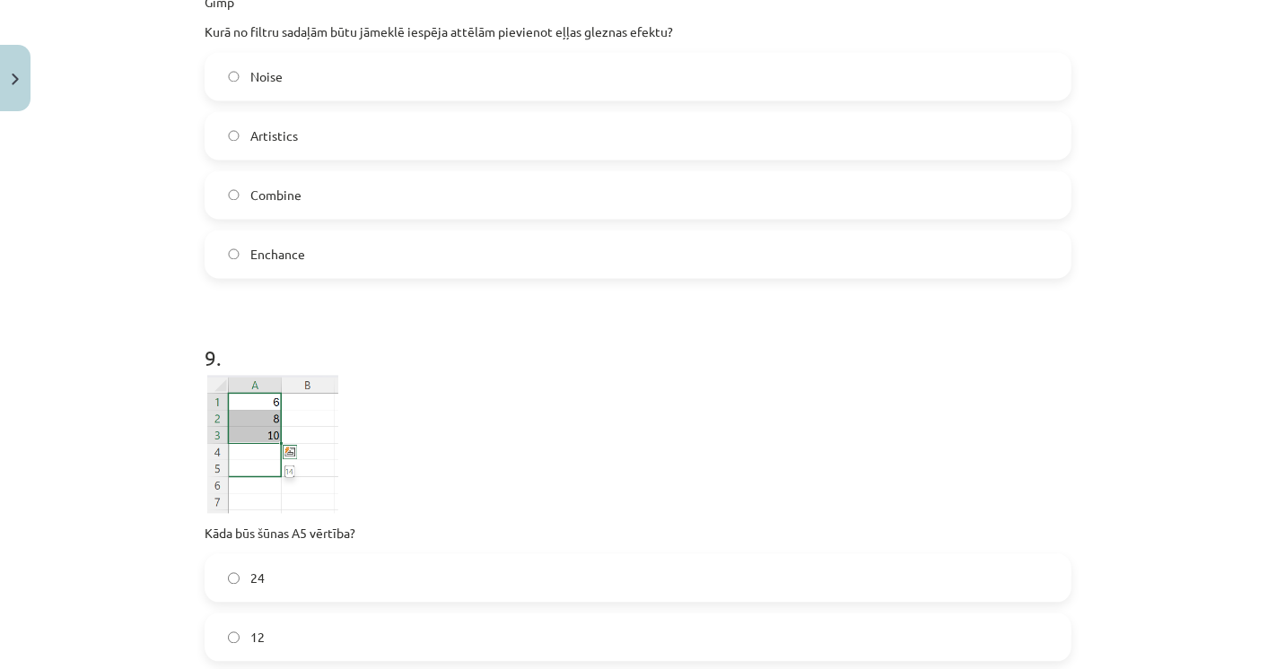
scroll to position [3190, 0]
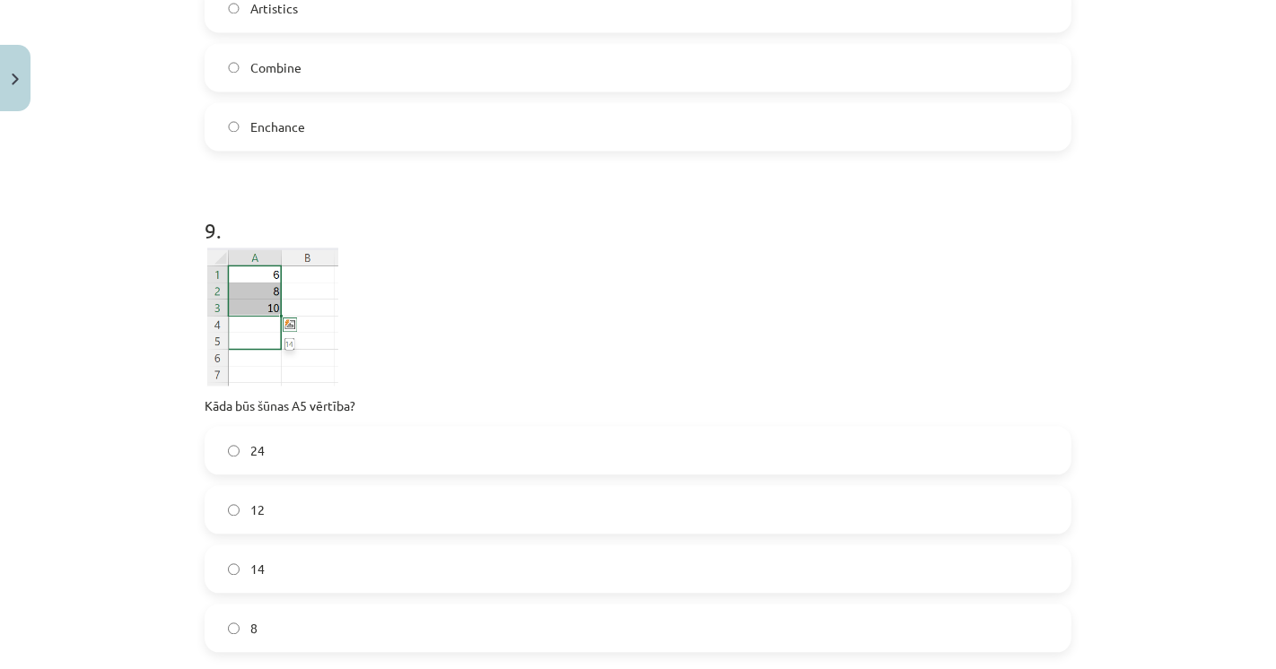
click at [240, 569] on label "14" at bounding box center [637, 568] width 863 height 45
click at [95, 566] on div "Mācību tēma: Datorikas - 10. klases 3. ieskaites mācību materiāls #9 Noslēguma …" at bounding box center [638, 334] width 1276 height 669
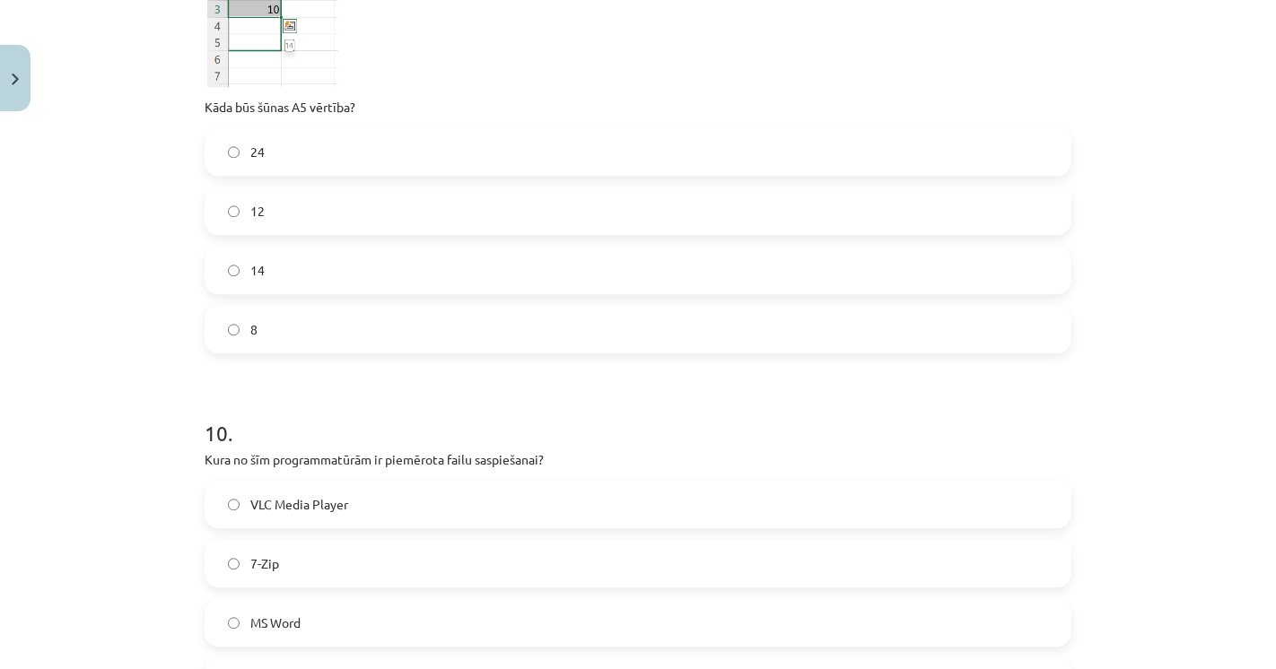
scroll to position [3589, 0]
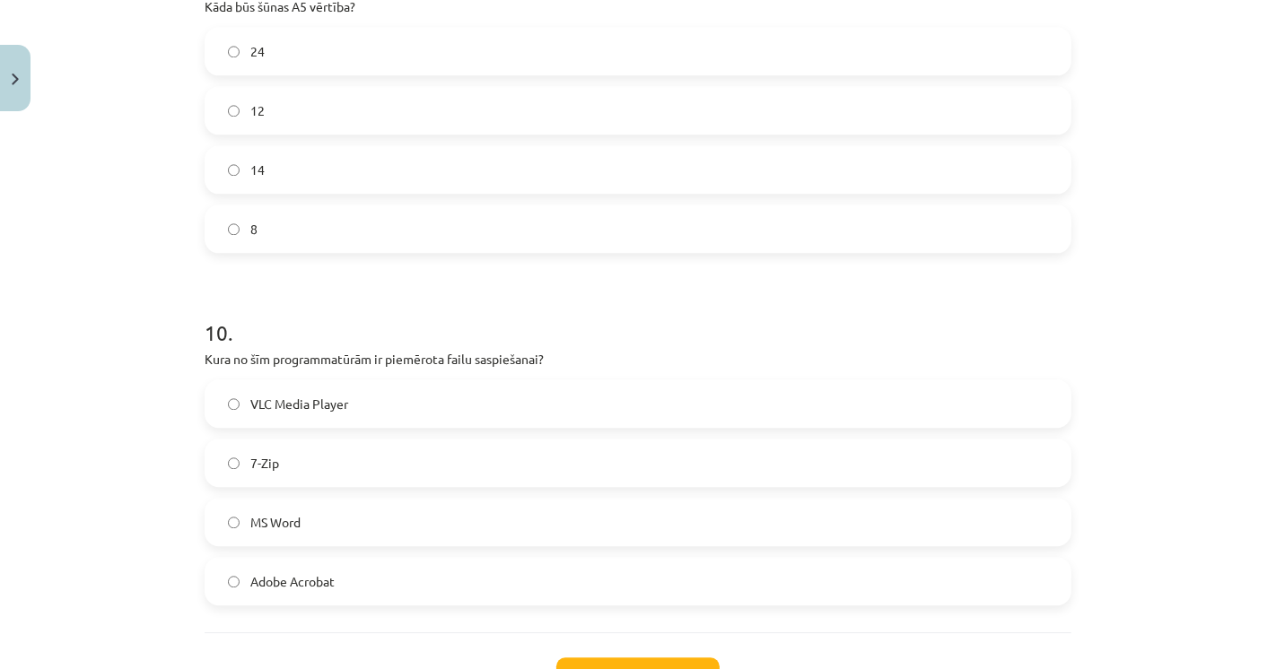
click at [372, 523] on label "MS Word" at bounding box center [637, 522] width 863 height 45
click at [266, 476] on label "7-Zip" at bounding box center [637, 463] width 863 height 45
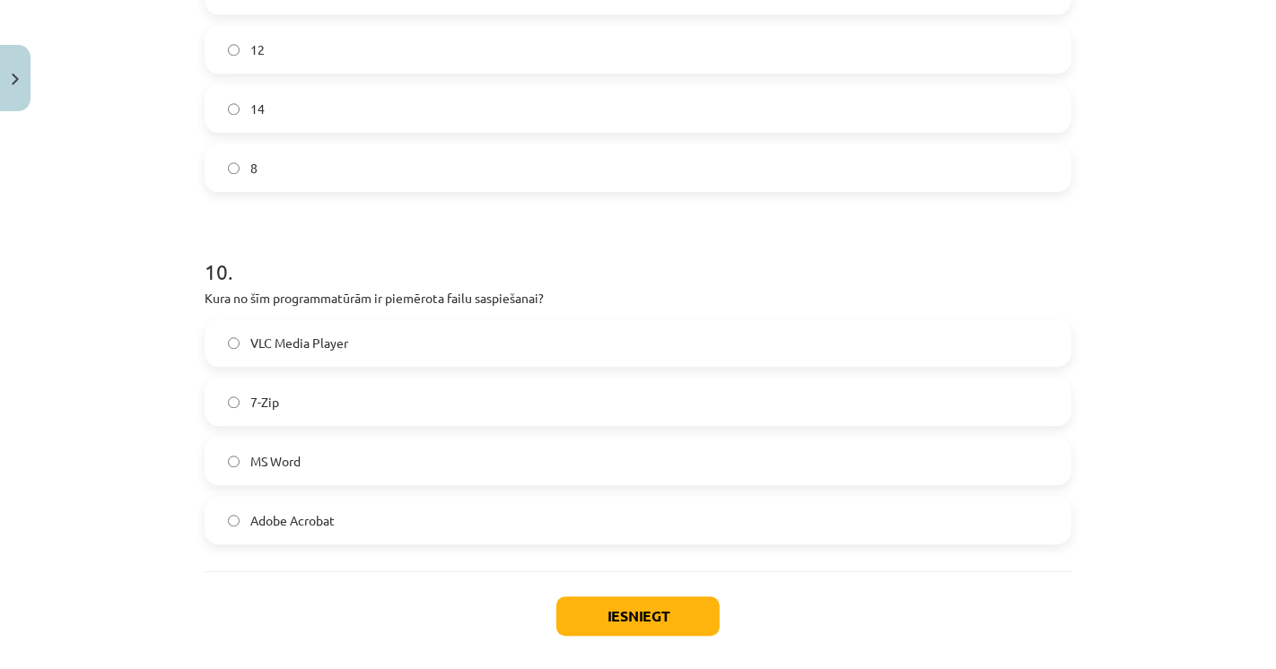
scroll to position [3732, 0]
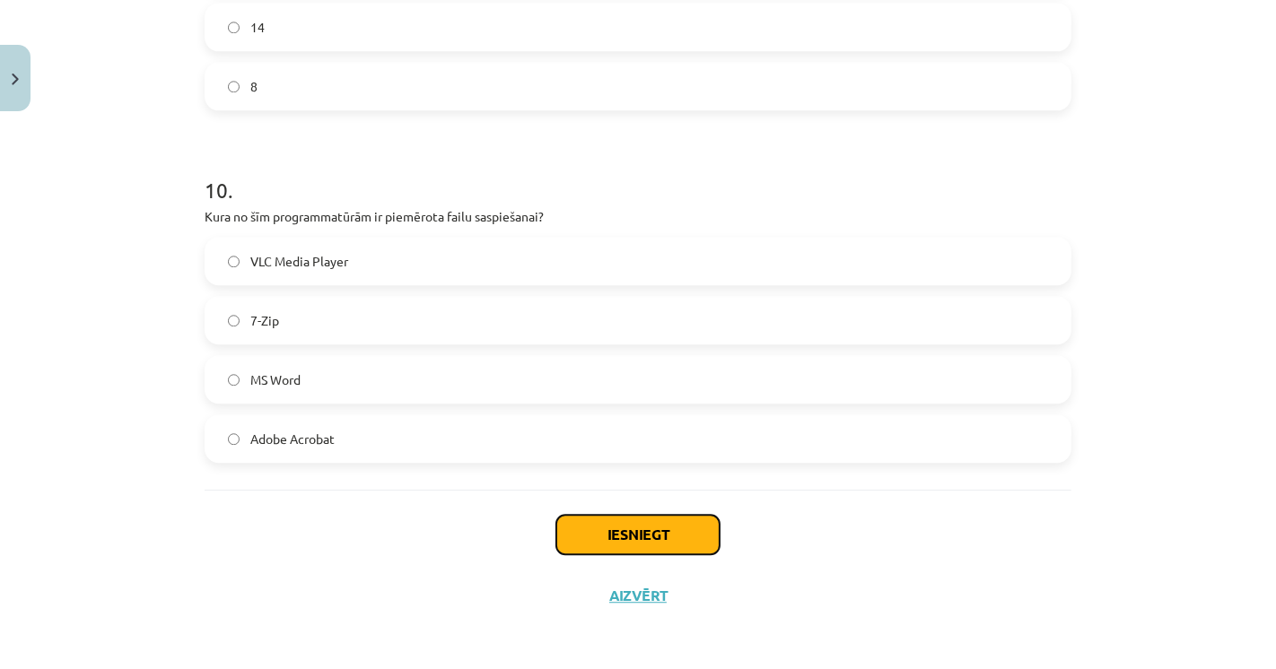
click at [604, 538] on button "Iesniegt" at bounding box center [637, 534] width 163 height 39
click at [482, 527] on div "Iesniegt Aizvērt" at bounding box center [638, 553] width 867 height 126
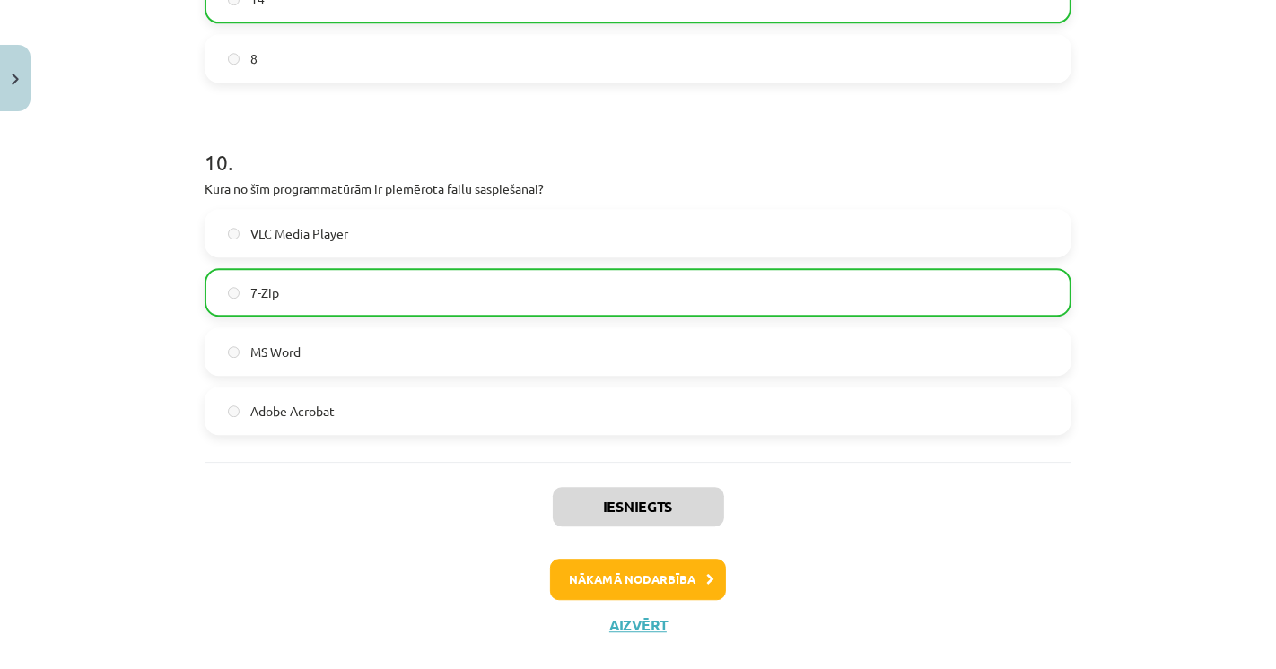
scroll to position [3788, 0]
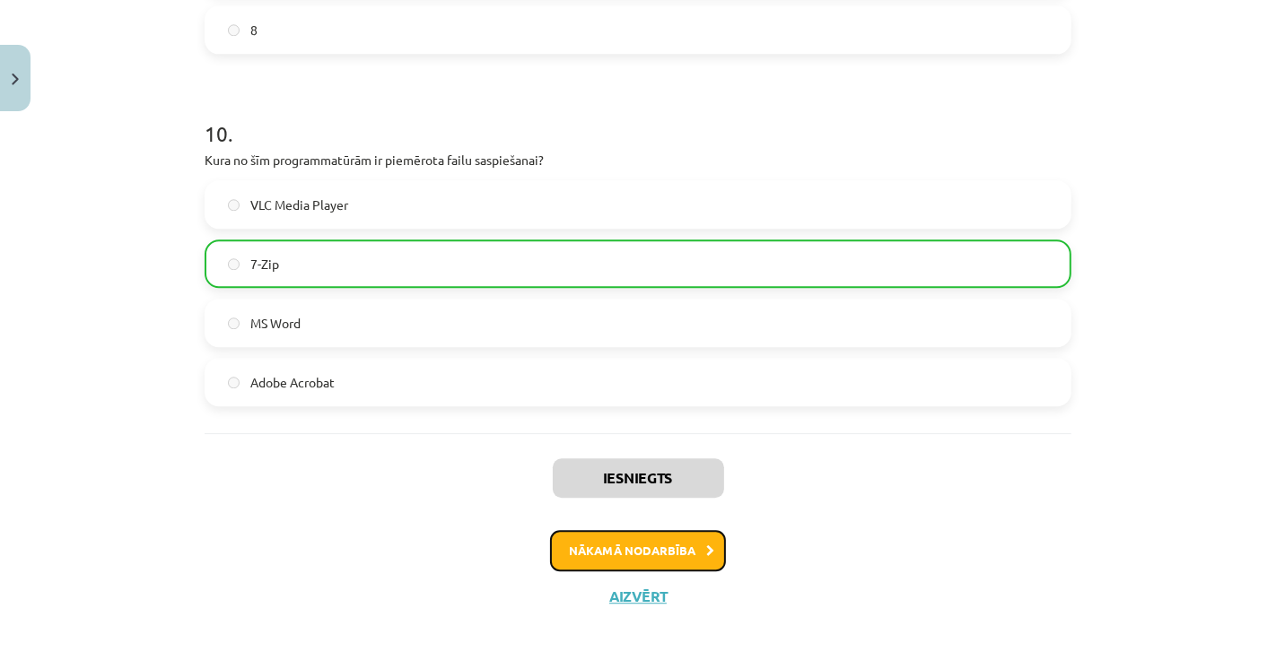
click at [566, 542] on button "Nākamā nodarbība" at bounding box center [638, 550] width 176 height 41
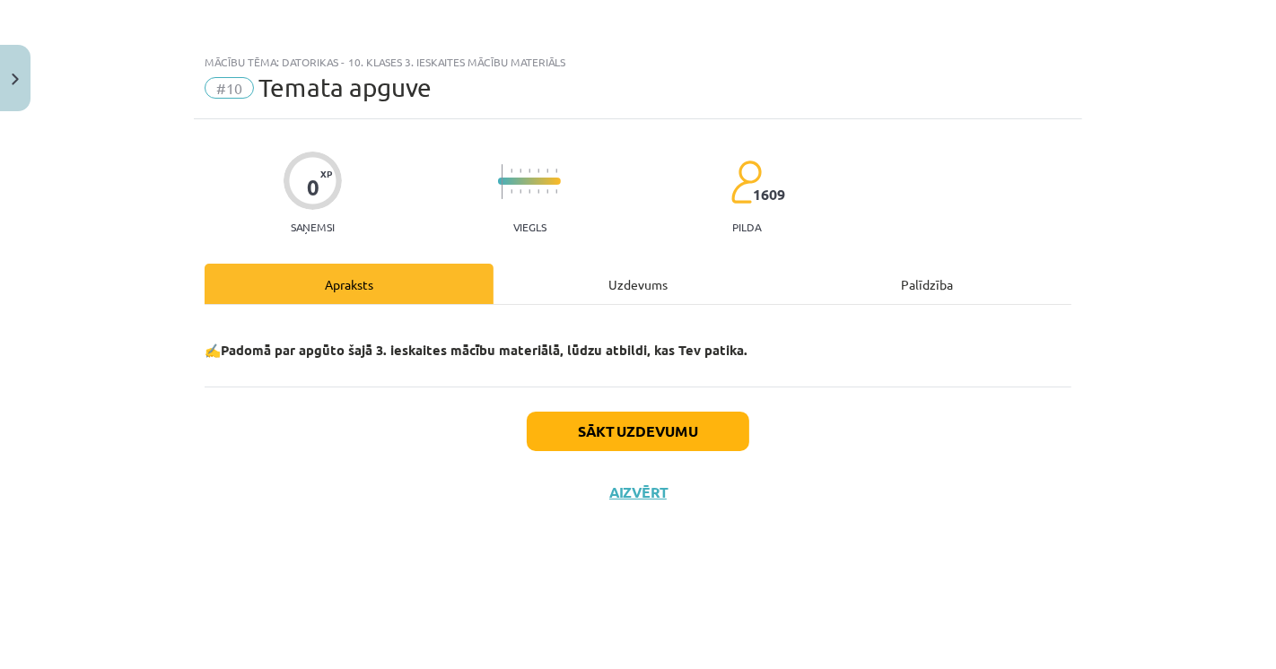
scroll to position [0, 0]
click at [563, 427] on button "Sākt uzdevumu" at bounding box center [638, 431] width 223 height 39
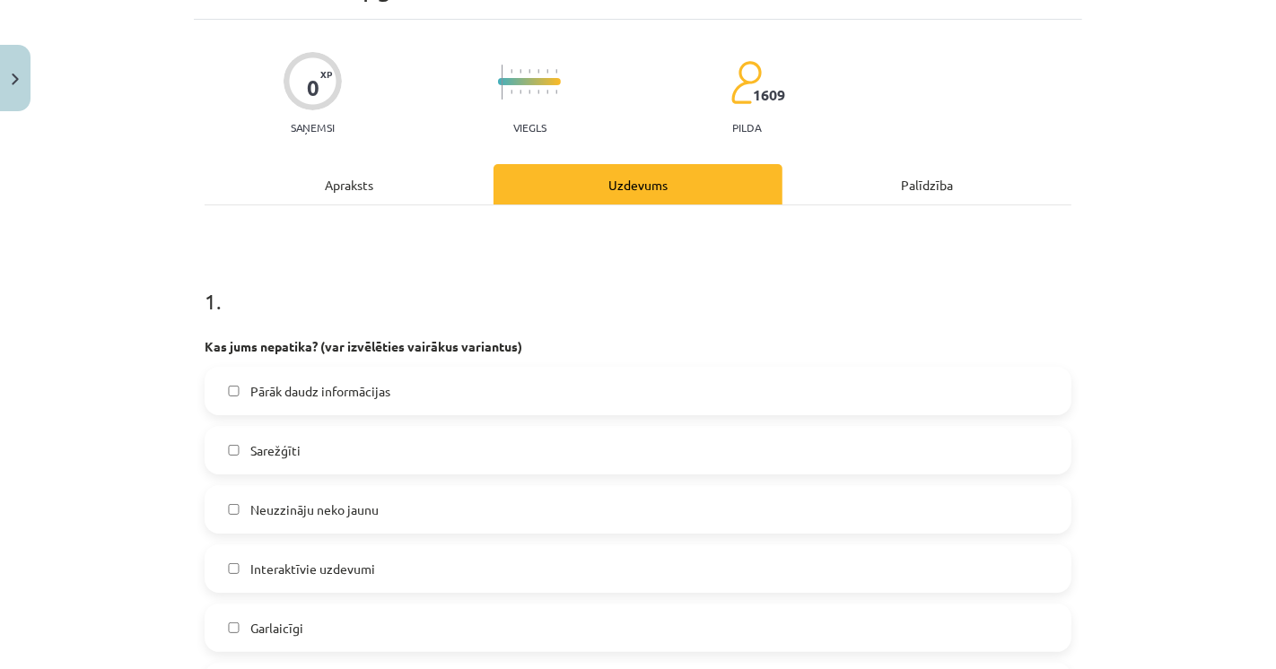
click at [293, 457] on label "Sarežģīti" at bounding box center [637, 450] width 863 height 45
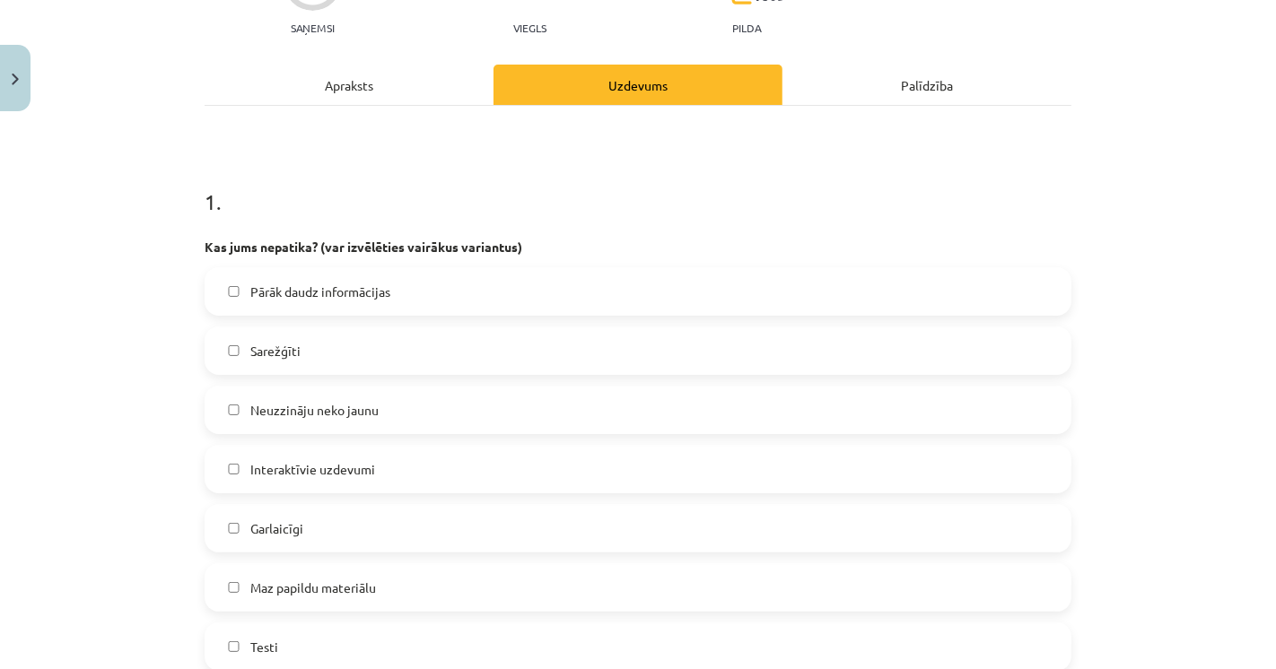
click at [77, 442] on div "Mācību tēma: Datorikas - 10. klases 3. ieskaites mācību materiāls #10 Temata ap…" at bounding box center [638, 334] width 1276 height 669
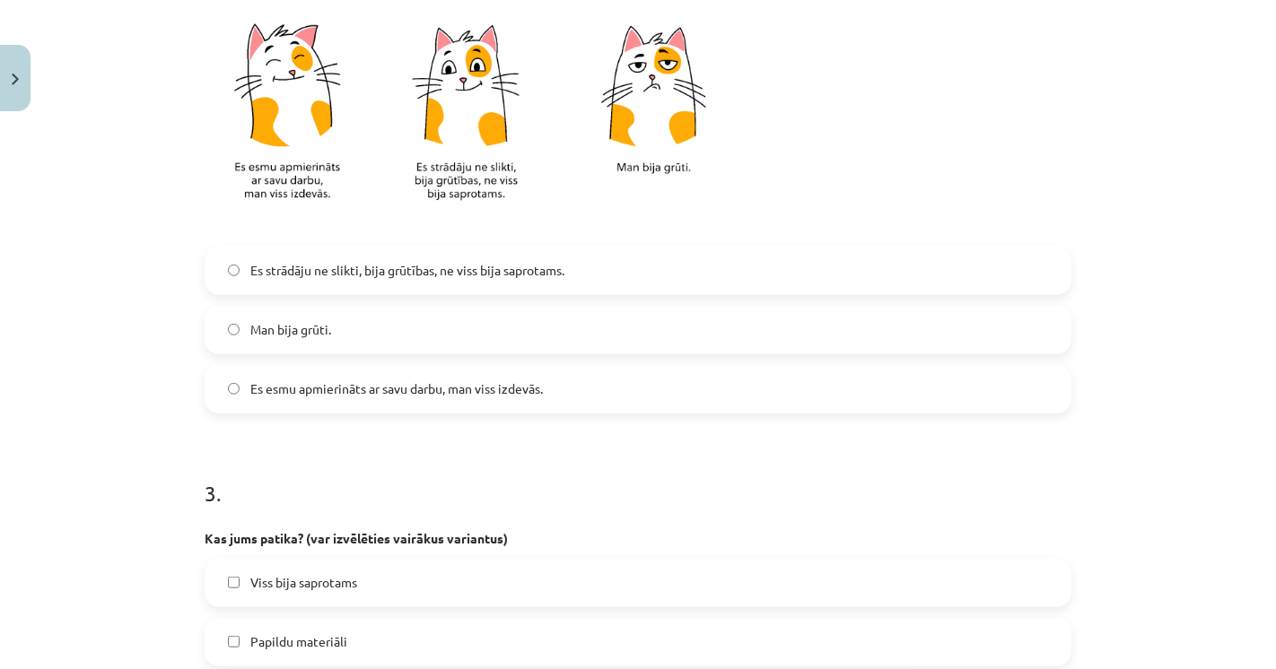
scroll to position [997, 0]
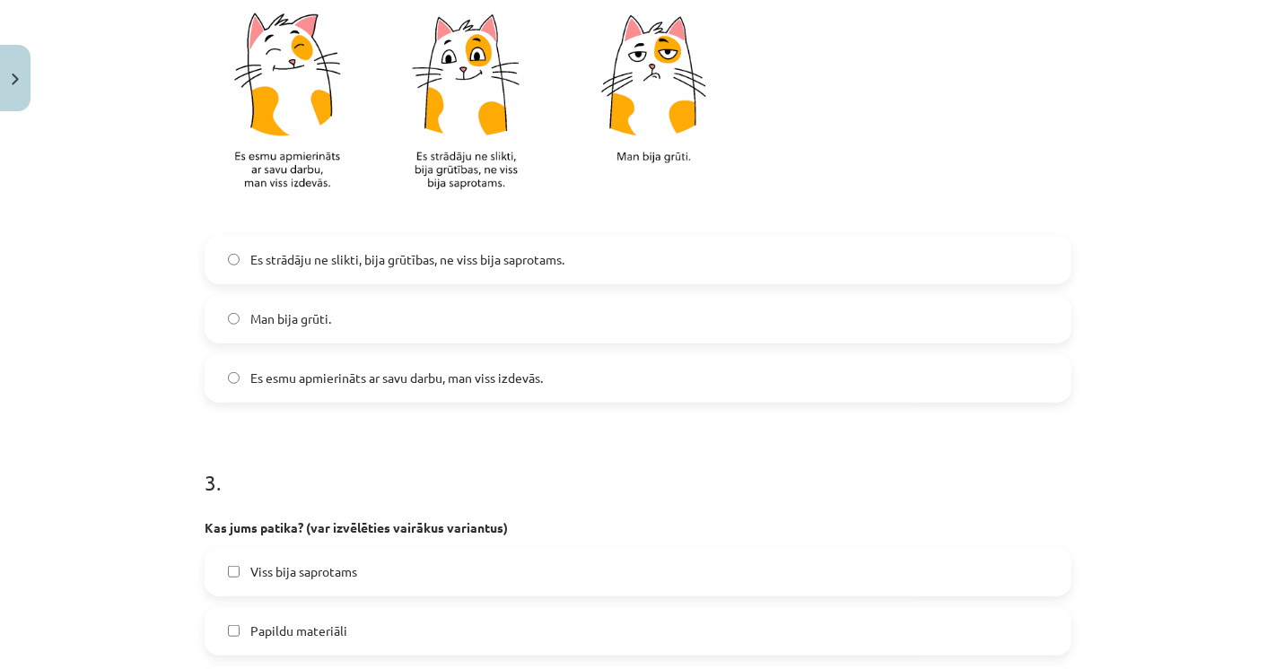
click at [258, 331] on label "Man bija grūti." at bounding box center [637, 319] width 863 height 45
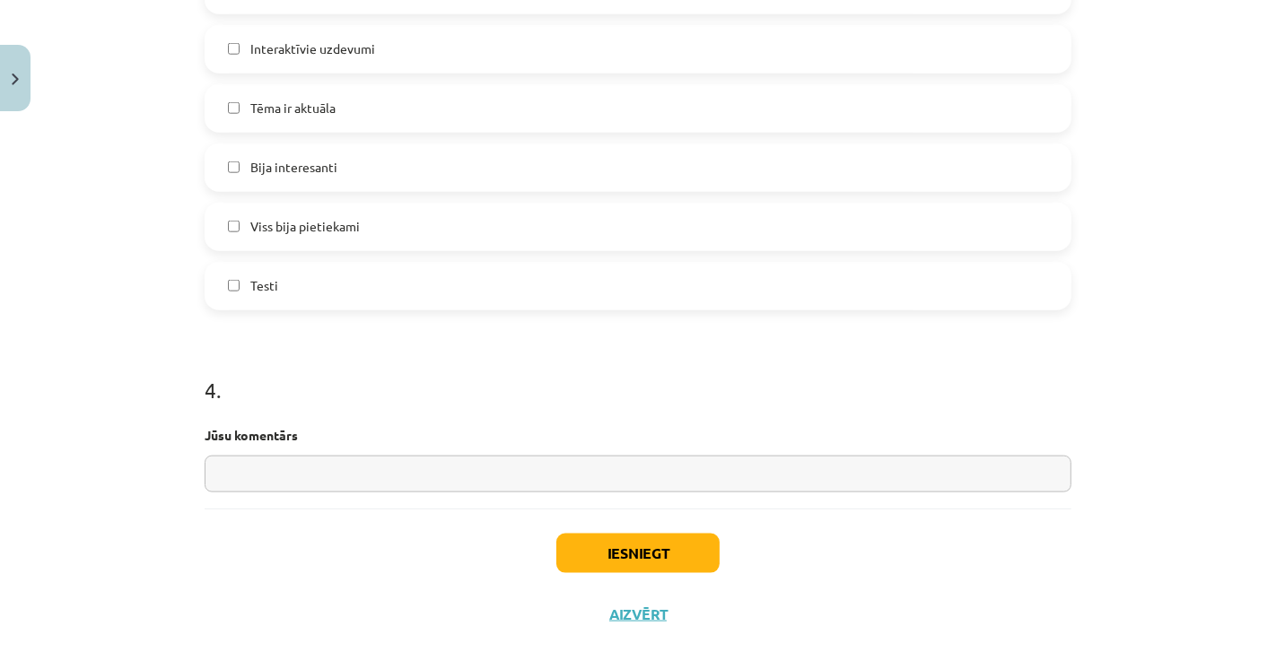
scroll to position [1657, 0]
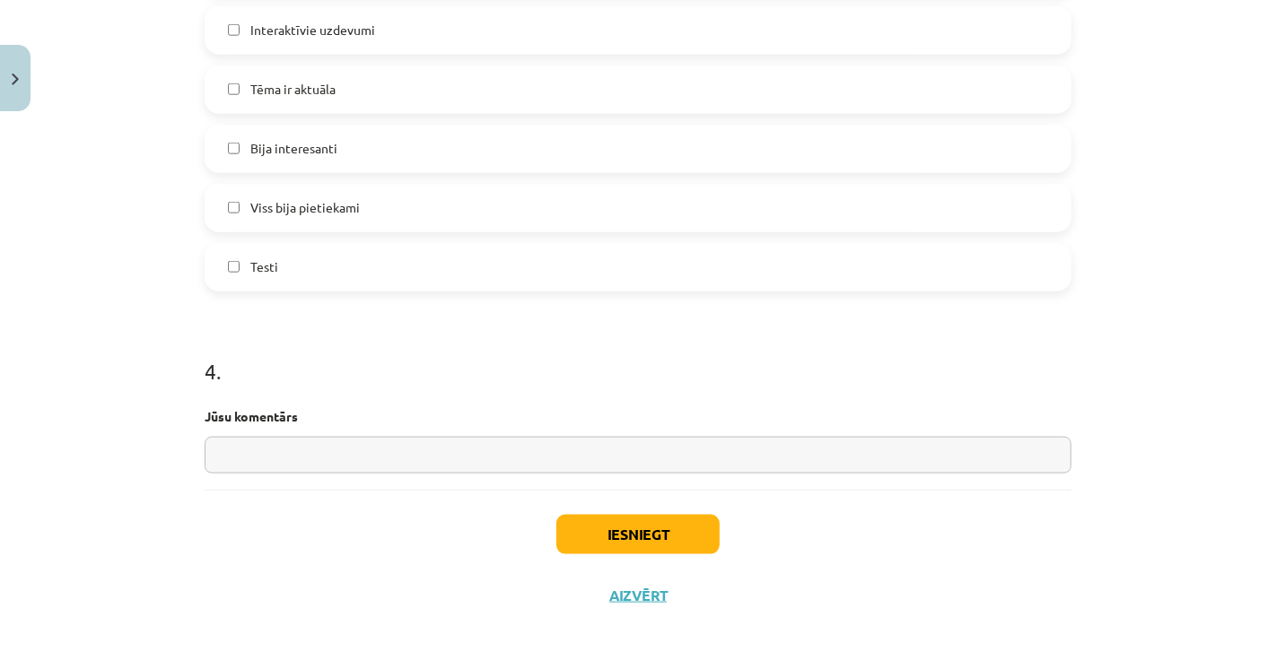
click at [324, 440] on input "text" at bounding box center [638, 455] width 867 height 37
type input "*"
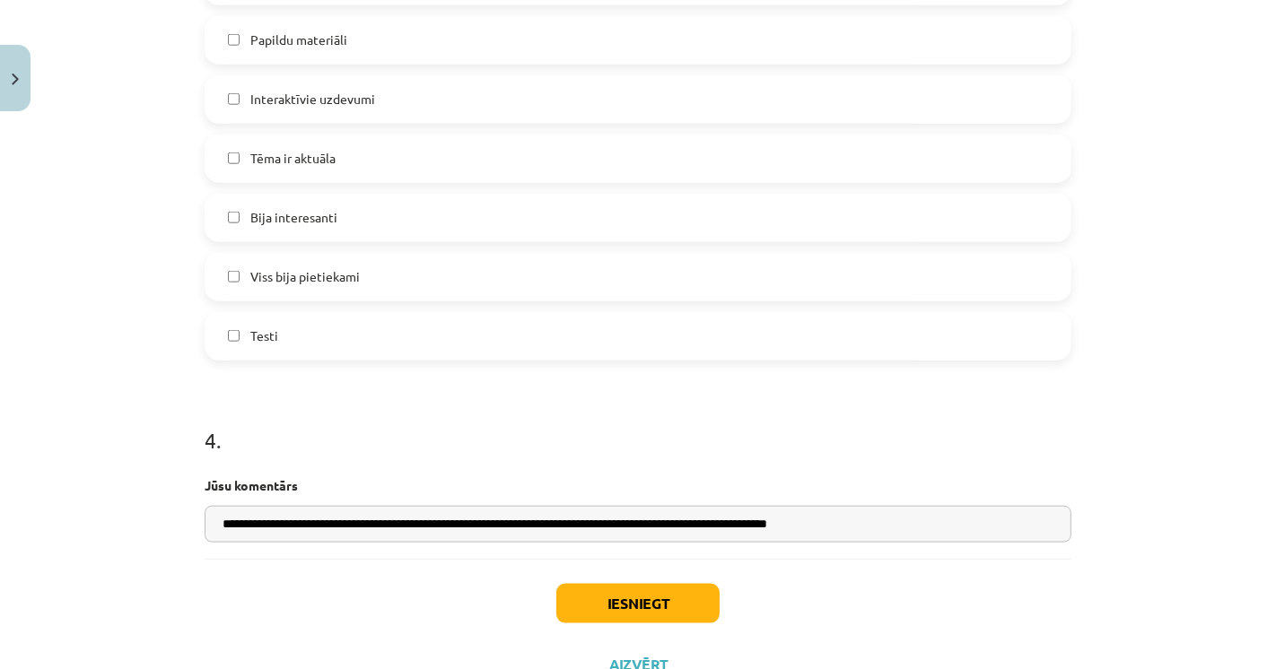
scroll to position [1558, 0]
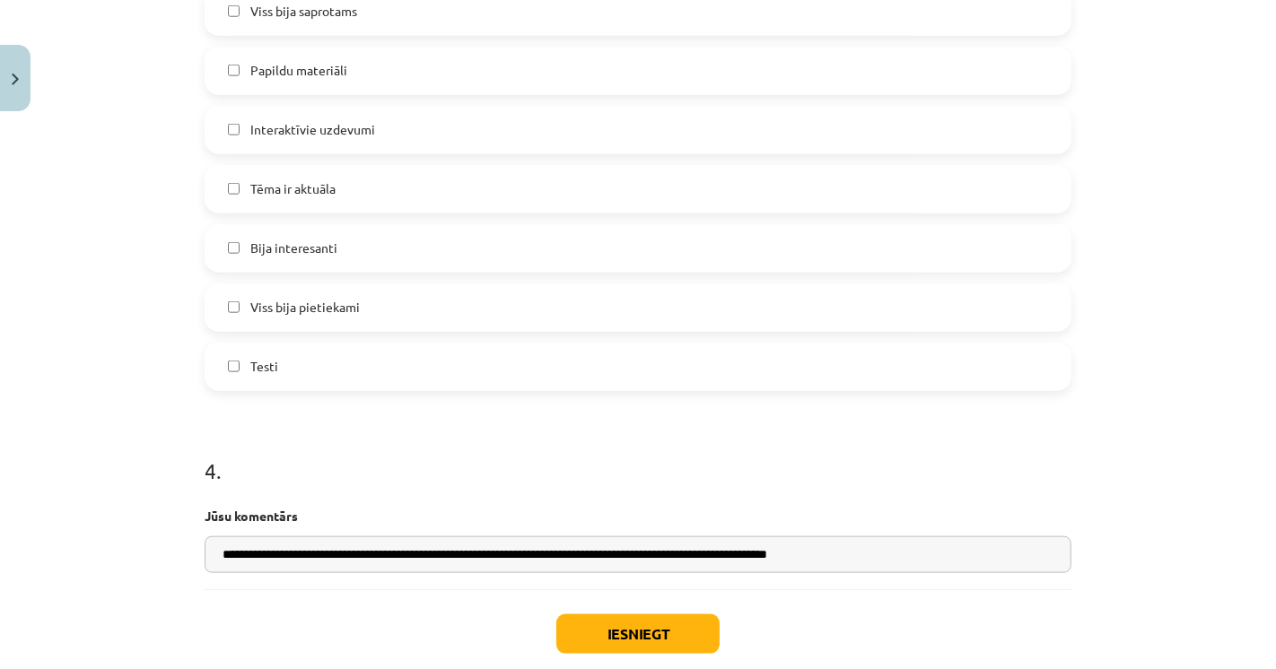
click at [377, 480] on h1 "4 ." at bounding box center [638, 455] width 867 height 56
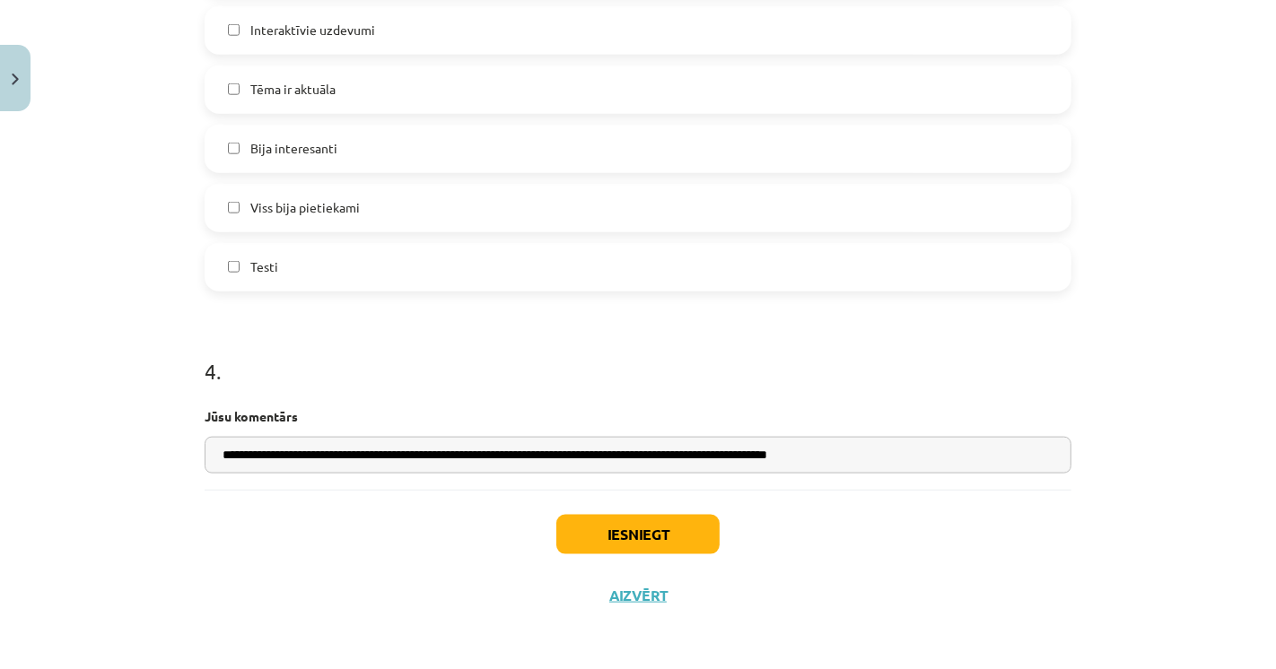
drag, startPoint x: 643, startPoint y: 456, endPoint x: 661, endPoint y: 457, distance: 18.0
click at [644, 457] on input "**********" at bounding box center [638, 455] width 867 height 37
drag, startPoint x: 740, startPoint y: 455, endPoint x: 752, endPoint y: 453, distance: 11.8
click at [739, 455] on input "**********" at bounding box center [638, 455] width 867 height 37
type input "**********"
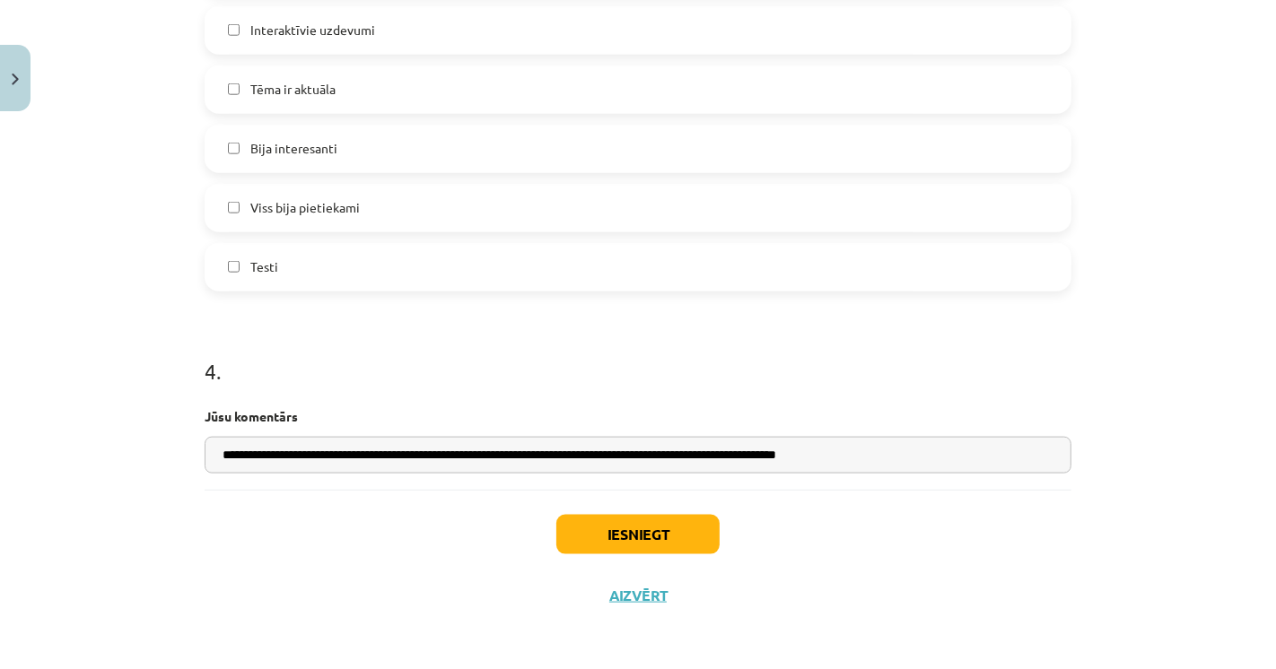
click at [848, 520] on div "Iesniegt Aizvērt" at bounding box center [638, 553] width 867 height 126
click at [610, 532] on button "Iesniegt" at bounding box center [637, 534] width 163 height 39
click at [121, 354] on div "**********" at bounding box center [638, 334] width 1276 height 669
click at [354, 459] on input "**********" at bounding box center [638, 455] width 867 height 37
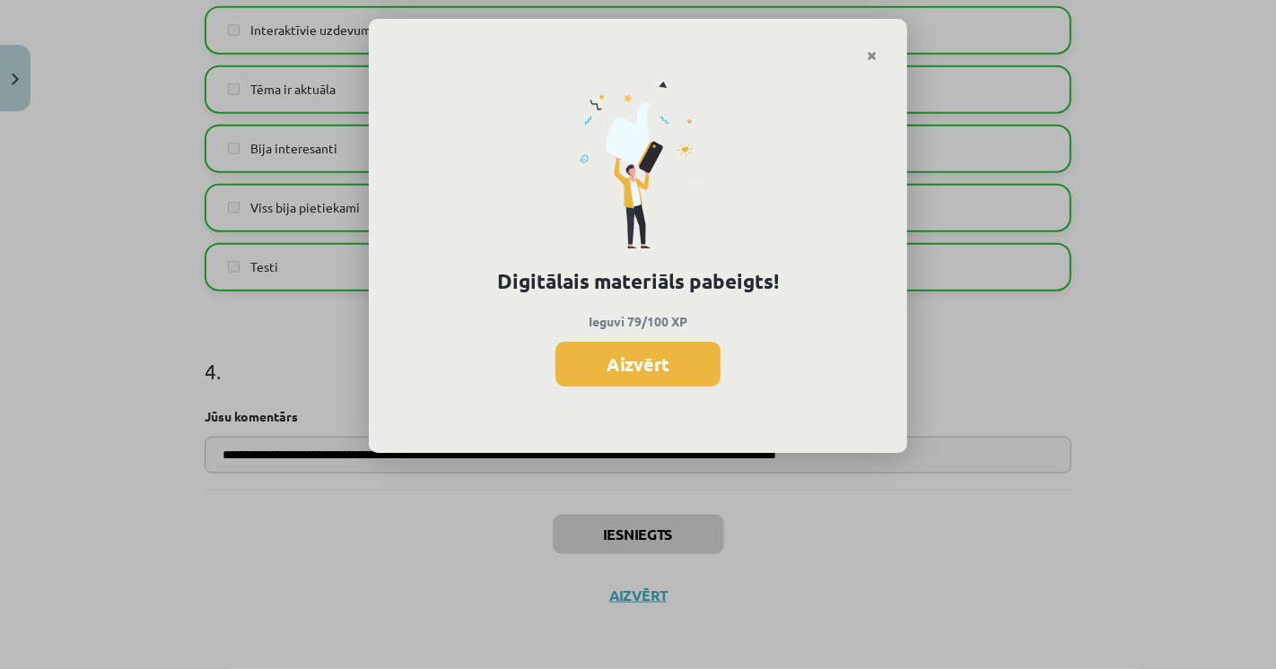
scroll to position [956, 0]
drag, startPoint x: 881, startPoint y: 57, endPoint x: 423, endPoint y: 208, distance: 482.6
click at [881, 57] on link "Close" at bounding box center [871, 56] width 31 height 35
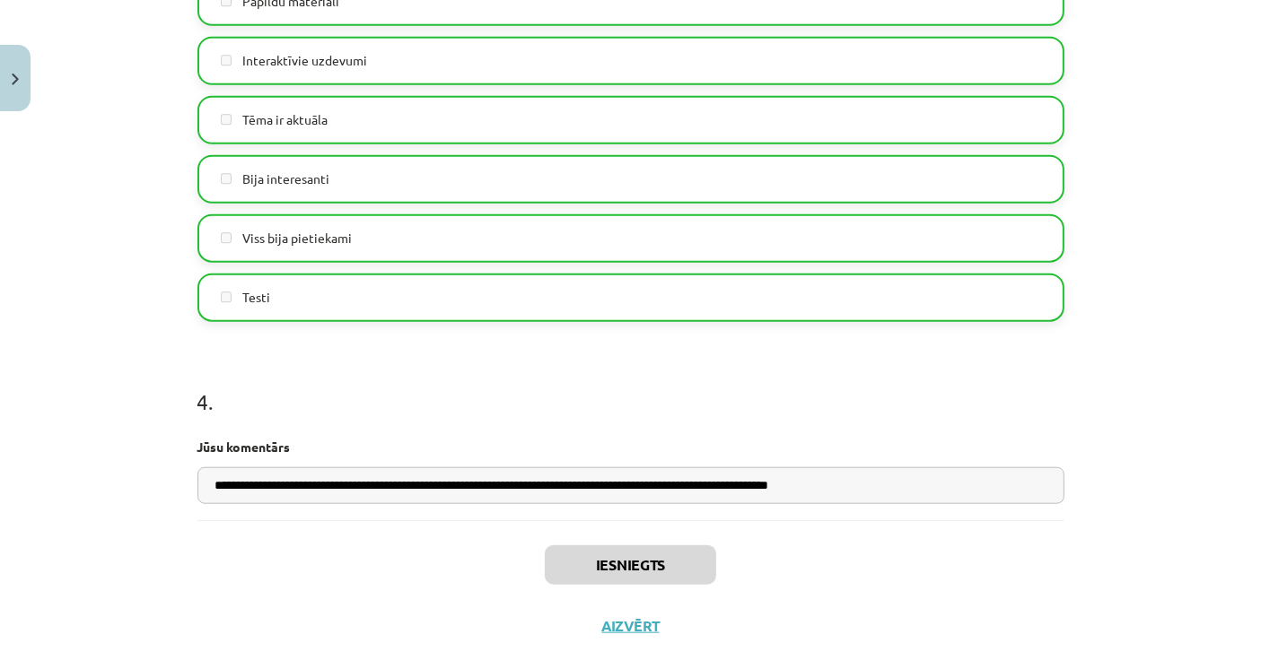
scroll to position [1657, 0]
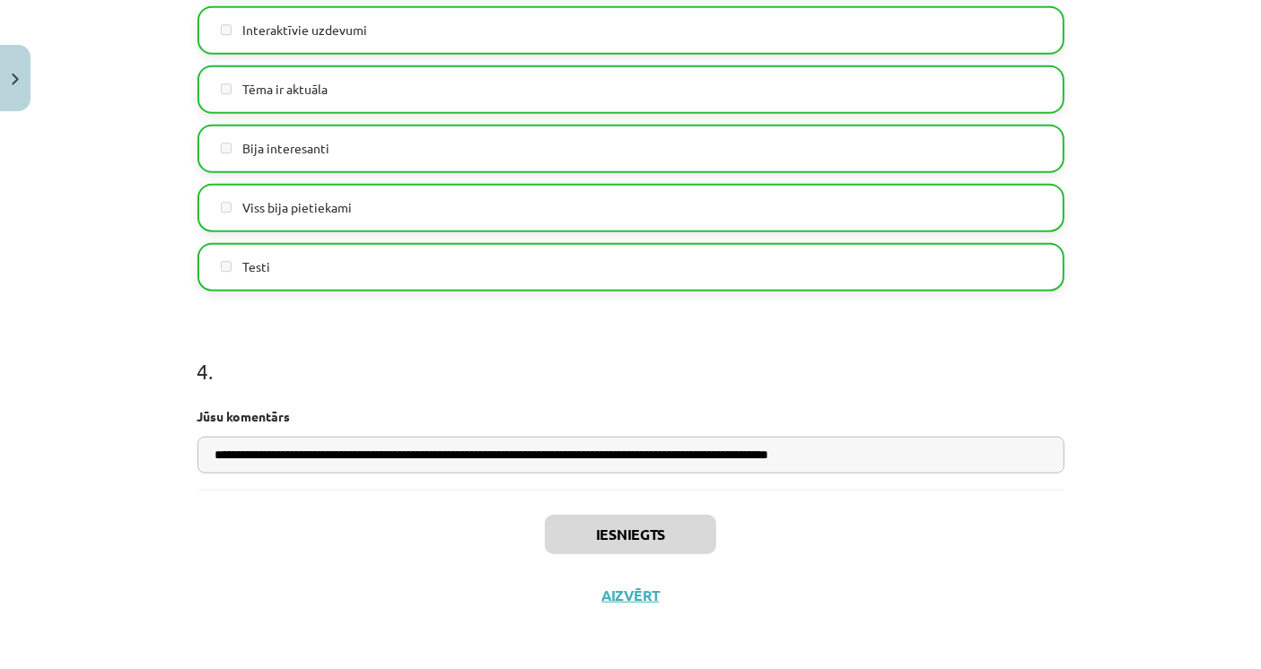
click at [614, 611] on div "Iesniegts Aizvērt" at bounding box center [630, 553] width 867 height 126
click at [620, 602] on button "Aizvērt" at bounding box center [631, 596] width 68 height 18
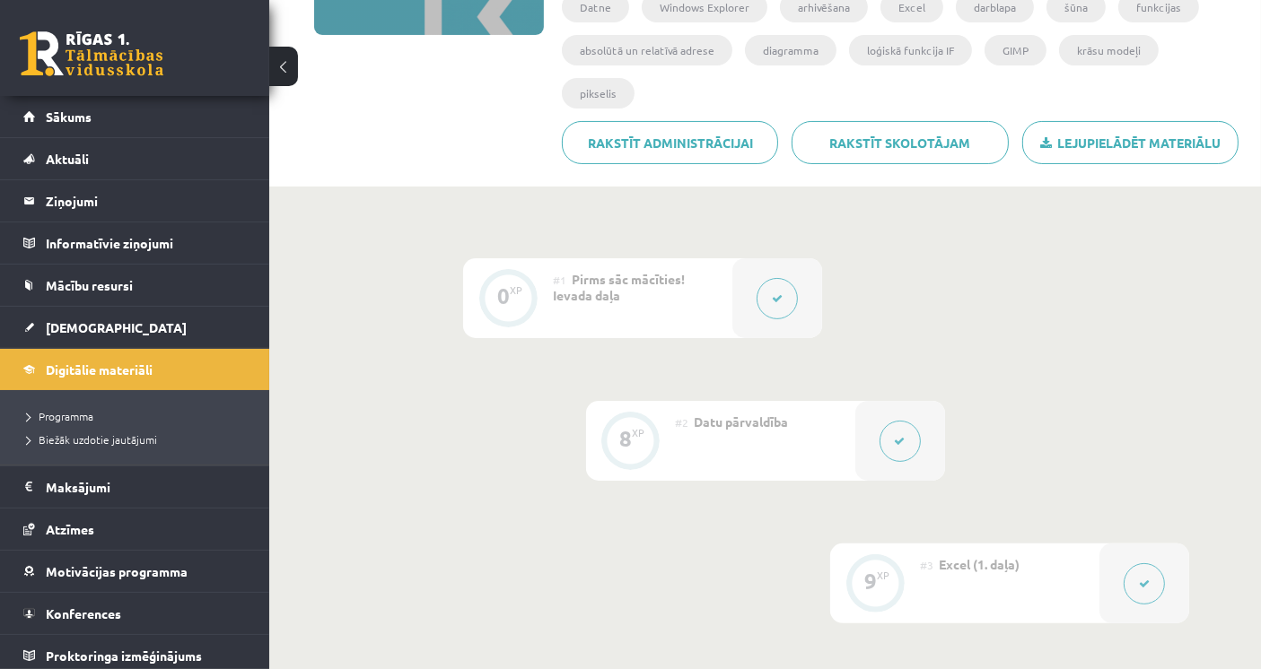
scroll to position [0, 0]
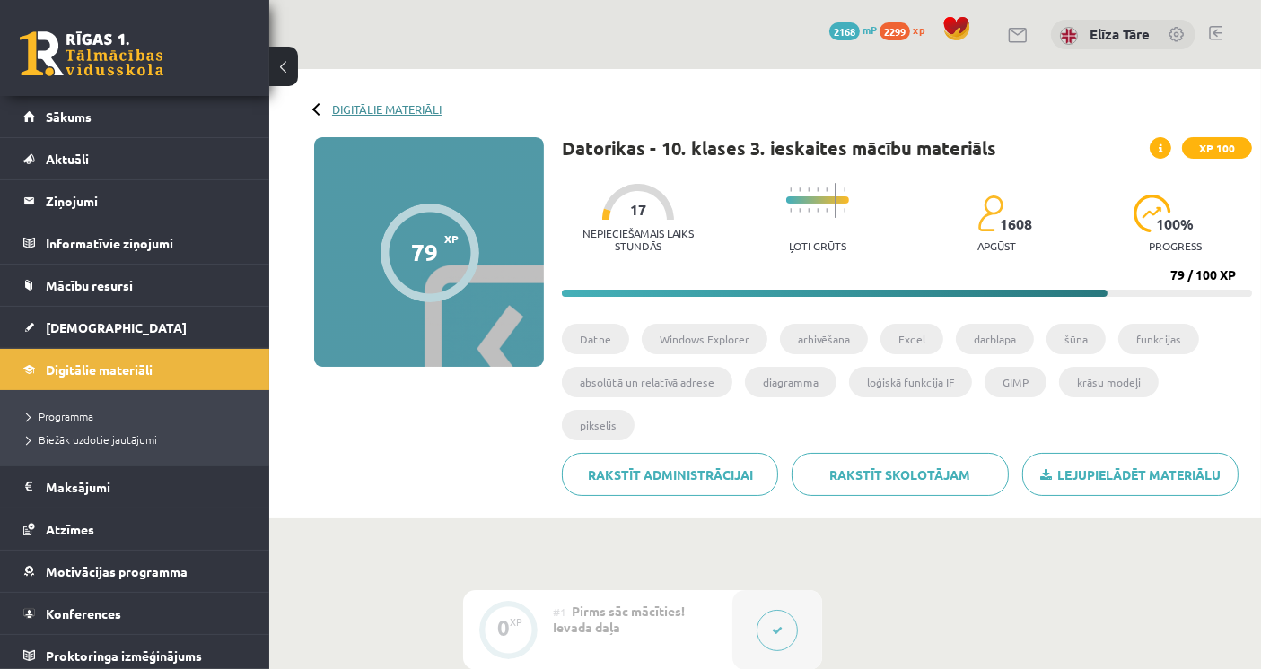
click at [371, 109] on link "Digitālie materiāli" at bounding box center [386, 108] width 109 height 13
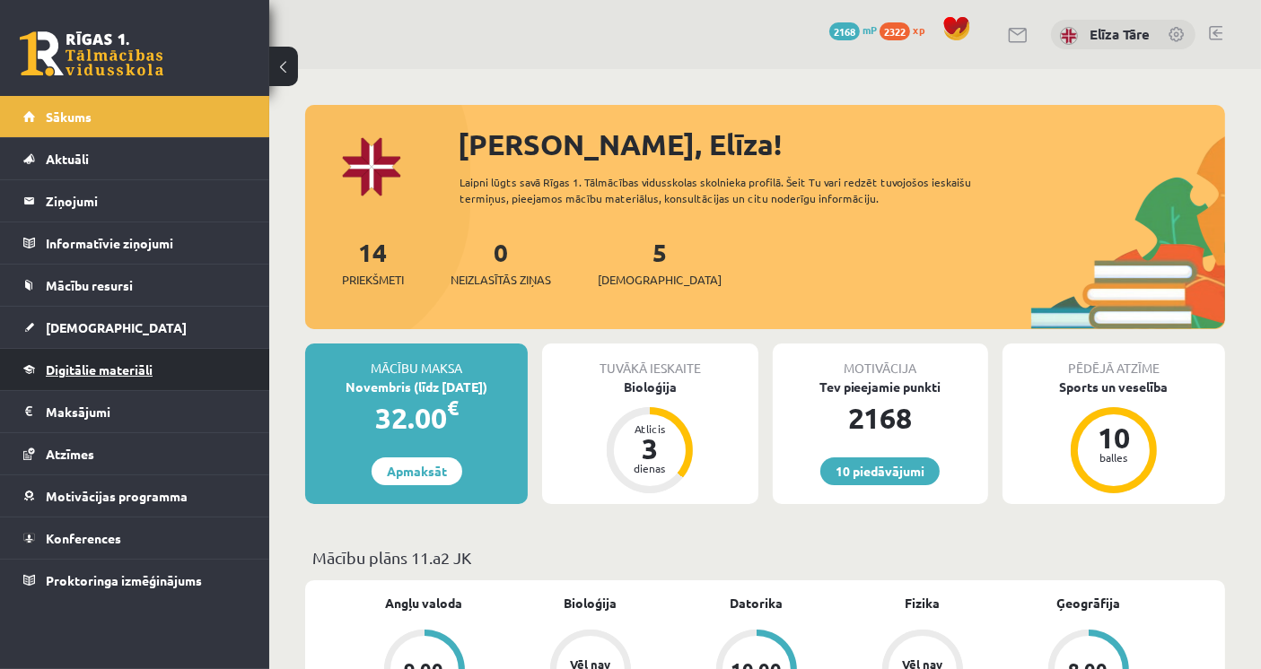
click at [115, 380] on link "Digitālie materiāli" at bounding box center [134, 369] width 223 height 41
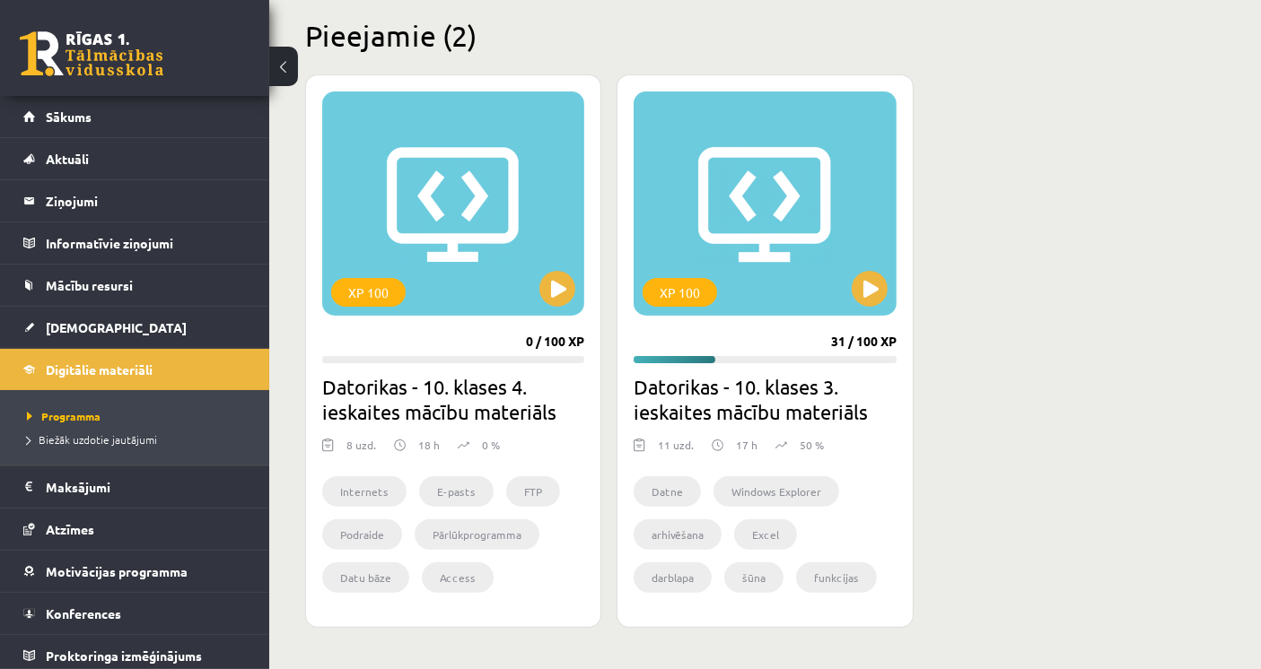
scroll to position [598, 0]
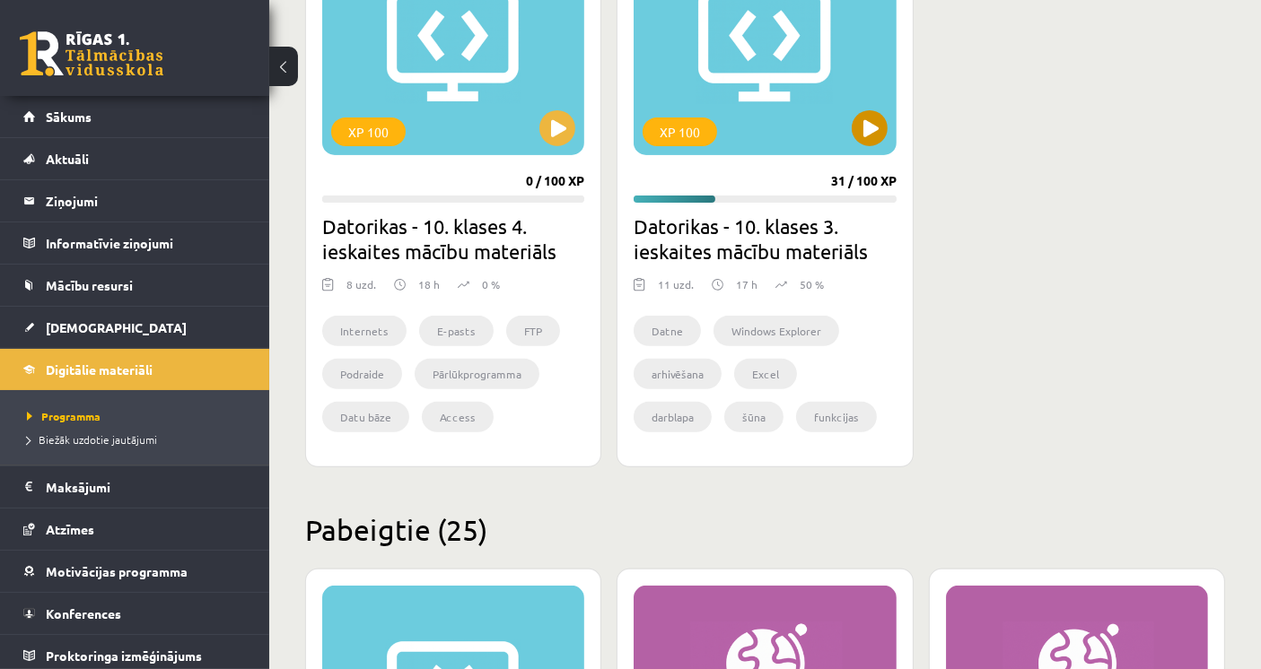
click at [778, 153] on div "XP 100" at bounding box center [764, 43] width 262 height 224
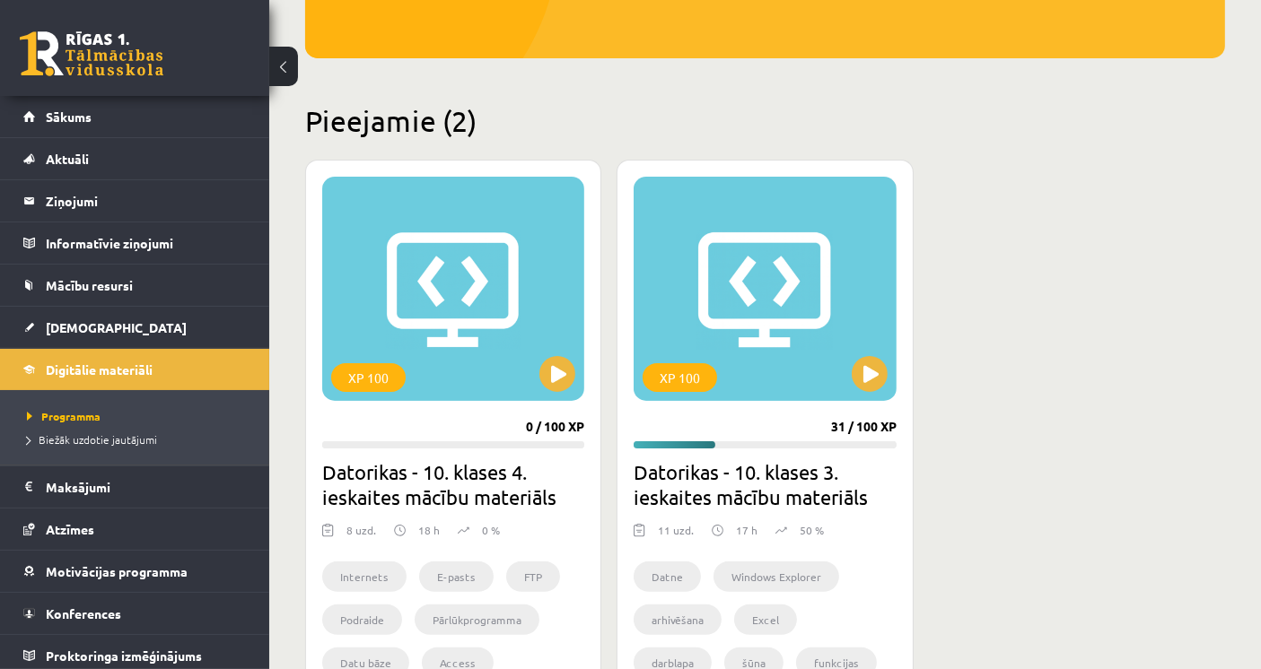
scroll to position [299, 0]
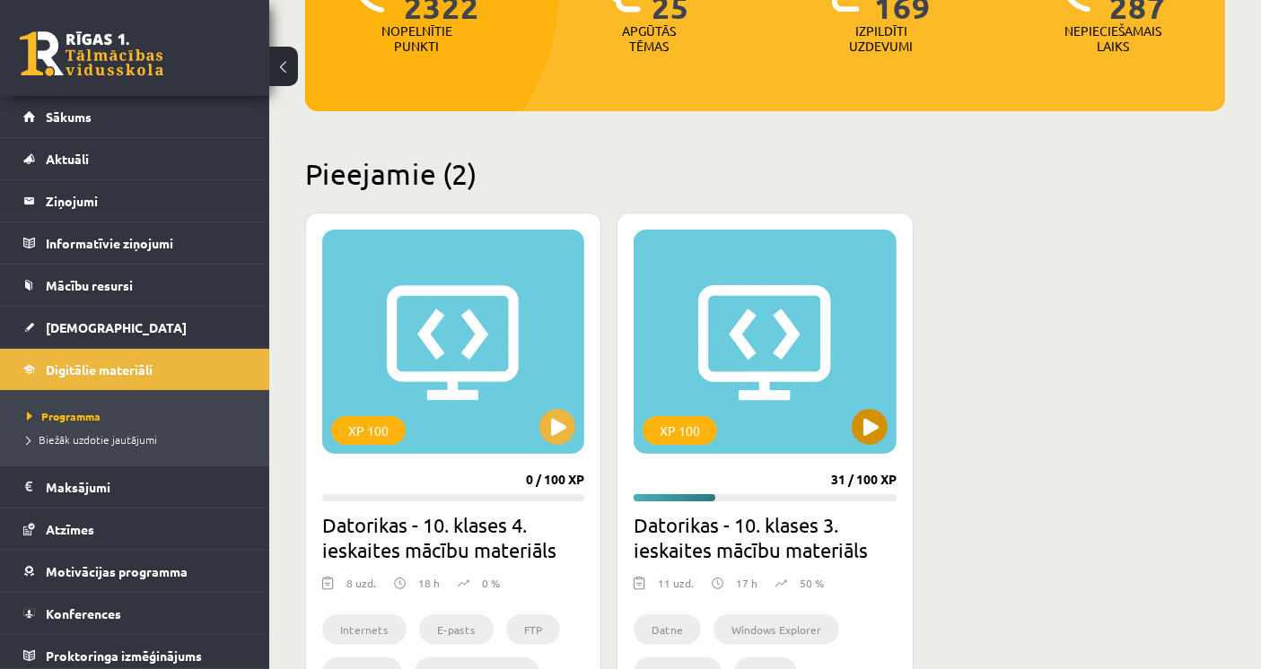
click at [705, 282] on div "XP 100" at bounding box center [764, 342] width 262 height 224
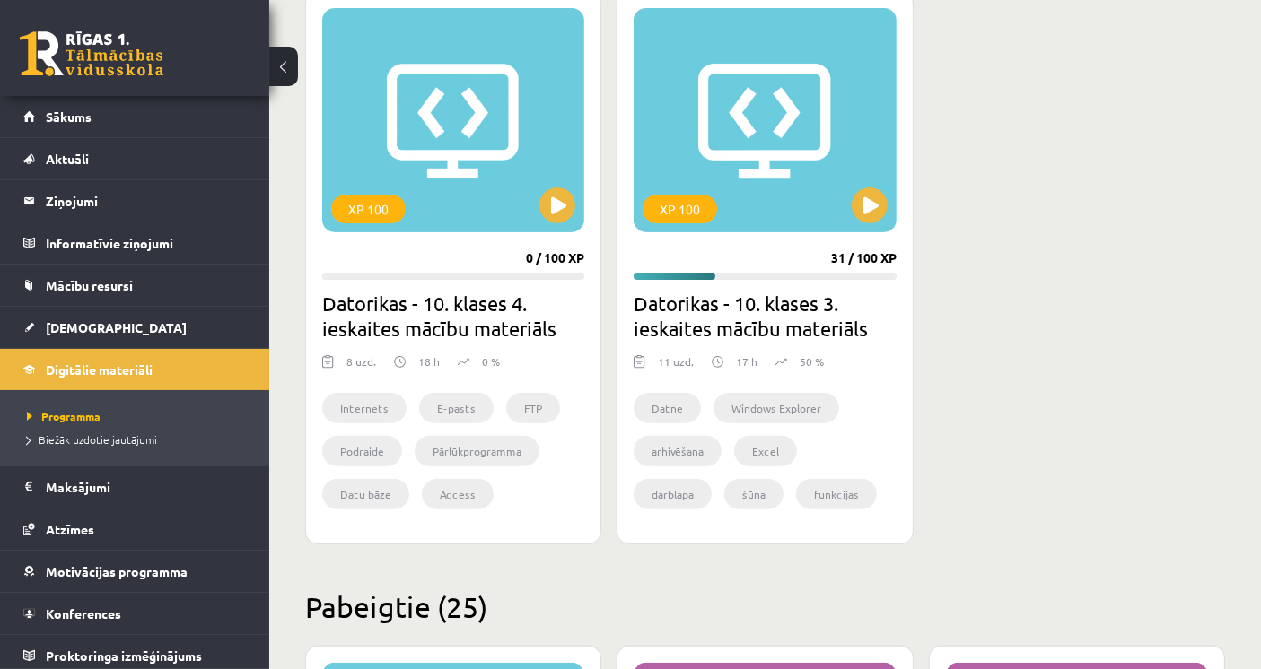
scroll to position [398, 0]
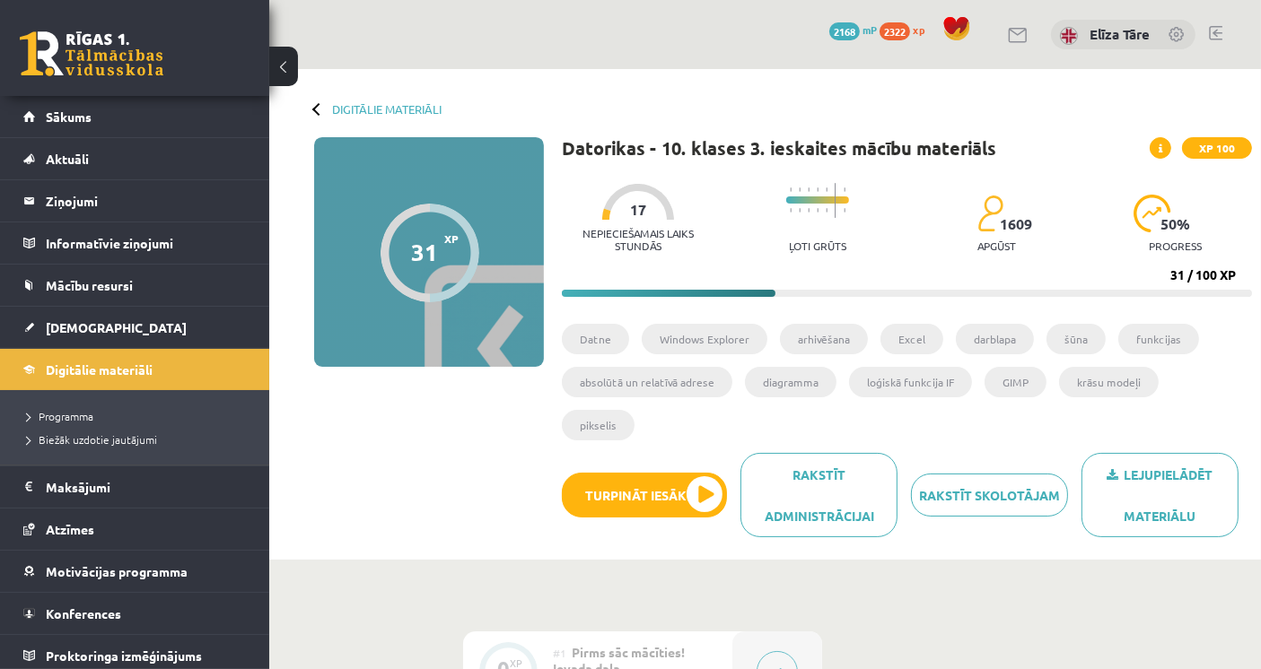
click at [1218, 147] on span "XP 100" at bounding box center [1217, 148] width 70 height 22
click at [1159, 150] on icon at bounding box center [1160, 149] width 4 height 11
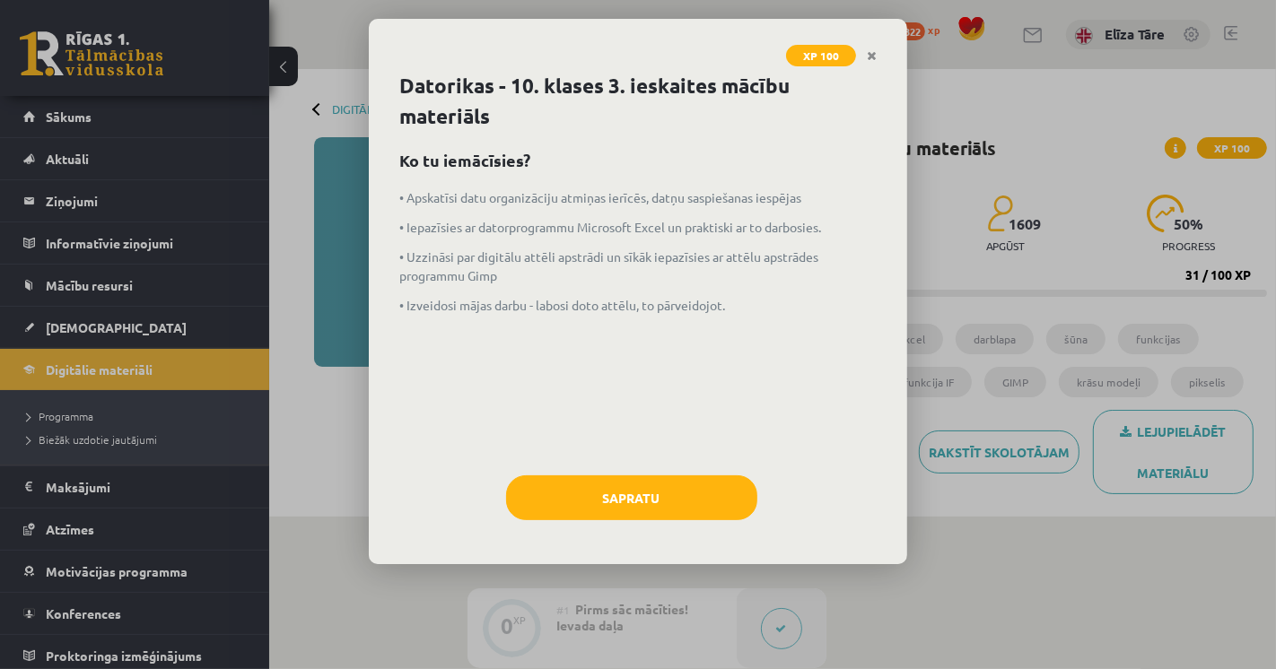
click at [443, 188] on p "• Apskatīsi datu organizāciju atmiņas ierīcēs, datņu saspiešanas iespējas" at bounding box center [637, 197] width 477 height 19
click at [432, 219] on p "• Iepazīsies ar datorprogrammu Microsoft Excel un praktiski ar to darbosies." at bounding box center [637, 227] width 477 height 19
drag, startPoint x: 539, startPoint y: 303, endPoint x: 659, endPoint y: 307, distance: 119.4
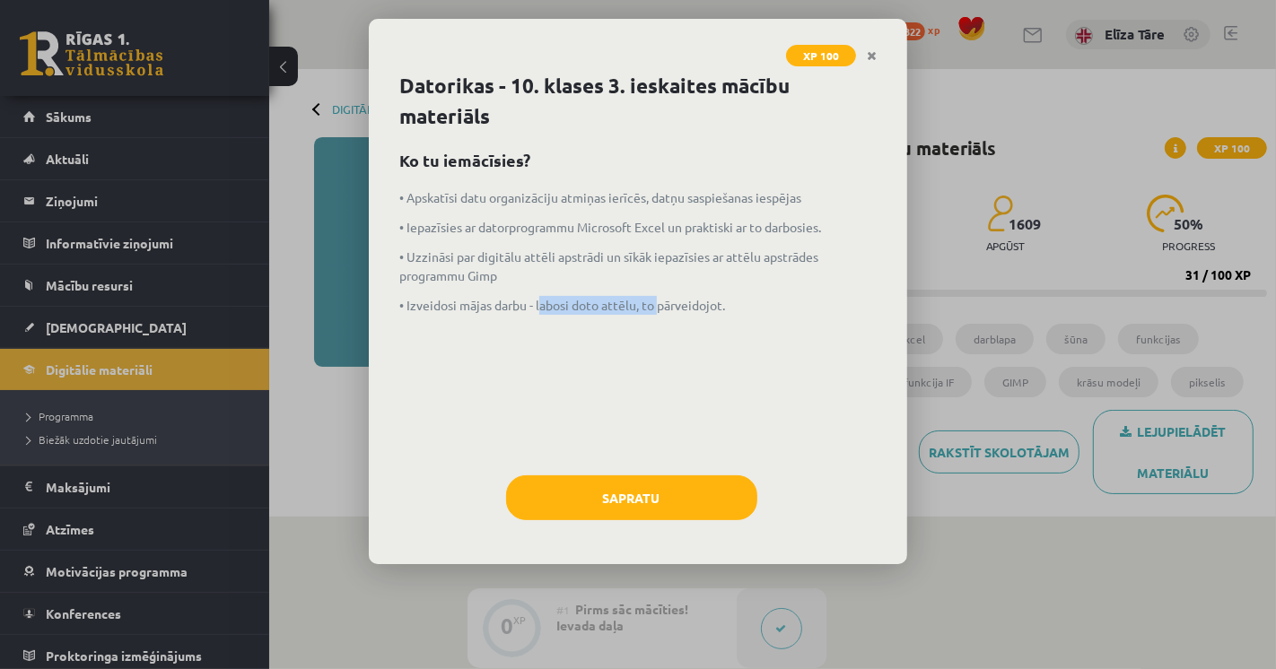
click at [659, 307] on p "• Izveidosi mājas darbu - labosi doto attēlu, to pārveidojot." at bounding box center [637, 305] width 477 height 19
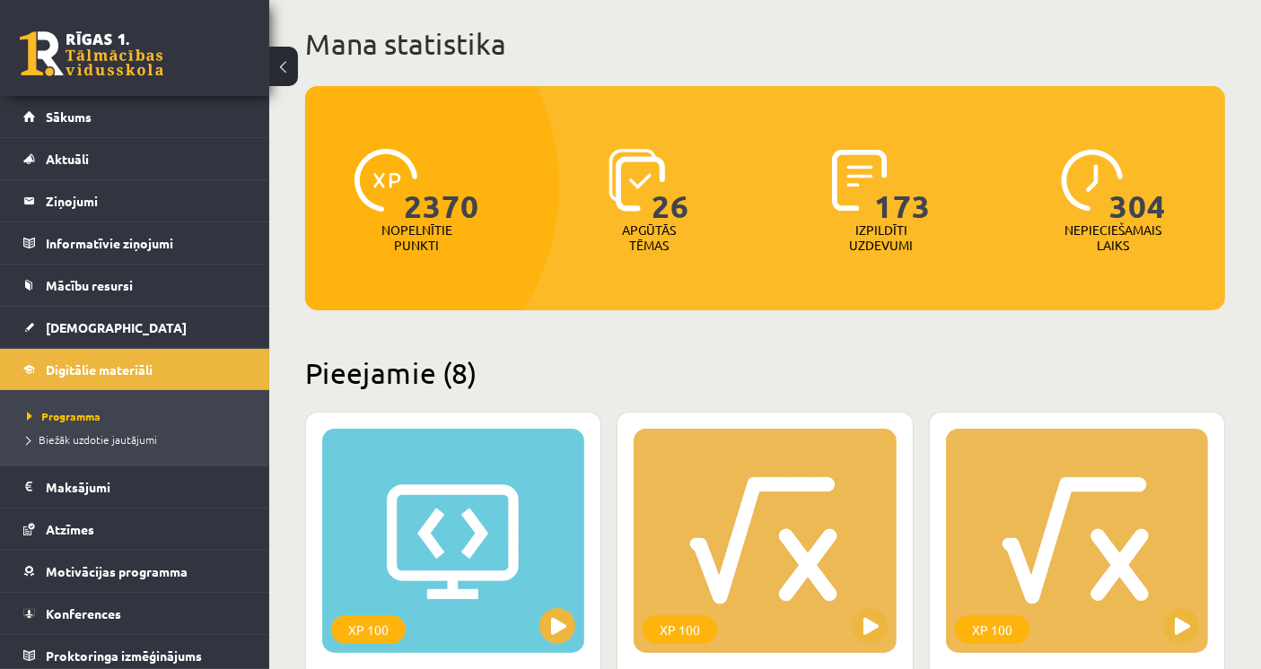
scroll to position [100, 0]
drag, startPoint x: 540, startPoint y: 382, endPoint x: 351, endPoint y: 378, distance: 189.4
click at [351, 378] on h2 "Pieejamie (8)" at bounding box center [765, 372] width 920 height 35
click at [83, 315] on link "[DEMOGRAPHIC_DATA]" at bounding box center [134, 327] width 223 height 41
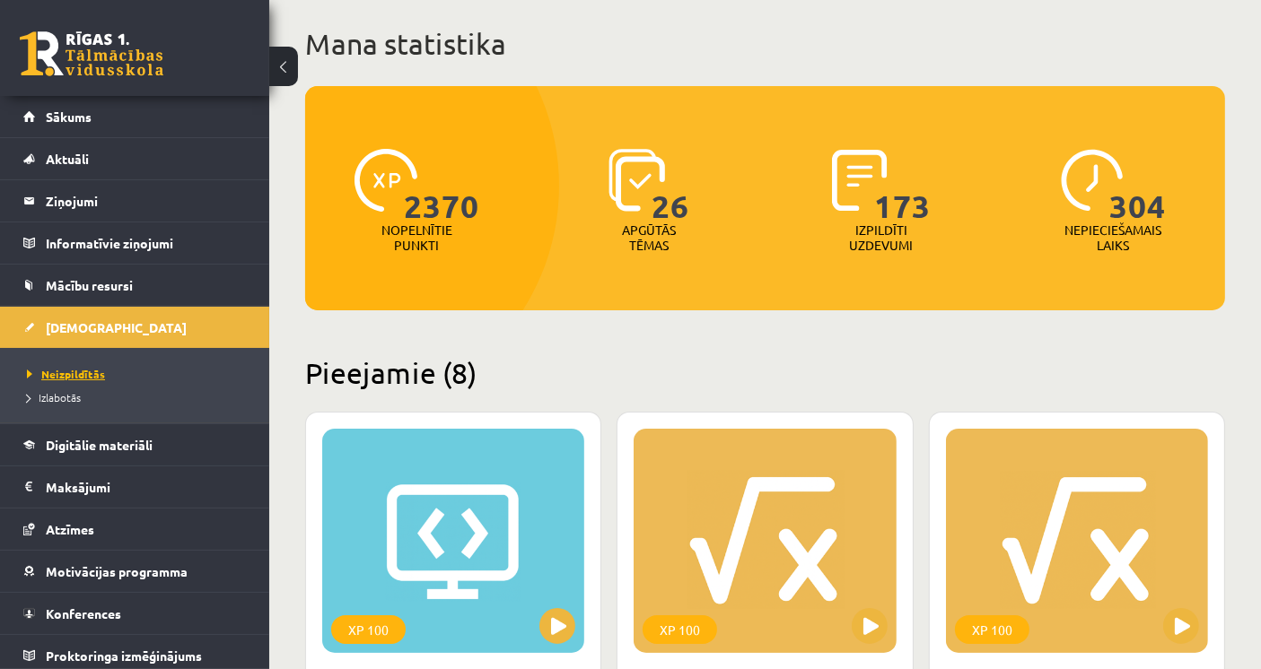
click at [71, 368] on span "Neizpildītās" at bounding box center [66, 374] width 78 height 14
click at [620, 289] on div "2370 Nopelnītie punkti 26 Apgūtās tēmas 173 Izpildīti uzdevumi 304 Nepieciešama…" at bounding box center [765, 198] width 920 height 224
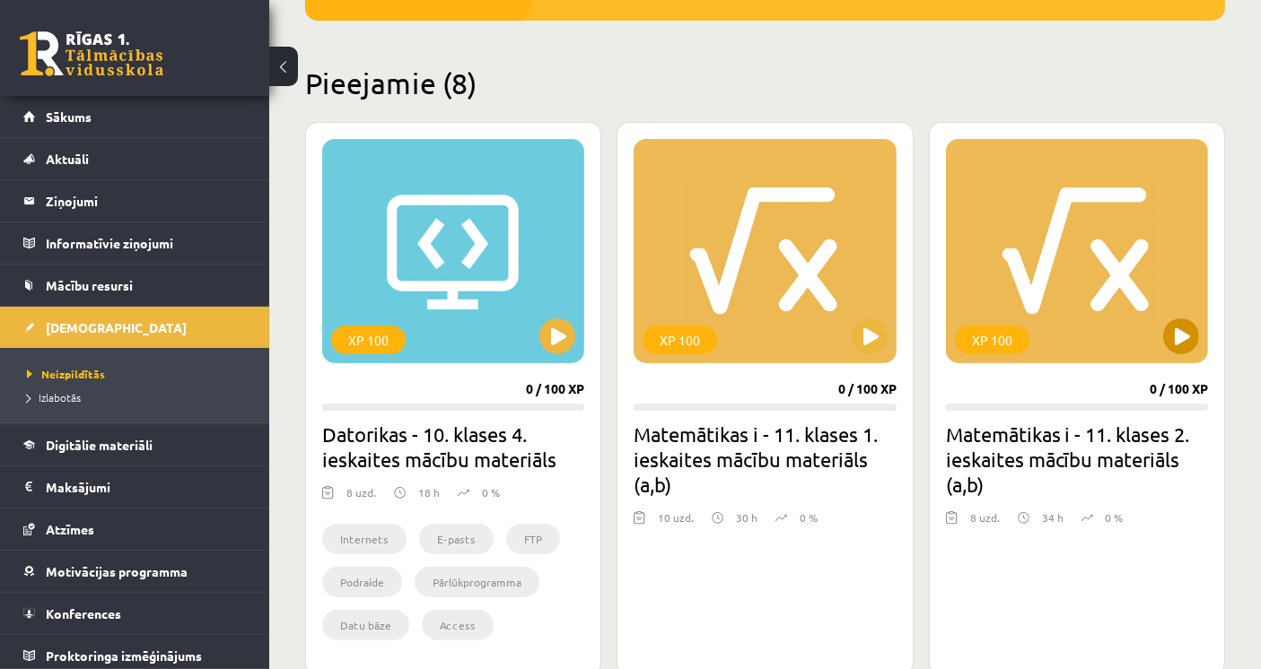
scroll to position [398, 0]
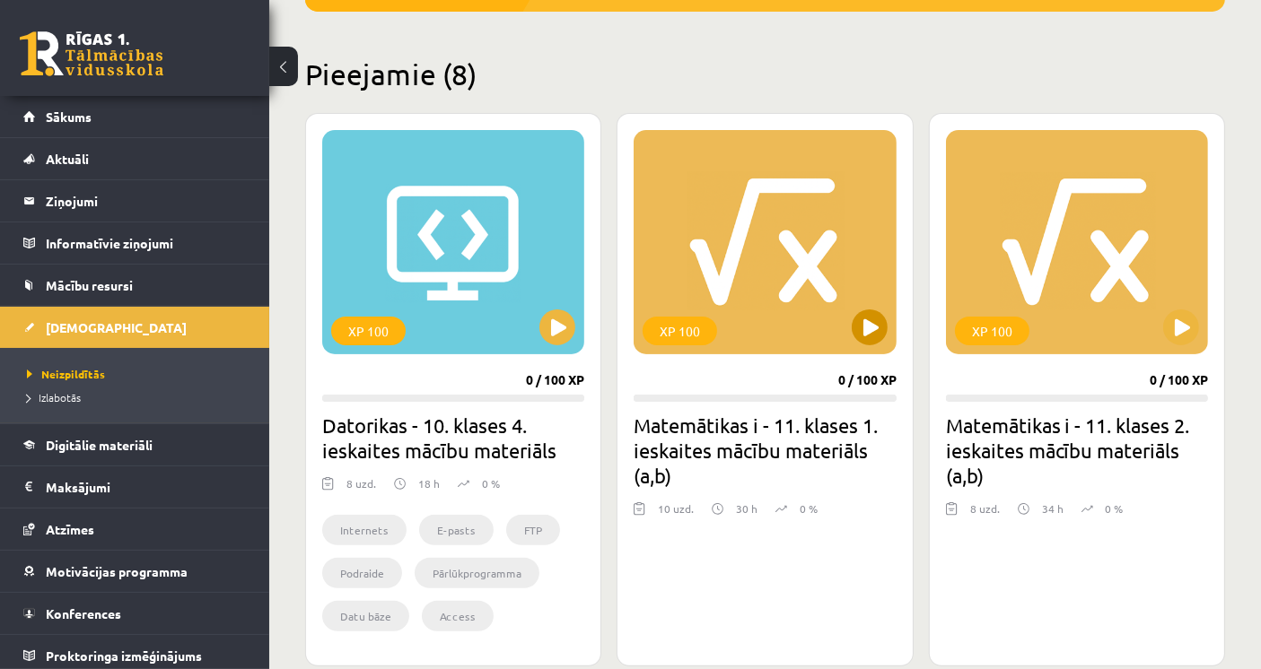
click at [759, 275] on div "XP 100" at bounding box center [764, 242] width 262 height 224
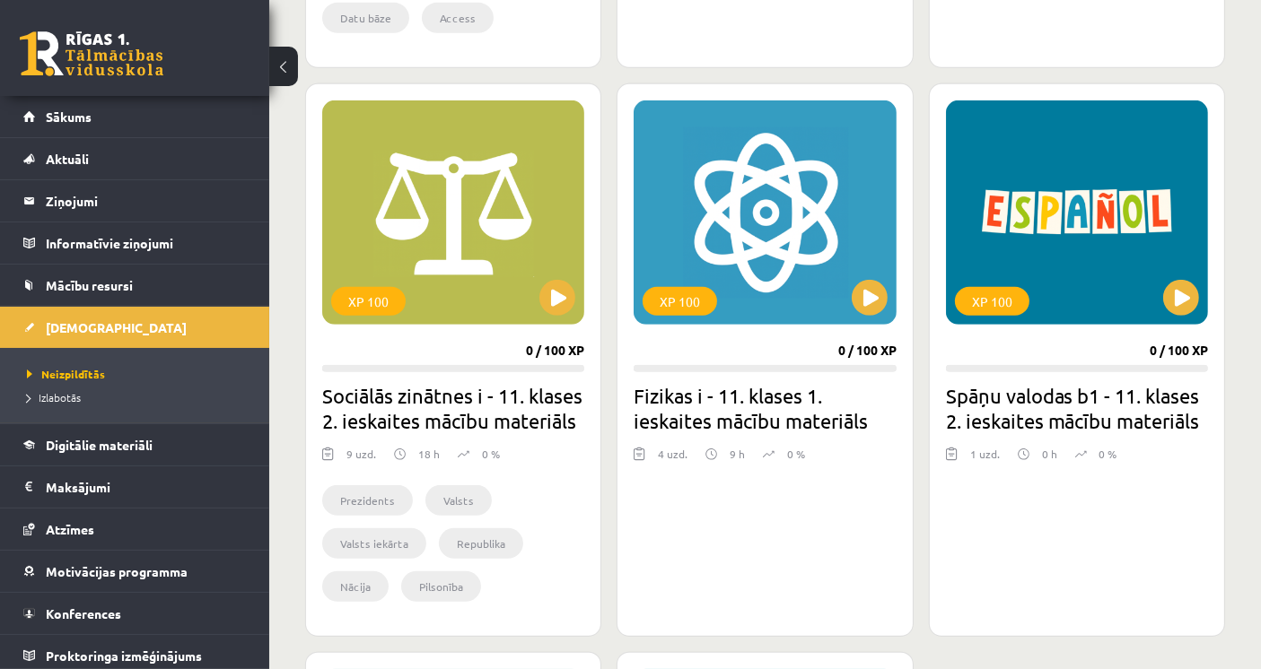
scroll to position [1098, 0]
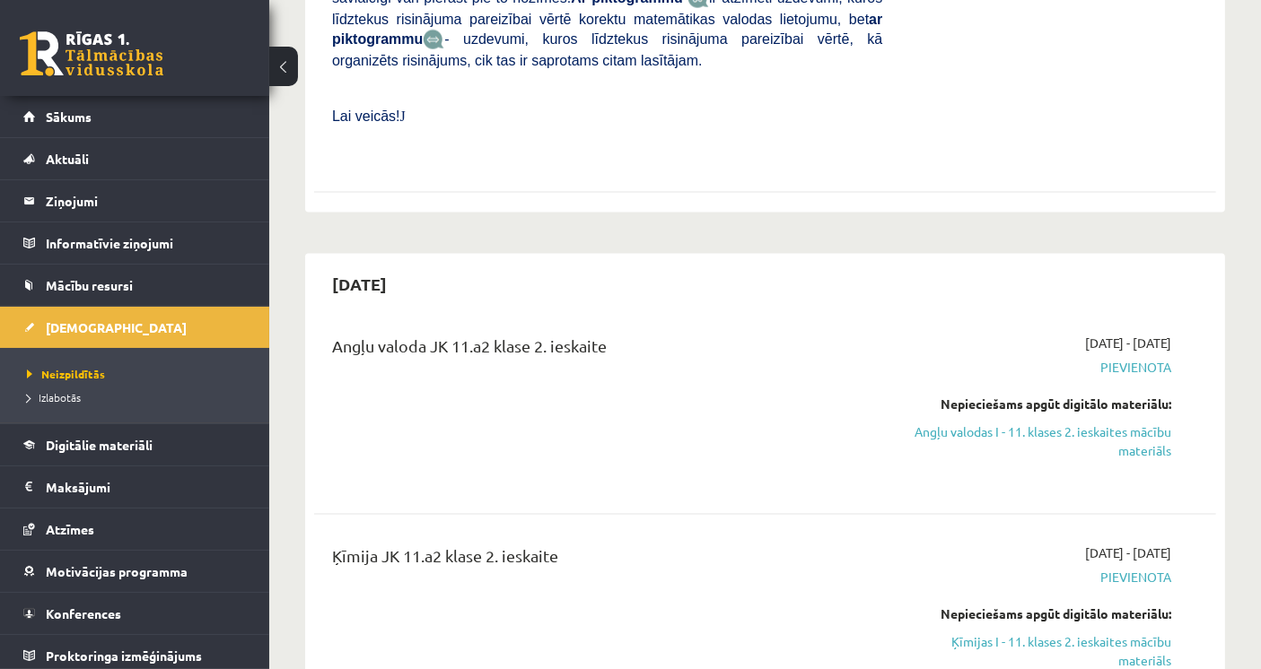
scroll to position [2692, 0]
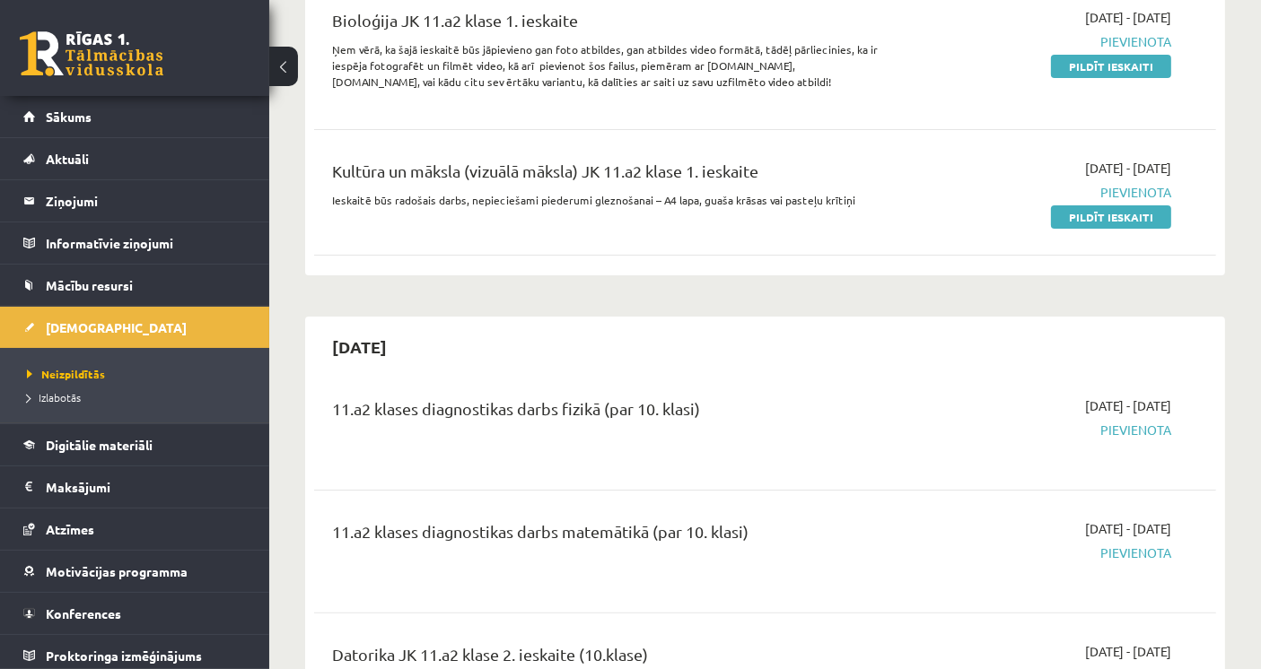
scroll to position [0, 0]
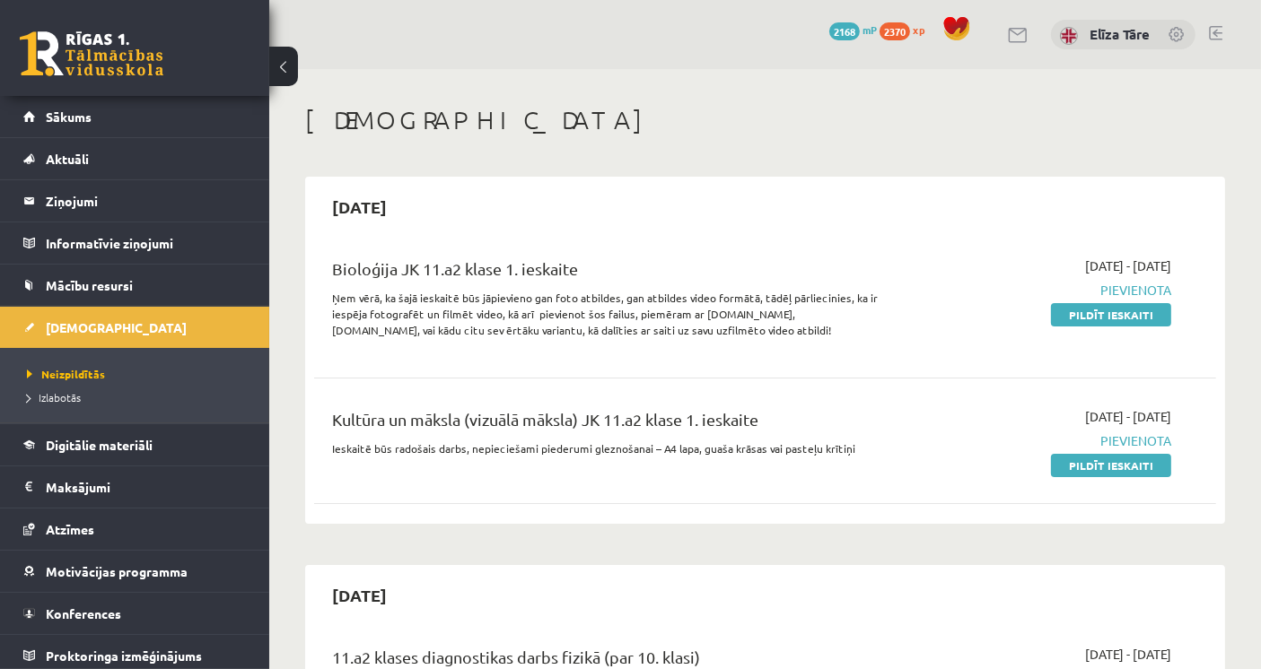
click at [325, 347] on div "Bioloģija JK 11.a2 klase 1. ieskaite Ņem vērā, ka šajā ieskaitē būs jāpievieno …" at bounding box center [607, 303] width 577 height 92
drag, startPoint x: 641, startPoint y: 293, endPoint x: 717, endPoint y: 293, distance: 76.3
click at [716, 293] on p "Ņem vērā, ka šajā ieskaitē būs jāpievieno gan foto atbildes, gan atbildes video…" at bounding box center [607, 314] width 550 height 48
drag, startPoint x: 769, startPoint y: 296, endPoint x: 787, endPoint y: 294, distance: 18.0
click at [776, 296] on p "Ņem vērā, ka šajā ieskaitē būs jāpievieno gan foto atbildes, gan atbildes video…" at bounding box center [607, 314] width 550 height 48
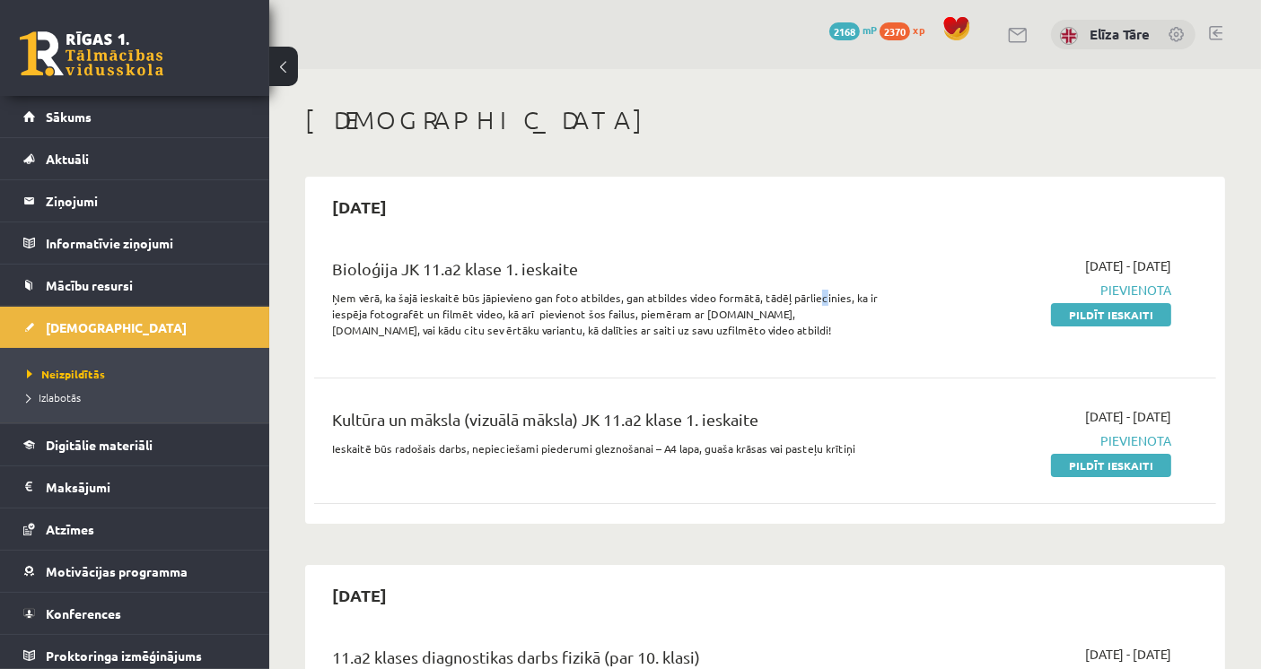
click at [817, 296] on p "Ņem vērā, ka šajā ieskaitē būs jāpievieno gan foto atbildes, gan atbildes video…" at bounding box center [607, 314] width 550 height 48
click at [847, 298] on p "Ņem vērā, ka šajā ieskaitē būs jāpievieno gan foto atbildes, gan atbildes video…" at bounding box center [607, 314] width 550 height 48
drag, startPoint x: 473, startPoint y: 304, endPoint x: 510, endPoint y: 305, distance: 36.8
click at [494, 304] on p "Ņem vērā, ka šajā ieskaitē būs jāpievieno gan foto atbildes, gan atbildes video…" at bounding box center [607, 314] width 550 height 48
drag, startPoint x: 522, startPoint y: 306, endPoint x: 562, endPoint y: 306, distance: 39.5
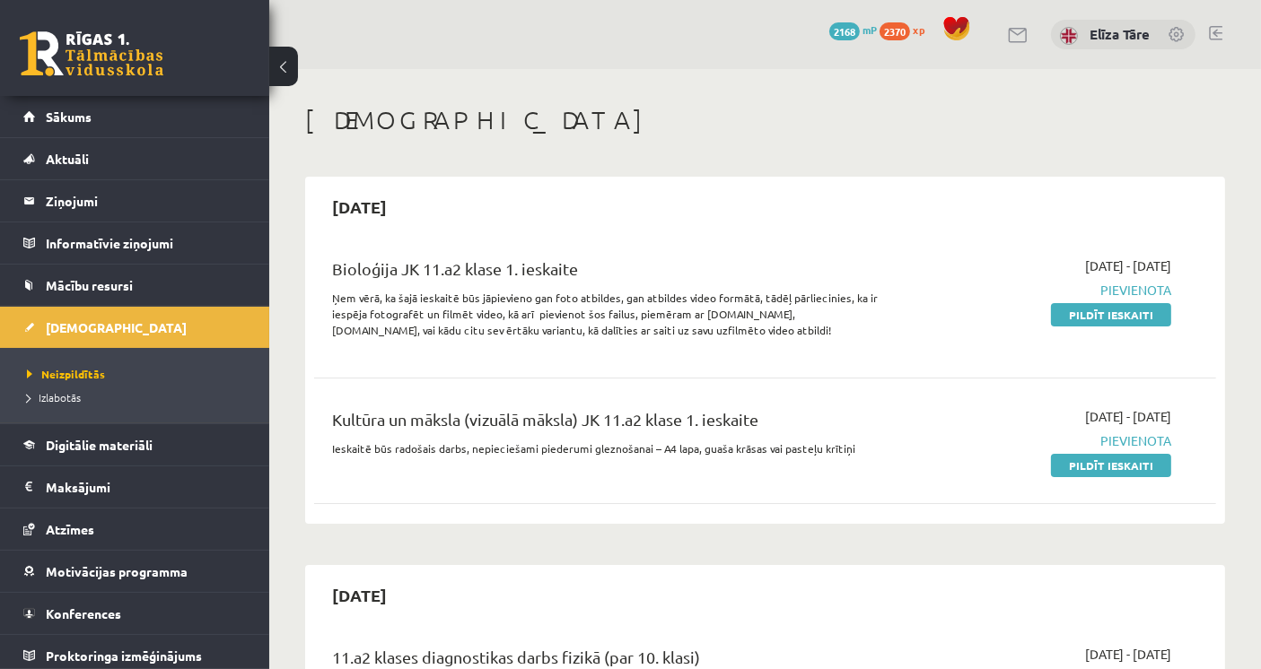
click at [530, 306] on p "Ņem vērā, ka šajā ieskaitē būs jāpievieno gan foto atbildes, gan atbildes video…" at bounding box center [607, 314] width 550 height 48
click at [578, 308] on p "Ņem vērā, ka šajā ieskaitē būs jāpievieno gan foto atbildes, gan atbildes video…" at bounding box center [607, 314] width 550 height 48
drag, startPoint x: 602, startPoint y: 310, endPoint x: 638, endPoint y: 314, distance: 36.2
click at [617, 311] on p "Ņem vērā, ka šajā ieskaitē būs jāpievieno gan foto atbildes, gan atbildes video…" at bounding box center [607, 314] width 550 height 48
drag, startPoint x: 653, startPoint y: 316, endPoint x: 681, endPoint y: 316, distance: 27.8
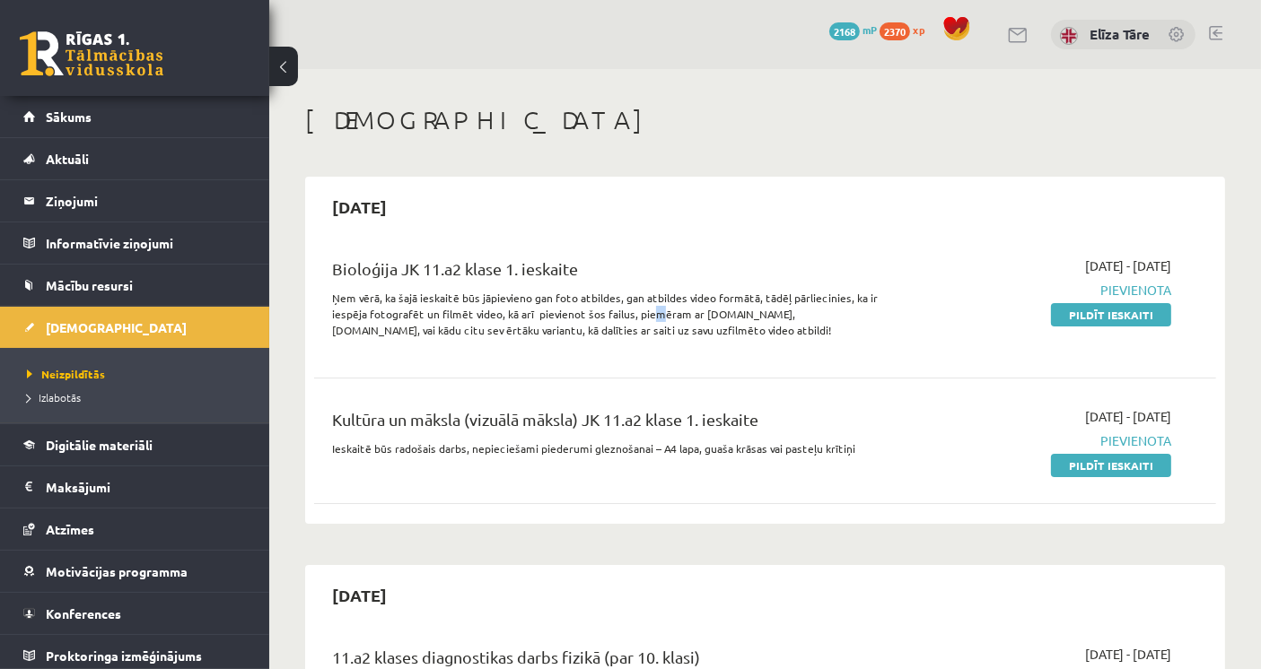
click at [659, 316] on p "Ņem vērā, ka šajā ieskaitē būs jāpievieno gan foto atbildes, gan atbildes video…" at bounding box center [607, 314] width 550 height 48
drag, startPoint x: 689, startPoint y: 318, endPoint x: 708, endPoint y: 319, distance: 18.9
click at [701, 319] on p "Ņem vērā, ka šajā ieskaitē būs jāpievieno gan foto atbildes, gan atbildes video…" at bounding box center [607, 314] width 550 height 48
drag, startPoint x: 736, startPoint y: 321, endPoint x: 748, endPoint y: 321, distance: 12.6
click at [746, 321] on p "Ņem vērā, ka šajā ieskaitē būs jāpievieno gan foto atbildes, gan atbildes video…" at bounding box center [607, 314] width 550 height 48
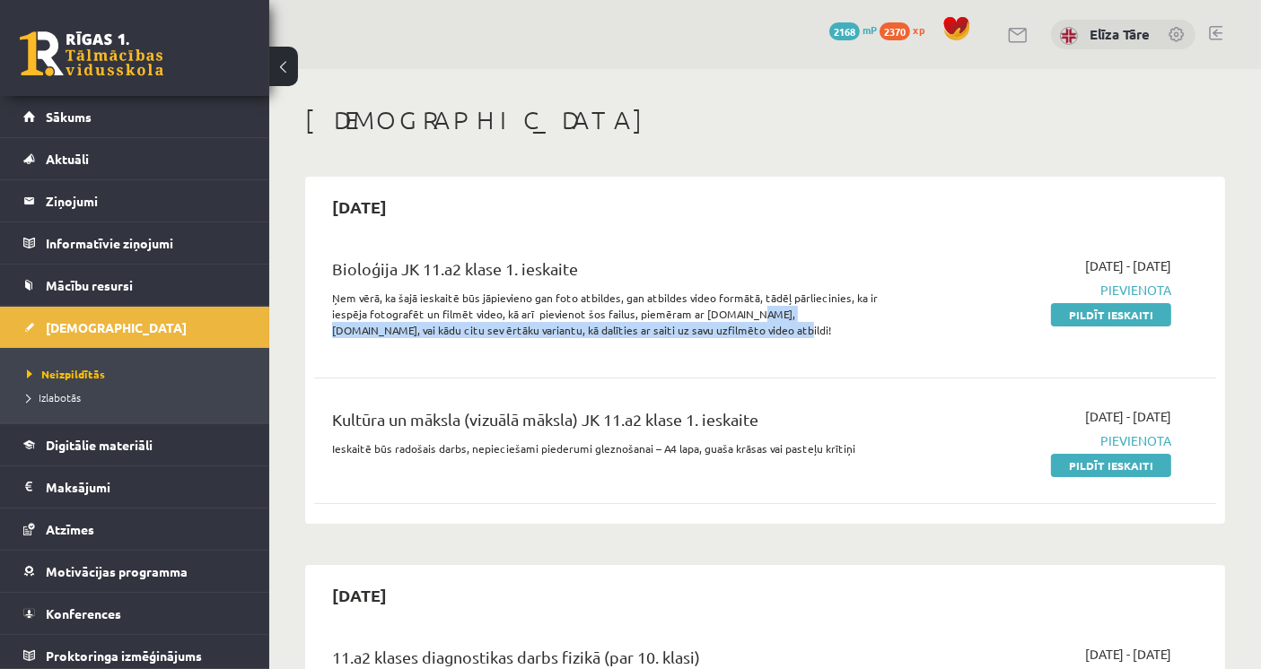
click at [816, 317] on p "Ņem vērā, ka šajā ieskaitē būs jāpievieno gan foto atbildes, gan atbildes video…" at bounding box center [607, 314] width 550 height 48
drag, startPoint x: 595, startPoint y: 327, endPoint x: 496, endPoint y: 327, distance: 98.7
click at [550, 327] on p "Ņem vērā, ka šajā ieskaitē būs jāpievieno gan foto atbildes, gan atbildes video…" at bounding box center [607, 314] width 550 height 48
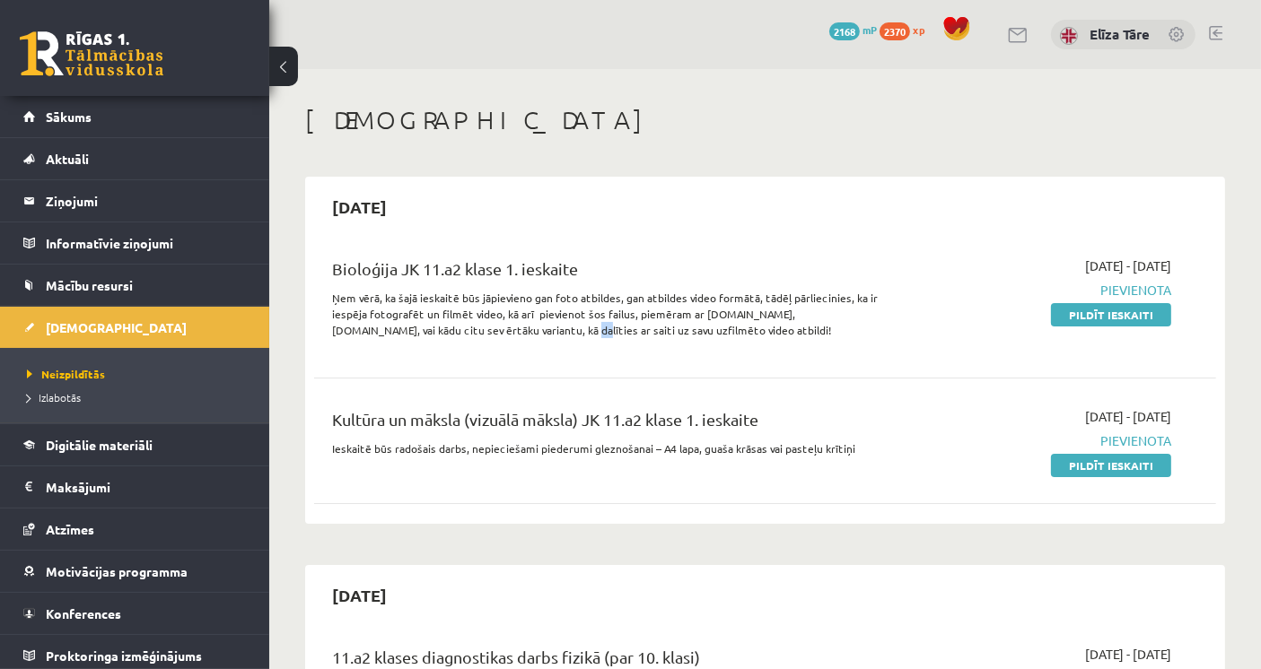
drag, startPoint x: 467, startPoint y: 327, endPoint x: 406, endPoint y: 323, distance: 61.1
click at [444, 327] on p "Ņem vērā, ka šajā ieskaitē būs jāpievieno gan foto atbildes, gan atbildes video…" at bounding box center [607, 314] width 550 height 48
click at [394, 323] on p "Ņem vērā, ka šajā ieskaitē būs jāpievieno gan foto atbildes, gan atbildes video…" at bounding box center [607, 314] width 550 height 48
click at [354, 321] on p "Ņem vērā, ka šajā ieskaitē būs jāpievieno gan foto atbildes, gan atbildes video…" at bounding box center [607, 314] width 550 height 48
click at [338, 369] on div "Bioloģija JK 11.a2 klase 1. ieskaite Ņem vērā, ka šajā ieskaitē būs jāpievieno …" at bounding box center [765, 377] width 902 height 276
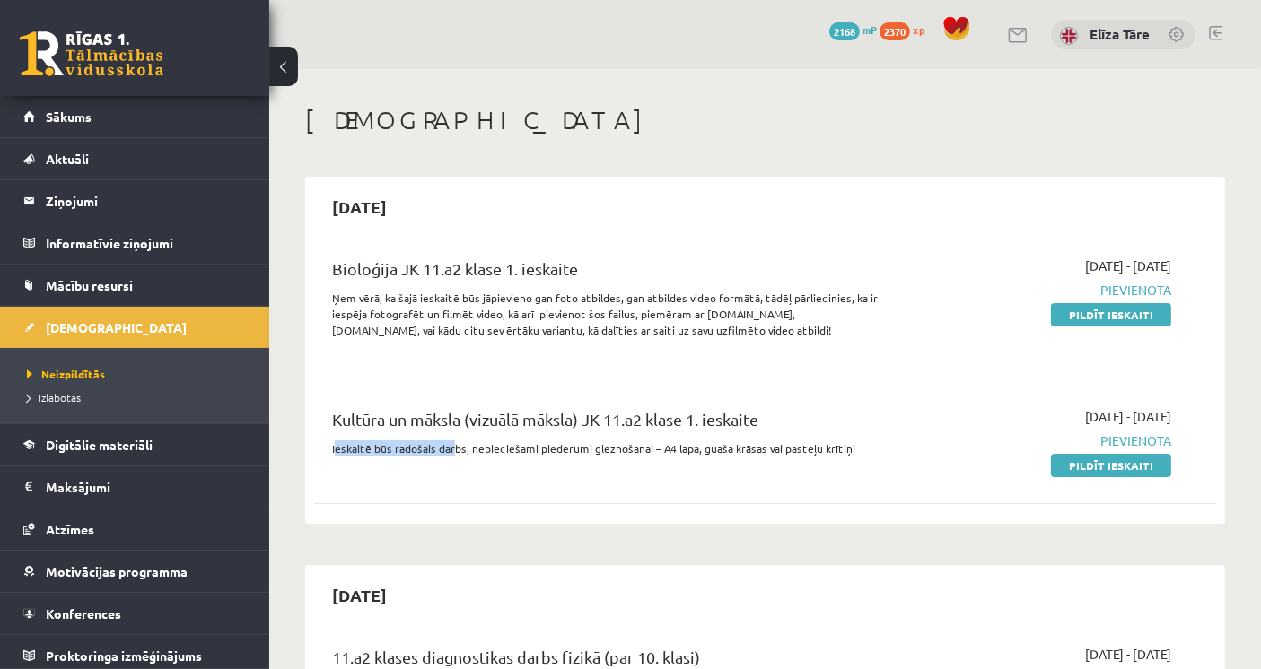
drag, startPoint x: 333, startPoint y: 442, endPoint x: 458, endPoint y: 444, distance: 125.6
click at [454, 444] on p "Ieskaitē būs radošais darbs, nepieciešami piederumi gleznošanai – A4 lapa, guaš…" at bounding box center [607, 449] width 550 height 16
drag, startPoint x: 505, startPoint y: 450, endPoint x: 556, endPoint y: 453, distance: 51.2
click at [552, 453] on p "Ieskaitē būs radošais darbs, nepieciešami piederumi gleznošanai – A4 lapa, guaš…" at bounding box center [607, 449] width 550 height 16
drag, startPoint x: 587, startPoint y: 455, endPoint x: 610, endPoint y: 454, distance: 23.3
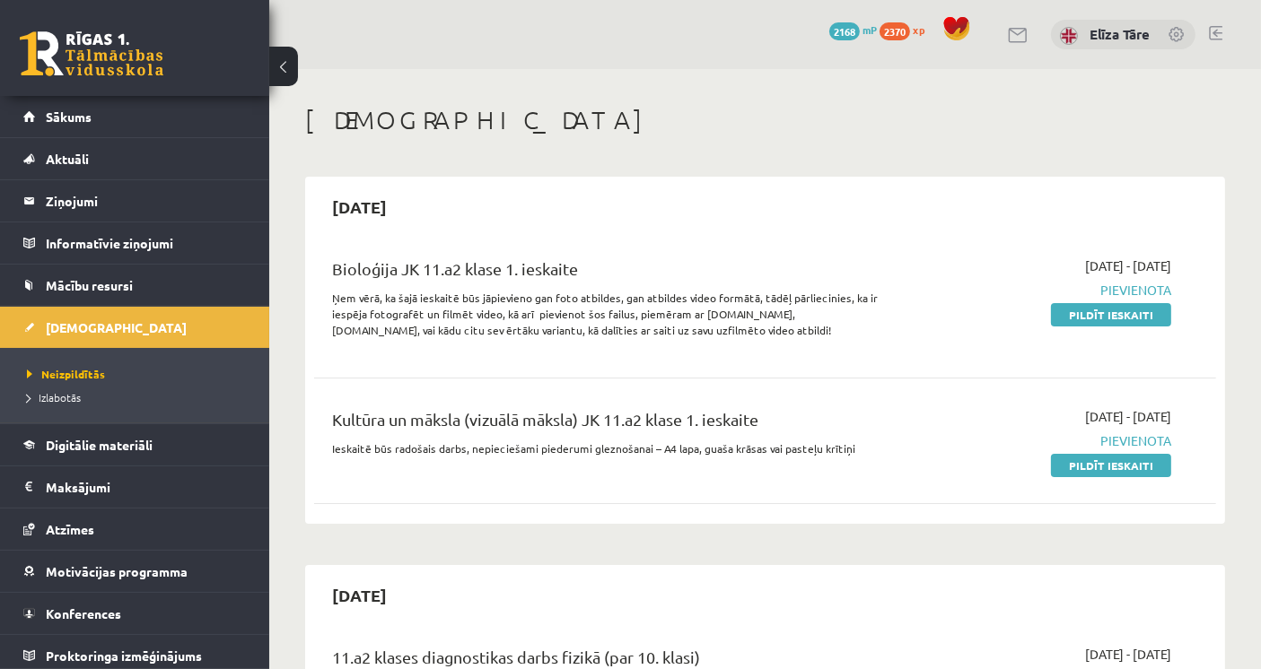
click at [601, 455] on p "Ieskaitē būs radošais darbs, nepieciešami piederumi gleznošanai – A4 lapa, guaš…" at bounding box center [607, 449] width 550 height 16
drag, startPoint x: 629, startPoint y: 452, endPoint x: 650, endPoint y: 451, distance: 20.7
click at [631, 452] on p "Ieskaitē būs radošais darbs, nepieciešami piederumi gleznošanai – A4 lapa, guaš…" at bounding box center [607, 449] width 550 height 16
drag, startPoint x: 651, startPoint y: 447, endPoint x: 846, endPoint y: 455, distance: 195.8
click at [846, 455] on p "Ieskaitē būs radošais darbs, nepieciešami piederumi gleznošanai – A4 lapa, guaš…" at bounding box center [607, 449] width 550 height 16
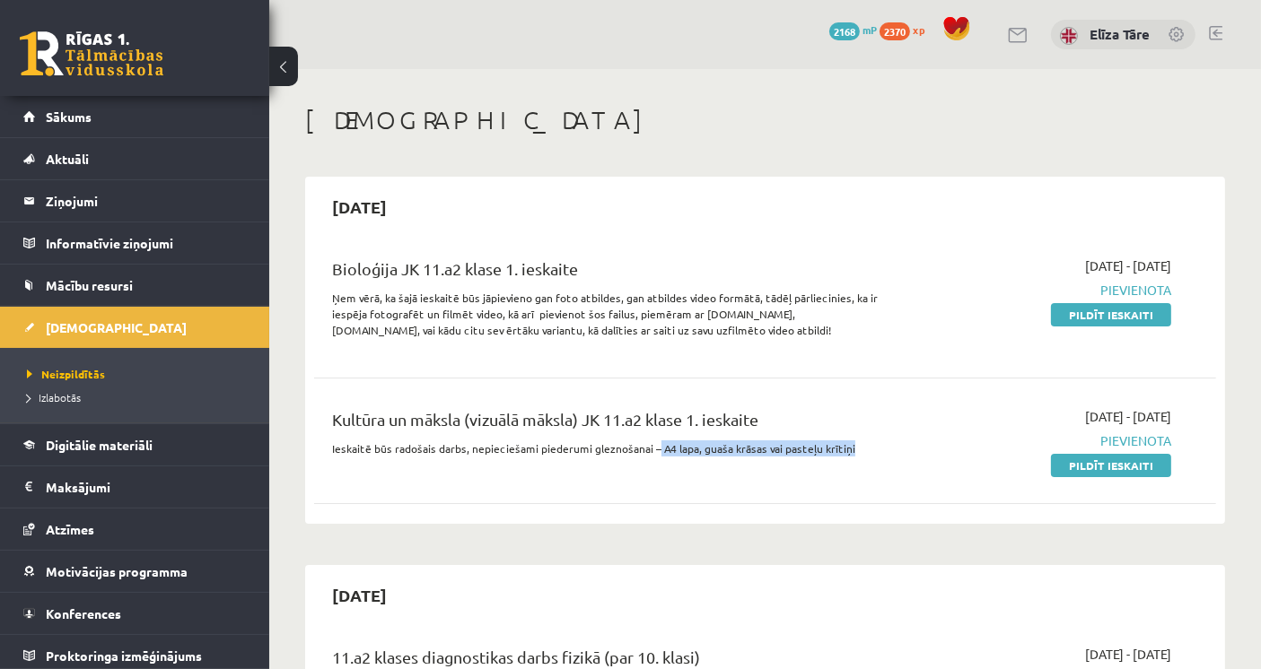
click at [846, 455] on p "Ieskaitē būs radošais darbs, nepieciešami piederumi gleznošanai – A4 lapa, guaš…" at bounding box center [607, 449] width 550 height 16
drag, startPoint x: 771, startPoint y: 450, endPoint x: 861, endPoint y: 458, distance: 91.0
click at [861, 458] on div "Kultūra un māksla (vizuālā māksla) JK 11.a2 klase 1. ieskaite Ieskaitē būs rado…" at bounding box center [607, 440] width 577 height 67
click at [858, 451] on p "Ieskaitē būs radošais darbs, nepieciešami piederumi gleznošanai – A4 lapa, guaš…" at bounding box center [607, 449] width 550 height 16
drag, startPoint x: 843, startPoint y: 447, endPoint x: 776, endPoint y: 450, distance: 66.5
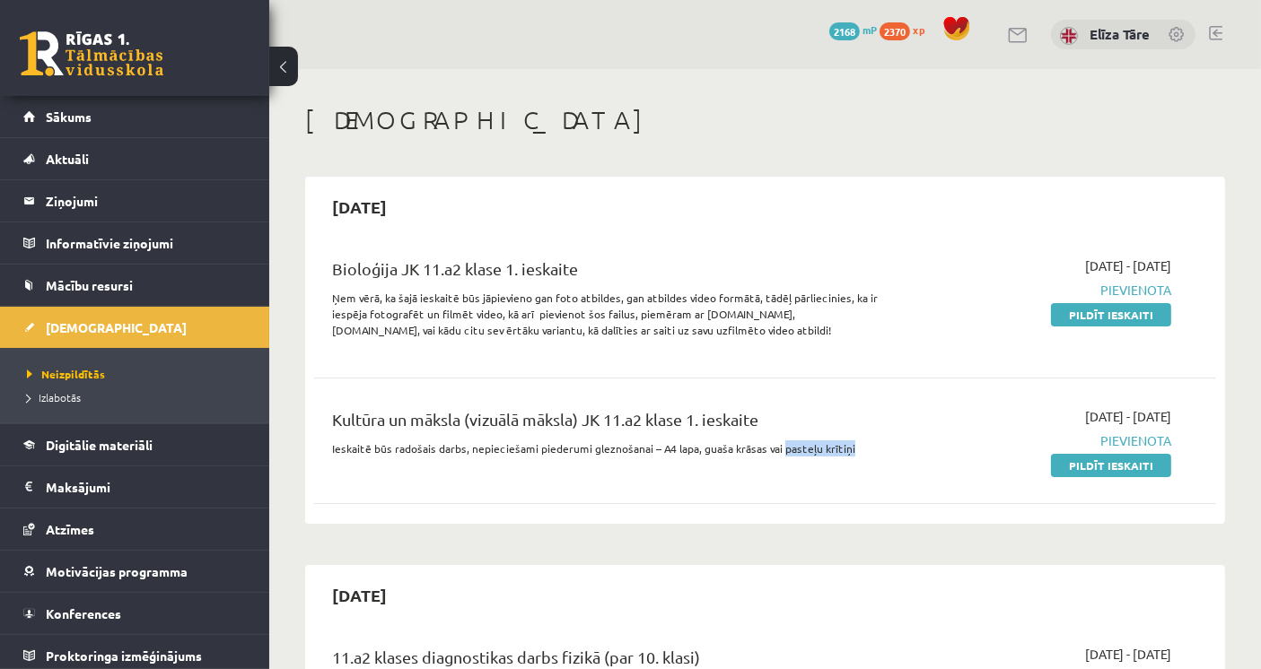
click at [776, 450] on p "Ieskaitē būs radošais darbs, nepieciešami piederumi gleznošanai – A4 lapa, guaš…" at bounding box center [607, 449] width 550 height 16
click at [754, 447] on p "Ieskaitē būs radošais darbs, nepieciešami piederumi gleznošanai – A4 lapa, guaš…" at bounding box center [607, 449] width 550 height 16
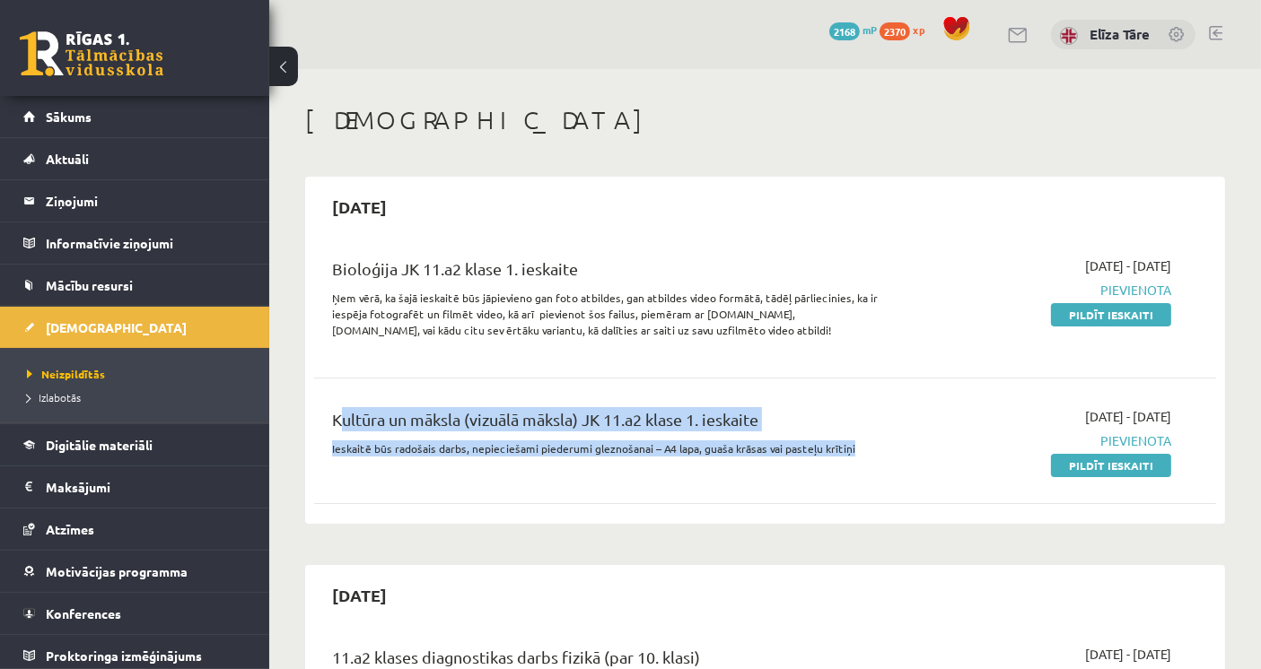
drag, startPoint x: 849, startPoint y: 450, endPoint x: 276, endPoint y: 432, distance: 572.8
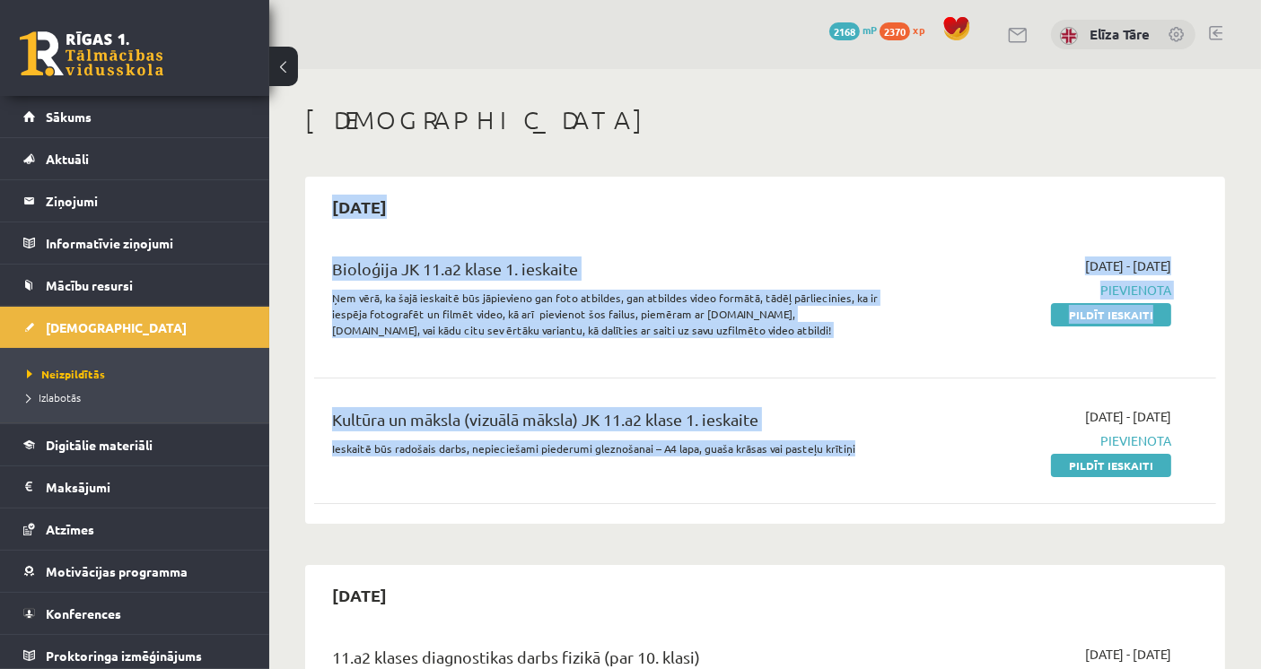
drag, startPoint x: 336, startPoint y: 202, endPoint x: 848, endPoint y: 468, distance: 577.5
click at [848, 468] on div "2025-10-15 Bioloģija JK 11.a2 klase 1. ieskaite Ņem vērā, ka šajā ieskaitē būs …" at bounding box center [765, 350] width 920 height 347
click at [860, 452] on p "Ieskaitē būs radošais darbs, nepieciešami piederumi gleznošanai – A4 lapa, guaš…" at bounding box center [607, 449] width 550 height 16
drag, startPoint x: 860, startPoint y: 444, endPoint x: 315, endPoint y: 212, distance: 592.1
click at [315, 212] on div "2025-10-15 Bioloģija JK 11.a2 klase 1. ieskaite Ņem vērā, ka šajā ieskaitē būs …" at bounding box center [765, 350] width 920 height 347
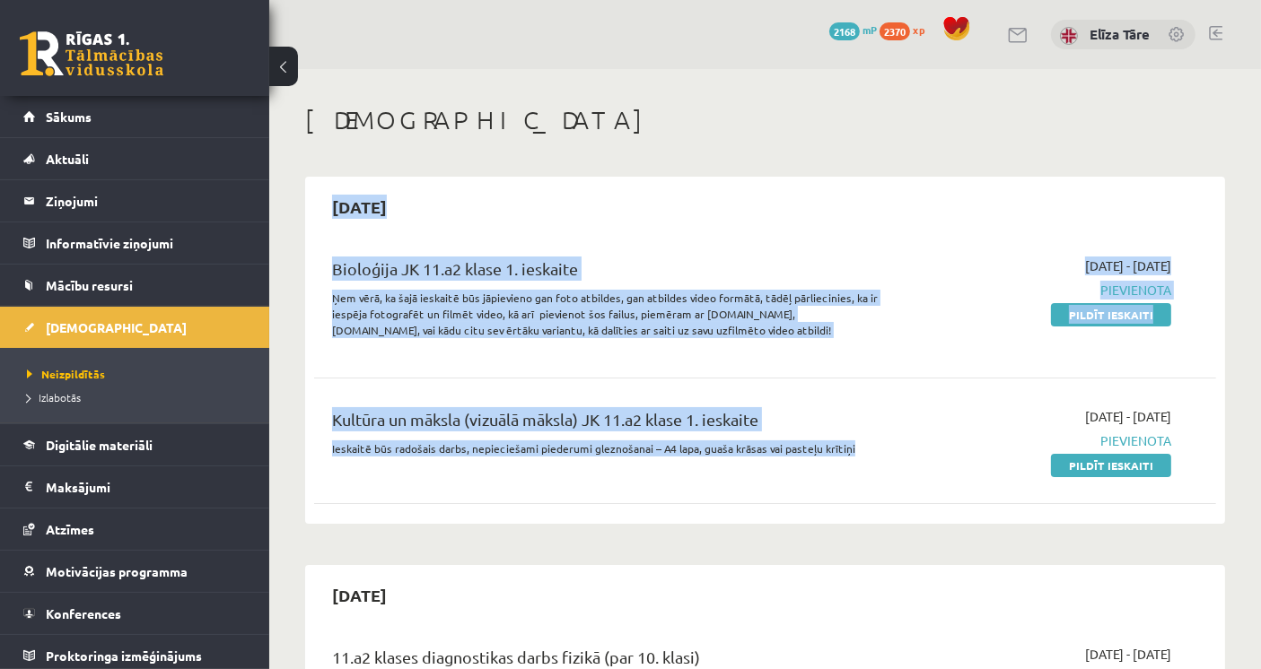
click at [470, 267] on div "Bioloģija JK 11.a2 klase 1. ieskaite" at bounding box center [607, 273] width 550 height 33
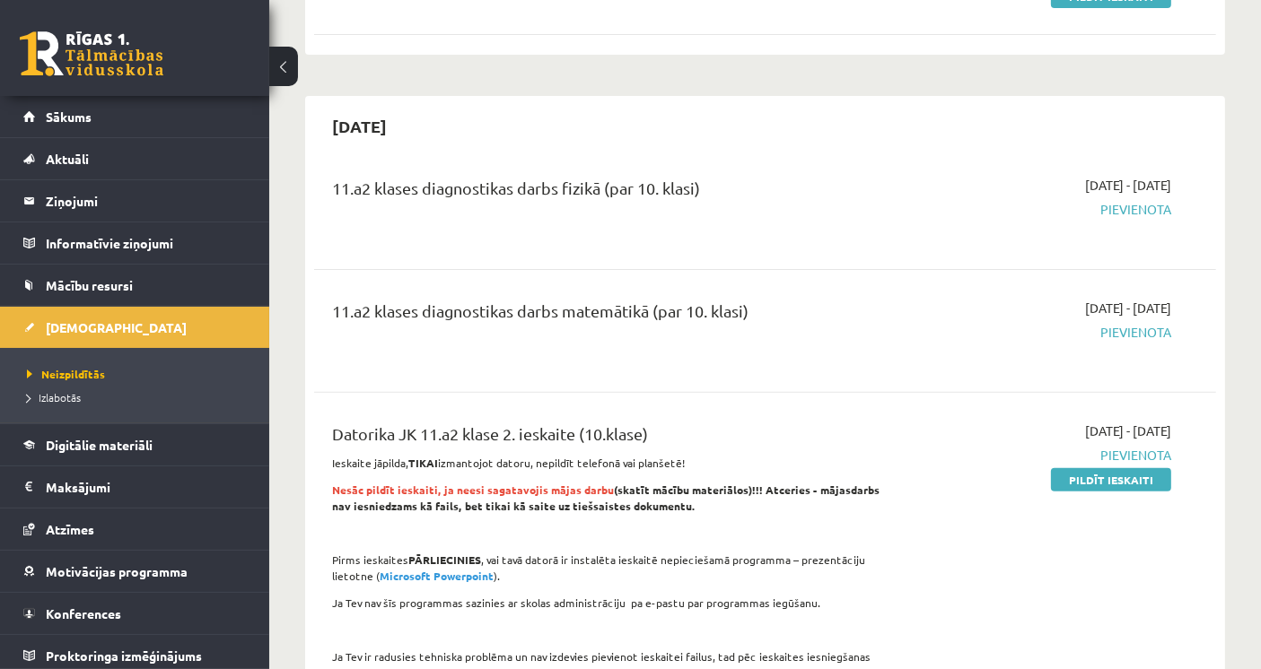
scroll to position [498, 0]
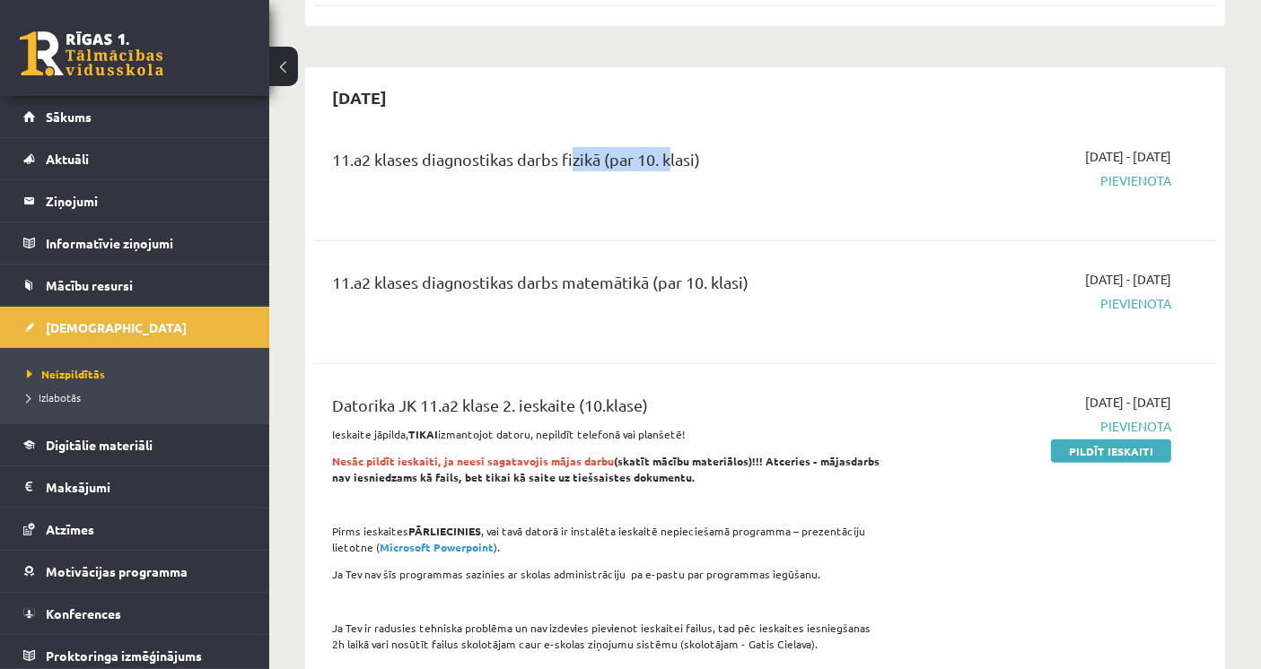
drag, startPoint x: 566, startPoint y: 177, endPoint x: 673, endPoint y: 205, distance: 110.6
click at [673, 205] on div "11.a2 klases diagnostikas darbs fizikā (par 10. klasi)" at bounding box center [607, 179] width 577 height 65
drag, startPoint x: 730, startPoint y: 301, endPoint x: 556, endPoint y: 285, distance: 174.7
click at [556, 285] on div "11.a2 klases diagnostikas darbs matemātikā (par 10. klasi)" at bounding box center [607, 302] width 577 height 65
click at [556, 285] on div "11.a2 klases diagnostikas darbs matemātikā (par 10. klasi)" at bounding box center [607, 286] width 550 height 33
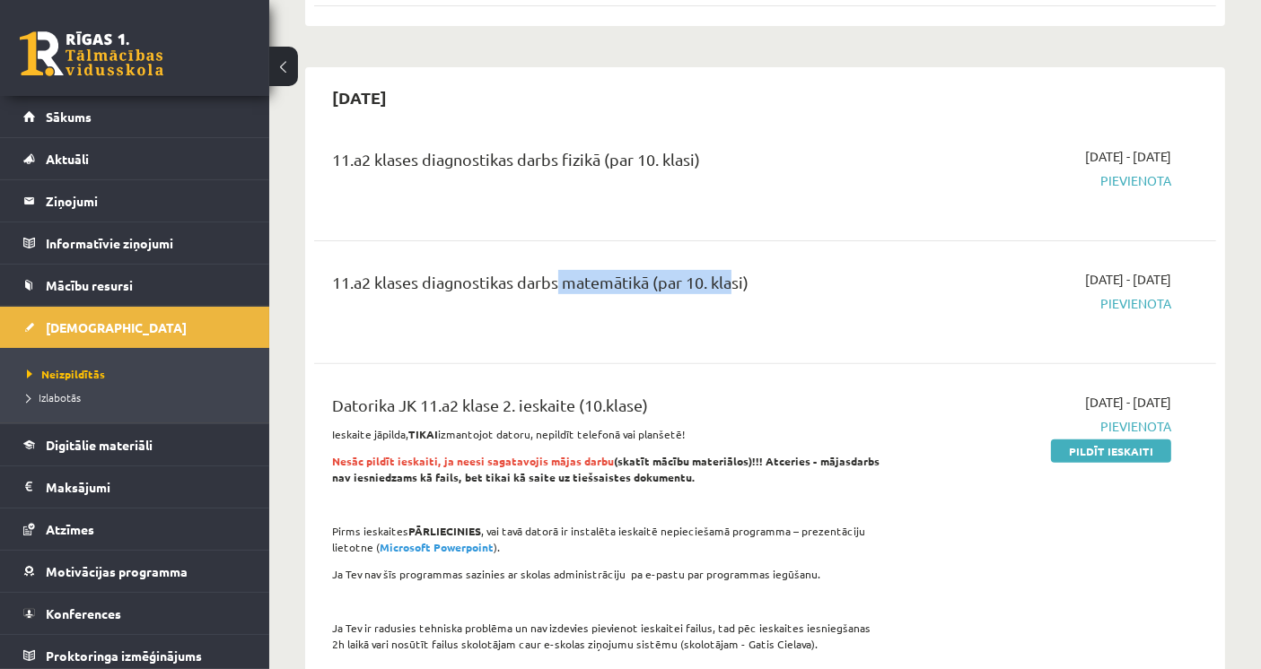
click at [680, 289] on div "11.a2 klases diagnostikas darbs matemātikā (par 10. klasi)" at bounding box center [607, 286] width 550 height 33
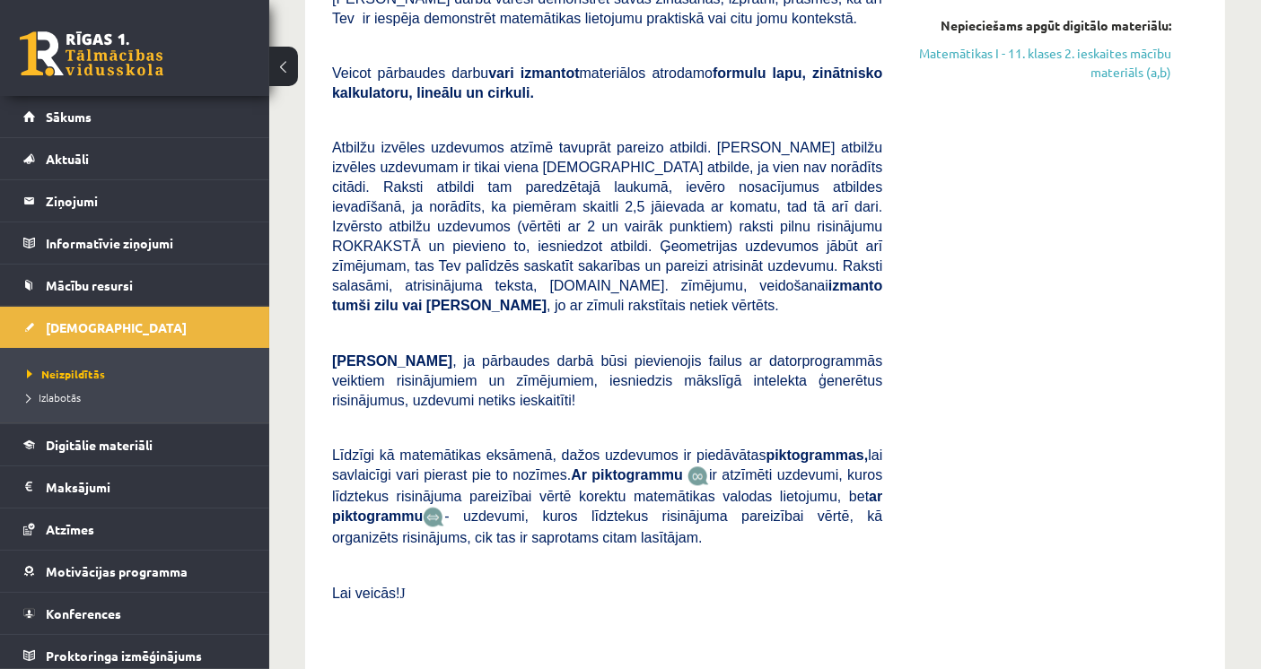
scroll to position [0, 0]
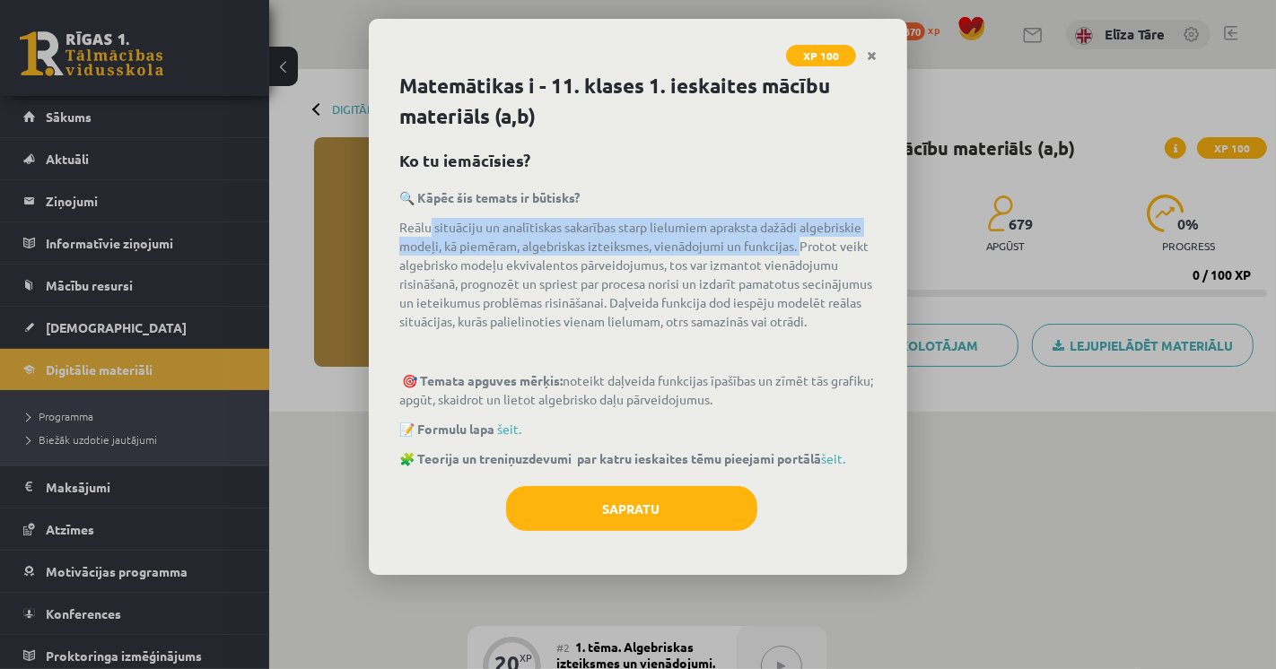
drag, startPoint x: 428, startPoint y: 229, endPoint x: 805, endPoint y: 249, distance: 377.4
click at [805, 249] on p "Reālu situāciju un analītiskas sakarības starp lielumiem apraksta dažādi algebr…" at bounding box center [637, 274] width 477 height 113
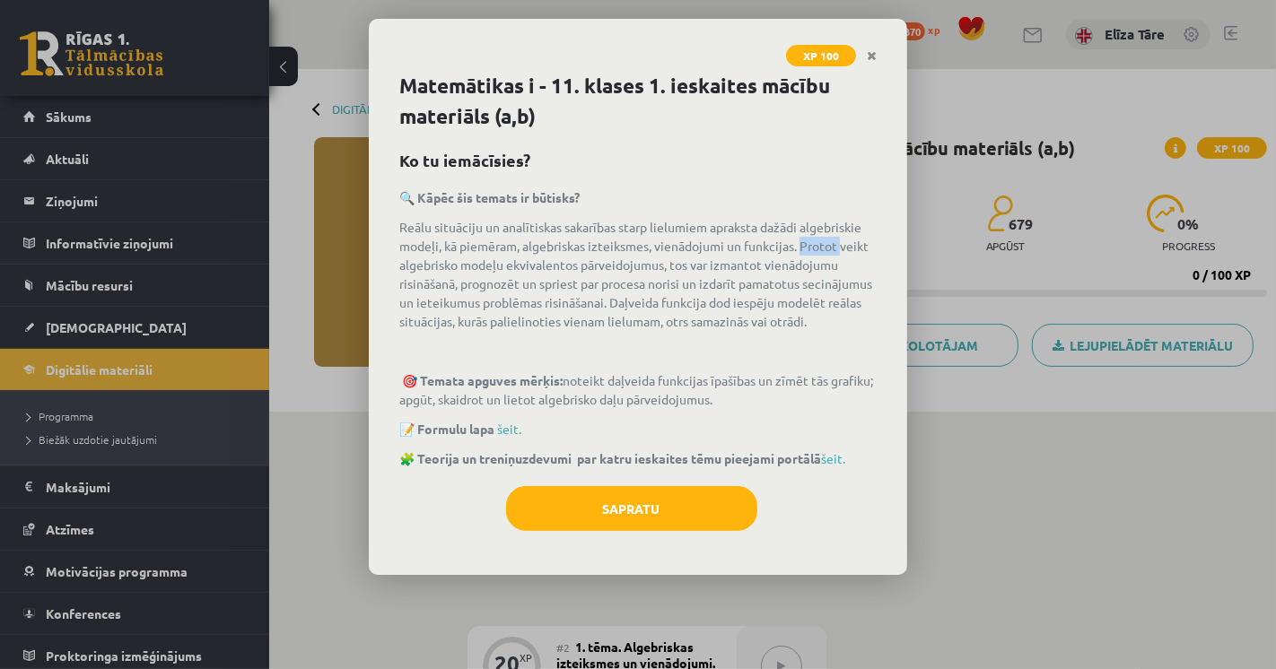
click at [805, 249] on p "Reālu situāciju un analītiskas sakarības starp lielumiem apraksta dažādi algebr…" at bounding box center [637, 274] width 477 height 113
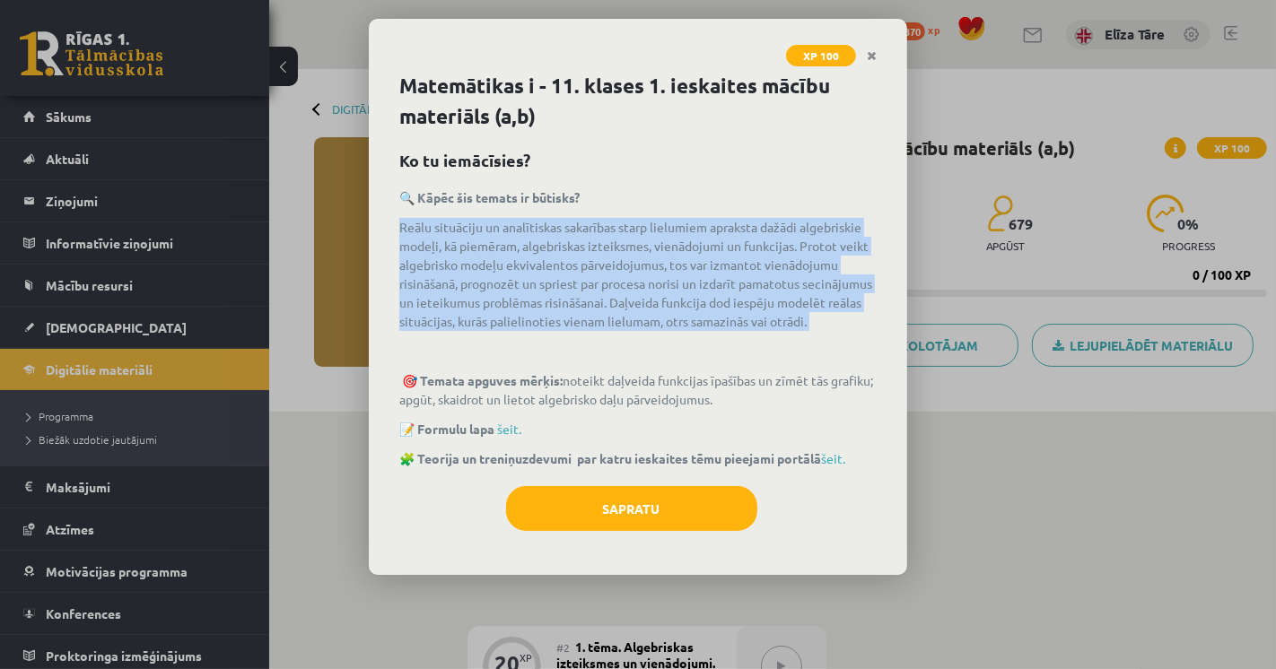
click at [805, 249] on p "Reālu situāciju un analītiskas sakarības starp lielumiem apraksta dažādi algebr…" at bounding box center [637, 274] width 477 height 113
click at [793, 234] on p "Reālu situāciju un analītiskas sakarības starp lielumiem apraksta dažādi algebr…" at bounding box center [637, 274] width 477 height 113
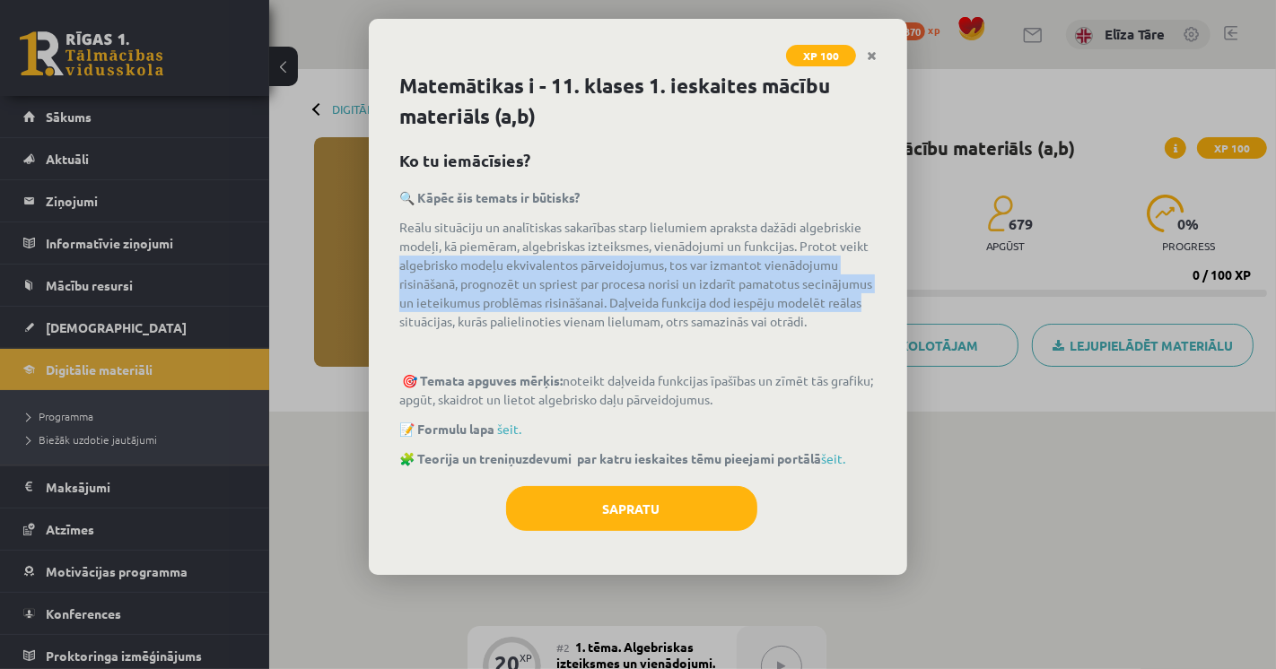
drag, startPoint x: 395, startPoint y: 260, endPoint x: 873, endPoint y: 303, distance: 480.2
click at [873, 303] on div "Matemātikas i - 11. klases 1. ieskaites mācību materiāls (a,b) Ko tu iemācīsies…" at bounding box center [638, 323] width 538 height 504
click at [661, 309] on p "Reālu situāciju un analītiskas sakarības starp lielumiem apraksta dažādi algebr…" at bounding box center [637, 274] width 477 height 113
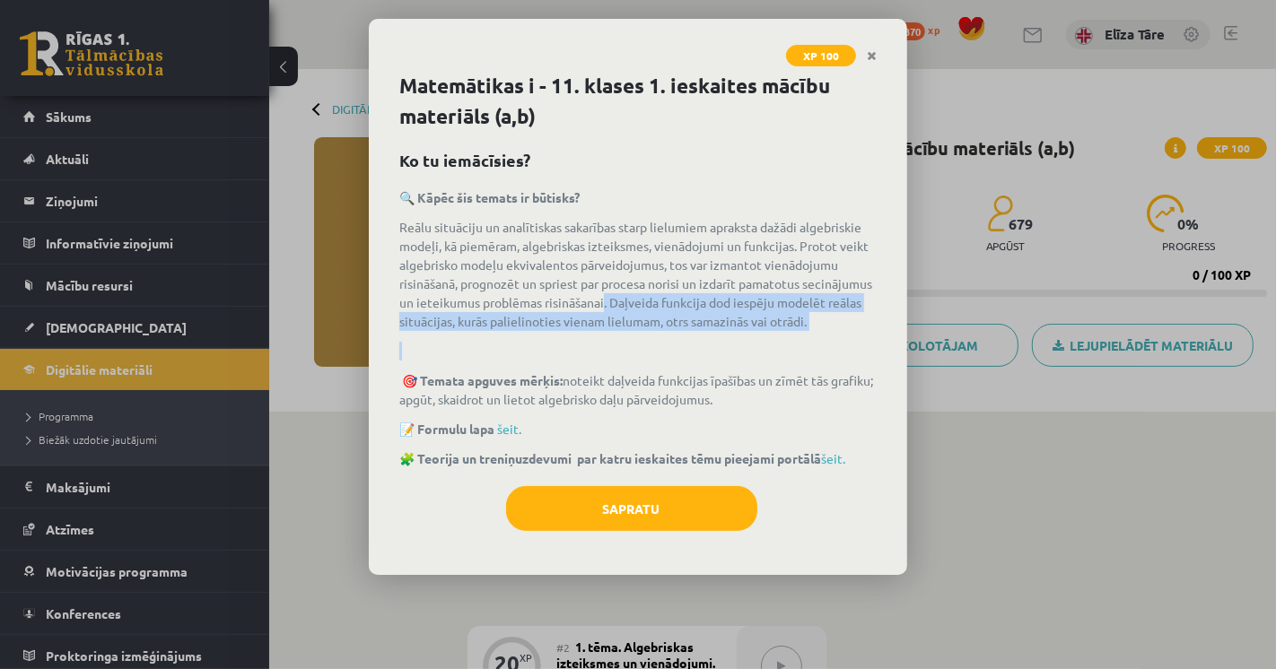
drag, startPoint x: 605, startPoint y: 293, endPoint x: 713, endPoint y: 333, distance: 115.5
click at [713, 333] on div "🔍 Kāpēc šis temats ir būtisks? Reālu situāciju un analītiskas sakarības starp l…" at bounding box center [637, 328] width 477 height 280
click at [714, 333] on div "🔍 Kāpēc šis temats ir būtisks? Reālu situāciju un analītiskas sakarības starp l…" at bounding box center [637, 328] width 477 height 280
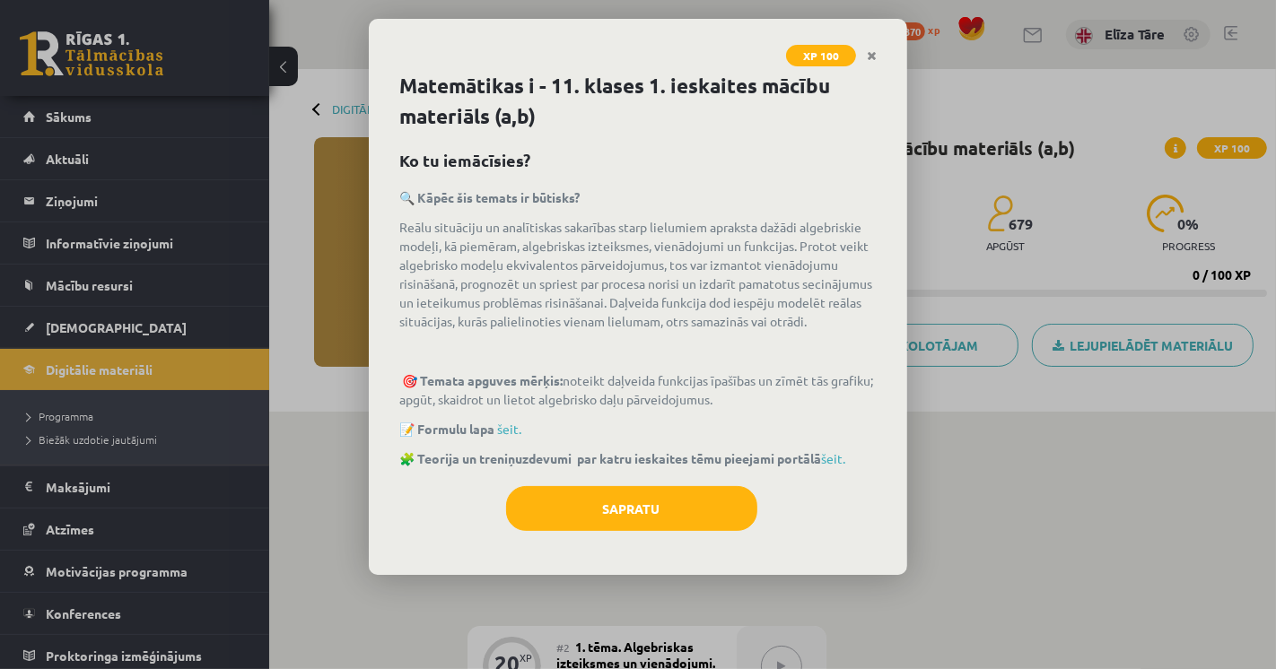
drag, startPoint x: 373, startPoint y: 376, endPoint x: 771, endPoint y: 395, distance: 397.9
click at [771, 395] on div "Matemātikas i - 11. klases 1. ieskaites mācību materiāls (a,b) Ko tu iemācīsies…" at bounding box center [638, 323] width 538 height 504
click at [771, 395] on p "🎯 Temata apguves mērķis: noteikt daļveida funkcijas īpašības un zīmēt tās grafi…" at bounding box center [637, 390] width 477 height 38
click at [513, 432] on link "šeit." at bounding box center [509, 429] width 24 height 16
click at [841, 455] on link "šeit." at bounding box center [833, 458] width 24 height 16
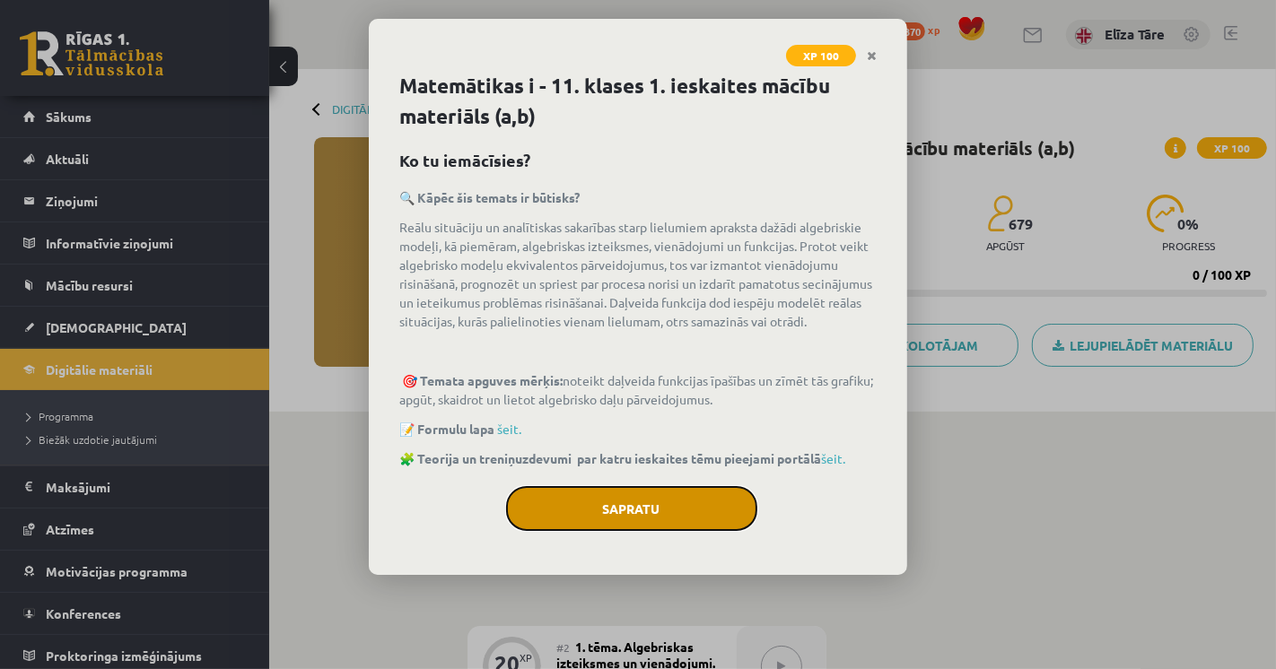
click at [617, 507] on button "Sapratu" at bounding box center [631, 508] width 251 height 45
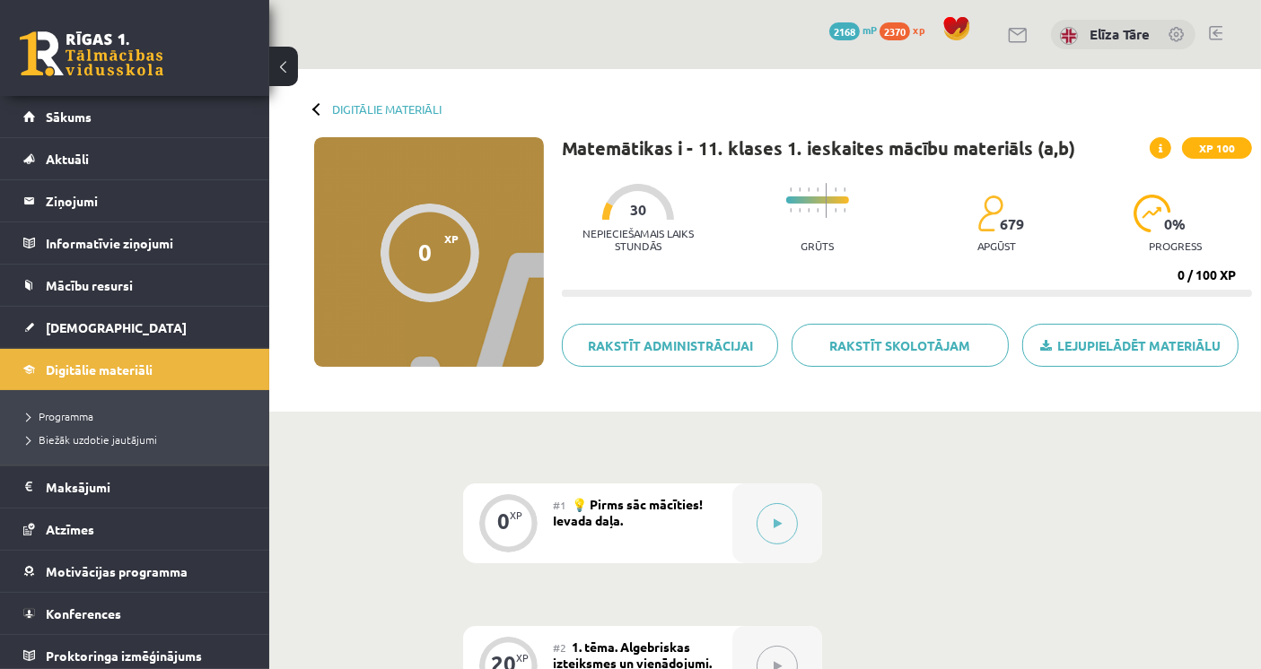
click at [365, 117] on div "Digitālie materiāli 0 XP XP 100 0 / 100 XP Matemātikas i - 11. klases 1. ieskai…" at bounding box center [764, 240] width 991 height 343
click at [366, 114] on link "Digitālie materiāli" at bounding box center [386, 108] width 109 height 13
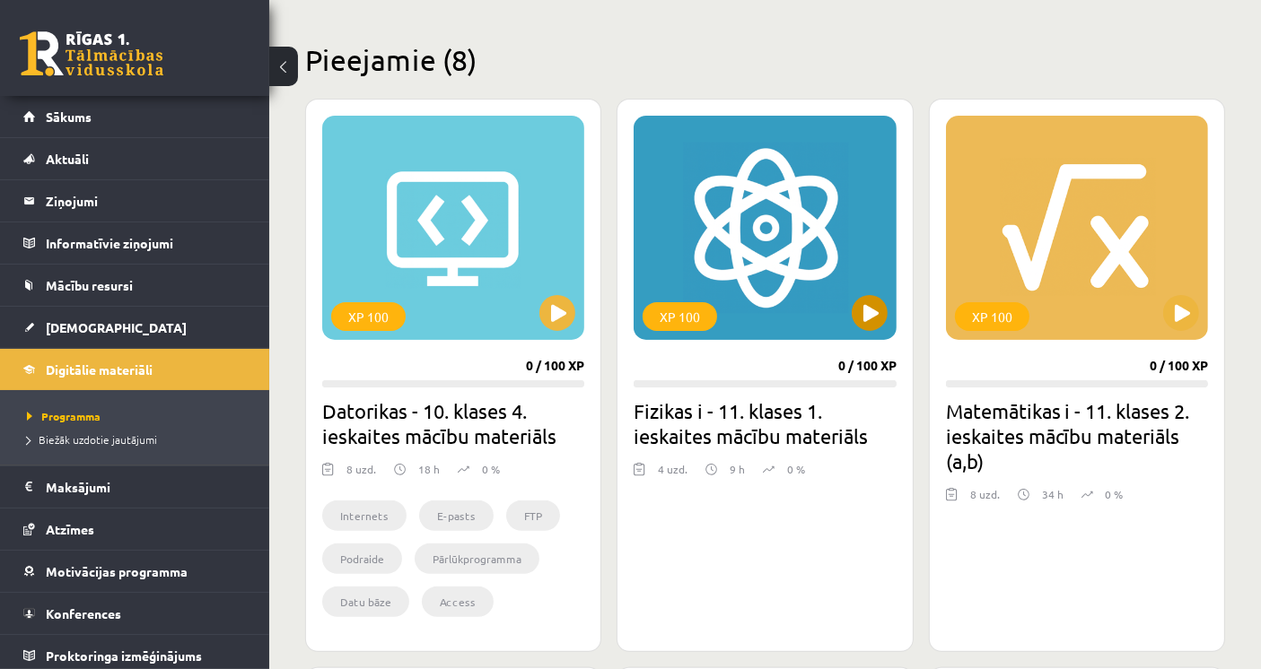
scroll to position [498, 0]
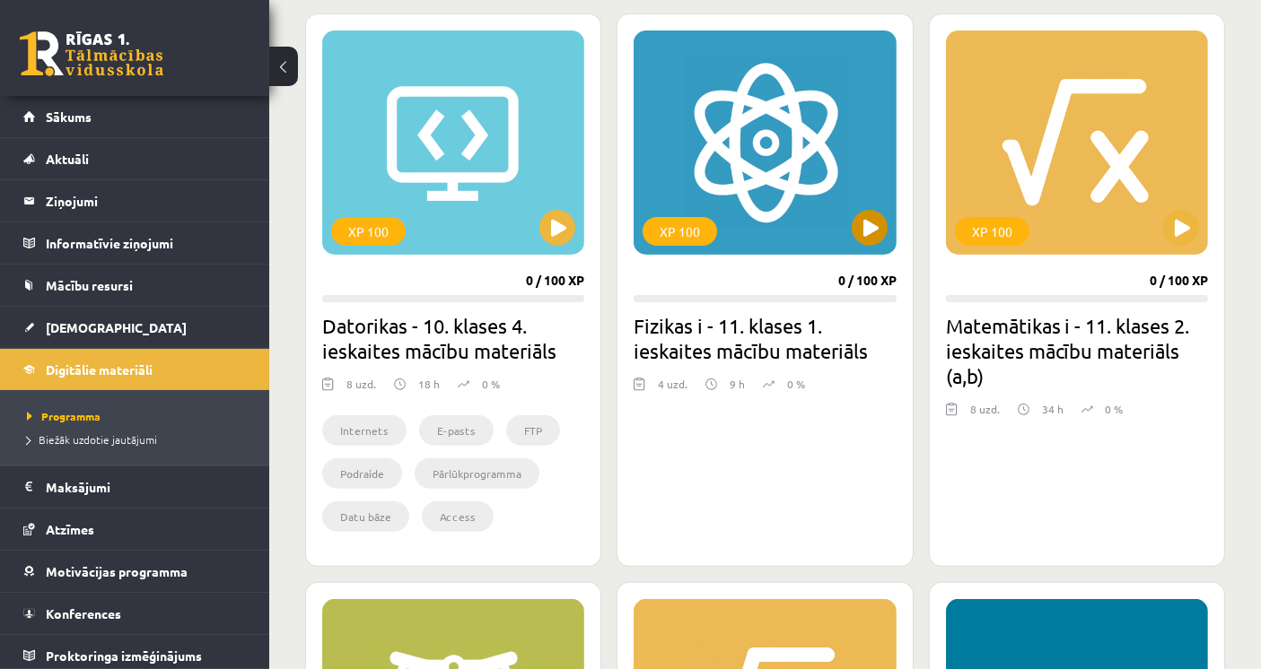
click at [715, 234] on div "XP 100" at bounding box center [679, 231] width 74 height 29
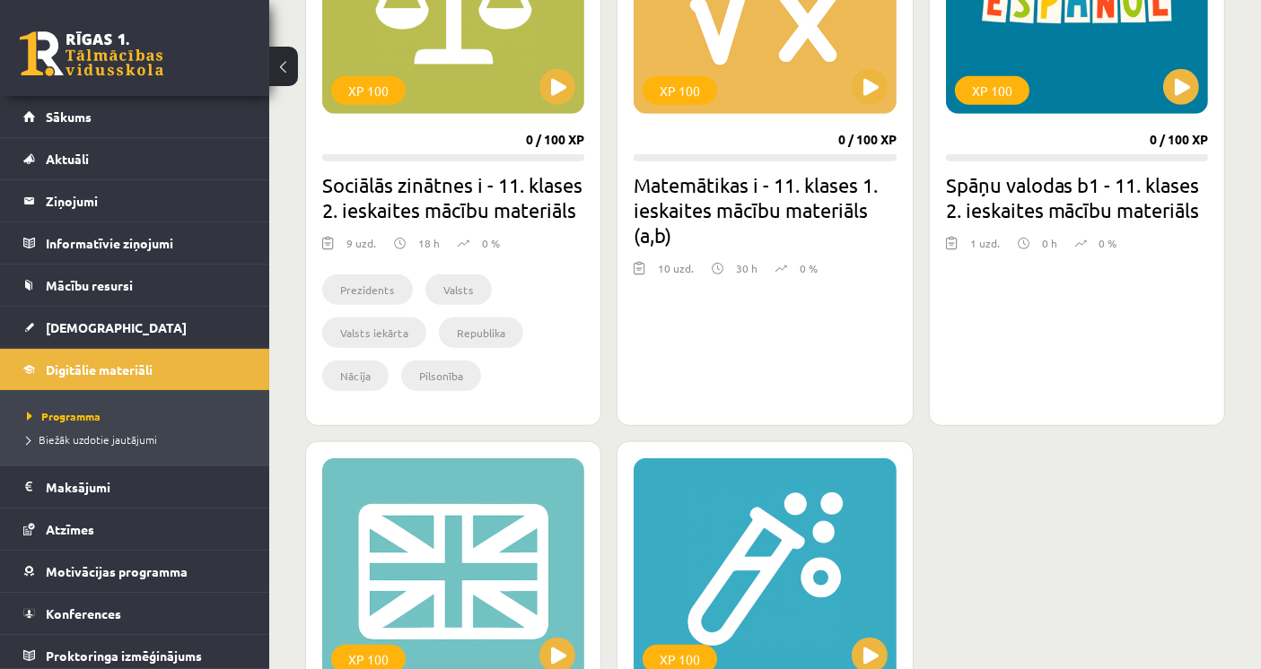
scroll to position [897, 0]
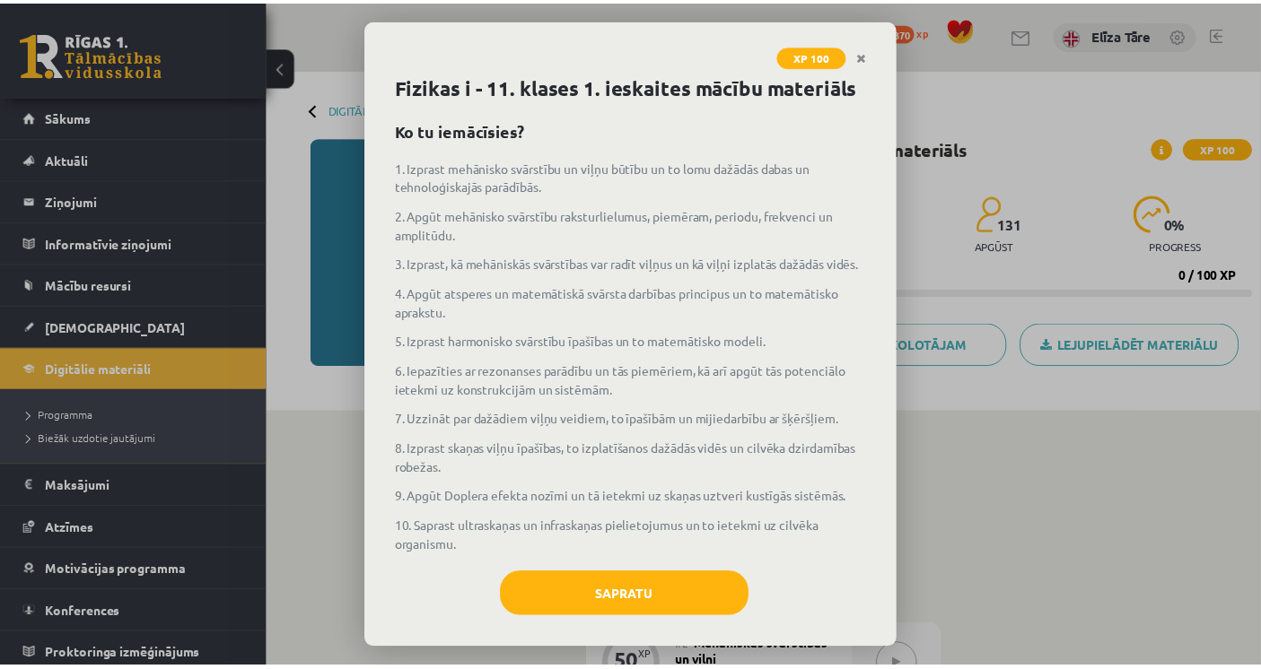
scroll to position [60, 0]
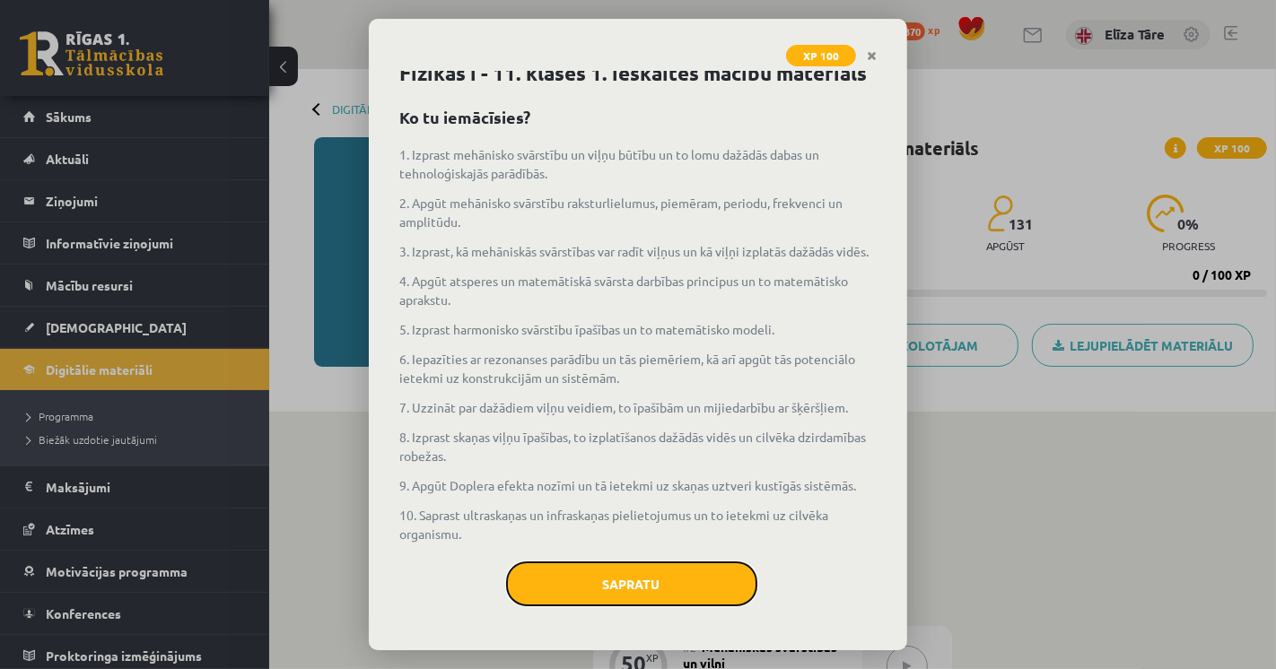
click at [626, 567] on button "Sapratu" at bounding box center [631, 584] width 251 height 45
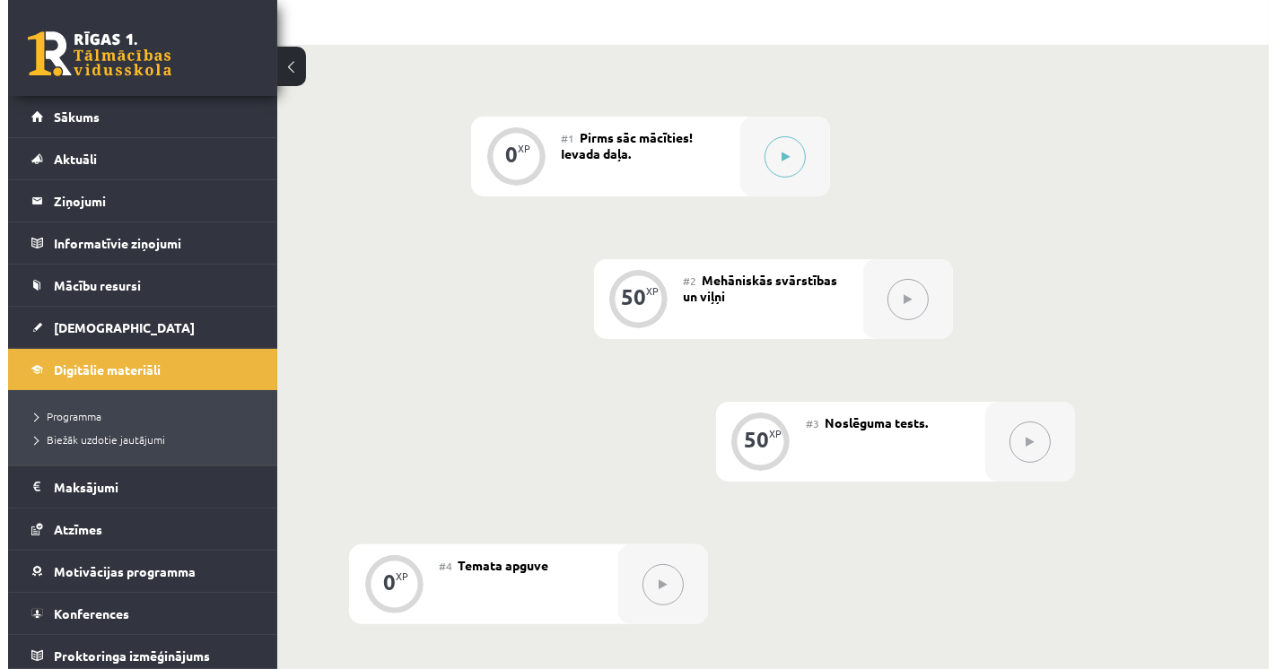
scroll to position [299, 0]
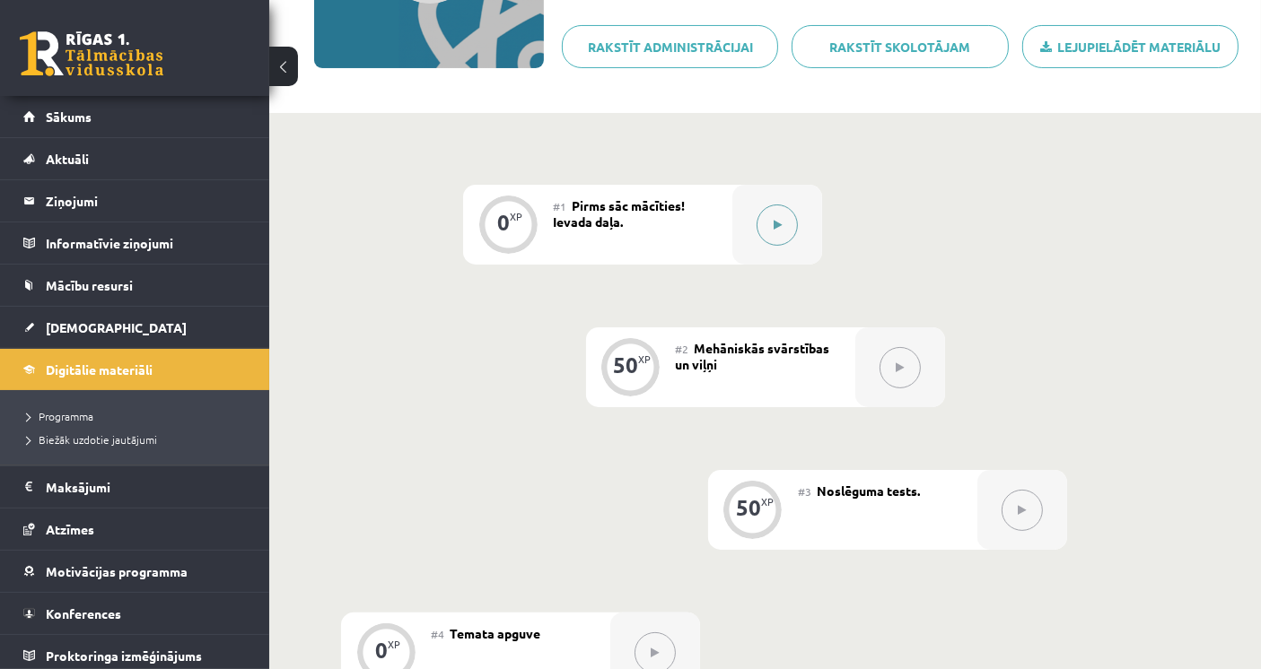
click at [762, 240] on div at bounding box center [777, 225] width 90 height 80
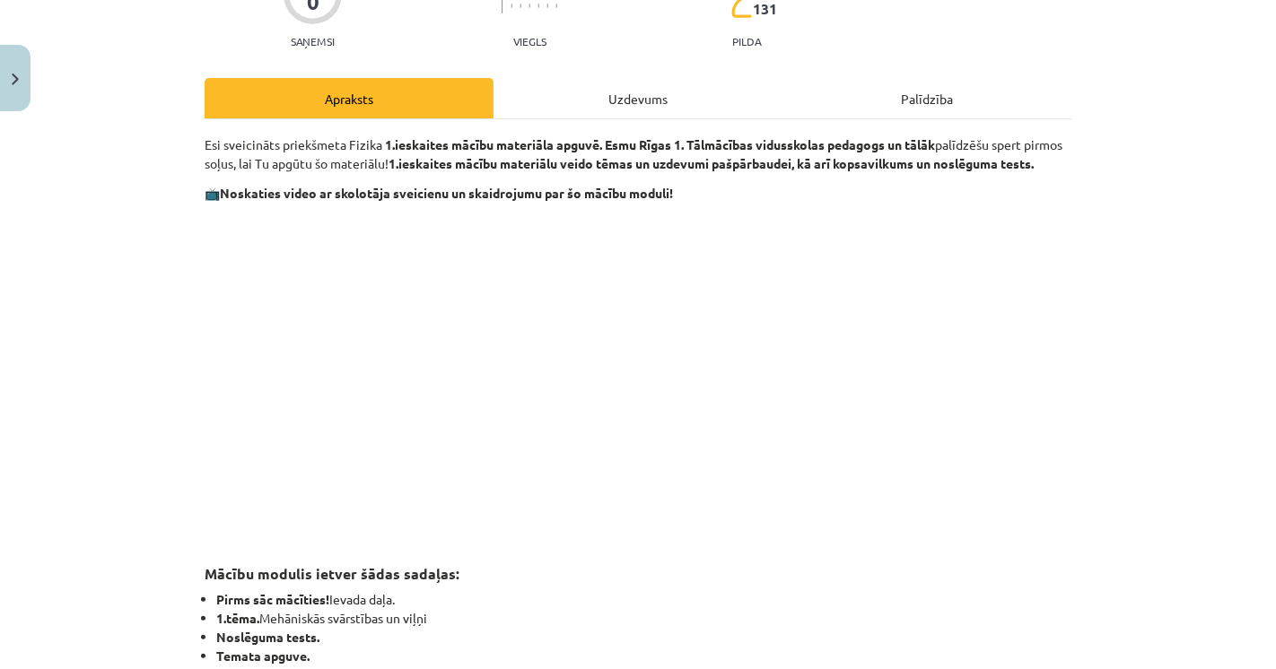
scroll to position [199, 0]
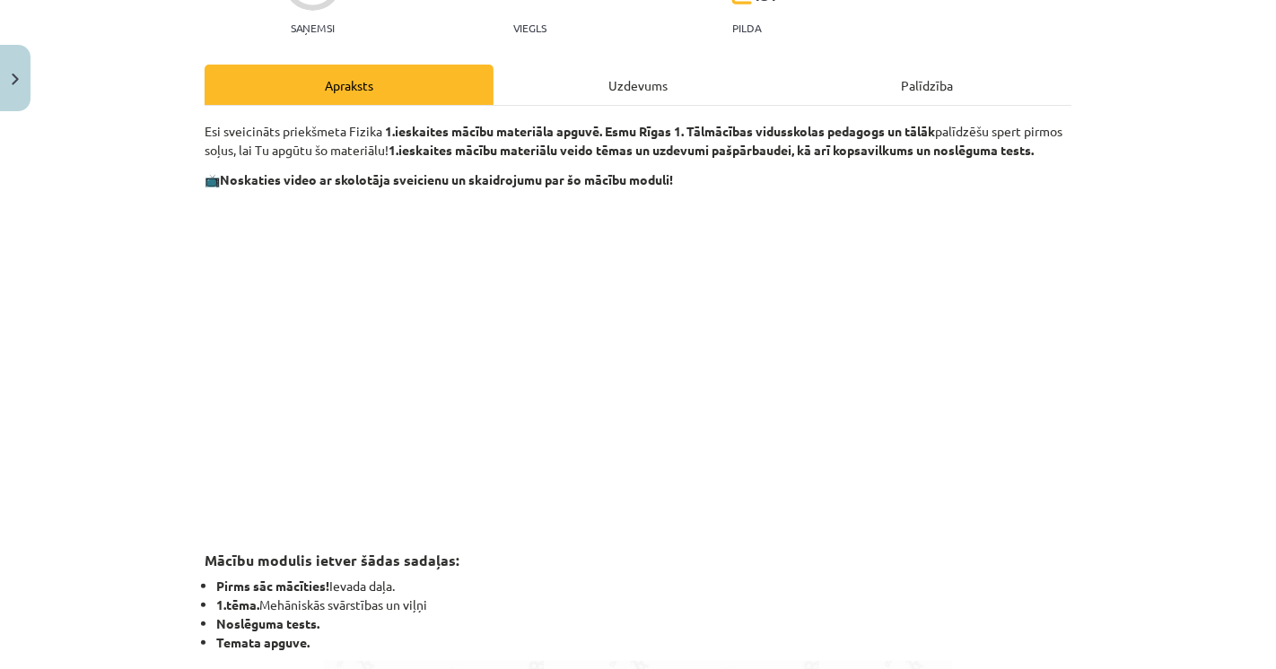
click at [98, 501] on div "Mācību tēma: Fizikas i - 11. klases 1. ieskaites mācību materiāls #1 Pirms sāc …" at bounding box center [638, 334] width 1276 height 669
click at [79, 347] on div "Mācību tēma: Fizikas i - 11. klases 1. ieskaites mācību materiāls #1 Pirms sāc …" at bounding box center [638, 334] width 1276 height 669
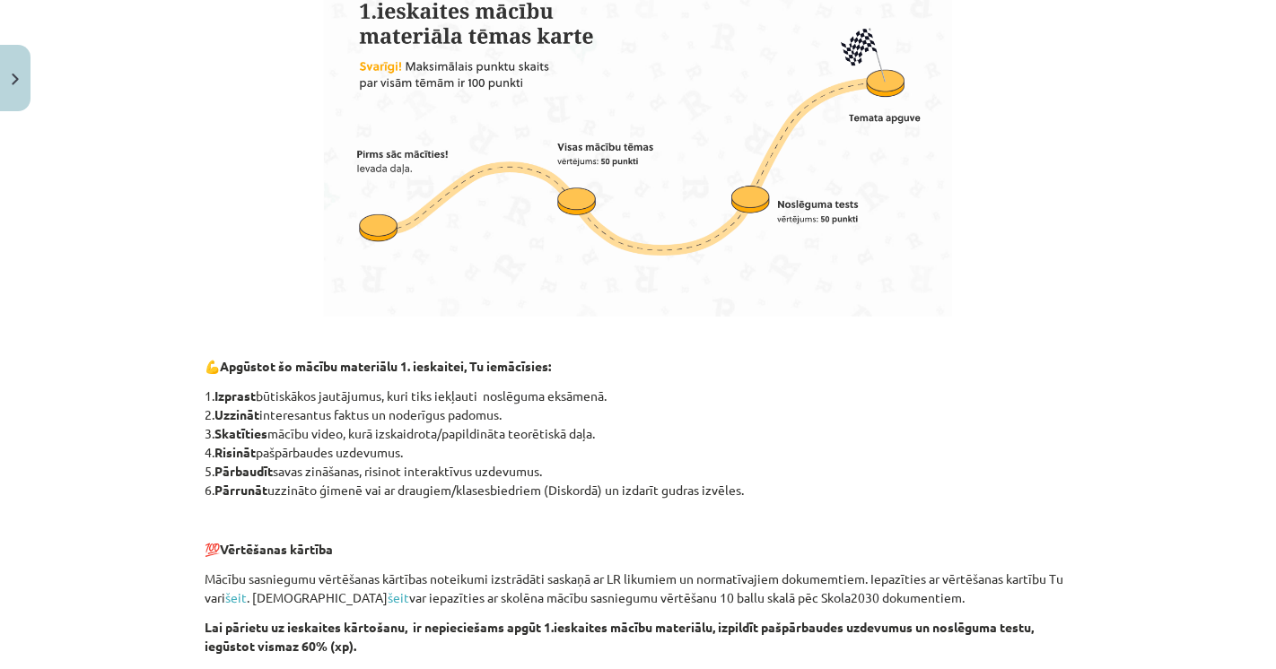
scroll to position [1157, 0]
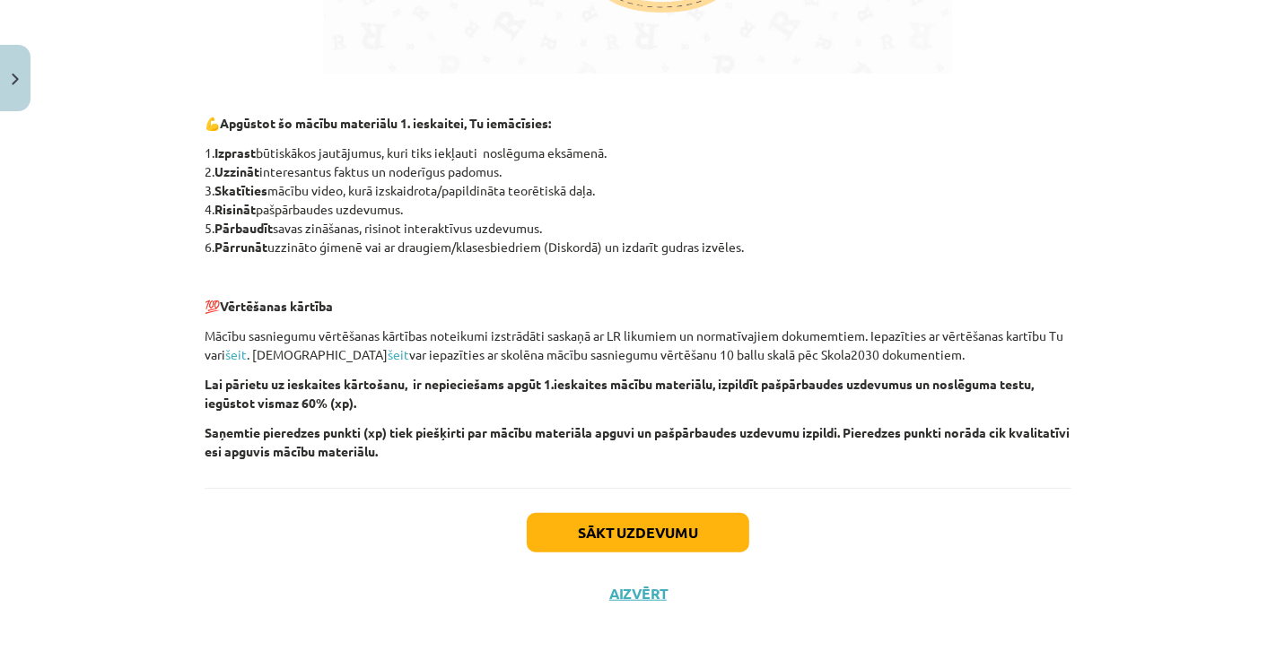
click at [633, 553] on div "Sākt uzdevumu Aizvērt" at bounding box center [638, 551] width 867 height 126
click at [599, 546] on button "Sākt uzdevumu" at bounding box center [638, 532] width 223 height 39
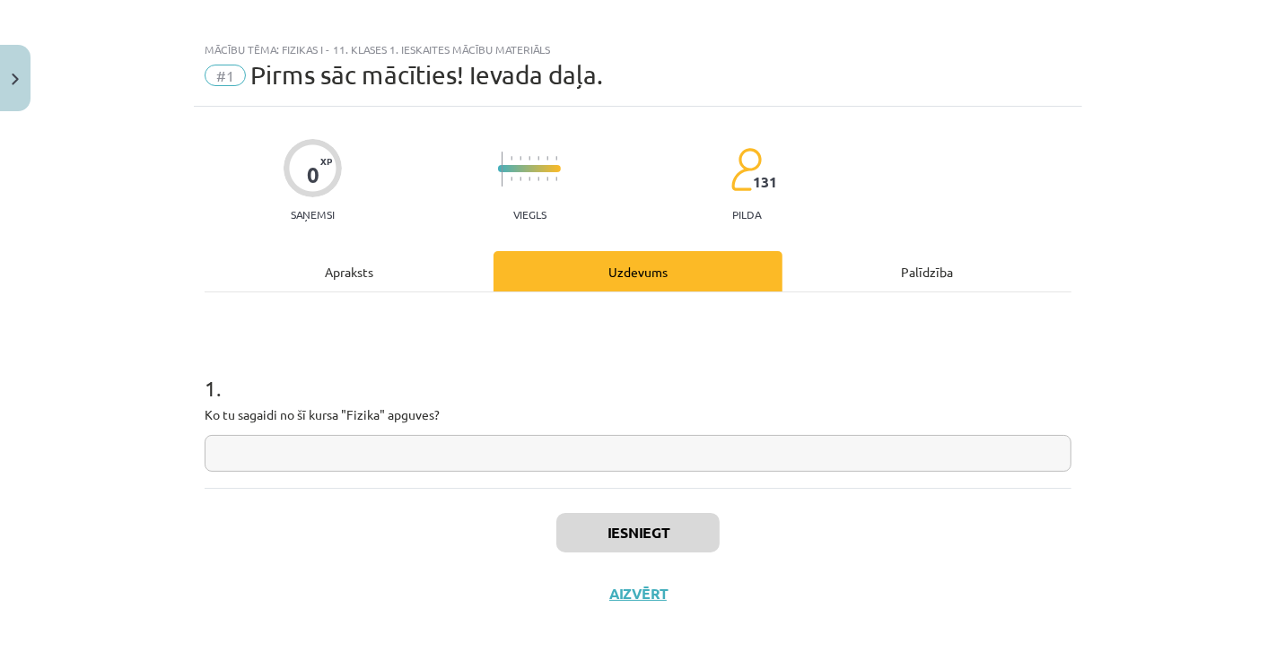
scroll to position [12, 0]
click at [286, 450] on input "text" at bounding box center [638, 454] width 867 height 37
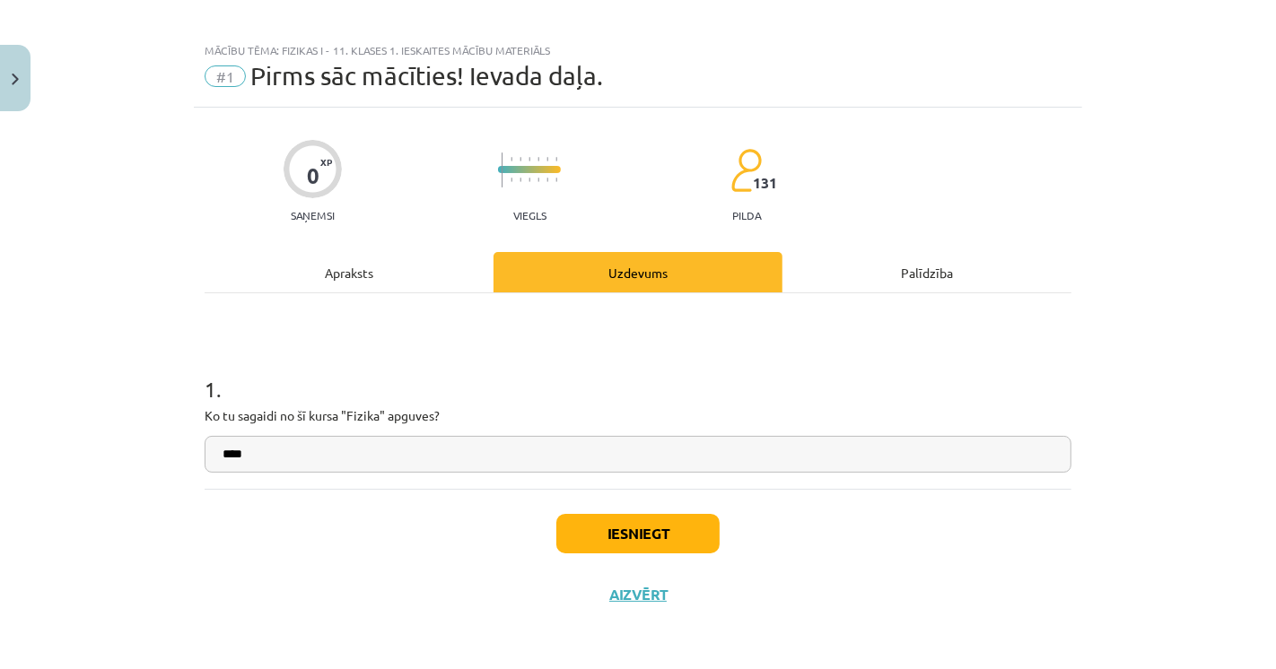
type input "****"
click at [611, 530] on button "Iesniegt" at bounding box center [637, 533] width 163 height 39
click at [235, 601] on div "Iesniegt Aizvērt" at bounding box center [638, 552] width 867 height 126
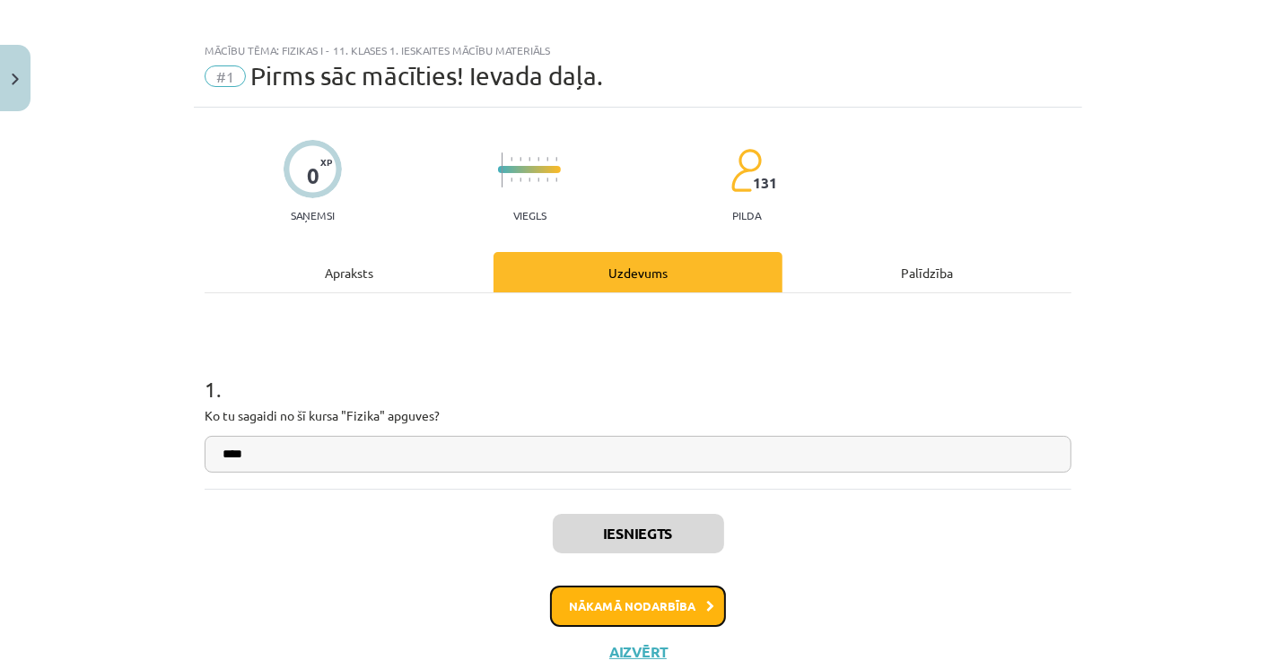
click at [712, 603] on button "Nākamā nodarbība" at bounding box center [638, 606] width 176 height 41
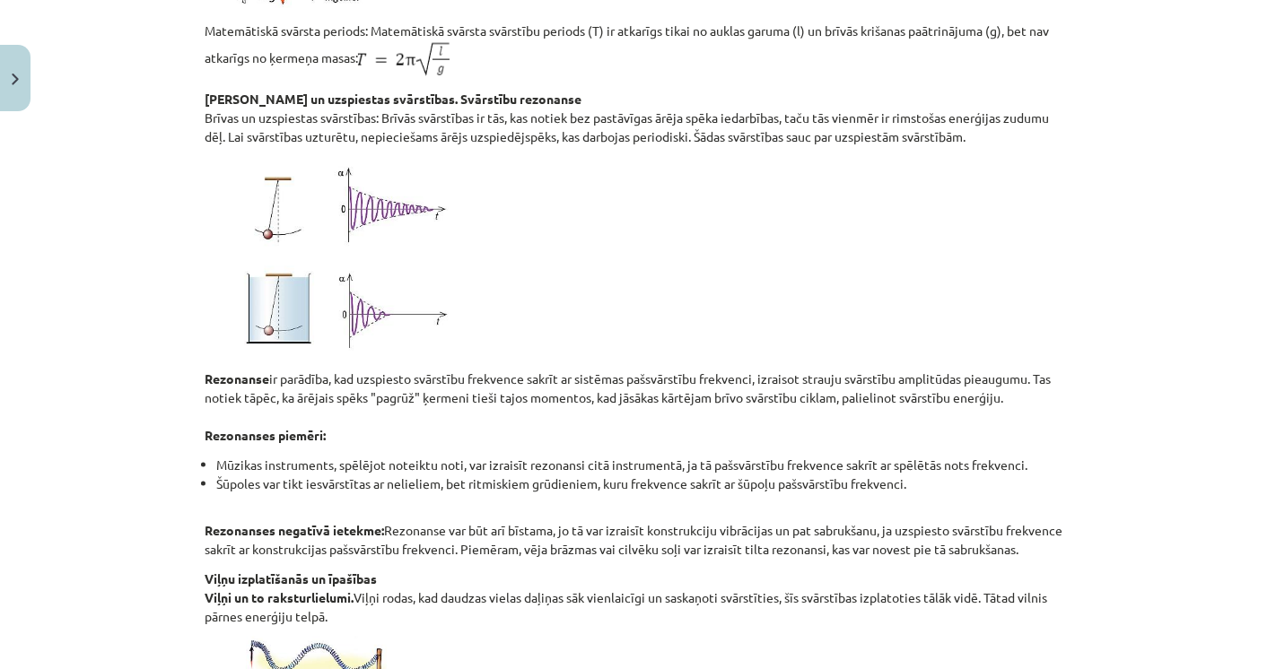
click at [973, 403] on p "Rezonanse ir parādība, kad uzspiesto svārstību frekvence sakrīt ar sistēmas paš…" at bounding box center [638, 407] width 867 height 75
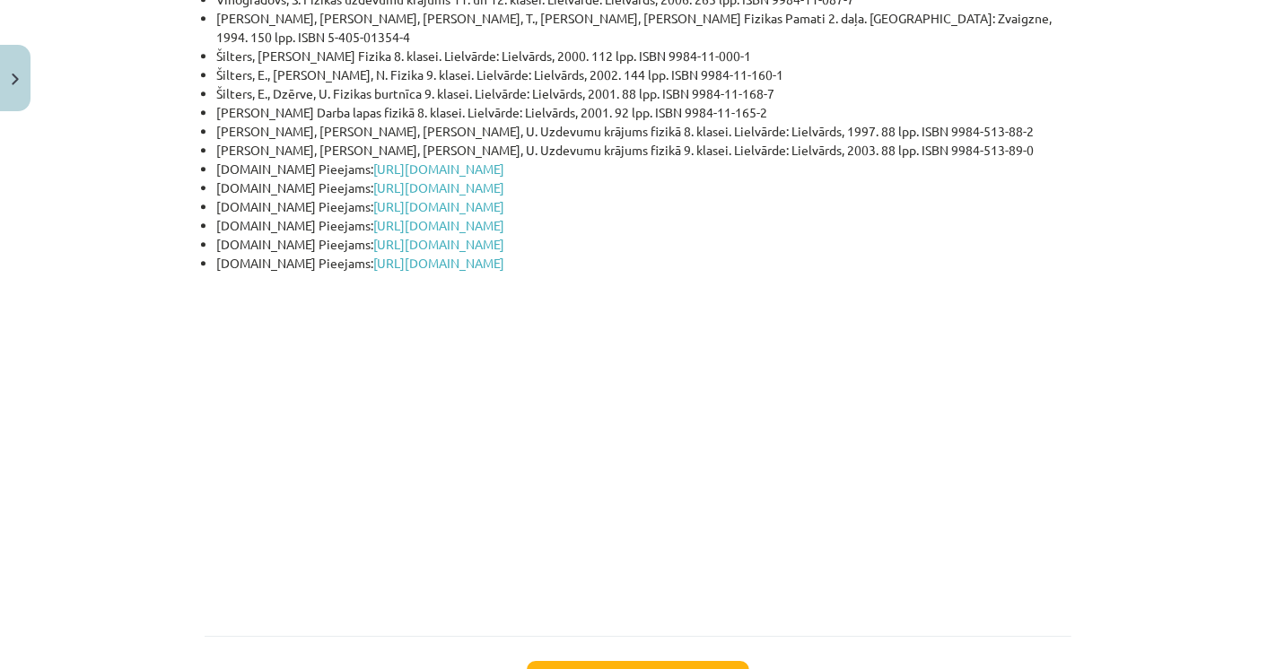
scroll to position [4386, 0]
